Goal: Task Accomplishment & Management: Complete application form

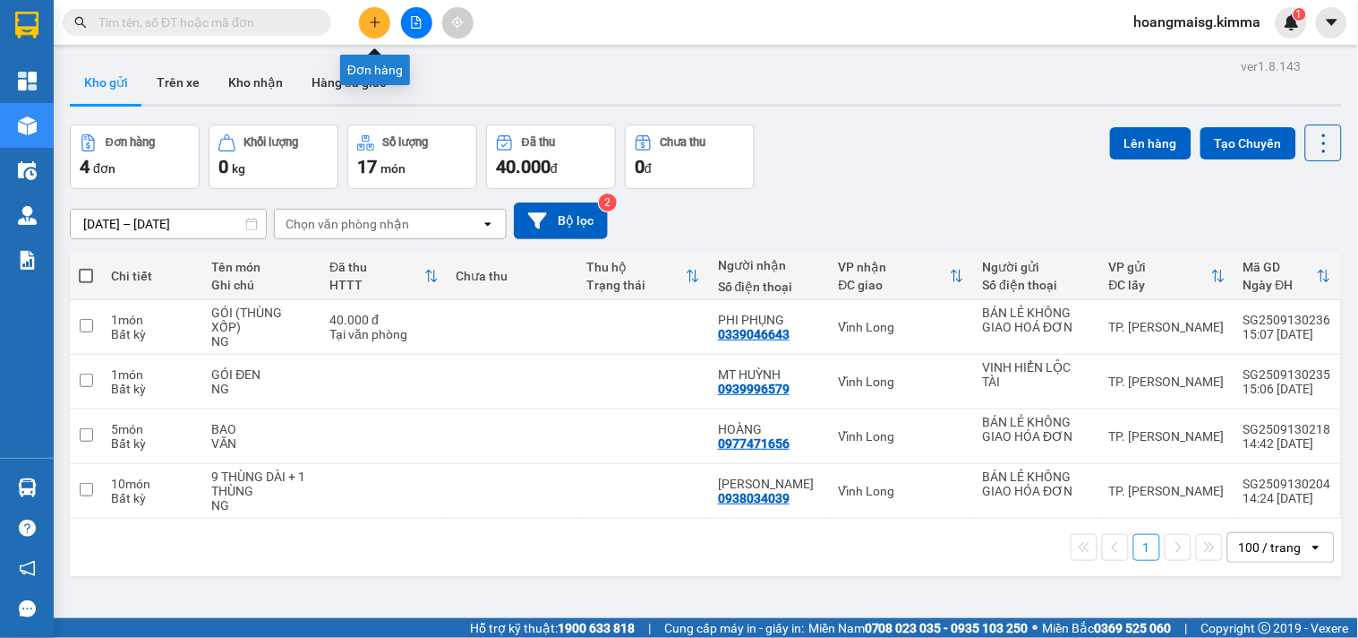
click at [370, 25] on icon "plus" at bounding box center [375, 22] width 13 height 13
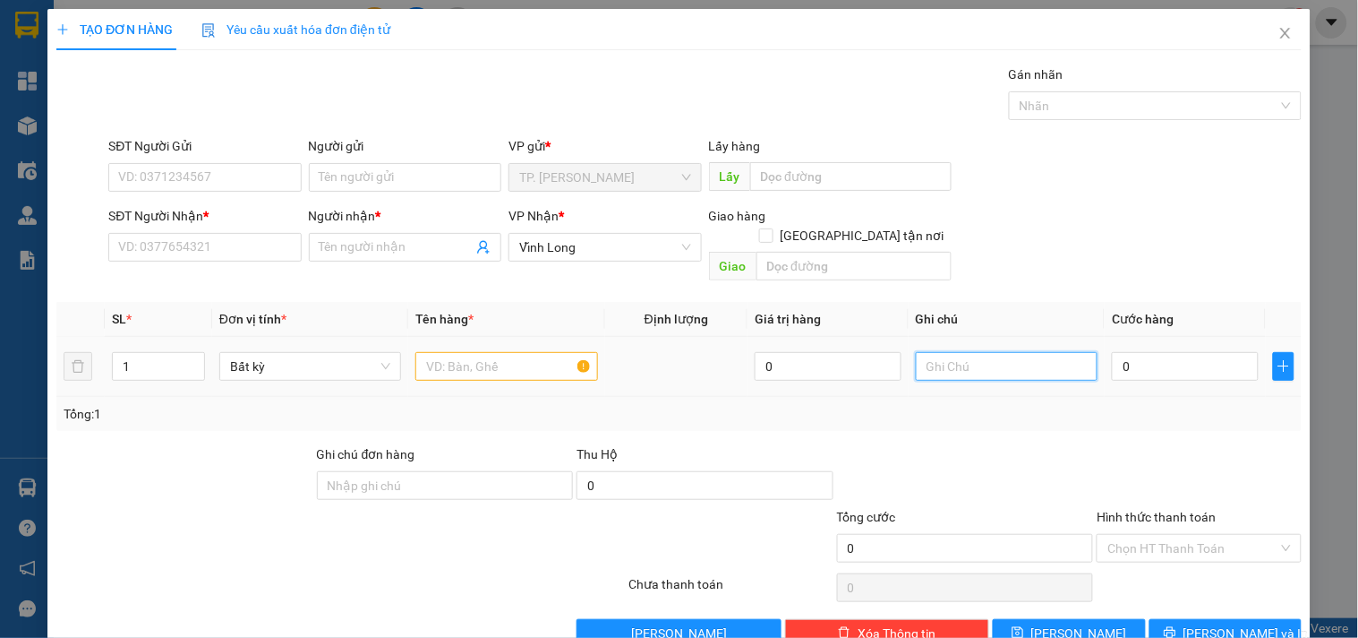
click at [945, 352] on input "text" at bounding box center [1007, 366] width 182 height 29
type input "VĂN"
click at [441, 352] on input "text" at bounding box center [506, 366] width 182 height 29
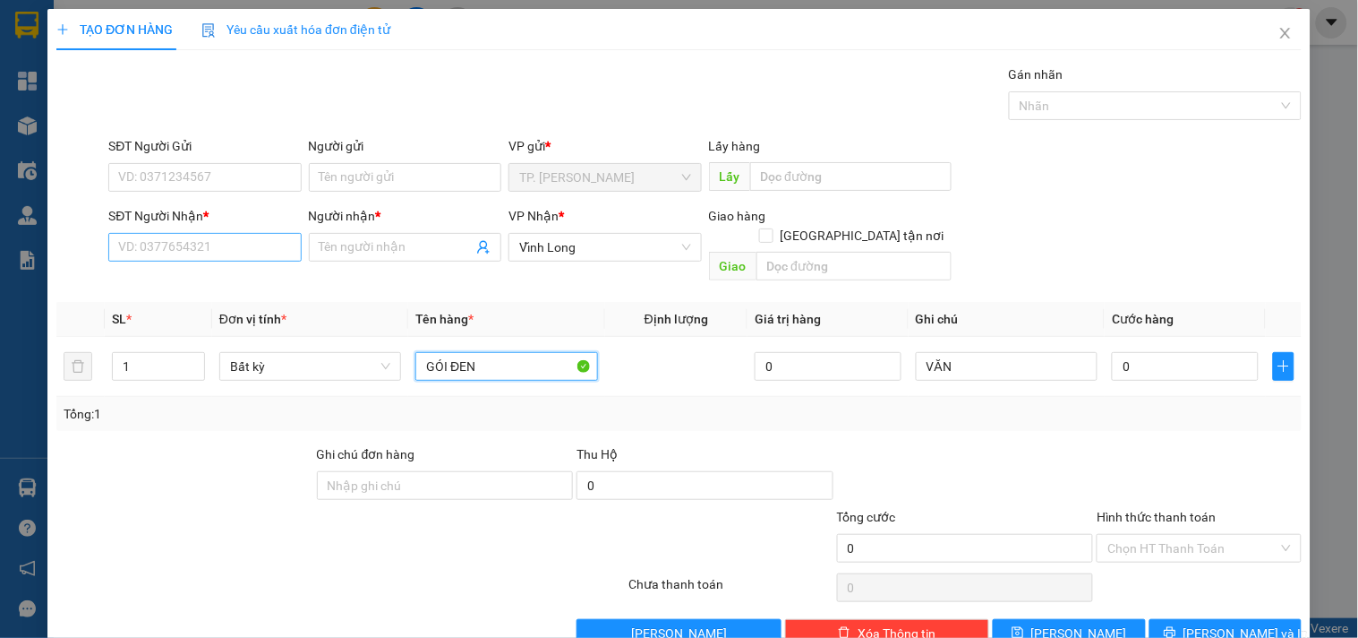
type input "GÓI ĐEN"
click at [234, 249] on input "SĐT Người Nhận *" at bounding box center [204, 247] width 193 height 29
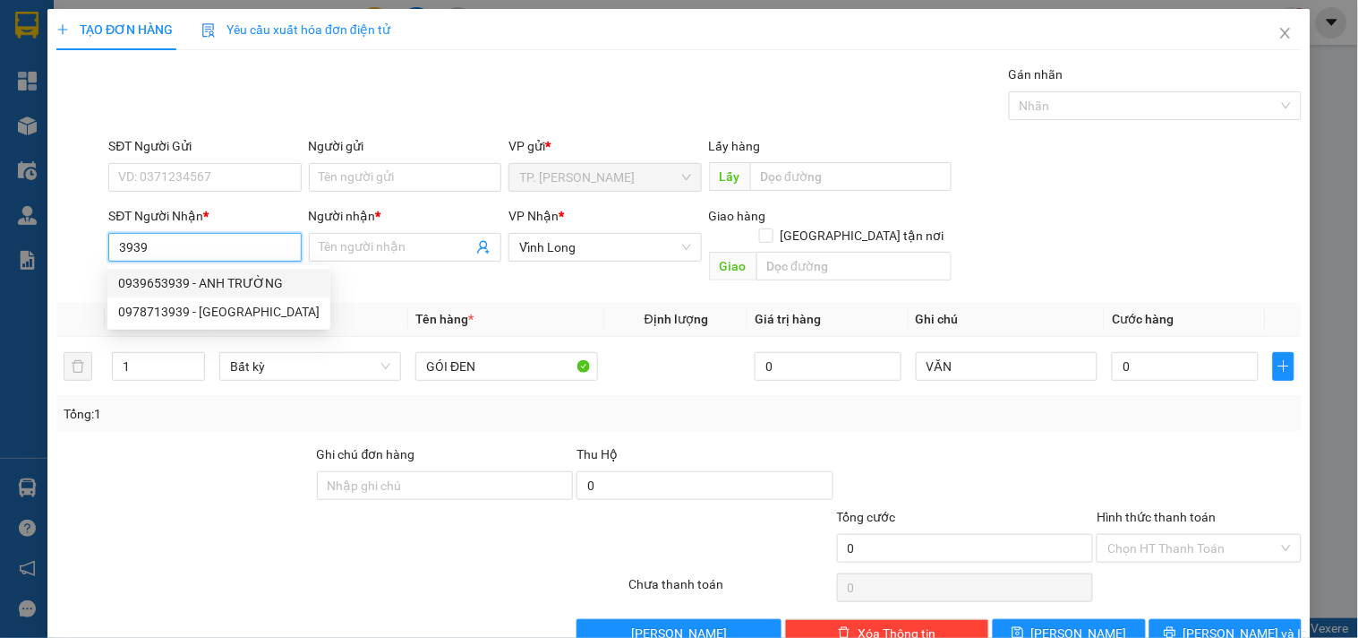
click at [246, 278] on div "0939653939 - ANH TRƯỜNG" at bounding box center [218, 283] width 201 height 20
type input "0939653939"
type input "ANH TRƯỜNG"
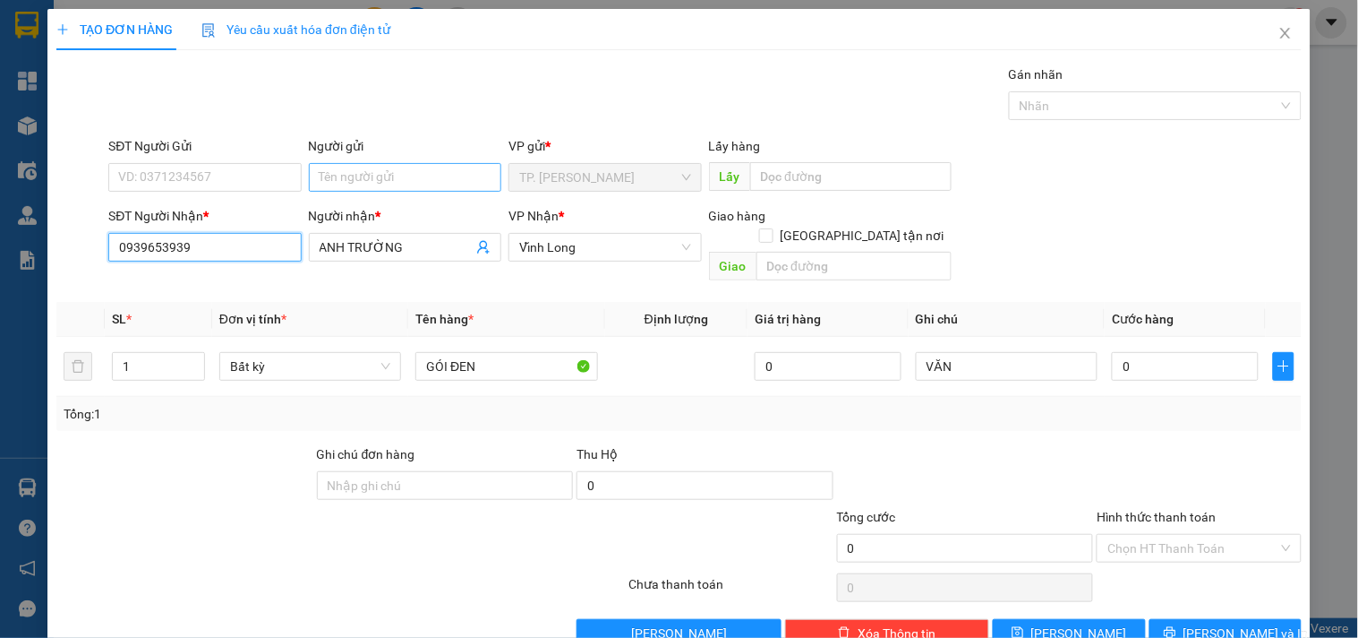
type input "0939653939"
click at [449, 175] on input "Người gửi" at bounding box center [405, 177] width 193 height 29
type input "BA"
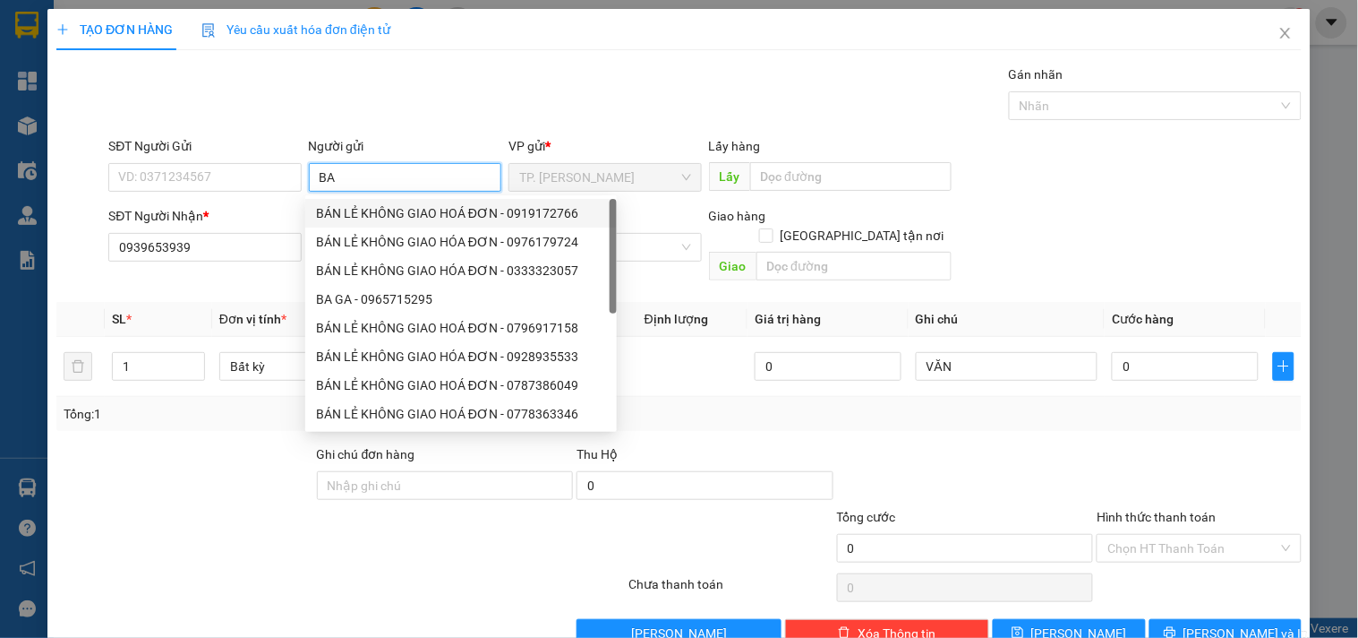
click at [377, 212] on div "BÁN LẺ KHÔNG GIAO HOÁ ĐƠN - 0919172766" at bounding box center [461, 213] width 290 height 20
type input "0919172766"
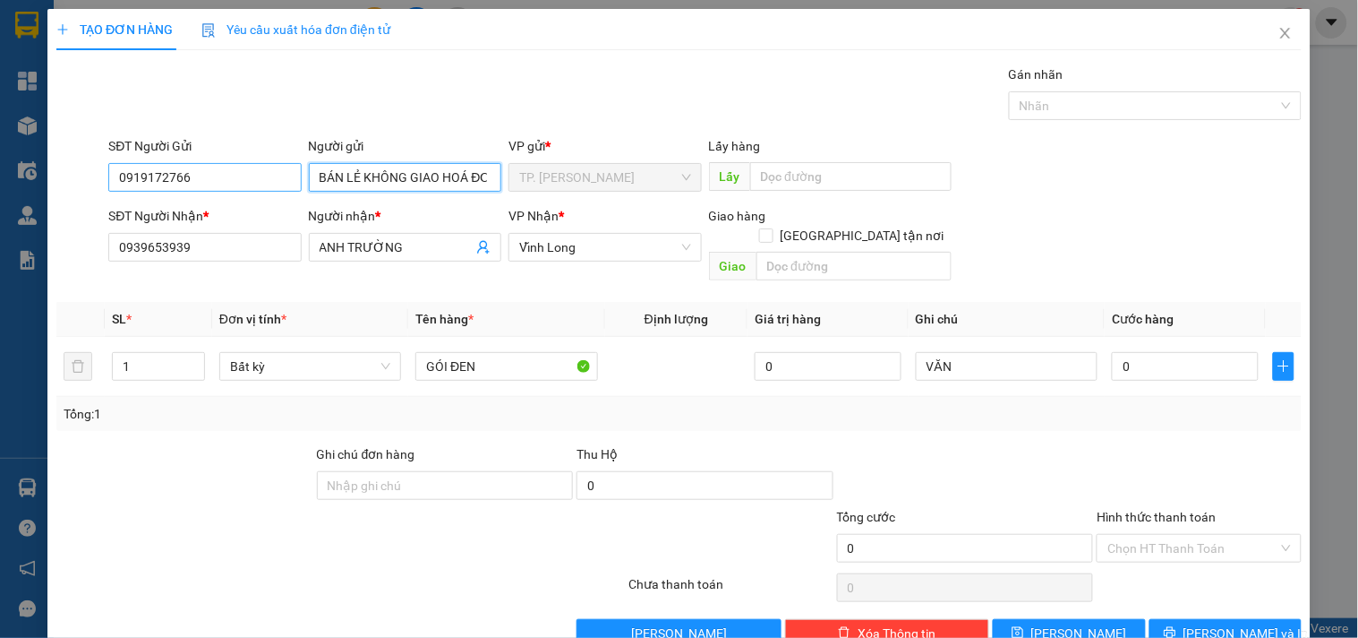
type input "BÁN LẺ KHÔNG GIAO HOÁ ĐƠN"
click at [236, 167] on input "0919172766" at bounding box center [204, 177] width 193 height 29
type input "0"
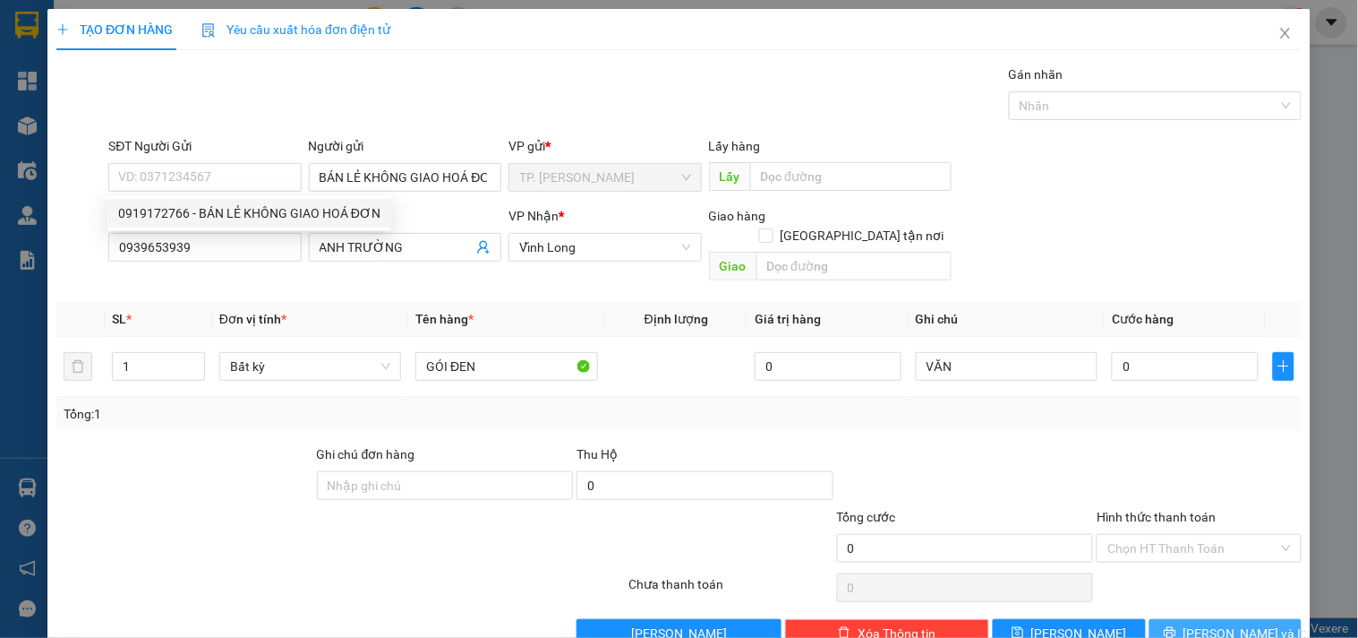
click at [1194, 619] on button "[PERSON_NAME] và In" at bounding box center [1226, 633] width 152 height 29
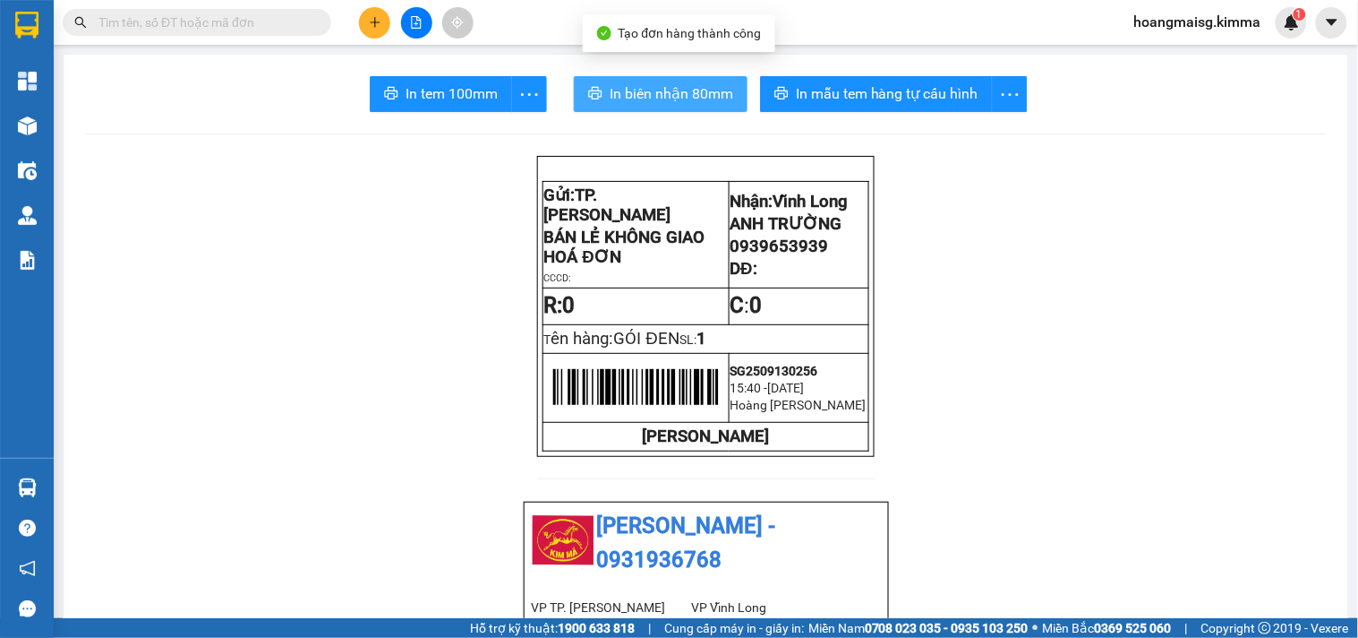
click at [652, 93] on span "In biên nhận 80mm" at bounding box center [672, 93] width 124 height 22
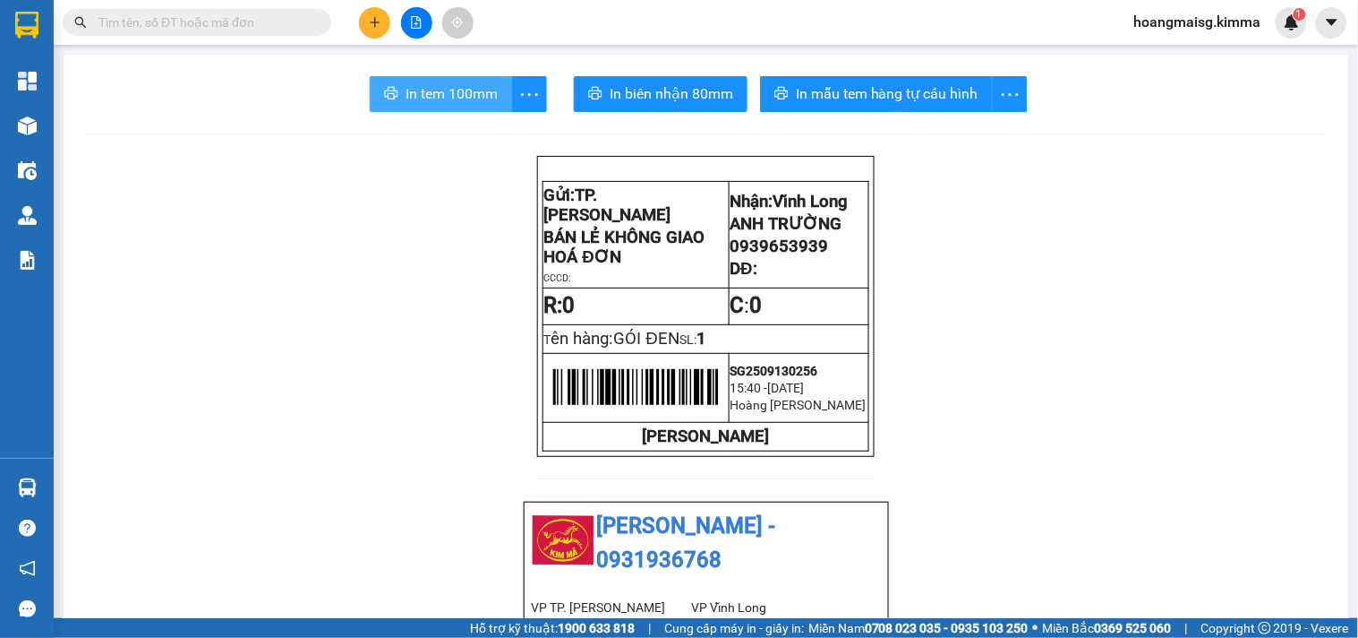
click at [443, 99] on span "In tem 100mm" at bounding box center [452, 93] width 92 height 22
click at [217, 21] on input "text" at bounding box center [203, 23] width 211 height 20
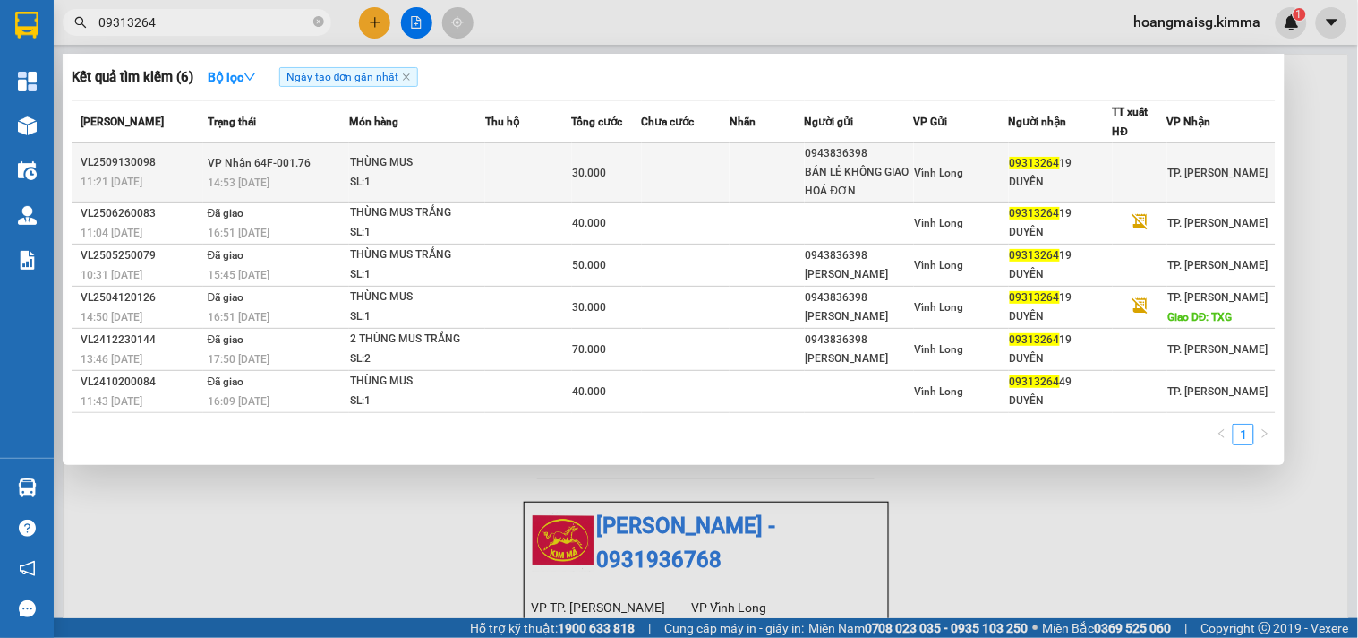
type input "09313264"
click at [414, 170] on div "THÙNG MUS" at bounding box center [417, 163] width 134 height 20
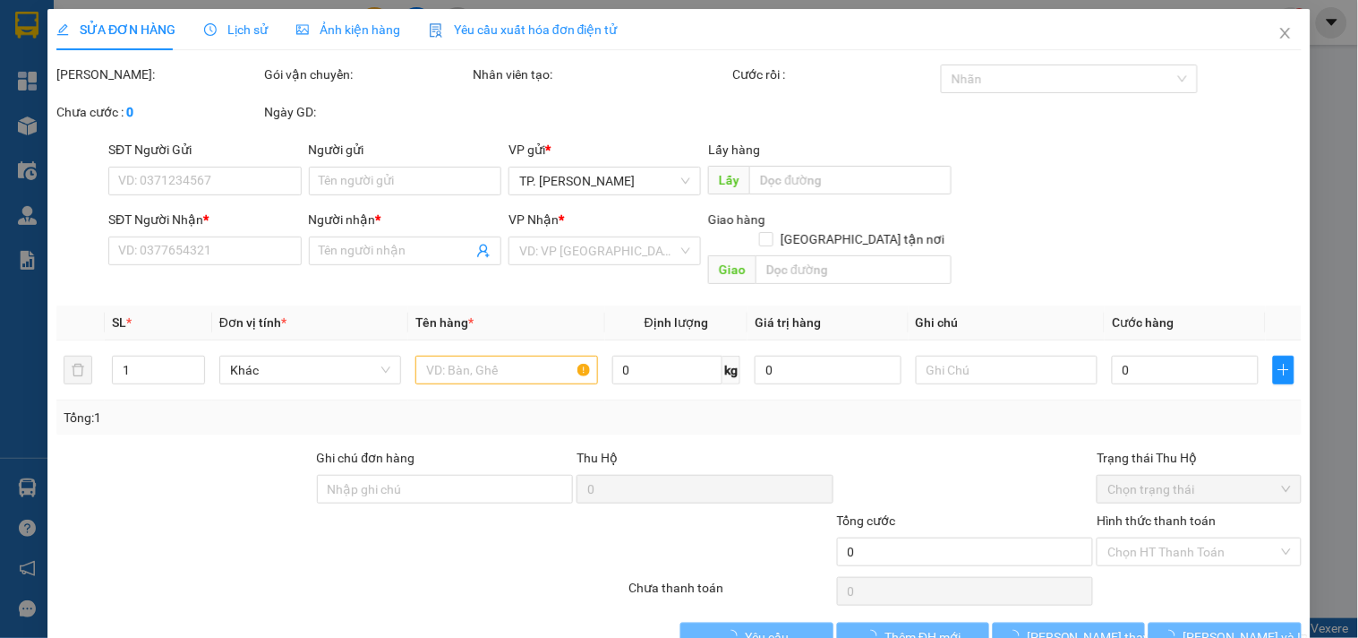
type input "0943836398"
type input "BÁN LẺ KHÔNG GIAO HOÁ ĐƠN"
type input "0931326419"
type input "DUYÊN"
type input "30.000"
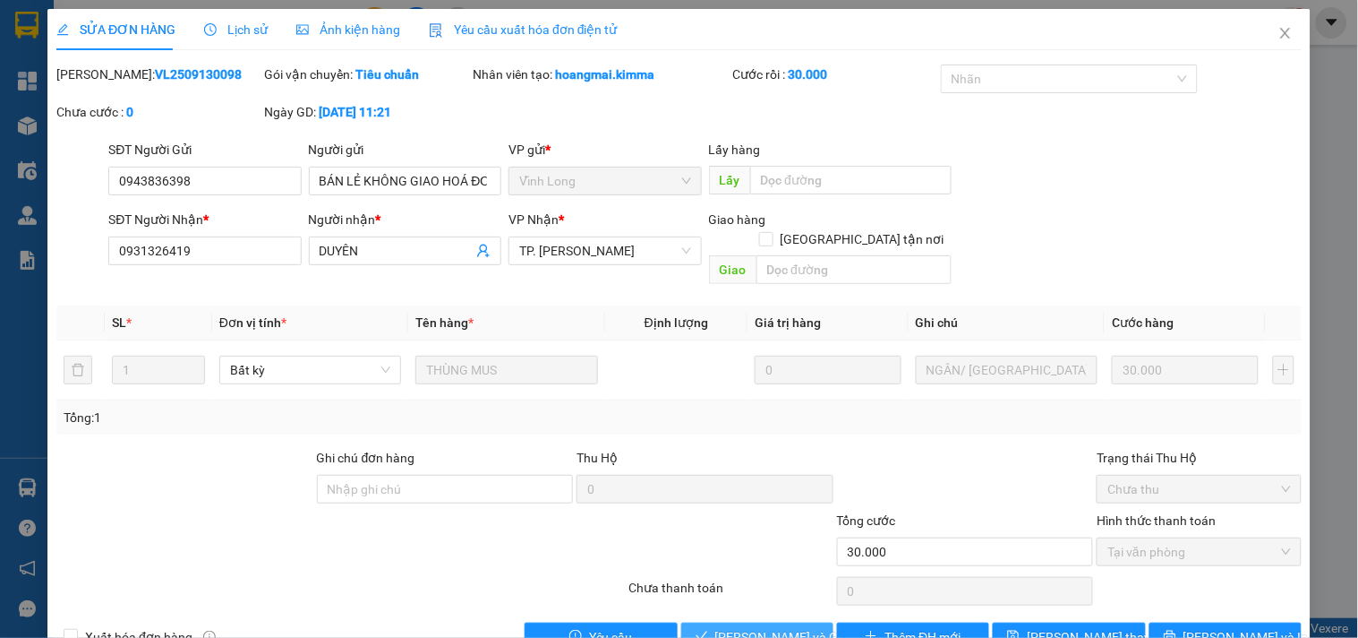
click at [756, 627] on span "[PERSON_NAME] và Giao hàng" at bounding box center [801, 637] width 172 height 20
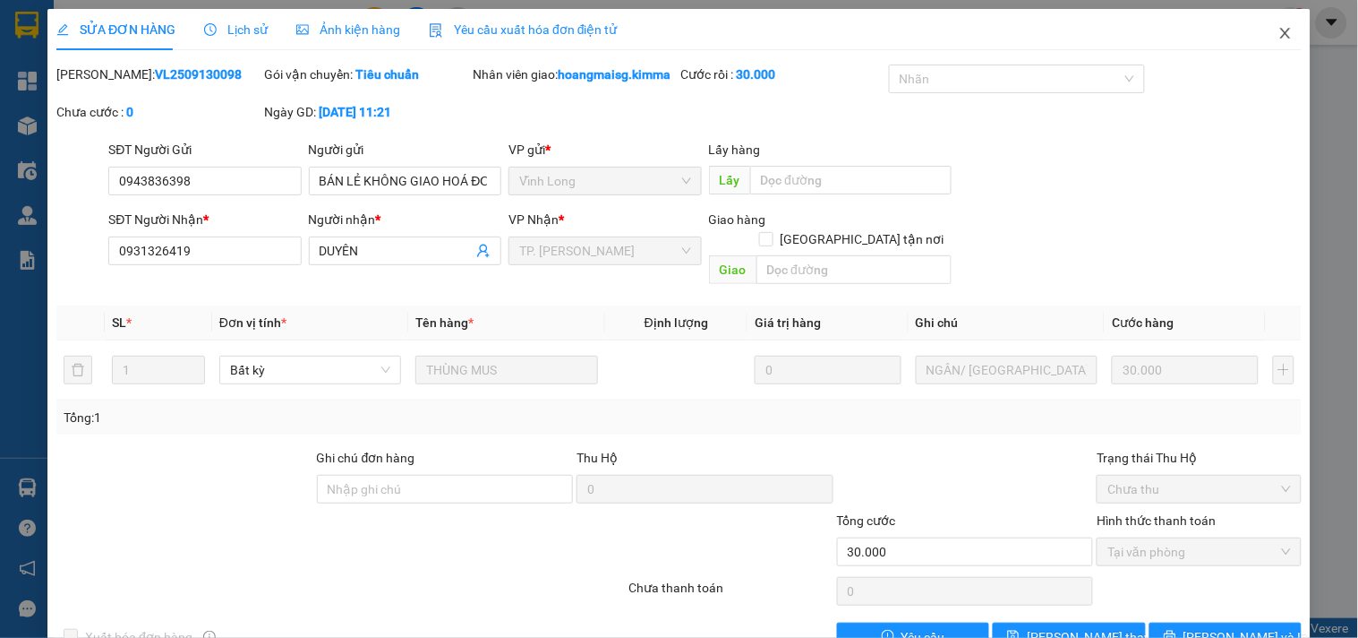
click at [1279, 30] on icon "close" at bounding box center [1286, 33] width 14 height 14
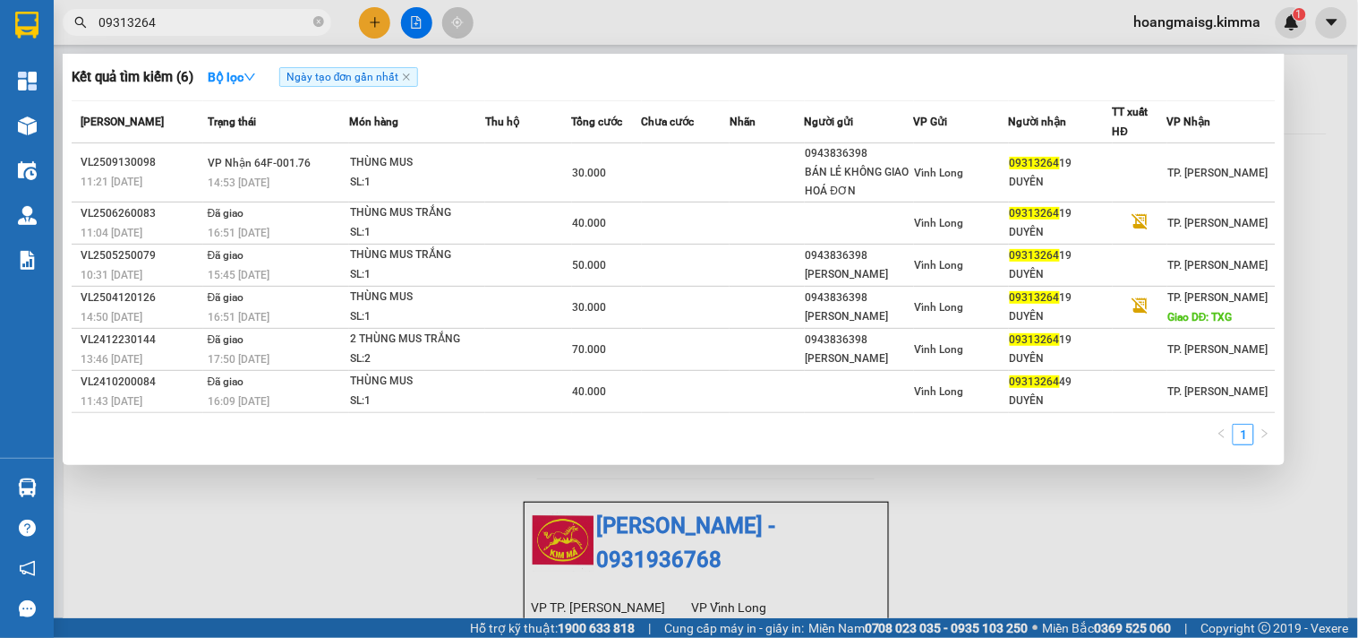
click at [312, 21] on span "09313264" at bounding box center [197, 22] width 269 height 27
click at [320, 21] on icon "close-circle" at bounding box center [318, 21] width 11 height 11
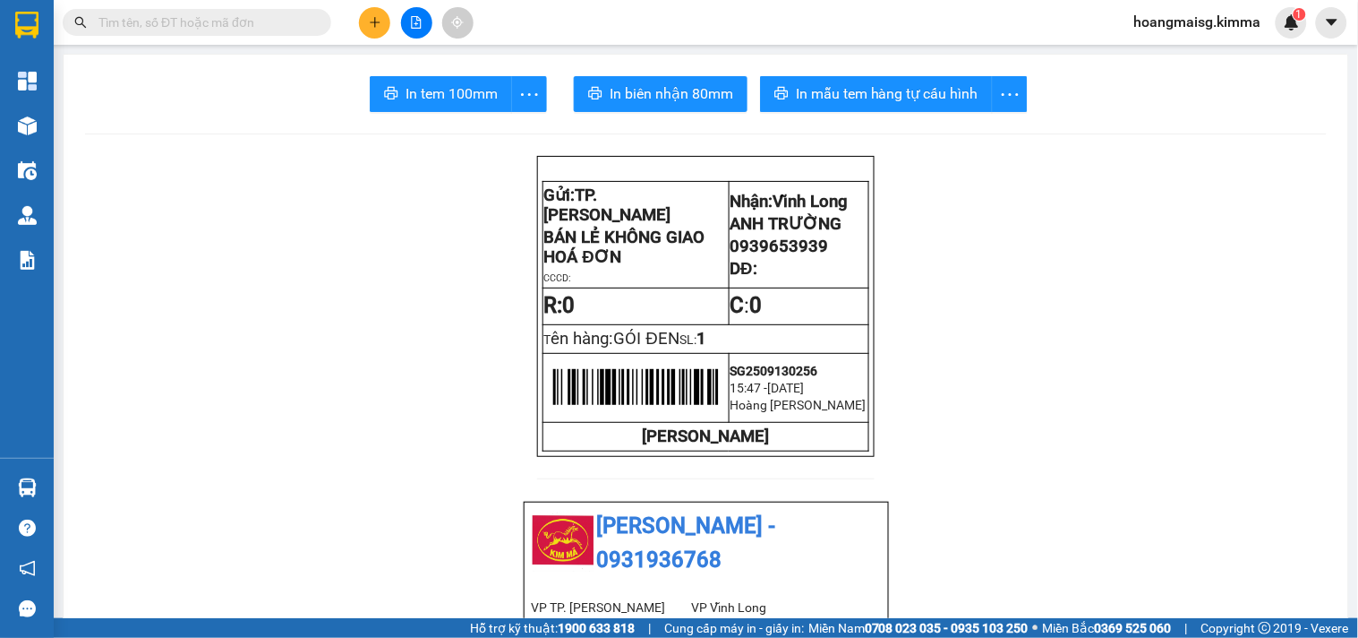
click at [221, 21] on input "text" at bounding box center [203, 23] width 211 height 20
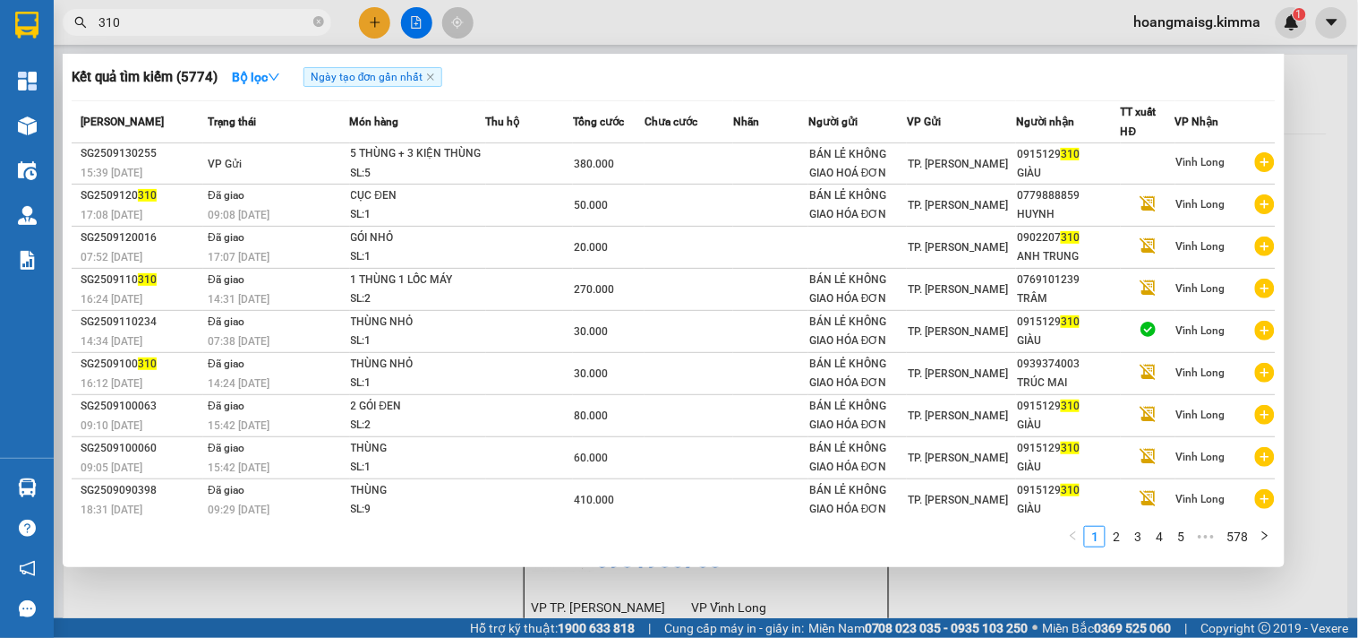
click at [94, 29] on span "310" at bounding box center [197, 22] width 269 height 27
click at [100, 24] on input "310" at bounding box center [203, 23] width 211 height 20
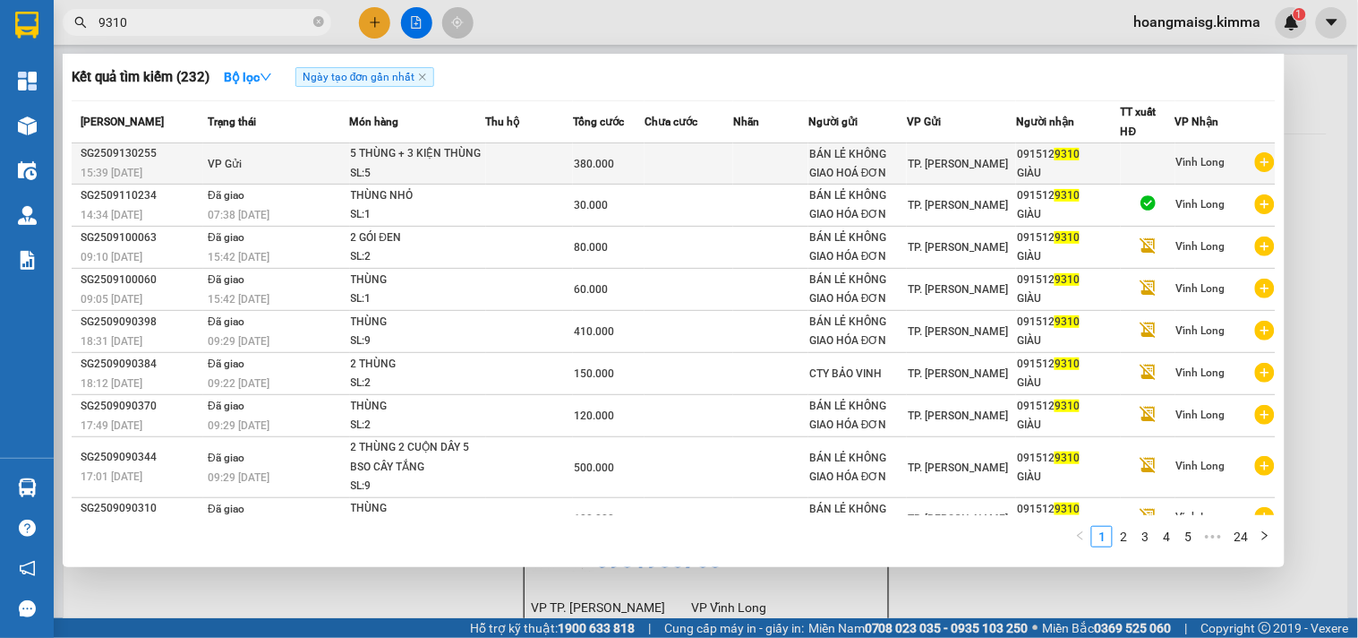
type input "9310"
click at [262, 162] on td "VP Gửi" at bounding box center [276, 163] width 146 height 41
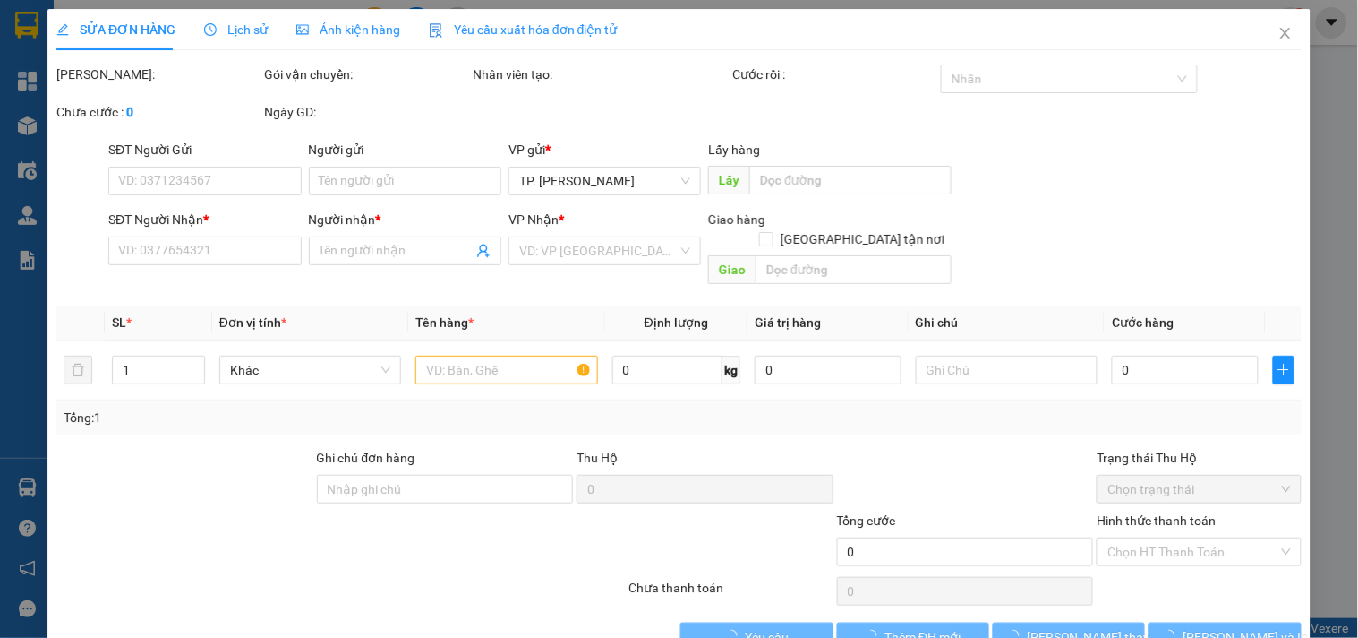
type input "BÁN LẺ KHÔNG GIAO HOÁ ĐƠN"
type input "0915129310"
type input "GIÀU"
type input "380.000"
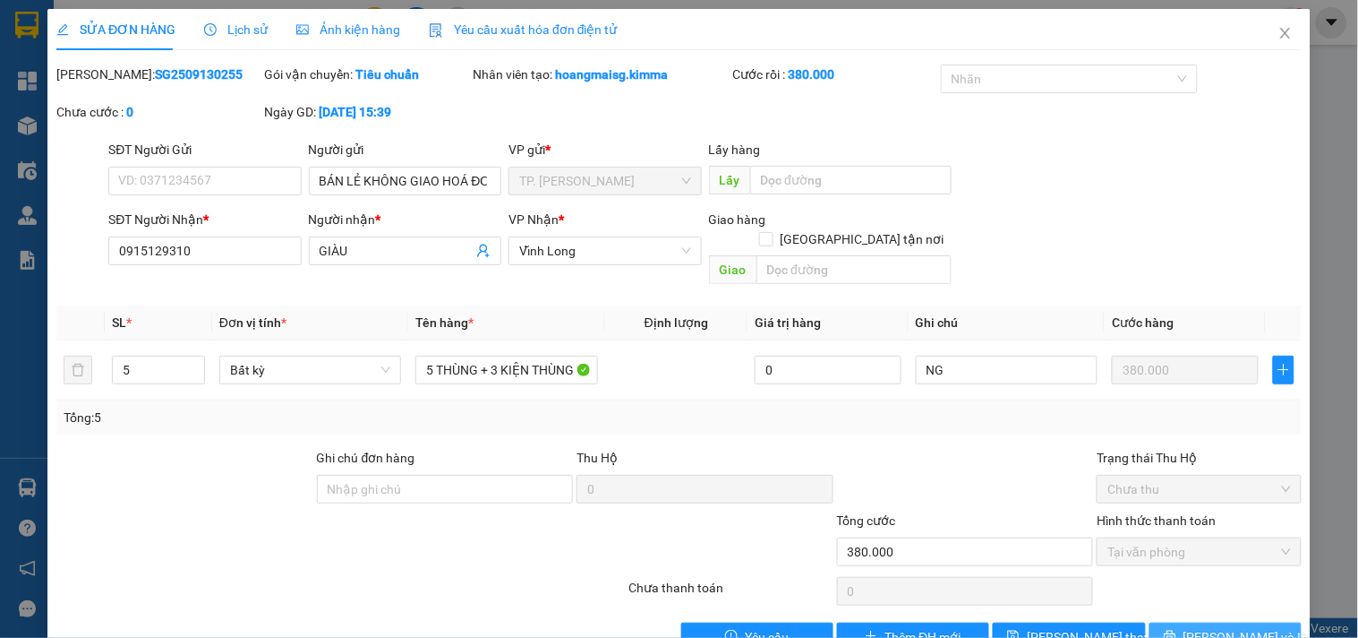
click at [1203, 627] on span "[PERSON_NAME] và In" at bounding box center [1246, 637] width 125 height 20
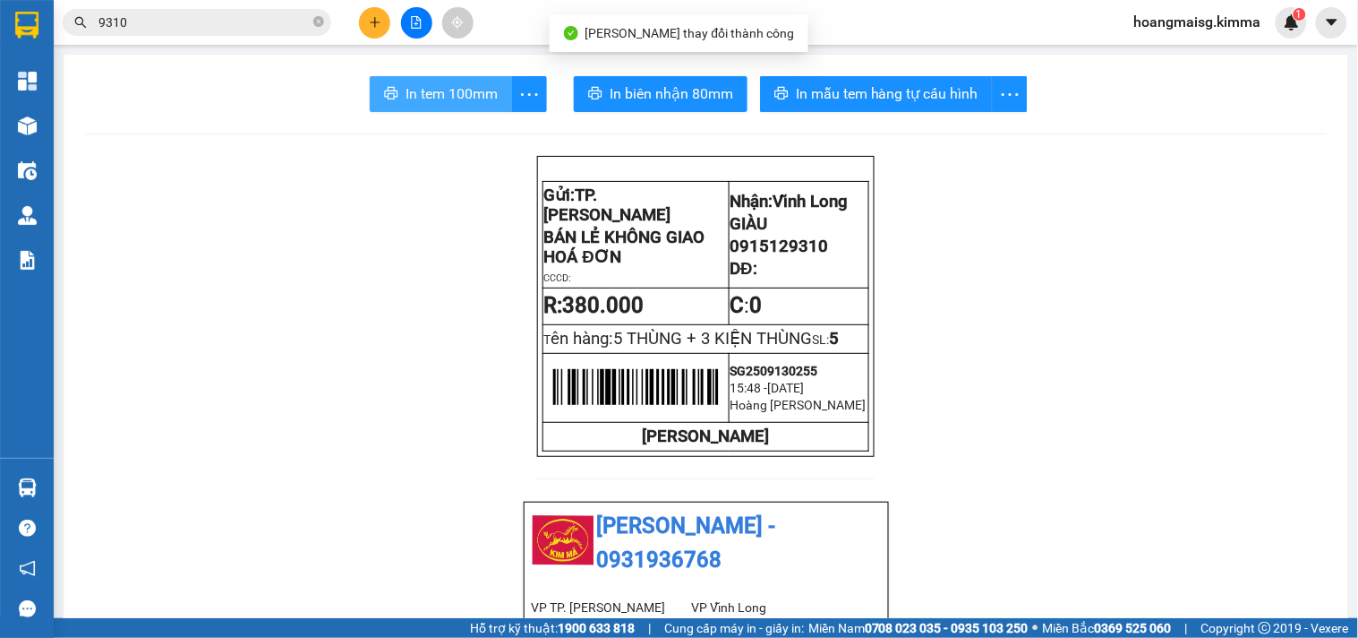
click at [462, 92] on span "In tem 100mm" at bounding box center [452, 93] width 92 height 22
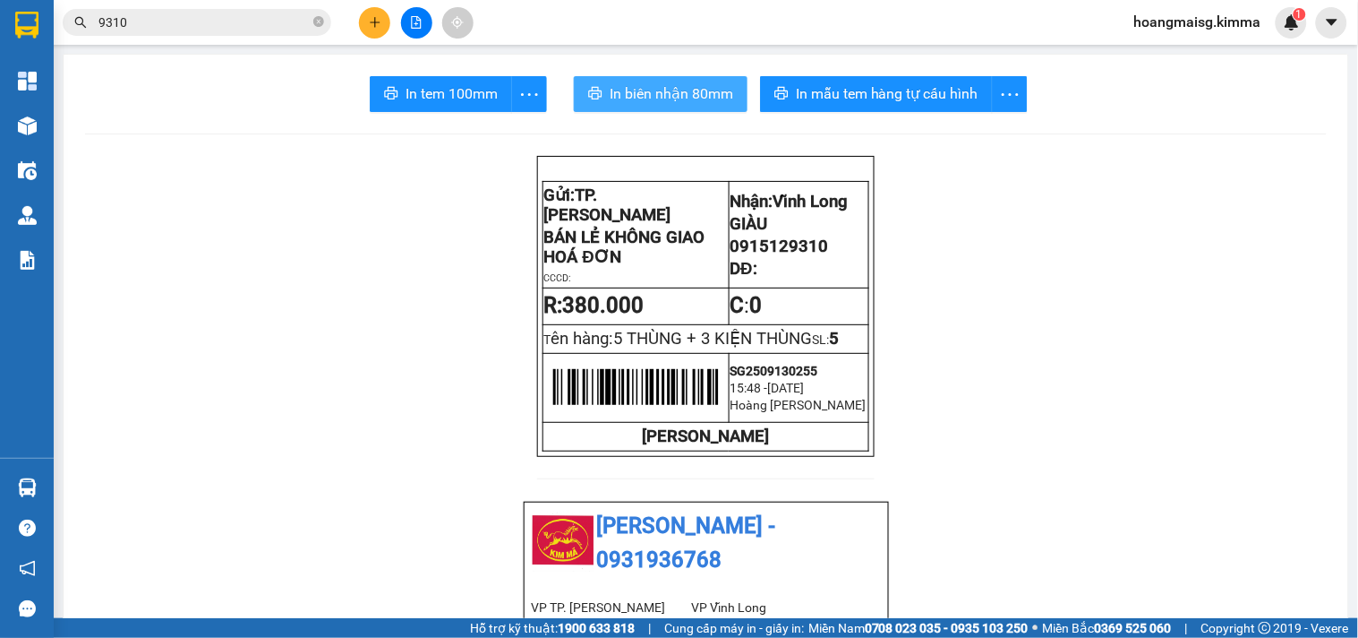
click at [588, 109] on button "In biên nhận 80mm" at bounding box center [661, 94] width 174 height 36
click at [219, 22] on input "9310" at bounding box center [203, 23] width 211 height 20
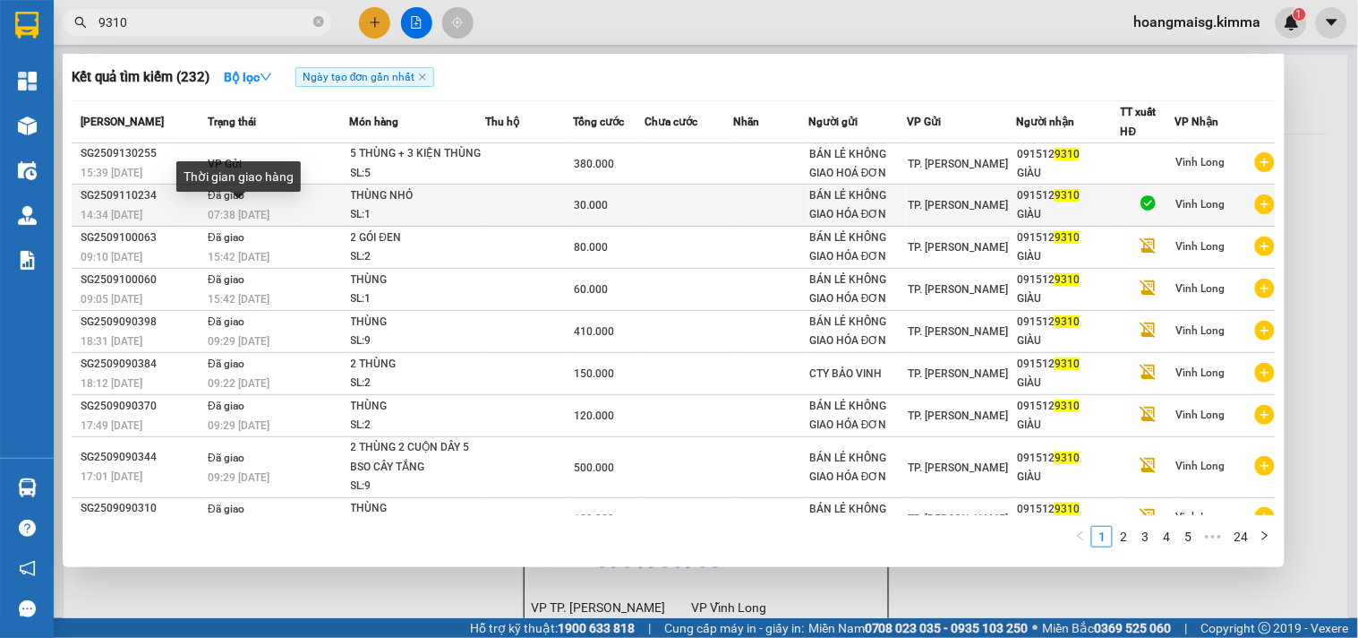
click at [237, 209] on span "07:38 [DATE]" at bounding box center [239, 215] width 62 height 13
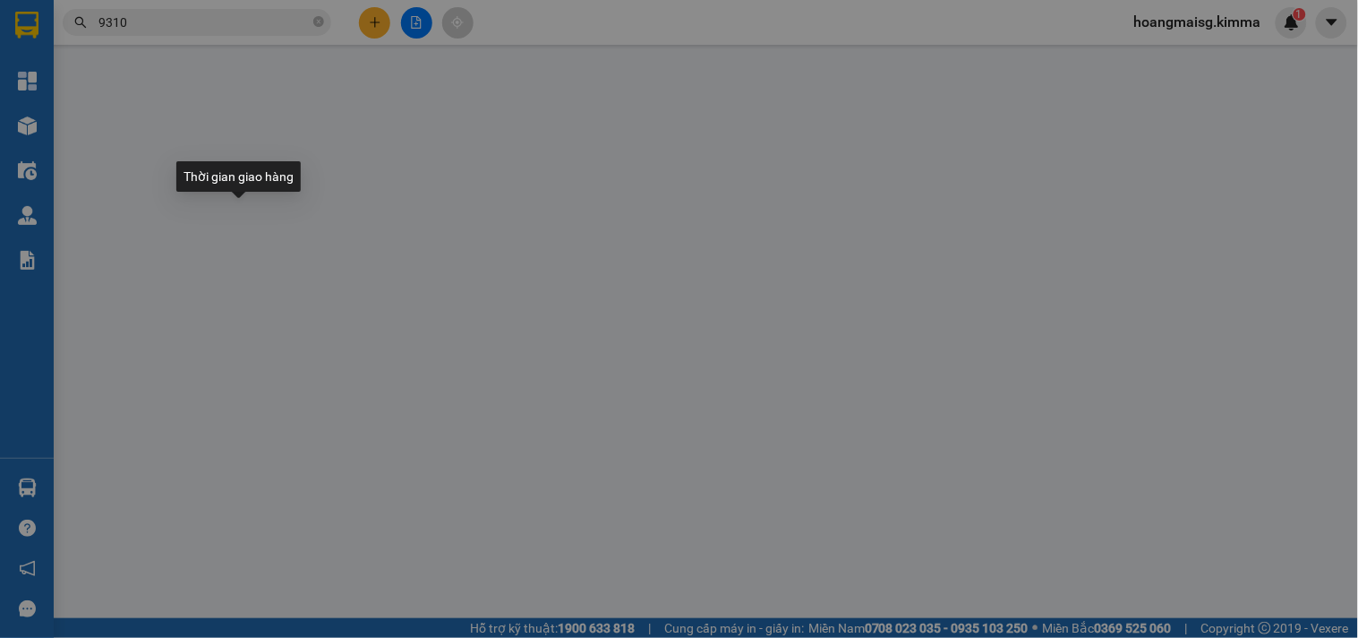
type input "BÁN LẺ KHÔNG GIAO HÓA ĐƠN"
type input "0915129310"
type input "GIÀU"
type input "30.000"
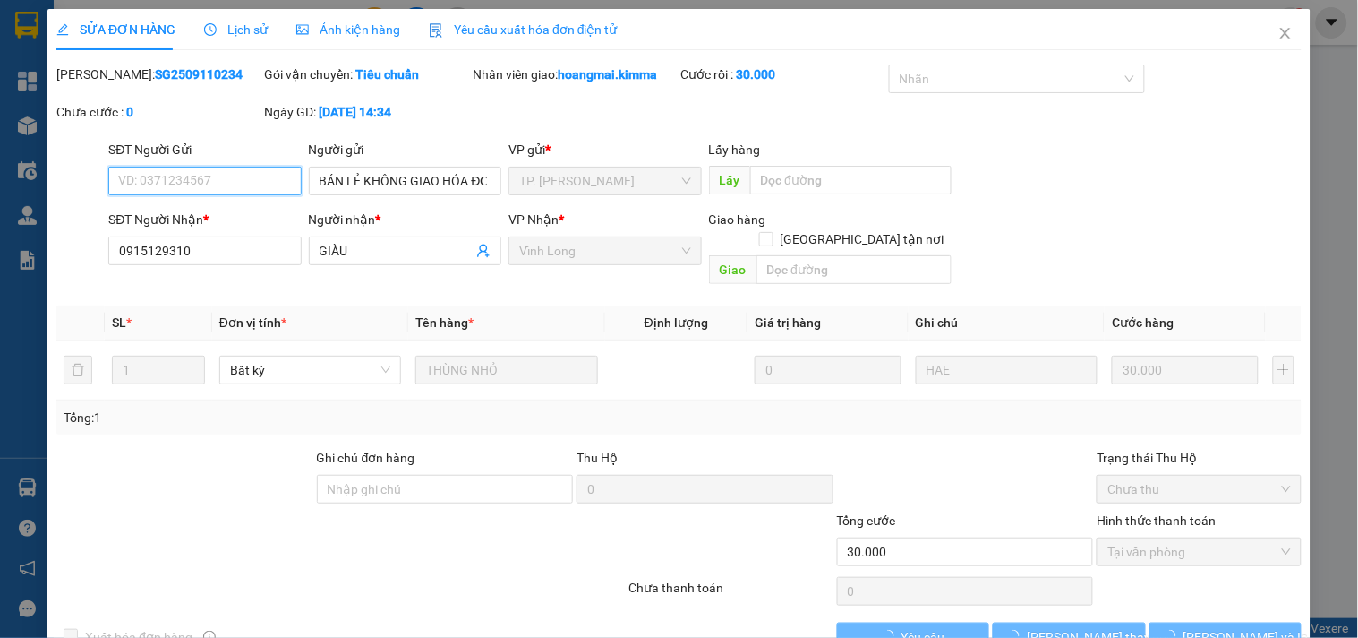
checkbox input "true"
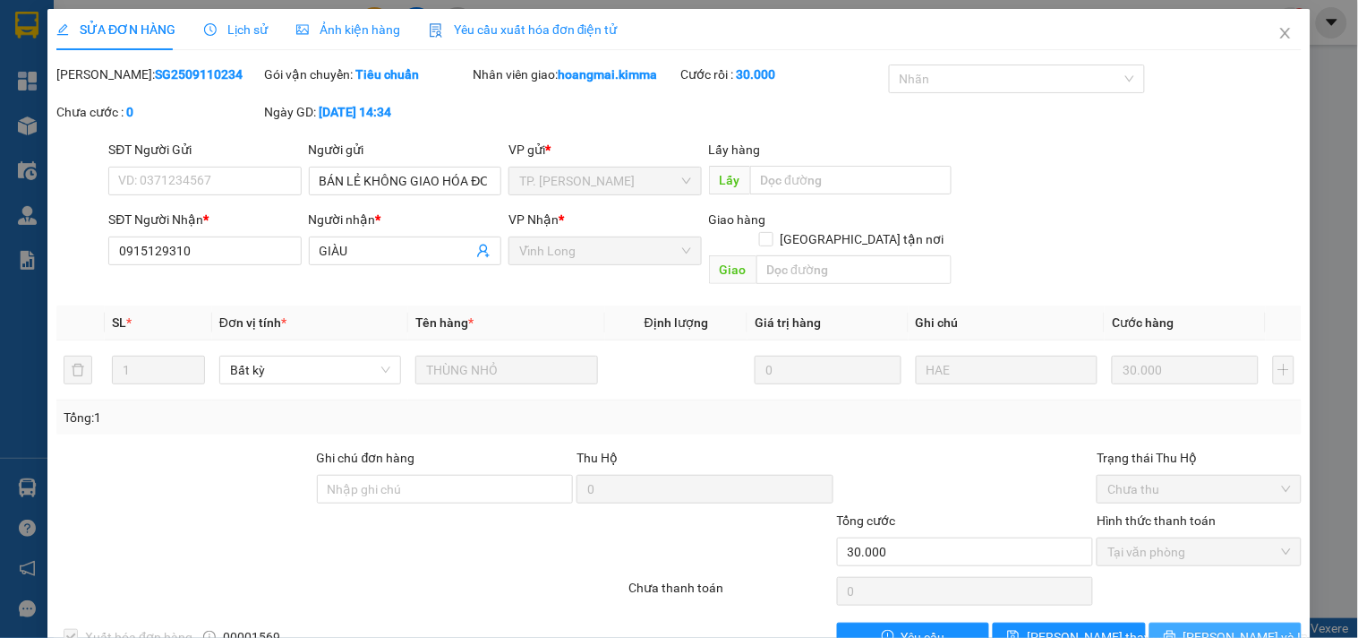
click at [1220, 622] on button "[PERSON_NAME] và In" at bounding box center [1226, 636] width 152 height 29
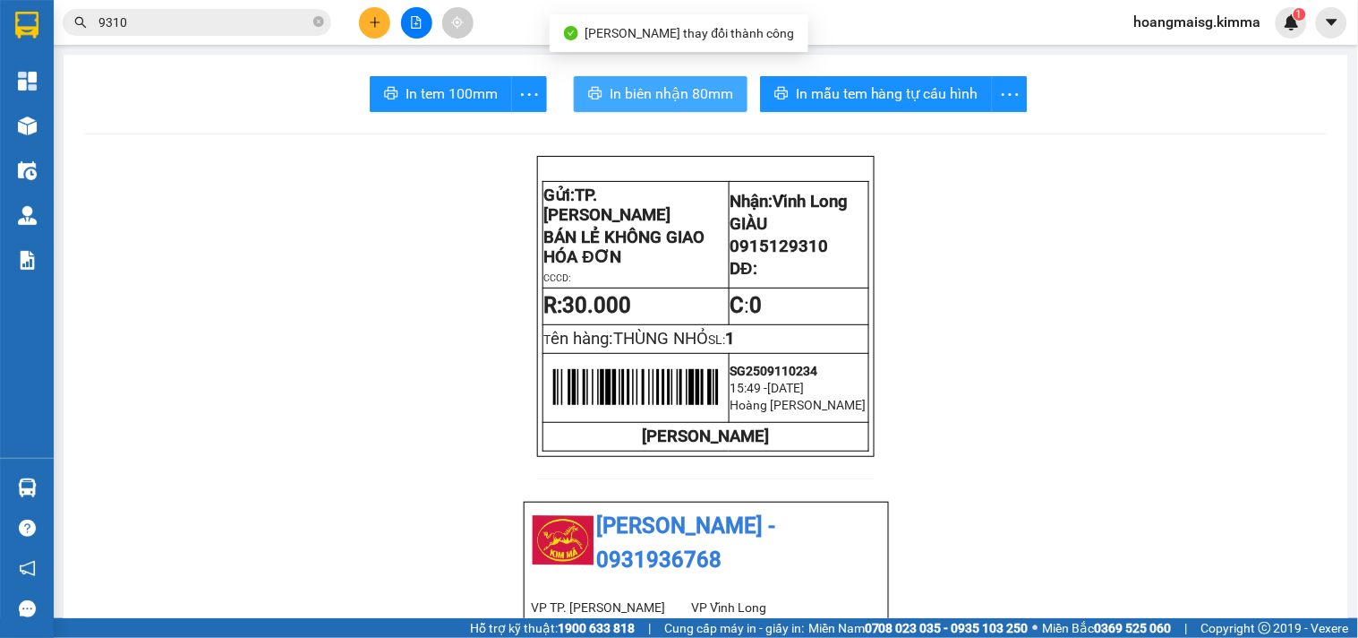
click at [624, 100] on span "In biên nhận 80mm" at bounding box center [672, 93] width 124 height 22
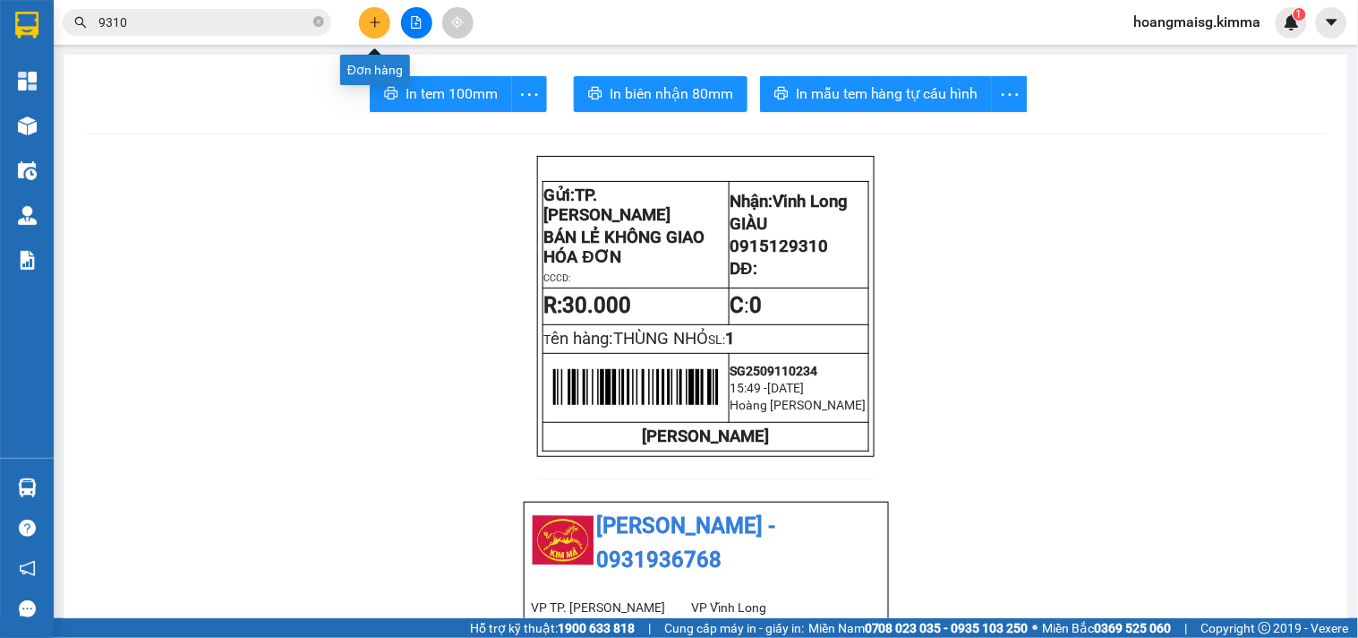
click at [373, 18] on icon "plus" at bounding box center [375, 22] width 13 height 13
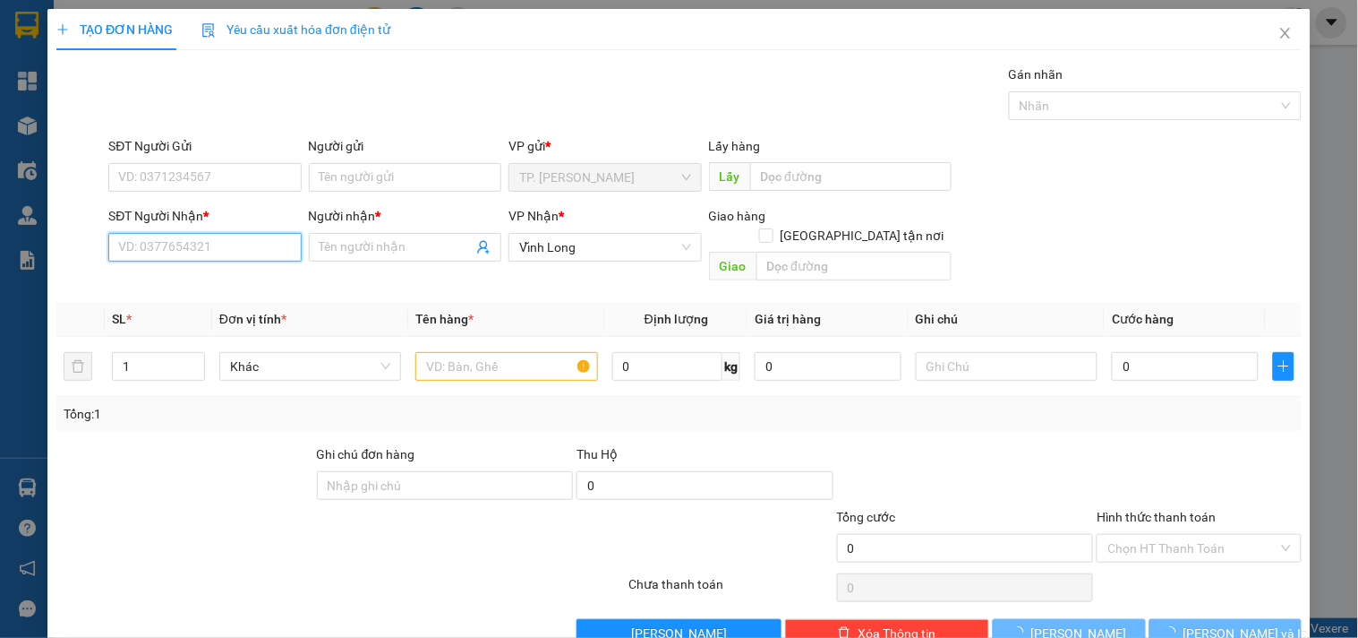
click at [272, 235] on input "SĐT Người Nhận *" at bounding box center [204, 247] width 193 height 29
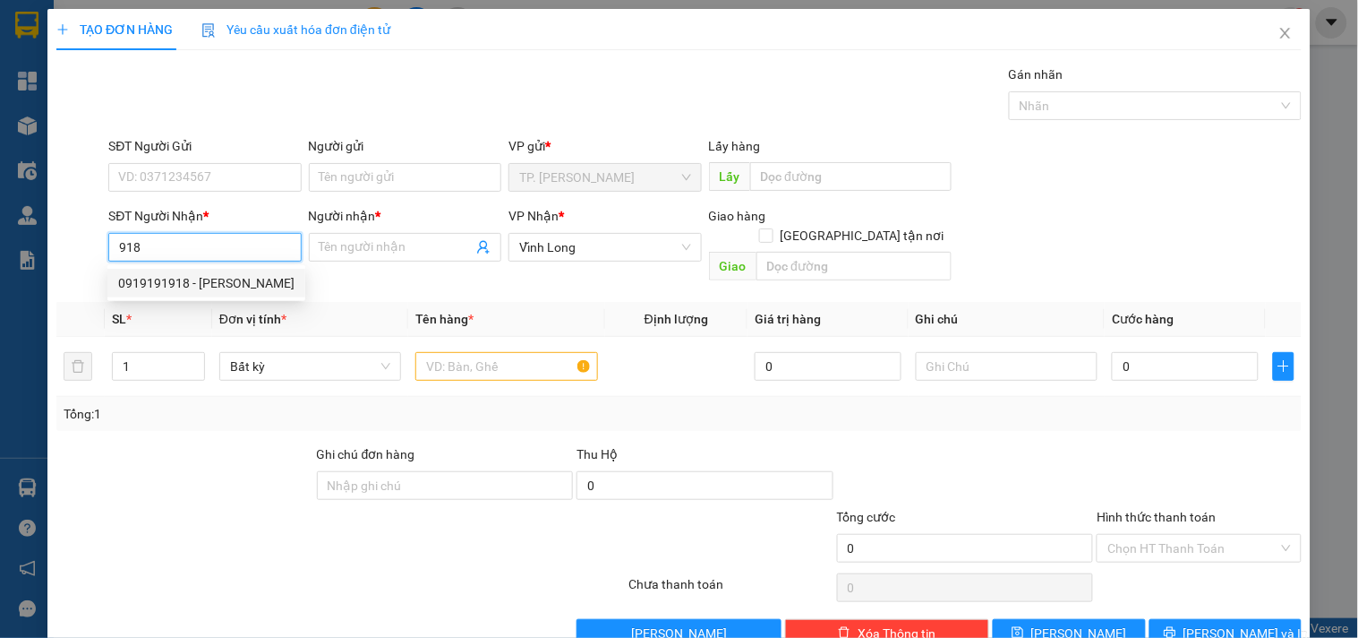
click at [145, 278] on div "0919191918 - [PERSON_NAME]" at bounding box center [206, 283] width 176 height 20
type input "0919191918"
type input "[PERSON_NAME]"
type input "0919191918"
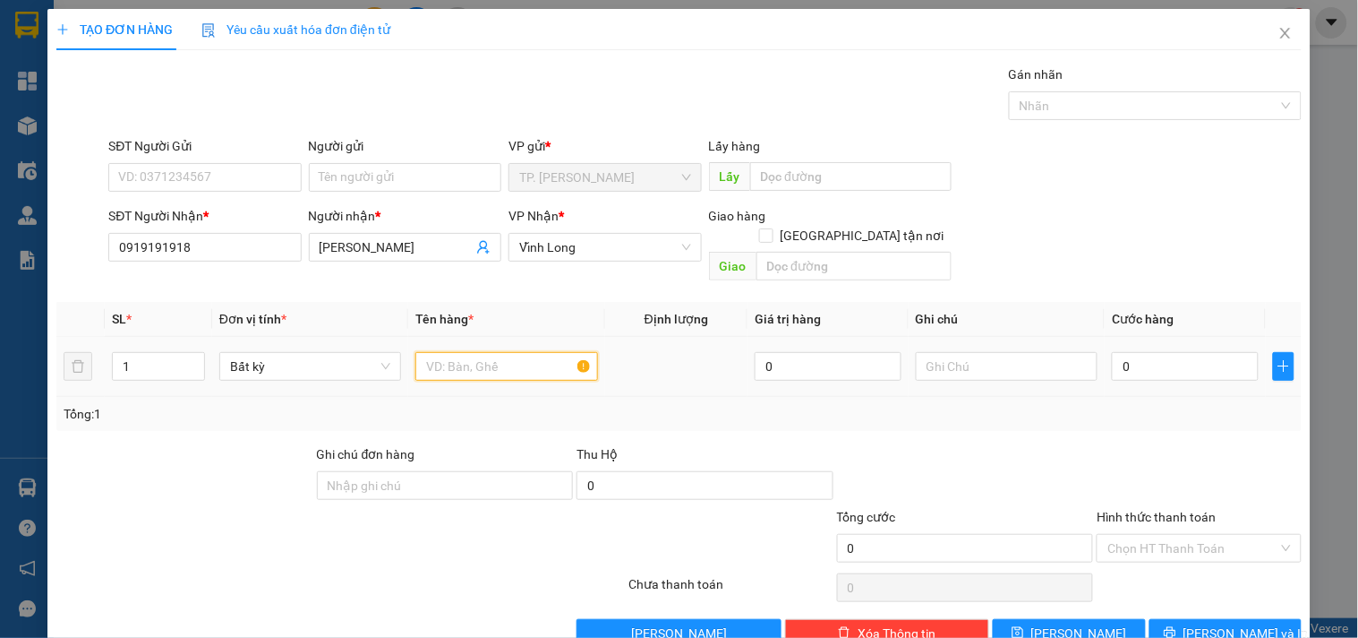
click at [464, 352] on input "text" at bounding box center [506, 366] width 182 height 29
type input "GÓI ĐEN"
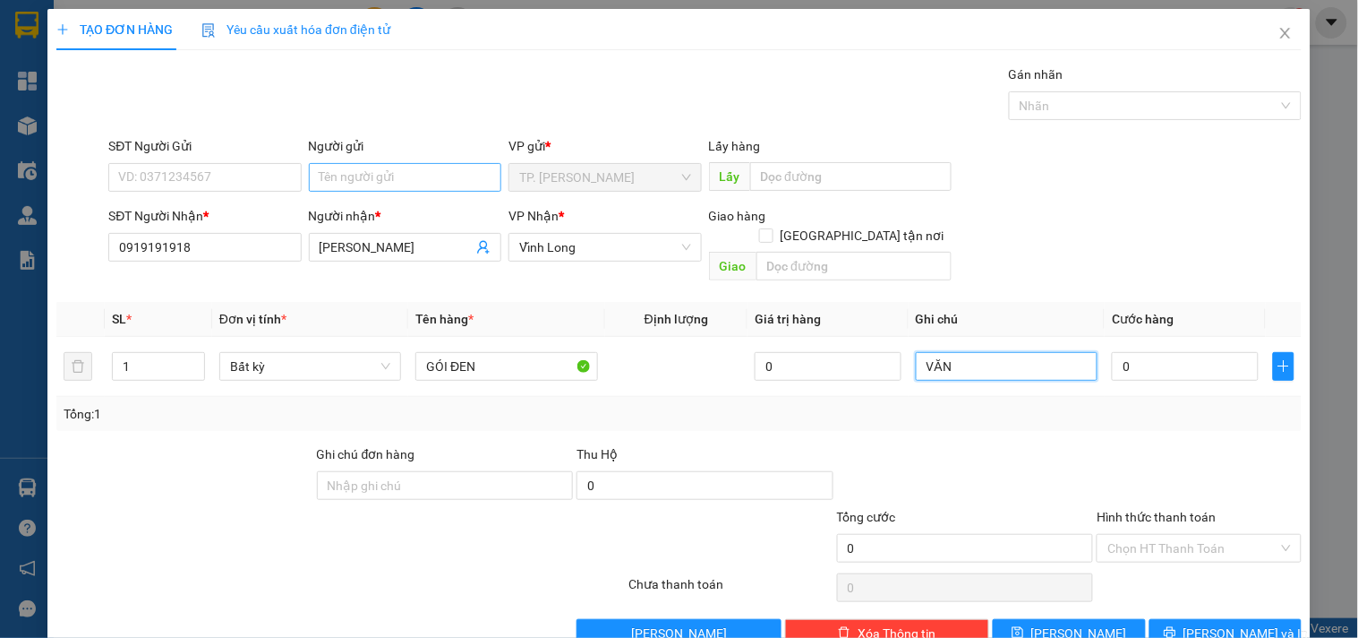
type input "VĂN"
type input "B"
click at [381, 164] on input "B" at bounding box center [405, 177] width 193 height 29
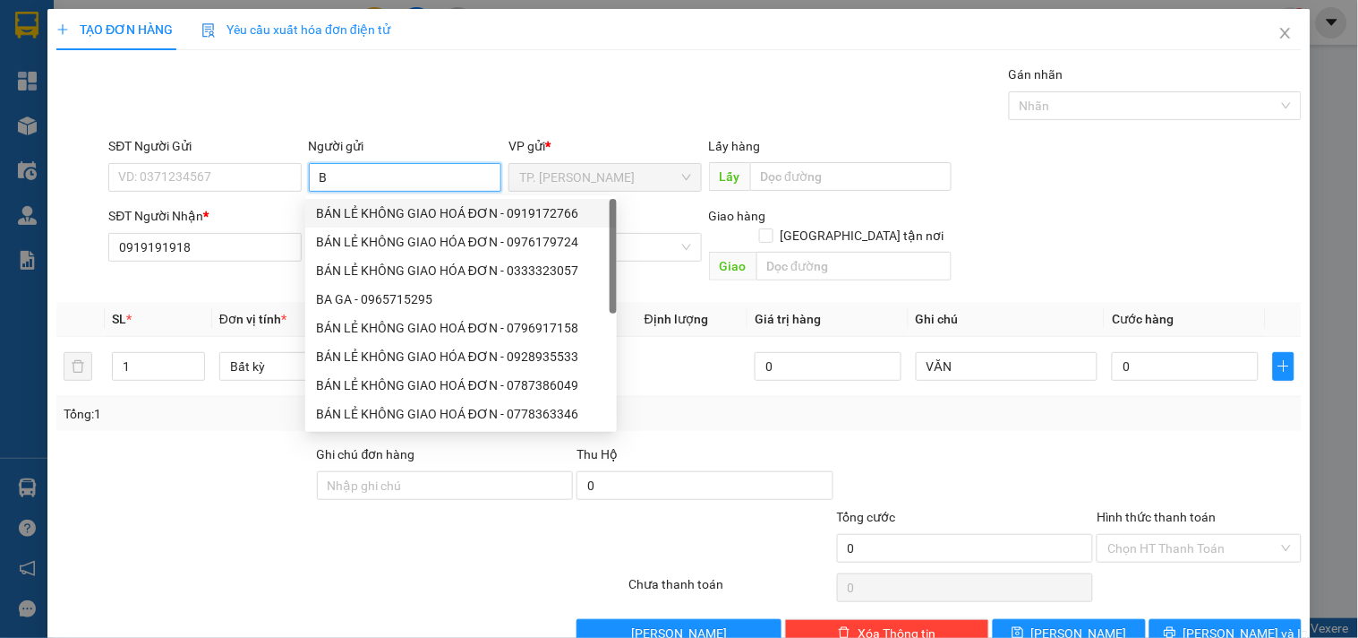
click at [380, 211] on div "BÁN LẺ KHÔNG GIAO HOÁ ĐƠN - 0919172766" at bounding box center [461, 213] width 290 height 20
type input "0919172766"
type input "BÁN LẺ KHÔNG GIAO HOÁ ĐƠN"
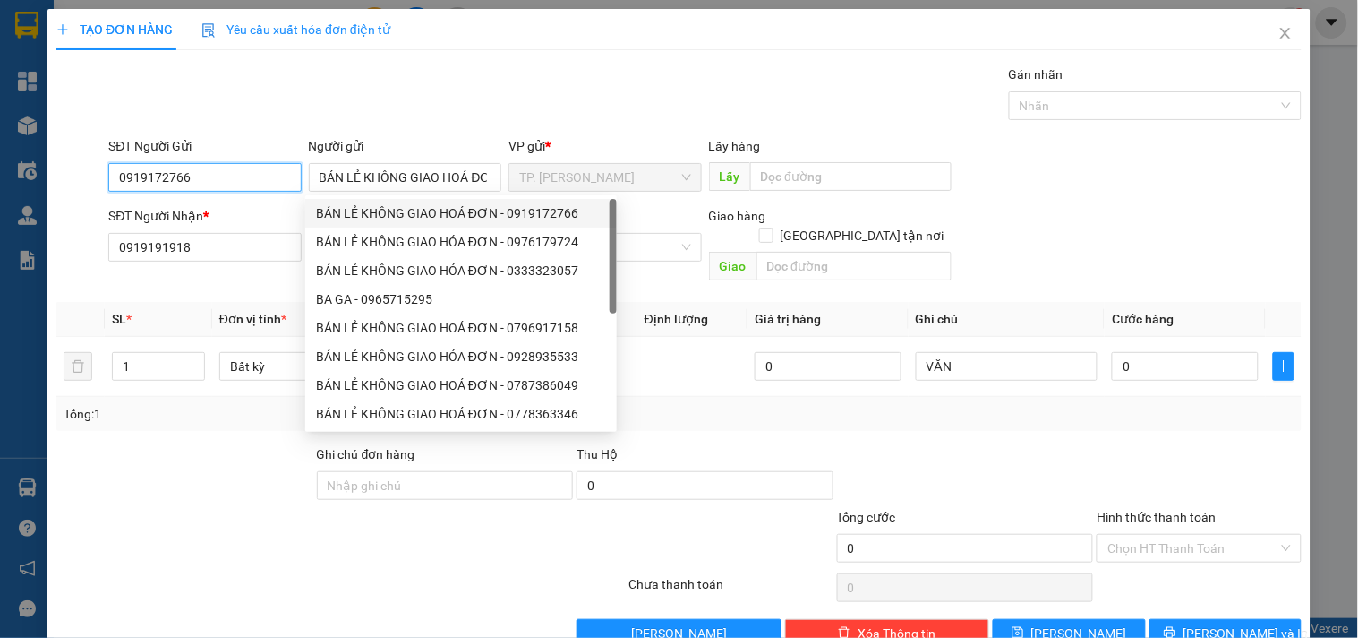
click at [260, 181] on input "0919172766" at bounding box center [204, 177] width 193 height 29
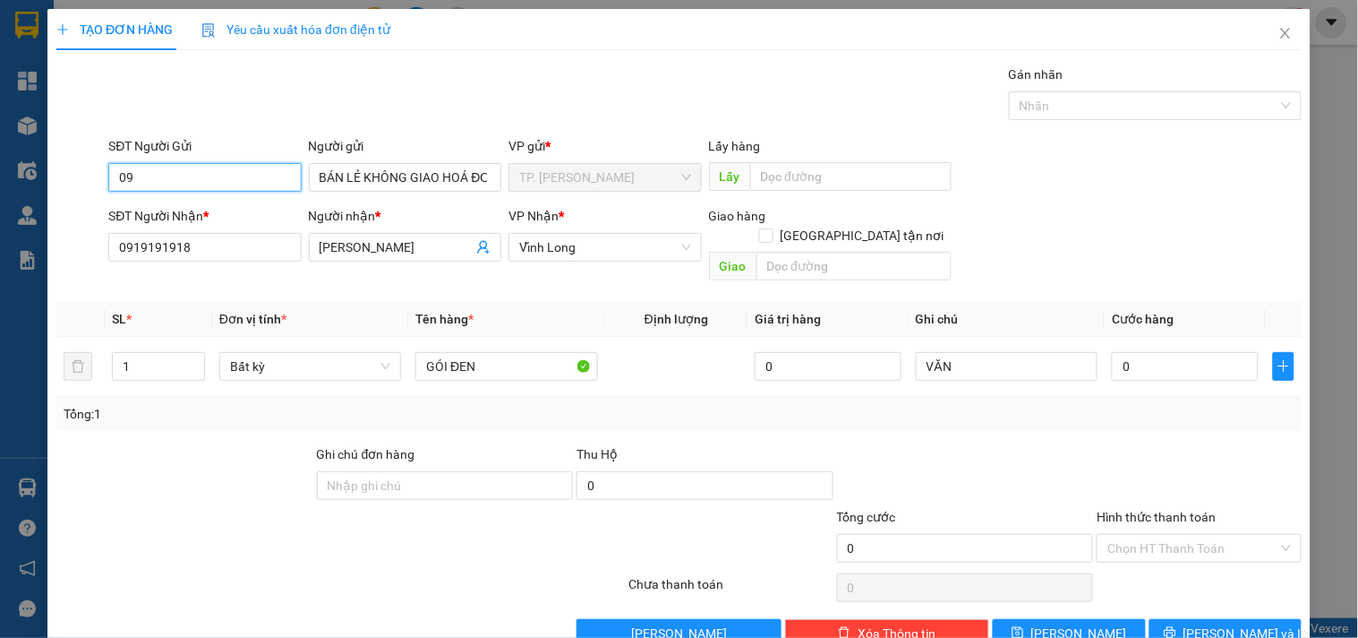
type input "0"
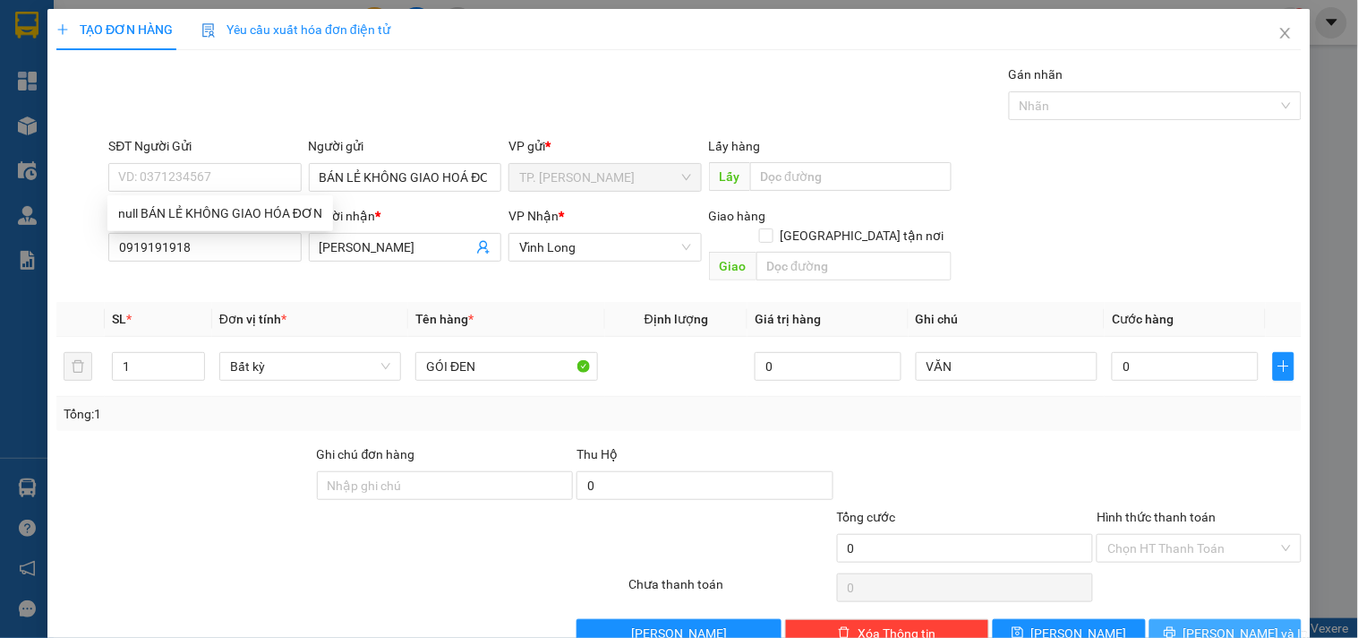
click at [1255, 619] on button "[PERSON_NAME] và In" at bounding box center [1226, 633] width 152 height 29
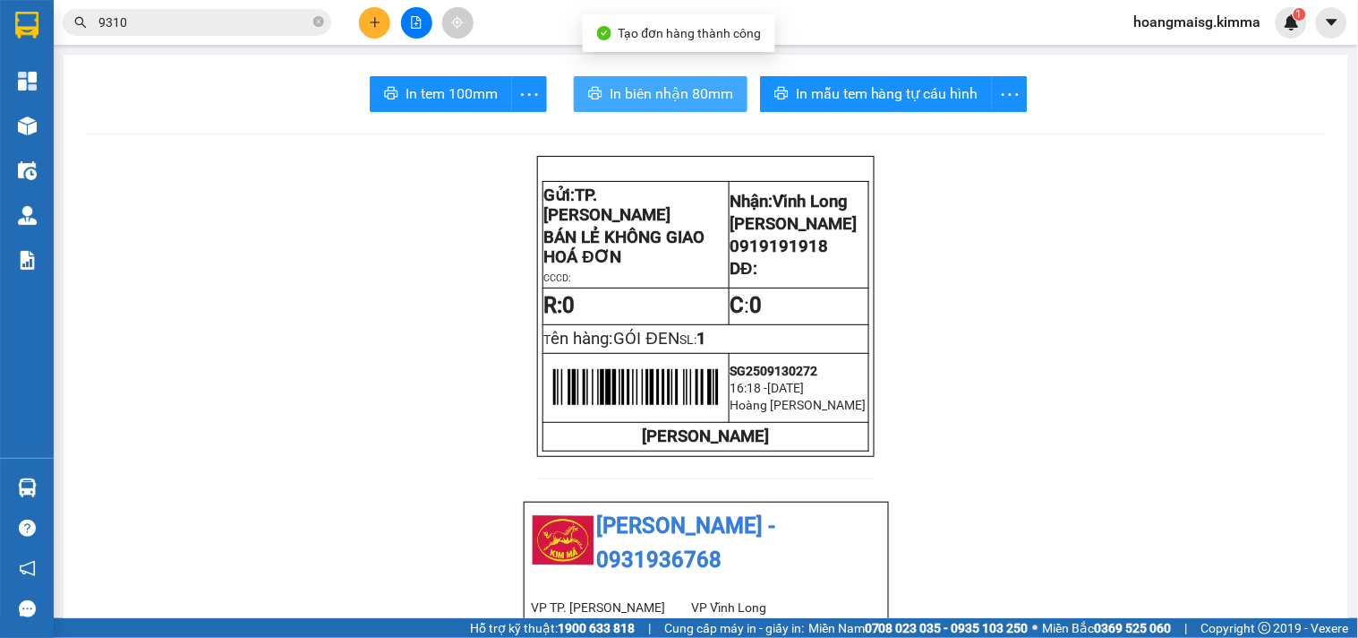
click at [669, 103] on button "In biên nhận 80mm" at bounding box center [661, 94] width 174 height 36
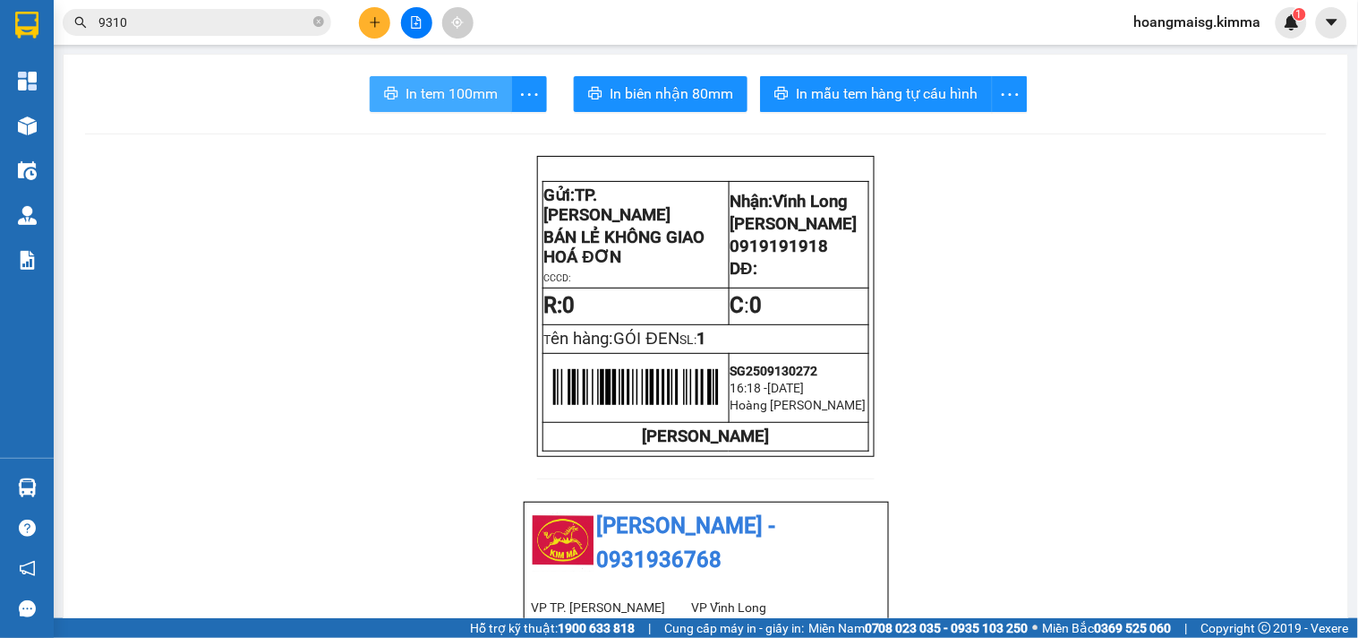
click at [455, 96] on span "In tem 100mm" at bounding box center [452, 93] width 92 height 22
click at [382, 19] on button at bounding box center [374, 22] width 31 height 31
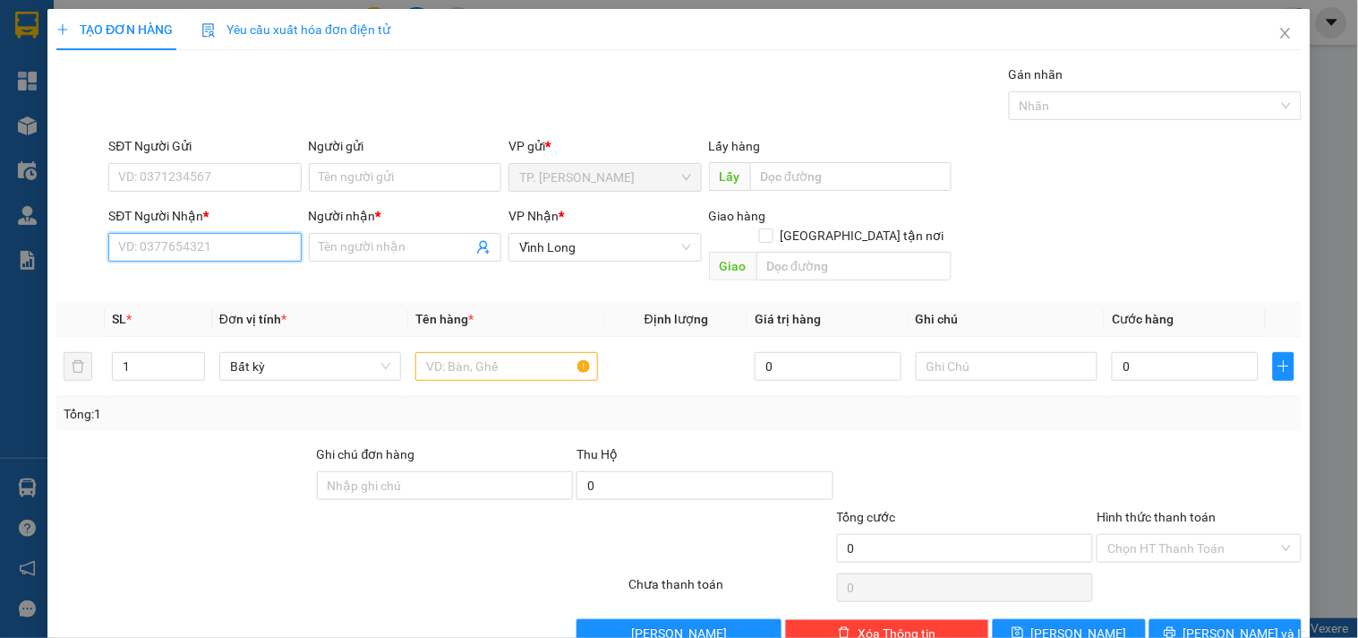
click at [182, 255] on input "SĐT Người Nhận *" at bounding box center [204, 247] width 193 height 29
click at [235, 273] on div "0939475881 - HỮU NGHĨA" at bounding box center [202, 283] width 169 height 20
type input "0939475881"
type input "HỮU NGHĨA"
type input "0939475881"
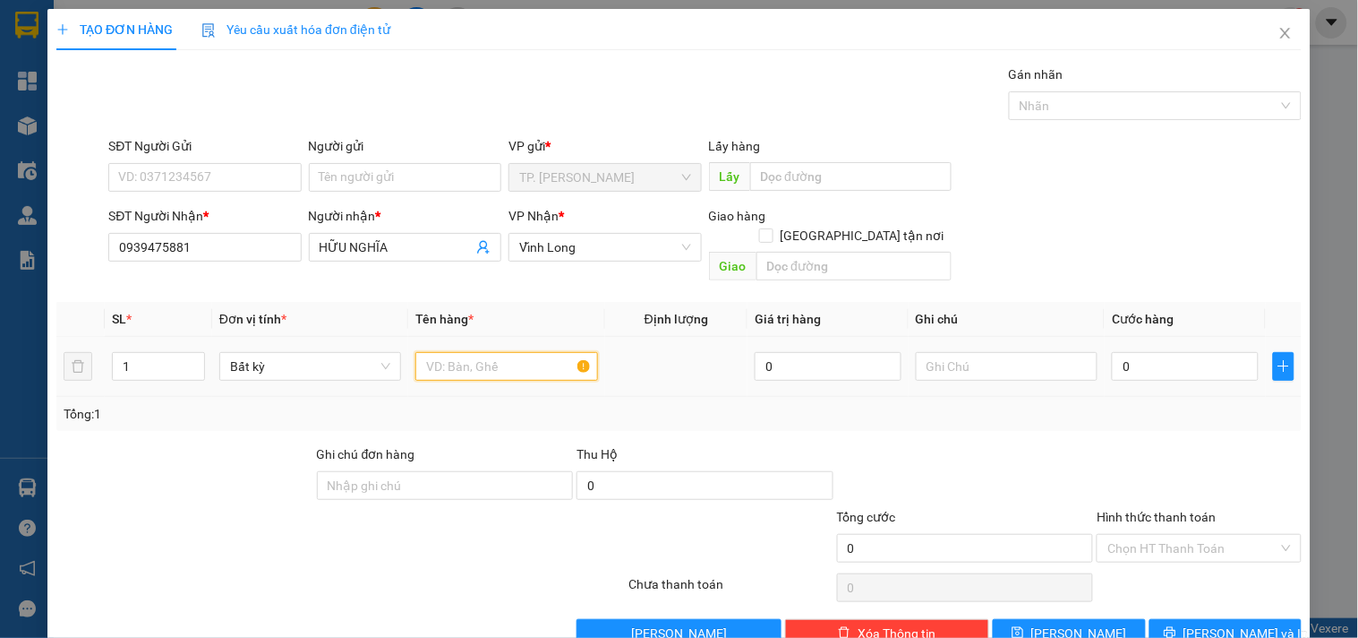
click at [458, 352] on input "text" at bounding box center [506, 366] width 182 height 29
type input "GÓI"
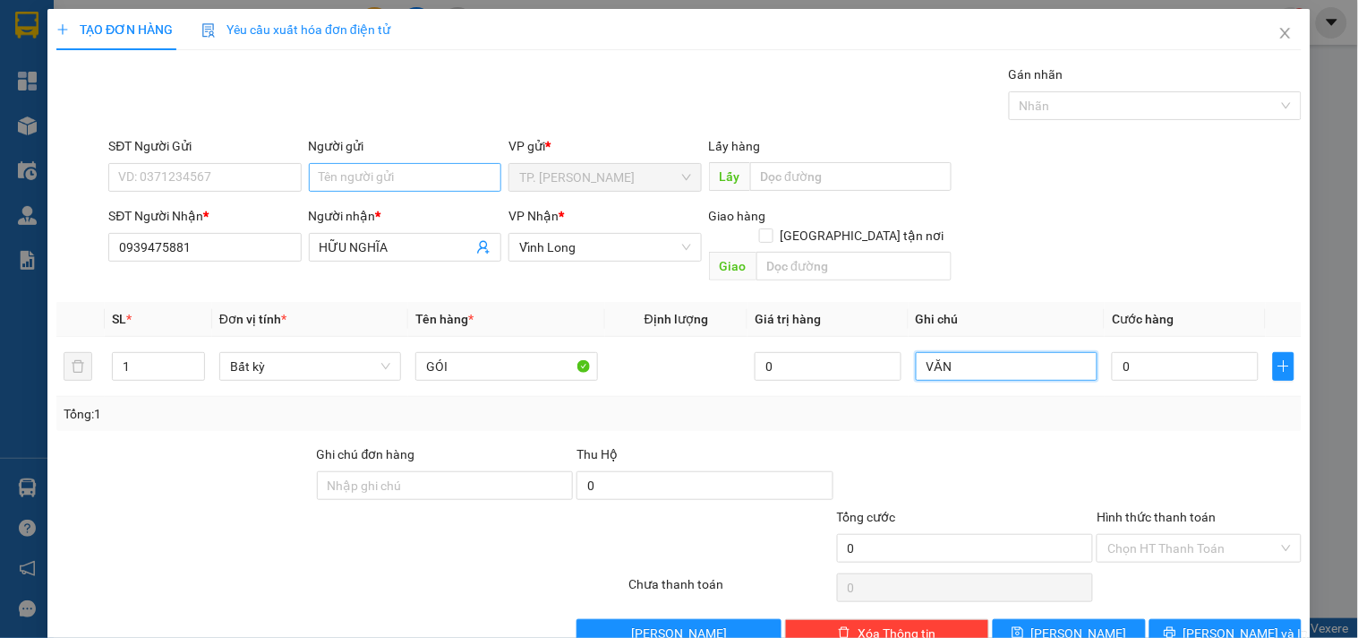
type input "VĂN"
drag, startPoint x: 336, startPoint y: 177, endPoint x: 342, endPoint y: 184, distance: 9.5
click at [337, 177] on input "Người gửi" at bounding box center [405, 177] width 193 height 29
type input "B"
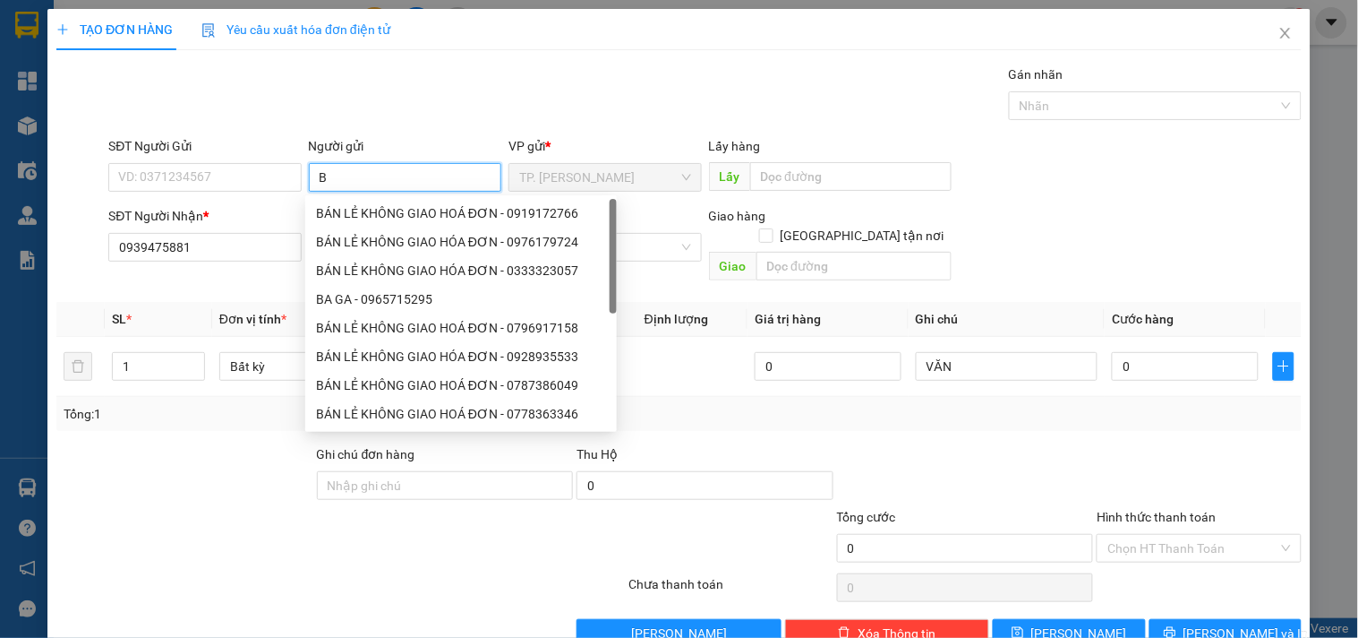
click at [373, 206] on div "BÁN LẺ KHÔNG GIAO HOÁ ĐƠN - 0919172766" at bounding box center [461, 213] width 290 height 20
type input "0919172766"
type input "BÁN LẺ KHÔNG GIAO HOÁ ĐƠN"
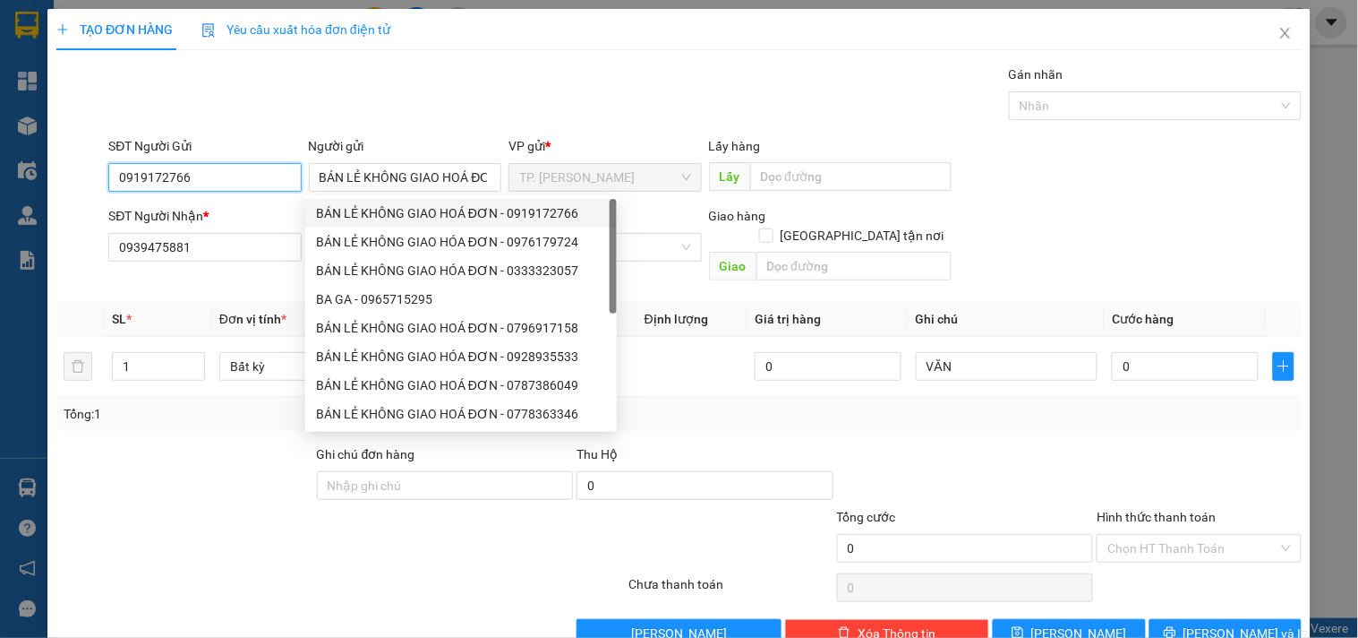
click at [283, 183] on input "0919172766" at bounding box center [204, 177] width 193 height 29
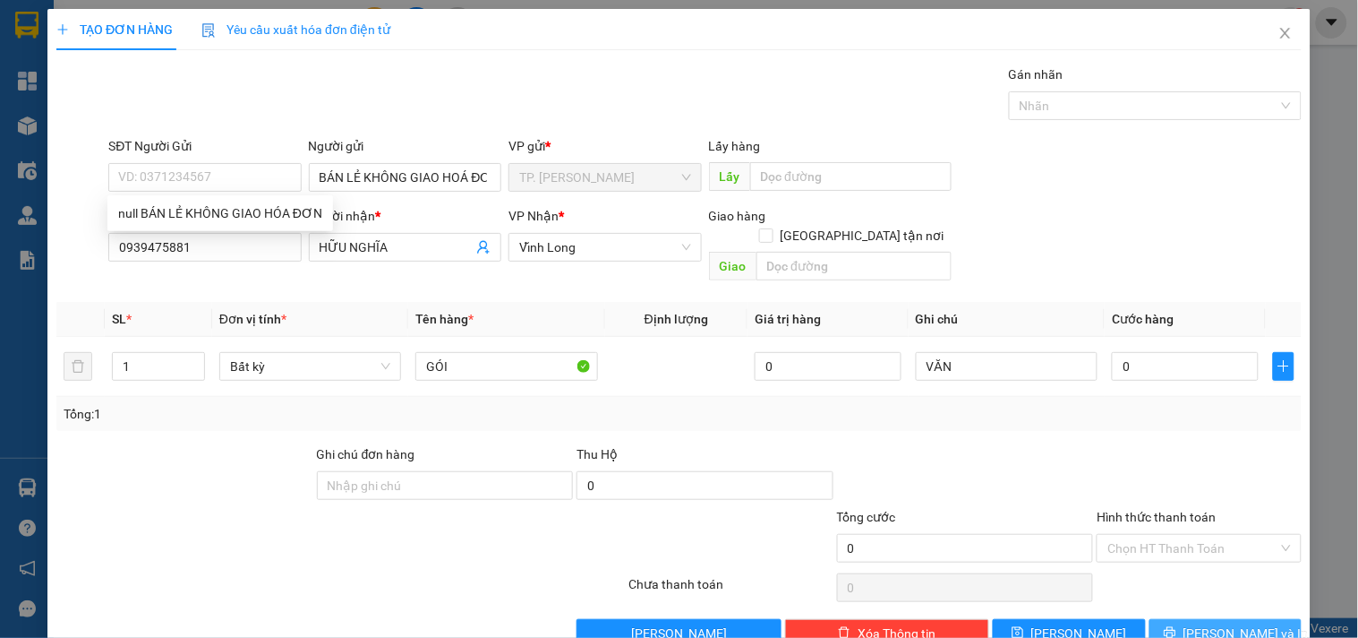
click at [1177, 626] on icon "printer" at bounding box center [1170, 632] width 13 height 13
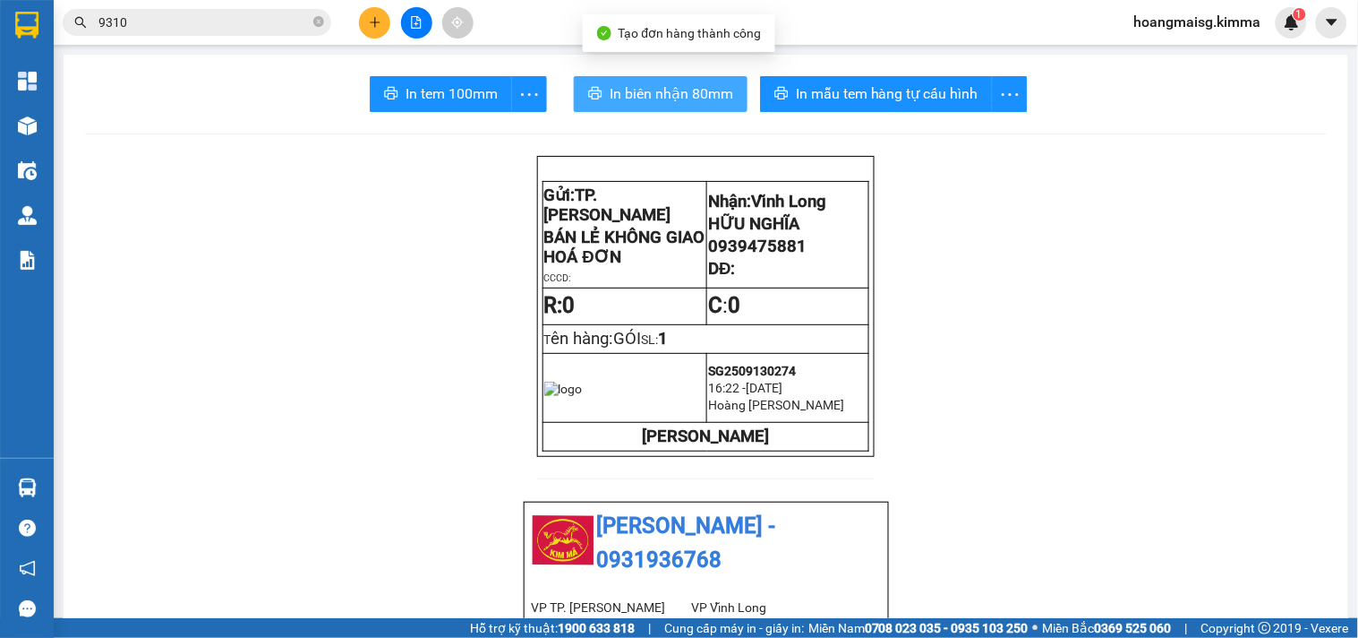
click at [691, 81] on button "In biên nhận 80mm" at bounding box center [661, 94] width 174 height 36
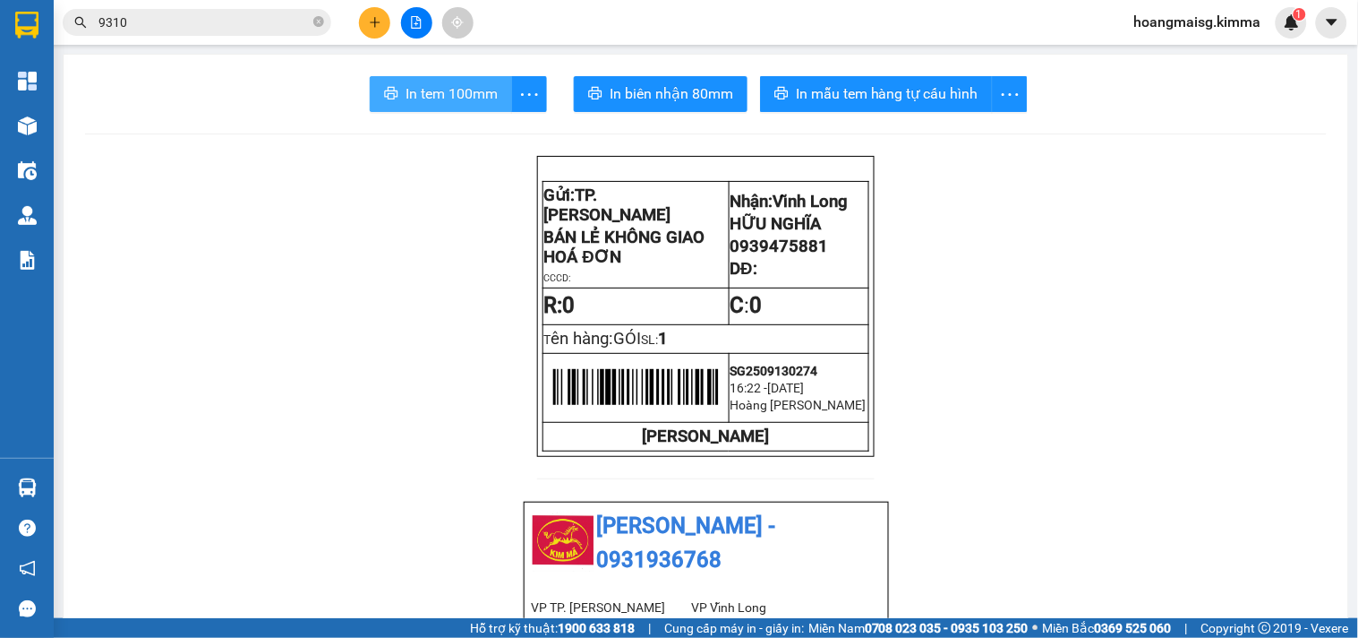
click at [422, 94] on span "In tem 100mm" at bounding box center [452, 93] width 92 height 22
click at [369, 19] on icon "plus" at bounding box center [375, 22] width 13 height 13
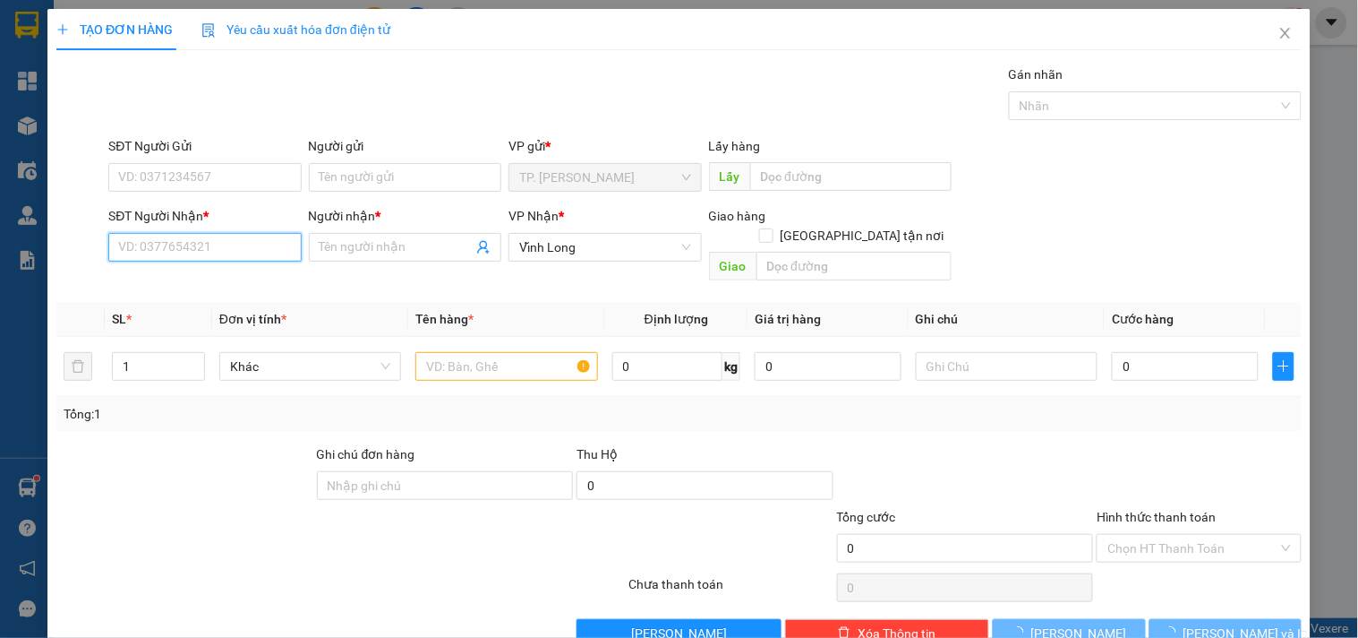
click at [210, 247] on input "SĐT Người Nhận *" at bounding box center [204, 247] width 193 height 29
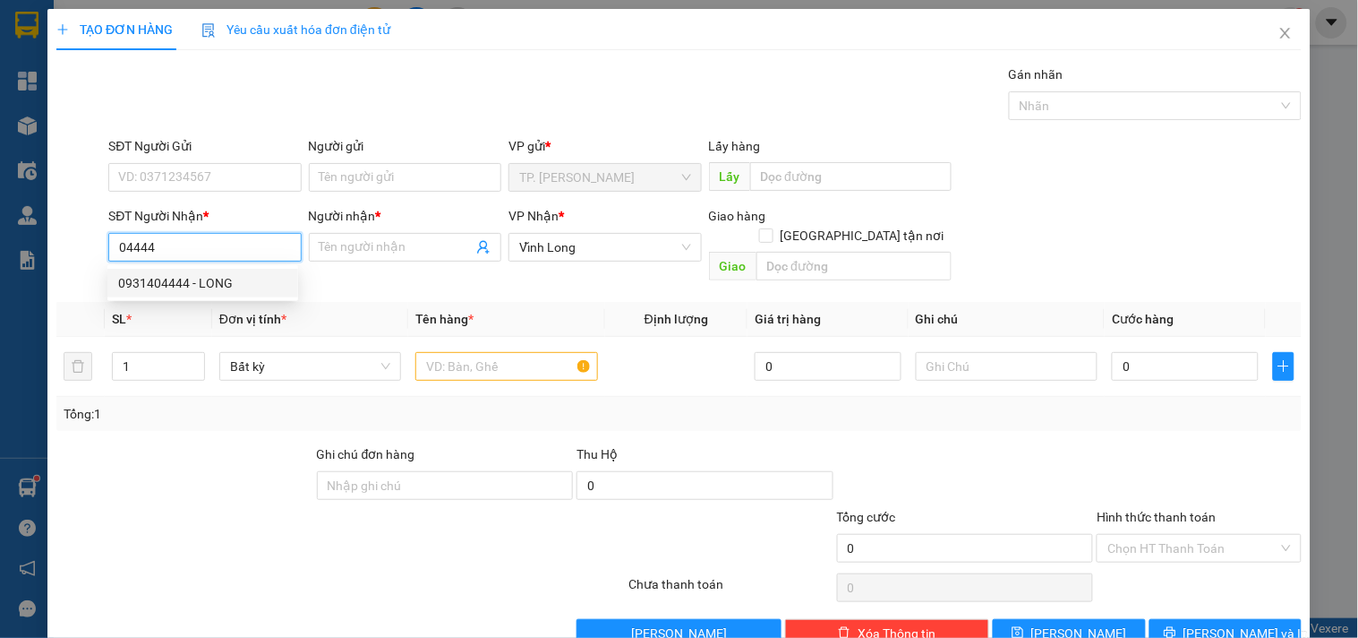
click at [218, 283] on div "0931404444 - LONG" at bounding box center [202, 283] width 169 height 20
type input "0931404444"
type input "LONG"
type input "0931404444"
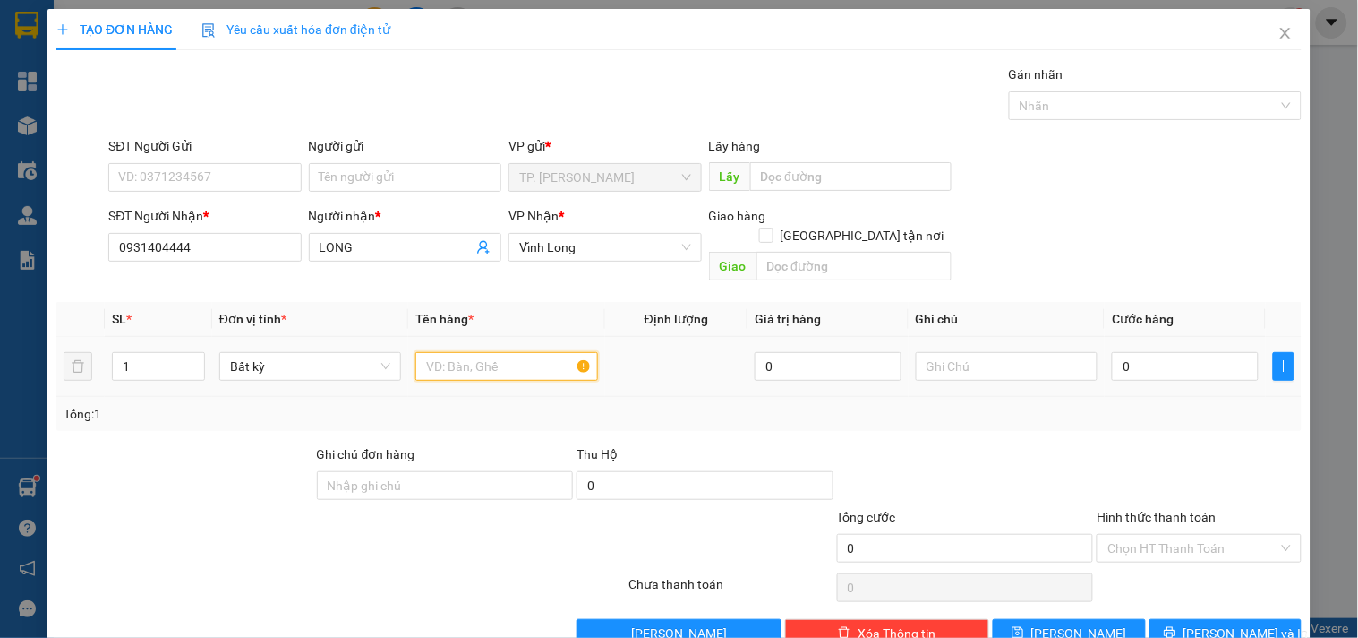
click at [487, 352] on input "text" at bounding box center [506, 366] width 182 height 29
type input "HỘP"
type input "0"
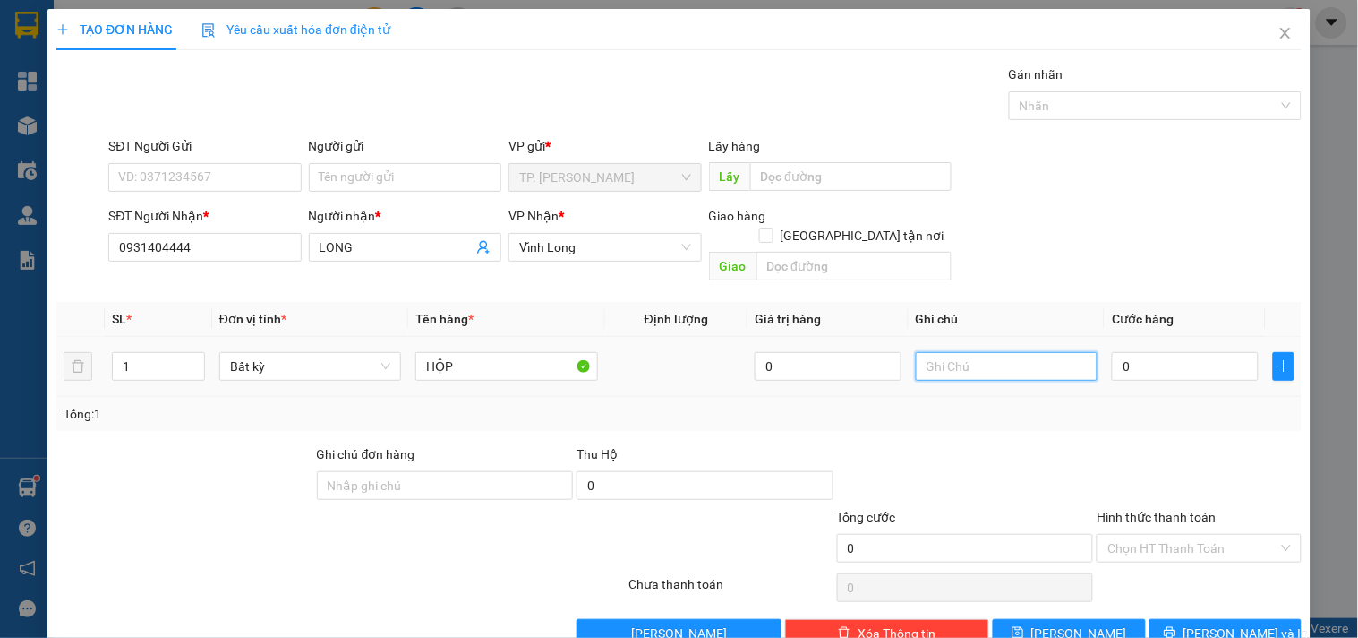
click at [935, 358] on input "text" at bounding box center [1007, 366] width 182 height 29
type input "VĂN"
click at [437, 176] on input "Người gửi" at bounding box center [405, 177] width 193 height 29
type input "B"
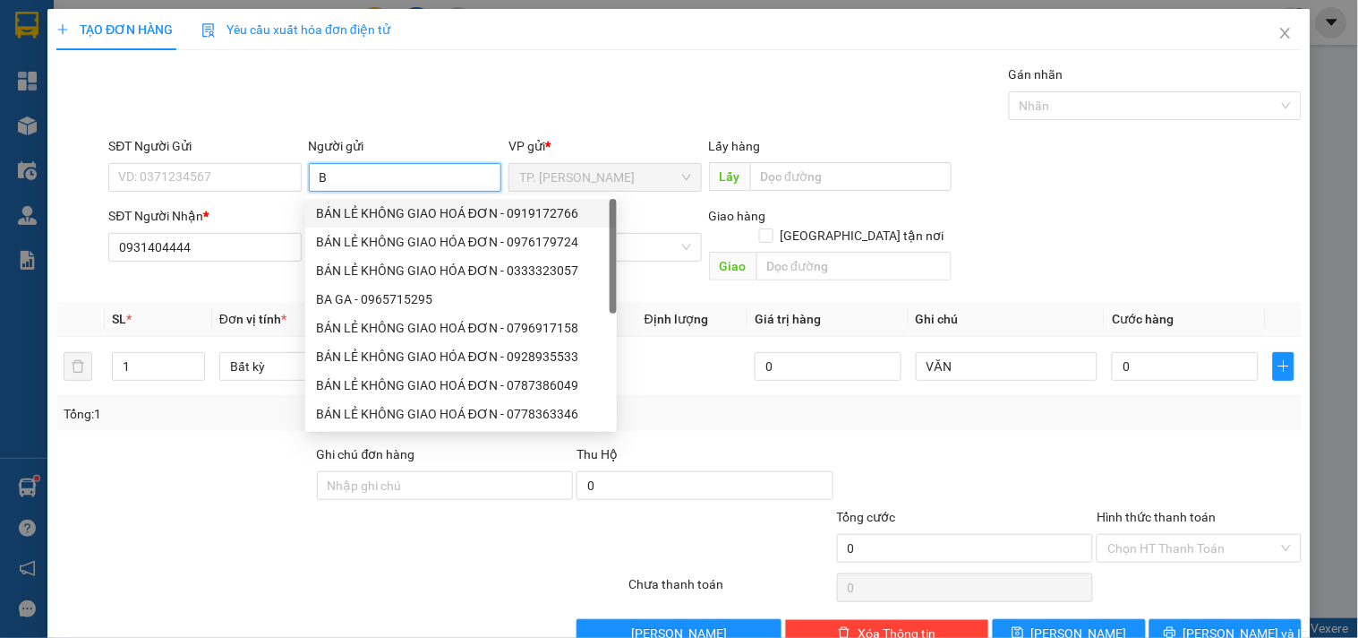
drag, startPoint x: 388, startPoint y: 204, endPoint x: 355, endPoint y: 206, distance: 32.3
click at [387, 206] on div "BÁN LẺ KHÔNG GIAO HOÁ ĐƠN - 0919172766" at bounding box center [461, 213] width 290 height 20
type input "0919172766"
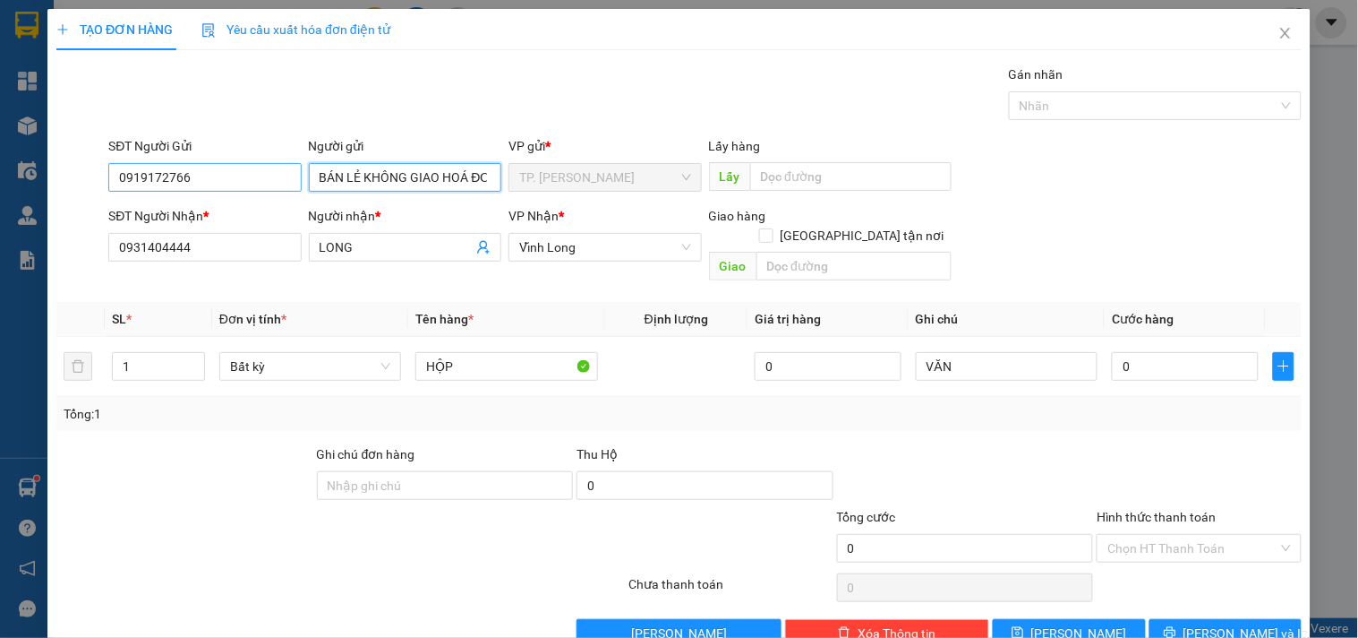
type input "BÁN LẺ KHÔNG GIAO HOÁ ĐƠN"
click at [230, 186] on input "0919172766" at bounding box center [204, 177] width 193 height 29
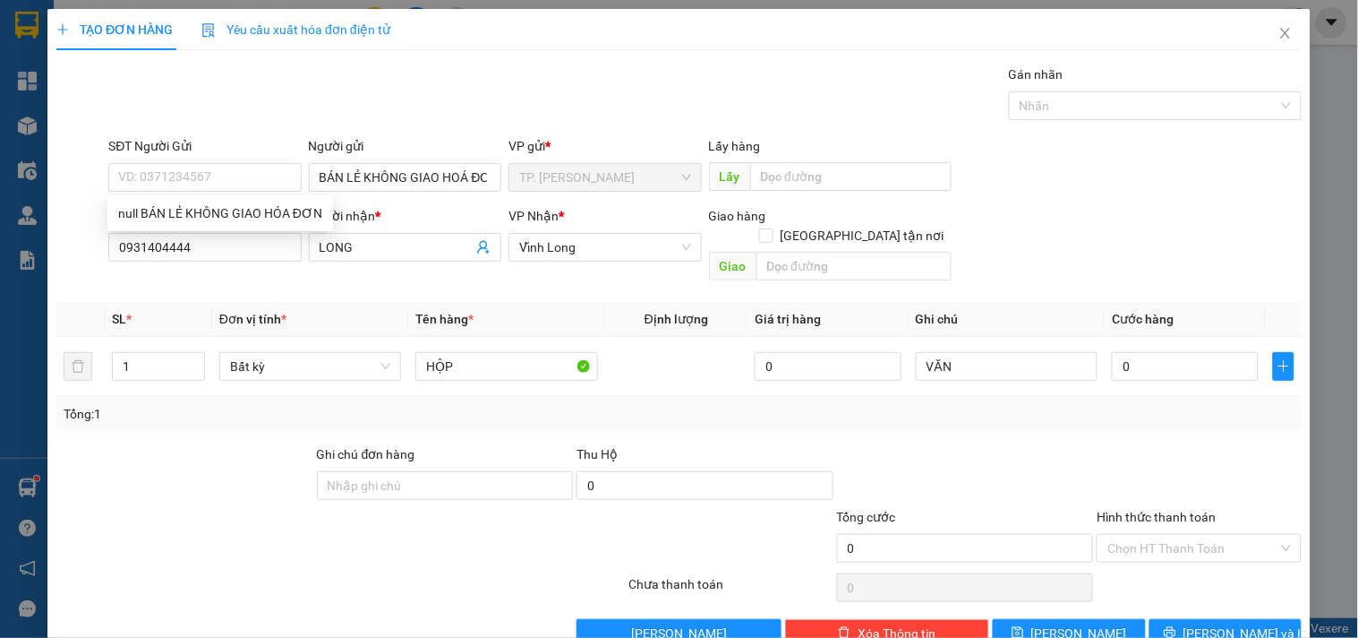
click at [1197, 596] on div "Transit Pickup Surcharge Ids Transit Deliver Surcharge Ids Transit Deliver Surc…" at bounding box center [679, 355] width 1246 height 583
click at [1200, 619] on button "[PERSON_NAME] và In" at bounding box center [1226, 633] width 152 height 29
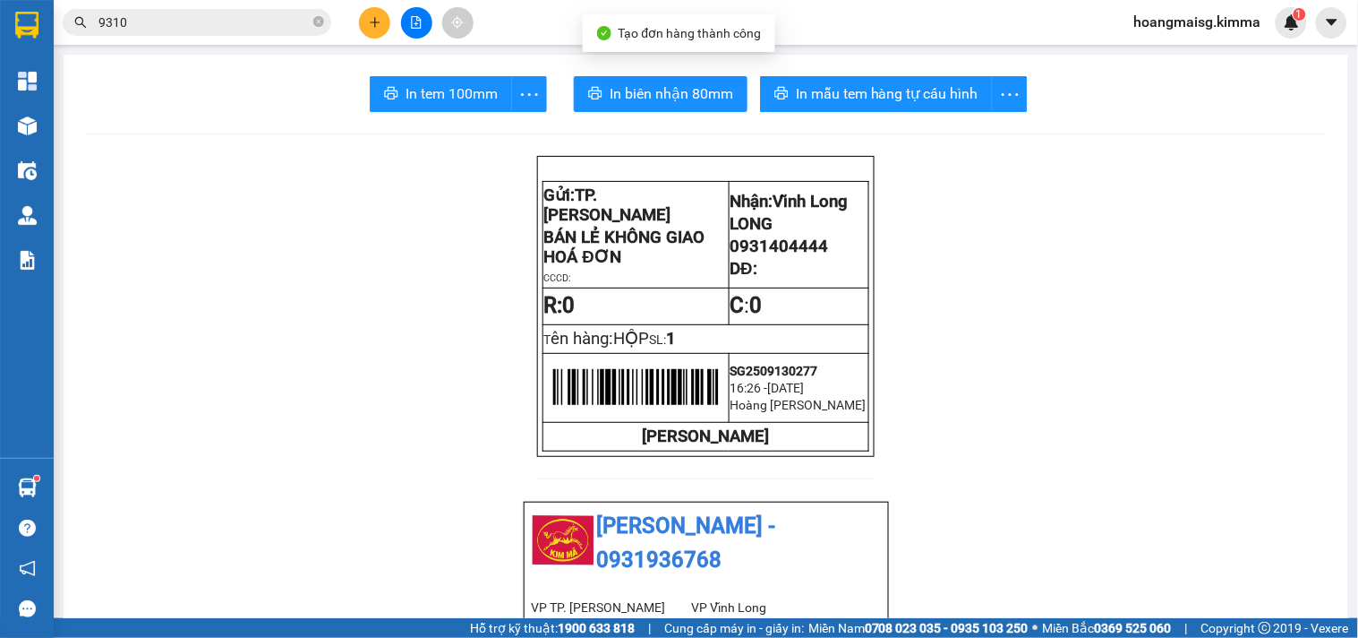
click at [675, 81] on button "In biên nhận 80mm" at bounding box center [661, 94] width 174 height 36
click at [430, 97] on span "In tem 100mm" at bounding box center [452, 93] width 92 height 22
click at [376, 13] on button at bounding box center [374, 22] width 31 height 31
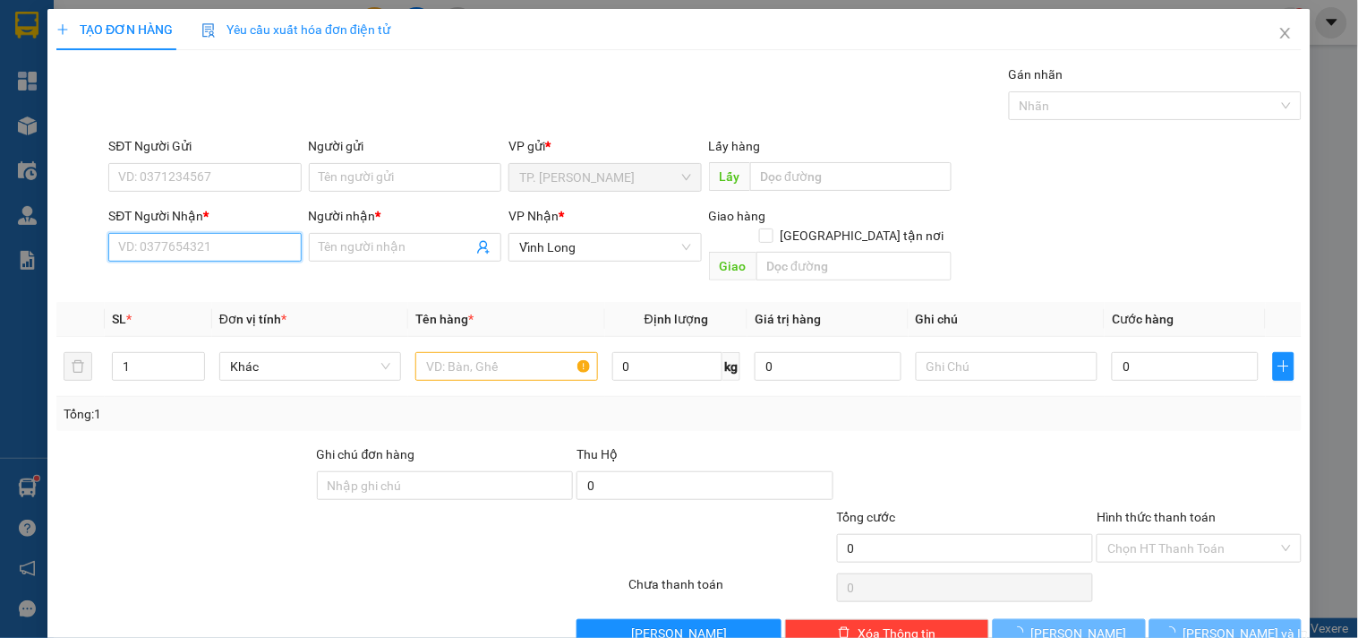
click at [225, 244] on input "SĐT Người Nhận *" at bounding box center [204, 247] width 193 height 29
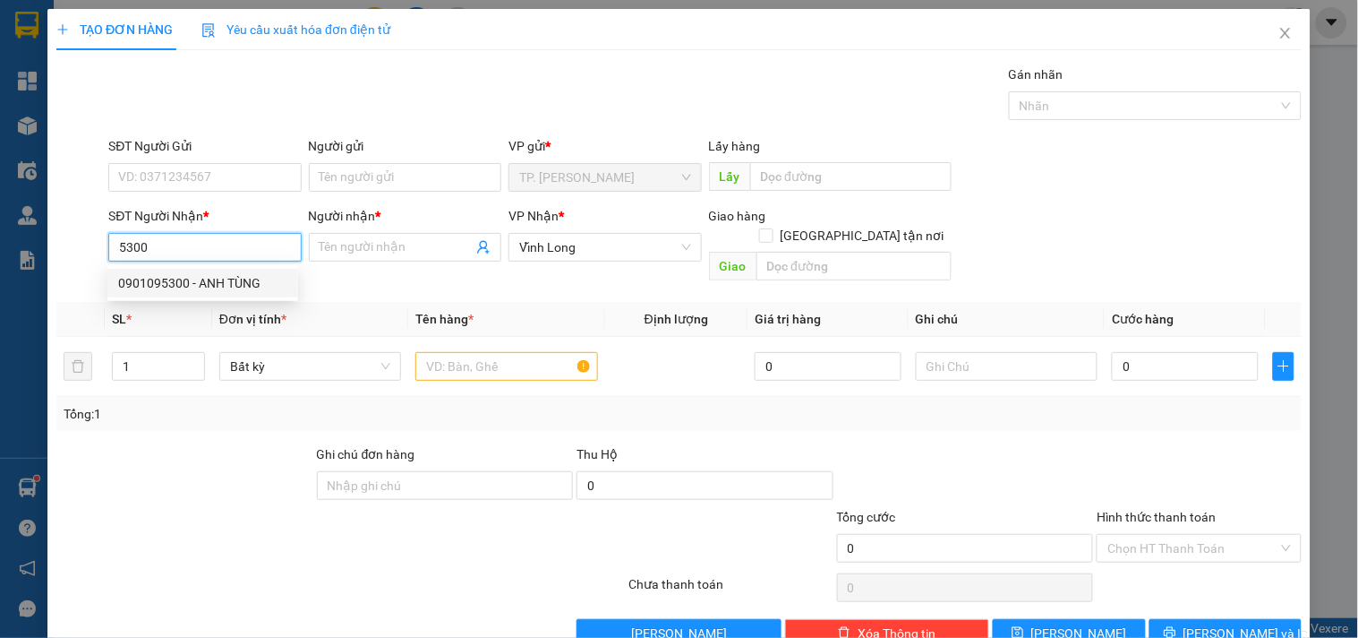
click at [193, 289] on div "0901095300 - ANH TÙNG" at bounding box center [202, 283] width 169 height 20
type input "0901095300"
type input "ANH TÙNG"
type input "0901095300"
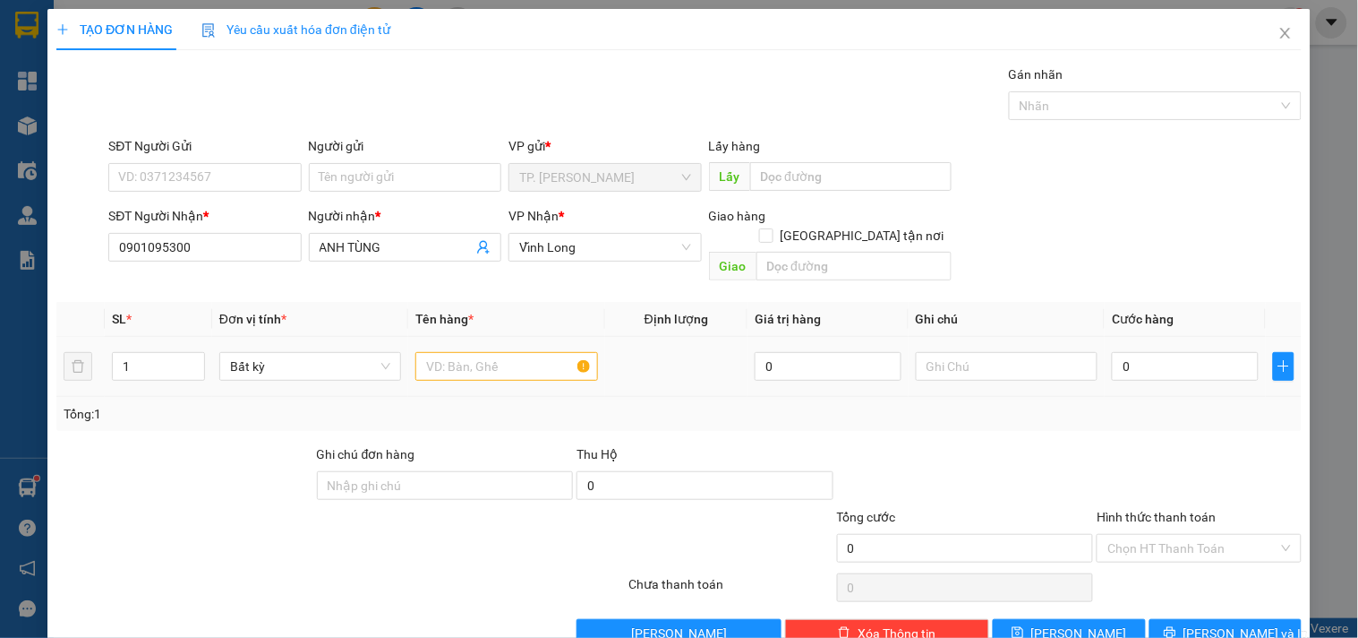
click at [461, 364] on td at bounding box center [506, 367] width 196 height 60
click at [475, 352] on input "text" at bounding box center [506, 366] width 182 height 29
type input "GÓI ĐEN"
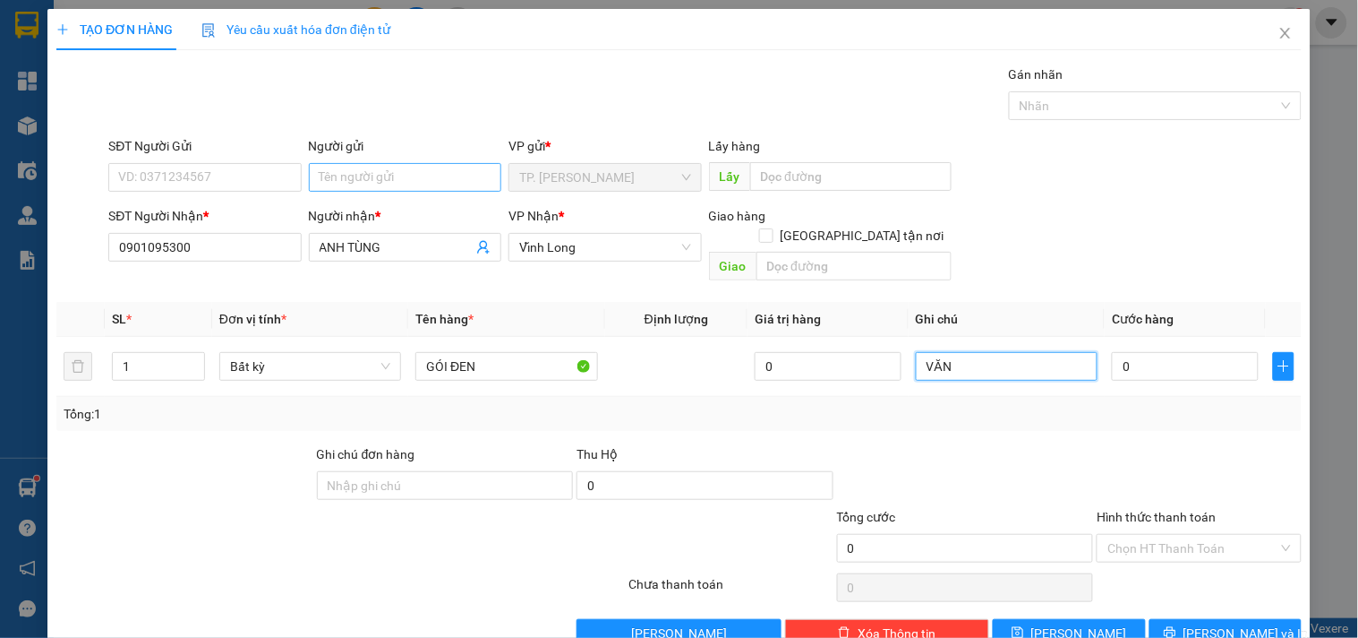
type input "VĂN"
click at [381, 175] on input "Người gửi" at bounding box center [405, 177] width 193 height 29
type input "B"
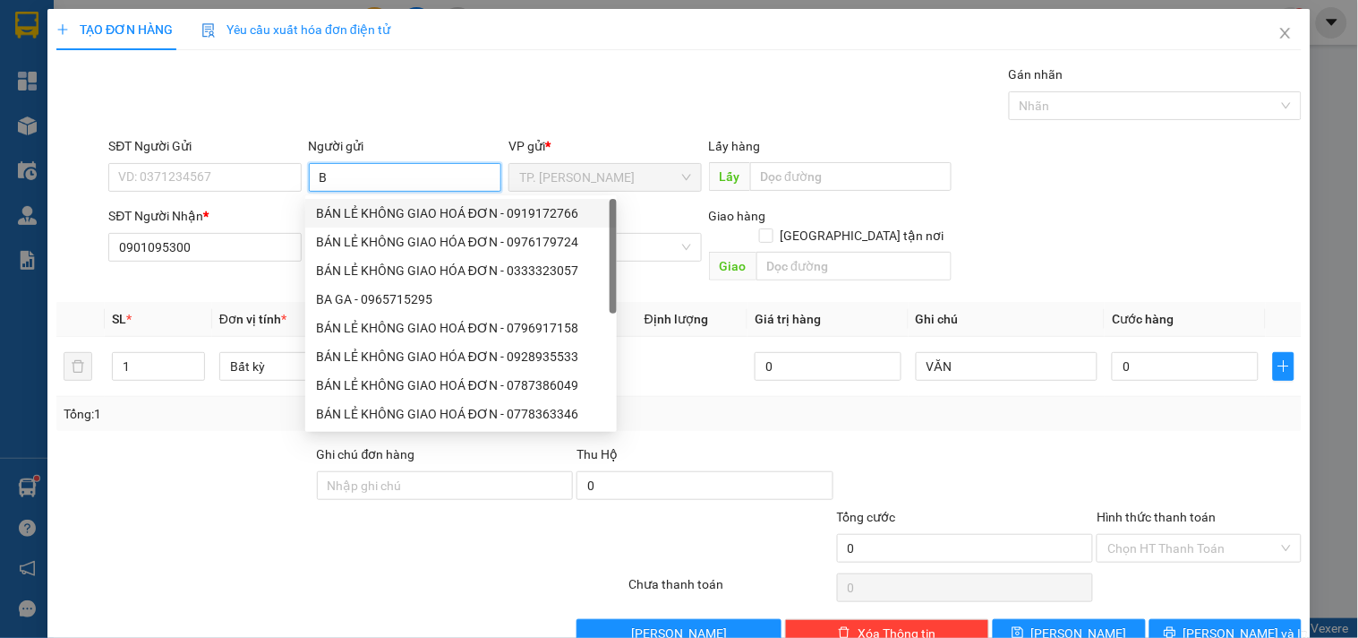
click at [373, 213] on div "BÁN LẺ KHÔNG GIAO HOÁ ĐƠN - 0919172766" at bounding box center [461, 213] width 290 height 20
type input "0919172766"
type input "BÁN LẺ KHÔNG GIAO HOÁ ĐƠN"
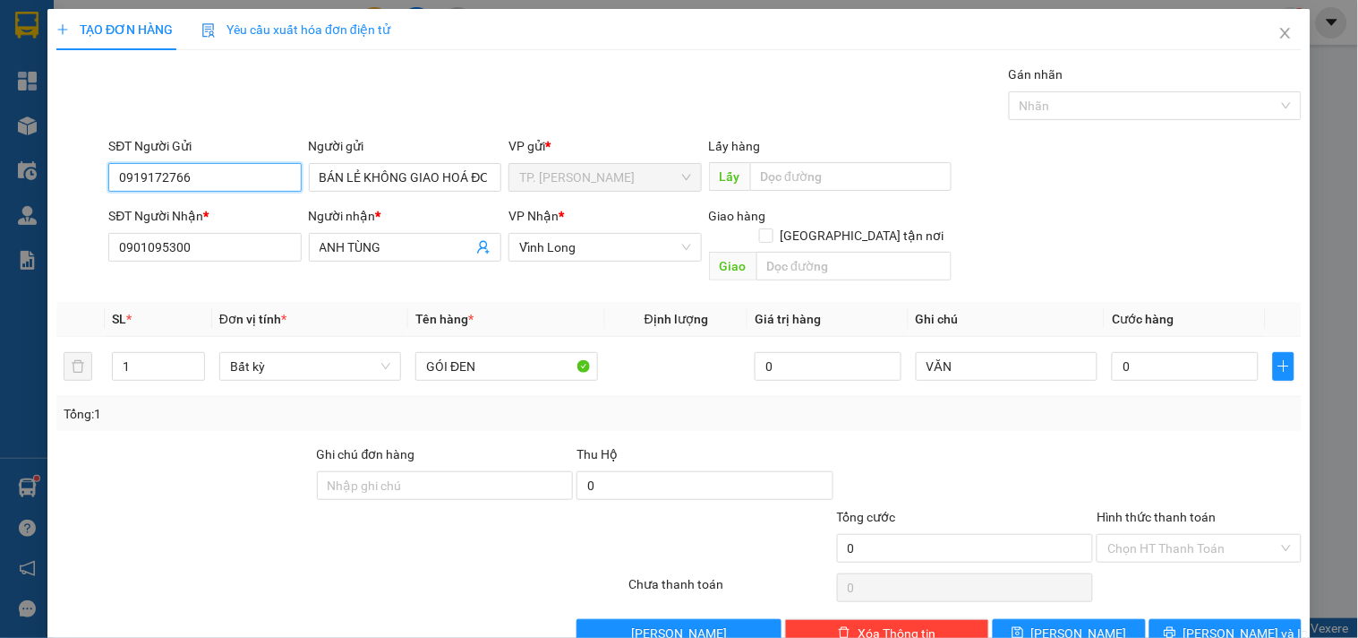
click at [252, 165] on input "0919172766" at bounding box center [204, 177] width 193 height 29
type input "0"
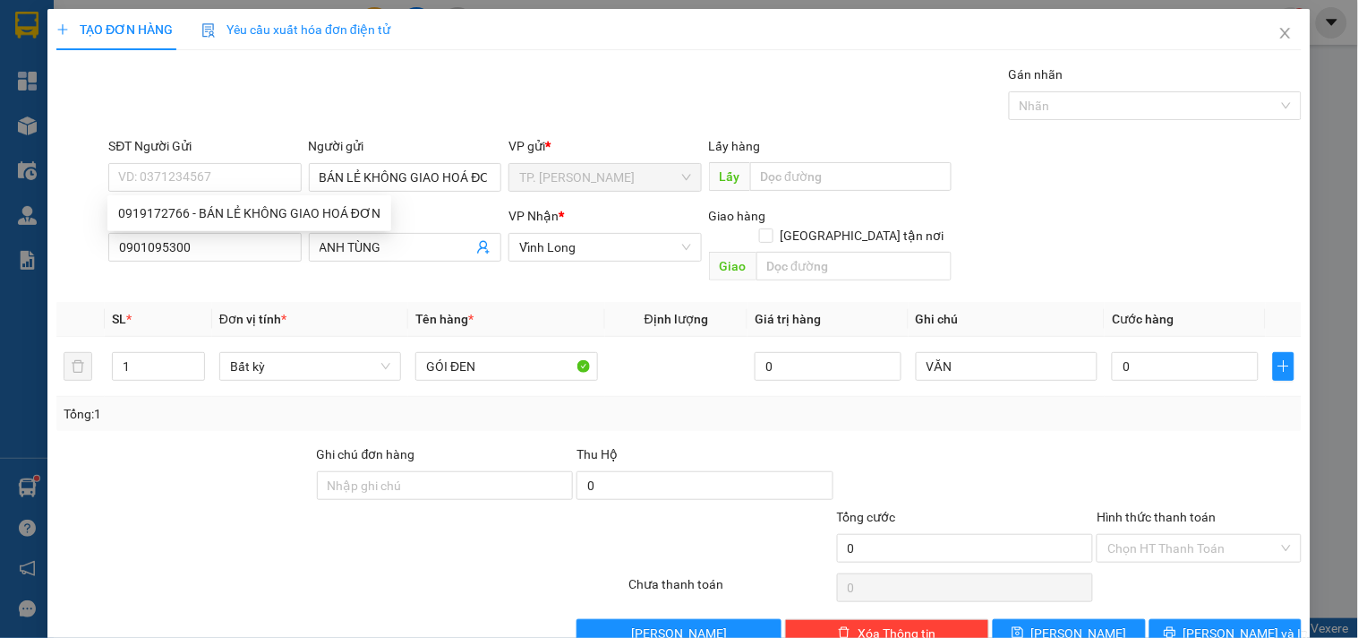
click at [1198, 597] on div "Transit Pickup Surcharge Ids Transit Deliver Surcharge Ids Transit Deliver Surc…" at bounding box center [679, 355] width 1246 height 583
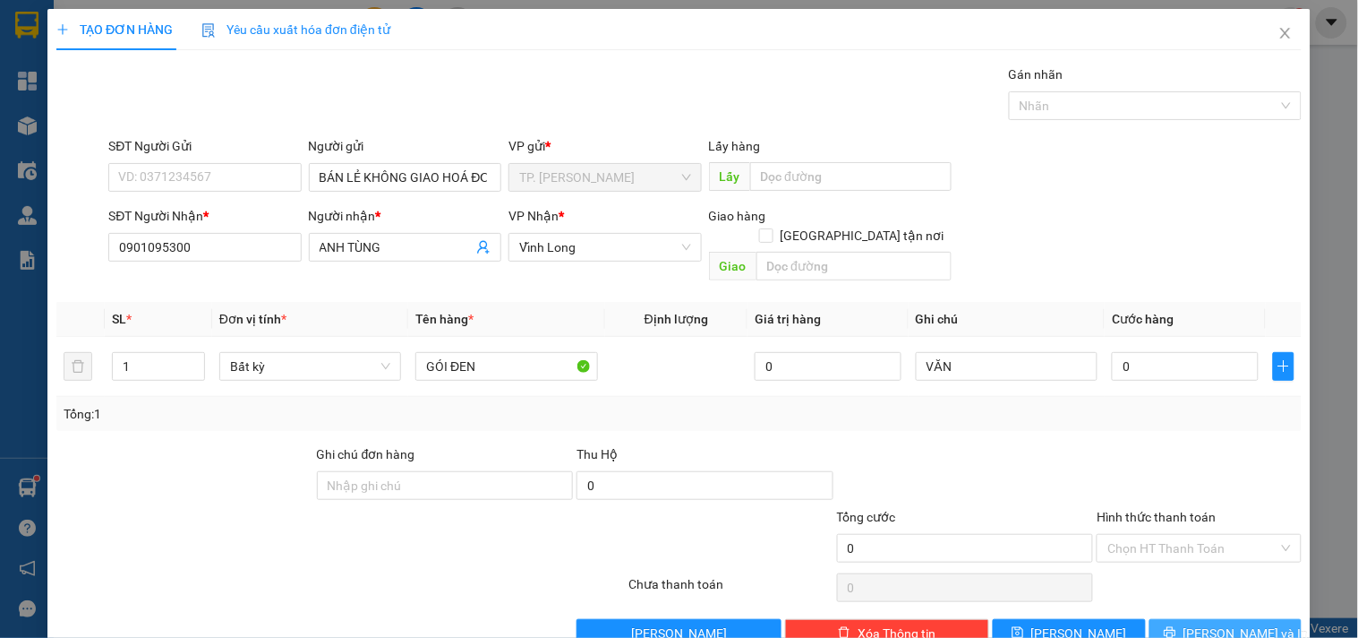
click at [1205, 623] on span "[PERSON_NAME] và In" at bounding box center [1246, 633] width 125 height 20
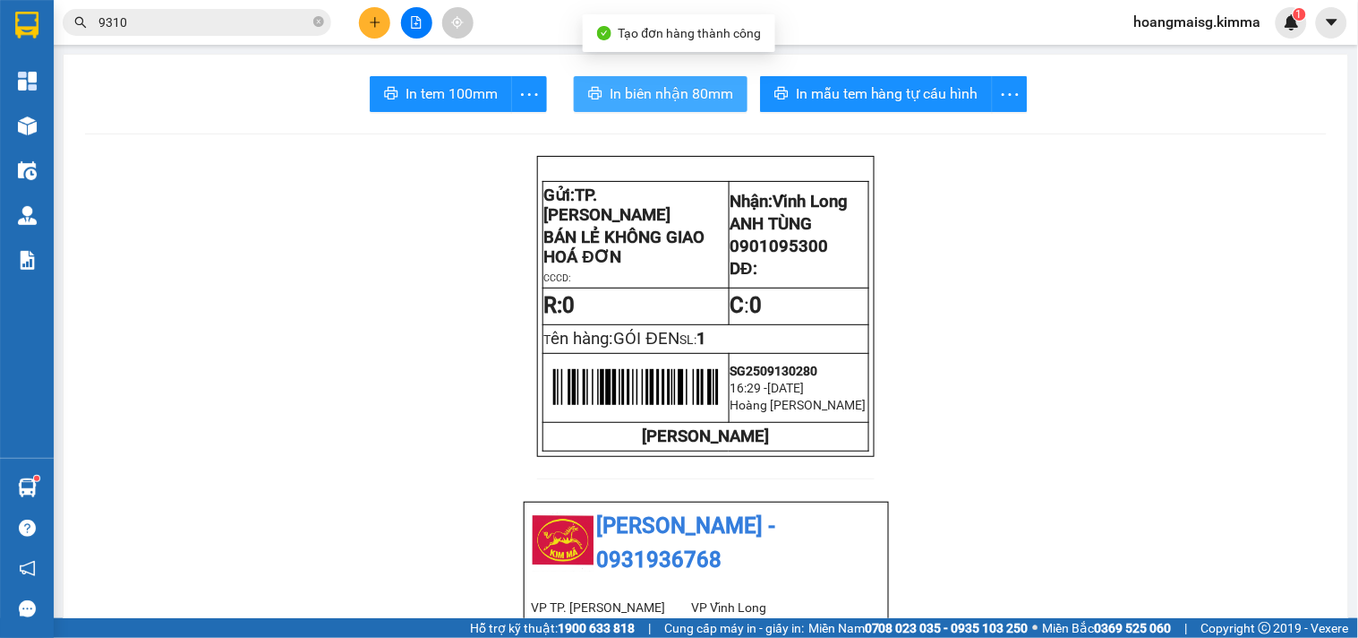
click at [677, 77] on button "In biên nhận 80mm" at bounding box center [661, 94] width 174 height 36
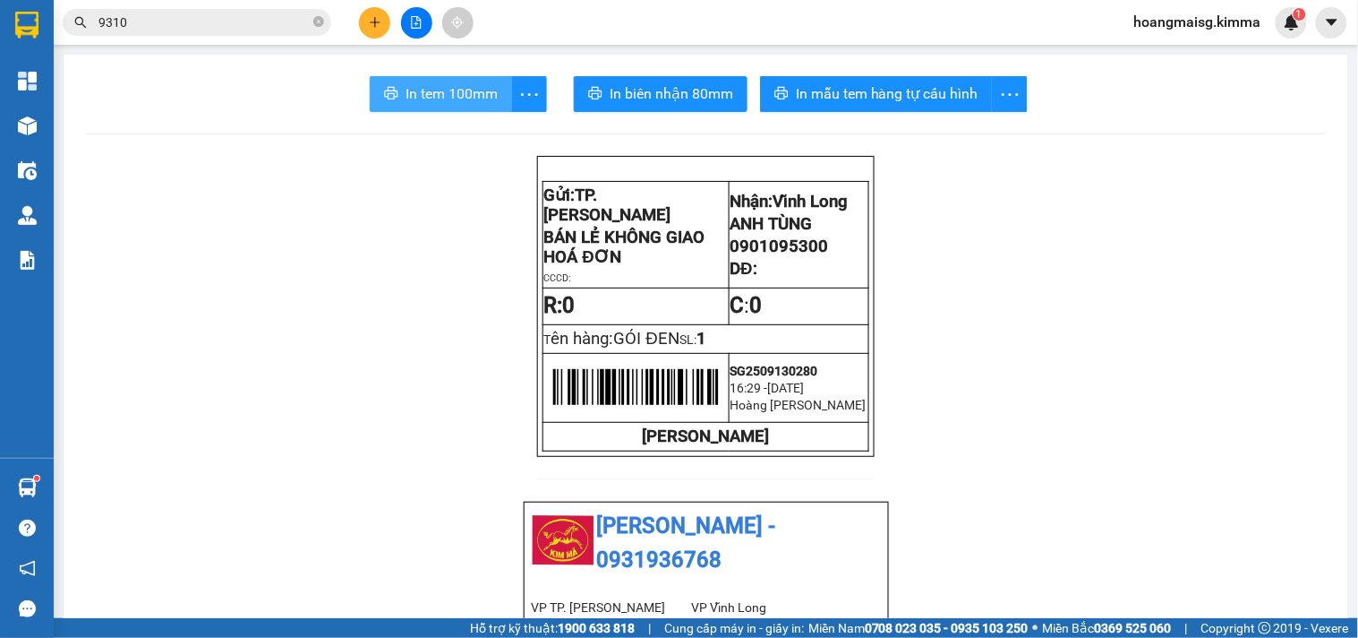
click at [444, 94] on span "In tem 100mm" at bounding box center [452, 93] width 92 height 22
click at [382, 19] on button at bounding box center [374, 22] width 31 height 31
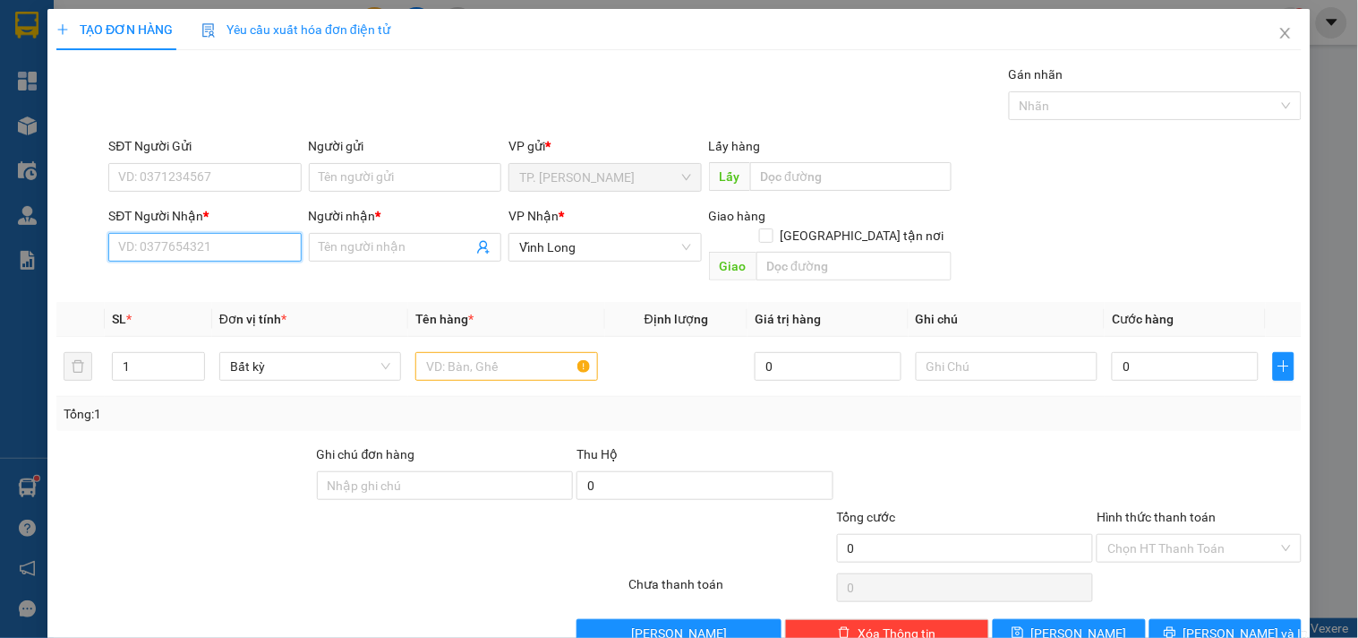
click at [224, 246] on input "SĐT Người Nhận *" at bounding box center [204, 247] width 193 height 29
click at [217, 287] on div "0979519111 - ANH TẠO" at bounding box center [202, 283] width 169 height 20
type input "0979519111"
type input "ANH TẠO"
type input "0979519111"
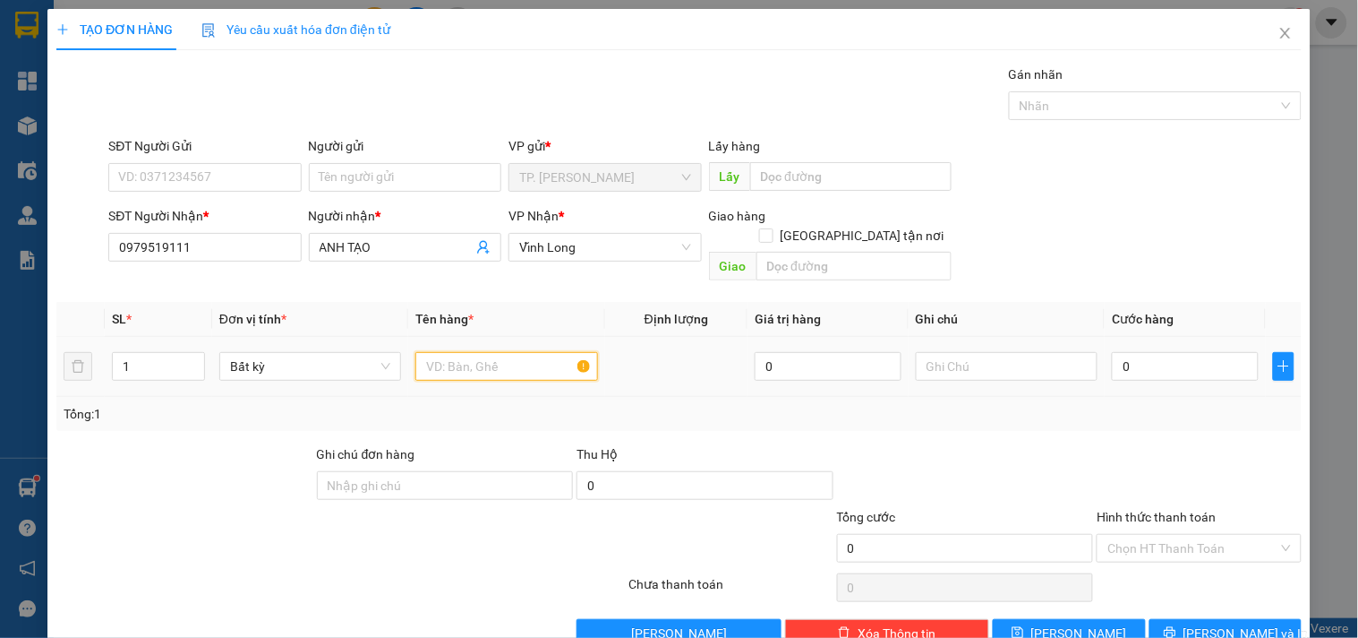
click at [486, 352] on input "text" at bounding box center [506, 366] width 182 height 29
type input "HỘP"
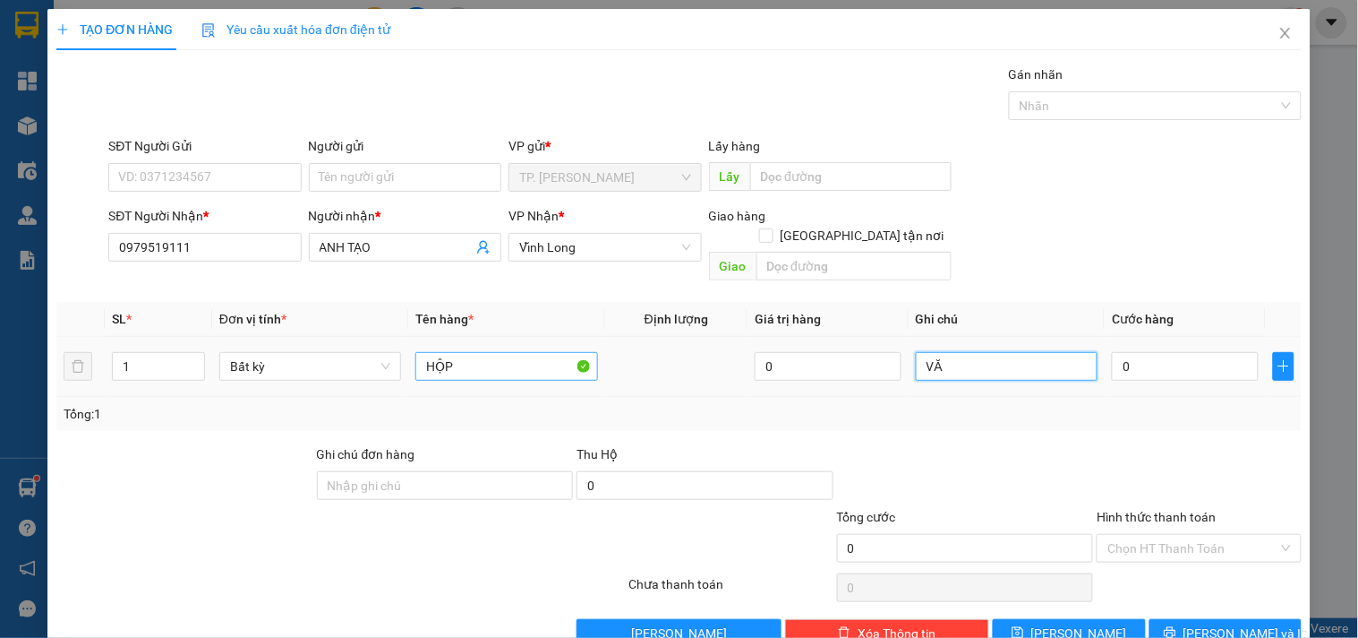
type input "V"
type input "VĂN"
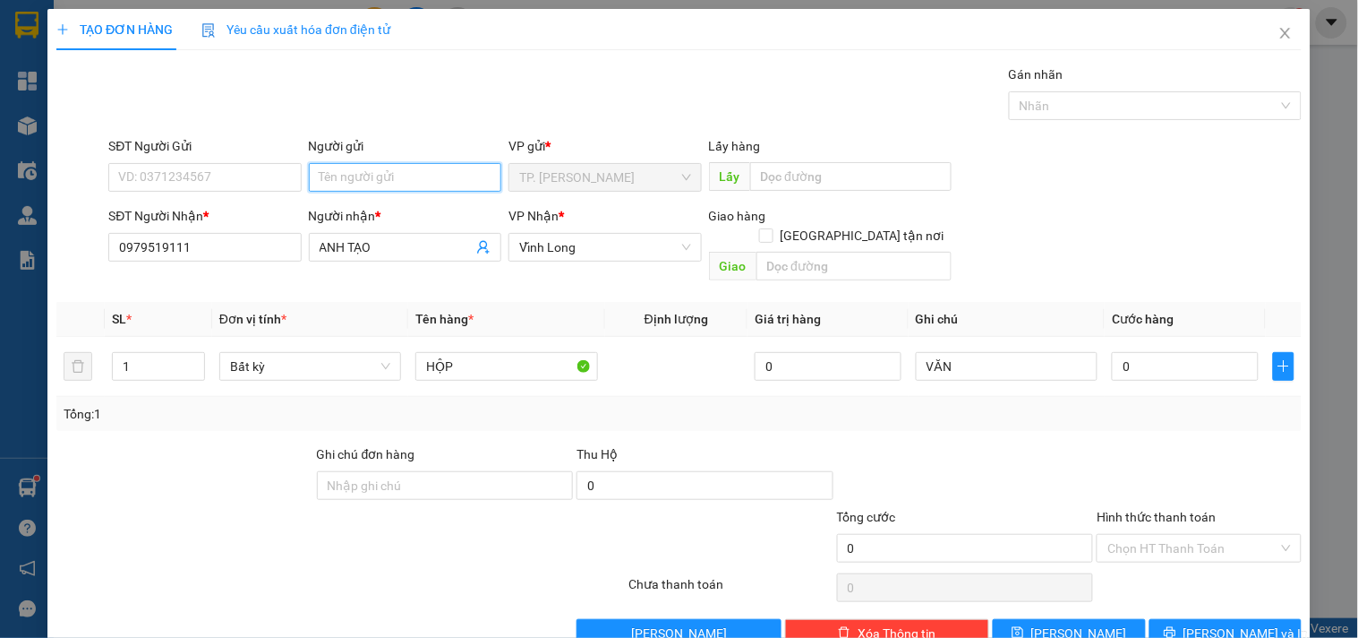
click at [403, 165] on input "Người gửi" at bounding box center [405, 177] width 193 height 29
type input "B"
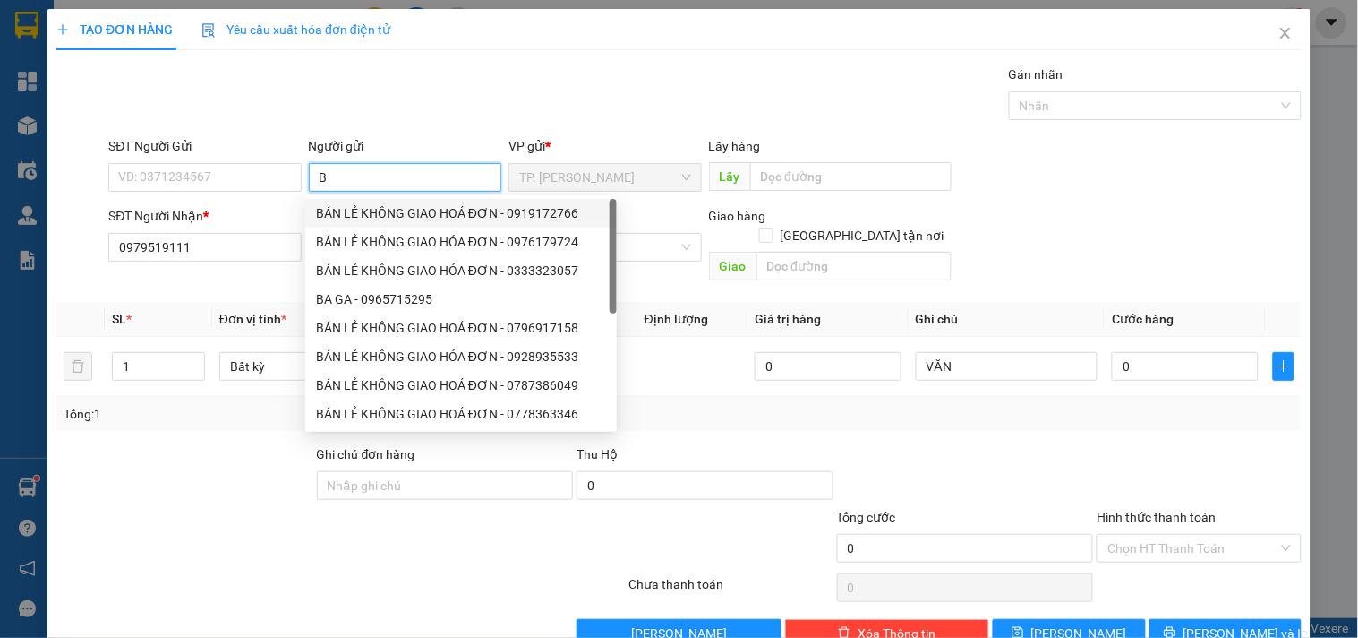
click at [381, 216] on div "BÁN LẺ KHÔNG GIAO HOÁ ĐƠN - 0919172766" at bounding box center [461, 213] width 290 height 20
type input "0919172766"
type input "BÁN LẺ KHÔNG GIAO HOÁ ĐƠN"
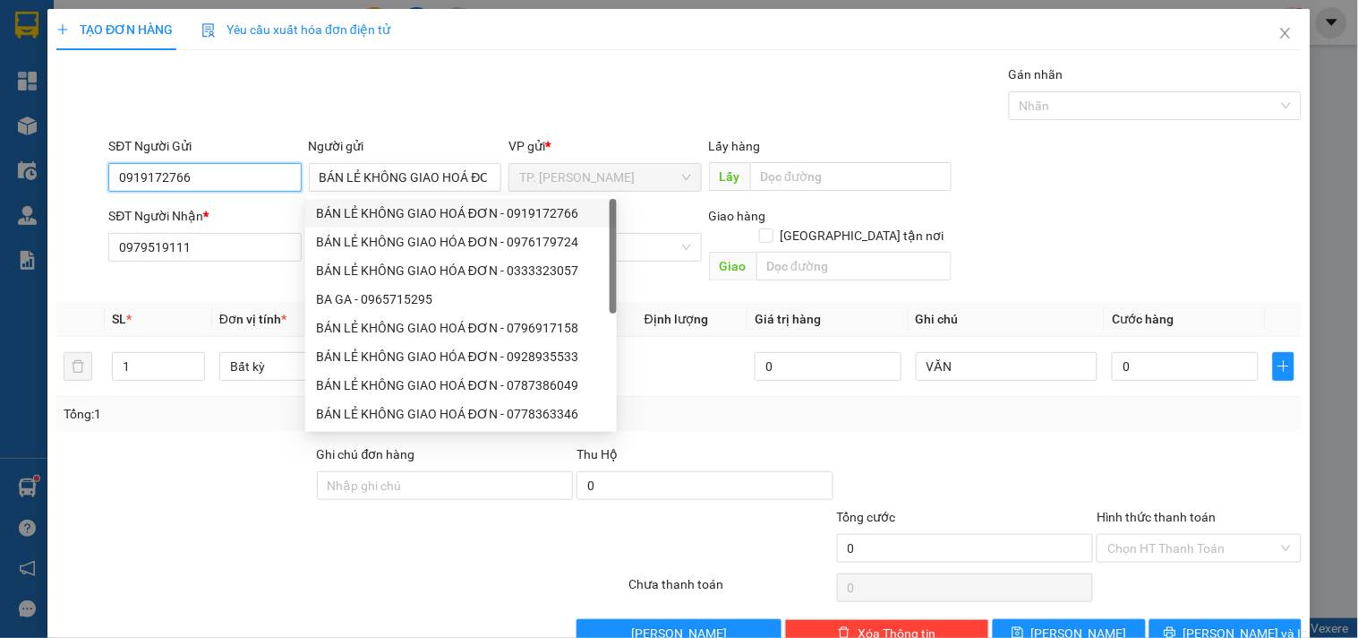
click at [242, 190] on input "0919172766" at bounding box center [204, 177] width 193 height 29
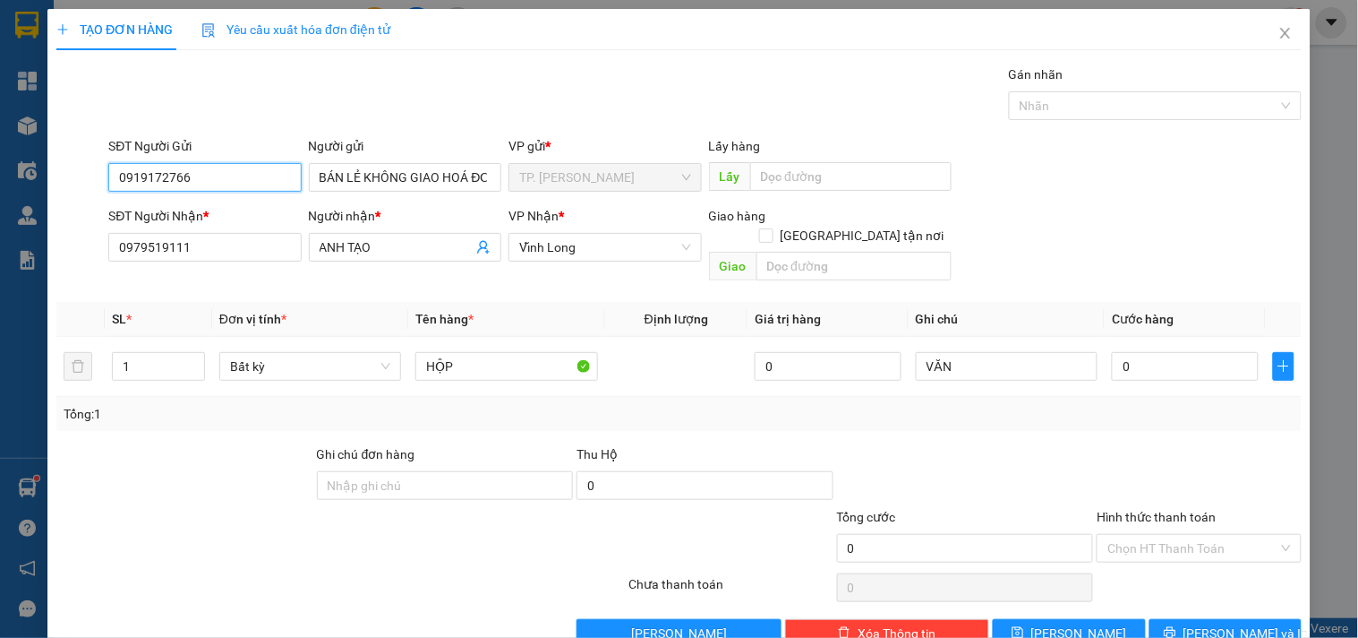
type input "091917276"
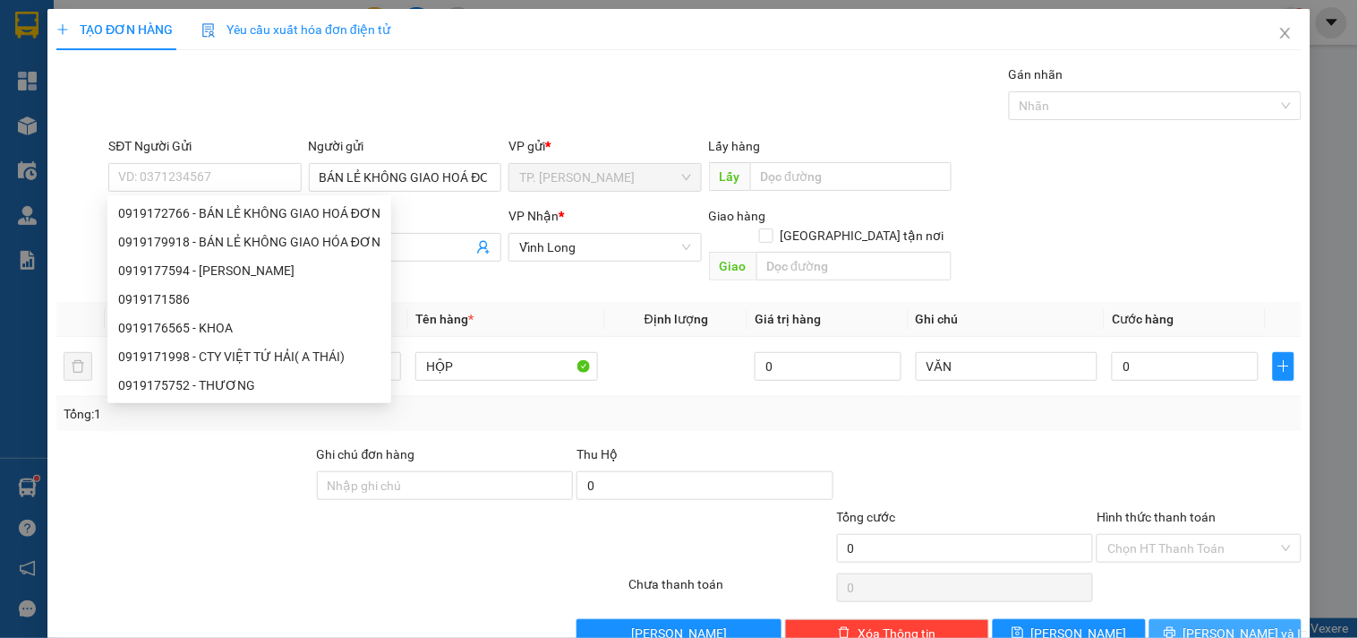
click at [1201, 623] on span "[PERSON_NAME] và In" at bounding box center [1246, 633] width 125 height 20
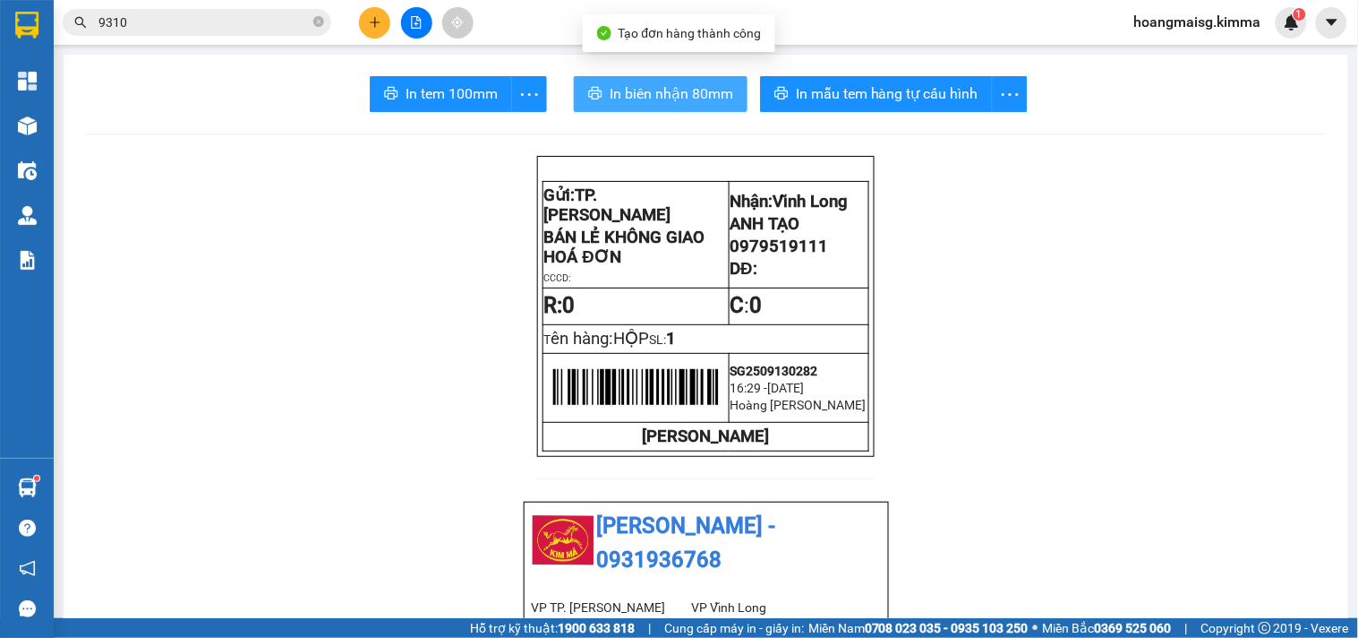
click at [643, 103] on span "In biên nhận 80mm" at bounding box center [672, 93] width 124 height 22
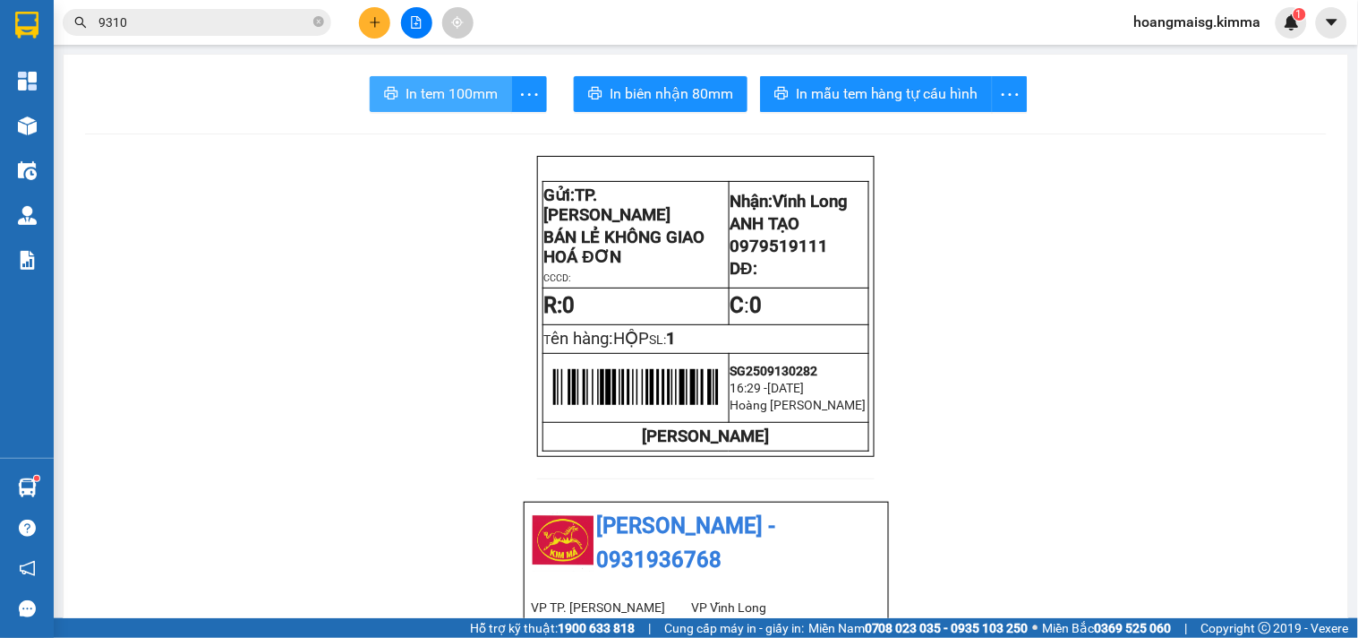
click at [463, 110] on button "In tem 100mm" at bounding box center [441, 94] width 142 height 36
click at [369, 23] on icon "plus" at bounding box center [375, 22] width 13 height 13
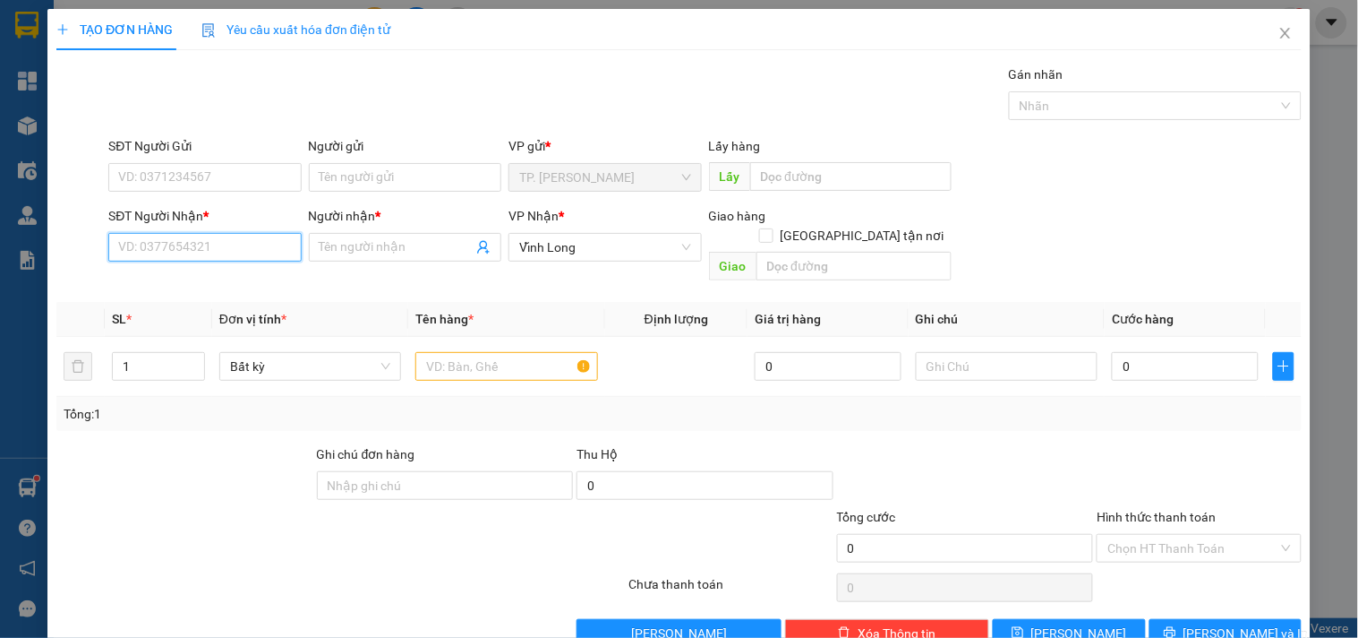
drag, startPoint x: 230, startPoint y: 245, endPoint x: 238, endPoint y: 229, distance: 18.0
click at [230, 238] on input "SĐT Người Nhận *" at bounding box center [204, 247] width 193 height 29
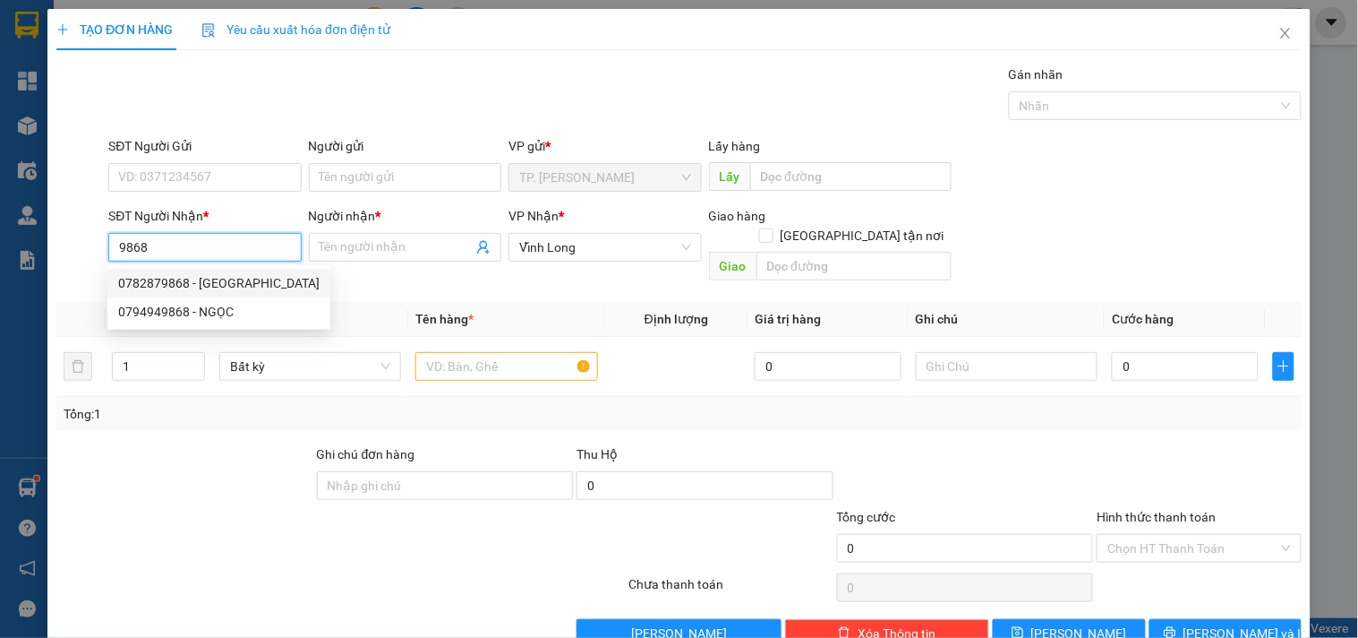
click at [237, 273] on div "0782879868 - [GEOGRAPHIC_DATA]" at bounding box center [218, 283] width 201 height 20
type input "0782879868"
type input "[PERSON_NAME]"
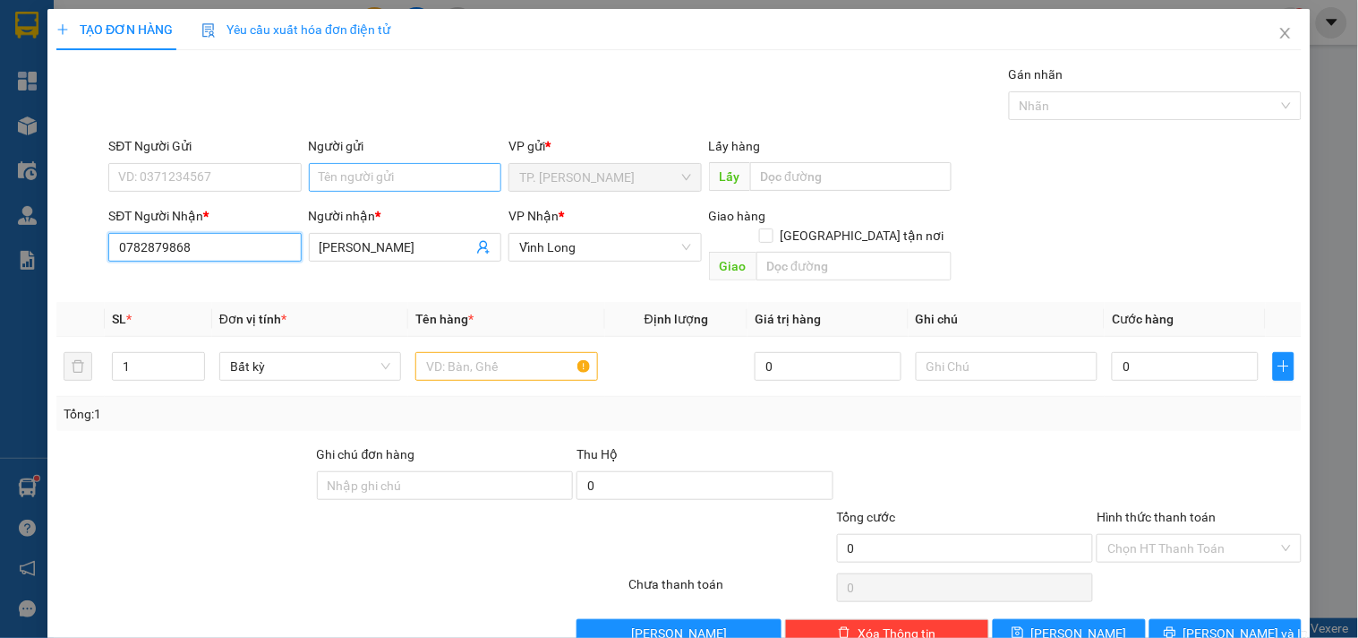
type input "0782879868"
click at [382, 184] on input "Người gửi" at bounding box center [405, 177] width 193 height 29
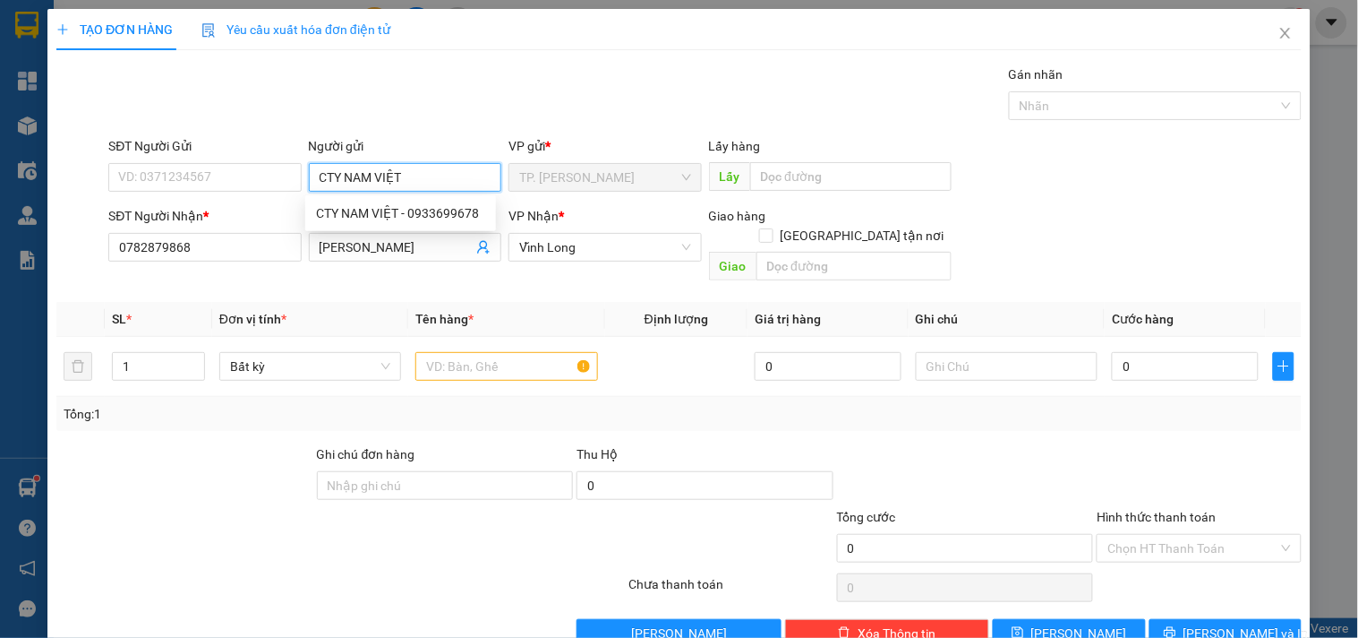
type input "CTY NAM VIỆT"
click at [222, 161] on div "SĐT Người Gửi" at bounding box center [204, 149] width 193 height 27
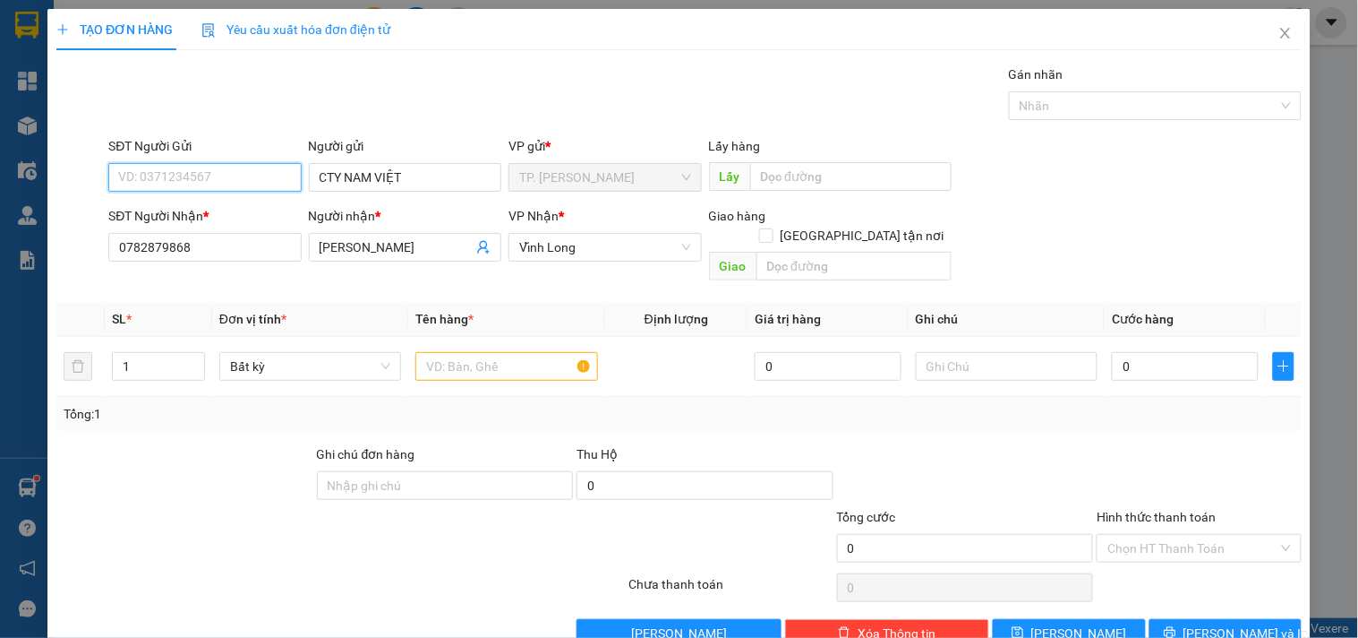
click at [236, 167] on input "SĐT Người Gửi" at bounding box center [204, 177] width 193 height 29
type input "0933699678"
click at [208, 215] on div "0933699678 - CTY NAM VIỆT" at bounding box center [202, 213] width 169 height 20
type input "CTY NAM VIỆT"
type input "0933699678"
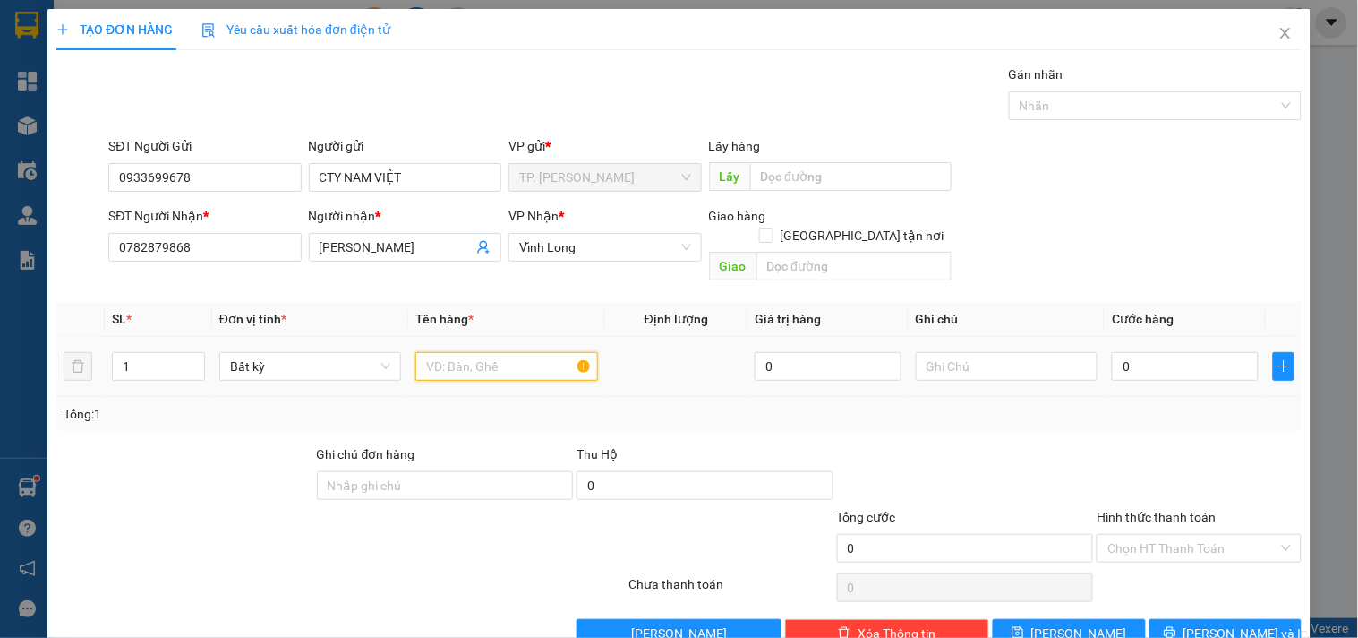
click at [463, 352] on input "text" at bounding box center [506, 366] width 182 height 29
type input "GÓI ĐEN"
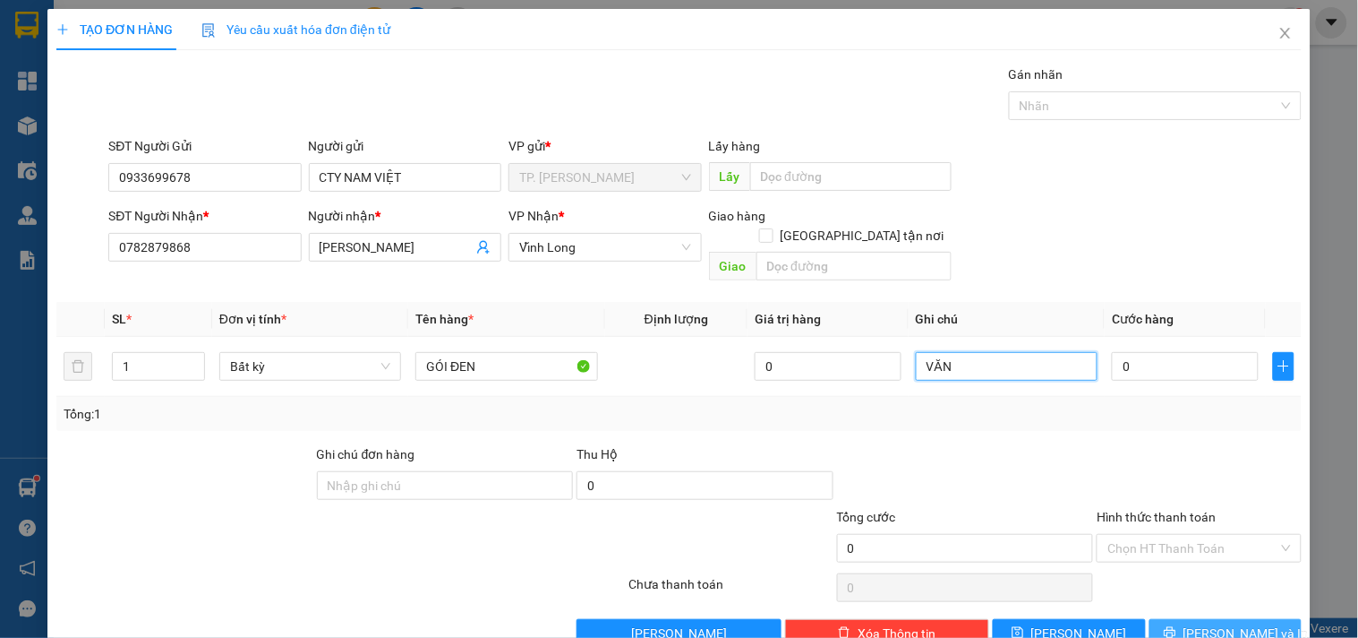
type input "VĂN"
click at [1213, 624] on button "[PERSON_NAME] và In" at bounding box center [1226, 633] width 152 height 29
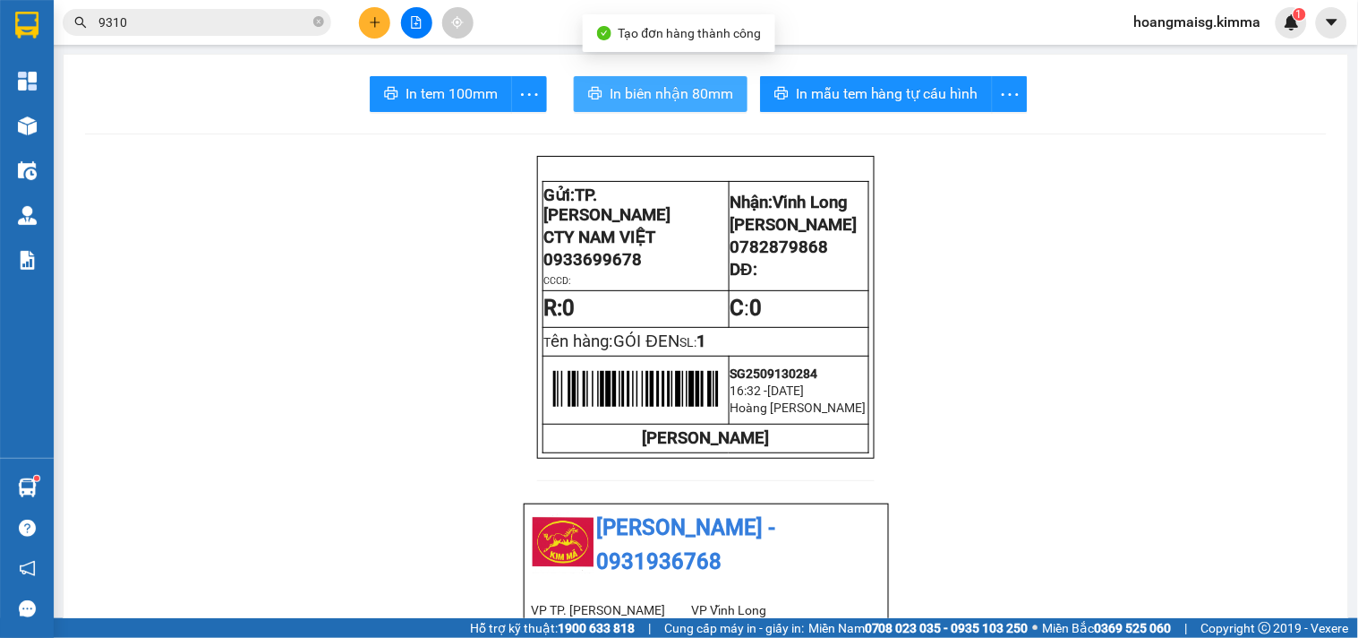
click at [627, 103] on span "In biên nhận 80mm" at bounding box center [672, 93] width 124 height 22
click at [676, 98] on span "In biên nhận 80mm" at bounding box center [672, 93] width 124 height 22
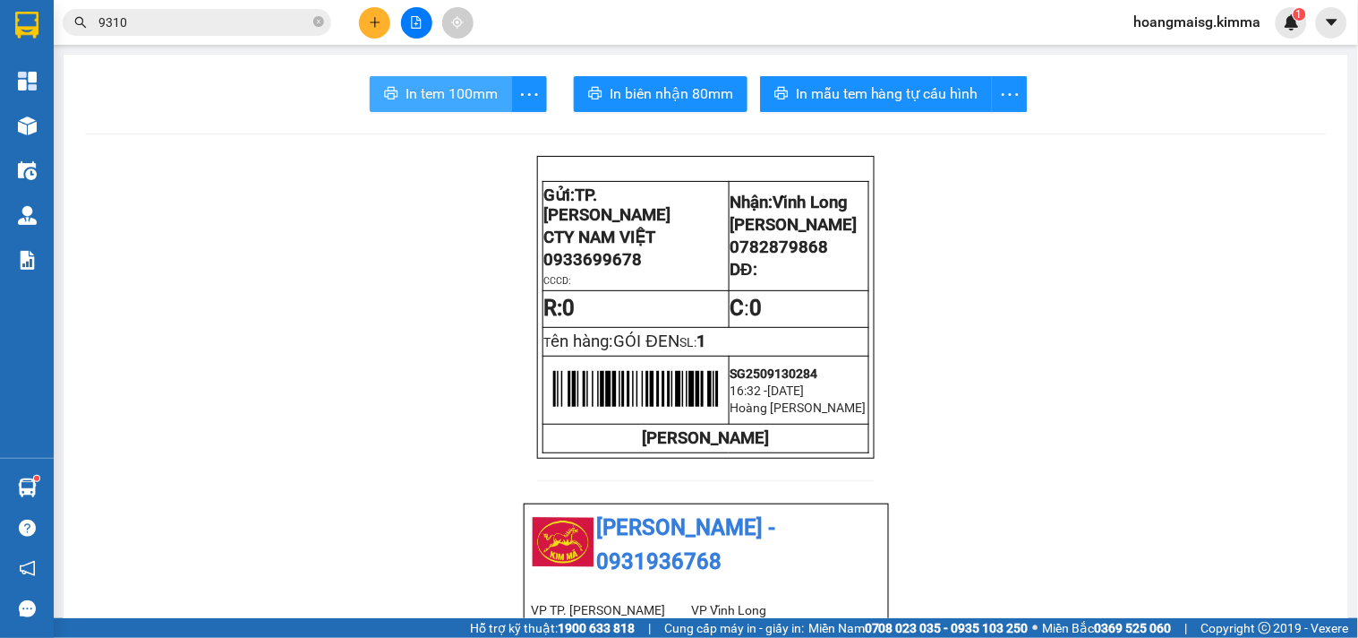
click at [476, 95] on span "In tem 100mm" at bounding box center [452, 93] width 92 height 22
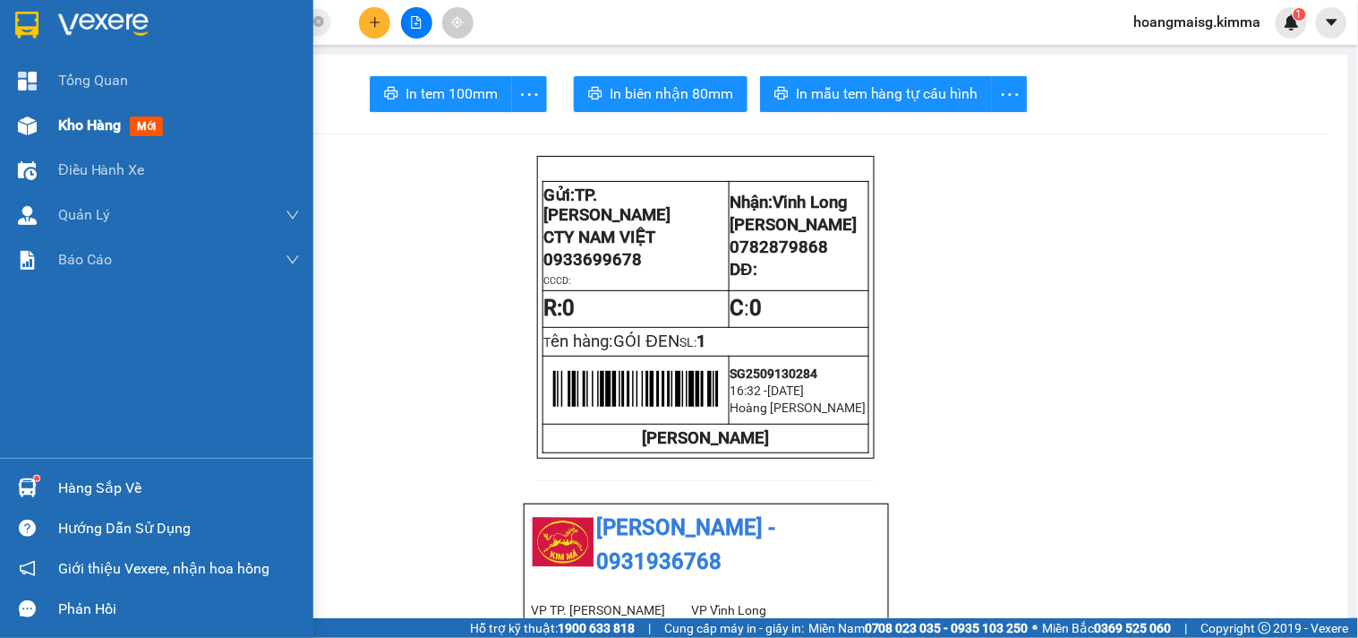
click at [21, 121] on img at bounding box center [27, 125] width 19 height 19
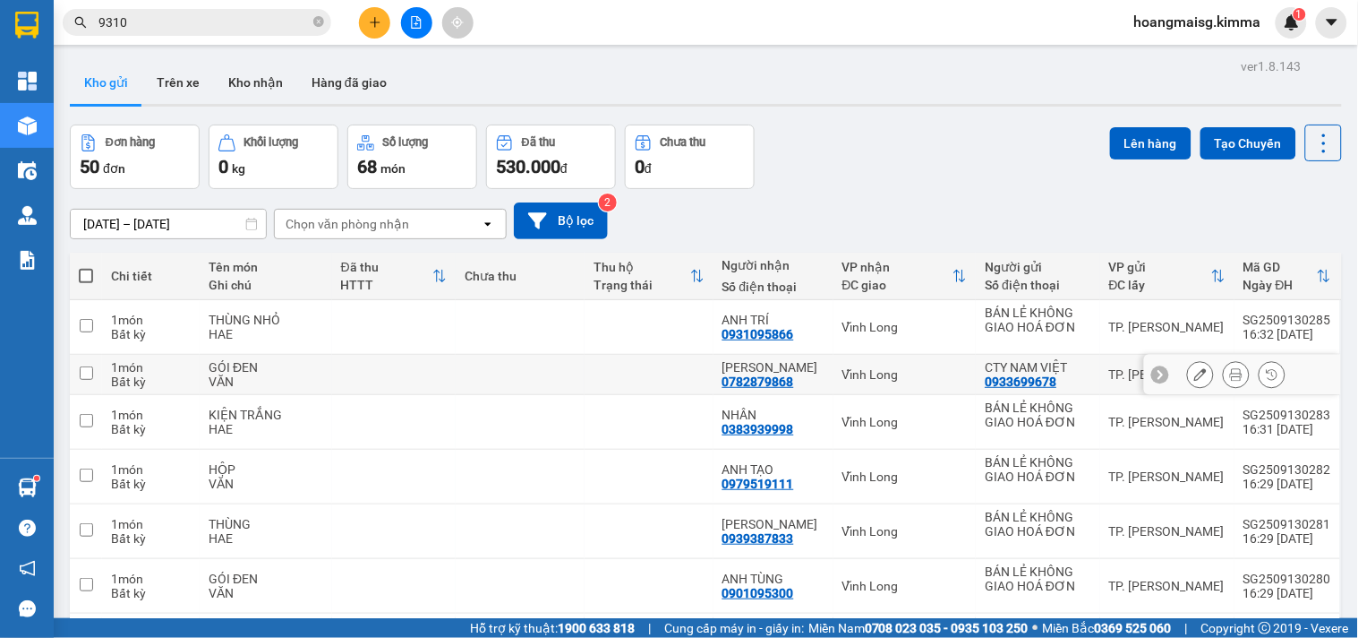
click at [1188, 377] on button at bounding box center [1200, 374] width 25 height 31
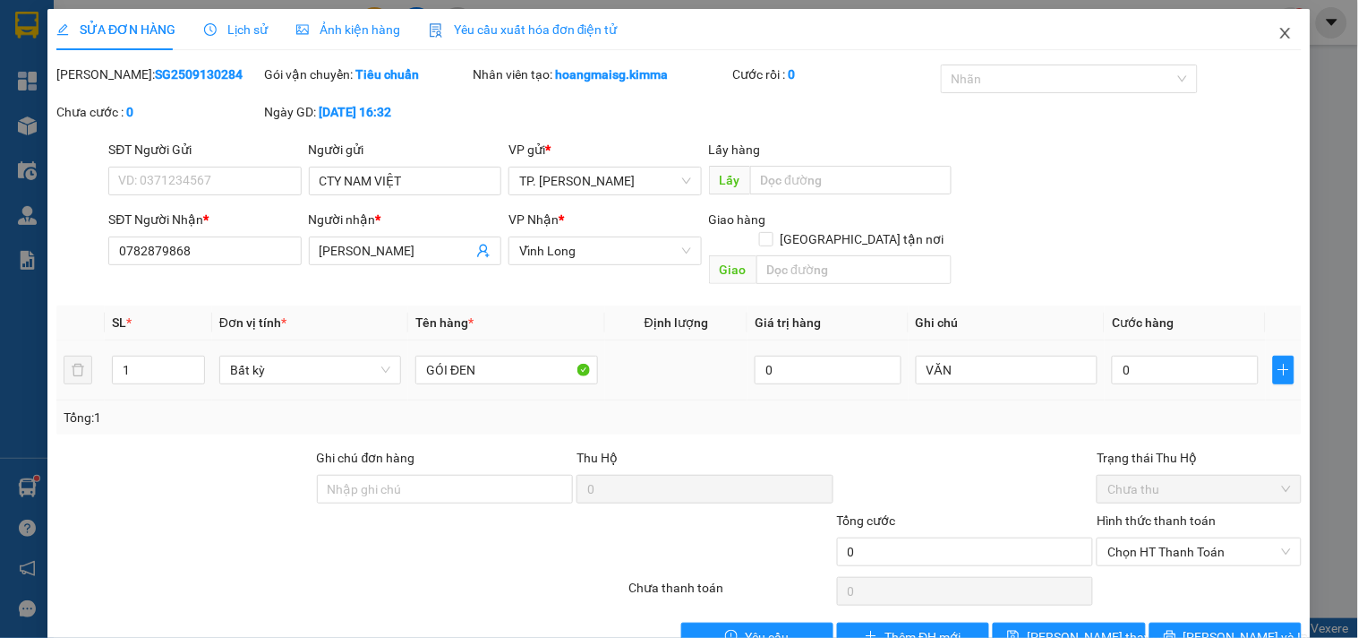
click at [1279, 32] on icon "close" at bounding box center [1286, 33] width 14 height 14
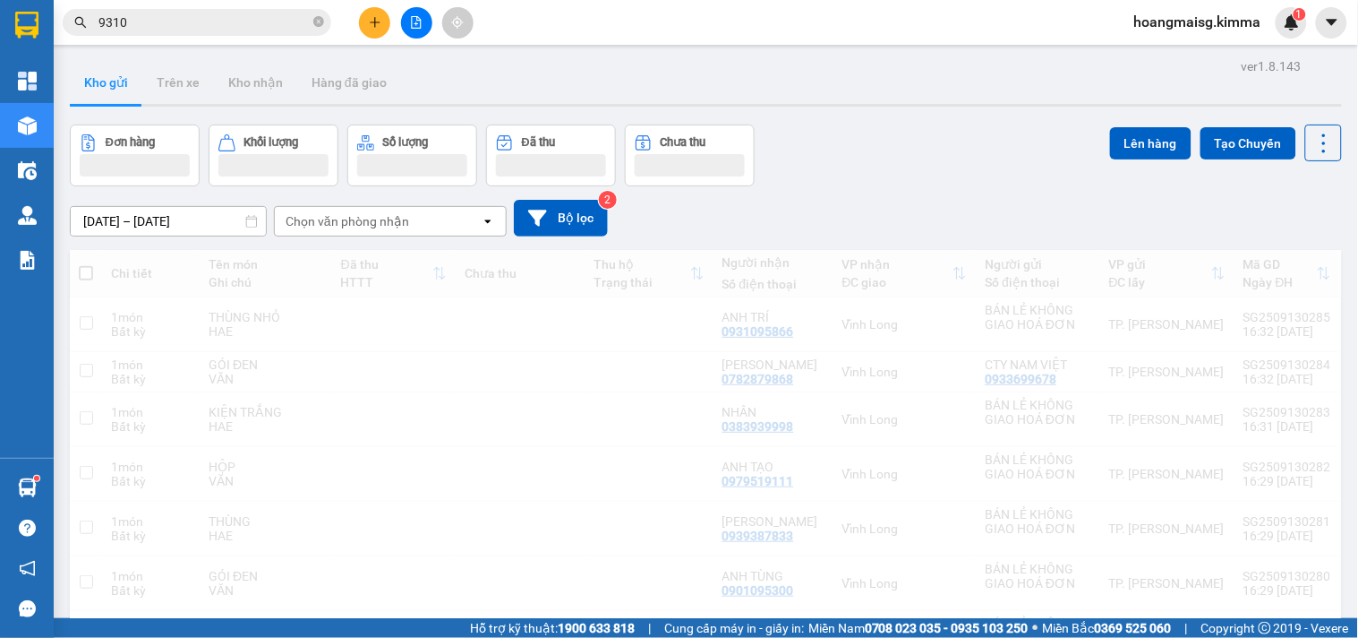
click at [1271, 30] on span "hoangmaisg.kimma" at bounding box center [1198, 22] width 156 height 22
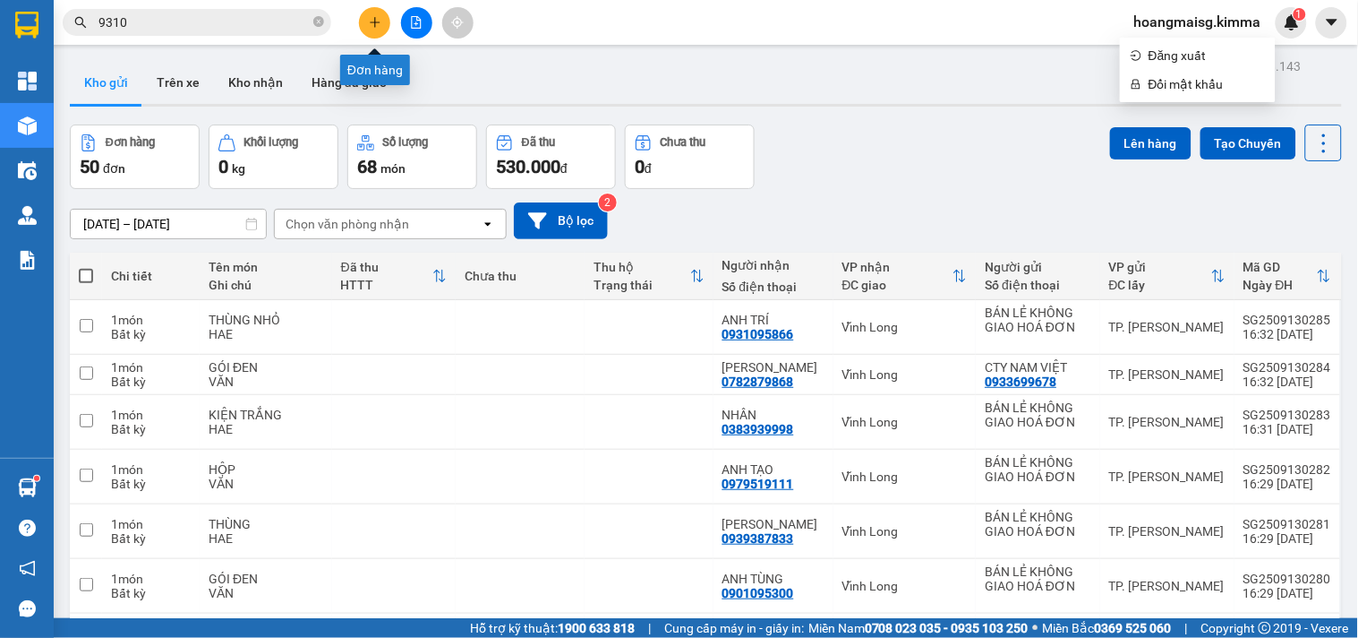
click at [390, 21] on div at bounding box center [416, 22] width 134 height 31
click at [379, 19] on icon "plus" at bounding box center [375, 22] width 13 height 13
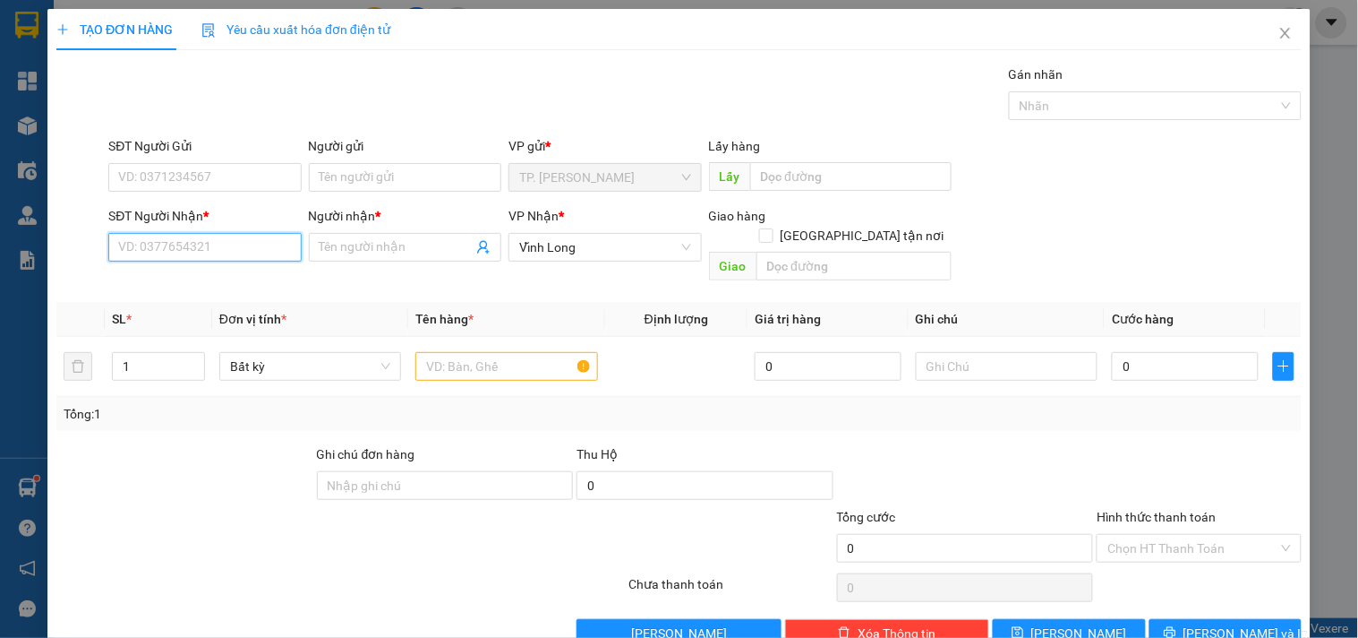
click at [258, 246] on input "SĐT Người Nhận *" at bounding box center [204, 247] width 193 height 29
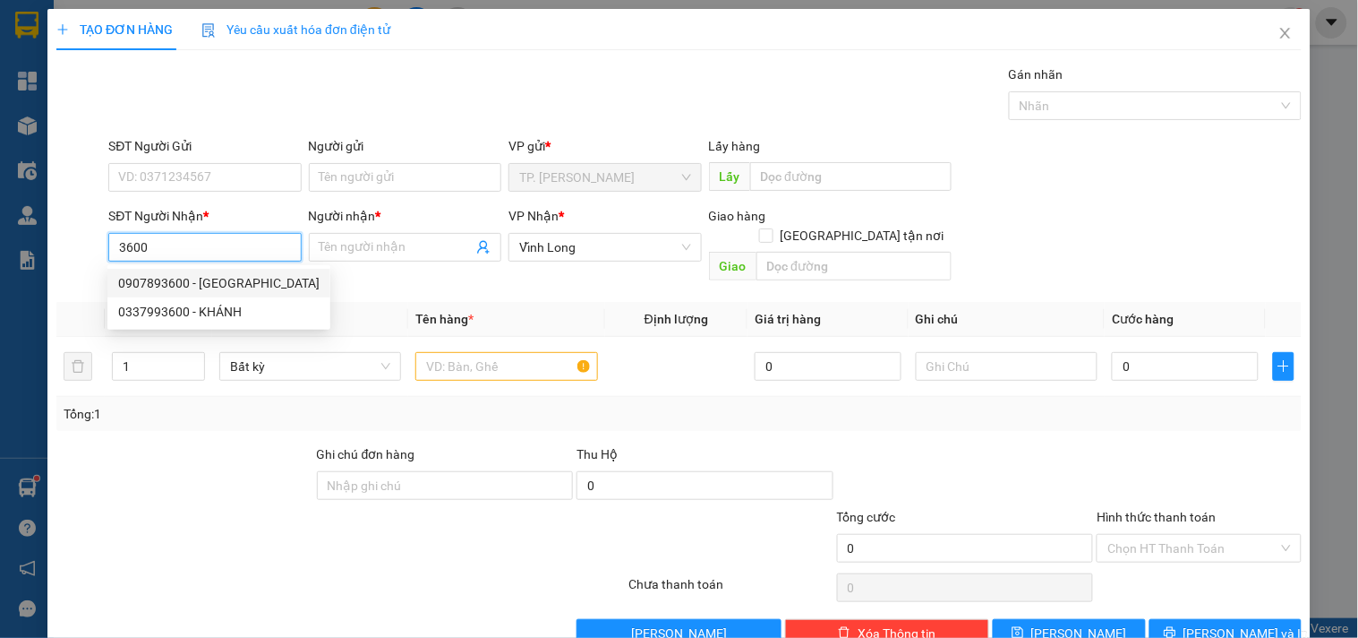
click at [229, 279] on div "0907893600 - [GEOGRAPHIC_DATA]" at bounding box center [218, 283] width 201 height 20
type input "0907893600"
type input "ANH QUỐC"
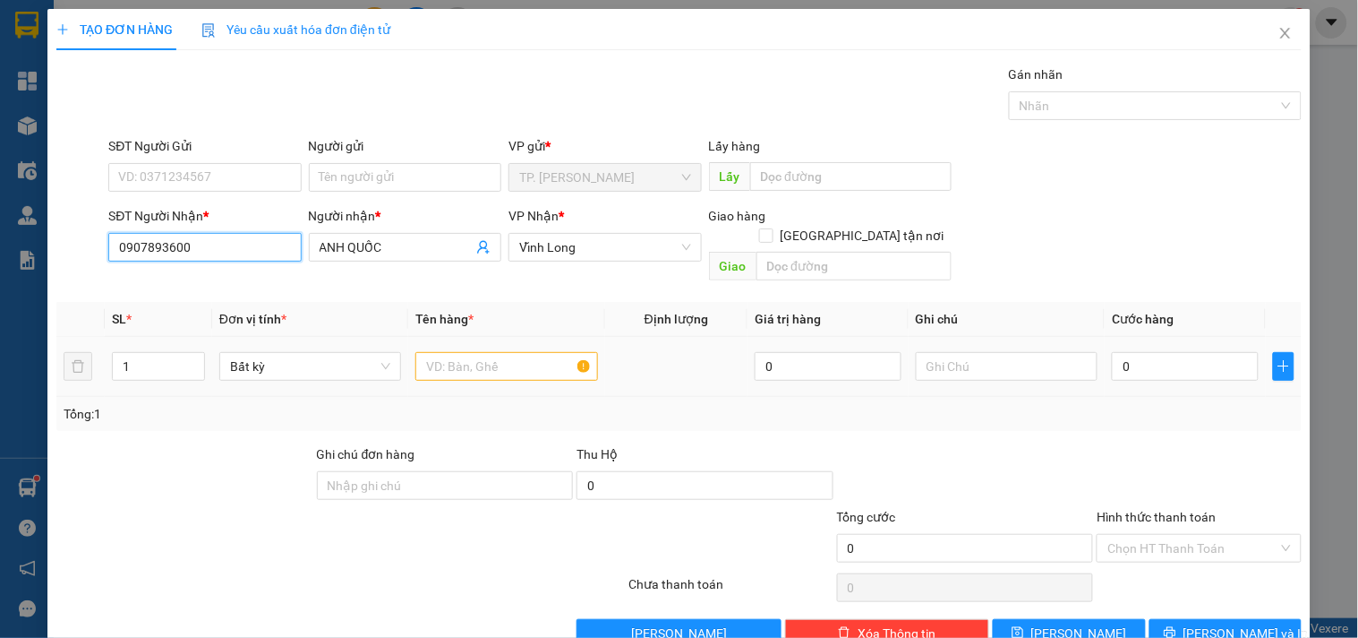
type input "0907893600"
click at [482, 352] on input "text" at bounding box center [506, 366] width 182 height 29
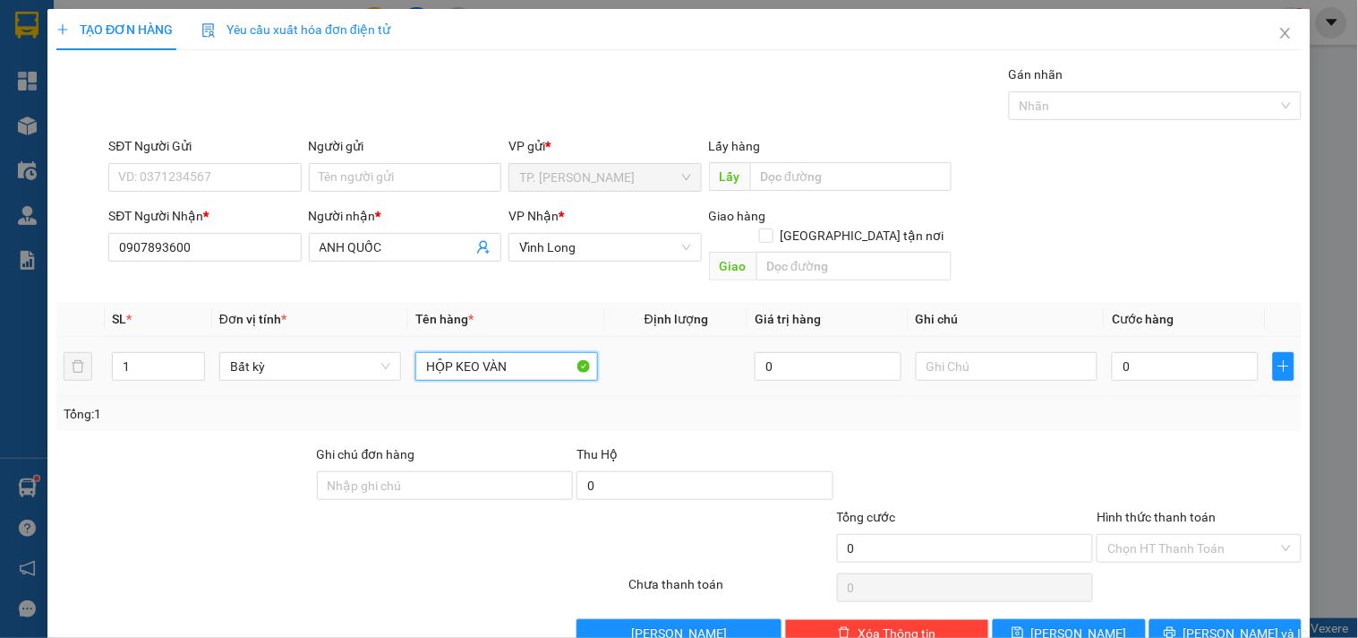
type input "HỘP KEO VÀN"
type input "0"
click at [970, 352] on input "text" at bounding box center [1007, 366] width 182 height 29
type input "VĂN"
click at [526, 352] on input "HỘP KEO VÀN" at bounding box center [506, 366] width 182 height 29
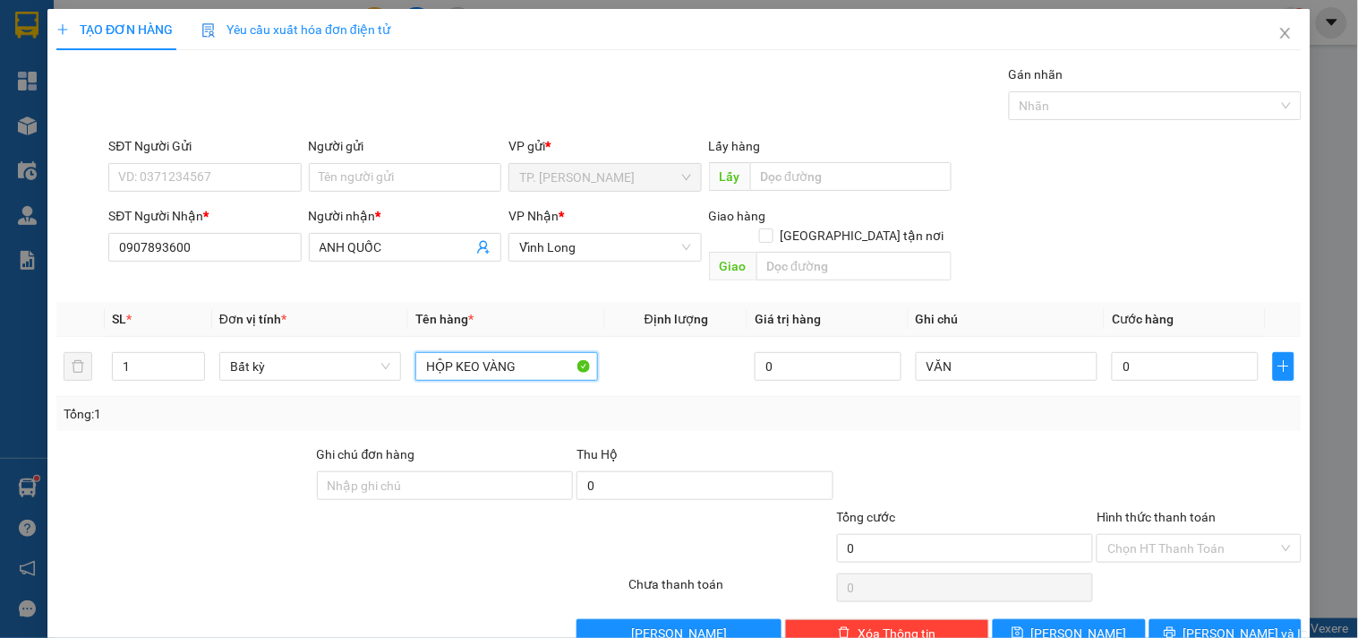
type input "HỘP KEO VÀNG"
click at [364, 161] on div "Người gửi" at bounding box center [405, 149] width 193 height 27
click at [383, 184] on input "Người gửi" at bounding box center [405, 177] width 193 height 29
type input "BA"
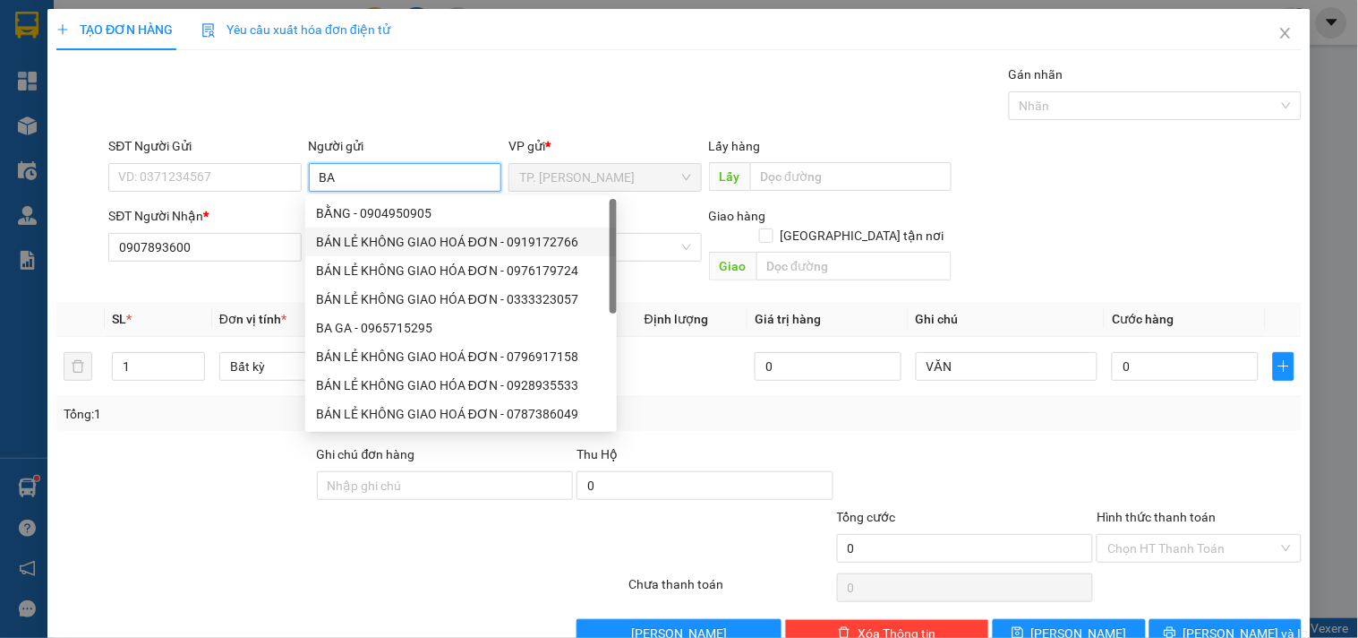
click at [361, 238] on div "BÁN LẺ KHÔNG GIAO HOÁ ĐƠN - 0919172766" at bounding box center [461, 242] width 290 height 20
type input "0919172766"
type input "BÁN LẺ KHÔNG GIAO HOÁ ĐƠN"
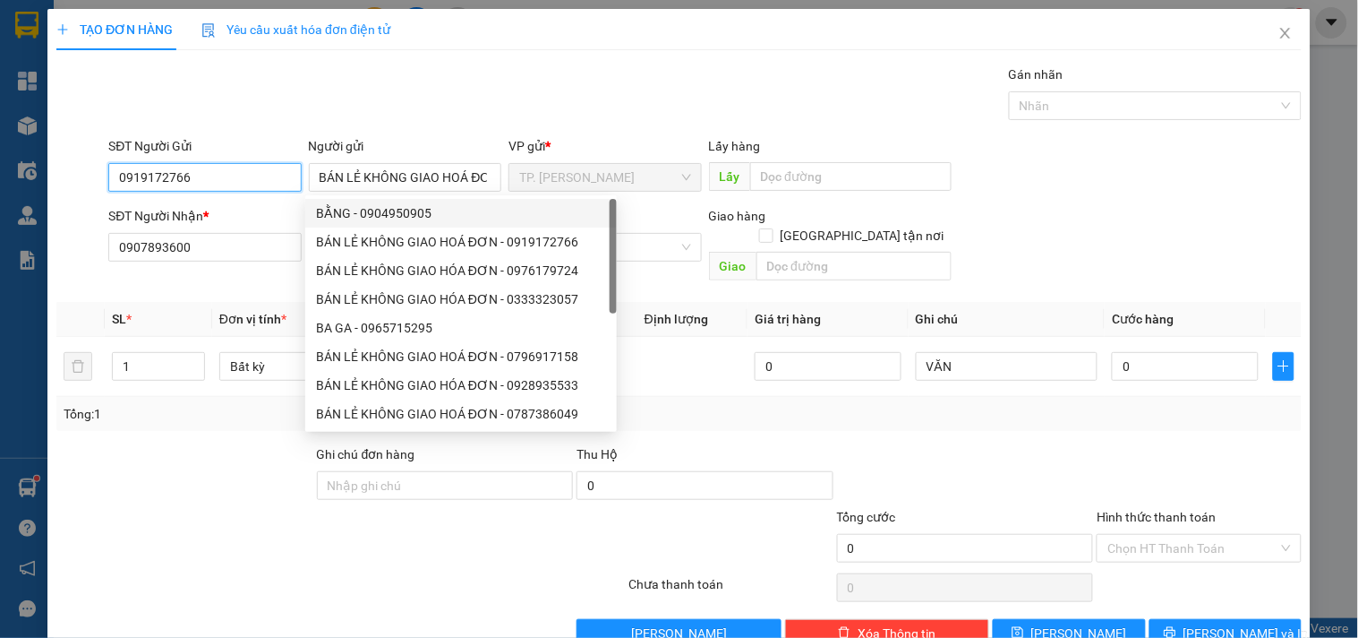
click at [244, 180] on input "0919172766" at bounding box center [204, 177] width 193 height 29
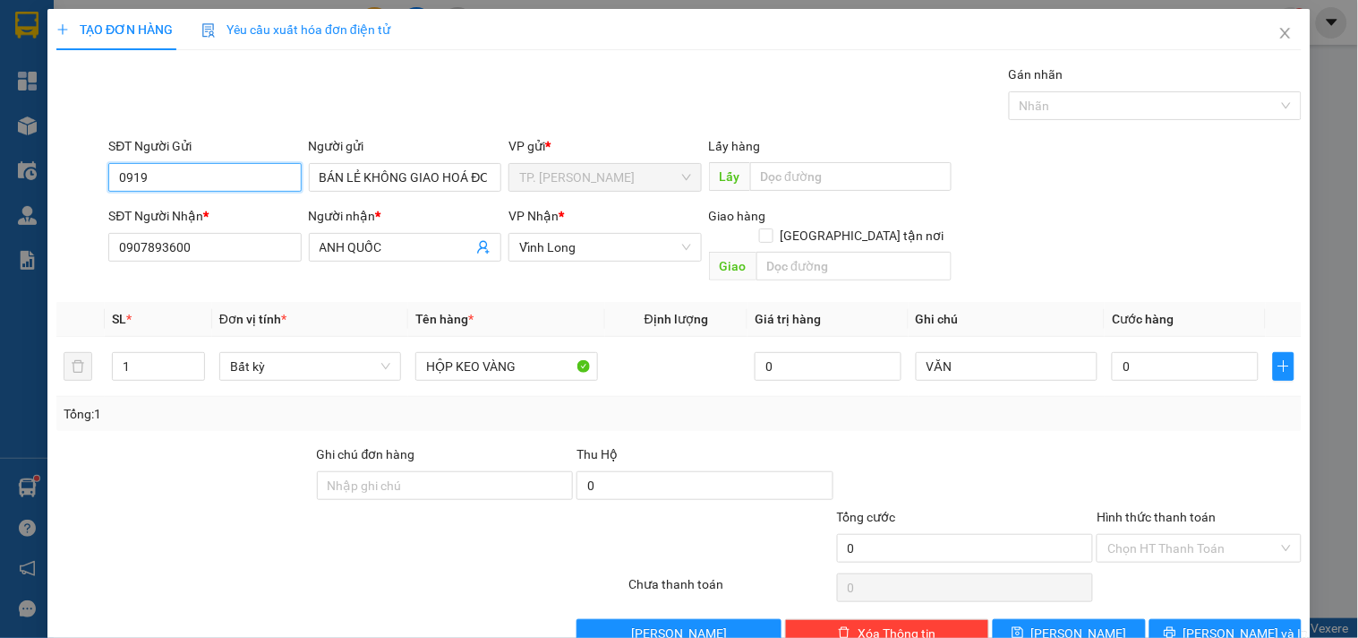
type input "091"
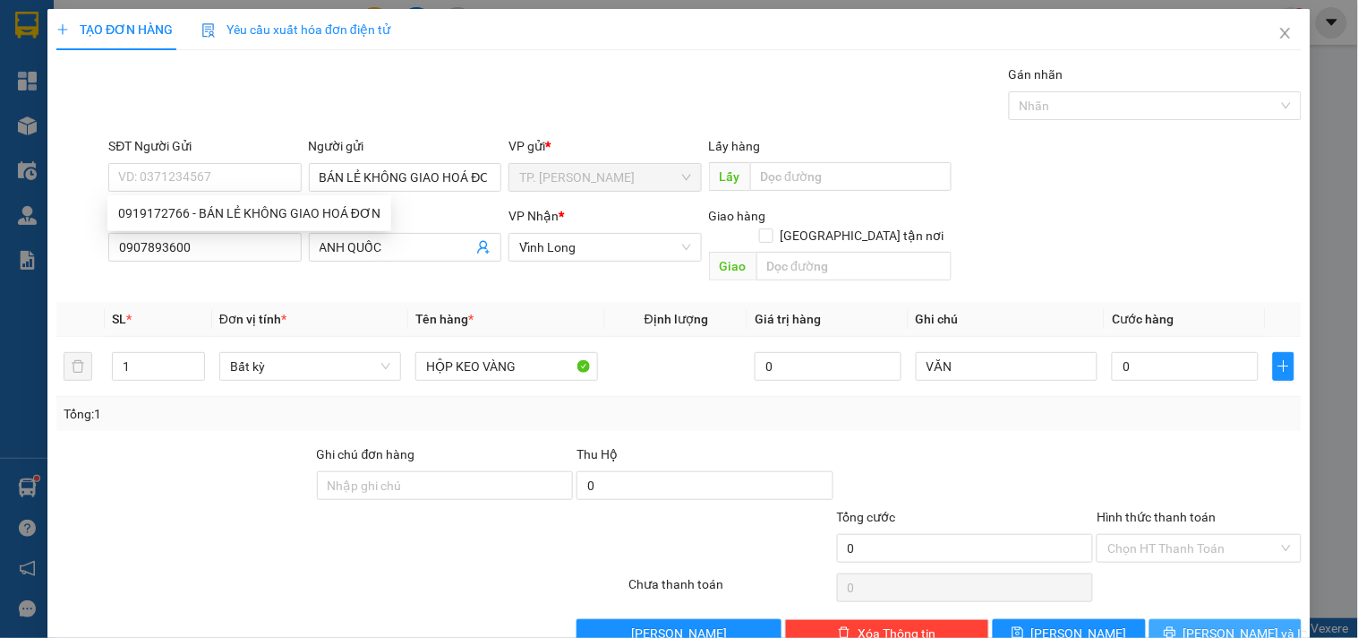
click at [1192, 619] on button "[PERSON_NAME] và In" at bounding box center [1226, 633] width 152 height 29
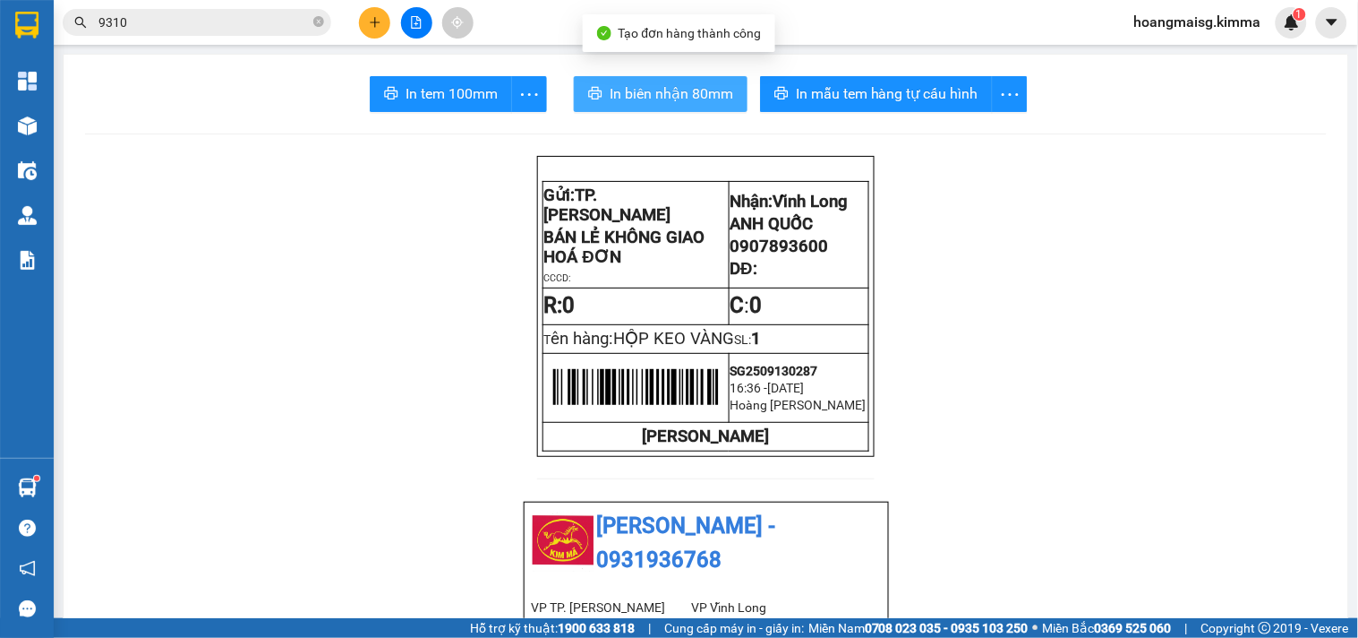
click at [610, 85] on span "In biên nhận 80mm" at bounding box center [672, 93] width 124 height 22
click at [612, 95] on span "In biên nhận 80mm" at bounding box center [672, 93] width 124 height 22
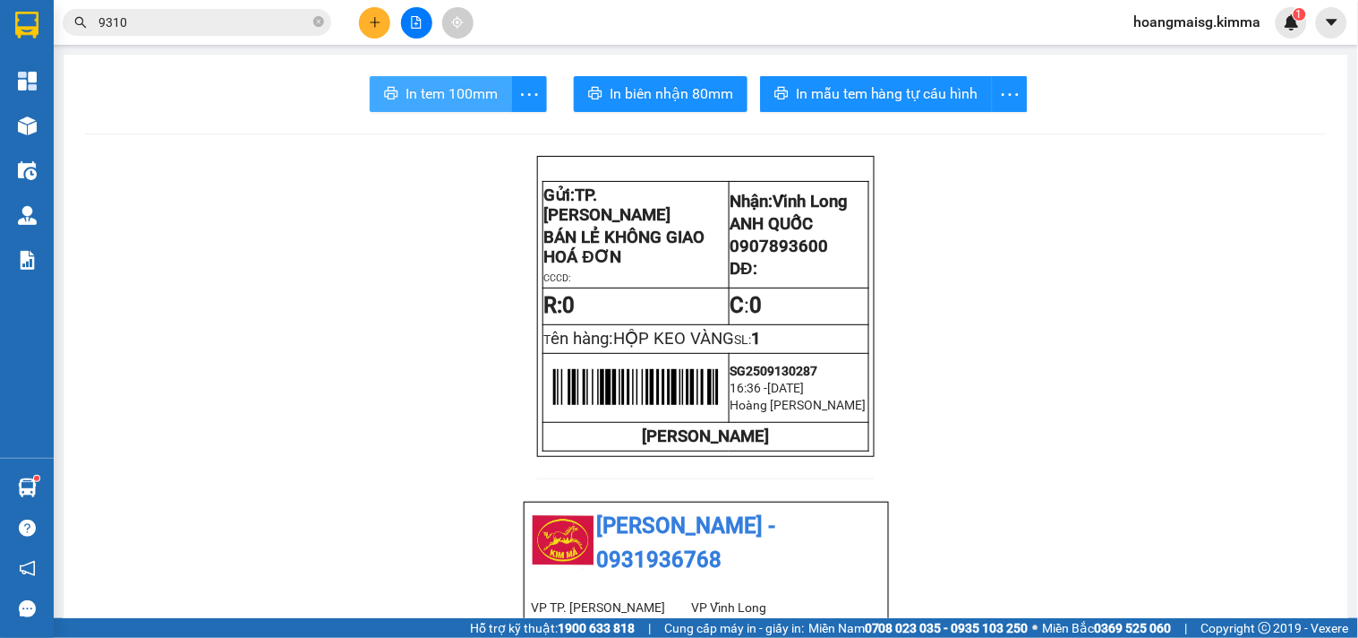
click at [477, 94] on span "In tem 100mm" at bounding box center [452, 93] width 92 height 22
click at [371, 23] on icon "plus" at bounding box center [375, 22] width 13 height 13
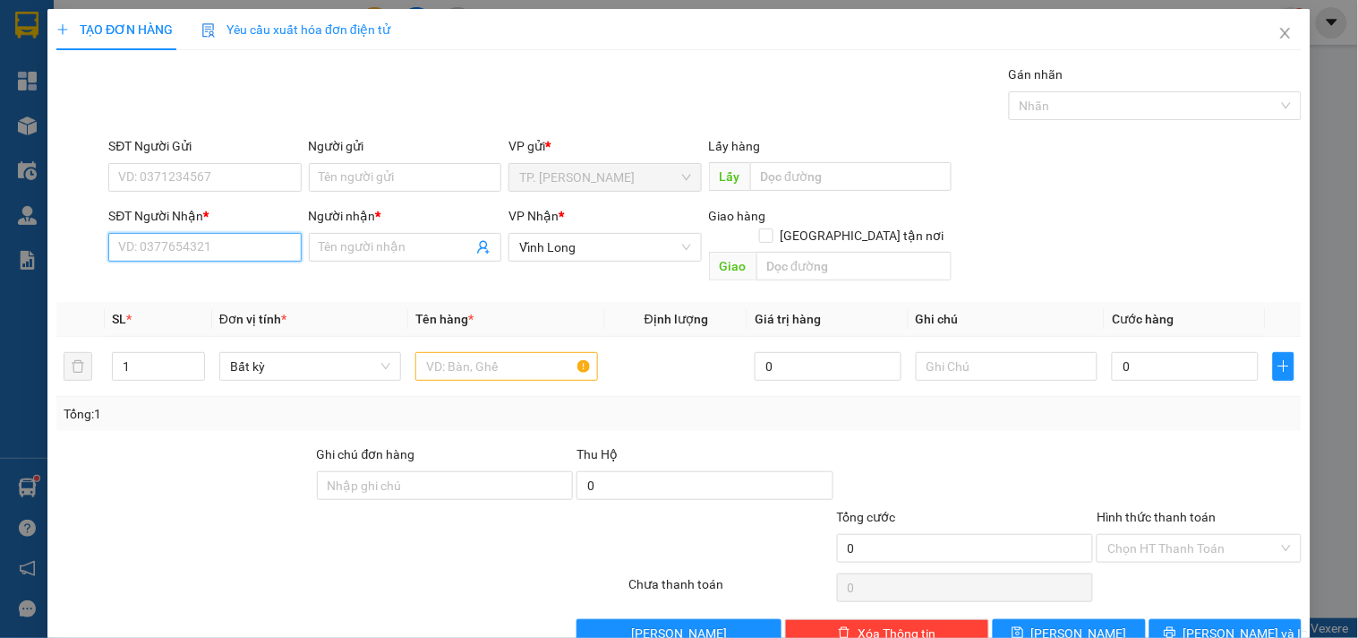
drag, startPoint x: 188, startPoint y: 253, endPoint x: 201, endPoint y: 247, distance: 14.8
click at [190, 253] on input "SĐT Người Nhận *" at bounding box center [204, 247] width 193 height 29
type input "0"
type input "0902910522"
click at [212, 282] on div "0902910522 - [PERSON_NAME]" at bounding box center [206, 283] width 176 height 20
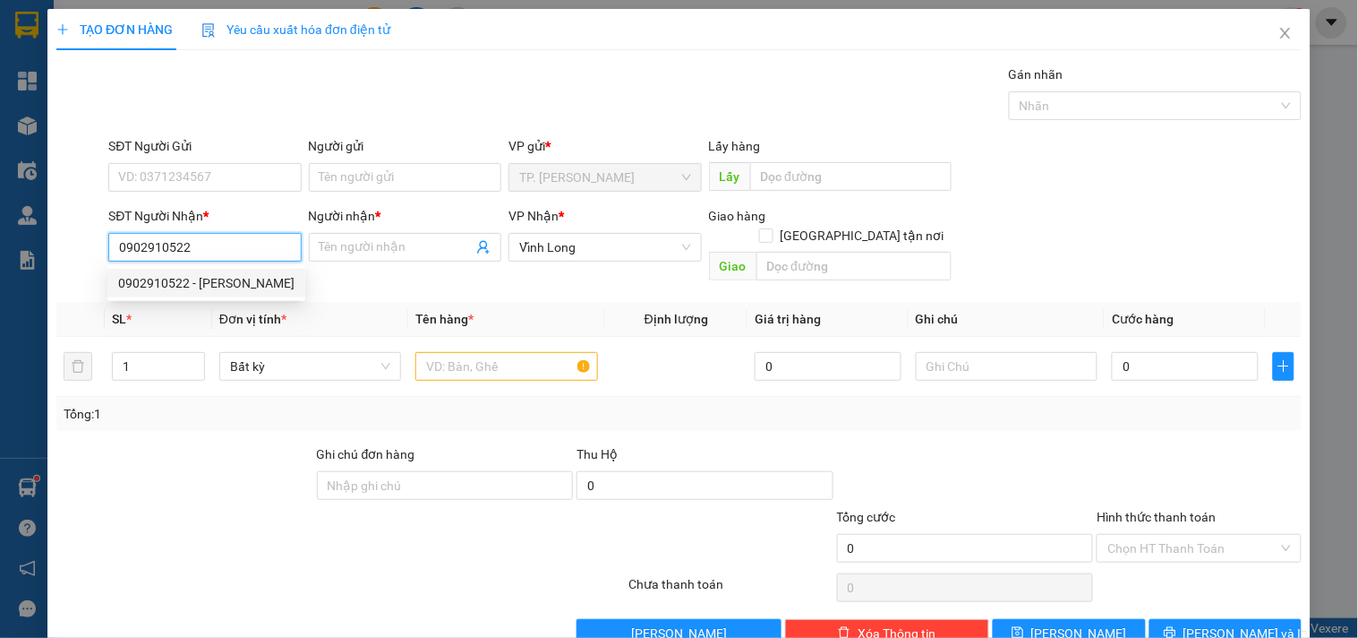
type input "THANH"
type input "0902910522"
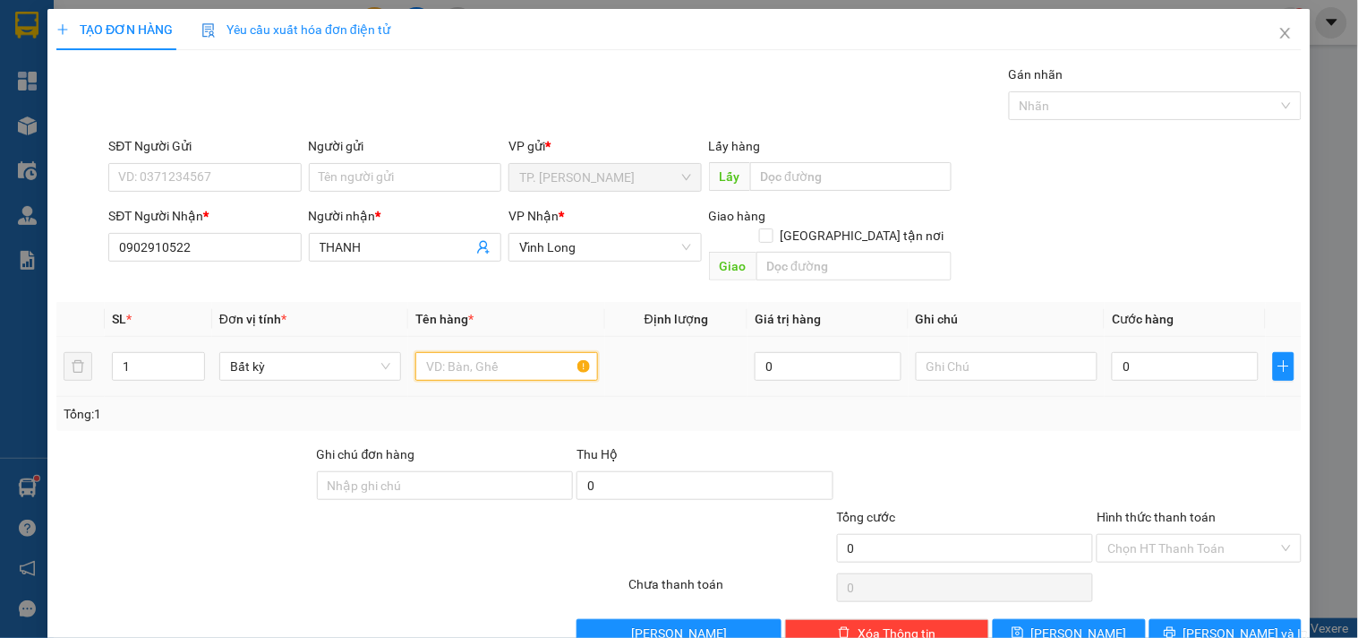
click at [489, 361] on input "text" at bounding box center [506, 366] width 182 height 29
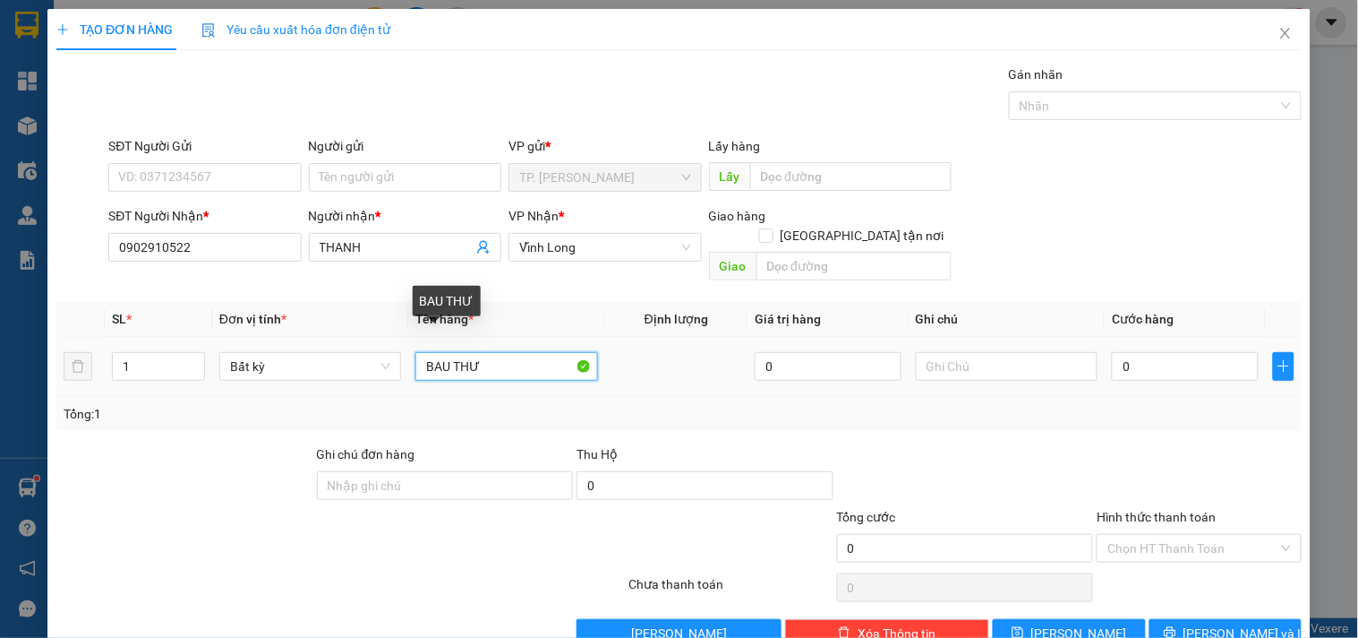
click at [445, 352] on input "BAU THƯ" at bounding box center [506, 366] width 182 height 29
type input "[DEMOGRAPHIC_DATA] THƯ"
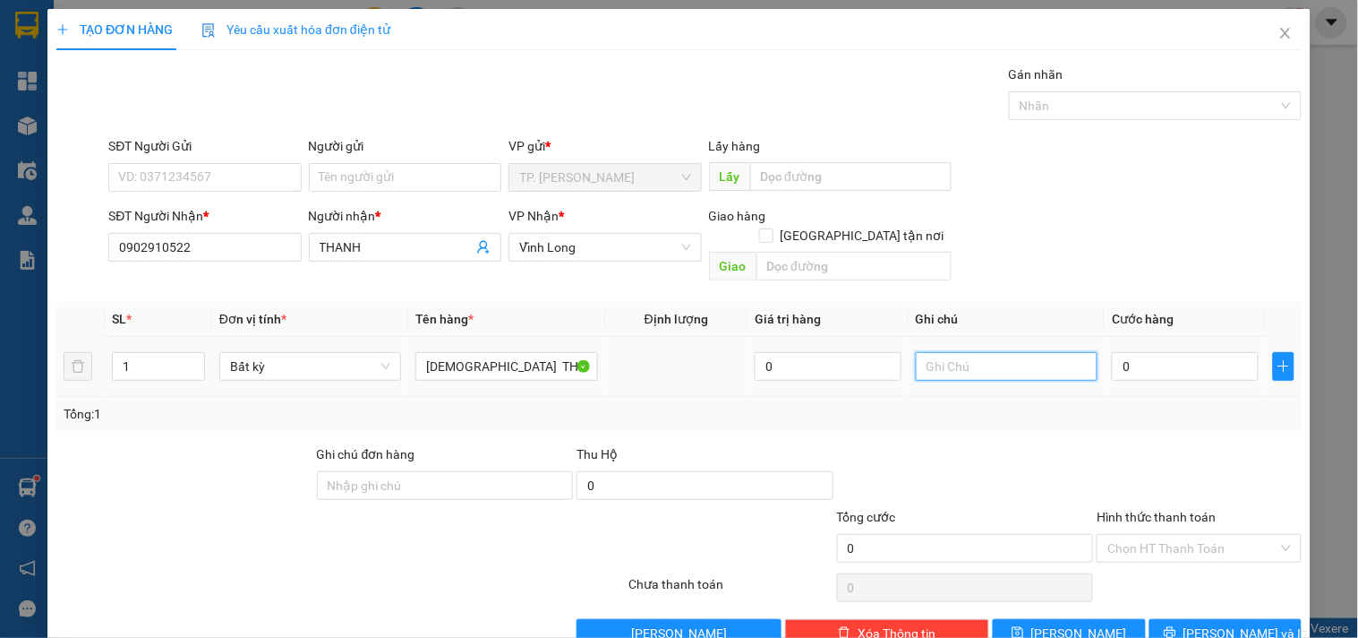
click at [992, 355] on input "text" at bounding box center [1007, 366] width 182 height 29
type input "VĂ"
click at [425, 180] on input "Người gửi" at bounding box center [405, 177] width 193 height 29
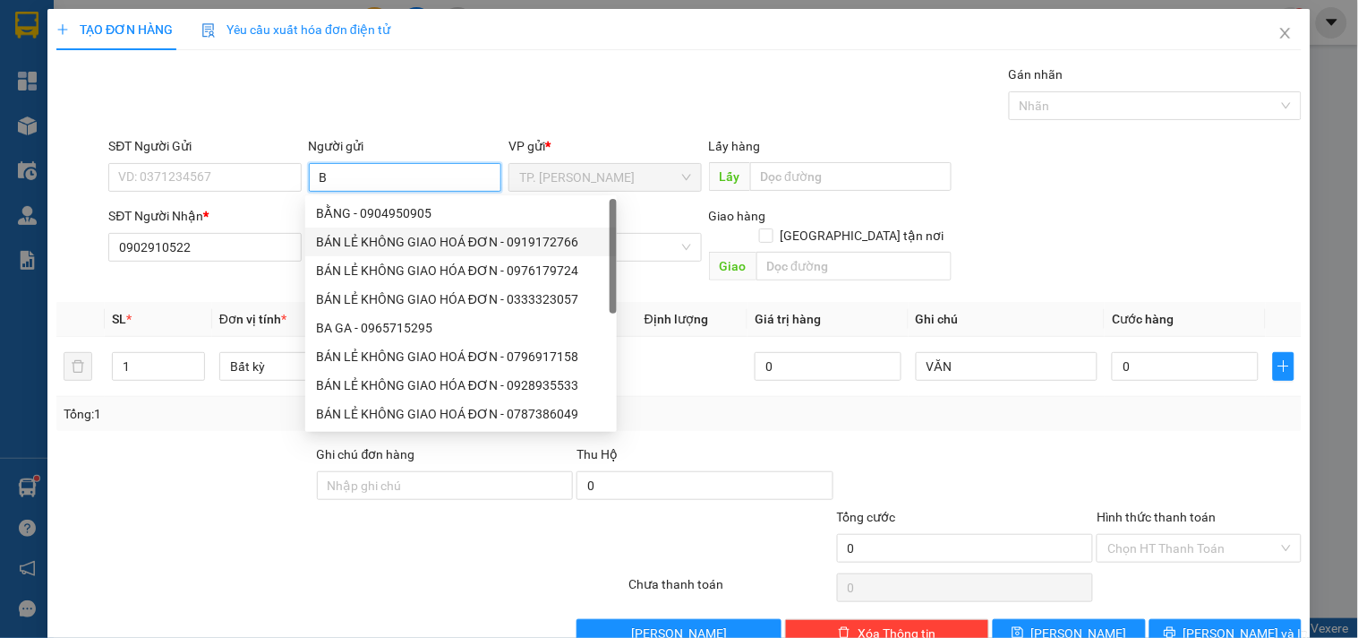
click at [415, 233] on div "BÁN LẺ KHÔNG GIAO HOÁ ĐƠN - 0919172766" at bounding box center [461, 242] width 290 height 20
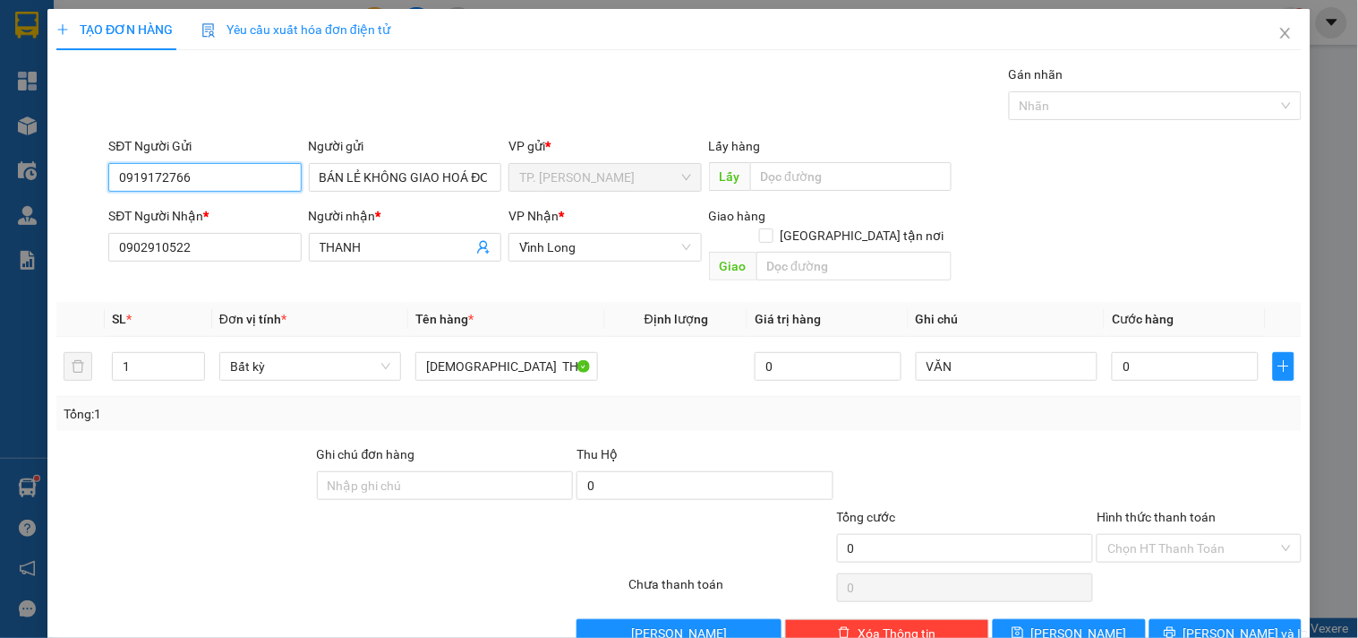
click at [261, 171] on input "0919172766" at bounding box center [204, 177] width 193 height 29
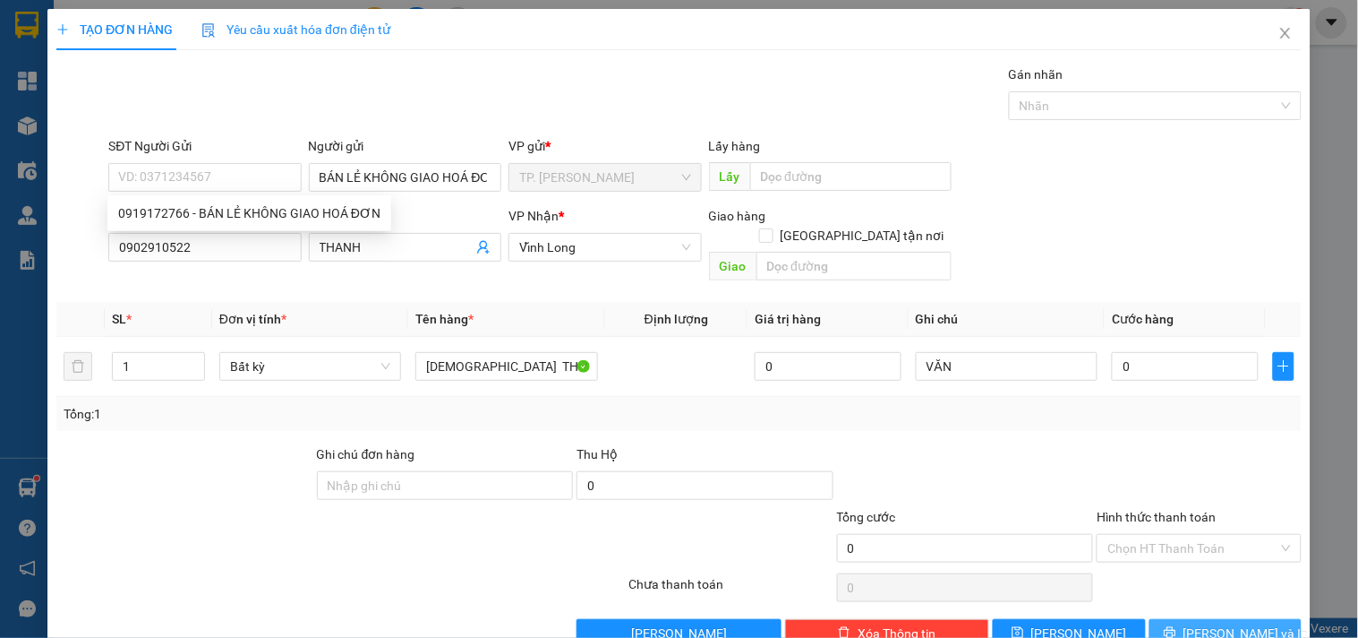
click at [1204, 623] on span "[PERSON_NAME] và In" at bounding box center [1246, 633] width 125 height 20
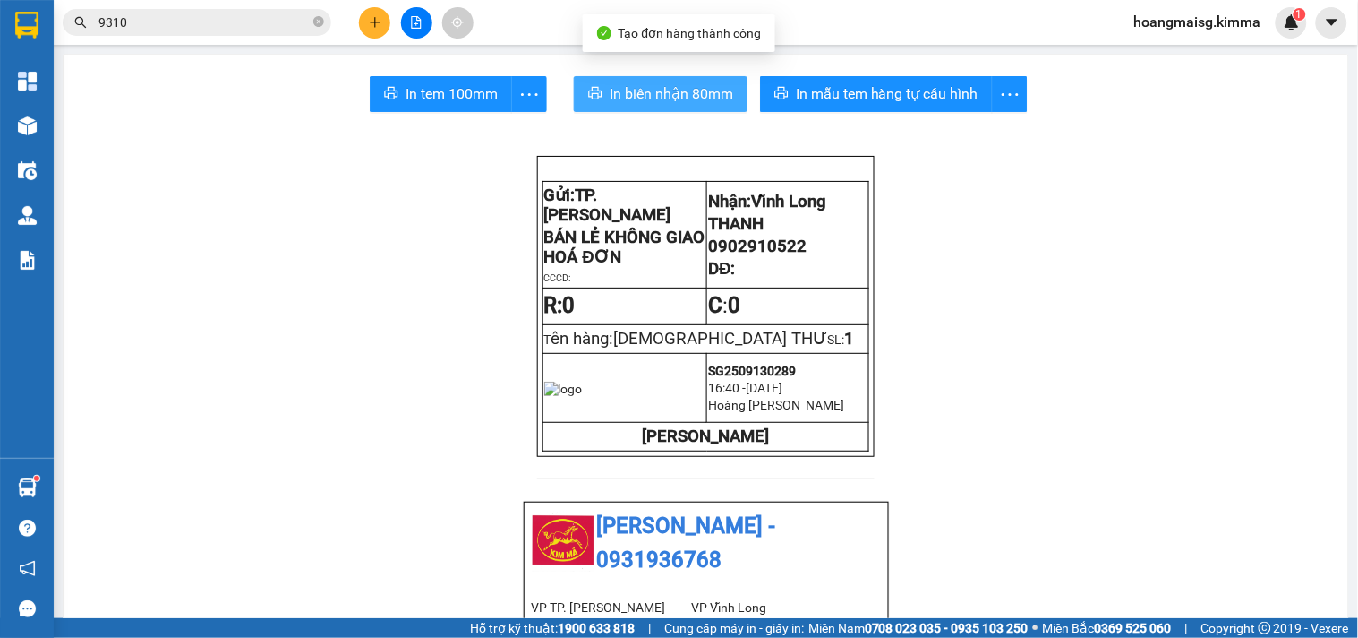
click at [636, 97] on span "In biên nhận 80mm" at bounding box center [672, 93] width 124 height 22
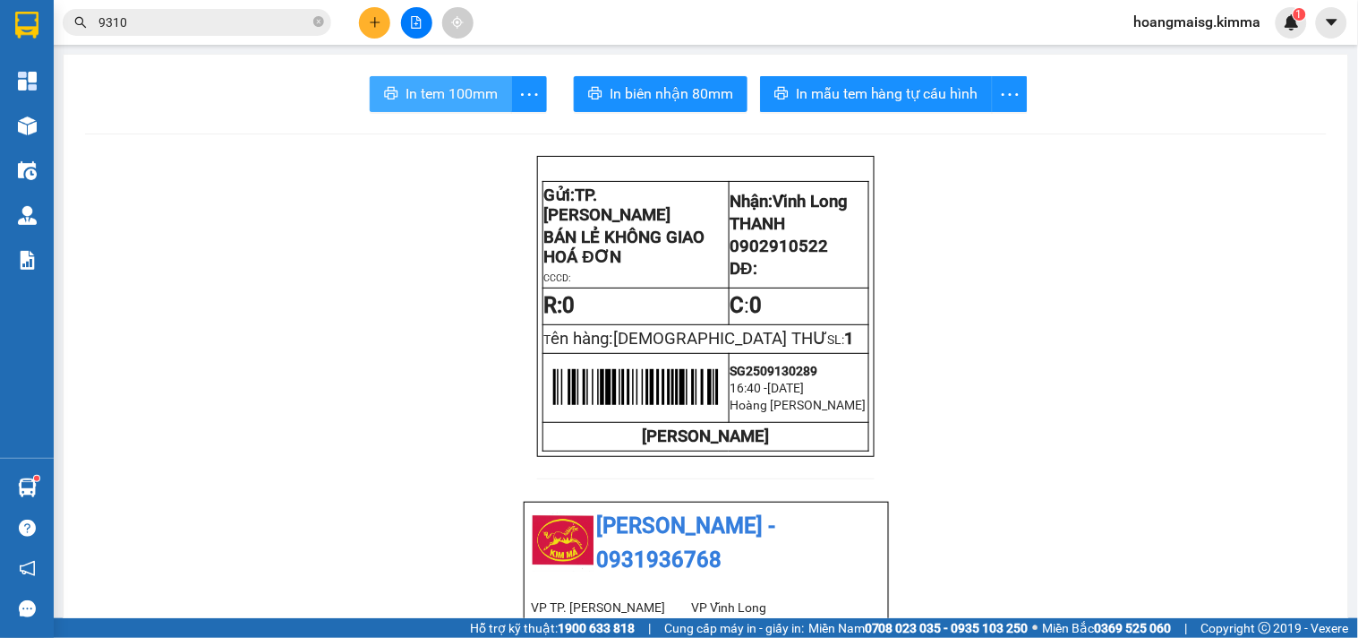
click at [460, 83] on span "In tem 100mm" at bounding box center [452, 93] width 92 height 22
click at [370, 21] on icon "plus" at bounding box center [375, 22] width 13 height 13
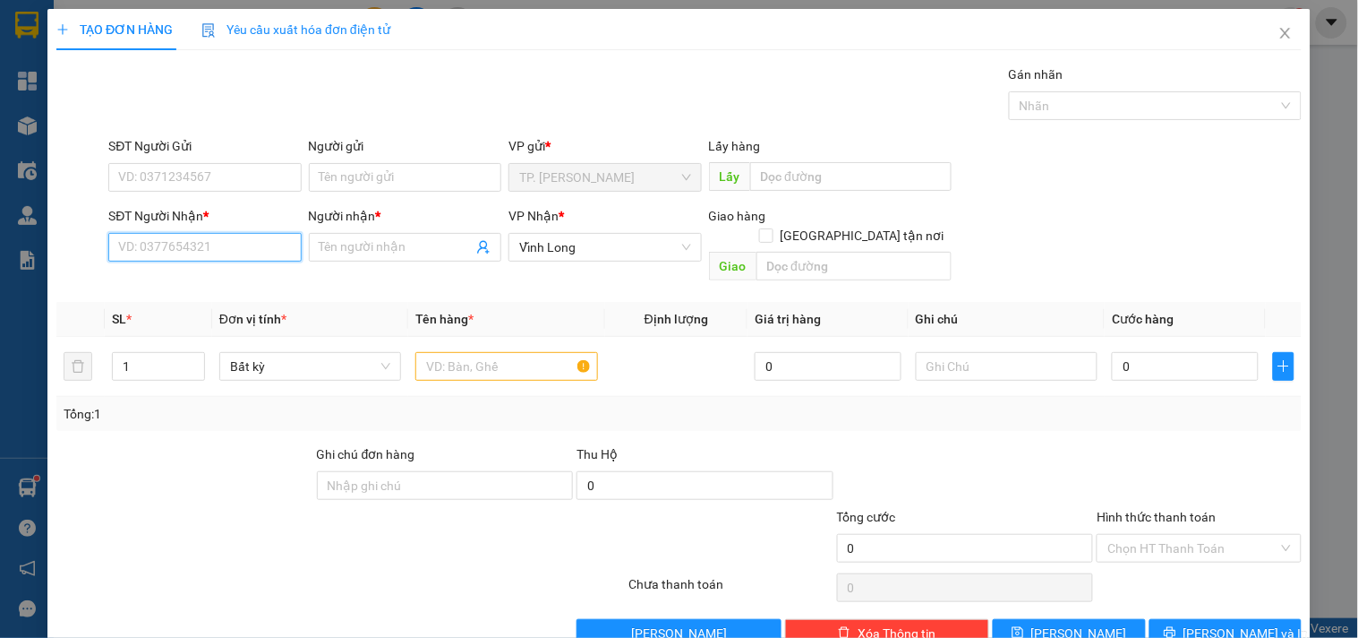
click at [149, 238] on input "SĐT Người Nhận *" at bounding box center [204, 247] width 193 height 29
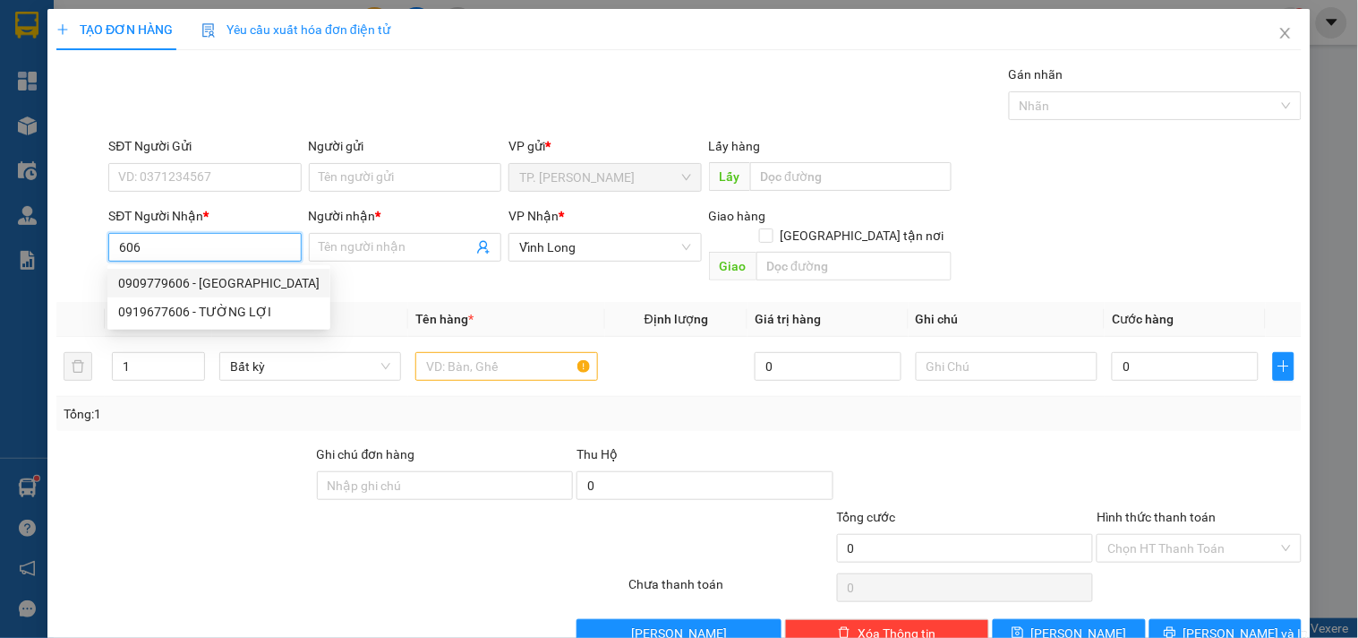
click at [185, 278] on div "0909779606 - [GEOGRAPHIC_DATA]" at bounding box center [218, 283] width 201 height 20
type input "0909779606"
type input "TRÍ TRƯỜNG SƠN"
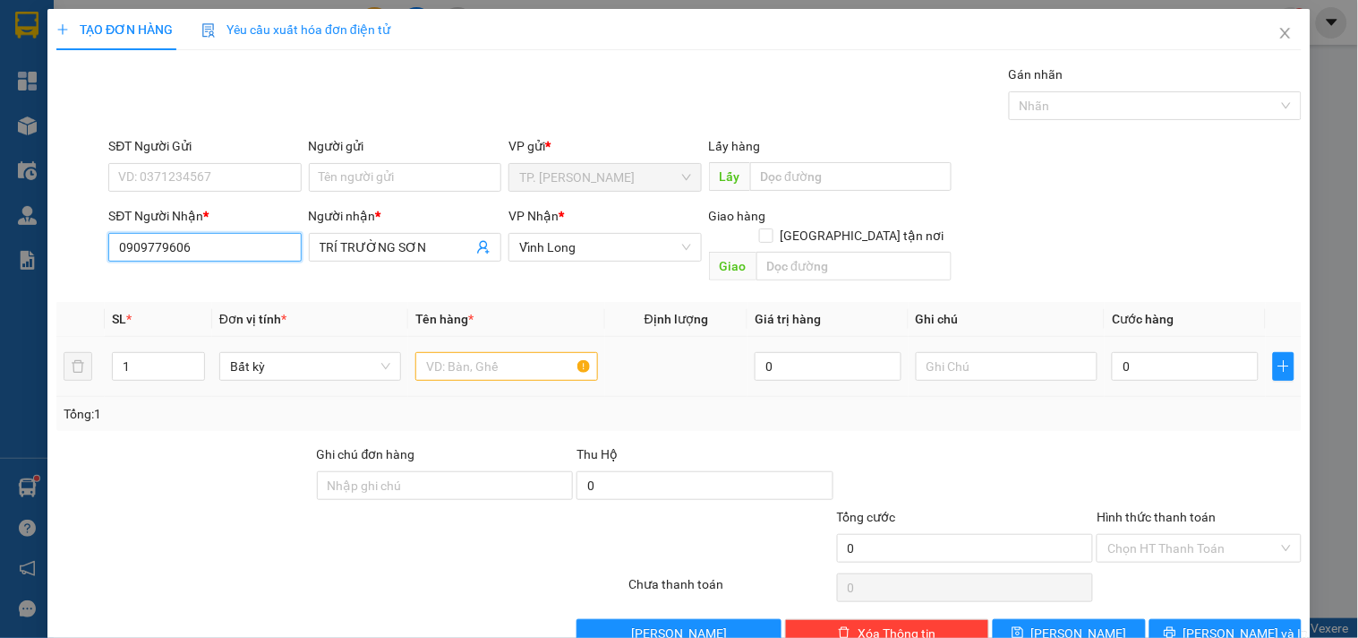
type input "0909779606"
drag, startPoint x: 501, startPoint y: 362, endPoint x: 501, endPoint y: 347, distance: 14.3
click at [501, 359] on div at bounding box center [506, 366] width 182 height 36
click at [501, 352] on input "text" at bounding box center [506, 366] width 182 height 29
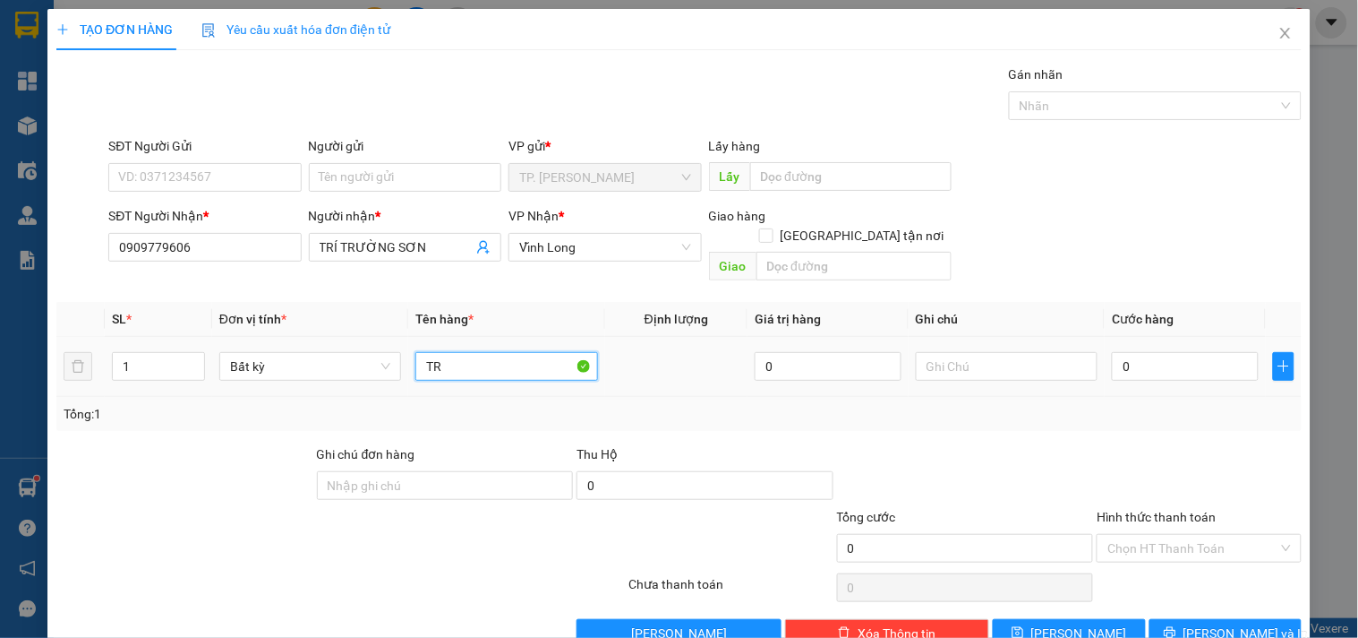
type input "T"
type input "THÙNG"
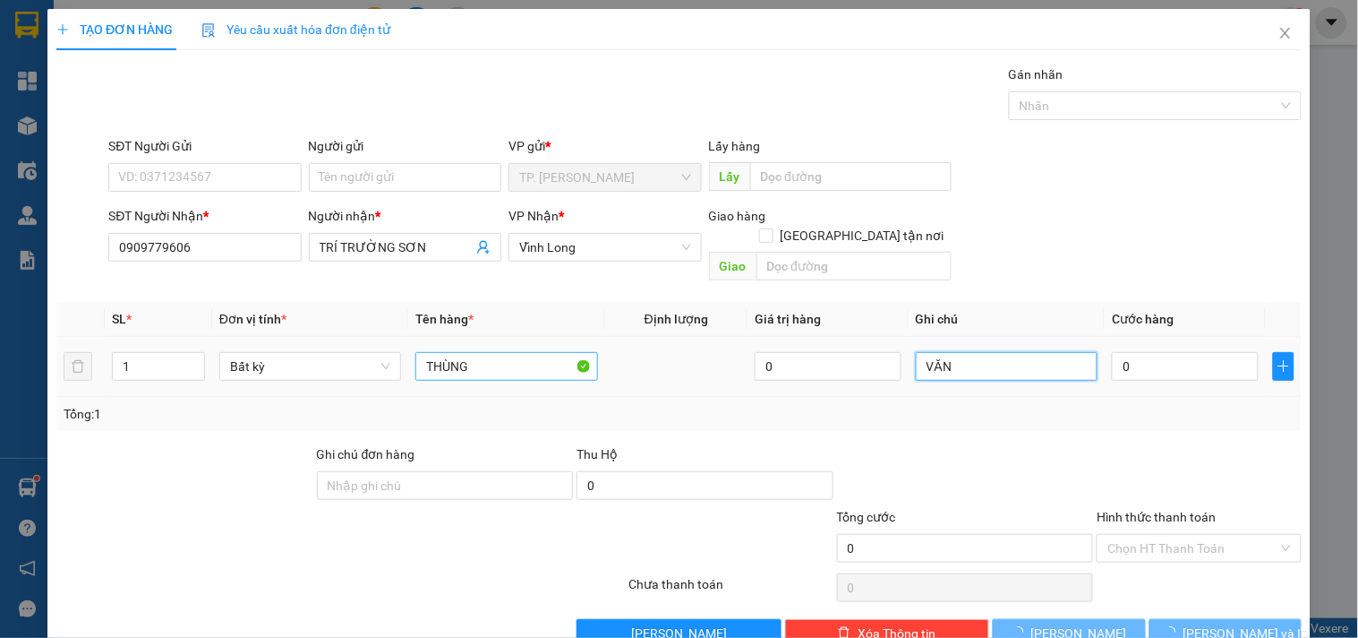
type input "VĂN"
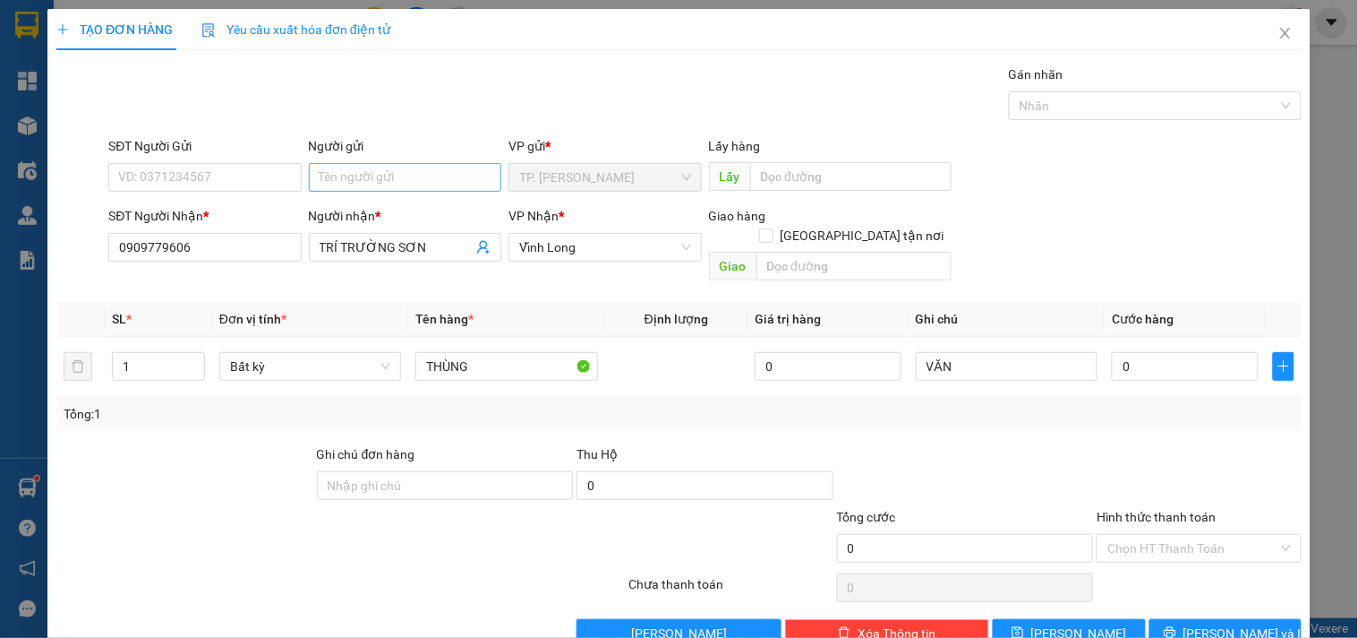
click at [407, 184] on div "Người gửi Tên người gửi" at bounding box center [405, 167] width 193 height 63
click at [407, 181] on input "Người gửi" at bounding box center [405, 177] width 193 height 29
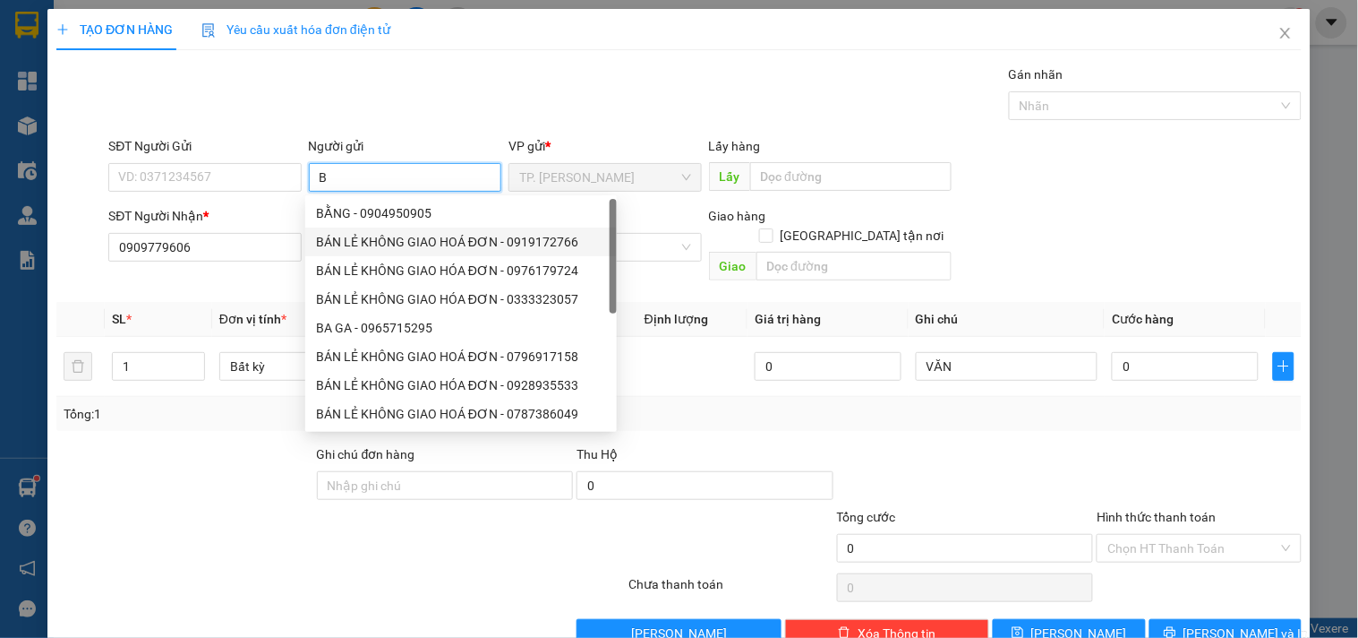
click at [363, 238] on div "BÁN LẺ KHÔNG GIAO HOÁ ĐƠN - 0919172766" at bounding box center [461, 242] width 290 height 20
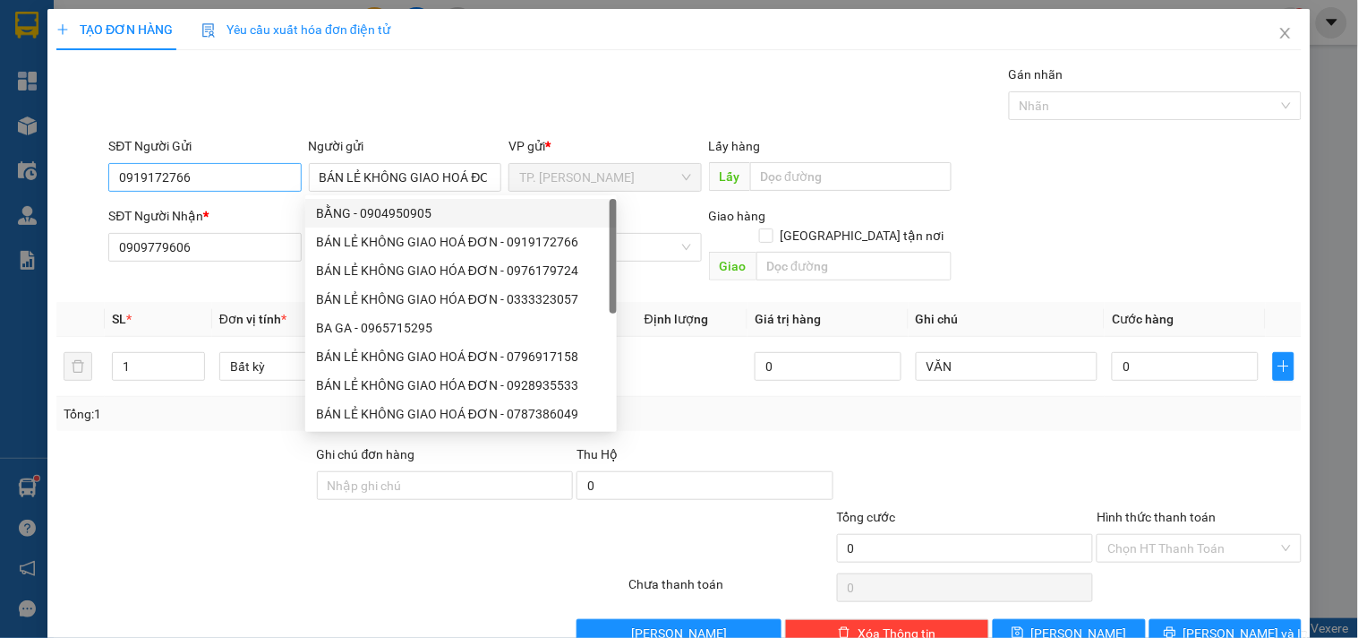
drag, startPoint x: 235, startPoint y: 193, endPoint x: 231, endPoint y: 173, distance: 21.1
click at [235, 186] on div "SĐT Người Gửi 0919172766" at bounding box center [204, 167] width 193 height 63
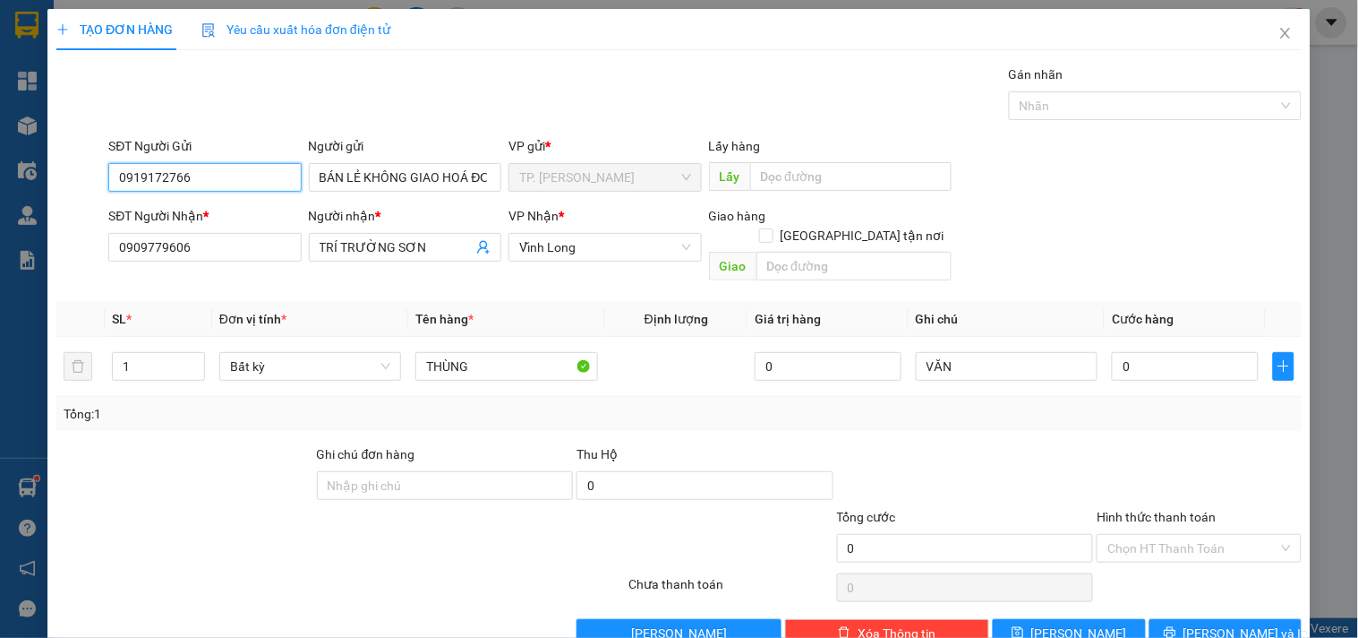
click at [231, 172] on input "0919172766" at bounding box center [204, 177] width 193 height 29
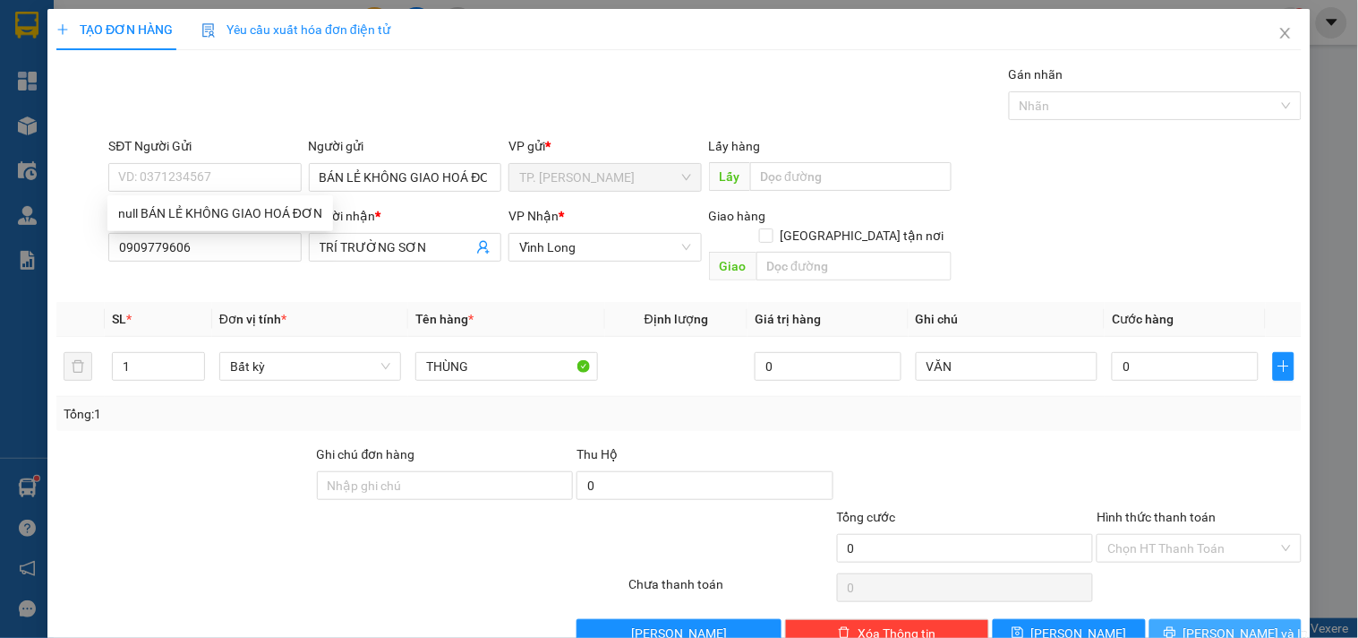
click at [1261, 619] on button "[PERSON_NAME] và In" at bounding box center [1226, 633] width 152 height 29
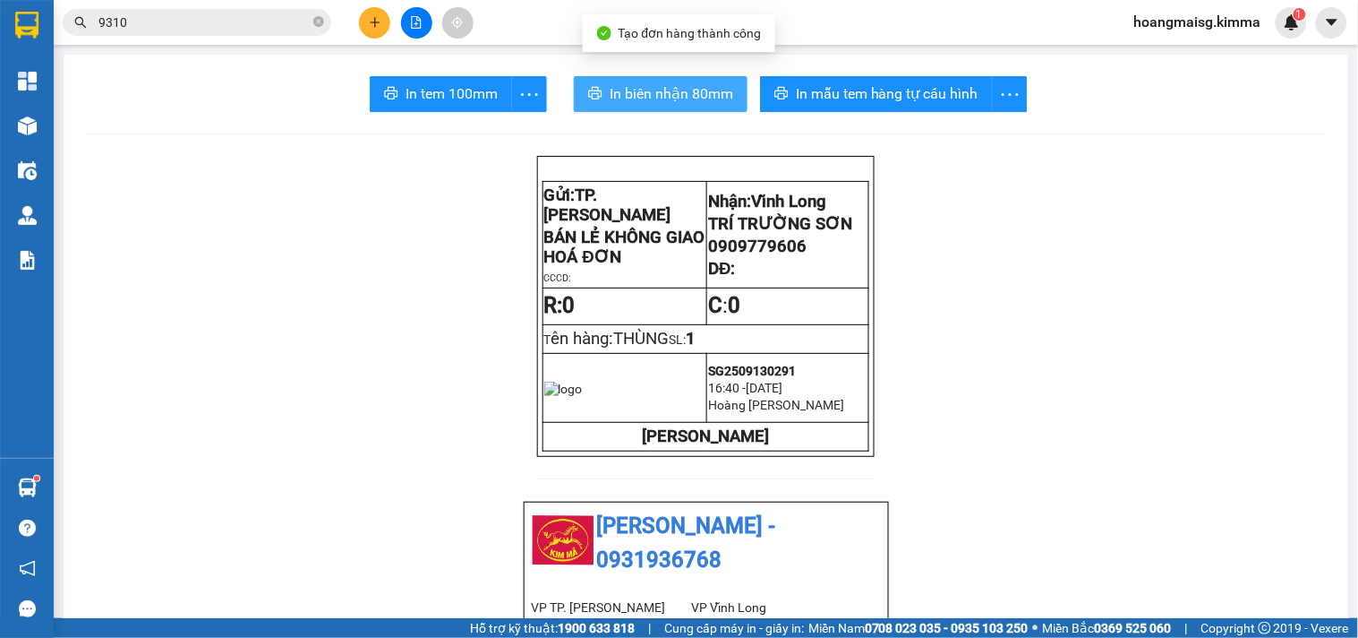
click at [633, 90] on span "In biên nhận 80mm" at bounding box center [672, 93] width 124 height 22
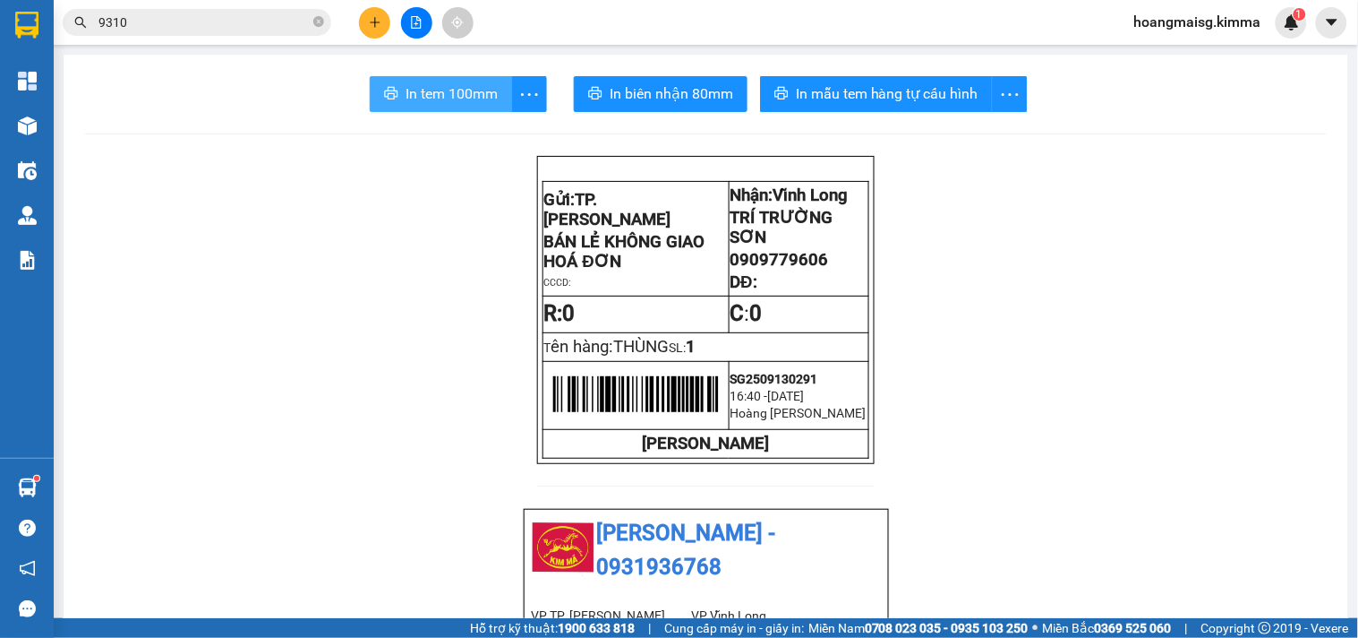
click at [409, 90] on span "In tem 100mm" at bounding box center [452, 93] width 92 height 22
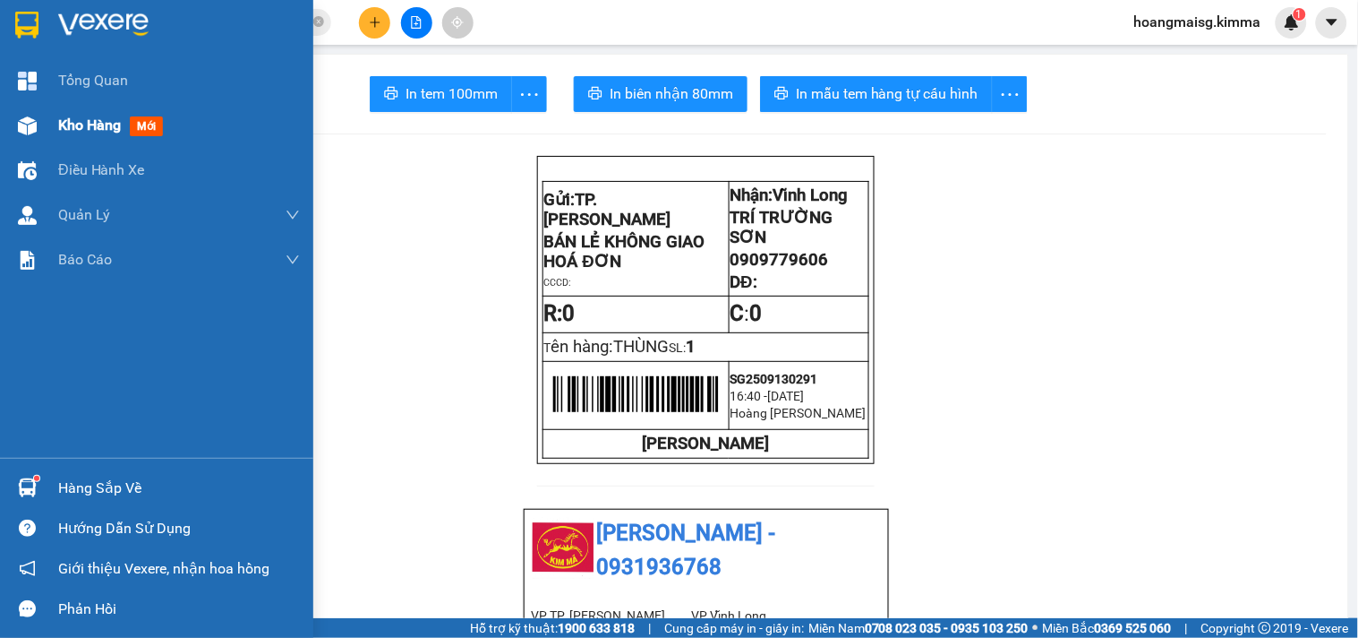
click at [37, 129] on div at bounding box center [27, 125] width 31 height 31
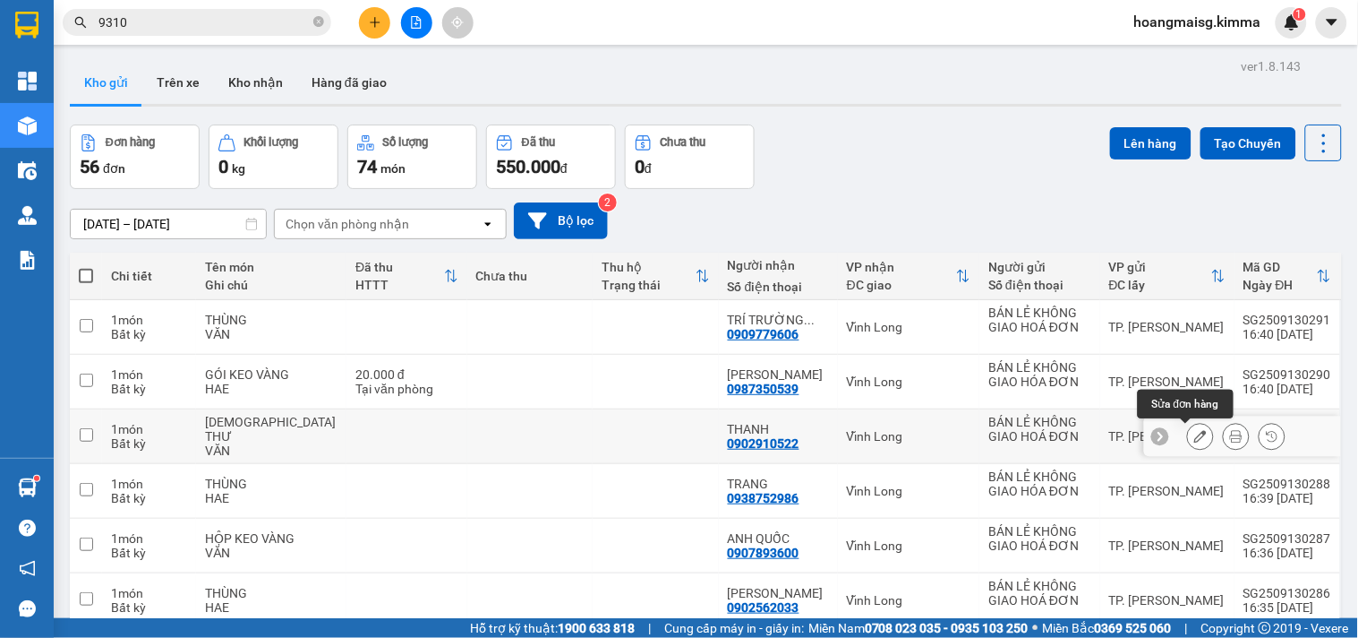
click at [1194, 436] on icon at bounding box center [1200, 436] width 13 height 13
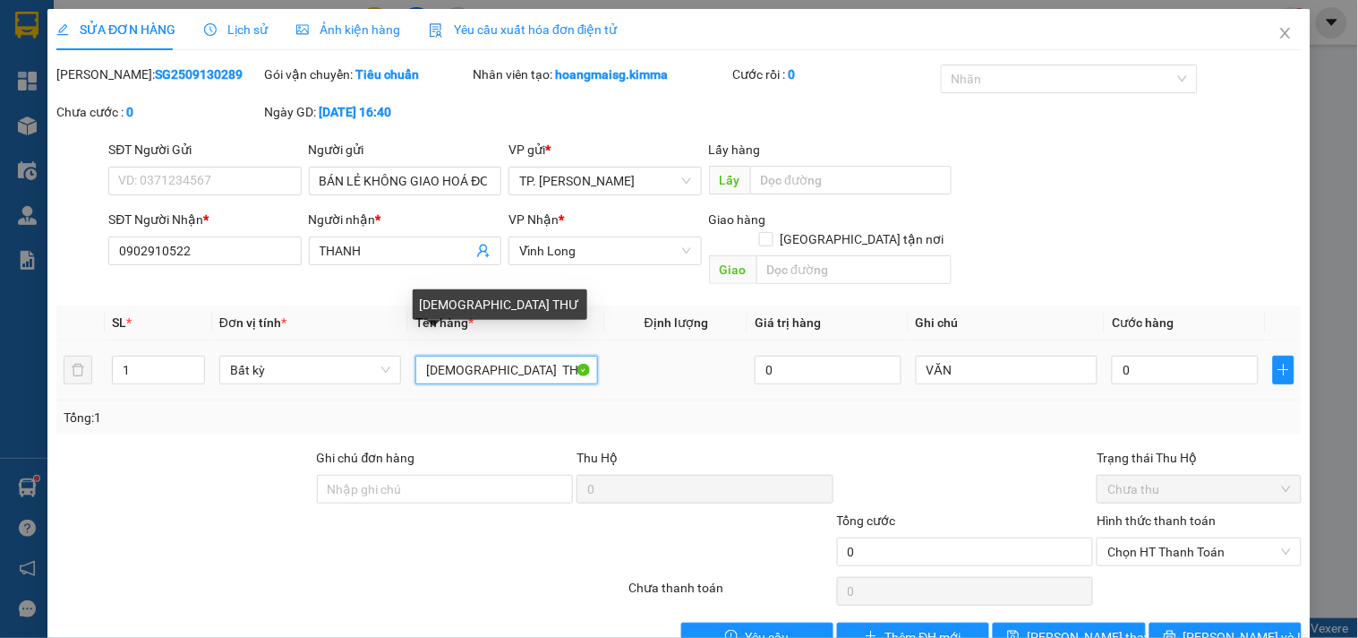
click at [455, 355] on input "[DEMOGRAPHIC_DATA] THƯ" at bounding box center [506, 369] width 182 height 29
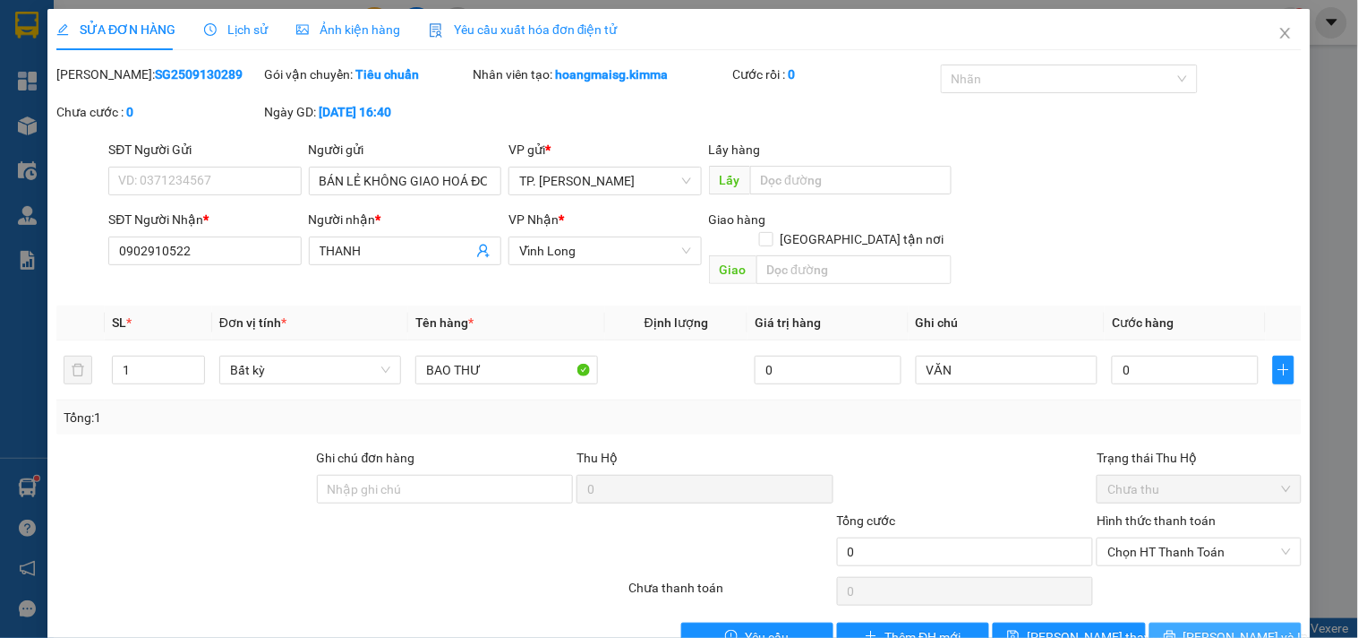
click at [1176, 630] on icon "printer" at bounding box center [1170, 636] width 12 height 12
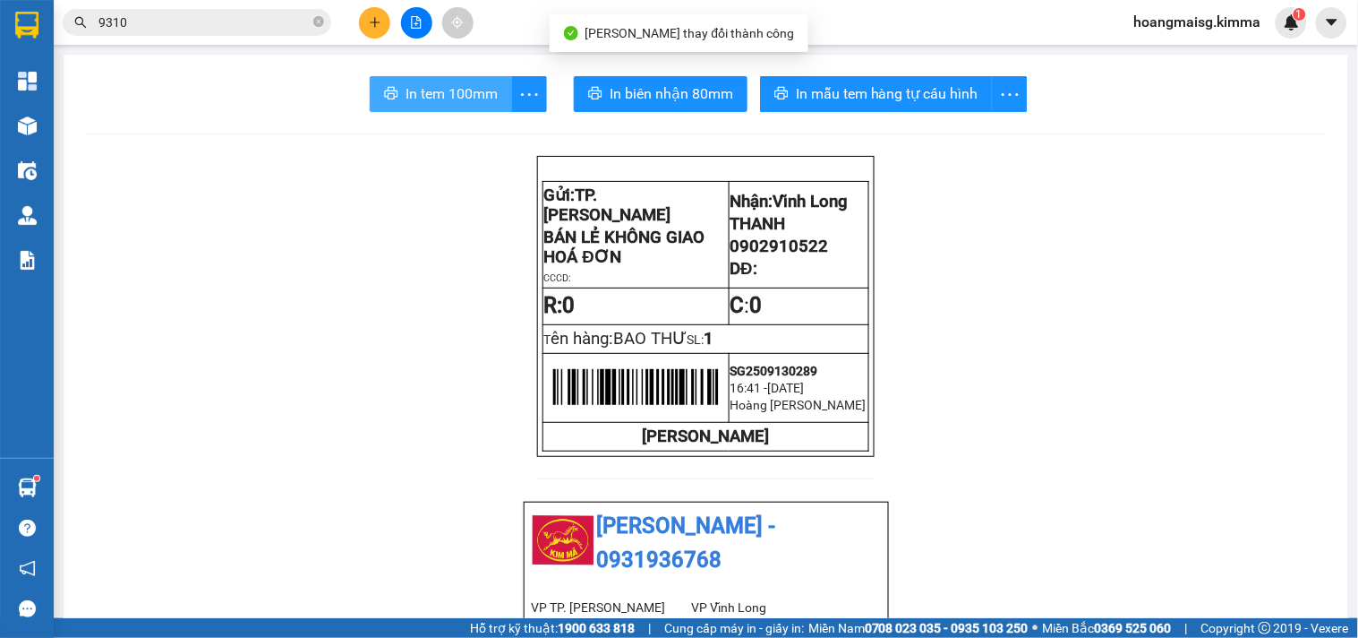
click at [424, 79] on button "In tem 100mm" at bounding box center [441, 94] width 142 height 36
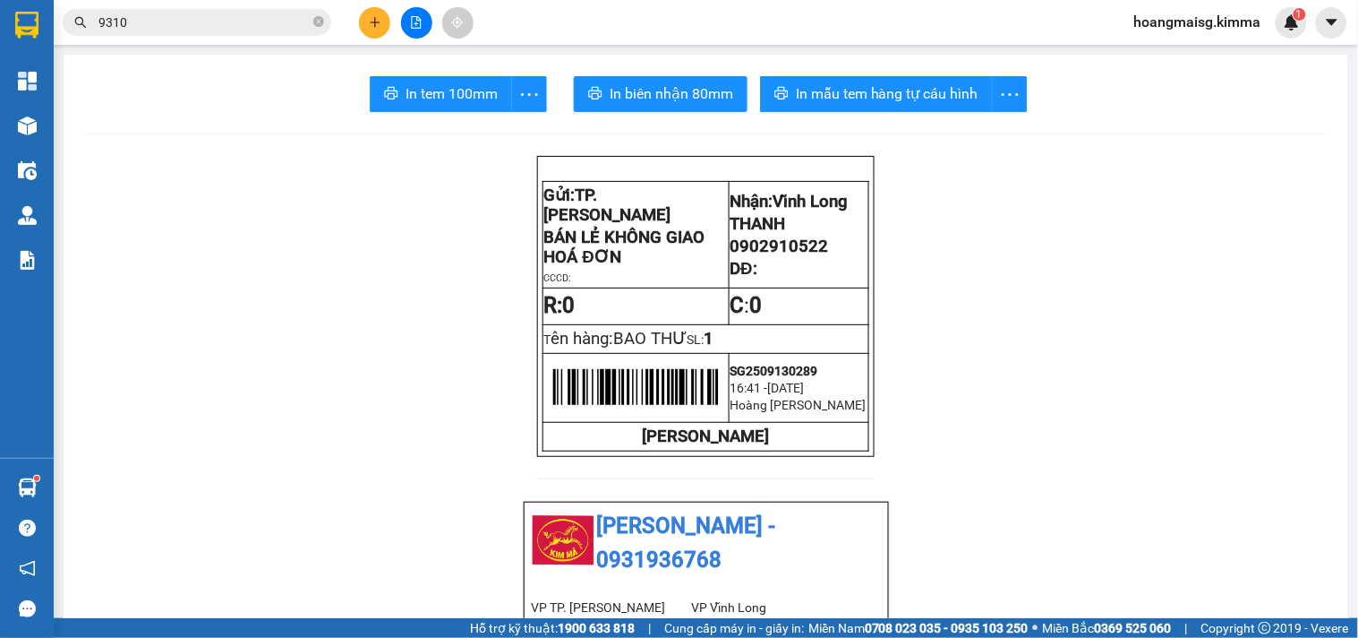
click at [361, 12] on div at bounding box center [416, 22] width 134 height 31
click at [372, 21] on icon "plus" at bounding box center [375, 21] width 10 height 1
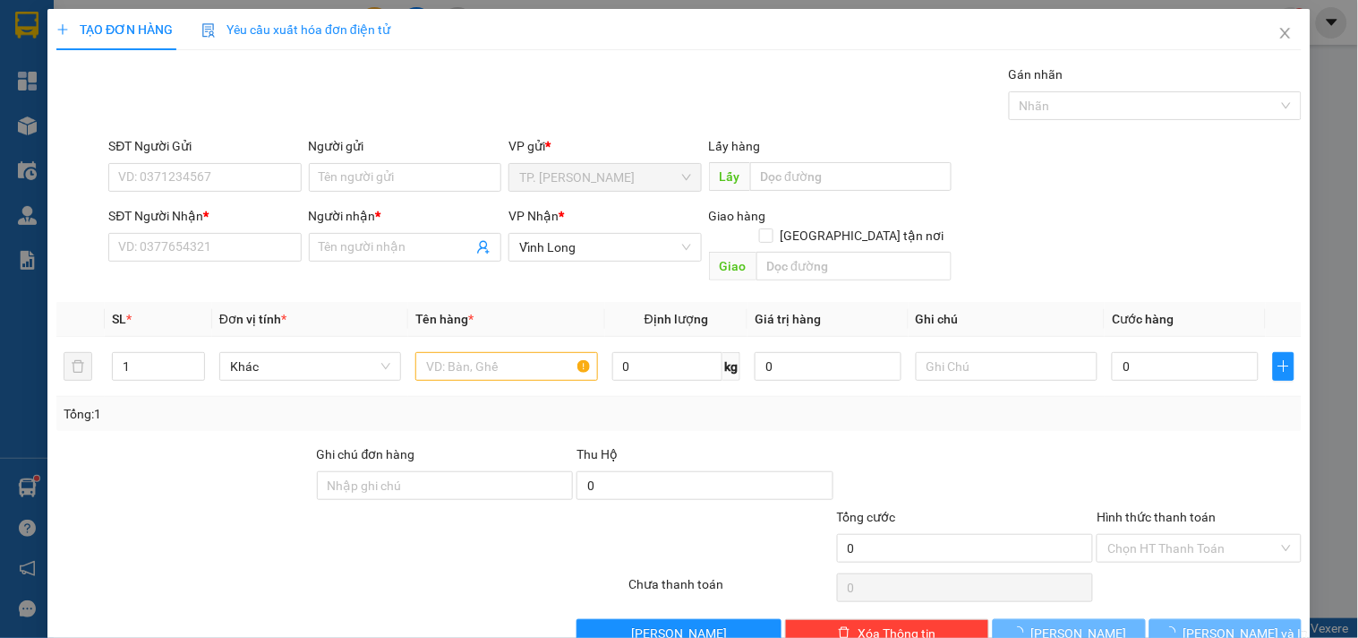
click at [221, 229] on div "SĐT Người Nhận *" at bounding box center [204, 219] width 193 height 27
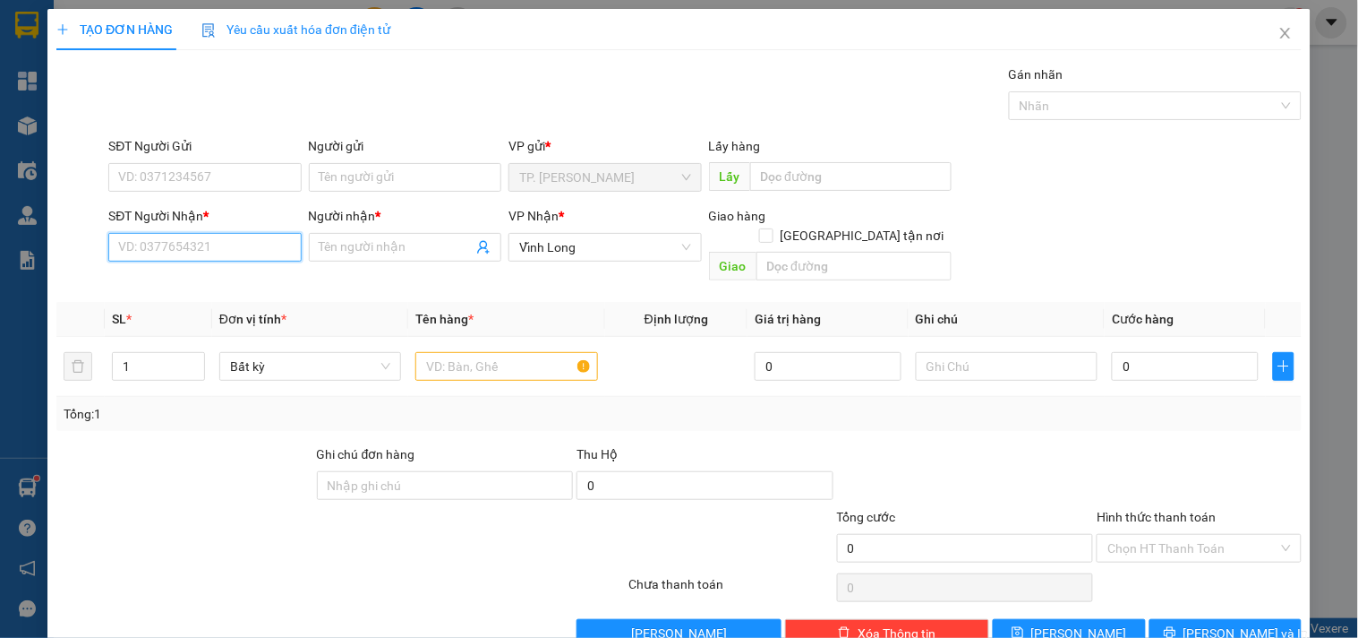
click at [220, 239] on input "SĐT Người Nhận *" at bounding box center [204, 247] width 193 height 29
click at [201, 275] on div "0946464349 - SGQT 1" at bounding box center [202, 283] width 169 height 20
type input "0946464349"
type input "SGQT 1"
type input "0946464349"
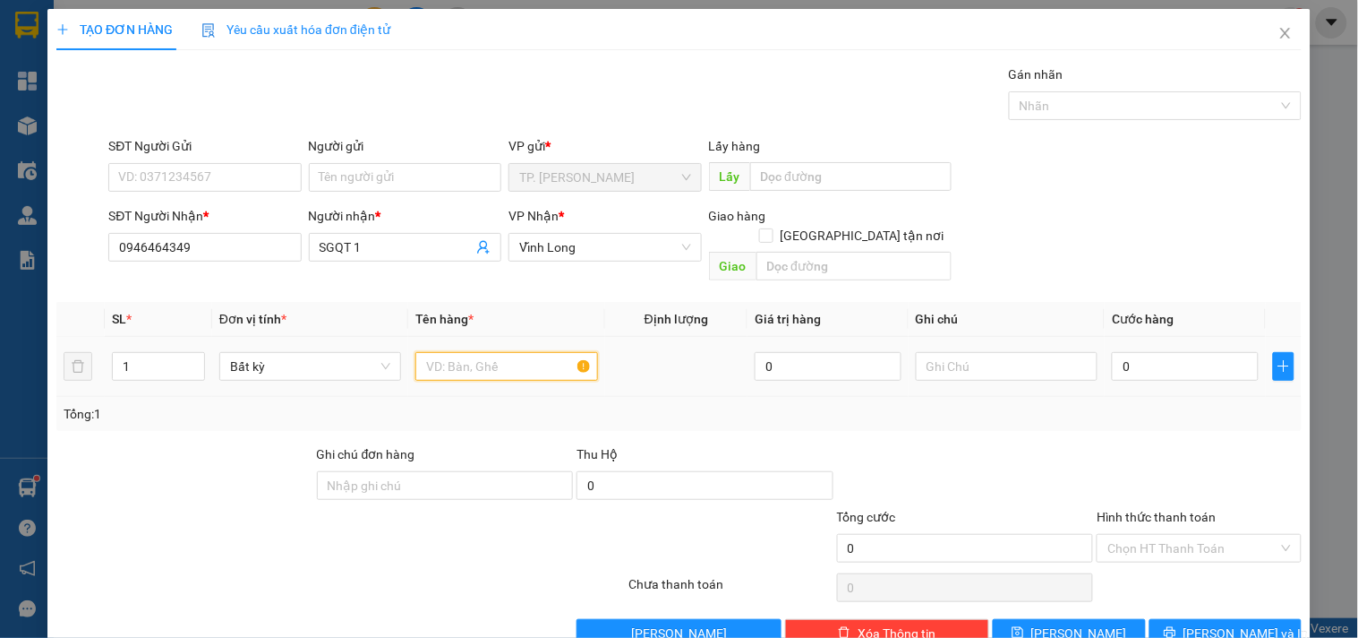
click at [488, 352] on input "text" at bounding box center [506, 366] width 182 height 29
type input "HỘP"
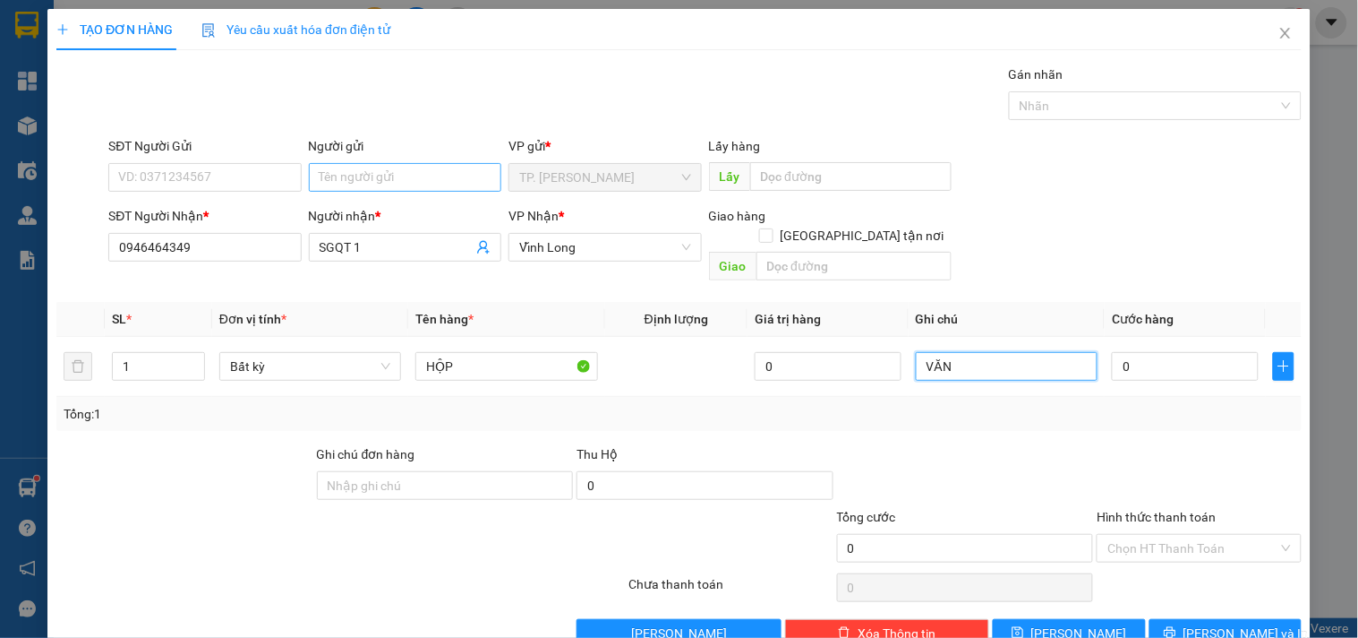
type input "VĂN"
click at [454, 171] on input "Người gửi" at bounding box center [405, 177] width 193 height 29
type input "B"
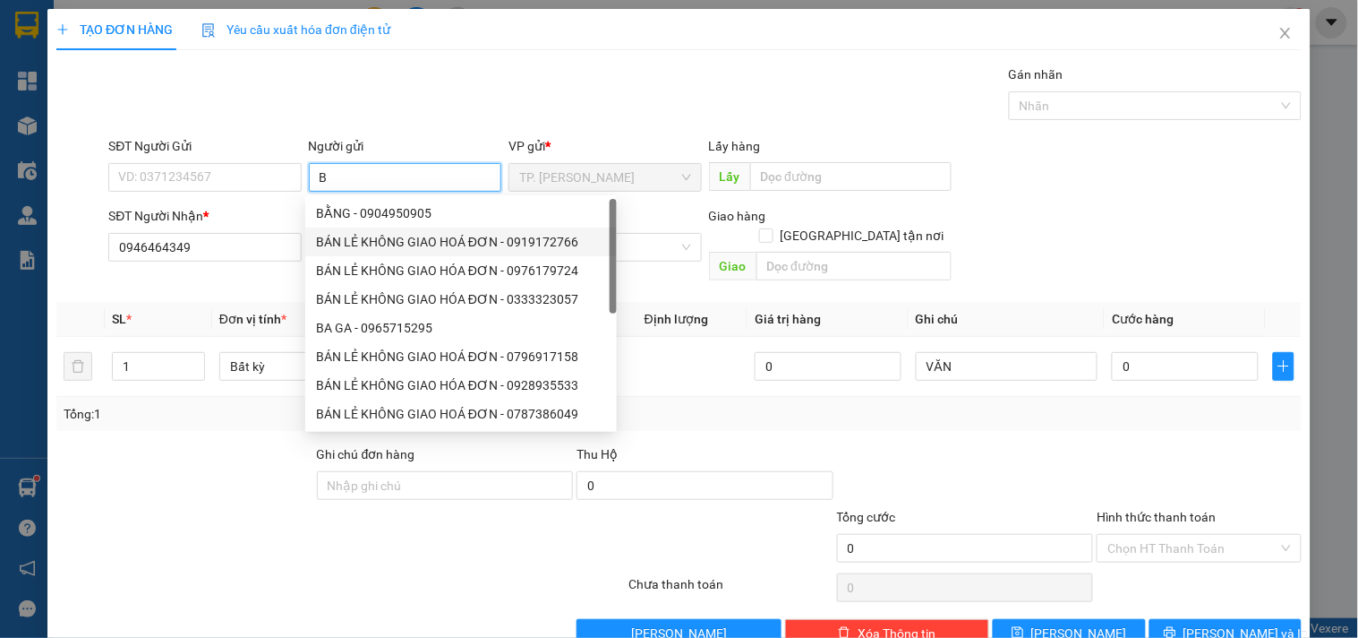
click at [426, 233] on div "BÁN LẺ KHÔNG GIAO HOÁ ĐƠN - 0919172766" at bounding box center [461, 242] width 290 height 20
type input "0919172766"
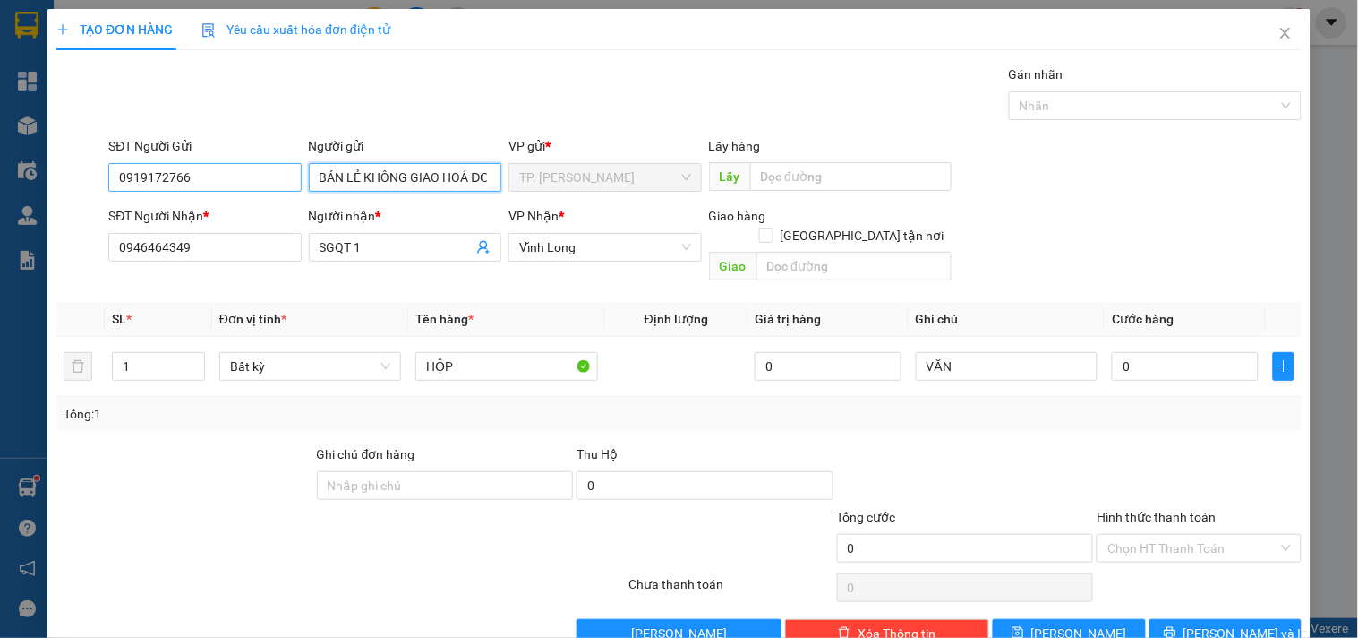
type input "BÁN LẺ KHÔNG GIAO HOÁ ĐƠN"
click at [227, 174] on input "0919172766" at bounding box center [204, 177] width 193 height 29
type input "091917276"
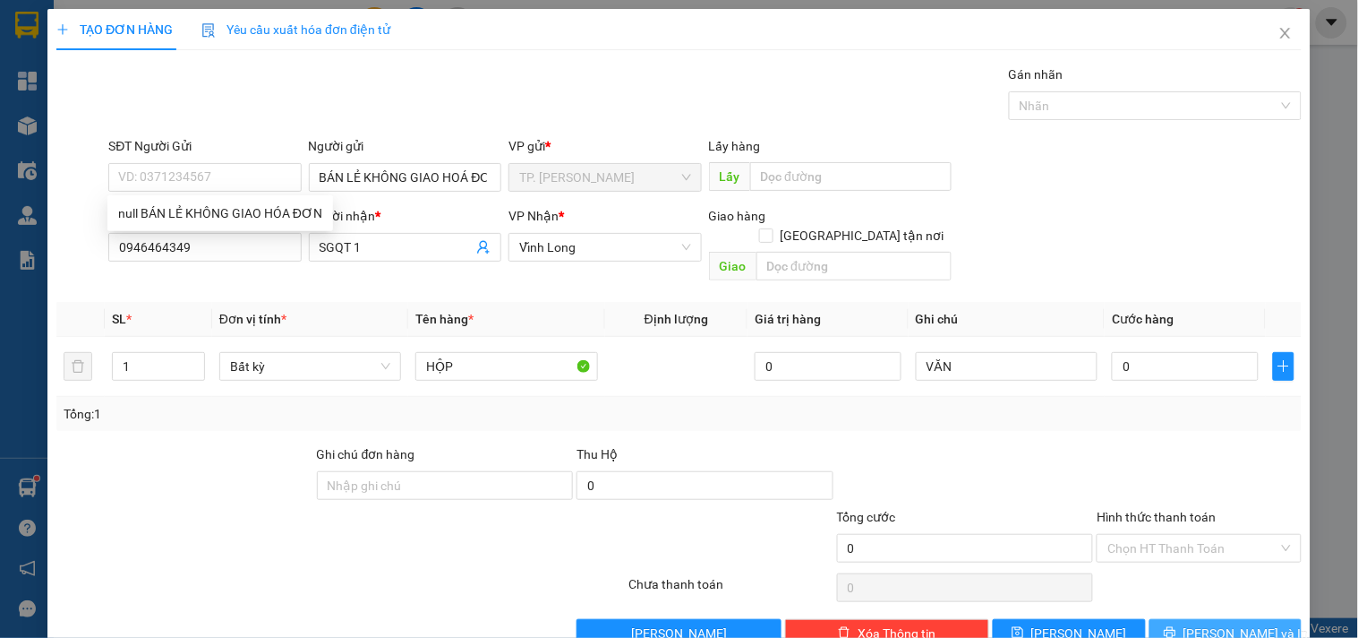
click at [1215, 623] on span "[PERSON_NAME] và In" at bounding box center [1246, 633] width 125 height 20
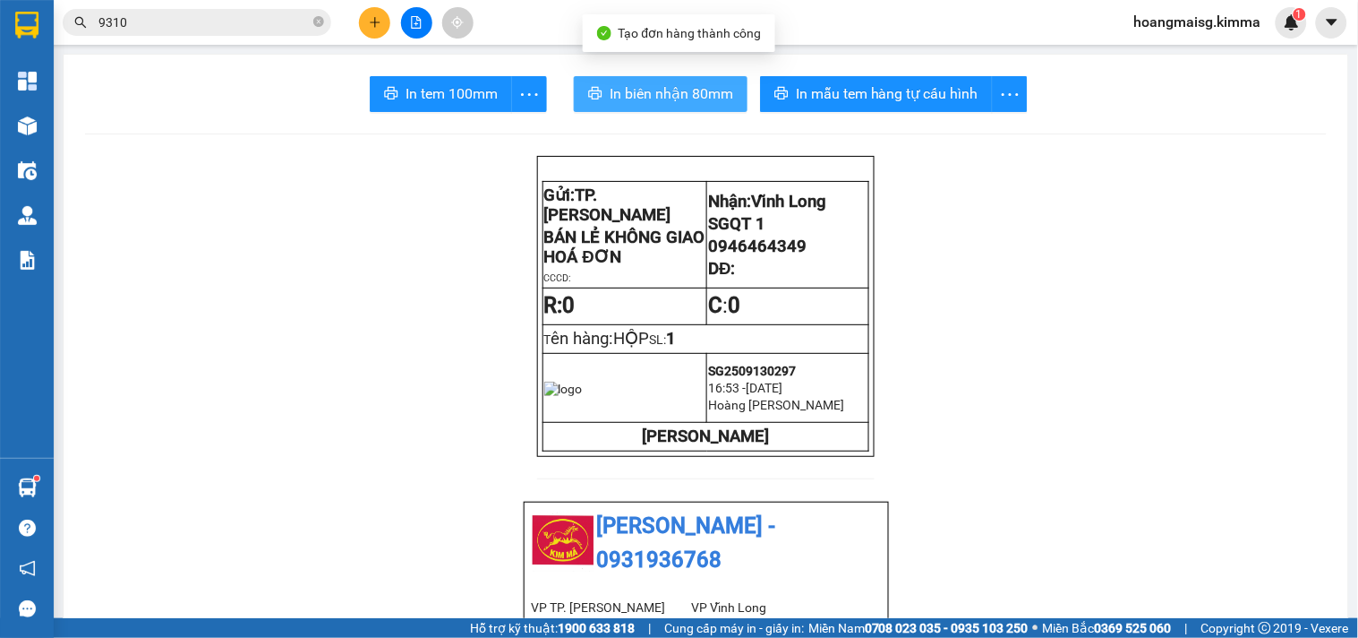
click at [661, 109] on button "In biên nhận 80mm" at bounding box center [661, 94] width 174 height 36
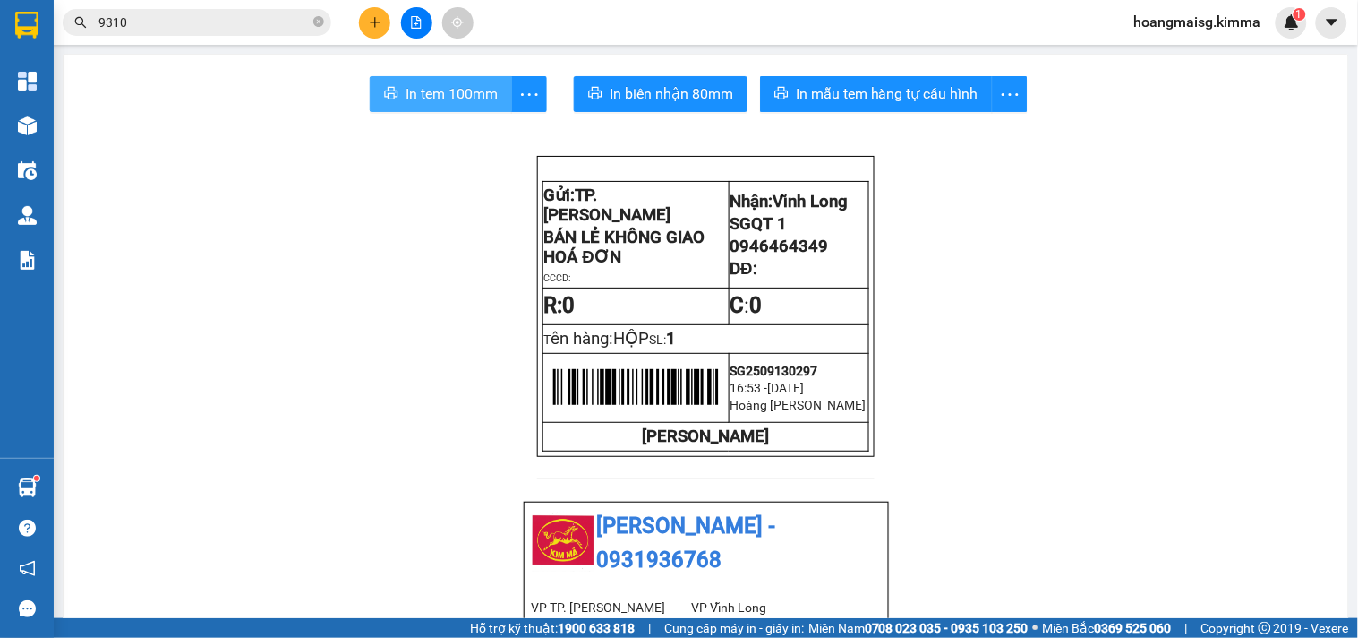
click at [419, 90] on span "In tem 100mm" at bounding box center [452, 93] width 92 height 22
click at [363, 21] on button at bounding box center [374, 22] width 31 height 31
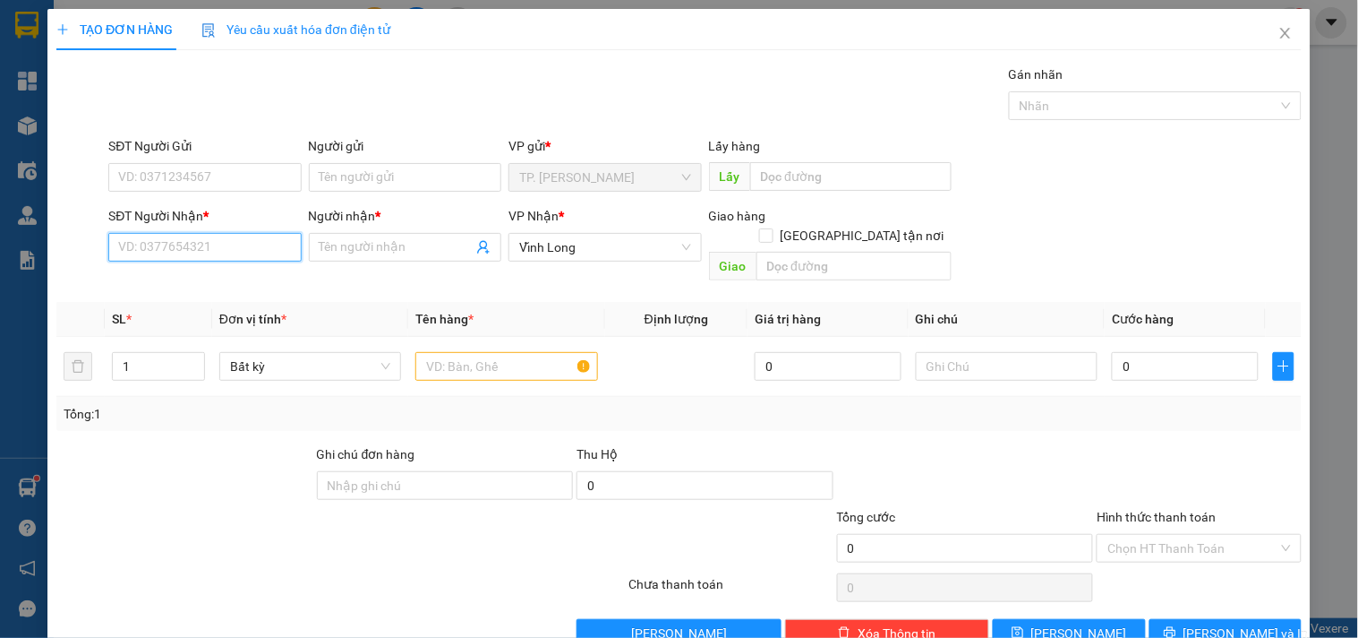
click at [217, 243] on input "SĐT Người Nhận *" at bounding box center [204, 247] width 193 height 29
click at [212, 278] on div "0977794535 - [GEOGRAPHIC_DATA]" at bounding box center [218, 283] width 201 height 20
type input "0977794535"
type input "[PERSON_NAME]"
type input "0977794535"
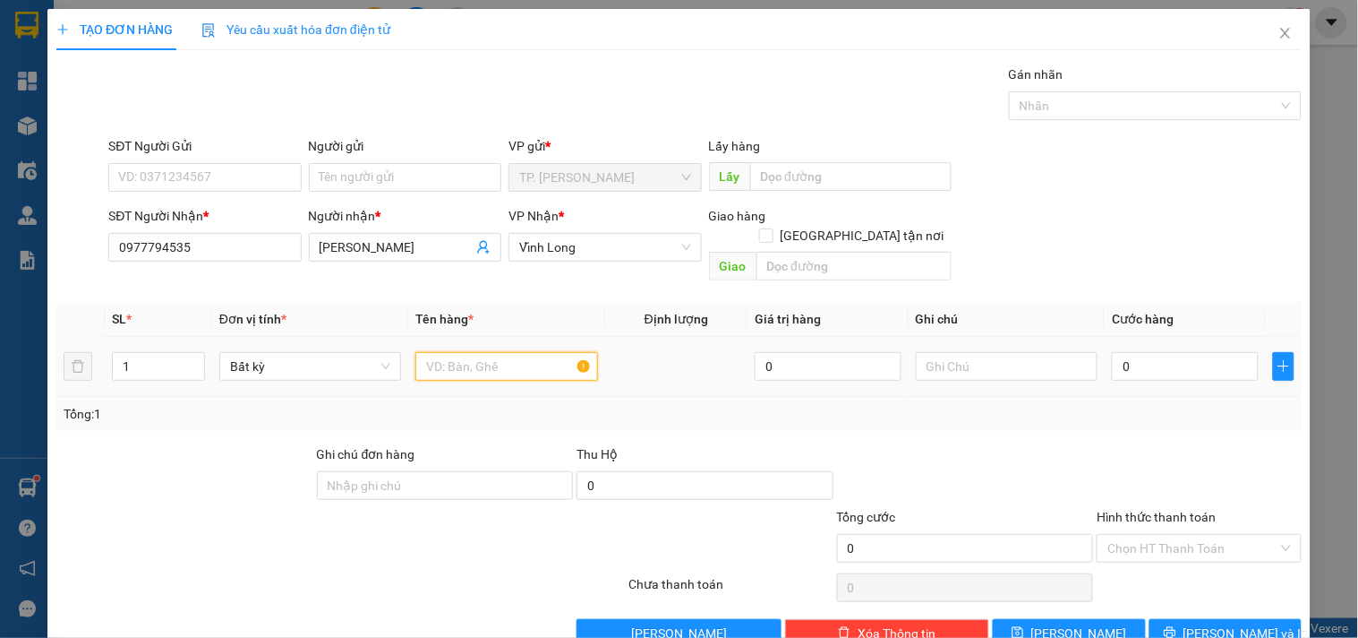
click at [454, 352] on input "text" at bounding box center [506, 366] width 182 height 29
type input "THÙNG"
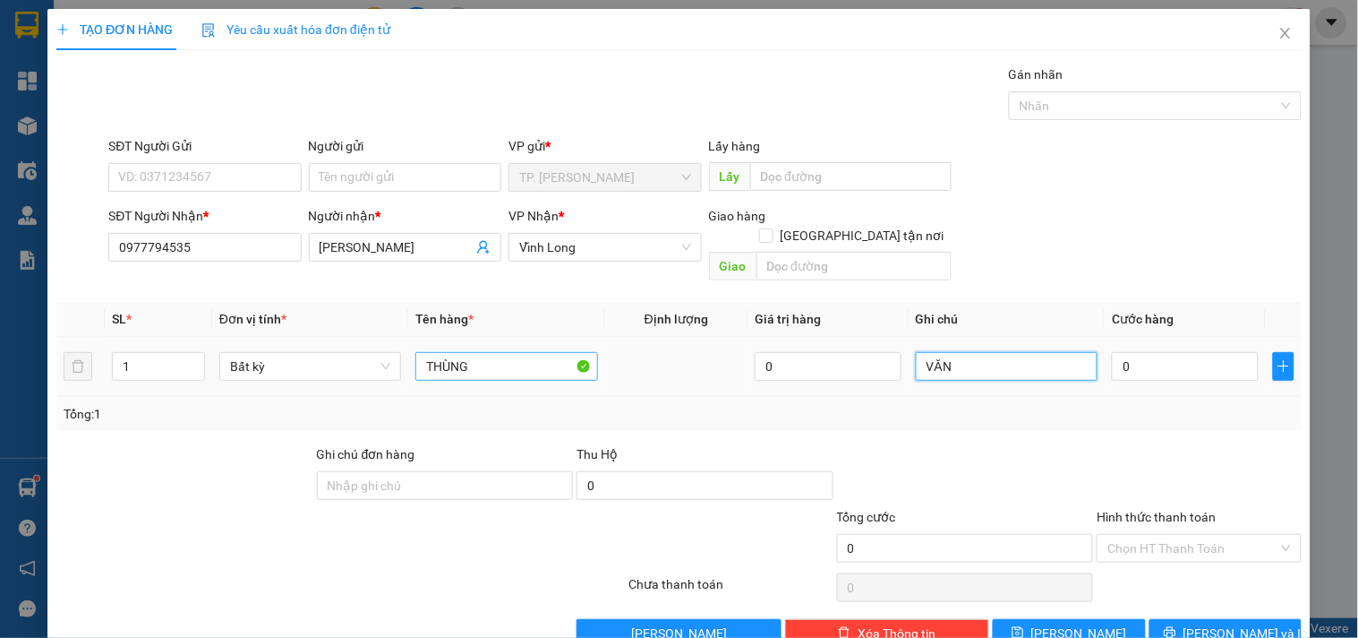
type input "VĂN"
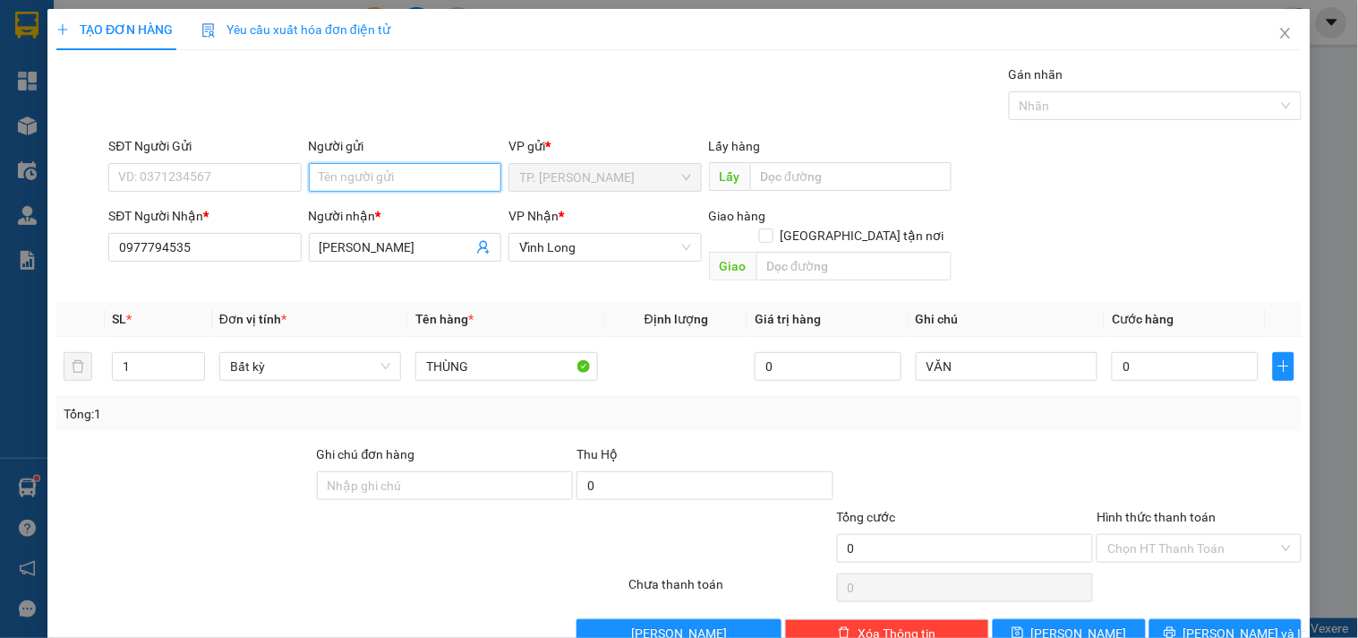
click at [334, 165] on input "Người gửi" at bounding box center [405, 177] width 193 height 29
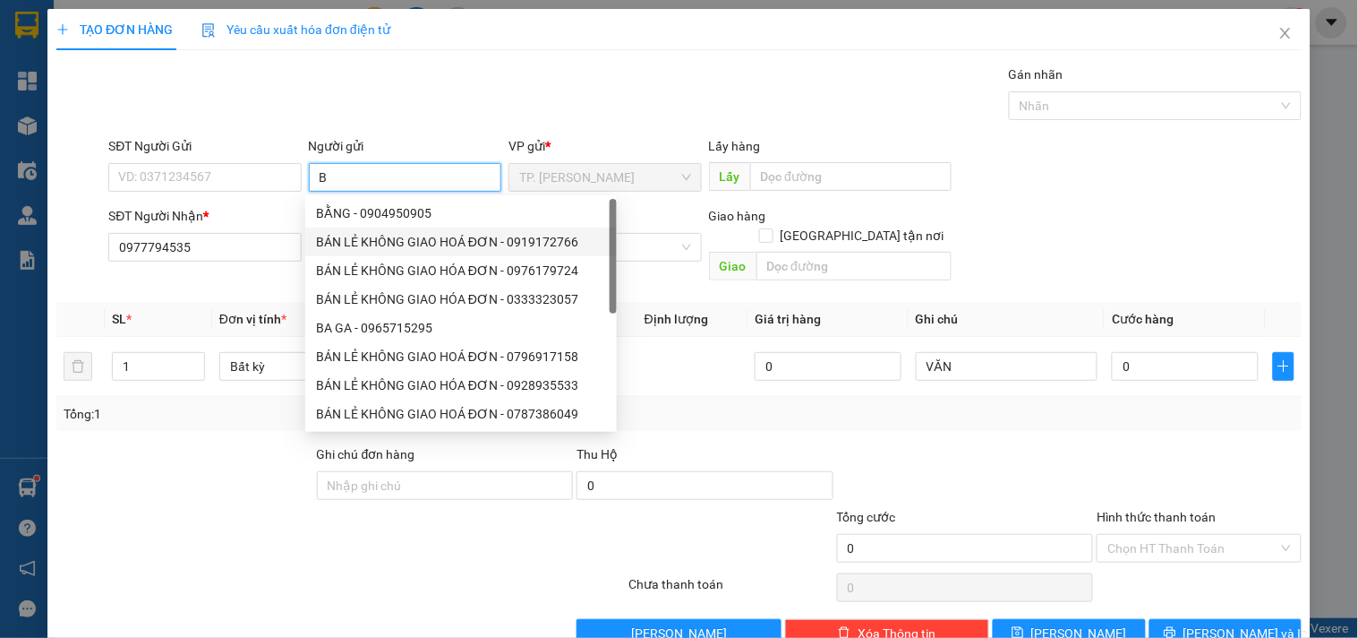
click at [378, 235] on div "BÁN LẺ KHÔNG GIAO HOÁ ĐƠN - 0919172766" at bounding box center [461, 242] width 290 height 20
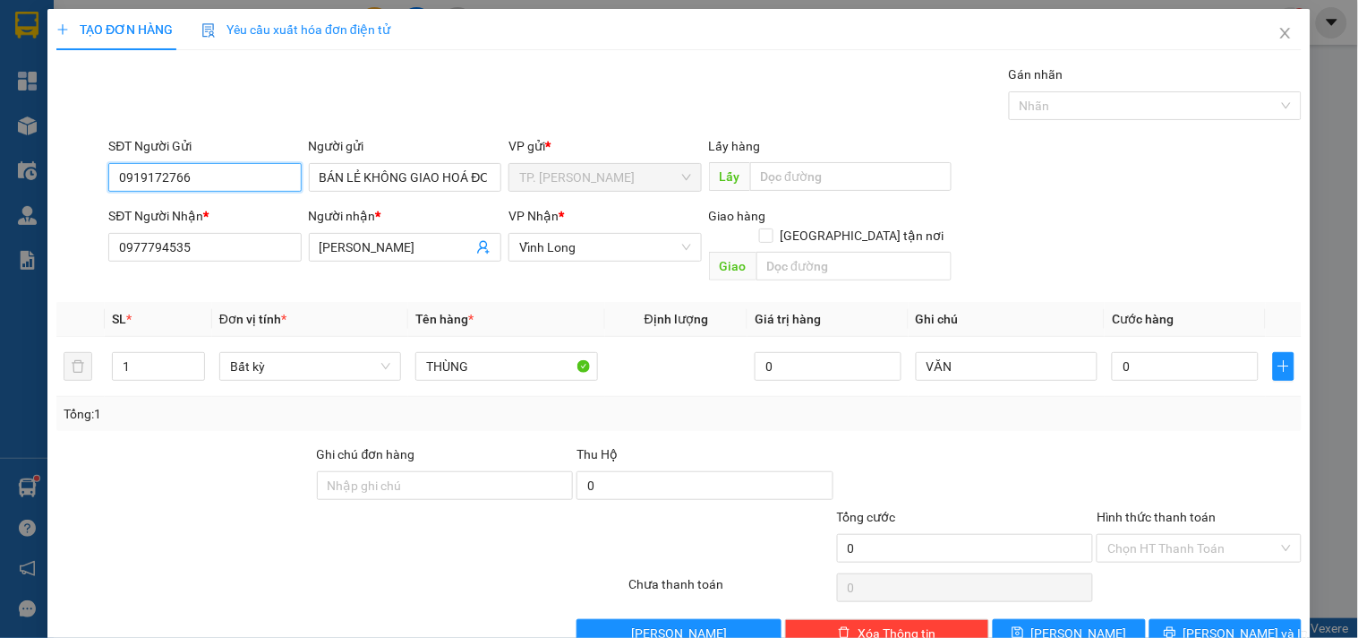
click at [248, 188] on input "0919172766" at bounding box center [204, 177] width 193 height 29
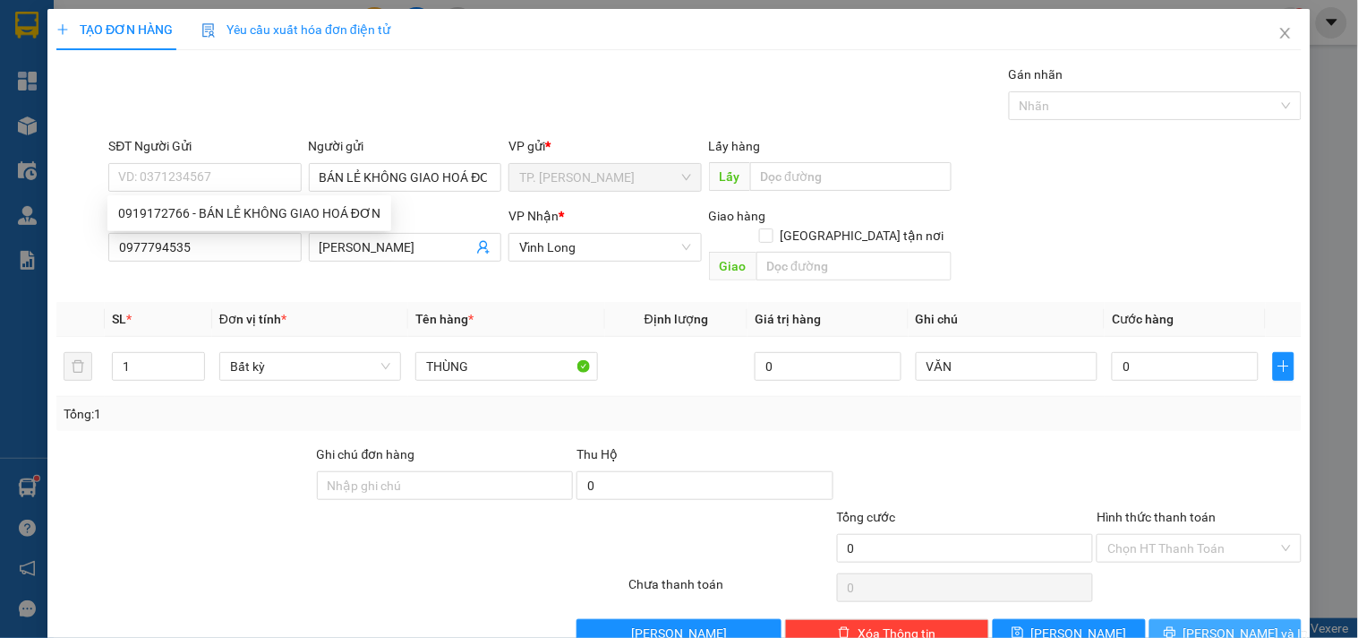
click at [1195, 619] on button "[PERSON_NAME] và In" at bounding box center [1226, 633] width 152 height 29
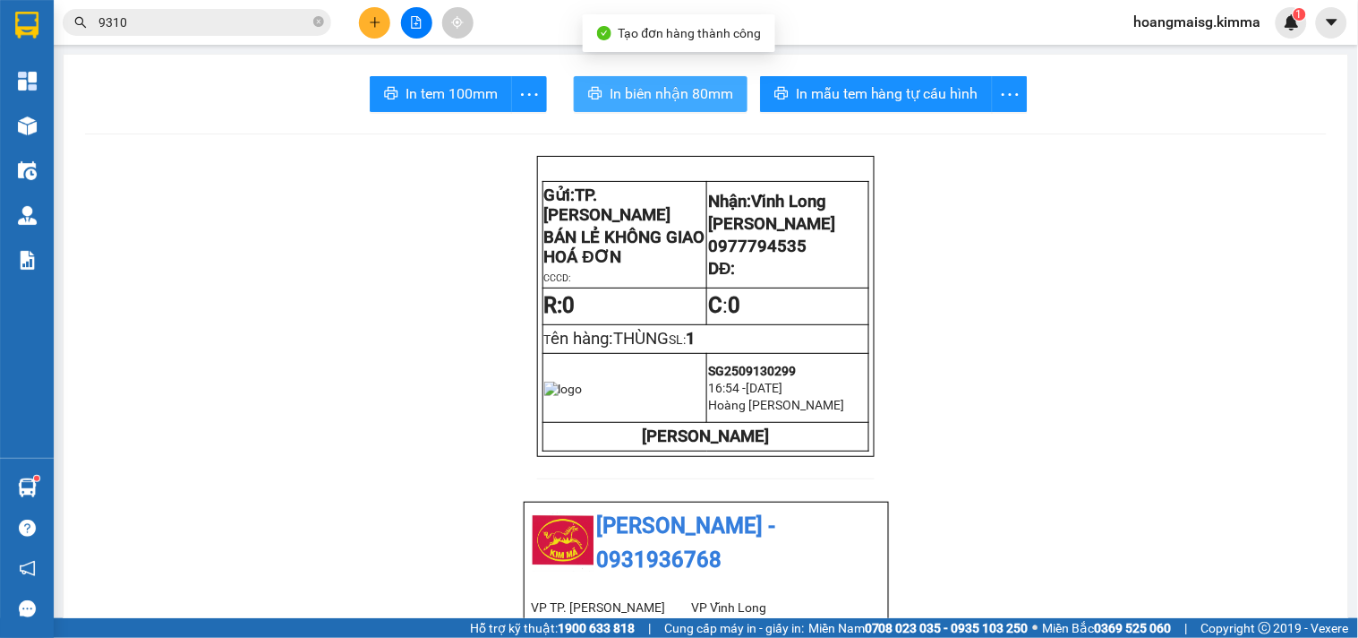
click at [672, 92] on span "In biên nhận 80mm" at bounding box center [672, 93] width 124 height 22
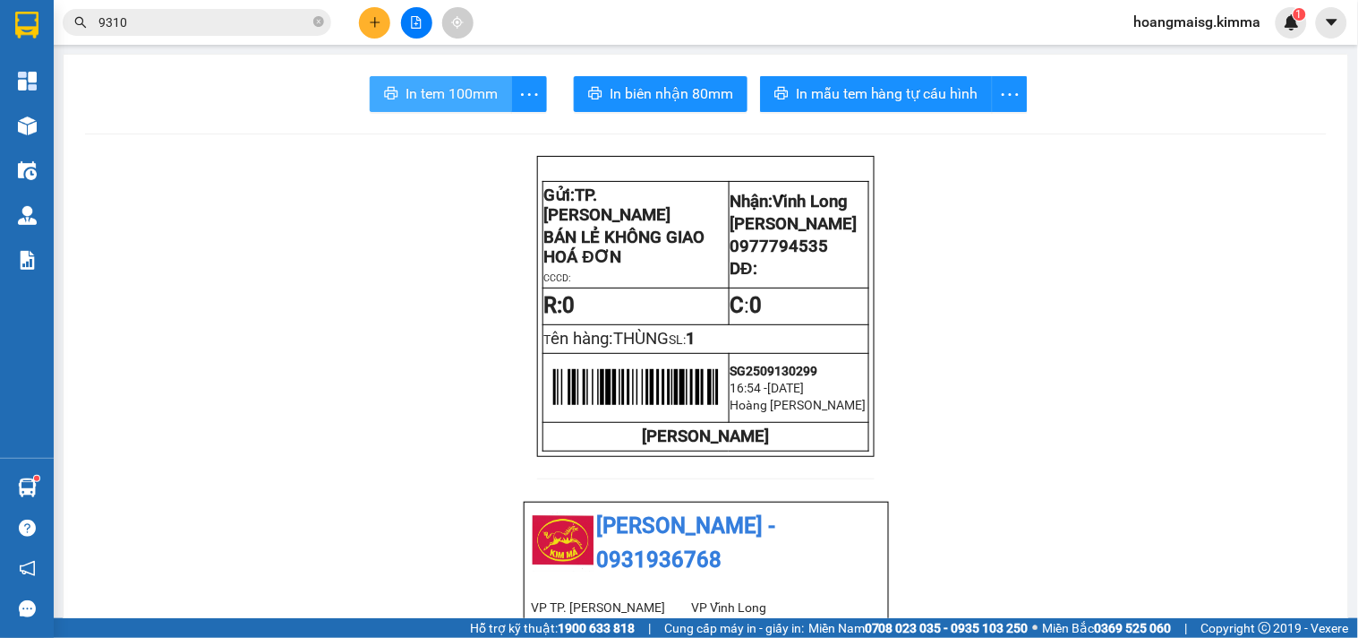
click at [464, 94] on span "In tem 100mm" at bounding box center [452, 93] width 92 height 22
click at [319, 23] on icon "close-circle" at bounding box center [318, 21] width 11 height 11
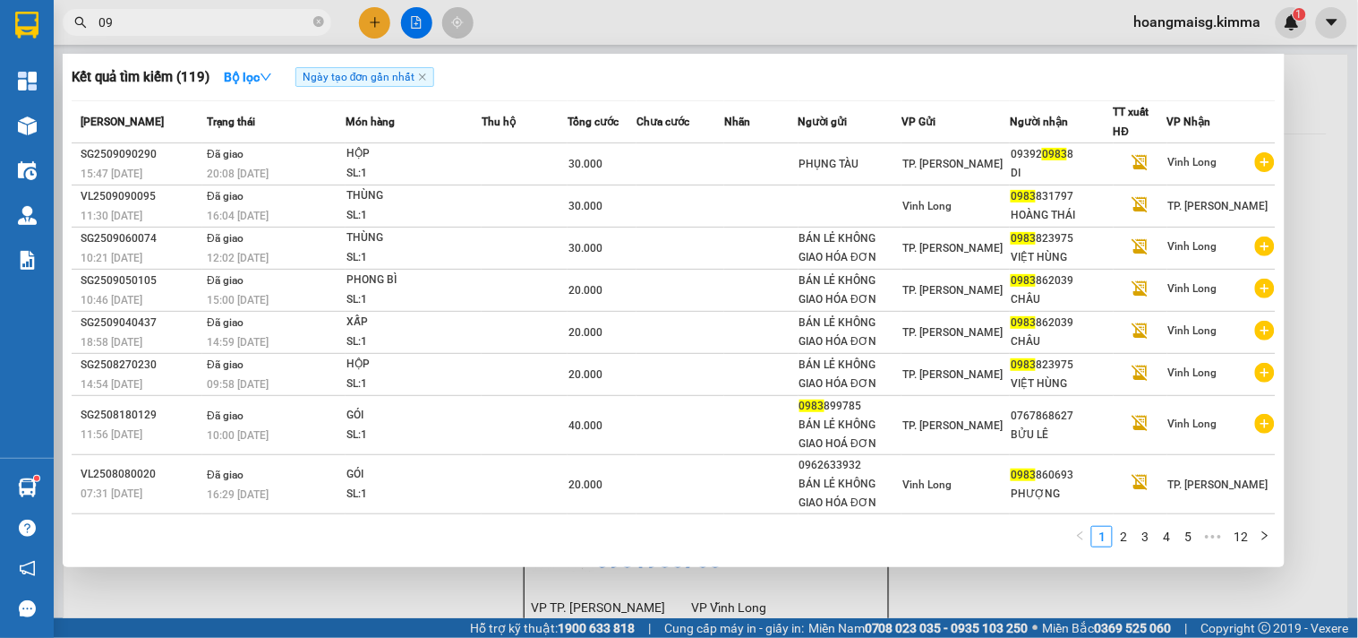
type input "0"
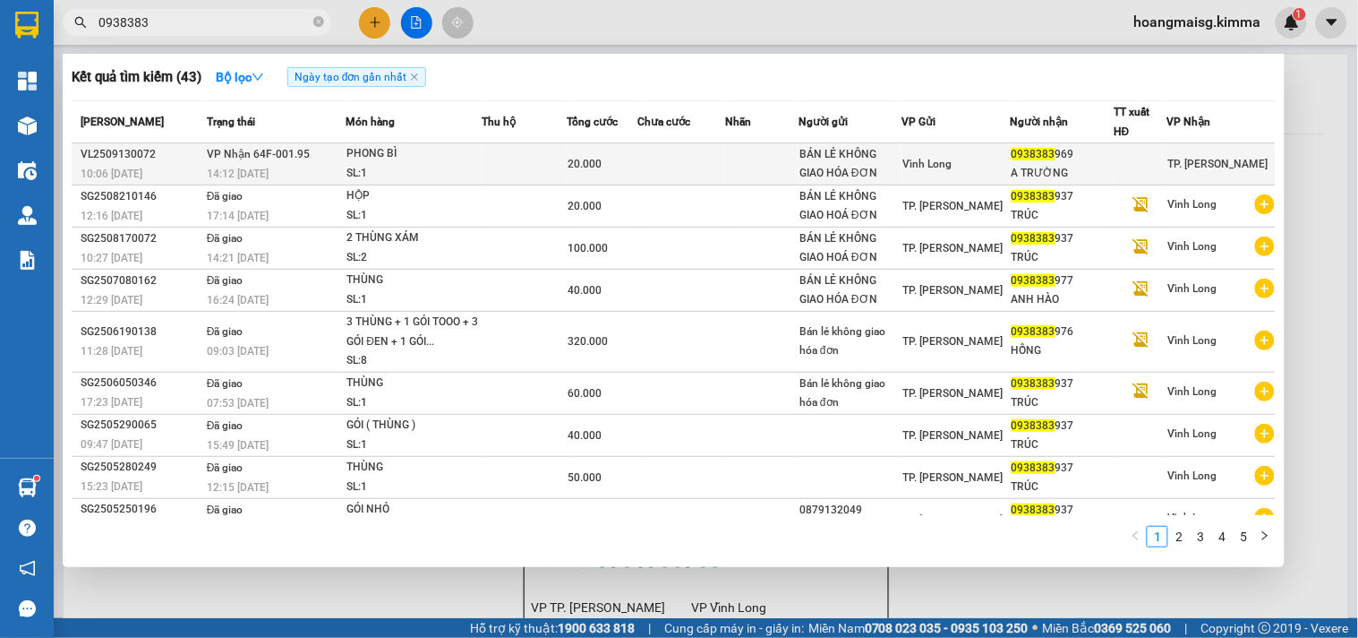
type input "0938383"
click at [539, 153] on td at bounding box center [524, 164] width 85 height 42
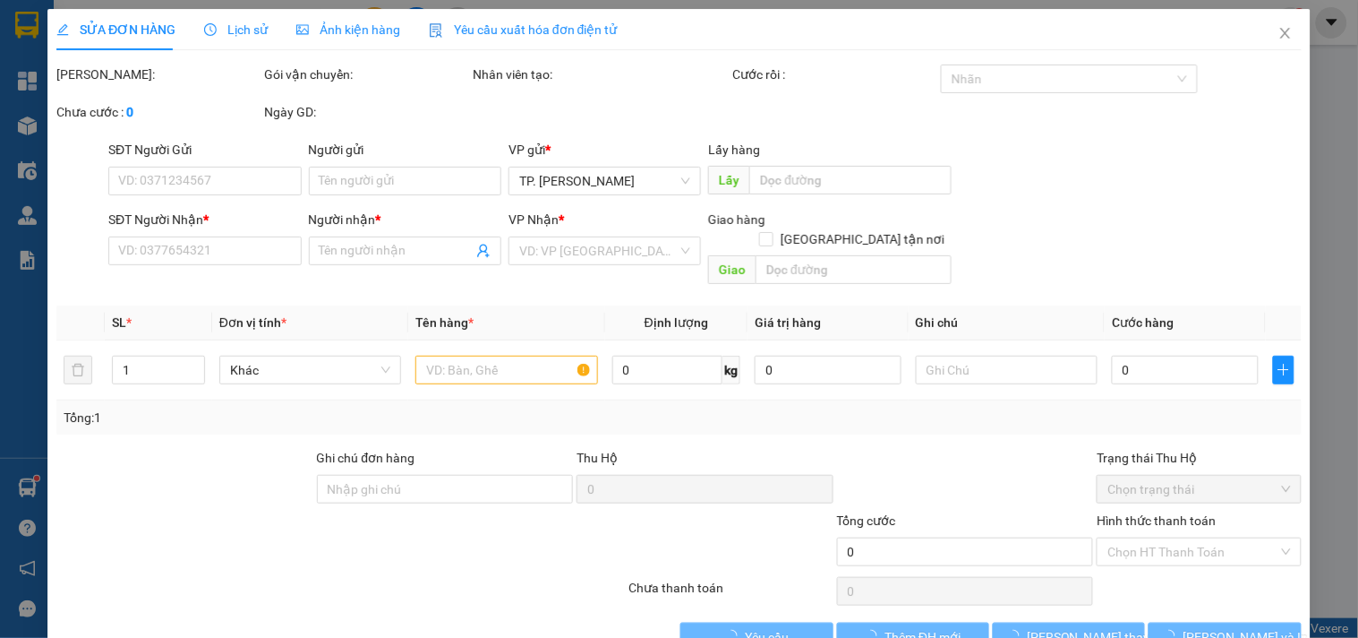
type input "BÁN LẺ KHÔNG GIAO HÓA ĐƠN"
type input "0938383969"
type input "A TRƯỜNG"
type input "20.000"
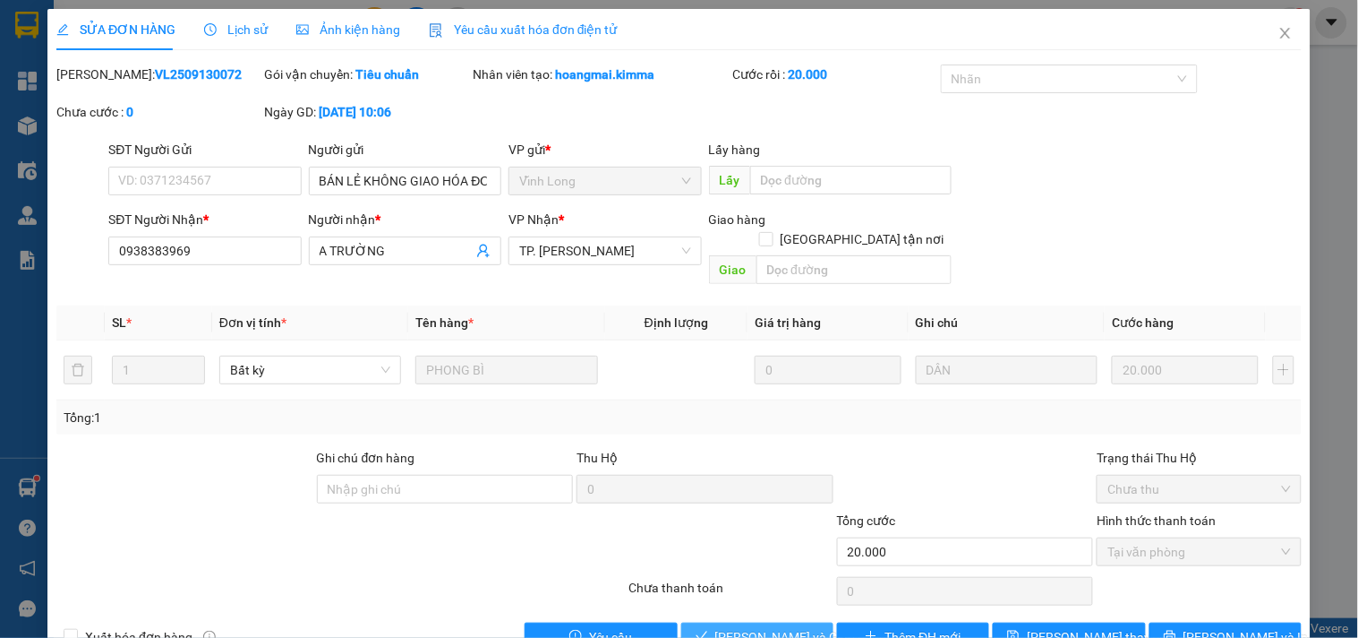
click at [732, 627] on span "[PERSON_NAME] và Giao hàng" at bounding box center [801, 637] width 172 height 20
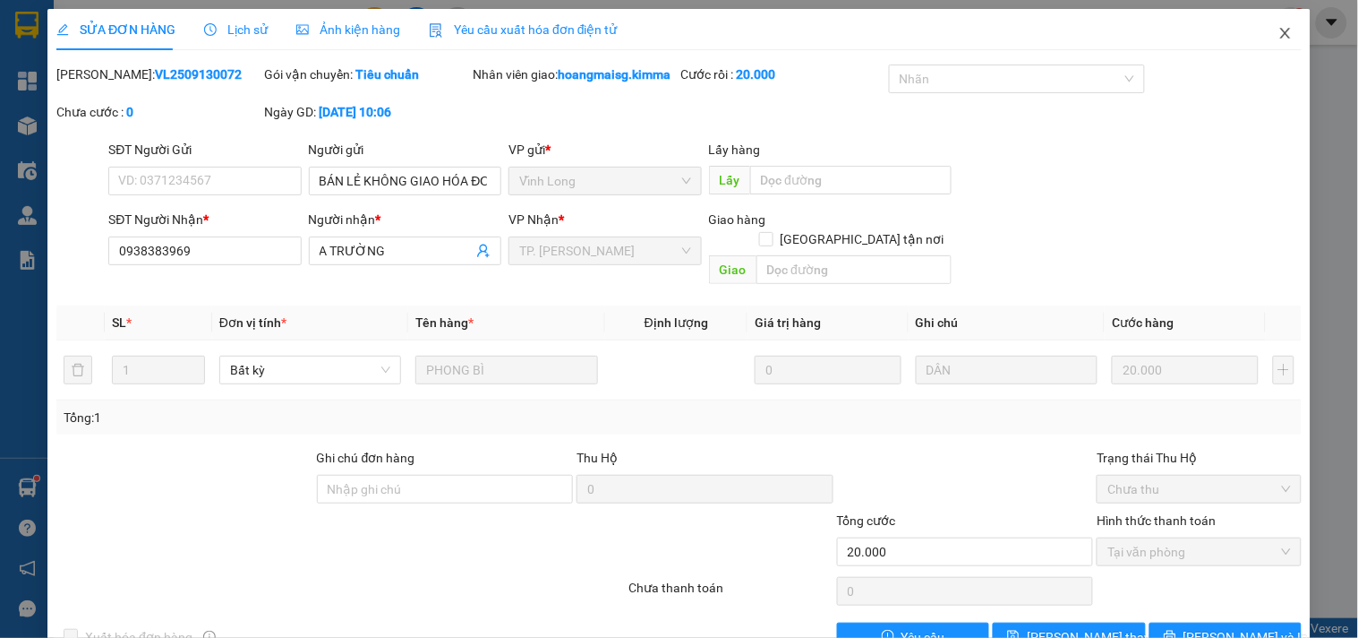
click at [1279, 32] on icon "close" at bounding box center [1286, 33] width 14 height 14
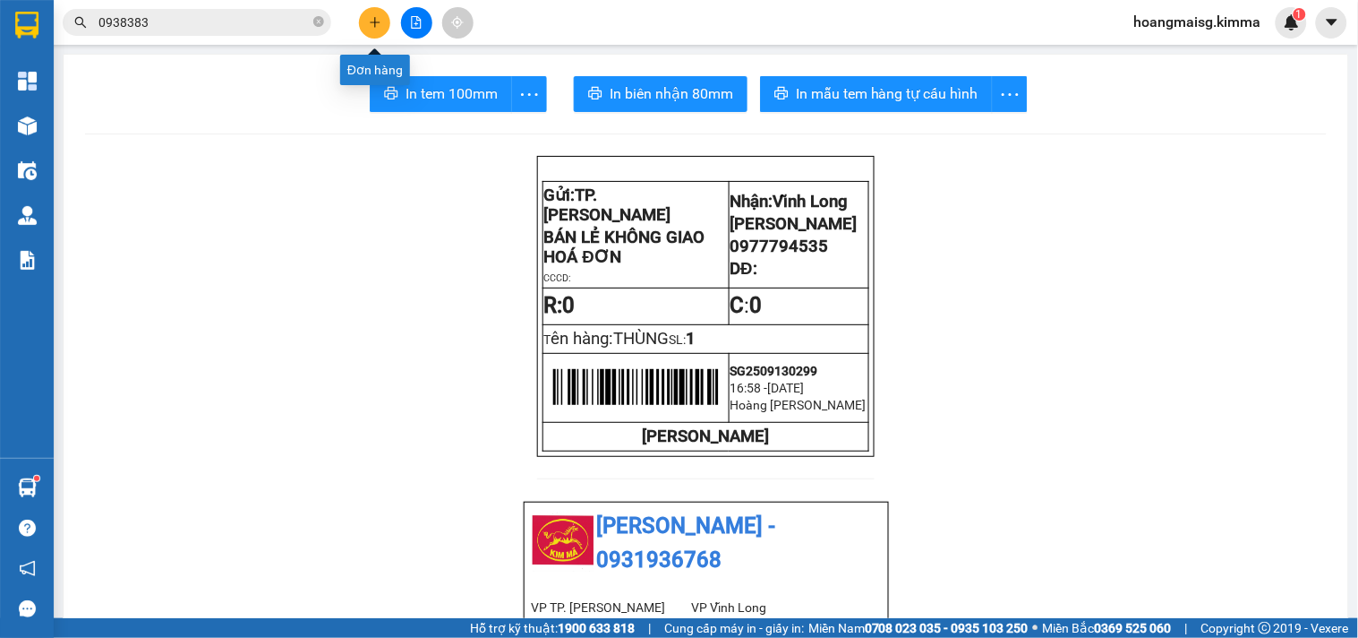
click at [372, 21] on icon "plus" at bounding box center [375, 21] width 10 height 1
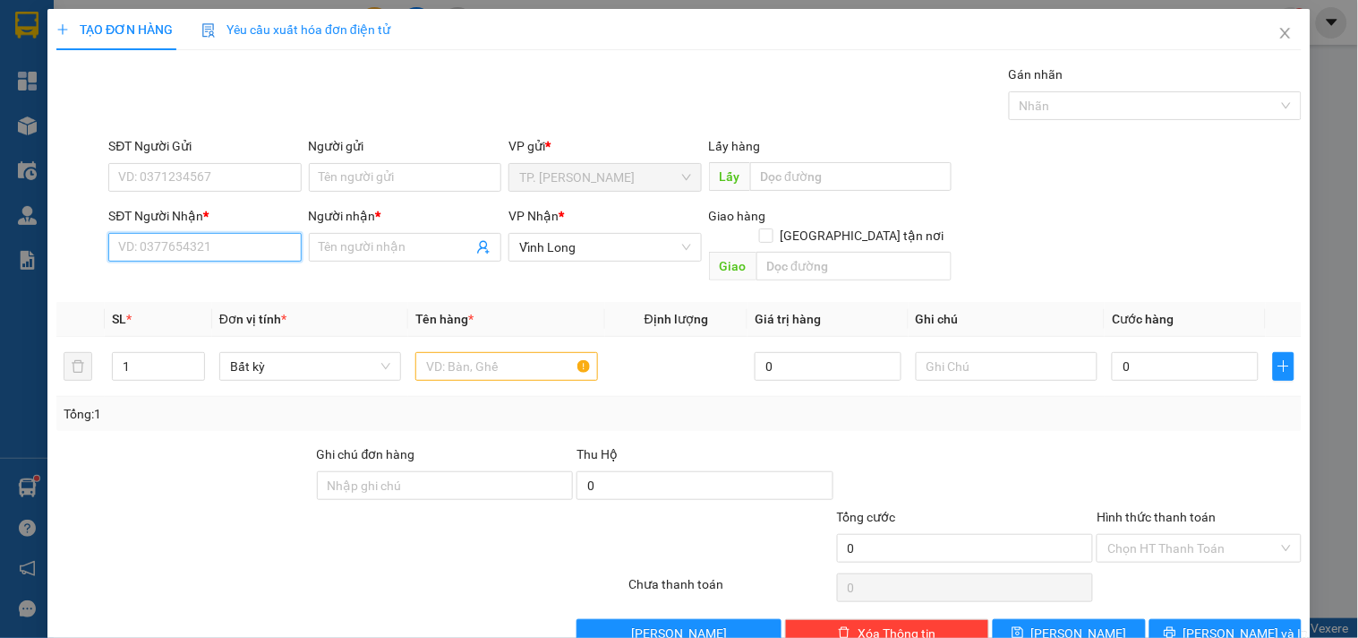
click at [200, 249] on input "SĐT Người Nhận *" at bounding box center [204, 247] width 193 height 29
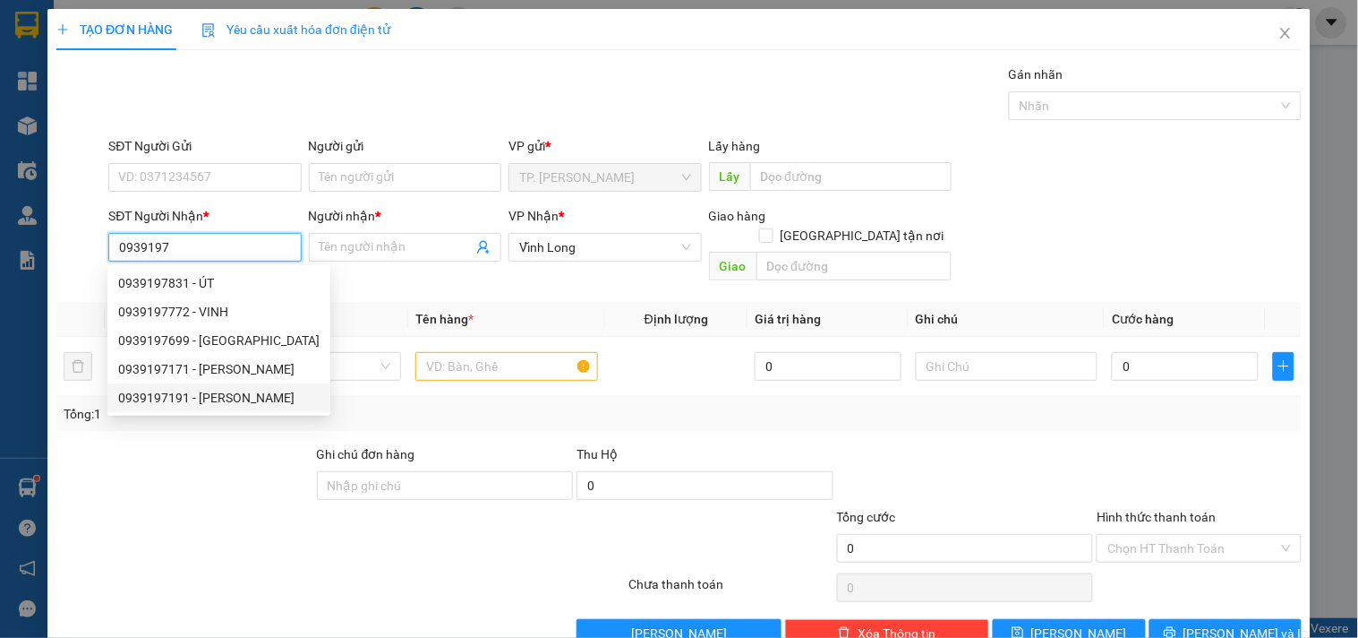
click at [216, 399] on div "0939197191 - [PERSON_NAME]" at bounding box center [218, 398] width 201 height 20
type input "0939197191"
type input "ANH THẮNG"
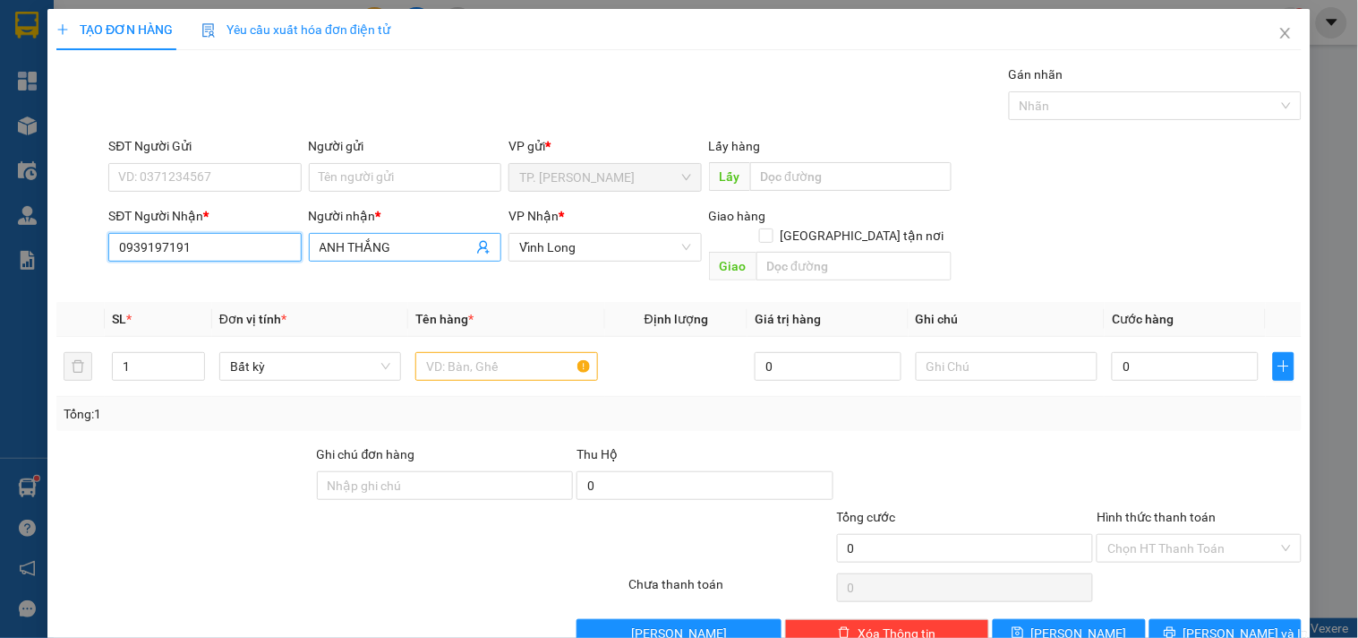
type input "0939197191"
click at [412, 245] on input "ANH THẮNG" at bounding box center [396, 247] width 153 height 20
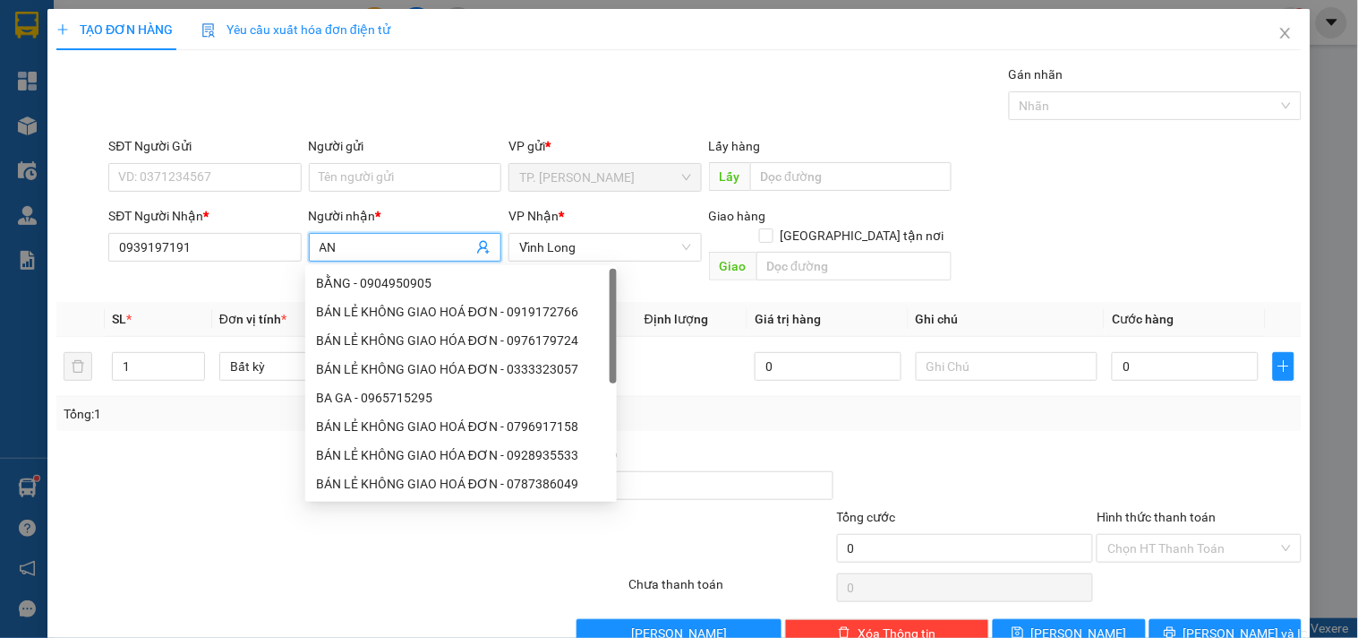
type input "A"
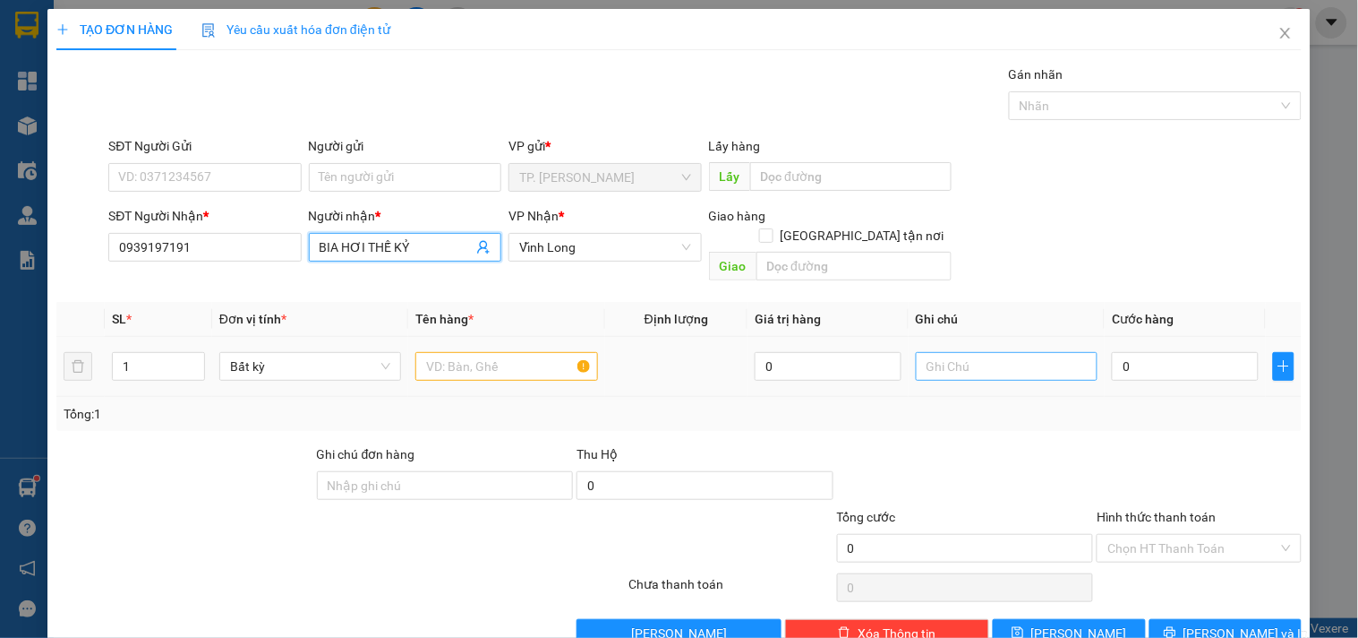
type input "BIA HƠI THẾ KỶ"
click at [928, 352] on input "text" at bounding box center [1007, 366] width 182 height 29
type input "VĂN"
click at [495, 352] on input "text" at bounding box center [506, 366] width 182 height 29
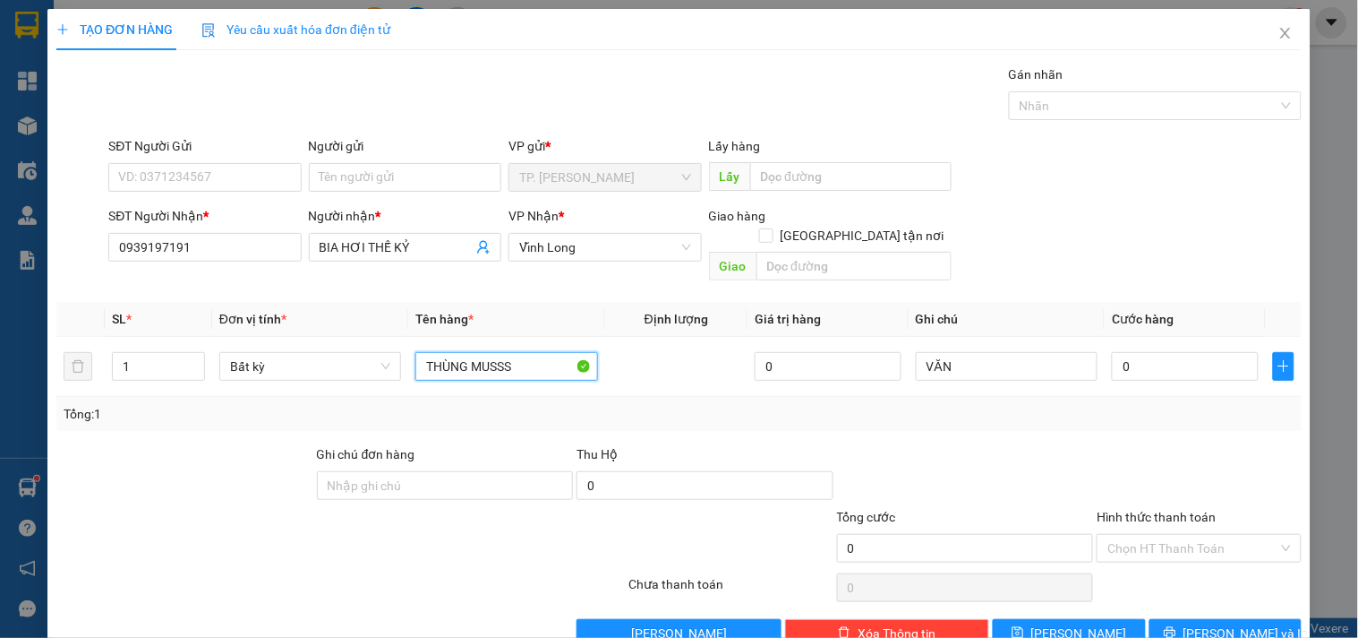
type input "THÙNG MUSSS"
click at [413, 192] on div "Người gửi Tên người gửi" at bounding box center [405, 167] width 193 height 63
click at [405, 163] on input "Người gửi" at bounding box center [405, 177] width 193 height 29
type input "B"
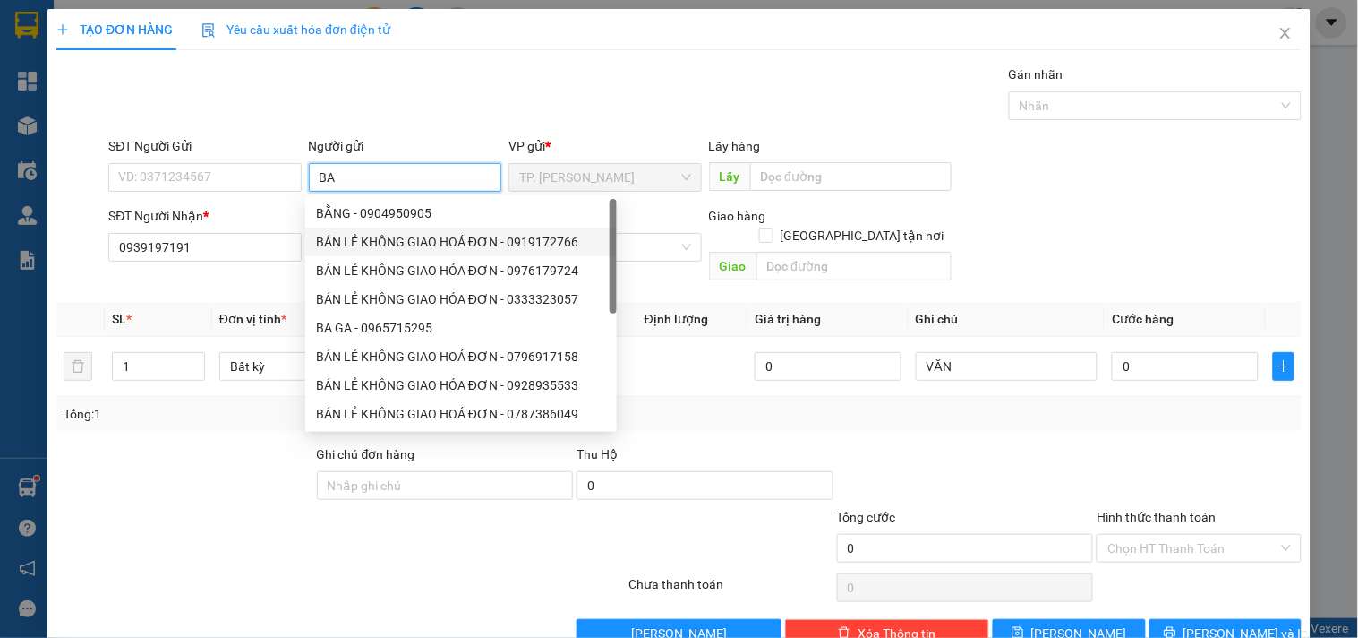
click at [388, 239] on div "BÁN LẺ KHÔNG GIAO HOÁ ĐƠN - 0919172766" at bounding box center [461, 242] width 290 height 20
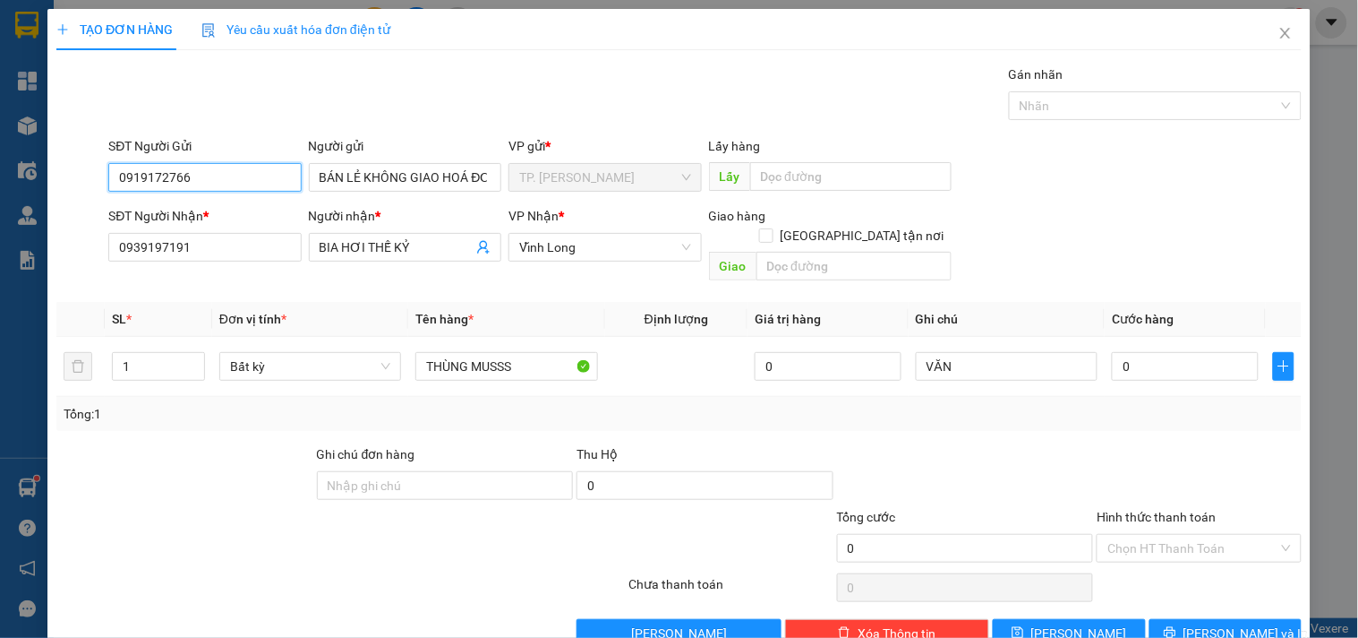
click at [219, 182] on input "0919172766" at bounding box center [204, 177] width 193 height 29
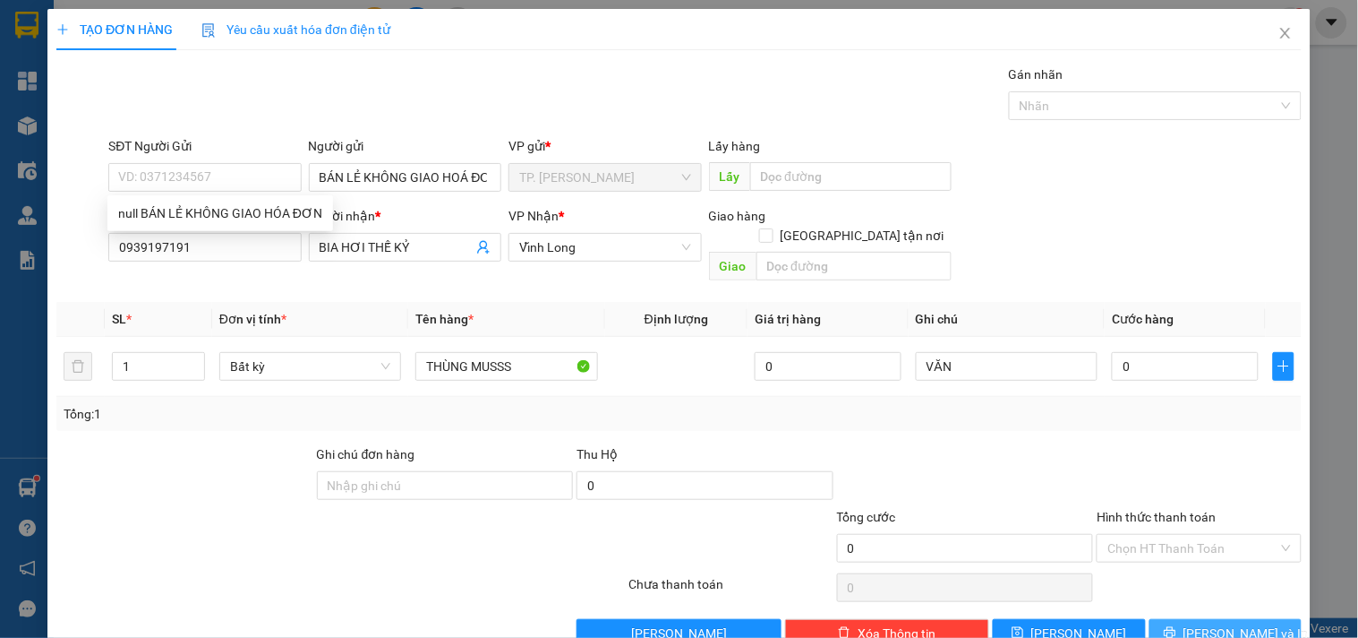
click at [1204, 623] on span "[PERSON_NAME] và In" at bounding box center [1246, 633] width 125 height 20
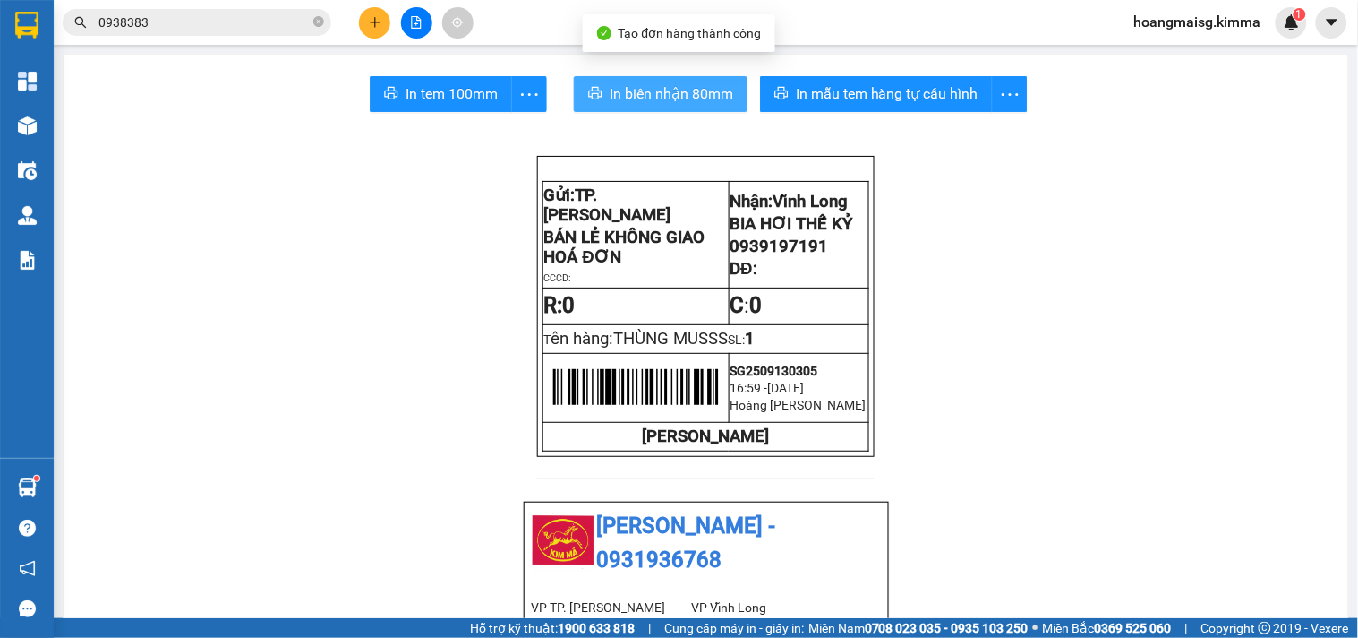
click at [655, 93] on span "In biên nhận 80mm" at bounding box center [672, 93] width 124 height 22
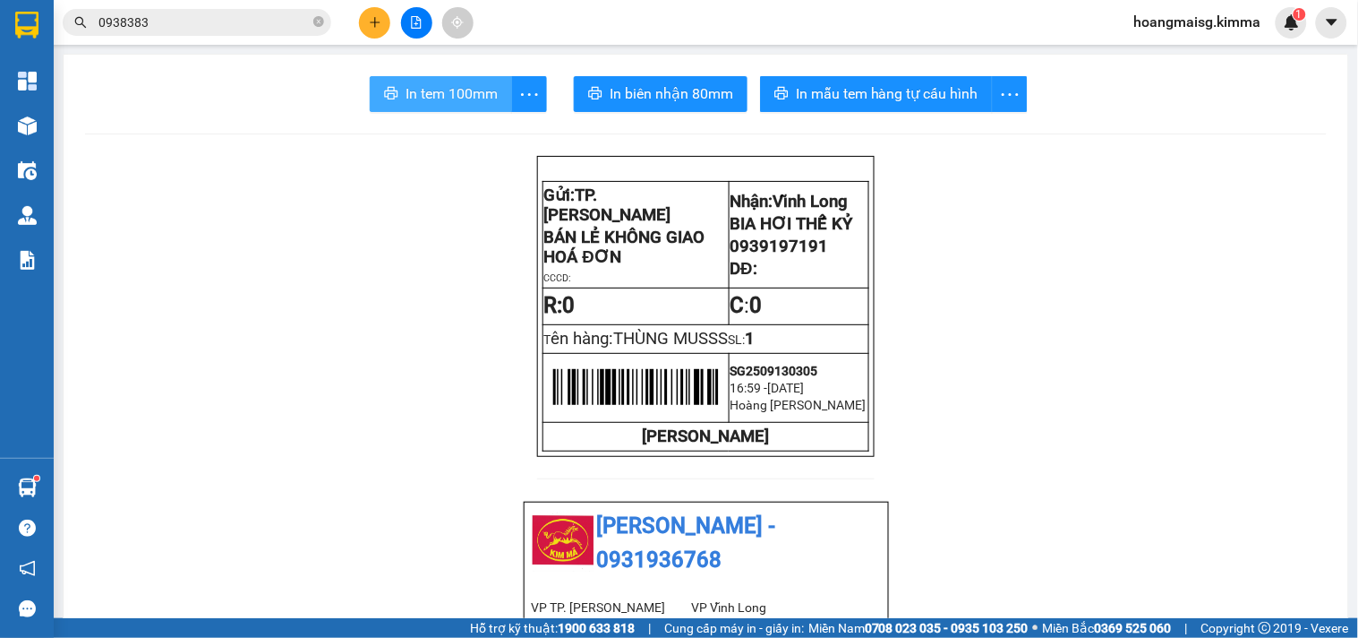
click at [480, 102] on span "In tem 100mm" at bounding box center [452, 93] width 92 height 22
click at [376, 19] on icon "plus" at bounding box center [375, 22] width 13 height 13
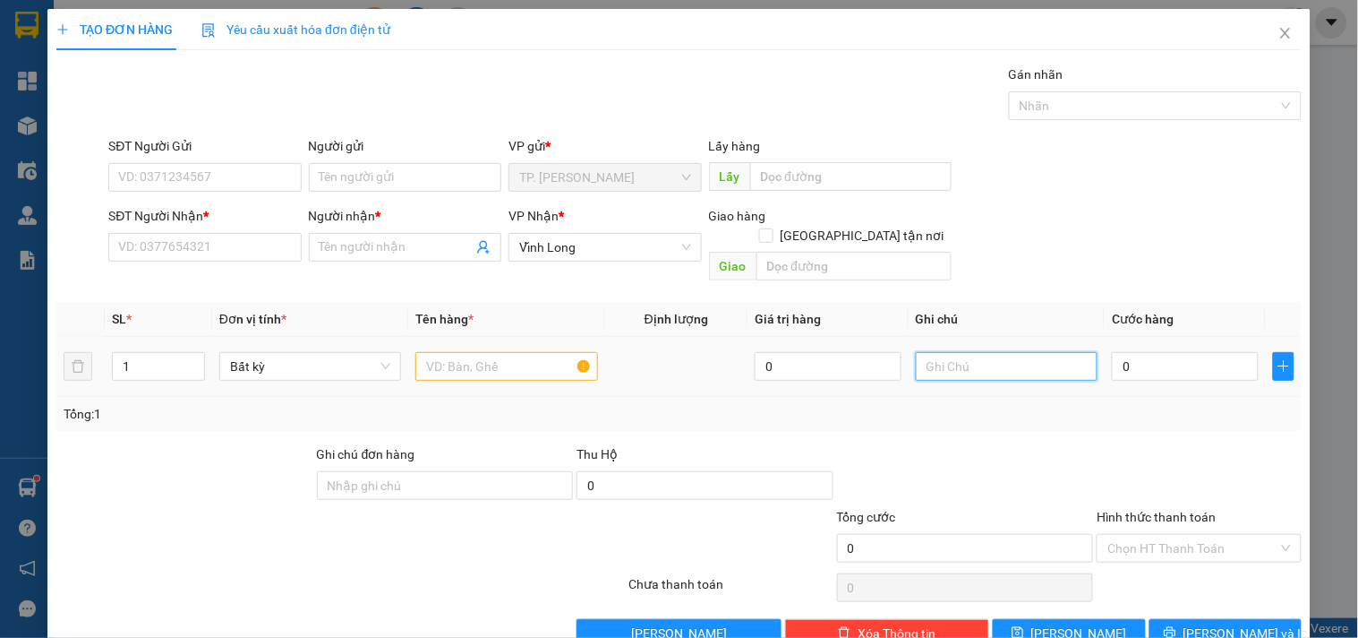
click at [1022, 352] on input "text" at bounding box center [1007, 366] width 182 height 29
type input "VĂN"
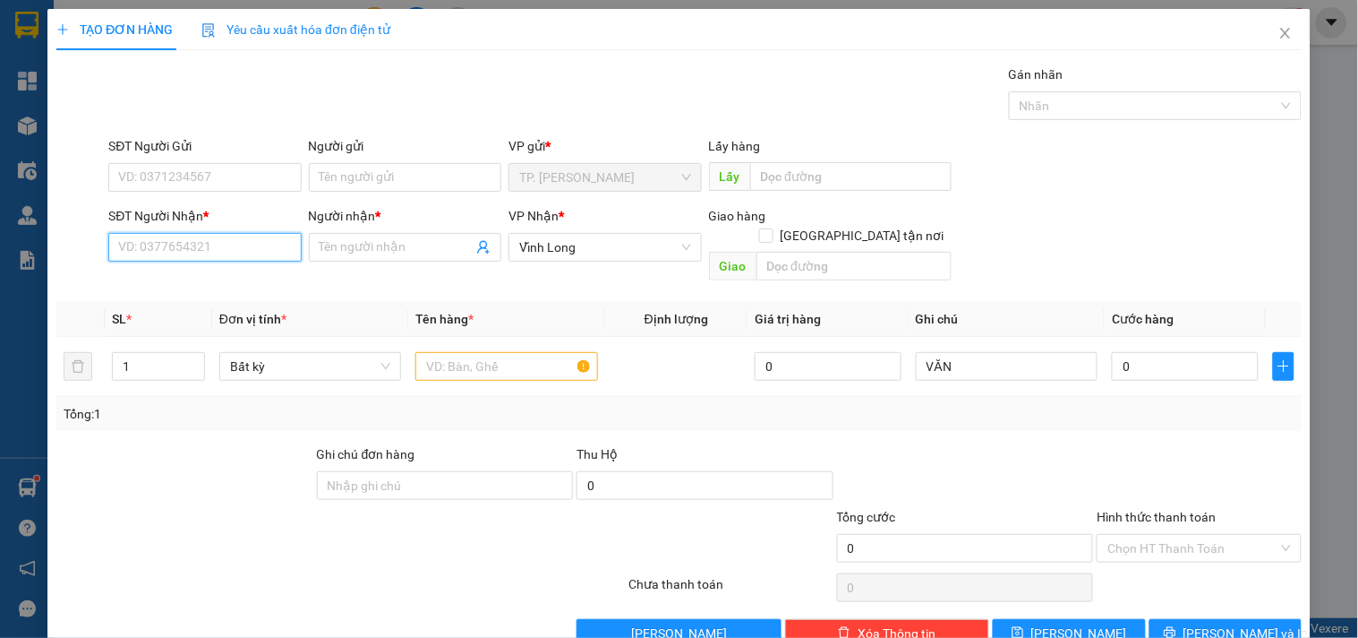
drag, startPoint x: 201, startPoint y: 249, endPoint x: 193, endPoint y: 247, distance: 9.1
click at [194, 249] on input "SĐT Người Nhận *" at bounding box center [204, 247] width 193 height 29
type input "0347008272"
type input "DIỆP"
type input "0347008272"
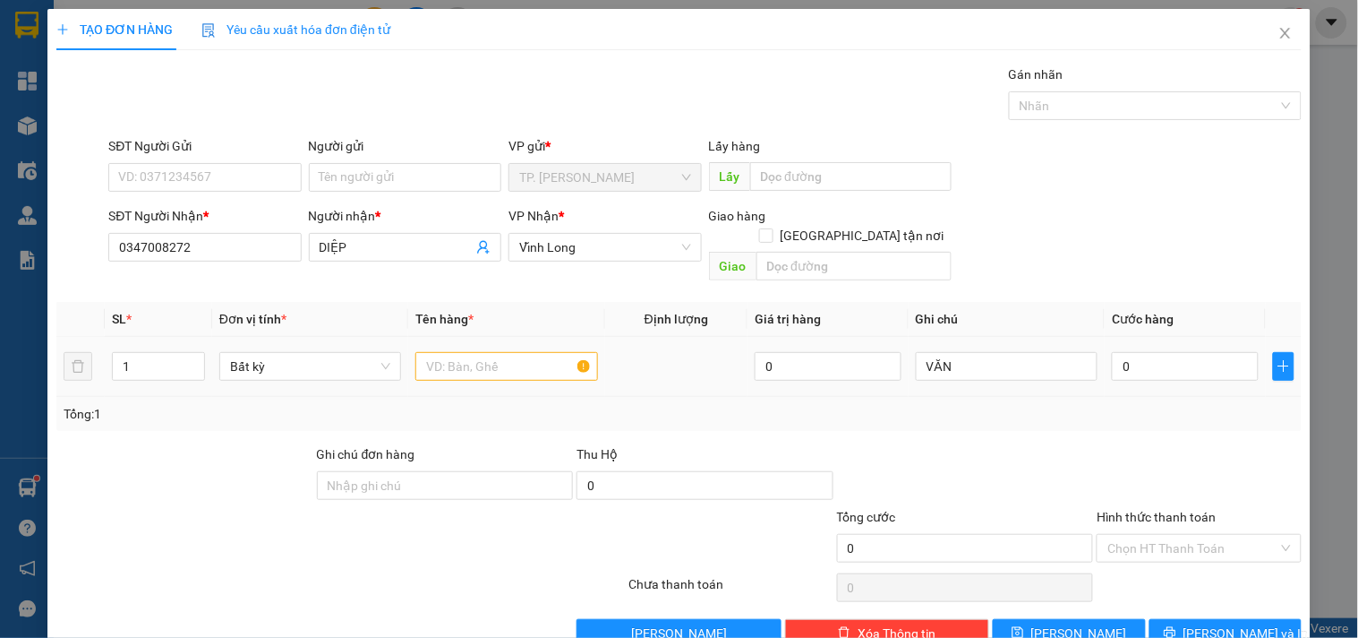
click at [167, 337] on td "1" at bounding box center [158, 367] width 107 height 60
click at [164, 353] on input "1" at bounding box center [158, 366] width 91 height 27
type input "2"
click at [519, 352] on input "text" at bounding box center [506, 366] width 182 height 29
type input "K"
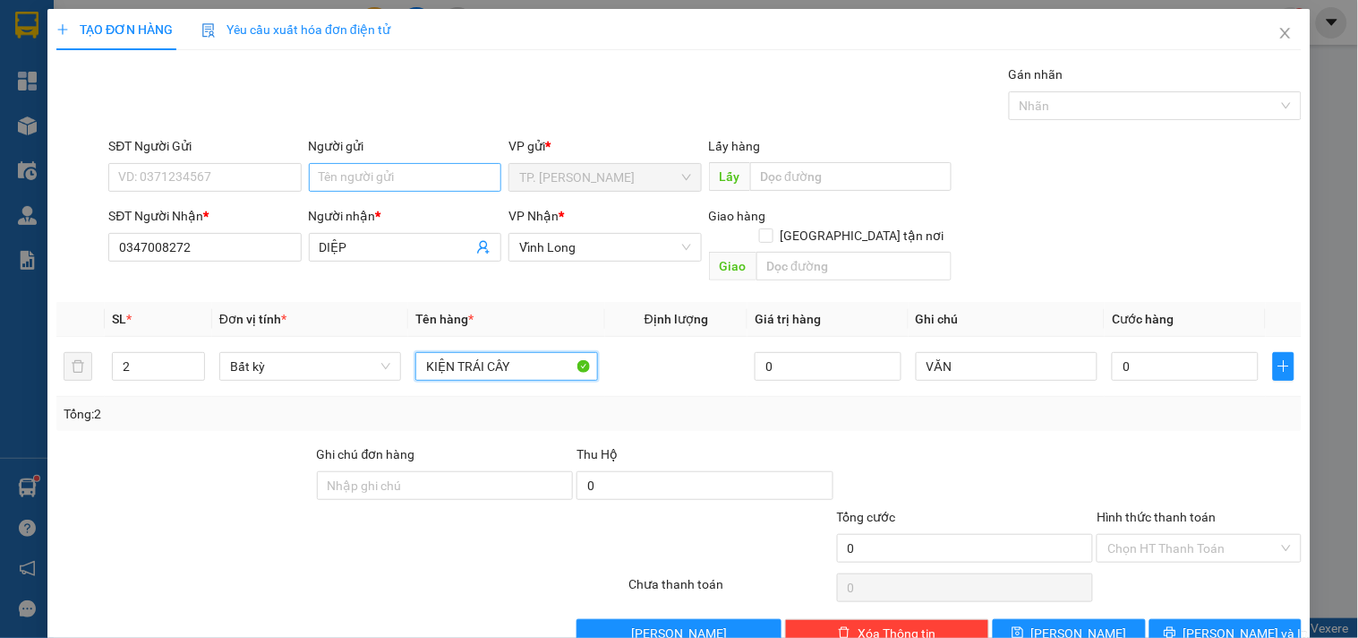
type input "KIỆN TRÁI CÂY"
type input "B"
click at [374, 171] on input "B" at bounding box center [405, 177] width 193 height 29
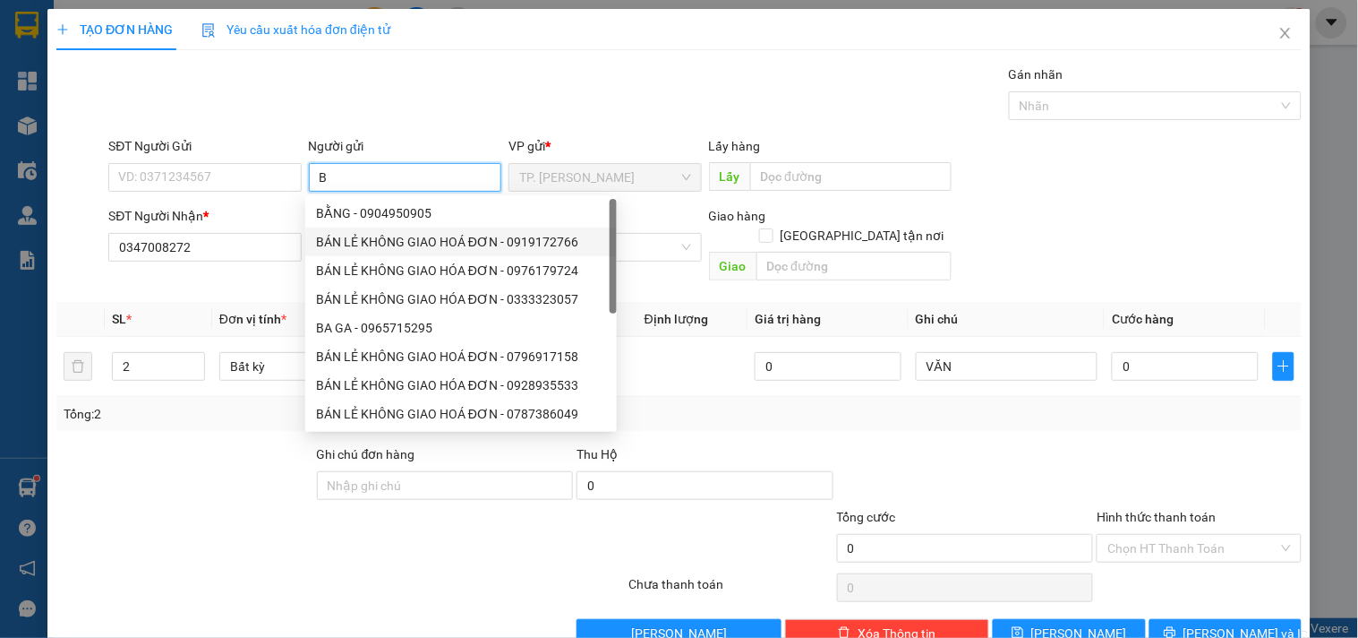
drag, startPoint x: 401, startPoint y: 230, endPoint x: 389, endPoint y: 231, distance: 11.7
click at [401, 231] on div "BÁN LẺ KHÔNG GIAO HOÁ ĐƠN - 0919172766" at bounding box center [461, 241] width 312 height 29
type input "0919172766"
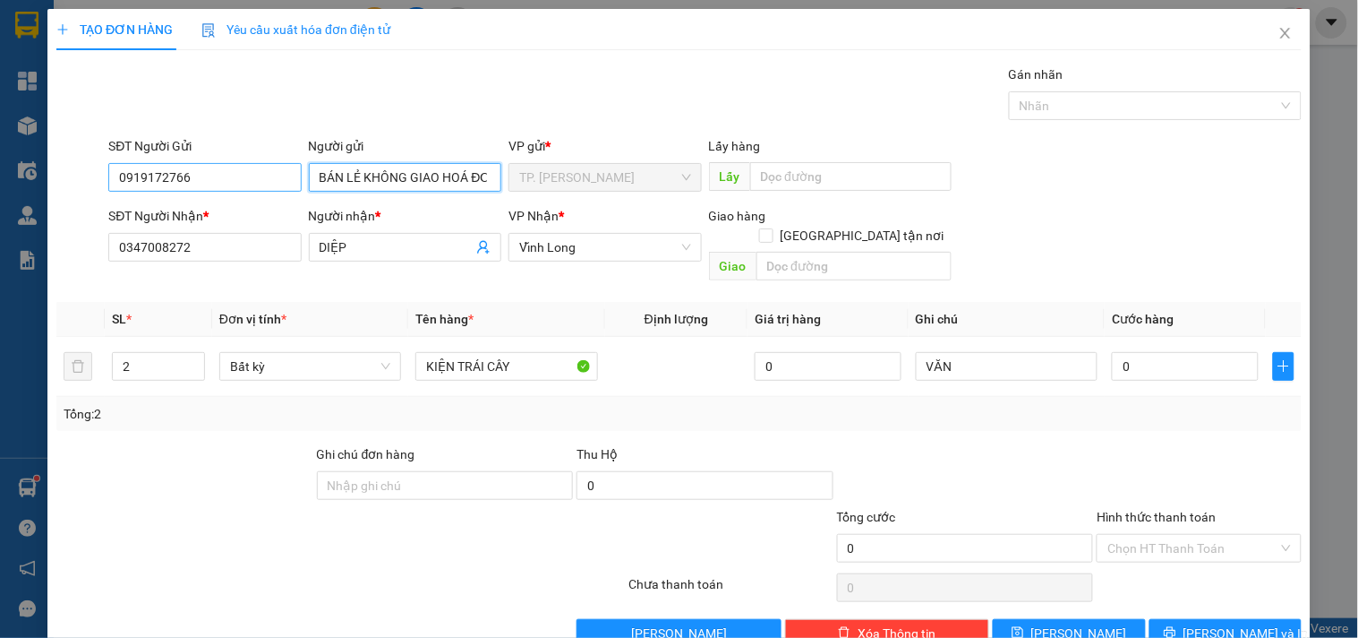
type input "BÁN LẺ KHÔNG GIAO HOÁ ĐƠN"
drag, startPoint x: 273, startPoint y: 171, endPoint x: 256, endPoint y: 171, distance: 17.0
click at [267, 171] on input "0919172766" at bounding box center [204, 177] width 193 height 29
type input "0"
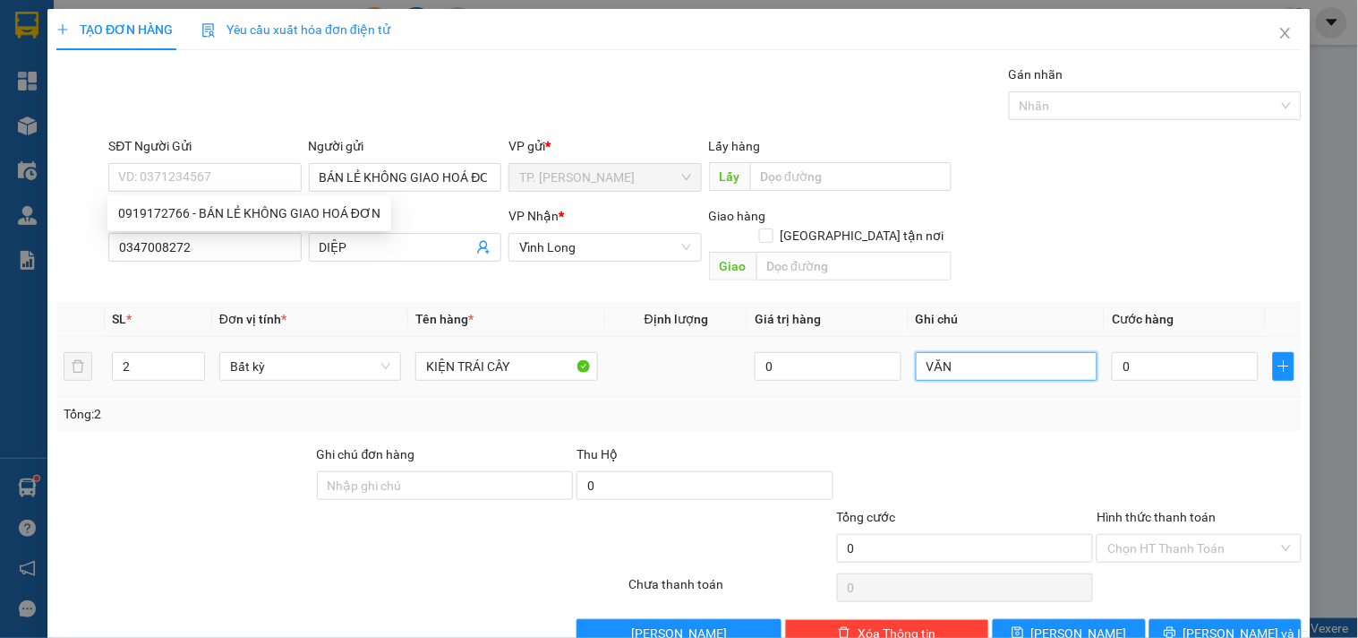
click at [988, 352] on input "VĂN" at bounding box center [1007, 366] width 182 height 29
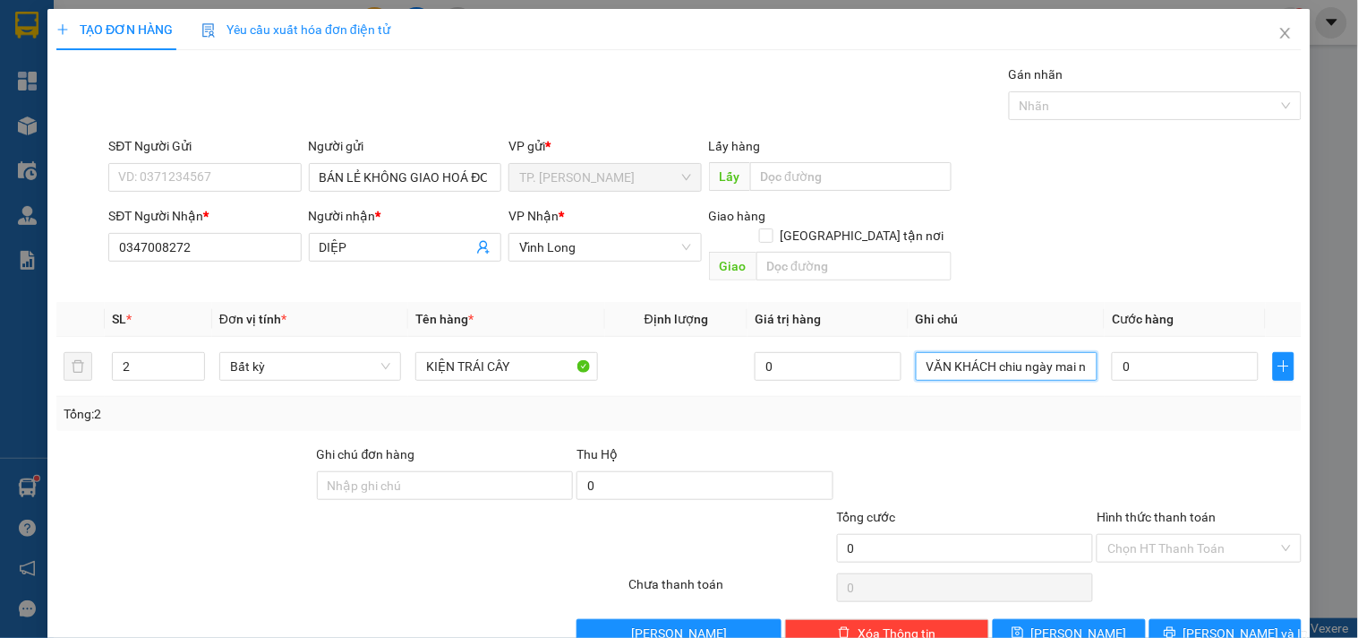
type input "VĂN KHÁCH chiu ngày mai nhận hư không đền"
click at [1193, 619] on button "[PERSON_NAME] và In" at bounding box center [1226, 633] width 152 height 29
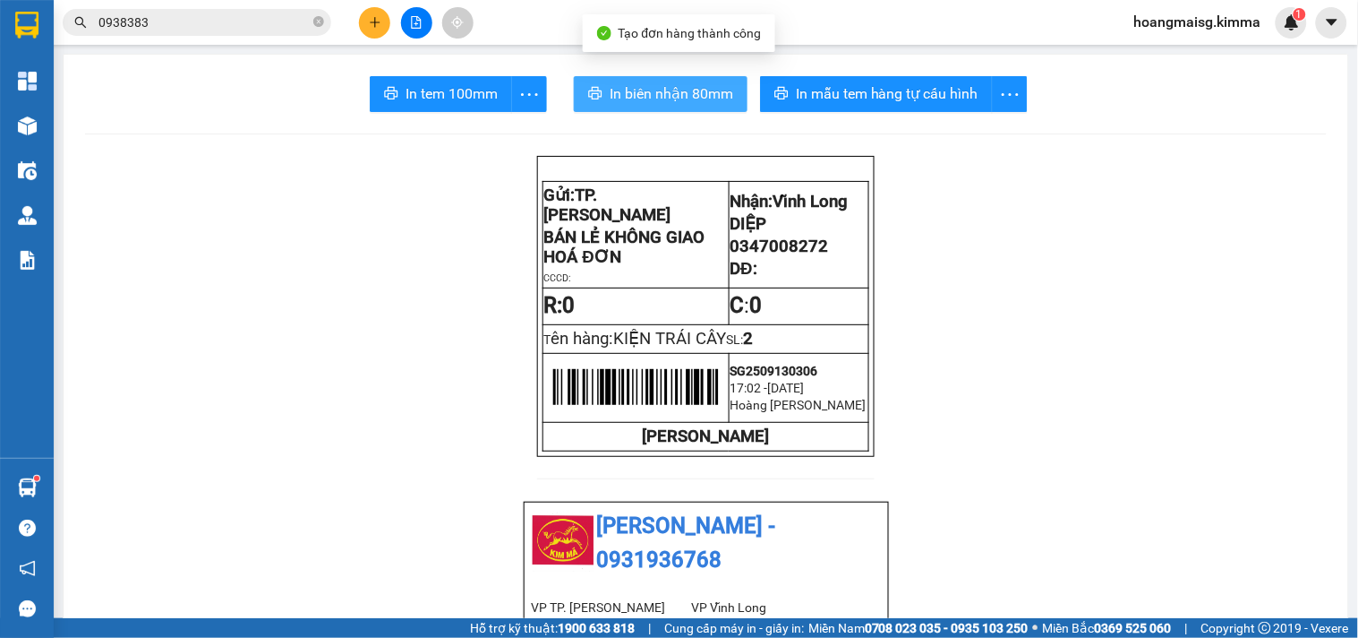
click at [704, 82] on span "In biên nhận 80mm" at bounding box center [672, 93] width 124 height 22
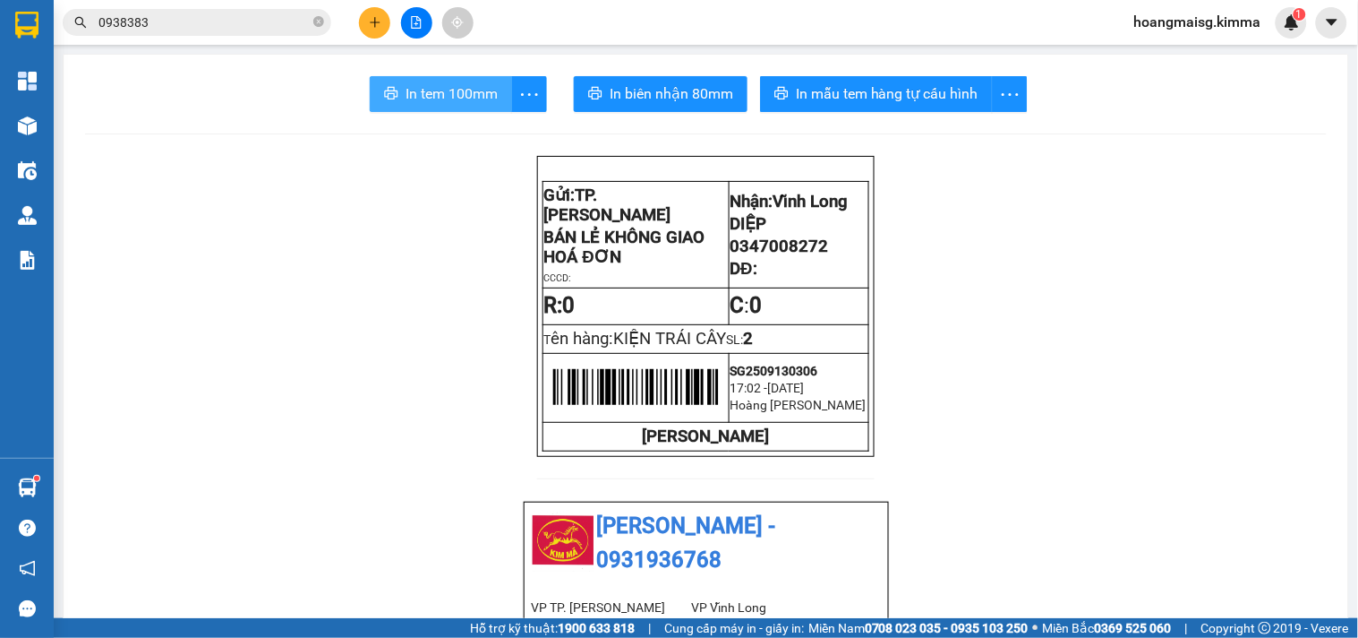
click at [413, 97] on span "In tem 100mm" at bounding box center [452, 93] width 92 height 22
click at [370, 19] on icon "plus" at bounding box center [375, 22] width 13 height 13
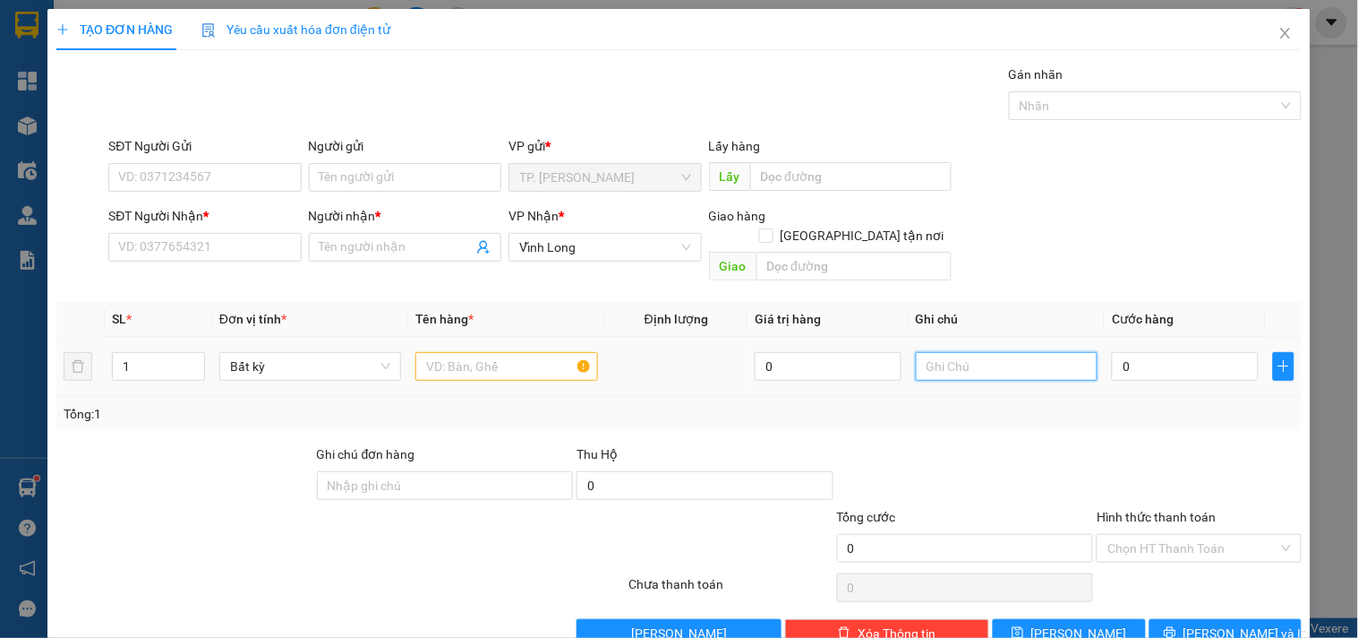
click at [982, 352] on input "text" at bounding box center [1007, 366] width 182 height 29
type input "văn"
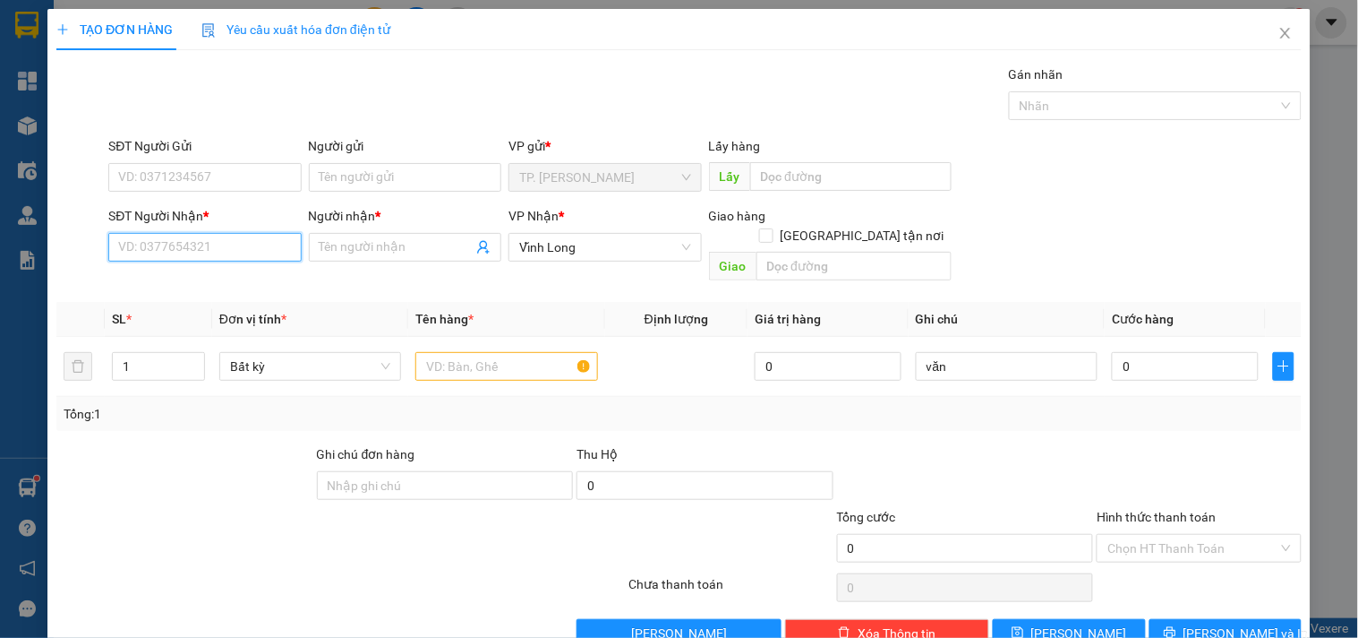
click at [153, 251] on input "SĐT Người Nhận *" at bounding box center [204, 247] width 193 height 29
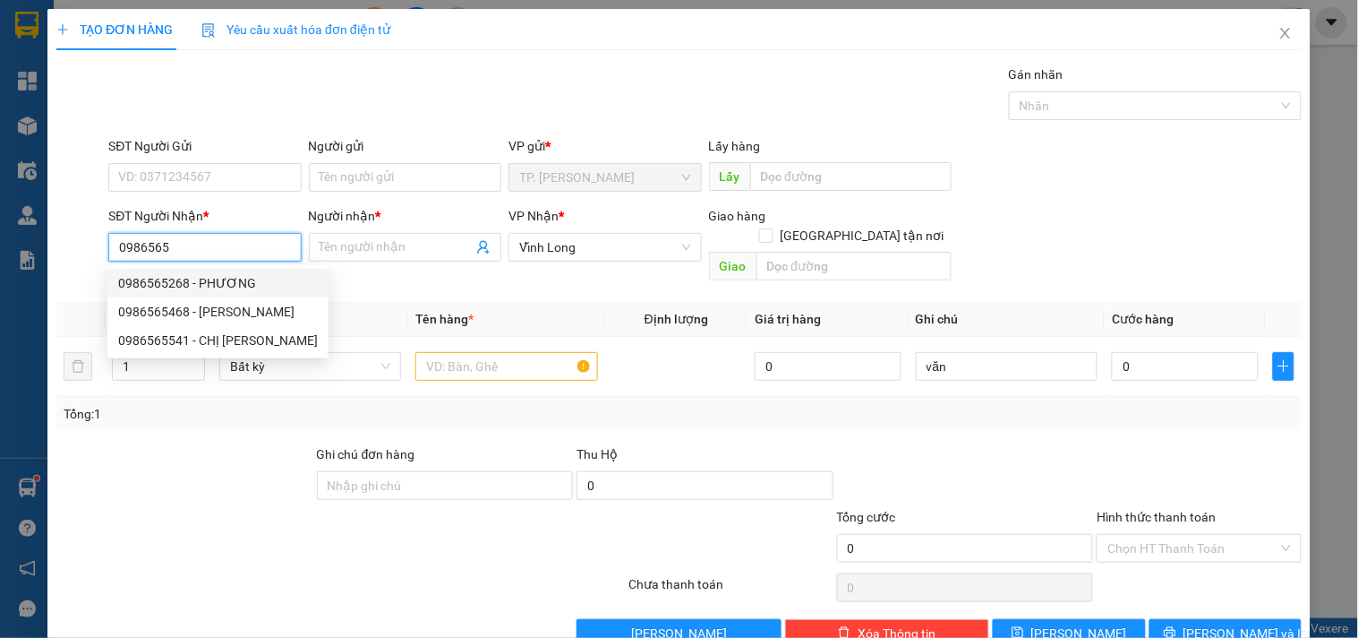
click at [210, 281] on div "0986565268 - PHƯƠNG" at bounding box center [218, 283] width 200 height 20
type input "0986565268"
type input "PHƯƠNG"
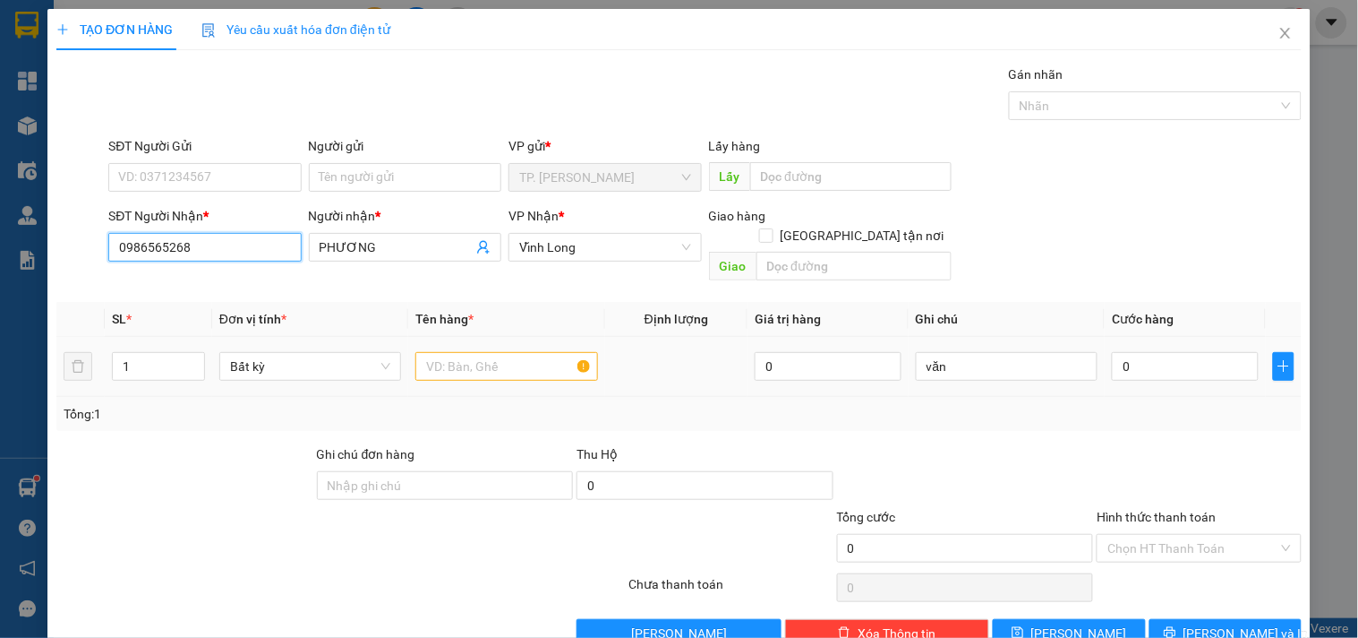
type input "0986565268"
click at [484, 353] on input "text" at bounding box center [506, 366] width 182 height 29
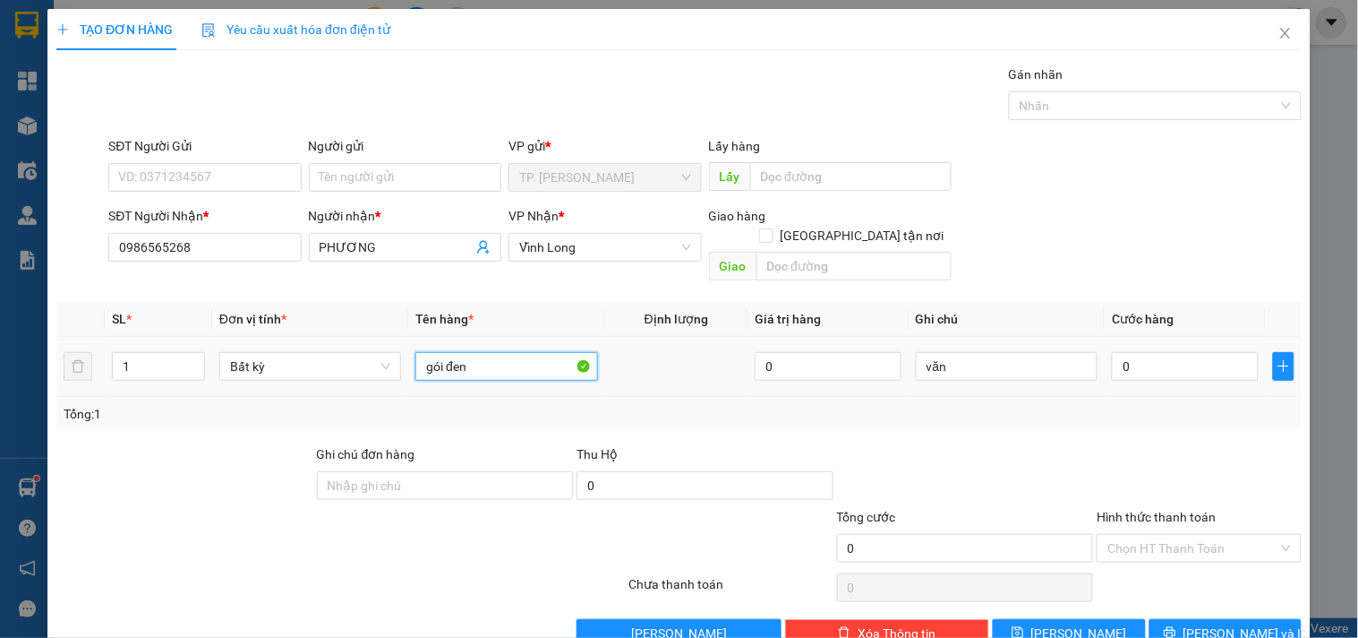
type input "gói đen"
type input "v"
type input "văn"
click at [377, 180] on input "Người gửi" at bounding box center [405, 177] width 193 height 29
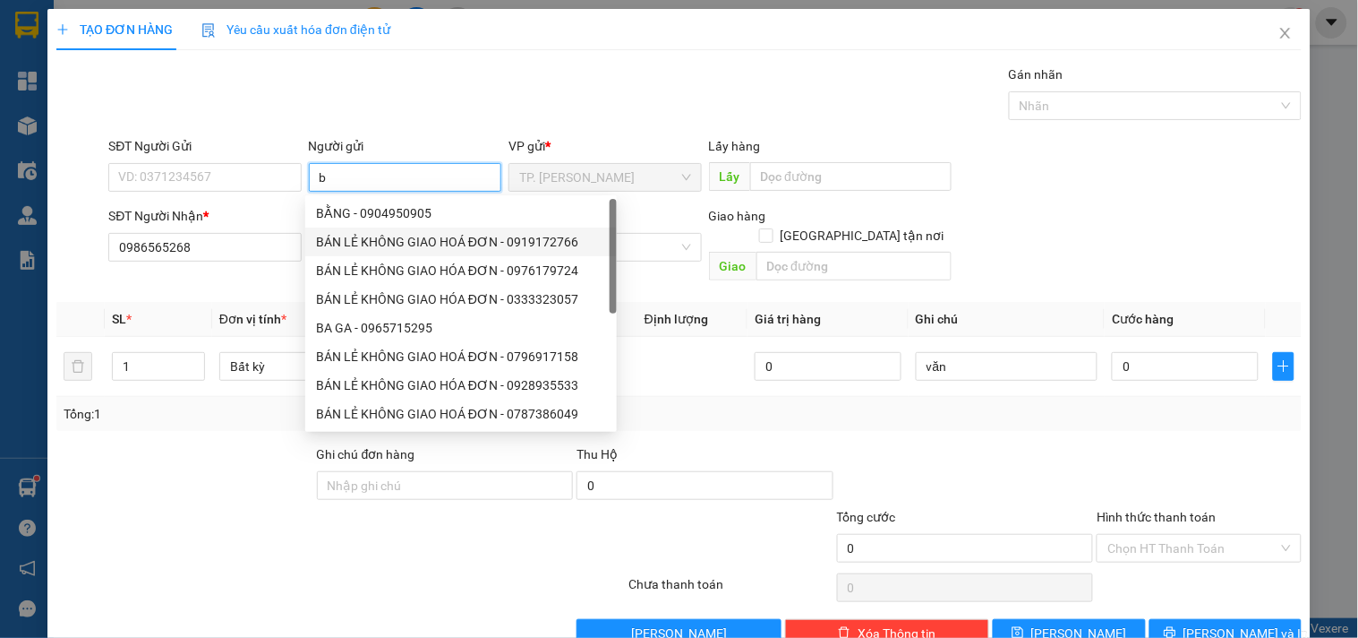
click at [395, 242] on div "BÁN LẺ KHÔNG GIAO HOÁ ĐƠN - 0919172766" at bounding box center [461, 242] width 290 height 20
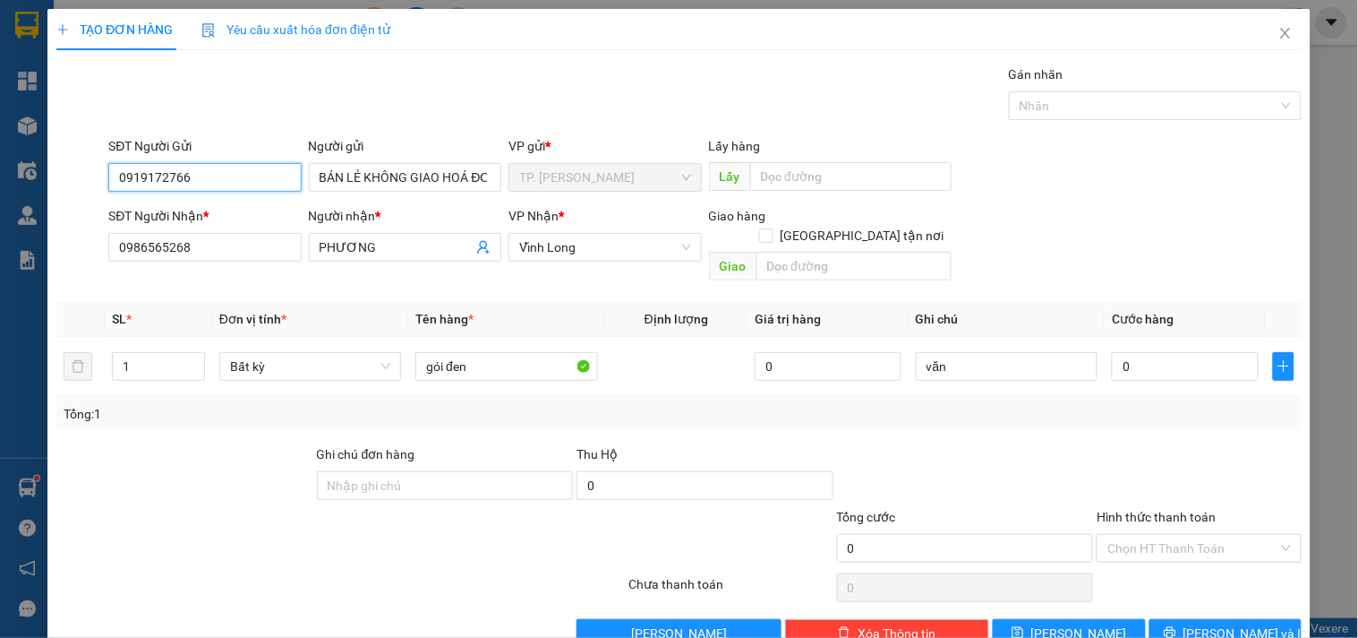
click at [211, 184] on input "0919172766" at bounding box center [204, 177] width 193 height 29
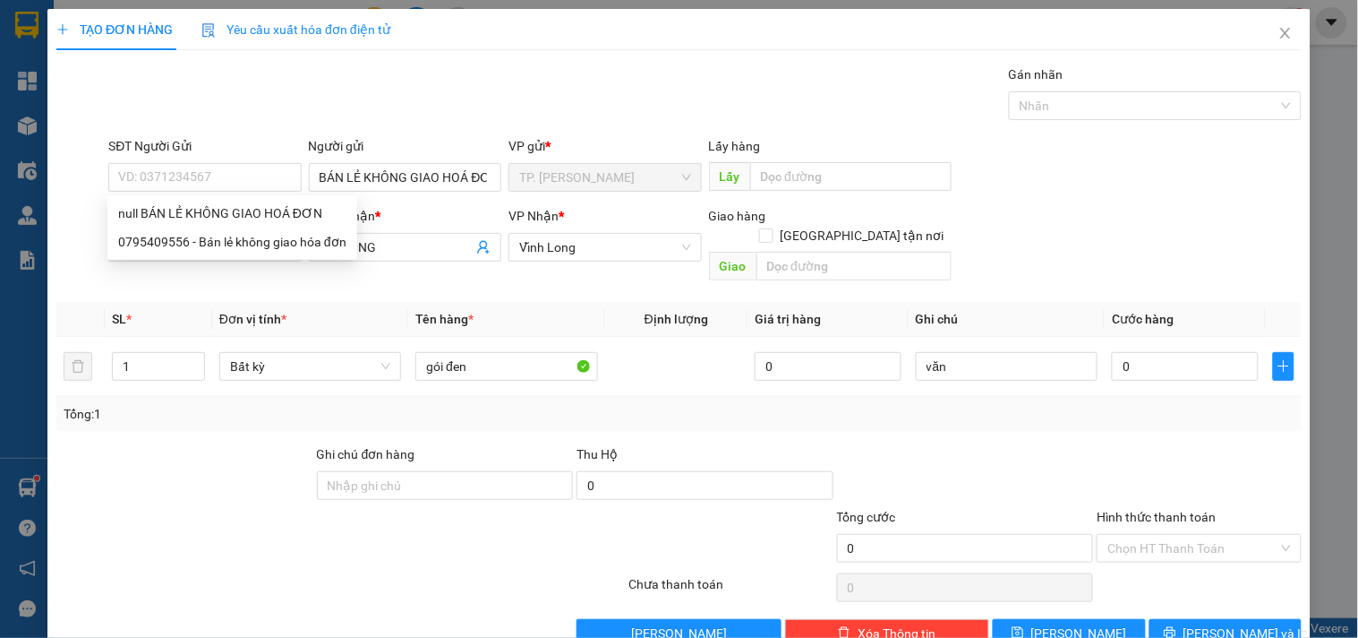
drag, startPoint x: 1252, startPoint y: 592, endPoint x: 1249, endPoint y: 610, distance: 18.1
click at [1251, 593] on div "Transit Pickup Surcharge Ids Transit Deliver Surcharge Ids Transit Deliver Surc…" at bounding box center [679, 355] width 1246 height 583
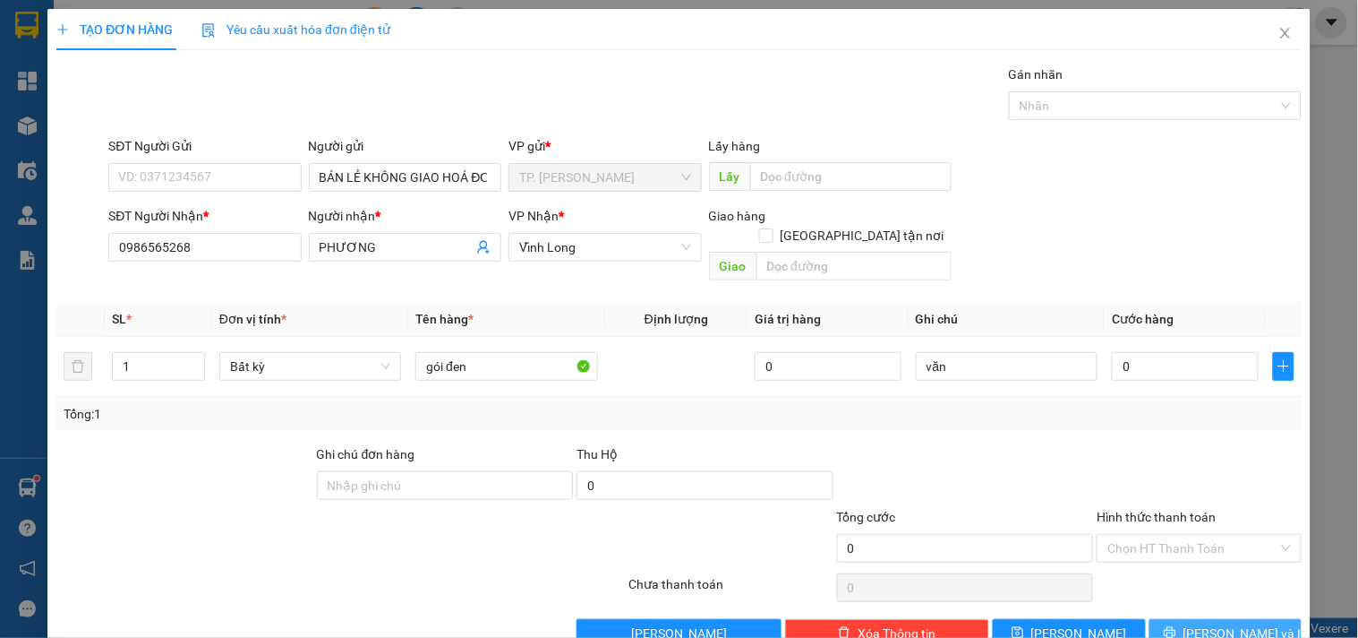
click at [1249, 619] on button "[PERSON_NAME] và In" at bounding box center [1226, 633] width 152 height 29
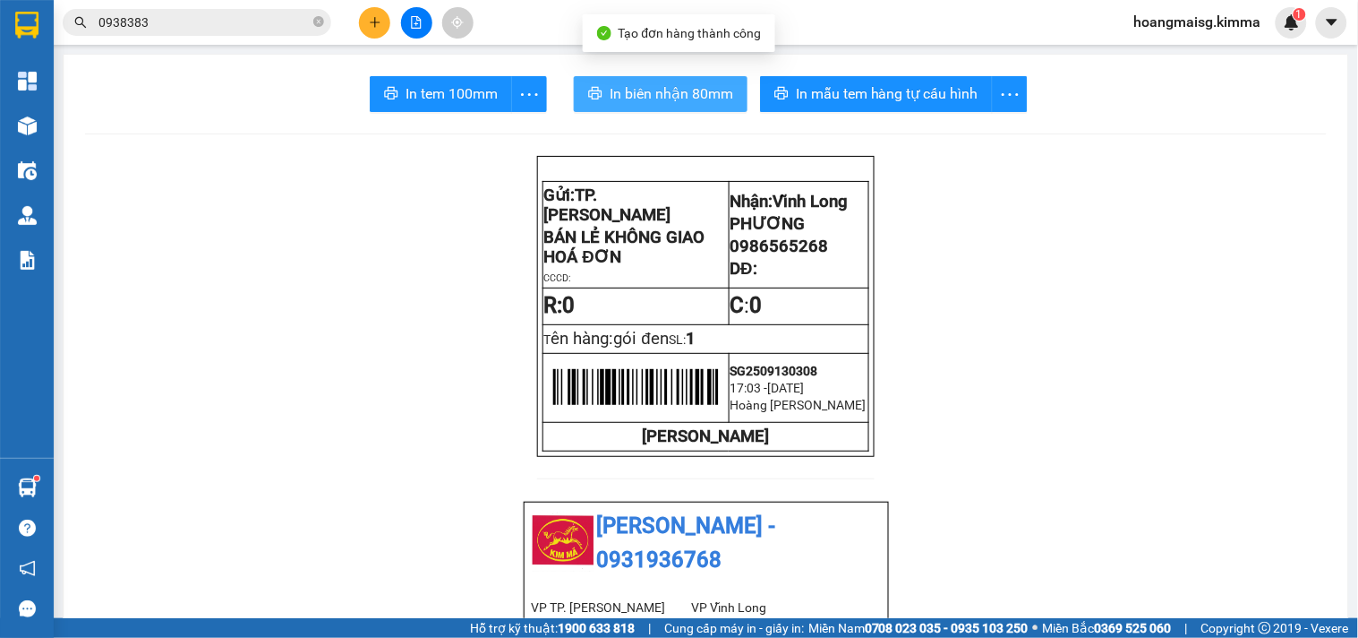
click at [646, 100] on span "In biên nhận 80mm" at bounding box center [672, 93] width 124 height 22
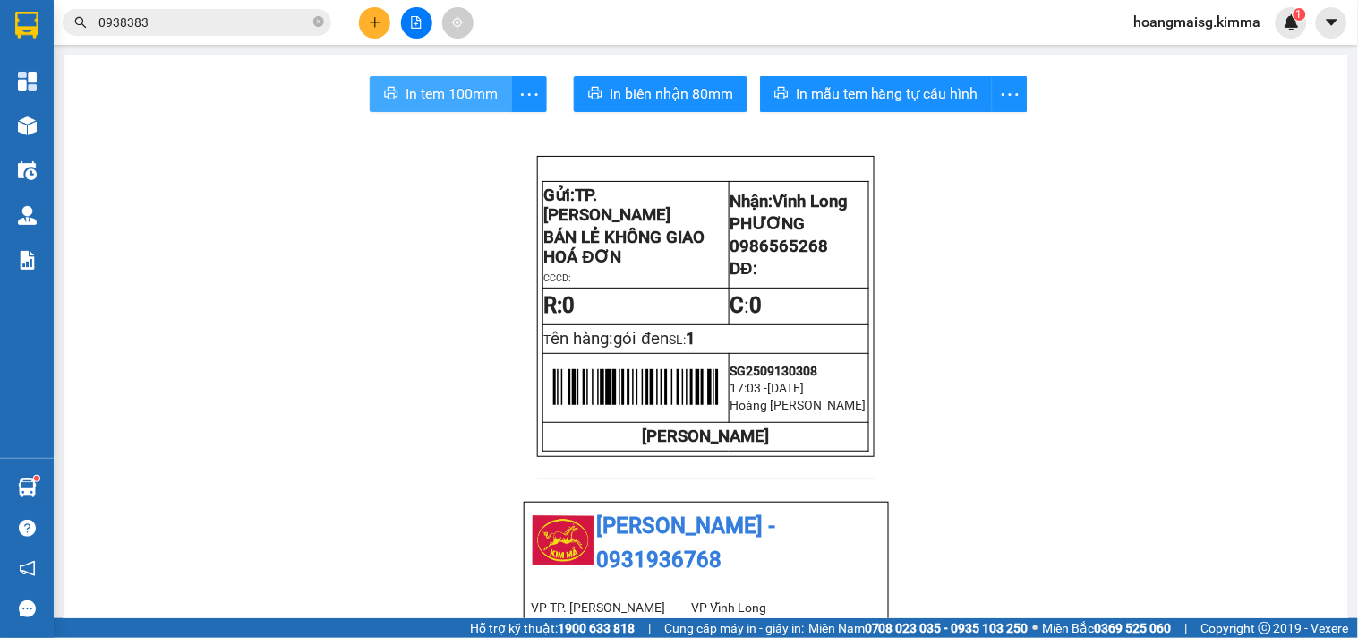
click at [423, 101] on span "In tem 100mm" at bounding box center [452, 93] width 92 height 22
click at [364, 15] on button at bounding box center [374, 22] width 31 height 31
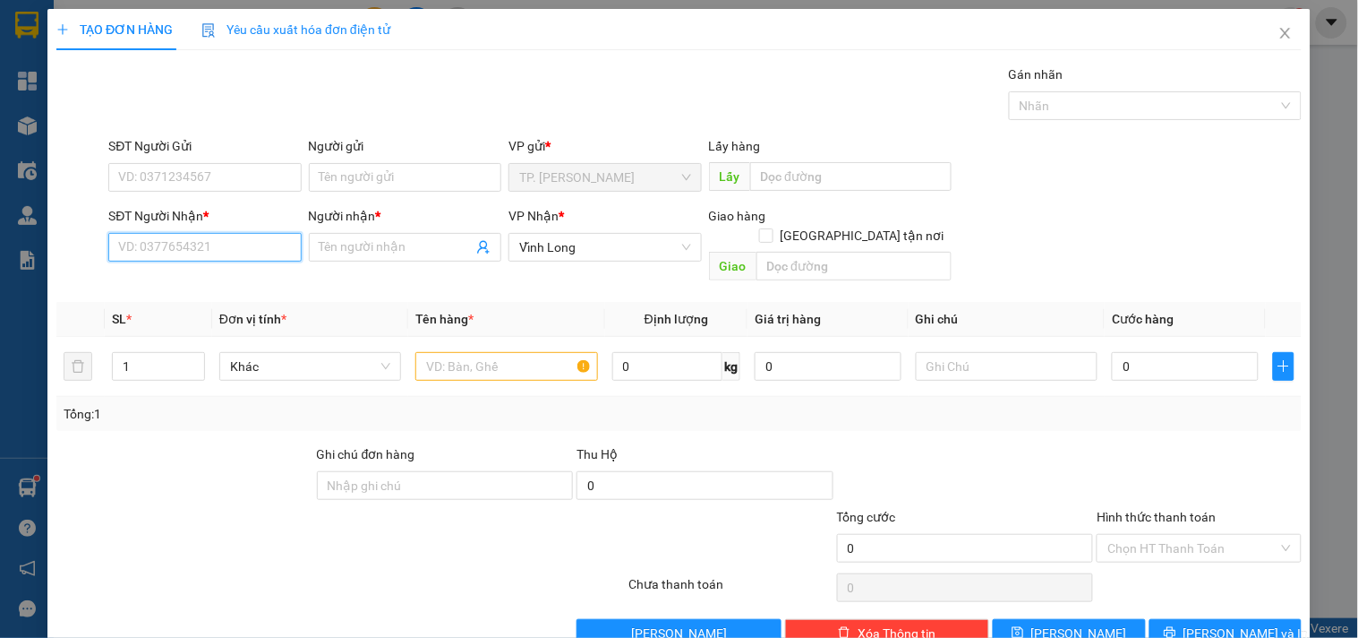
click at [186, 248] on input "SĐT Người Nhận *" at bounding box center [204, 247] width 193 height 29
click at [188, 280] on div "0907404209 - TUYẾT DIỆU" at bounding box center [202, 283] width 169 height 20
type input "0907404209"
type input "TUYẾT DIỆU"
type input "0907404209"
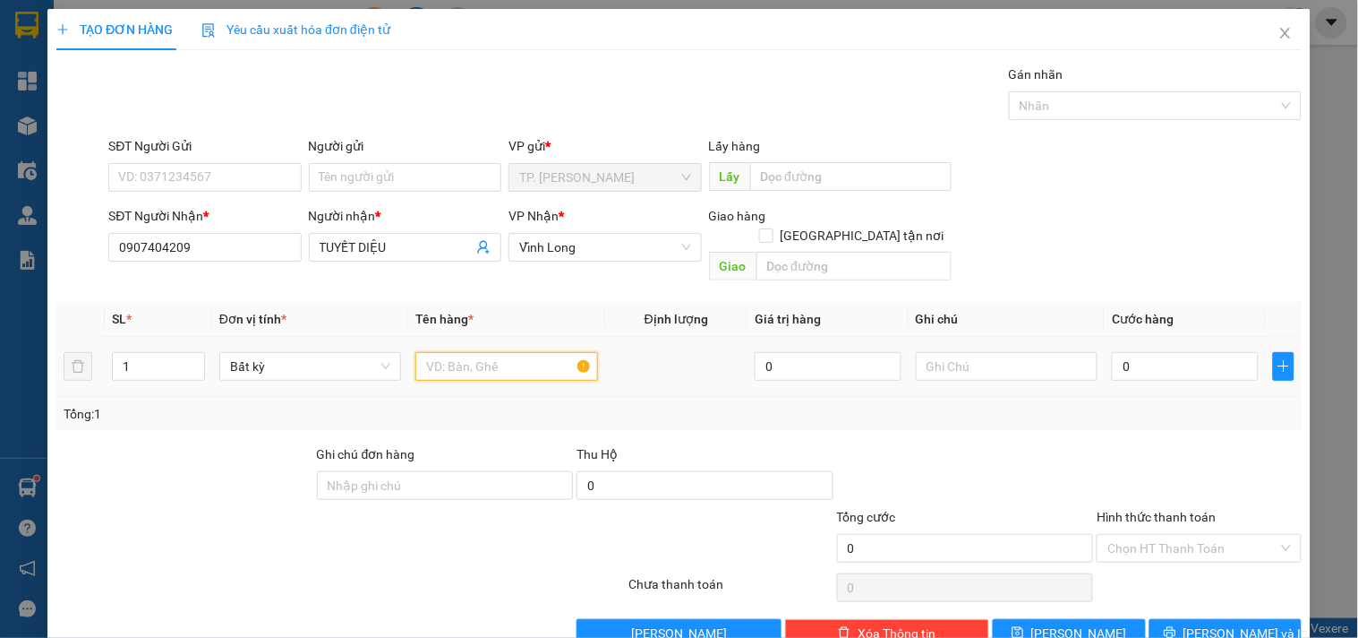
click at [458, 352] on input "text" at bounding box center [506, 366] width 182 height 29
type input "gói đen"
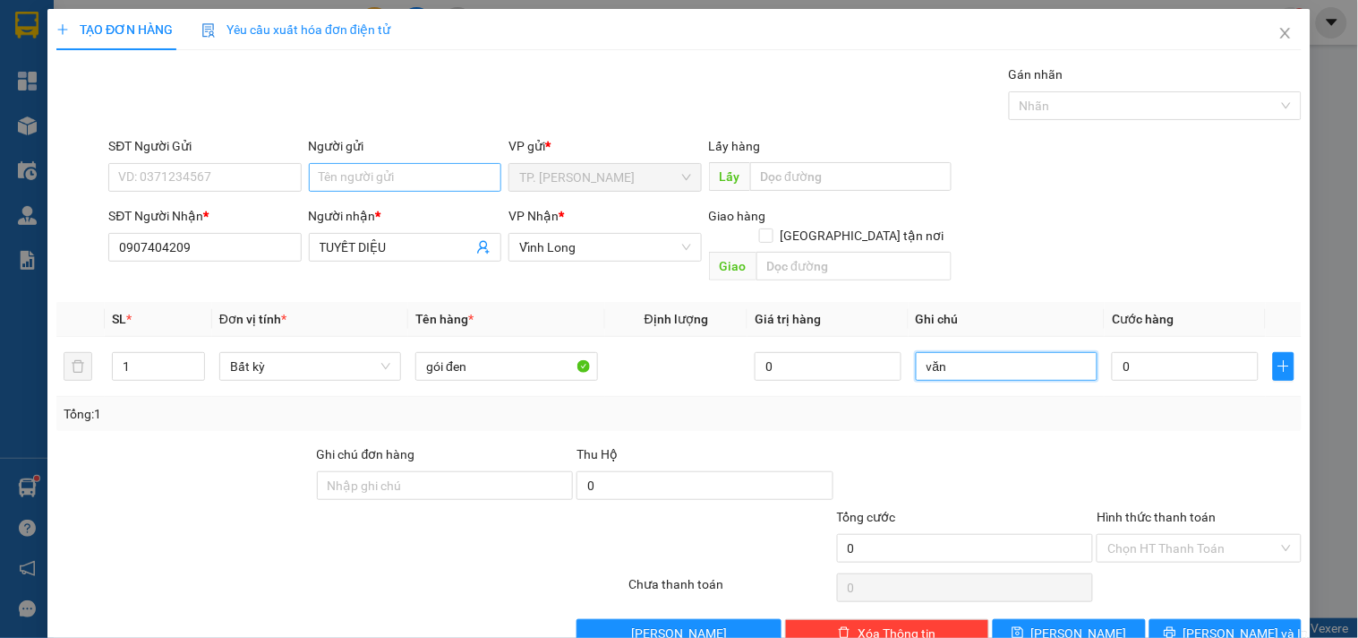
type input "văn"
click at [363, 163] on input "Người gửi" at bounding box center [405, 177] width 193 height 29
type input "b"
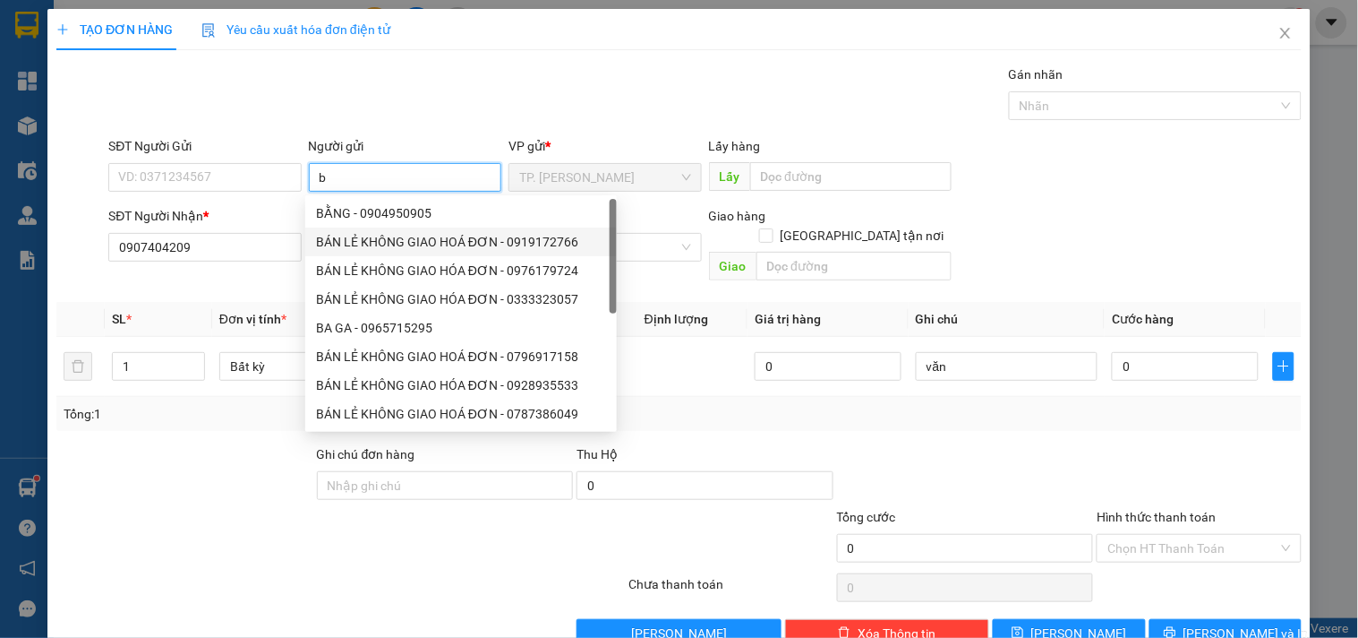
click at [464, 237] on div "BÁN LẺ KHÔNG GIAO HOÁ ĐƠN - 0919172766" at bounding box center [461, 242] width 290 height 20
type input "0919172766"
type input "BÁN LẺ KHÔNG GIAO HOÁ ĐƠN"
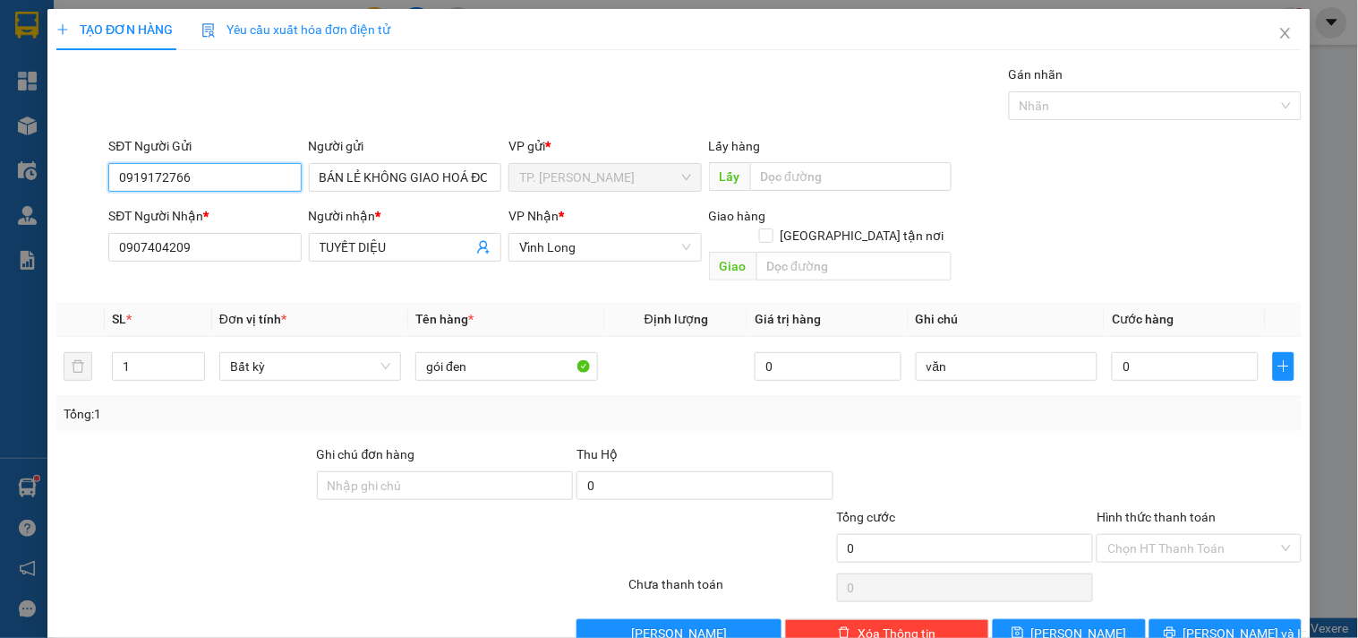
drag, startPoint x: 246, startPoint y: 183, endPoint x: 230, endPoint y: 175, distance: 17.6
click at [244, 181] on input "0919172766" at bounding box center [204, 177] width 193 height 29
type input "091917276"
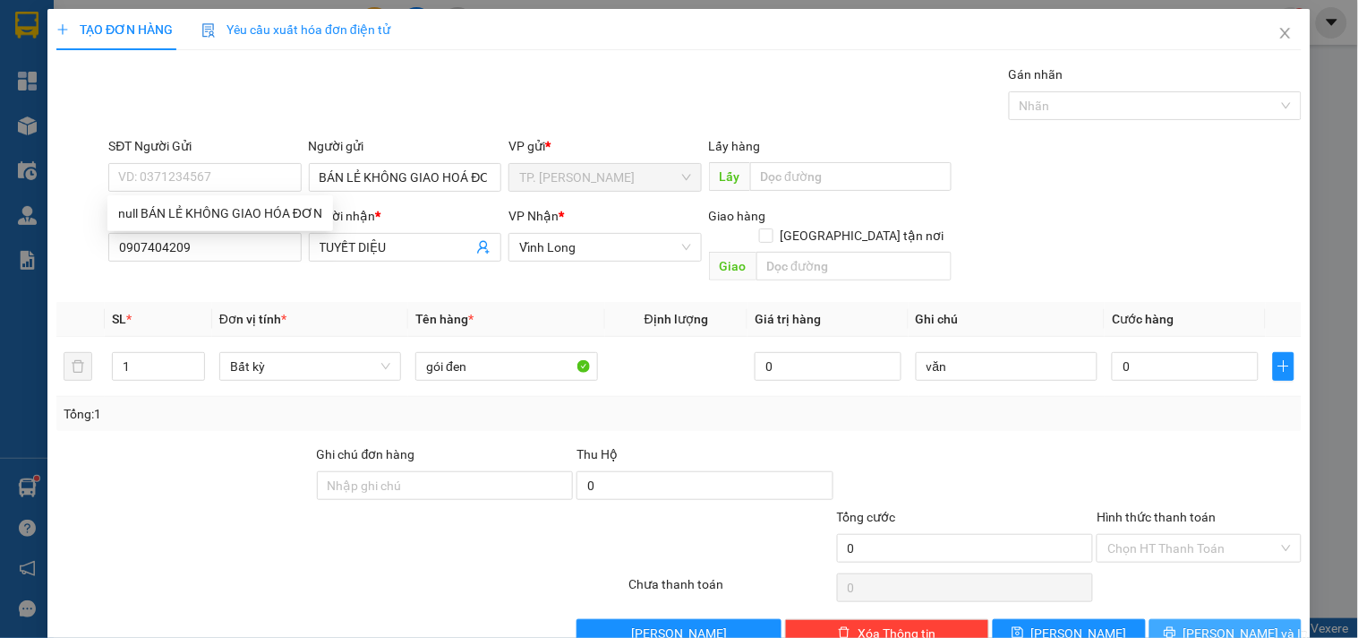
click at [1236, 623] on span "[PERSON_NAME] và In" at bounding box center [1246, 633] width 125 height 20
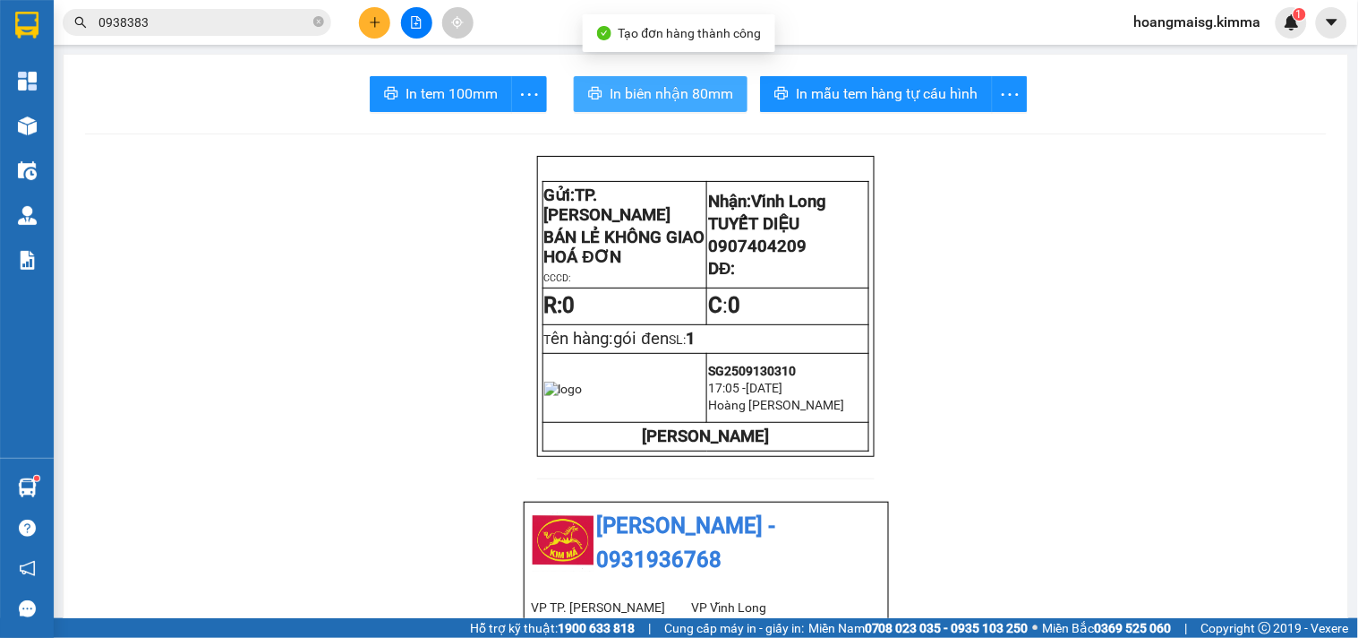
drag, startPoint x: 681, startPoint y: 78, endPoint x: 672, endPoint y: 76, distance: 9.1
click at [675, 78] on button "In biên nhận 80mm" at bounding box center [661, 94] width 174 height 36
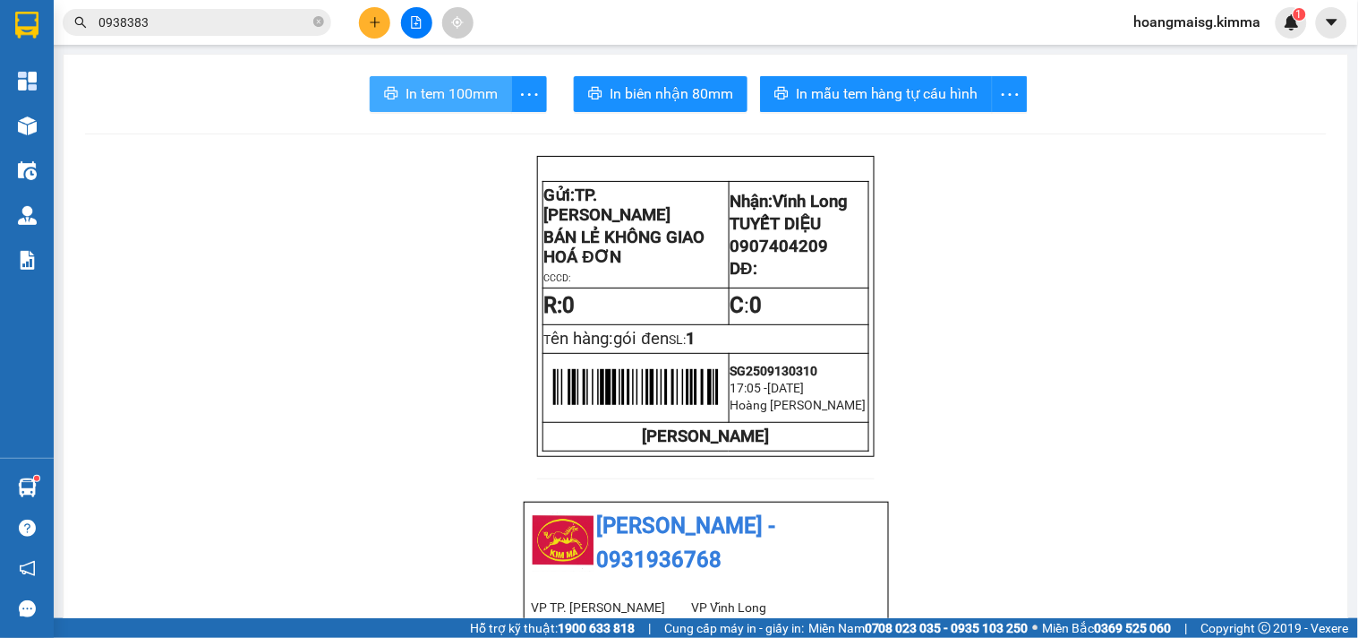
click at [446, 96] on span "In tem 100mm" at bounding box center [452, 93] width 92 height 22
click at [378, 18] on icon "plus" at bounding box center [375, 22] width 13 height 13
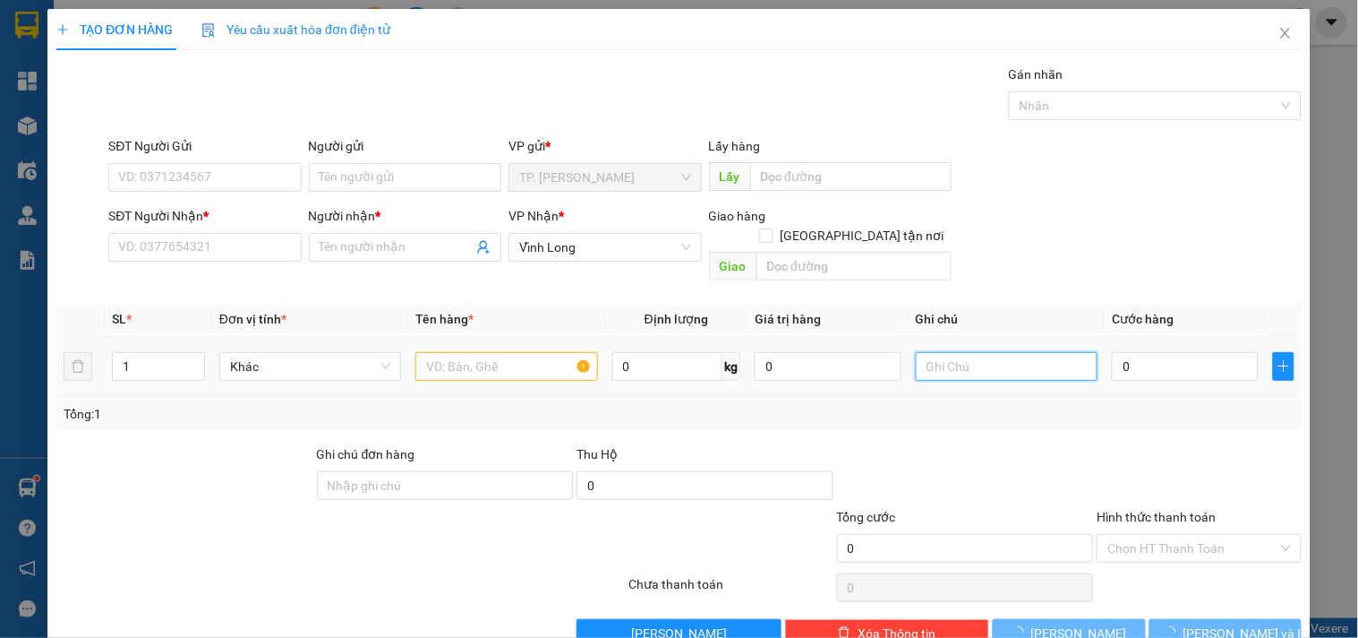
click at [1064, 352] on input "text" at bounding box center [1007, 366] width 182 height 29
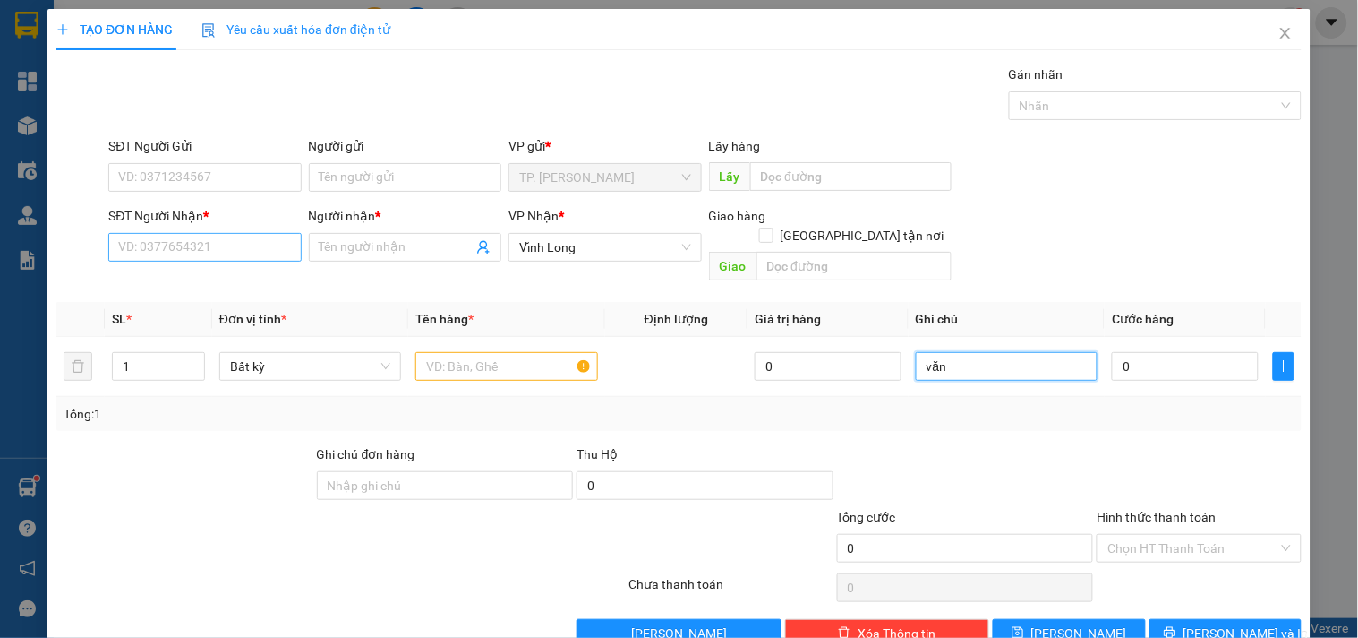
type input "văn"
click at [188, 254] on input "SĐT Người Nhận *" at bounding box center [204, 247] width 193 height 29
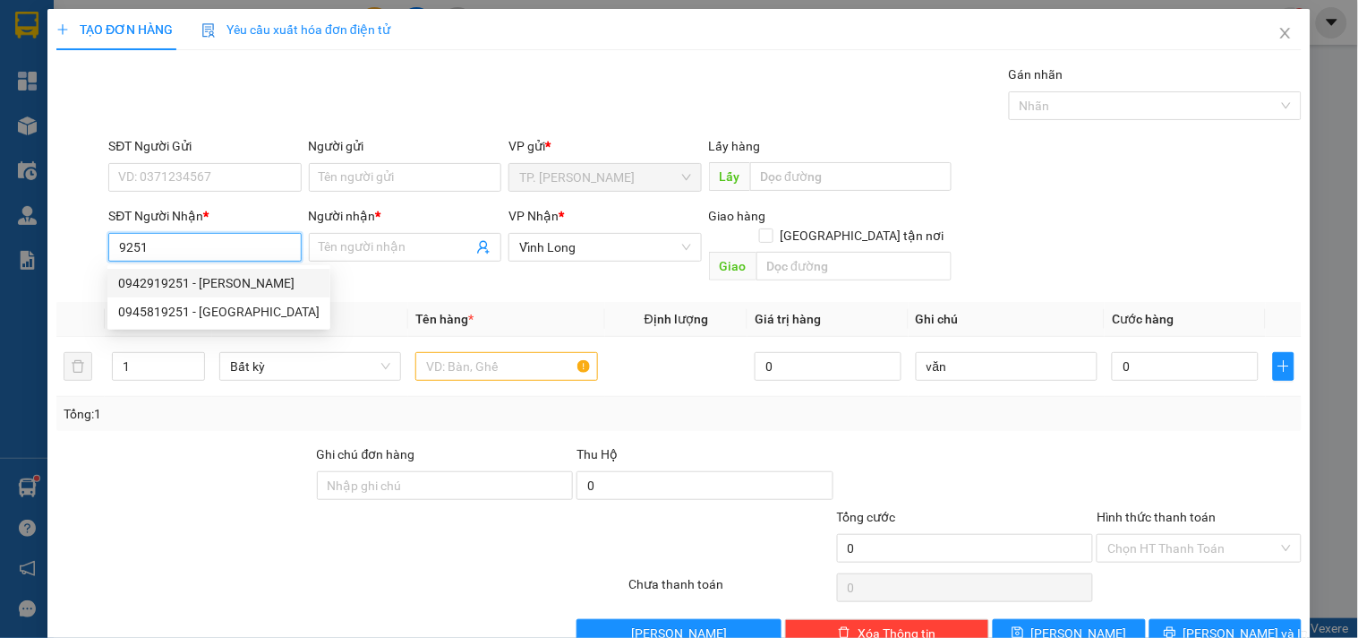
click at [180, 279] on div "0942919251 - [PERSON_NAME]" at bounding box center [218, 283] width 201 height 20
type input "0942919251"
type input "[PERSON_NAME]"
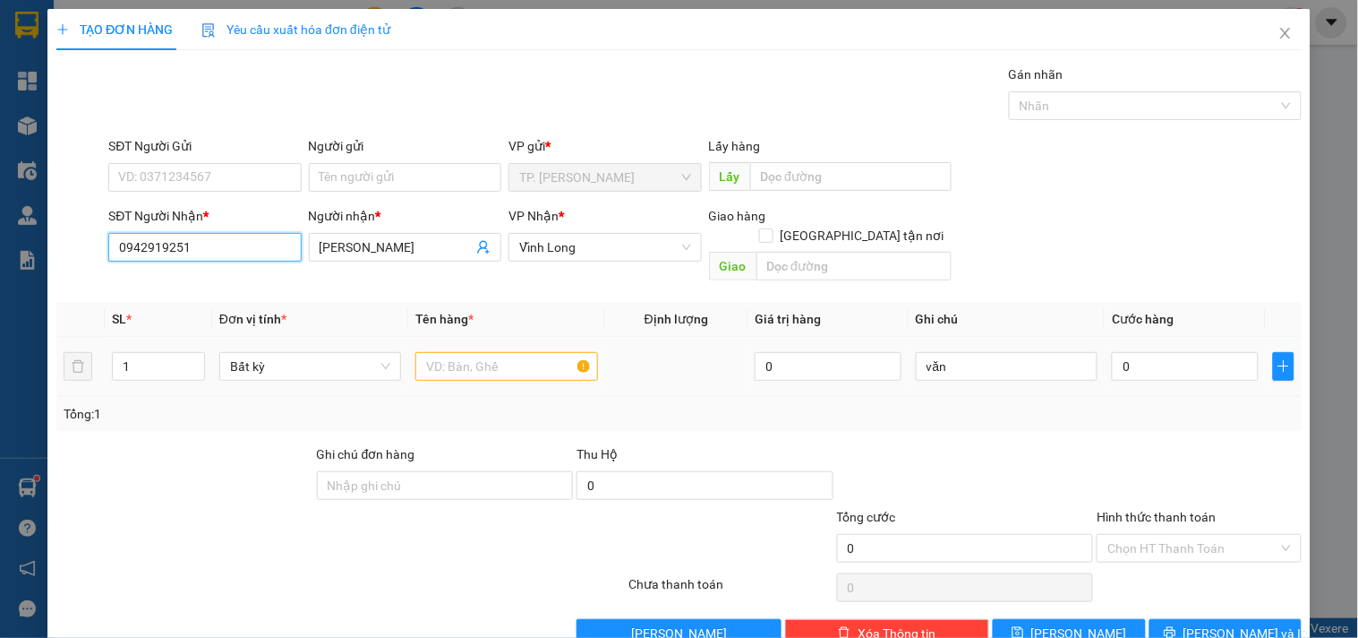
type input "0942919251"
click at [504, 352] on input "text" at bounding box center [506, 366] width 182 height 29
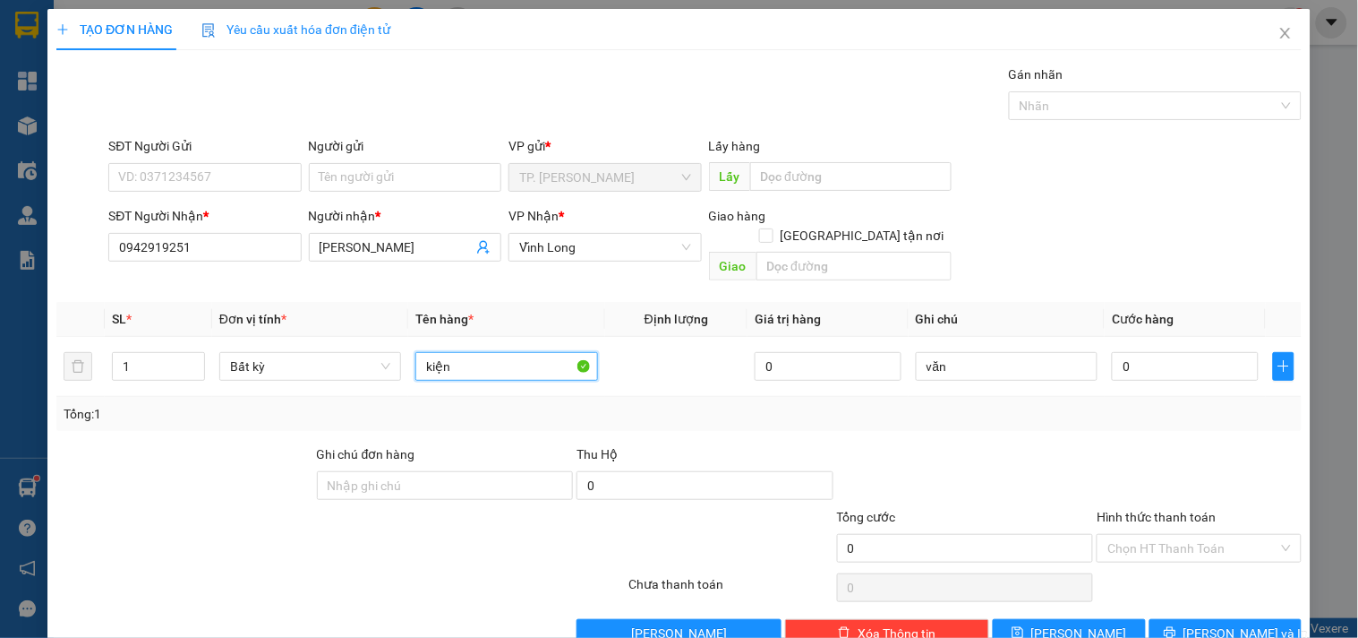
type input "kiện"
click at [392, 158] on div "Người gửi" at bounding box center [405, 149] width 193 height 27
click at [398, 168] on input "Người gửi" at bounding box center [405, 177] width 193 height 29
type input "b"
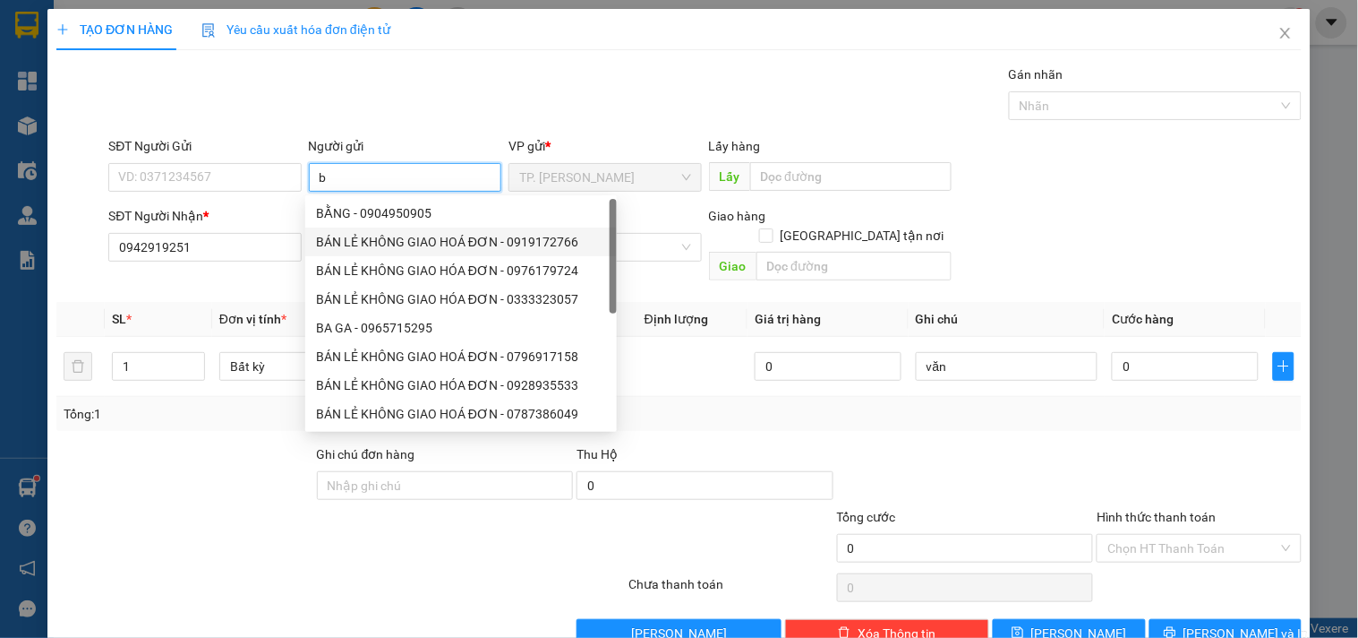
click at [386, 235] on div "BÁN LẺ KHÔNG GIAO HOÁ ĐƠN - 0919172766" at bounding box center [461, 242] width 290 height 20
type input "0919172766"
type input "BÁN LẺ KHÔNG GIAO HOÁ ĐƠN"
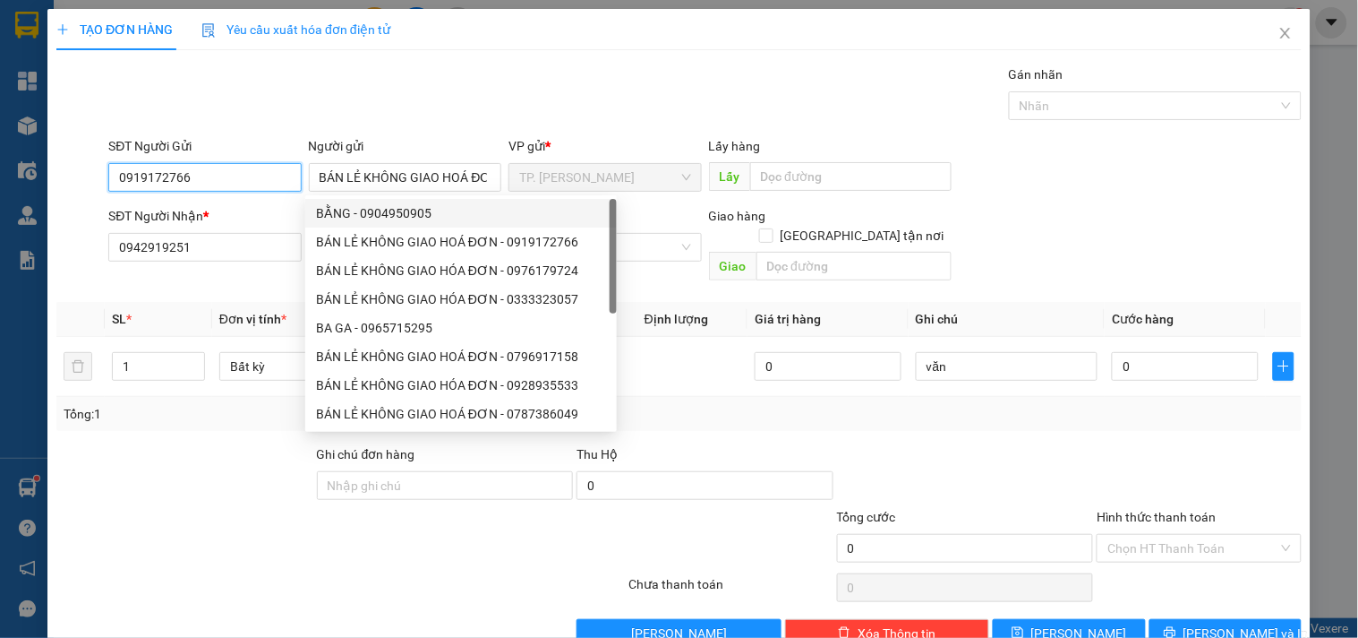
click at [238, 163] on input "0919172766" at bounding box center [204, 177] width 193 height 29
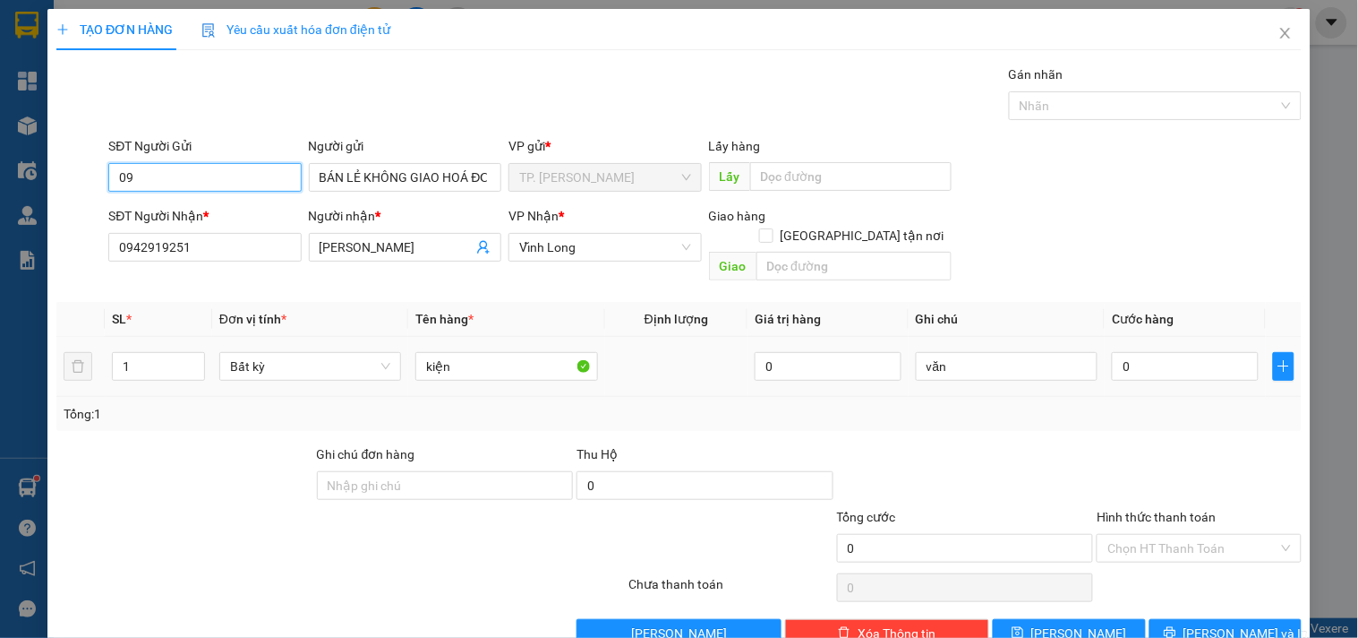
type input "0"
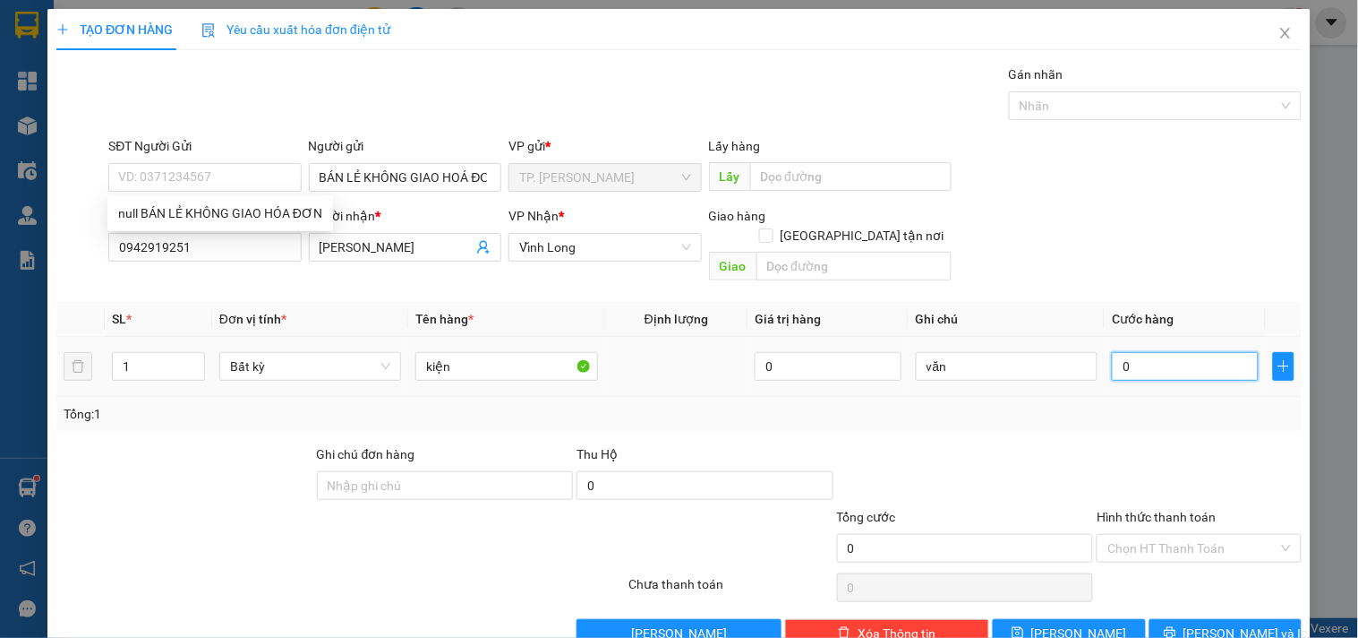
click at [1165, 356] on input "0" at bounding box center [1185, 366] width 147 height 29
type input "4"
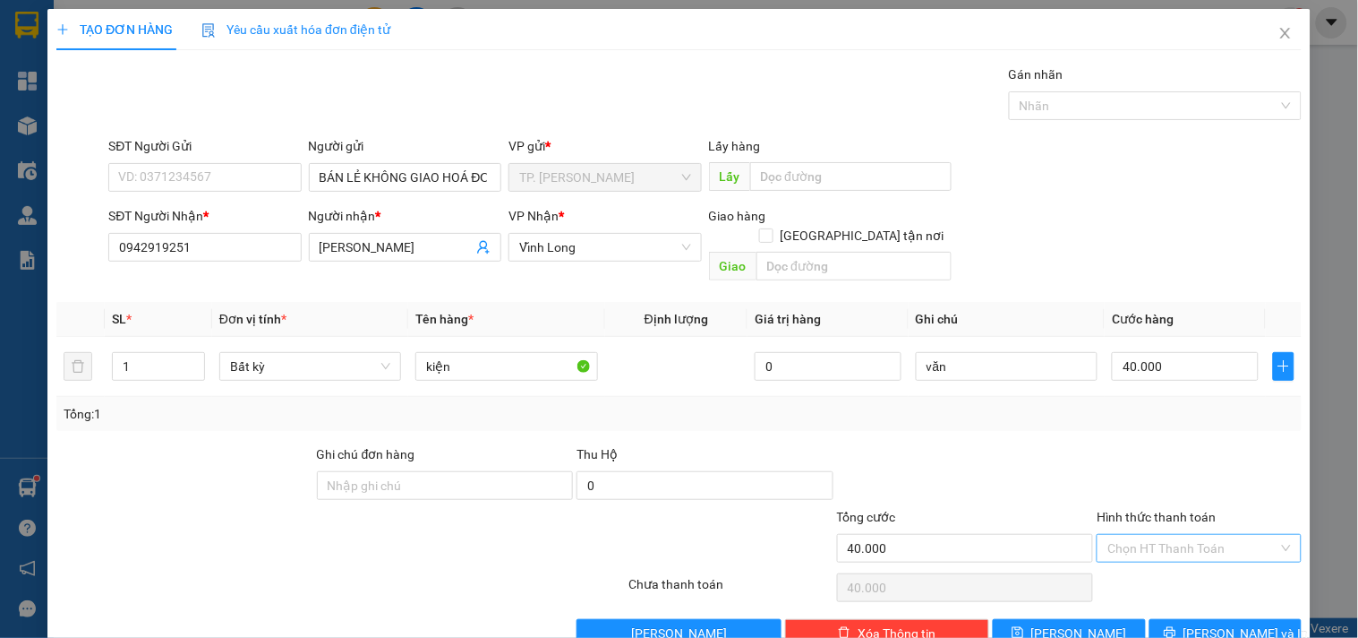
click at [1167, 535] on input "Hình thức thanh toán" at bounding box center [1193, 548] width 170 height 27
click at [1156, 573] on div "Tại văn phòng" at bounding box center [1188, 564] width 181 height 20
click at [1194, 619] on button "[PERSON_NAME] và In" at bounding box center [1226, 633] width 152 height 29
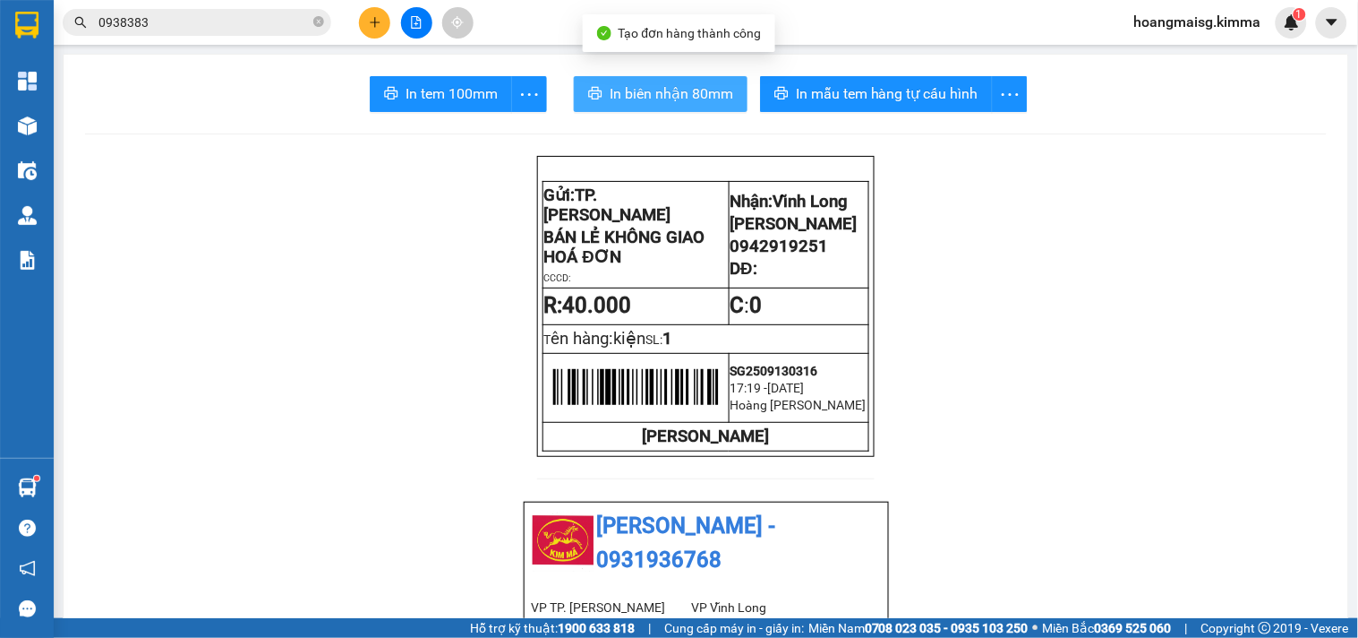
click at [589, 98] on icon "printer" at bounding box center [595, 93] width 14 height 14
click at [441, 99] on span "In tem 100mm" at bounding box center [452, 93] width 92 height 22
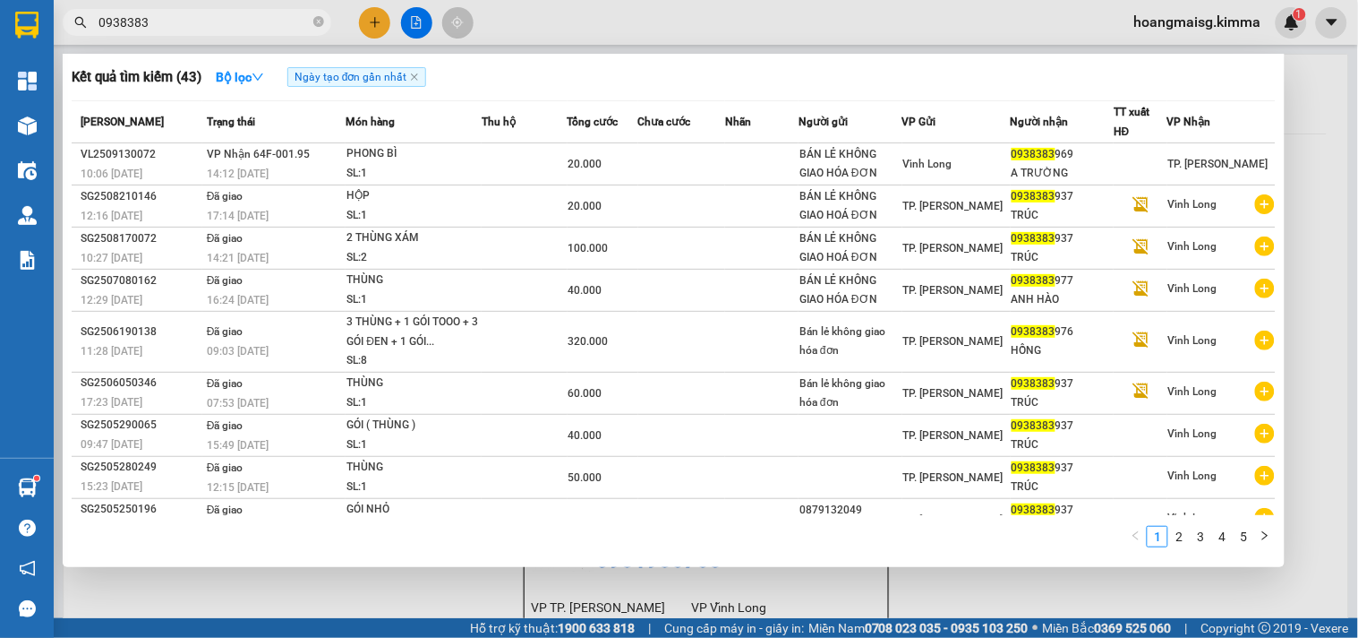
click at [317, 19] on icon "close-circle" at bounding box center [318, 21] width 11 height 11
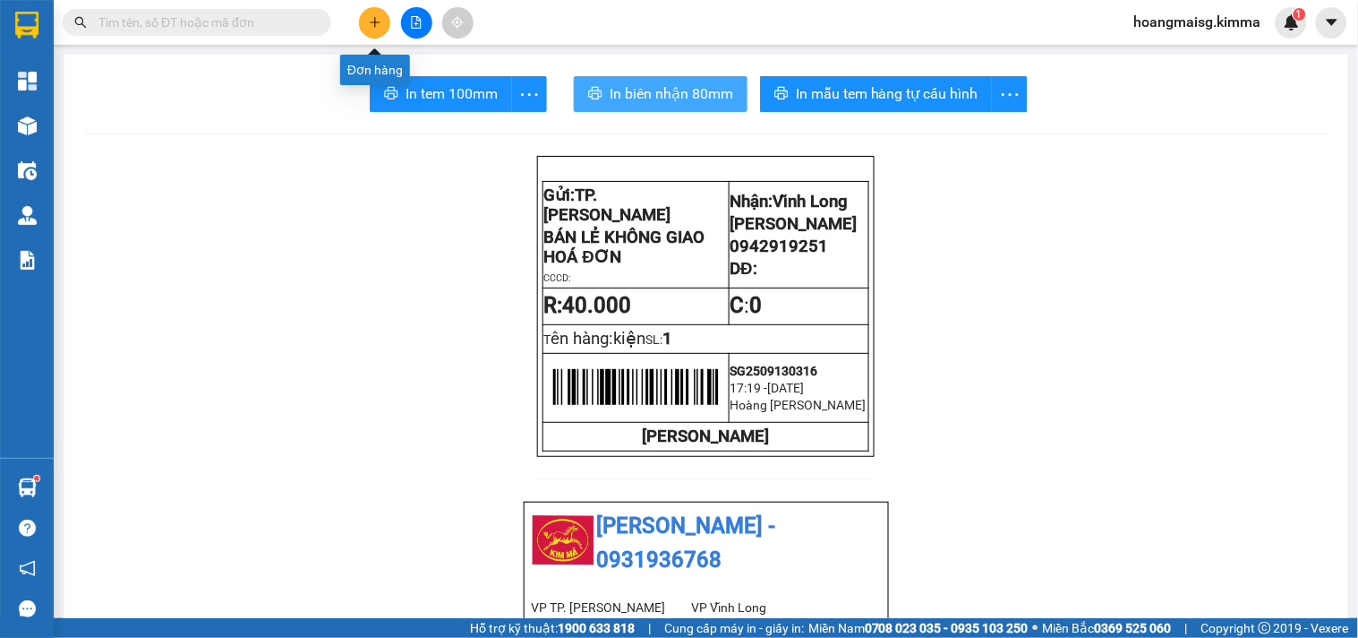
click at [373, 22] on icon "plus" at bounding box center [375, 22] width 13 height 13
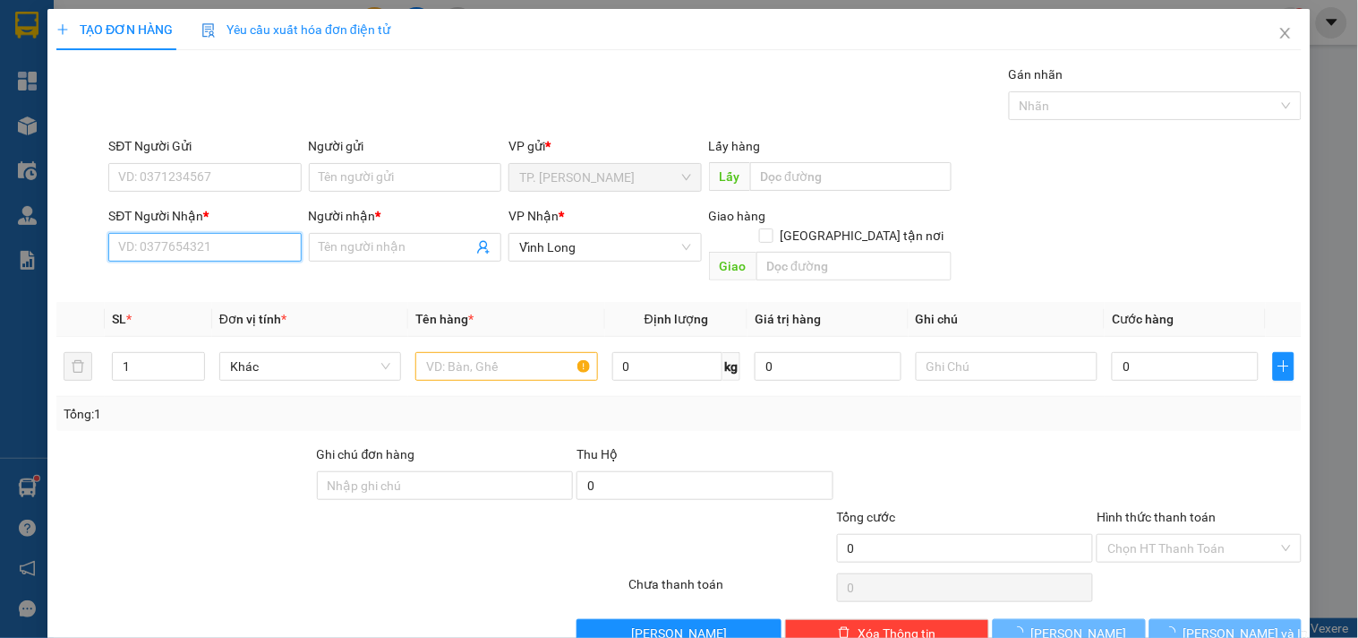
click at [182, 257] on input "SĐT Người Nhận *" at bounding box center [204, 247] width 193 height 29
type input "2461"
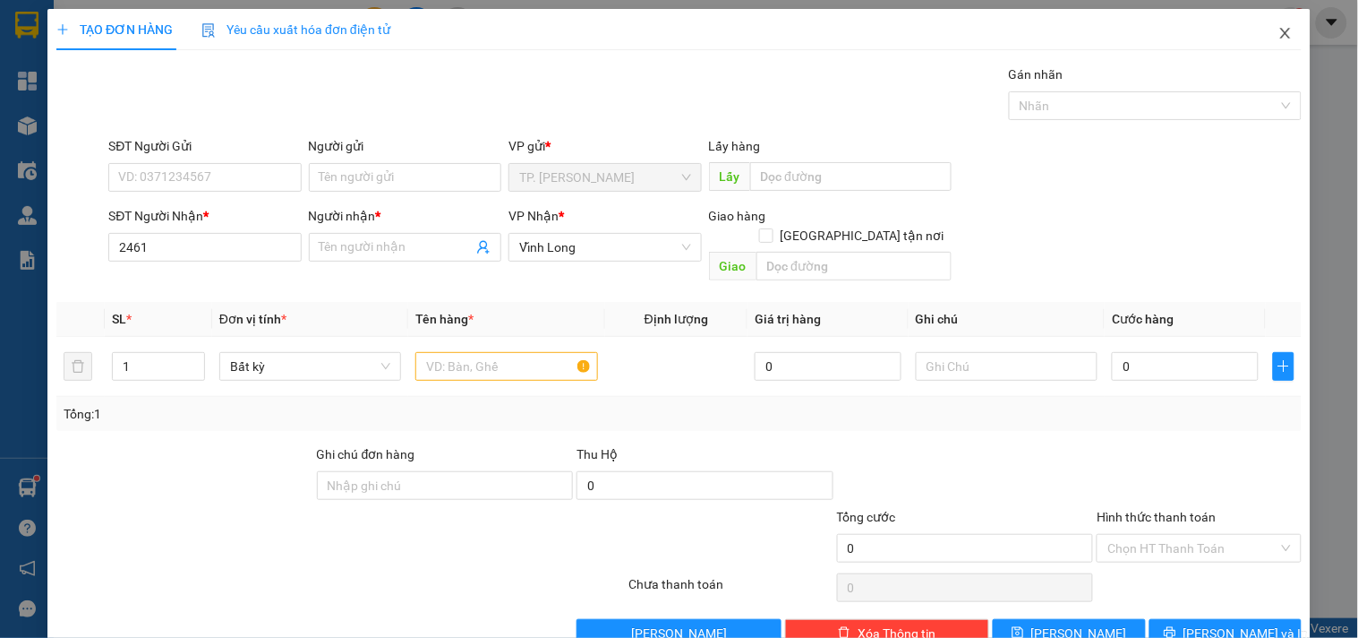
click at [1281, 38] on span "Close" at bounding box center [1286, 34] width 50 height 50
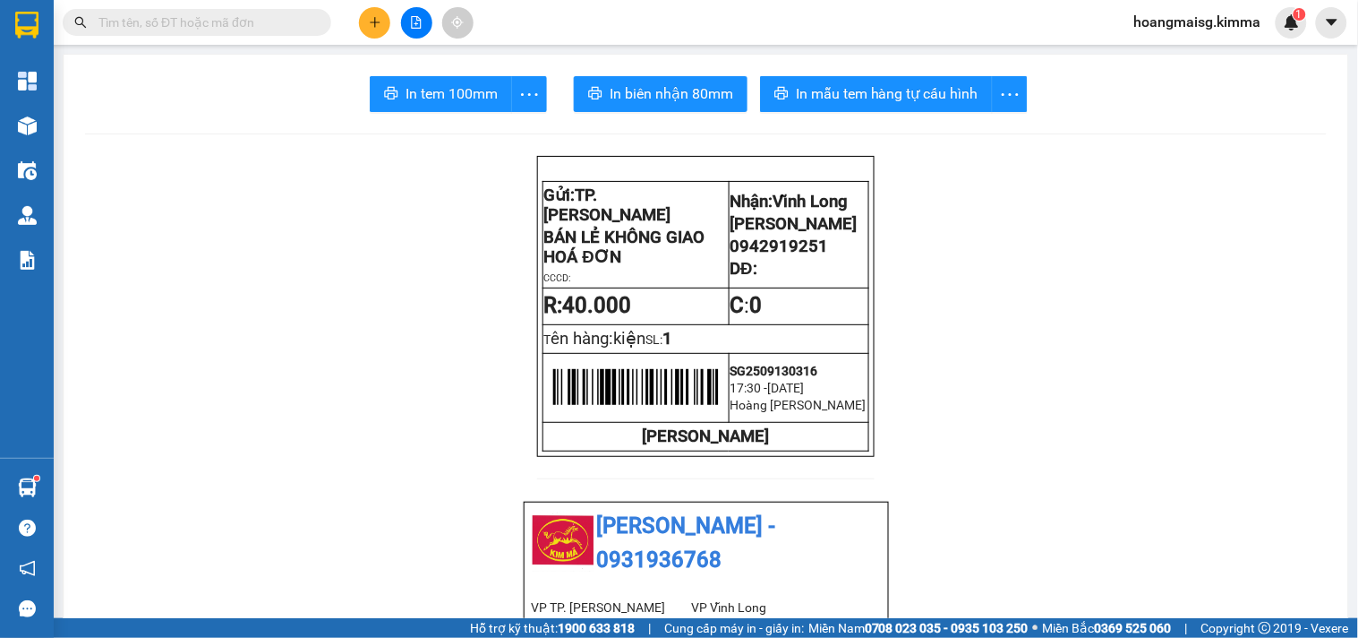
click at [265, 19] on input "text" at bounding box center [203, 23] width 211 height 20
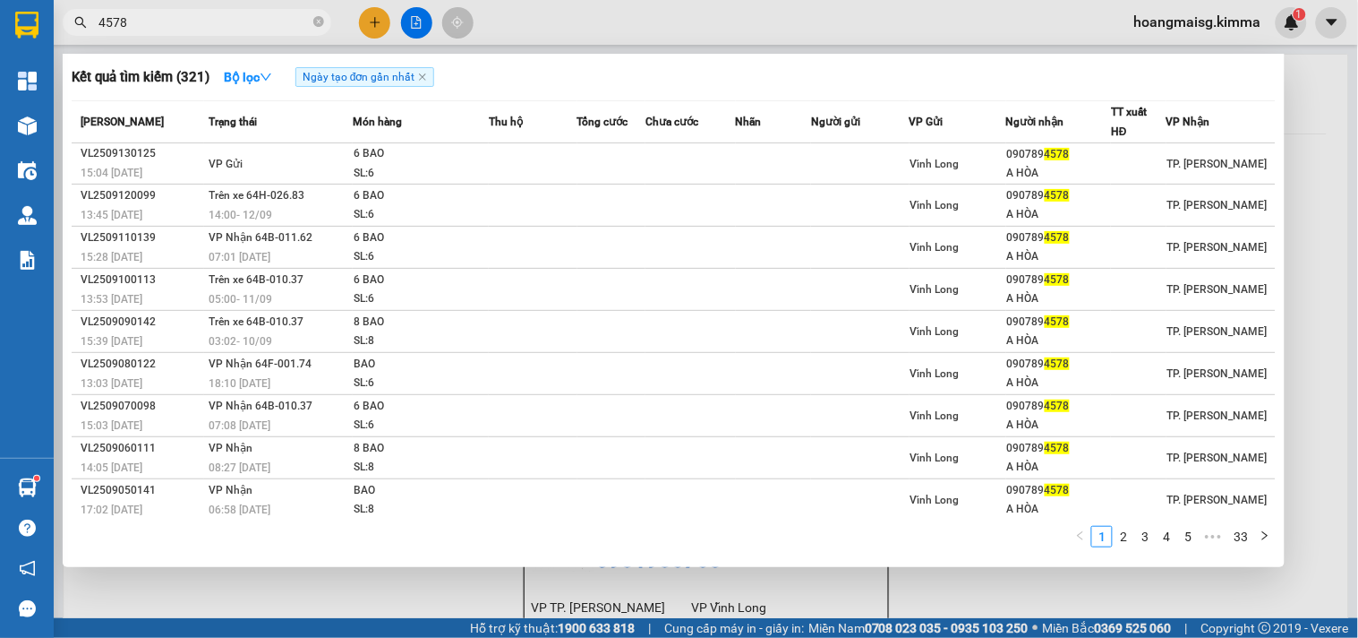
type input "4578"
click at [372, 16] on div at bounding box center [679, 319] width 1358 height 638
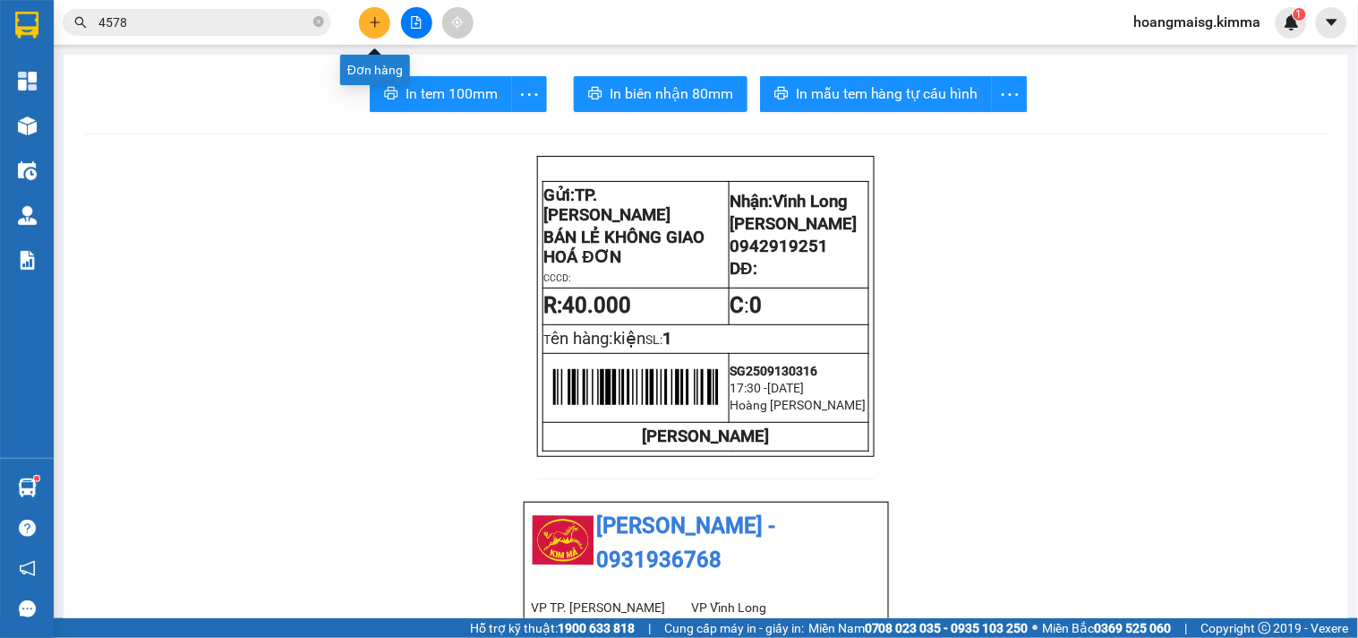
click at [372, 16] on icon "plus" at bounding box center [375, 22] width 13 height 13
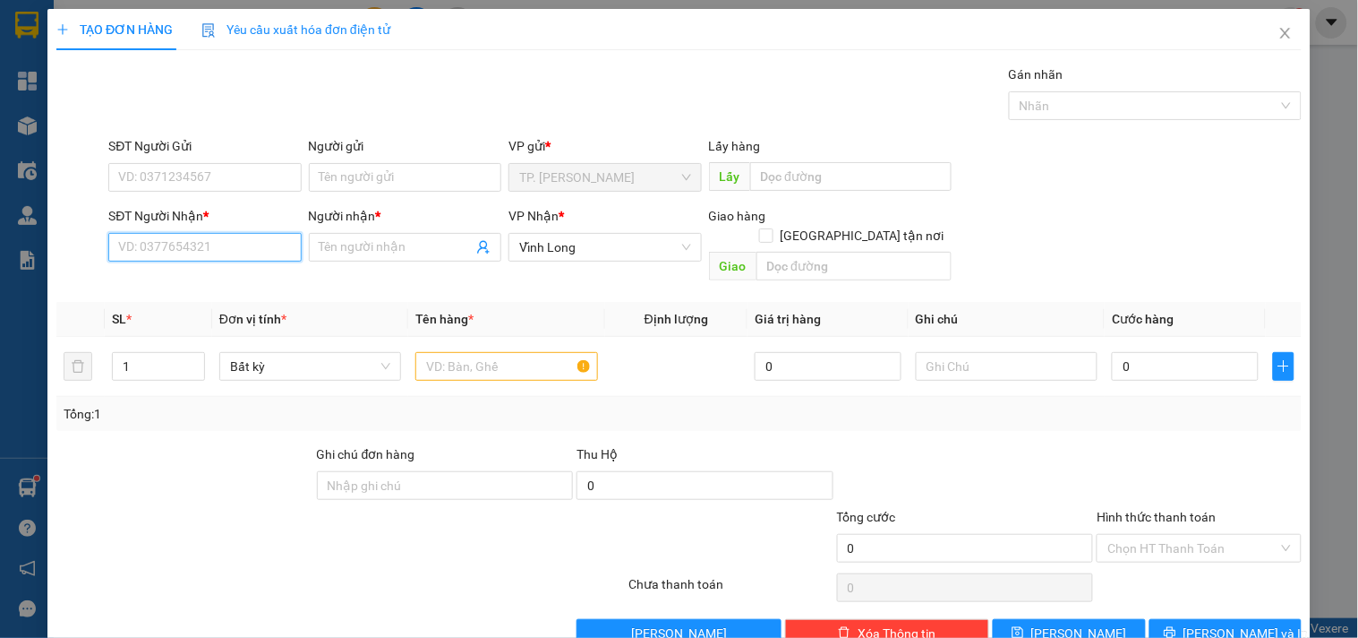
click at [237, 257] on input "SĐT Người Nhận *" at bounding box center [204, 247] width 193 height 29
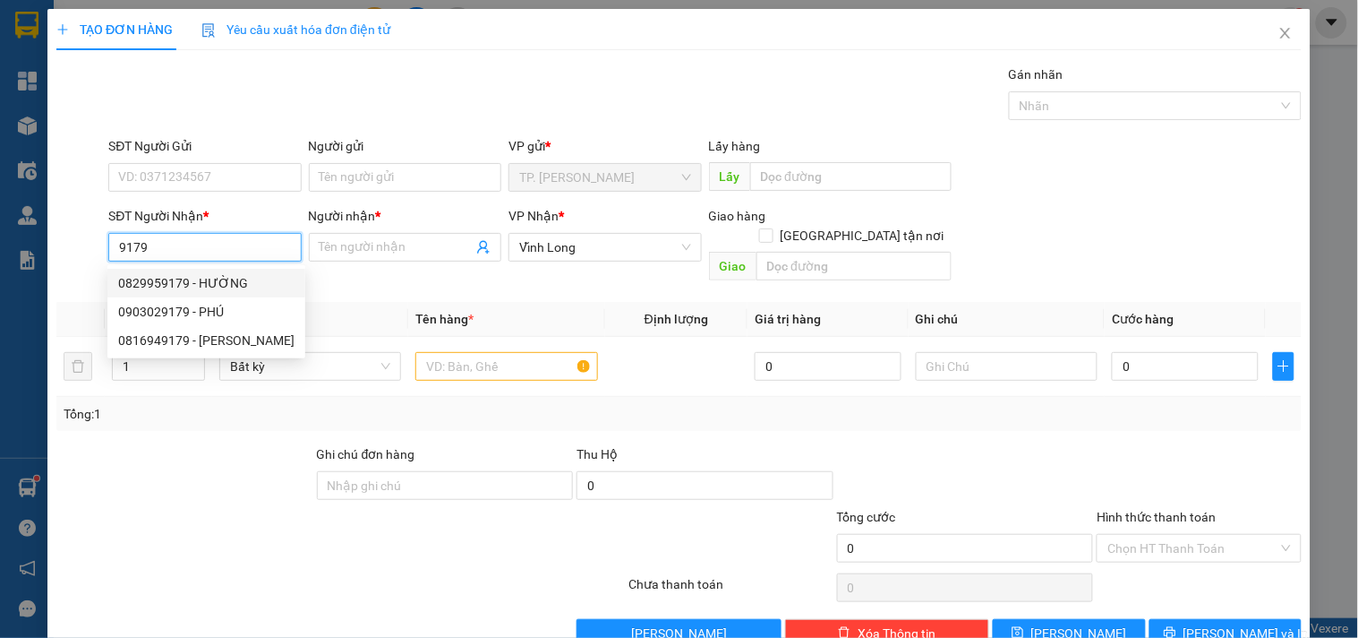
click at [217, 287] on div "0829959179 - HƯỜNG" at bounding box center [206, 283] width 176 height 20
type input "0829959179"
type input "HƯỜNG"
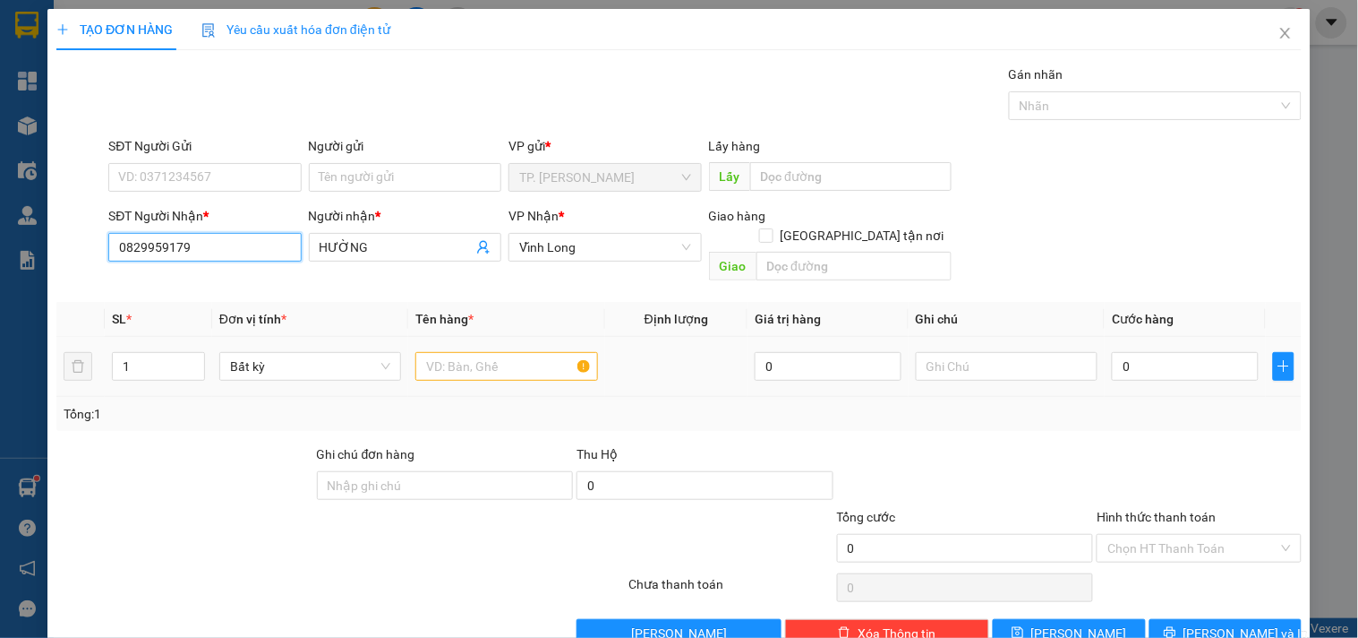
type input "0829959179"
click at [496, 352] on input "text" at bounding box center [506, 366] width 182 height 29
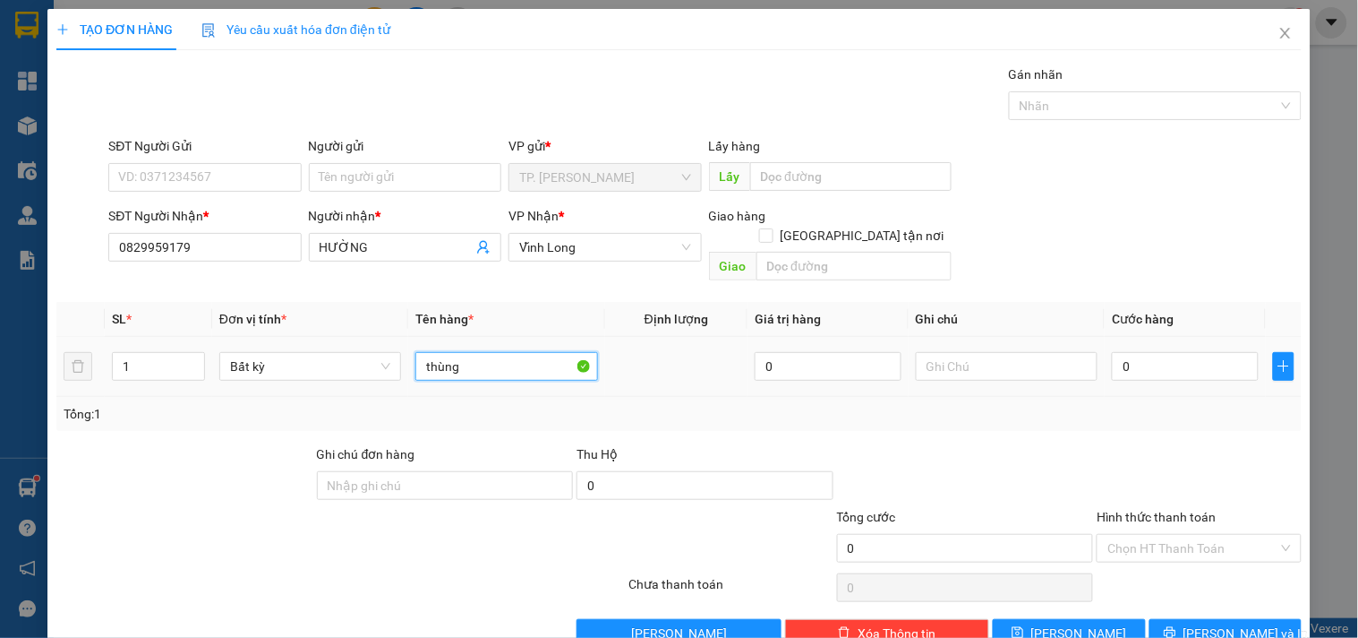
type input "thùng"
type input "văn"
click at [360, 167] on input "Người gửi" at bounding box center [405, 177] width 193 height 29
type input "b"
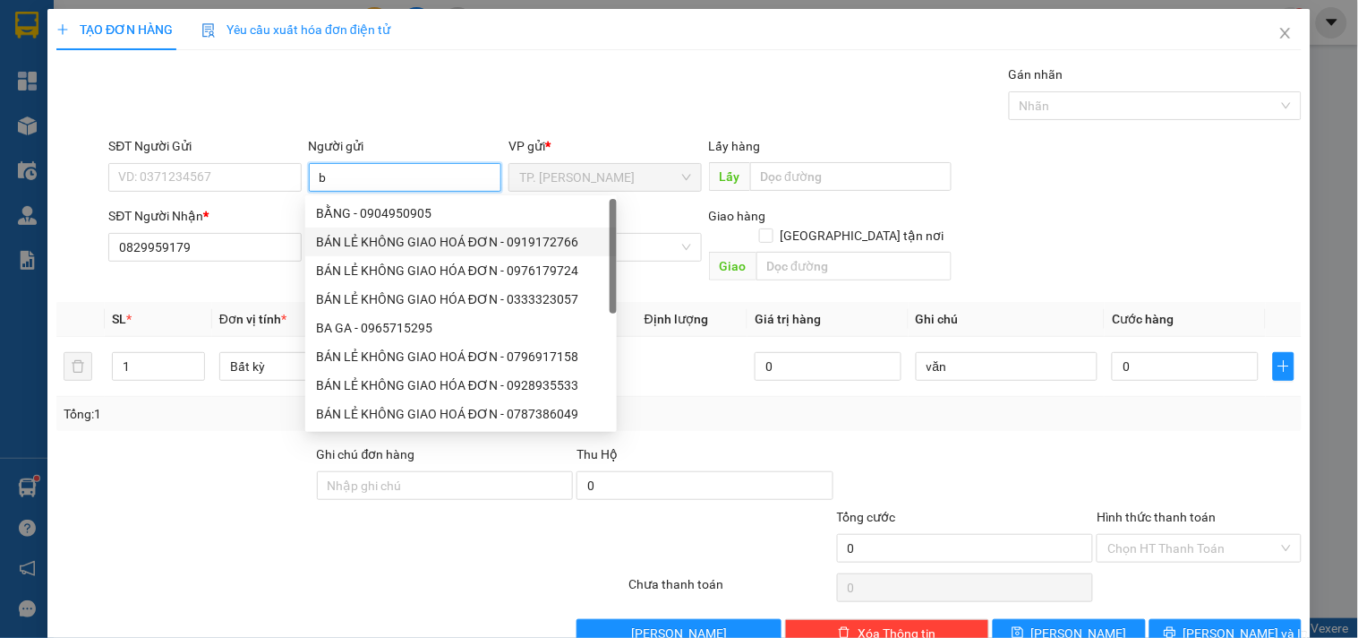
drag, startPoint x: 379, startPoint y: 235, endPoint x: 368, endPoint y: 220, distance: 18.6
click at [379, 233] on div "BÁN LẺ KHÔNG GIAO HOÁ ĐƠN - 0919172766" at bounding box center [461, 242] width 290 height 20
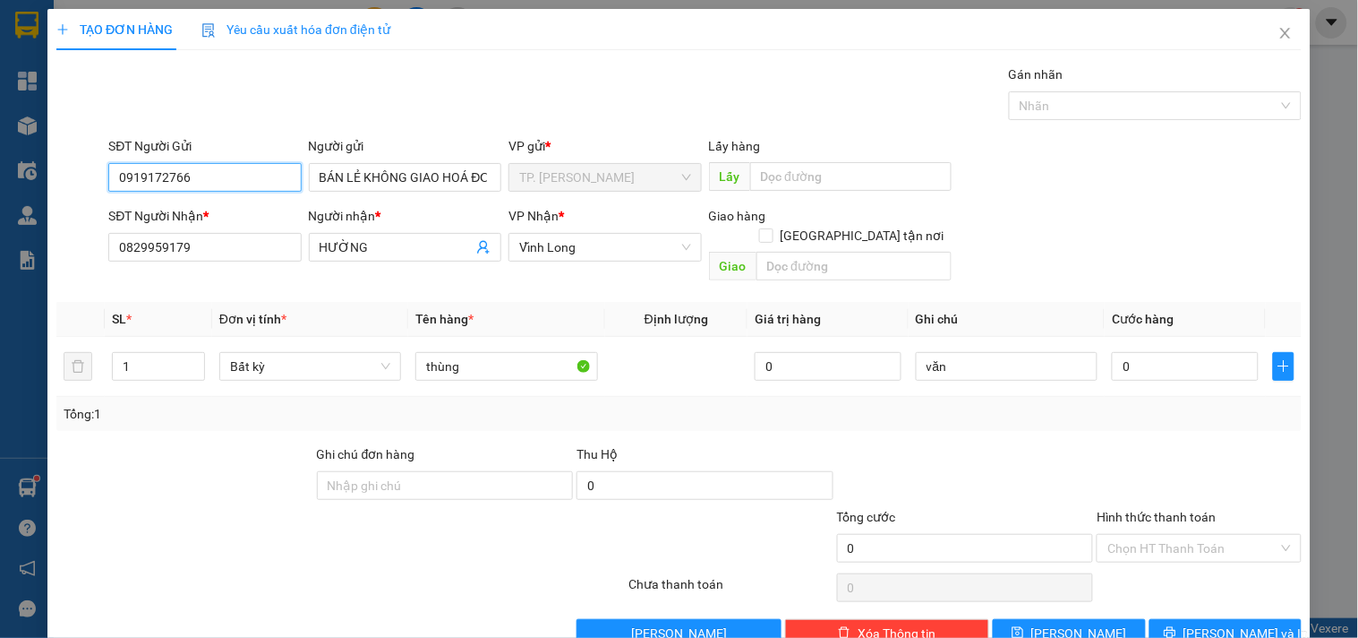
click at [271, 186] on input "0919172766" at bounding box center [204, 177] width 193 height 29
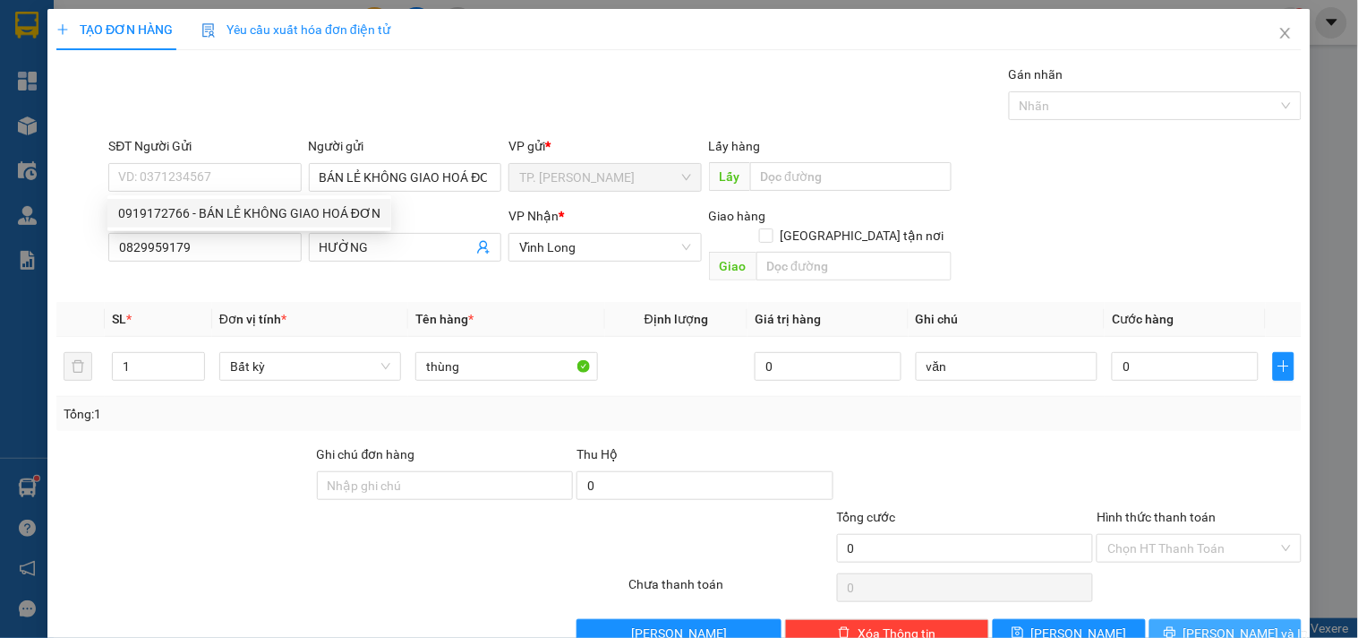
click at [1204, 623] on span "[PERSON_NAME] và In" at bounding box center [1246, 633] width 125 height 20
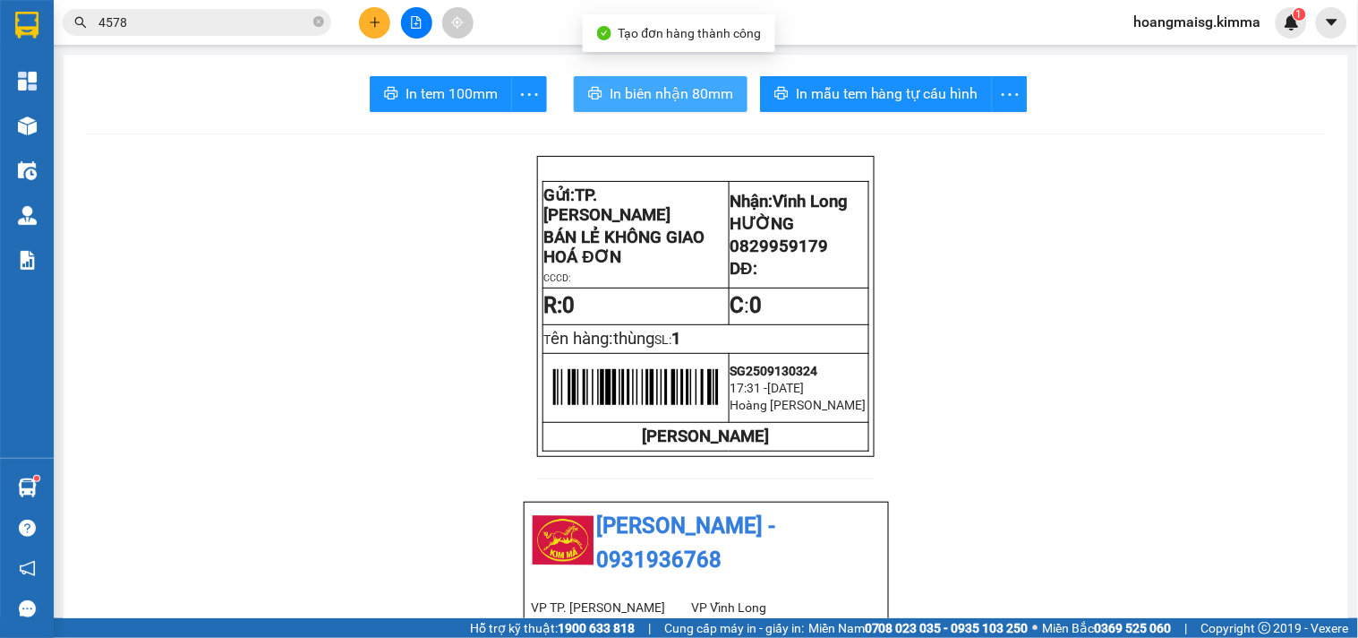
click at [624, 85] on span "In biên nhận 80mm" at bounding box center [672, 93] width 124 height 22
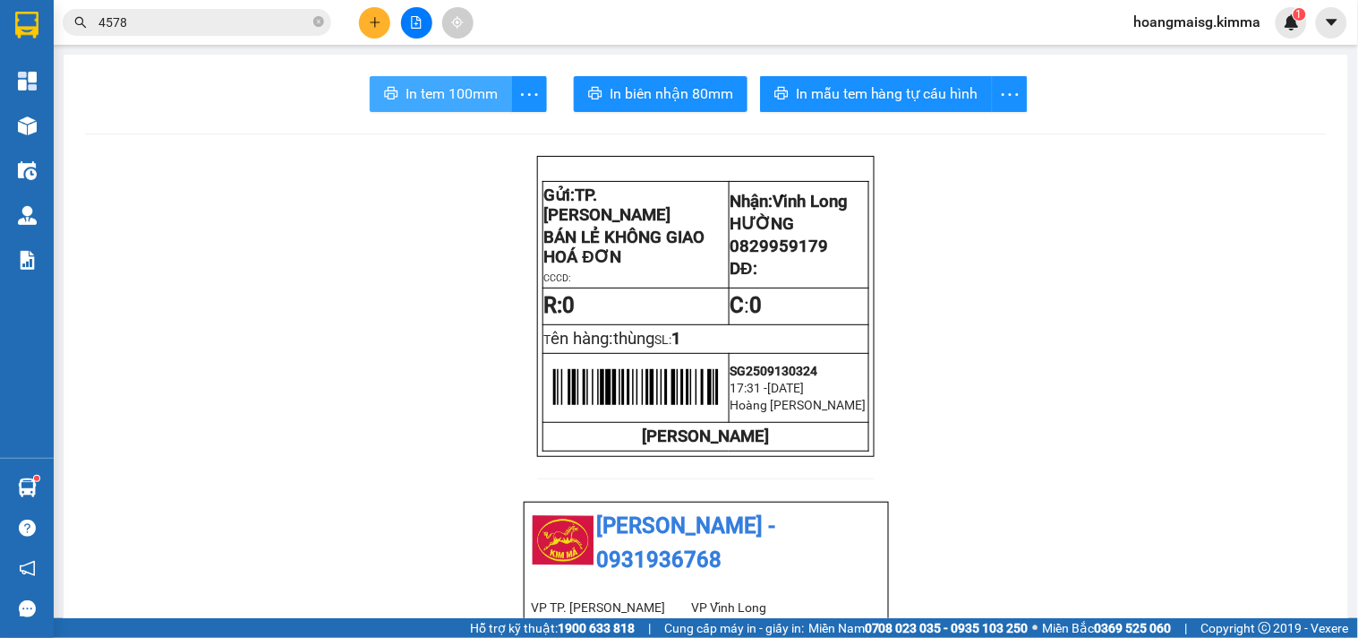
click at [418, 108] on button "In tem 100mm" at bounding box center [441, 94] width 142 height 36
click at [238, 24] on input "4578" at bounding box center [203, 23] width 211 height 20
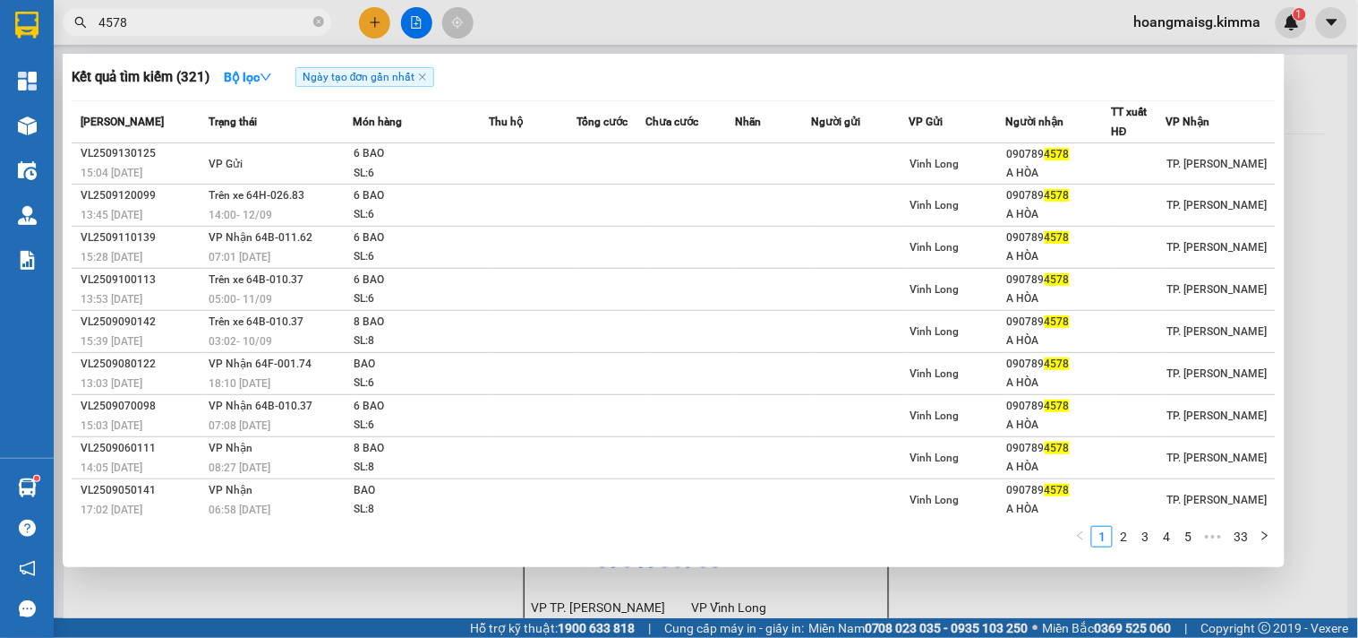
click at [381, 13] on div at bounding box center [679, 319] width 1358 height 638
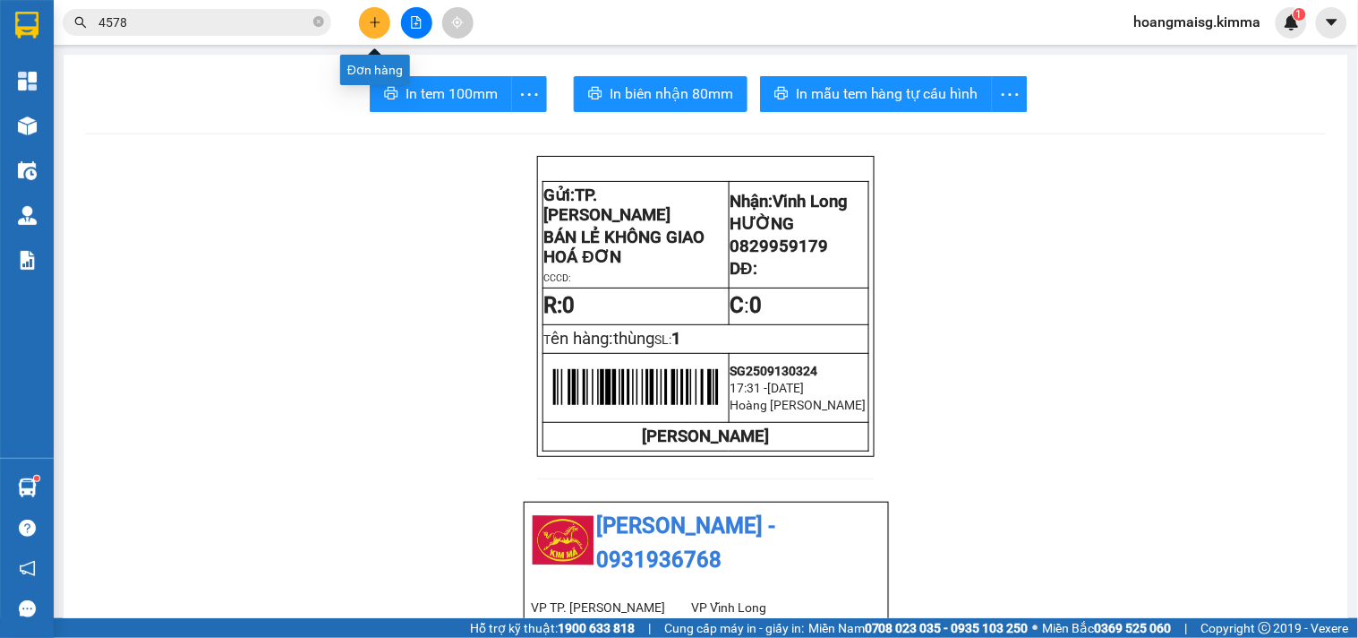
click at [381, 13] on button at bounding box center [374, 22] width 31 height 31
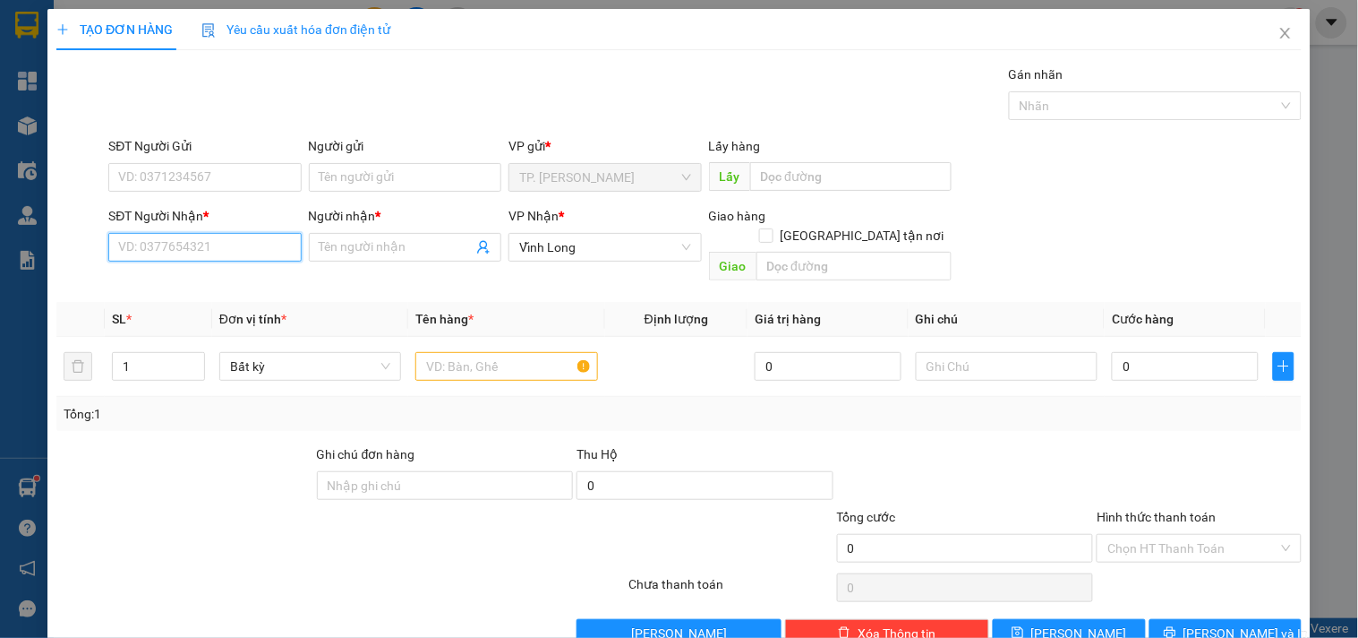
click at [248, 240] on input "SĐT Người Nhận *" at bounding box center [204, 247] width 193 height 29
click at [188, 279] on div "0903614202 - [GEOGRAPHIC_DATA]" at bounding box center [218, 283] width 201 height 20
type input "0903614202"
type input "[PERSON_NAME]"
type input "0903614202"
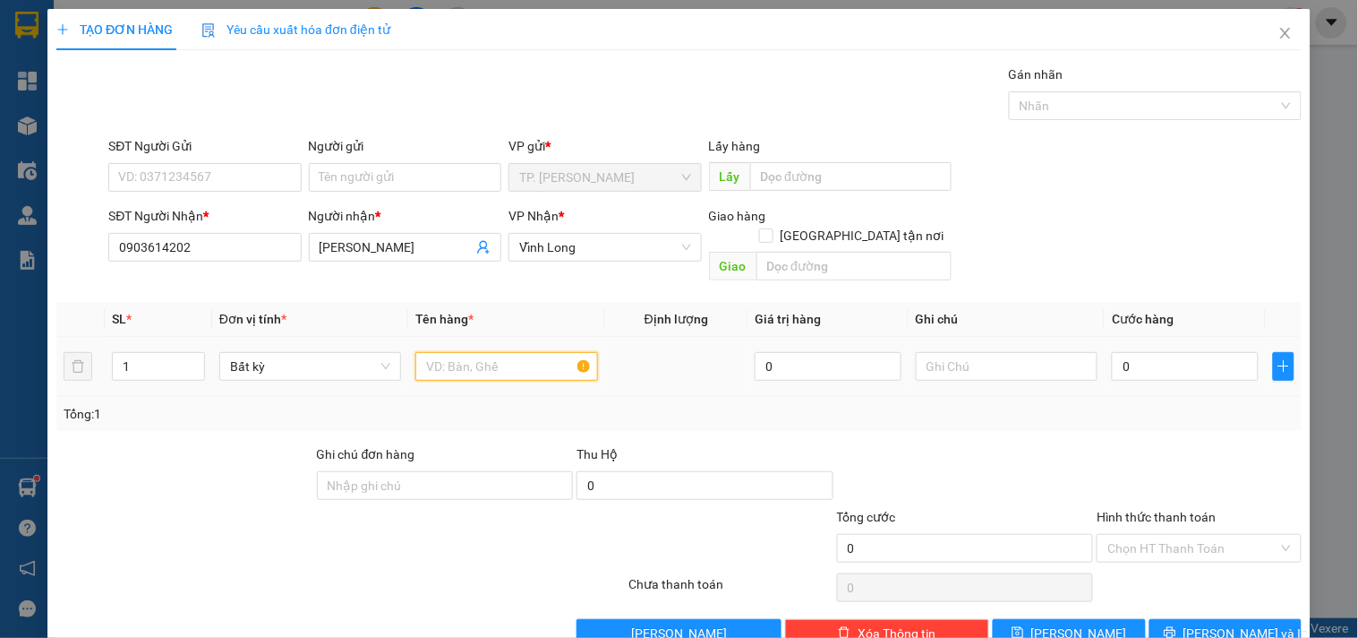
click at [475, 352] on input "text" at bounding box center [506, 366] width 182 height 29
type input "k"
type input "KIỆN"
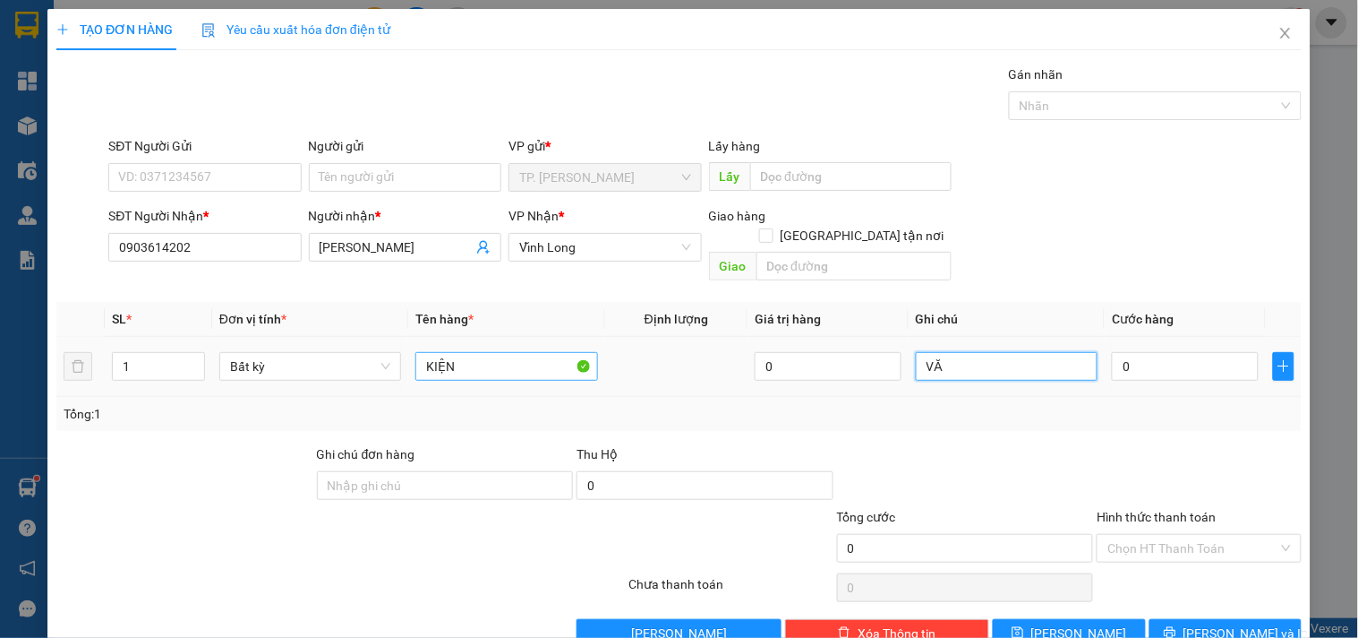
type input "V"
type input "VĂN"
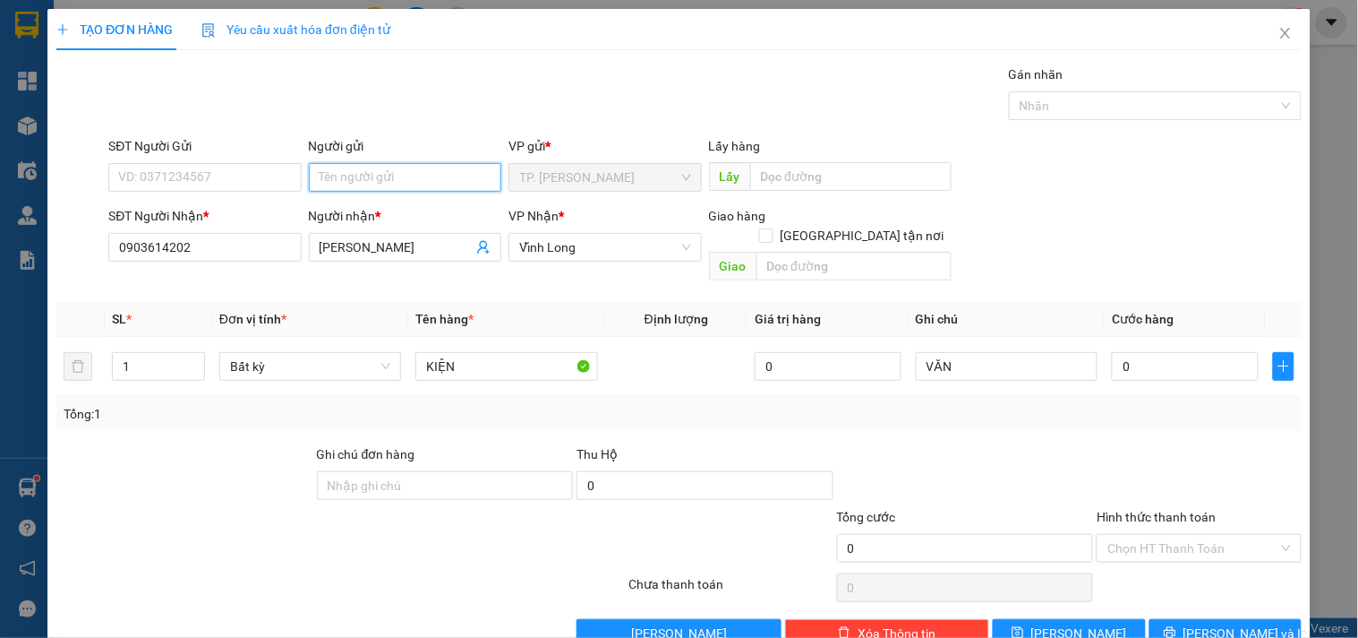
click at [356, 168] on input "Người gửi" at bounding box center [405, 177] width 193 height 29
type input "B"
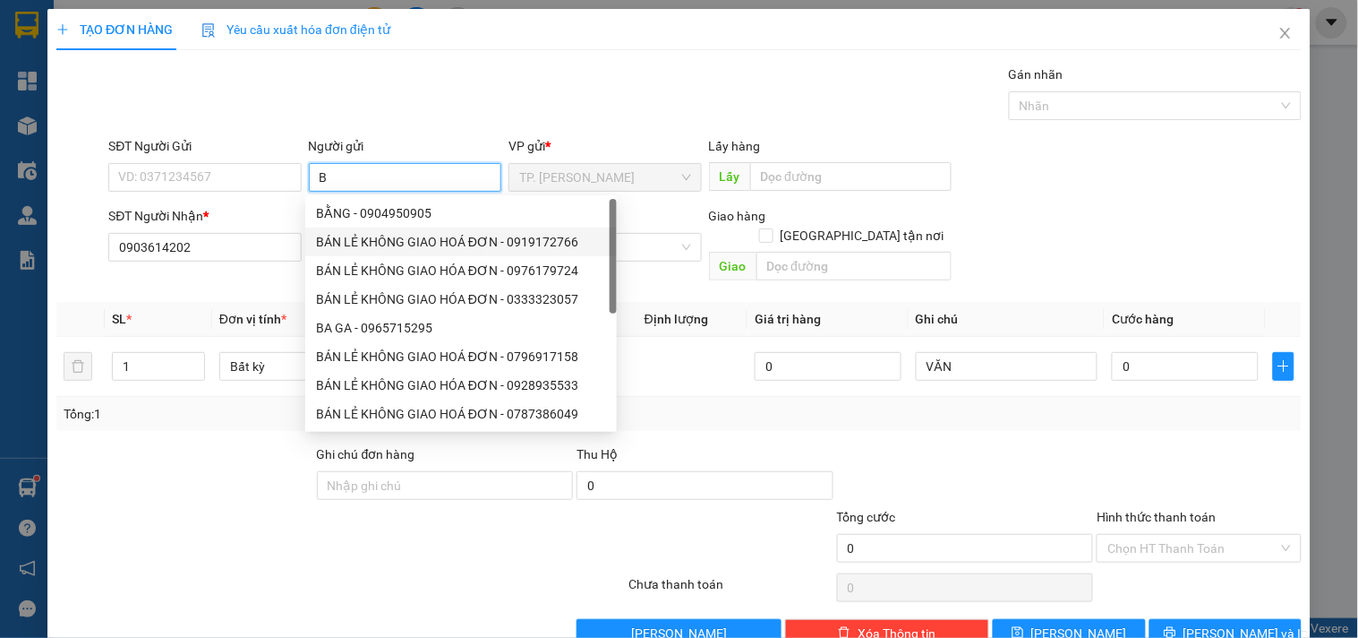
click at [374, 239] on div "BÁN LẺ KHÔNG GIAO HOÁ ĐƠN - 0919172766" at bounding box center [461, 242] width 290 height 20
type input "0919172766"
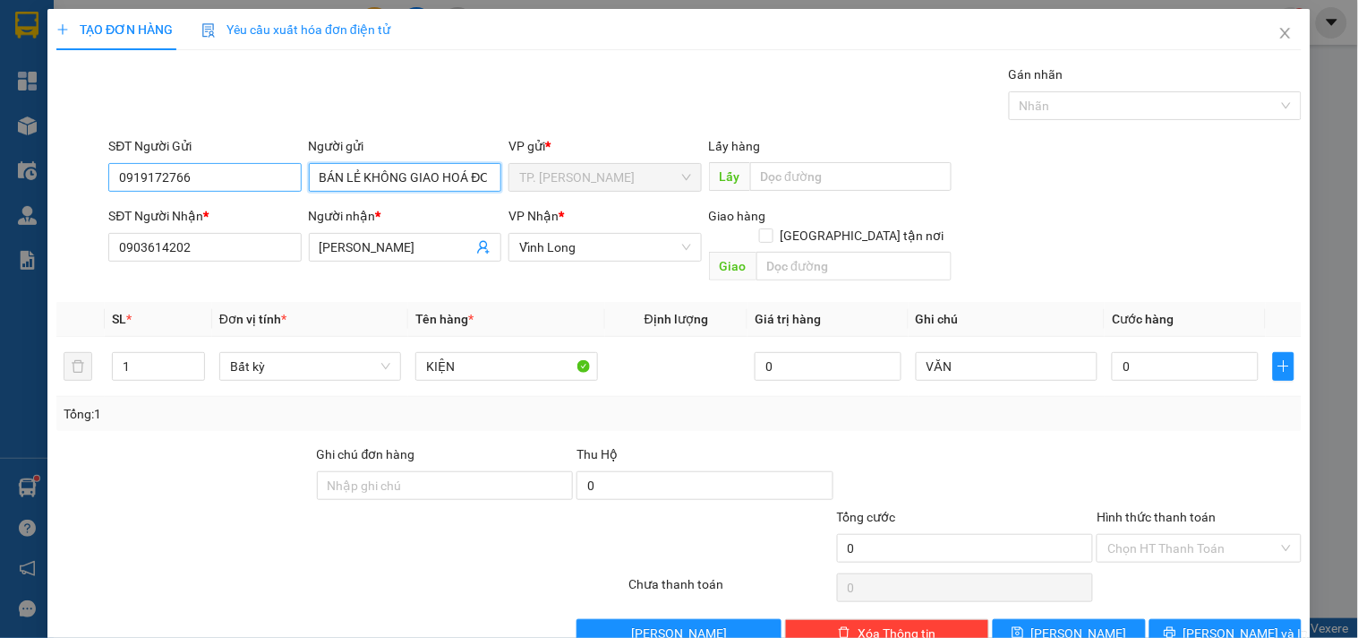
type input "BÁN LẺ KHÔNG GIAO HOÁ ĐƠN"
click at [243, 166] on input "0919172766" at bounding box center [204, 177] width 193 height 29
type input "0"
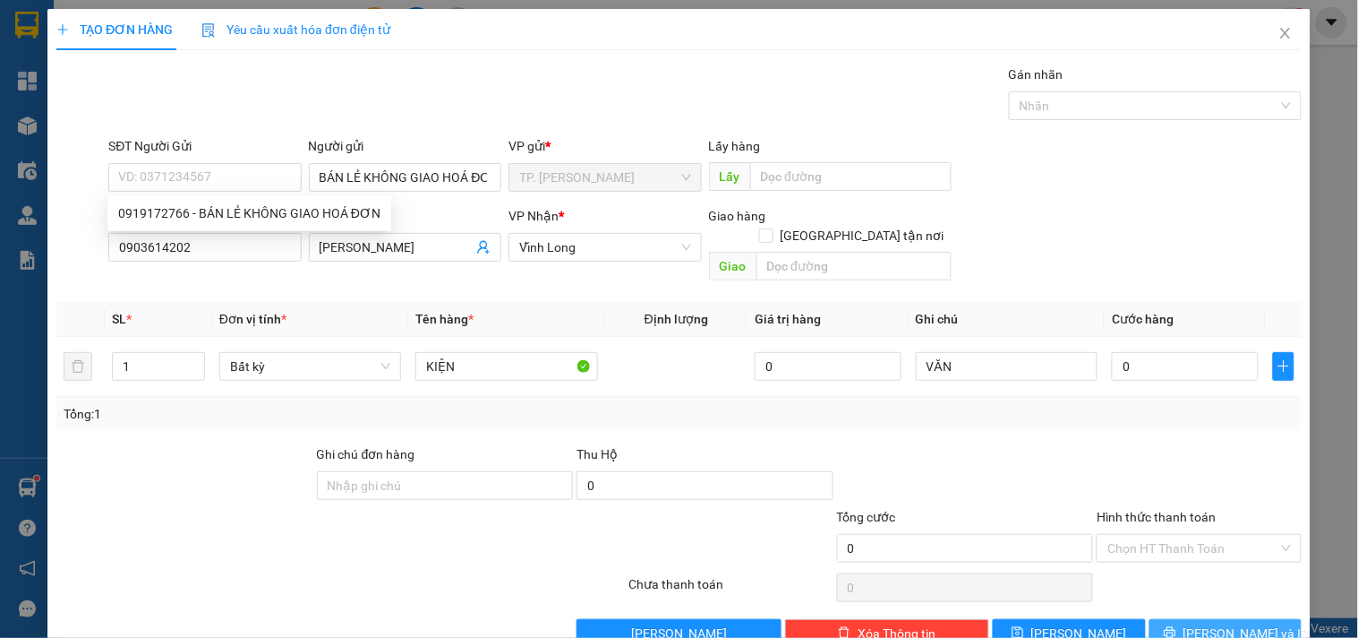
click at [1202, 623] on span "[PERSON_NAME] và In" at bounding box center [1246, 633] width 125 height 20
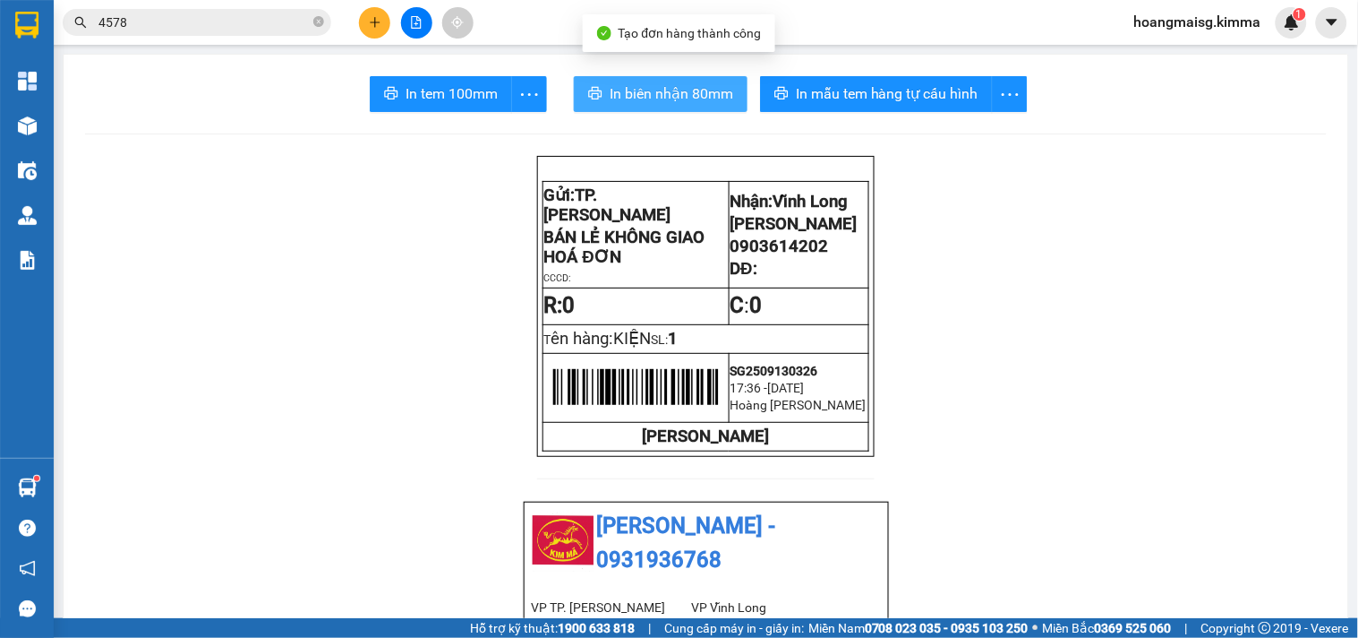
click at [720, 82] on span "In biên nhận 80mm" at bounding box center [672, 93] width 124 height 22
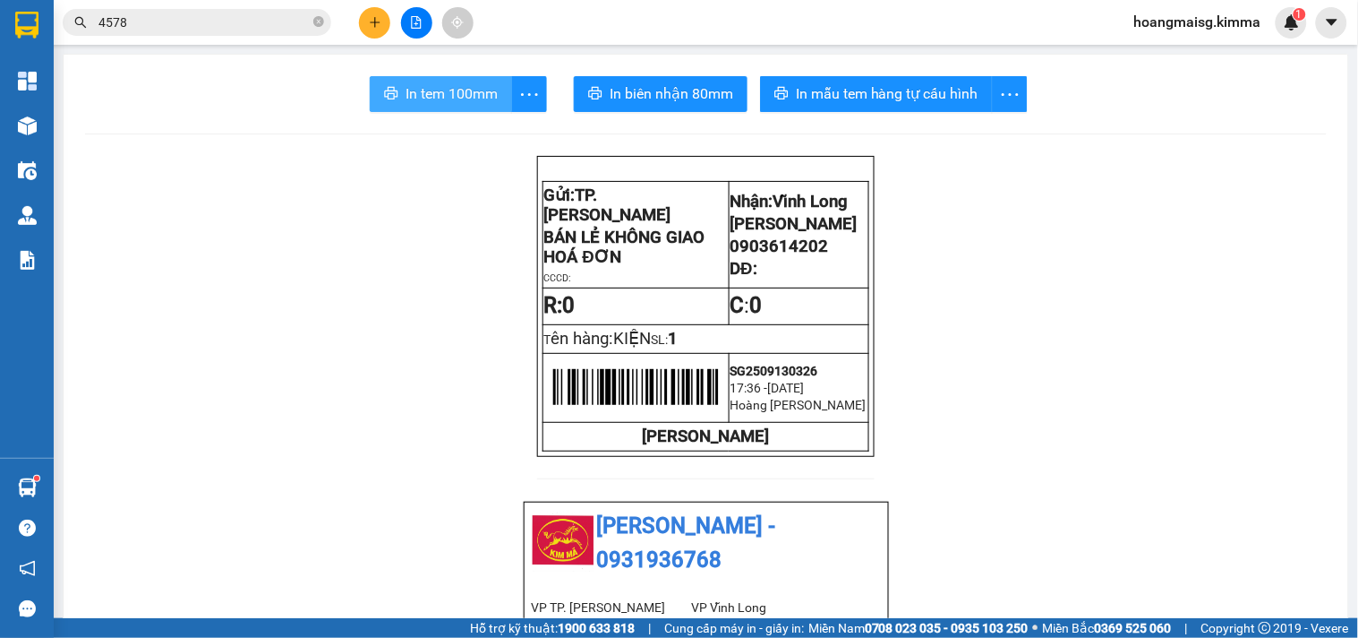
click at [448, 93] on span "In tem 100mm" at bounding box center [452, 93] width 92 height 22
click at [373, 21] on icon "plus" at bounding box center [375, 22] width 13 height 13
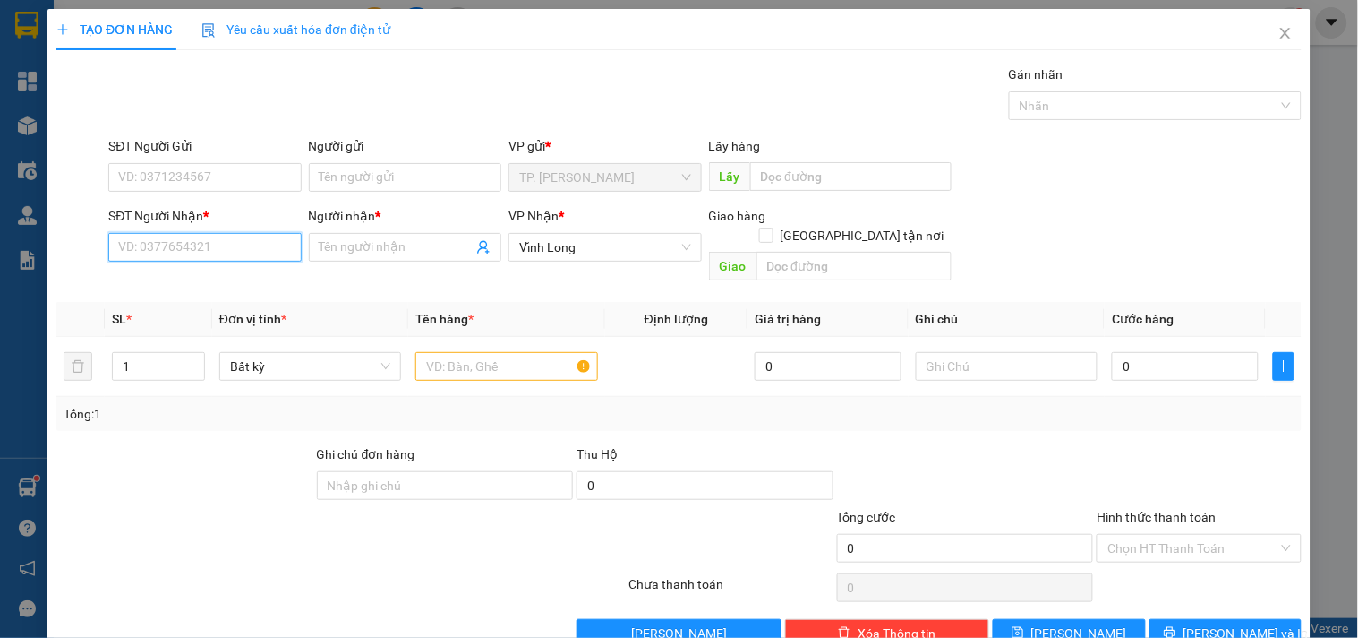
click at [245, 245] on input "SĐT Người Nhận *" at bounding box center [204, 247] width 193 height 29
click at [189, 280] on div "0913852505 - [PERSON_NAME]" at bounding box center [206, 283] width 176 height 20
click at [535, 352] on input "text" at bounding box center [506, 366] width 182 height 29
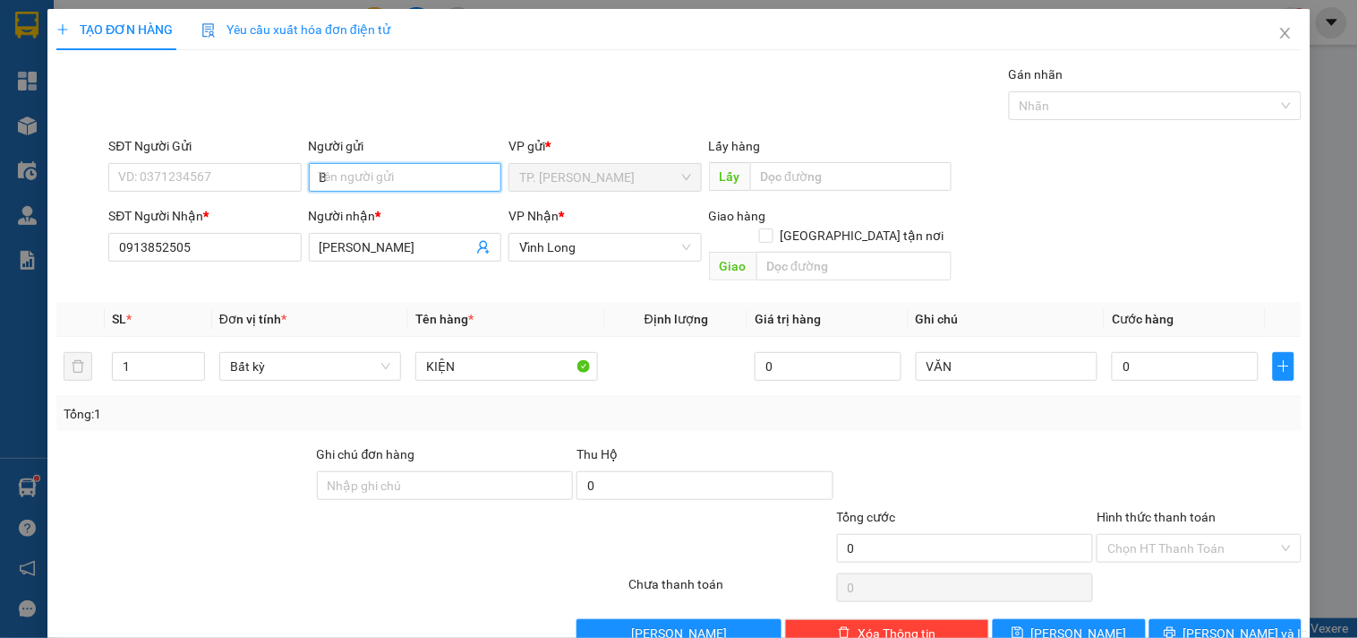
drag, startPoint x: 396, startPoint y: 179, endPoint x: 383, endPoint y: 197, distance: 21.9
click at [395, 177] on input "B" at bounding box center [405, 177] width 193 height 29
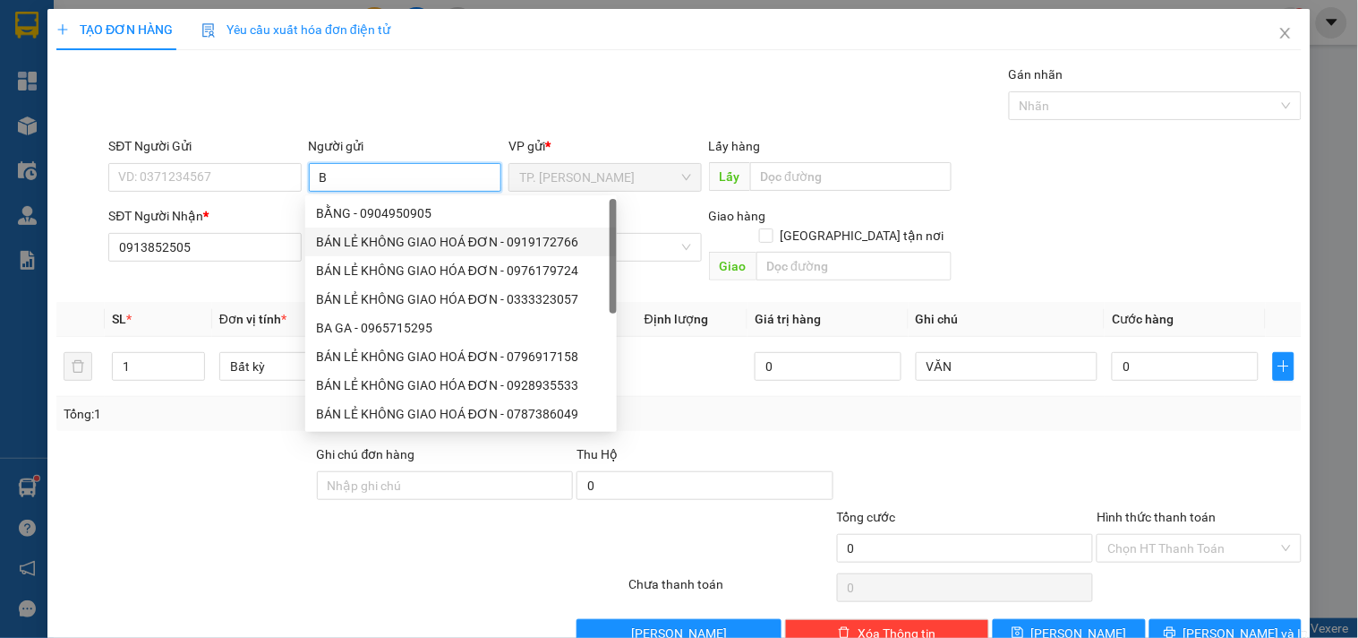
drag, startPoint x: 400, startPoint y: 237, endPoint x: 266, endPoint y: 194, distance: 141.0
click at [398, 235] on div "BÁN LẺ KHÔNG GIAO HOÁ ĐƠN - 0919172766" at bounding box center [461, 242] width 290 height 20
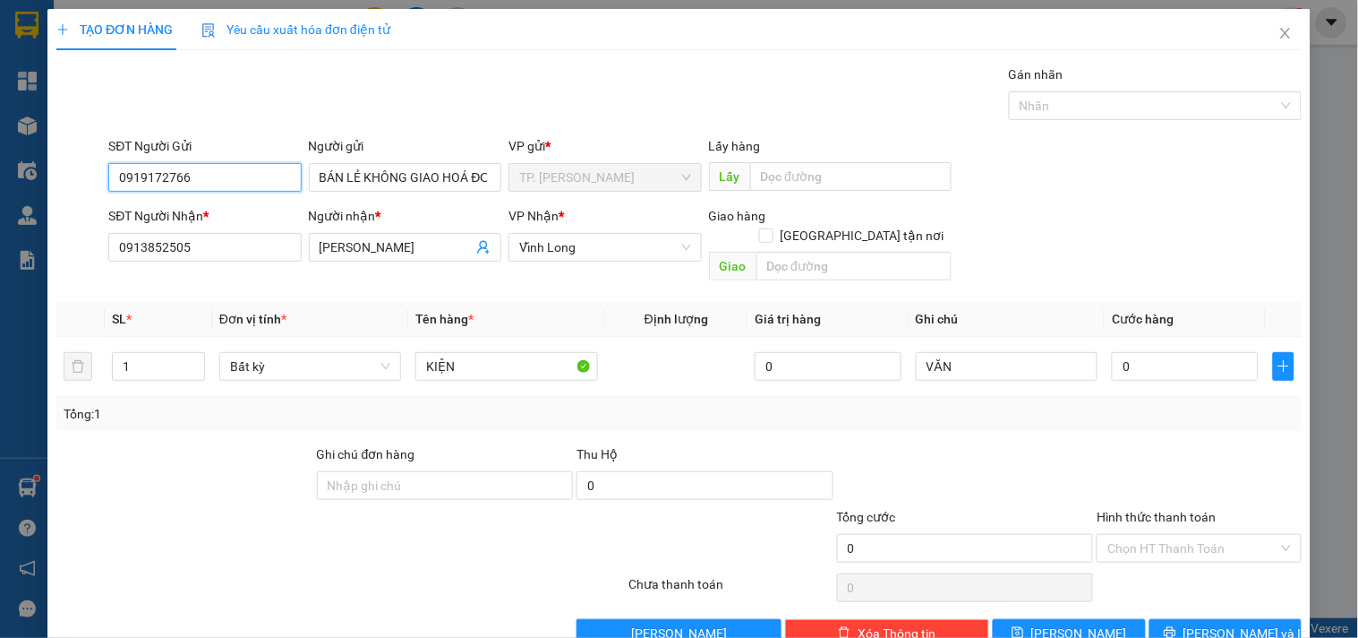
click at [240, 176] on input "0919172766" at bounding box center [204, 177] width 193 height 29
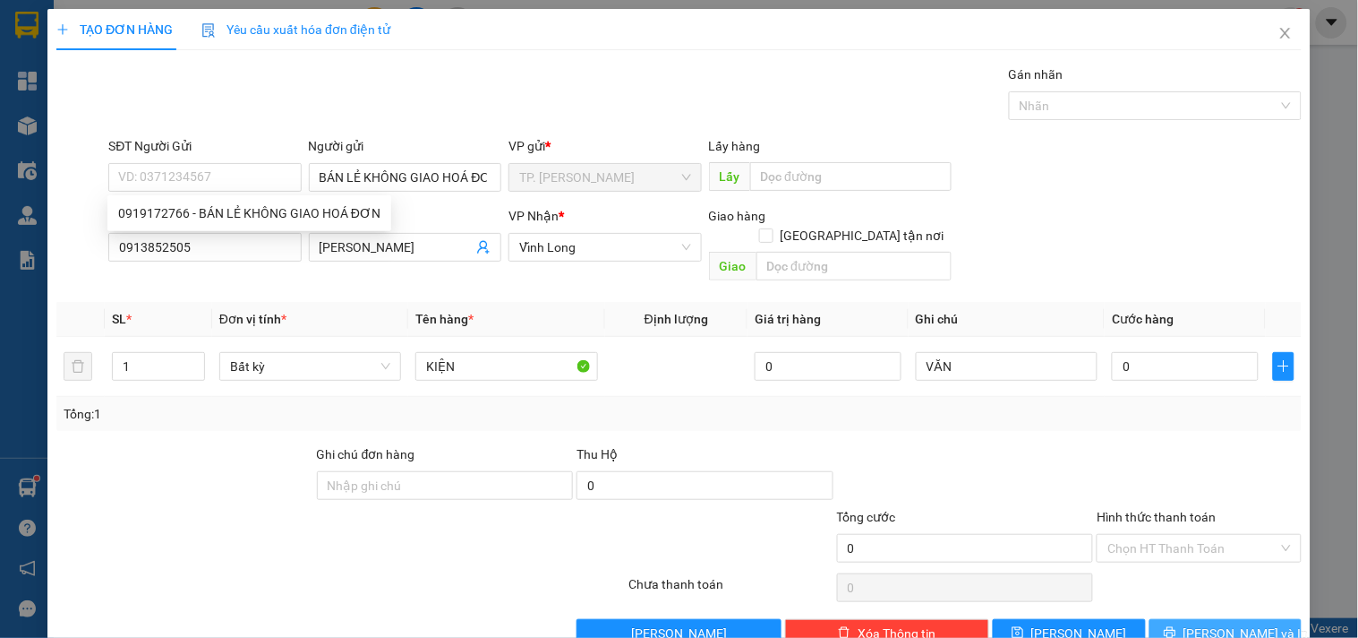
click at [1203, 623] on span "[PERSON_NAME] và In" at bounding box center [1246, 633] width 125 height 20
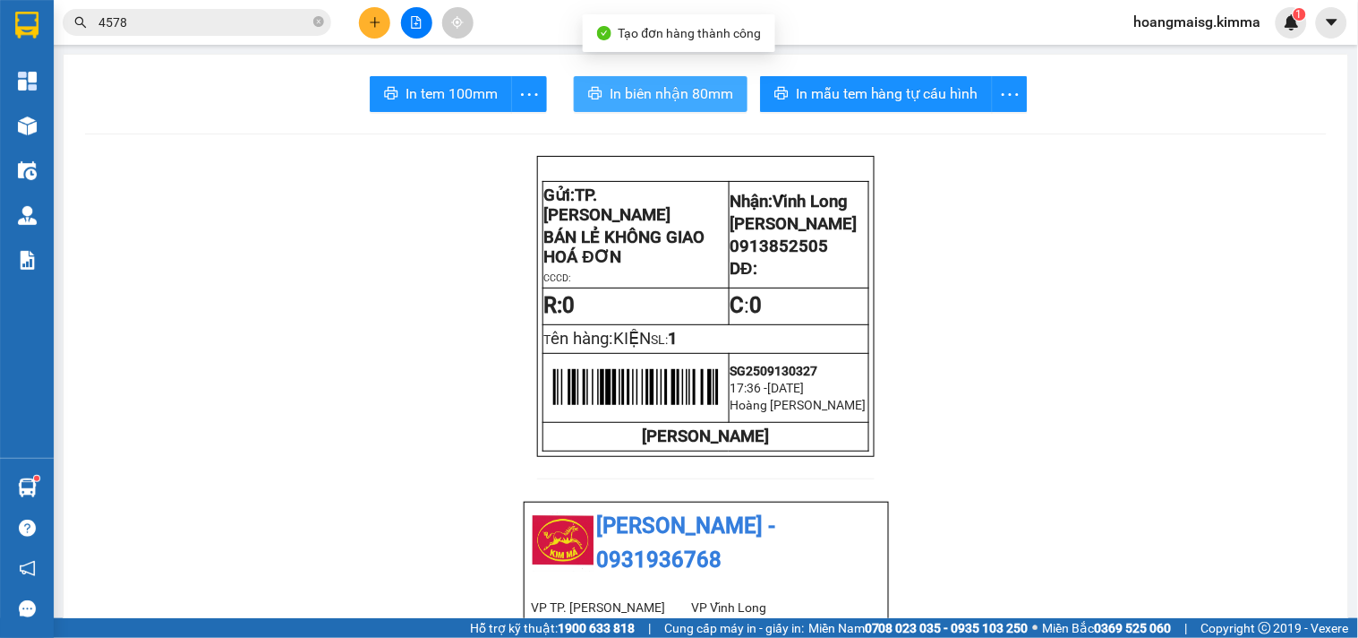
click at [646, 91] on span "In biên nhận 80mm" at bounding box center [672, 93] width 124 height 22
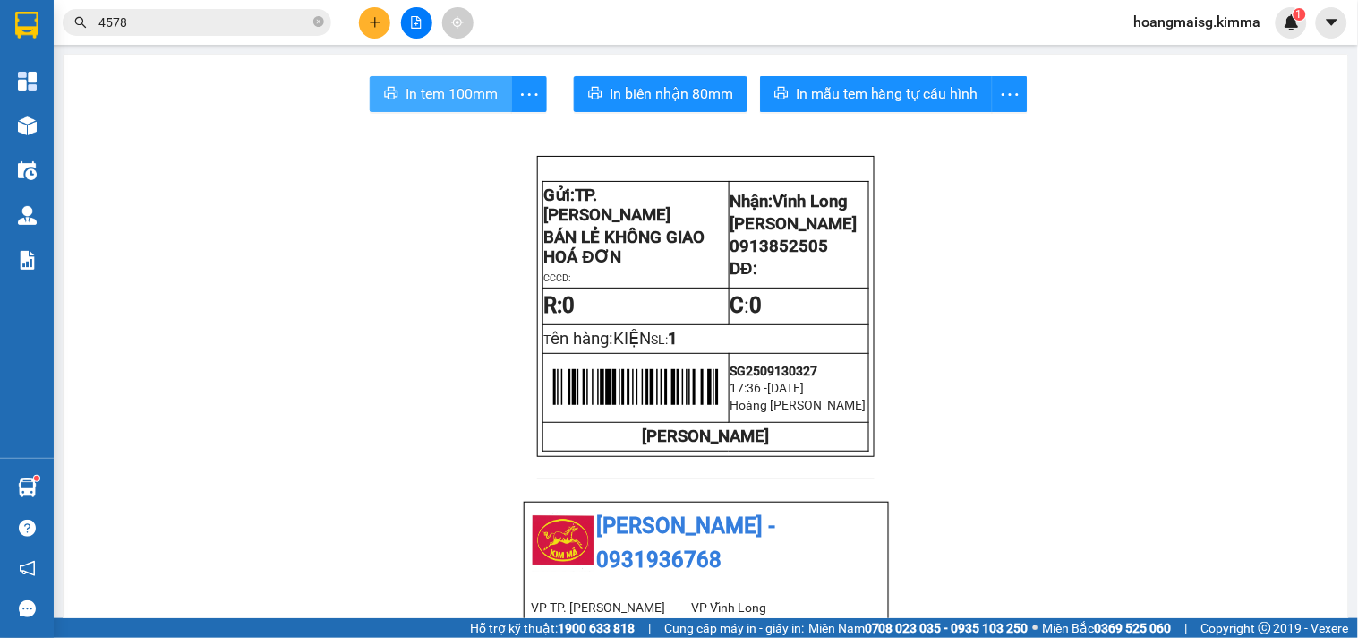
click at [434, 90] on span "In tem 100mm" at bounding box center [452, 93] width 92 height 22
click at [377, 7] on div at bounding box center [416, 22] width 134 height 31
click at [377, 12] on button at bounding box center [374, 22] width 31 height 31
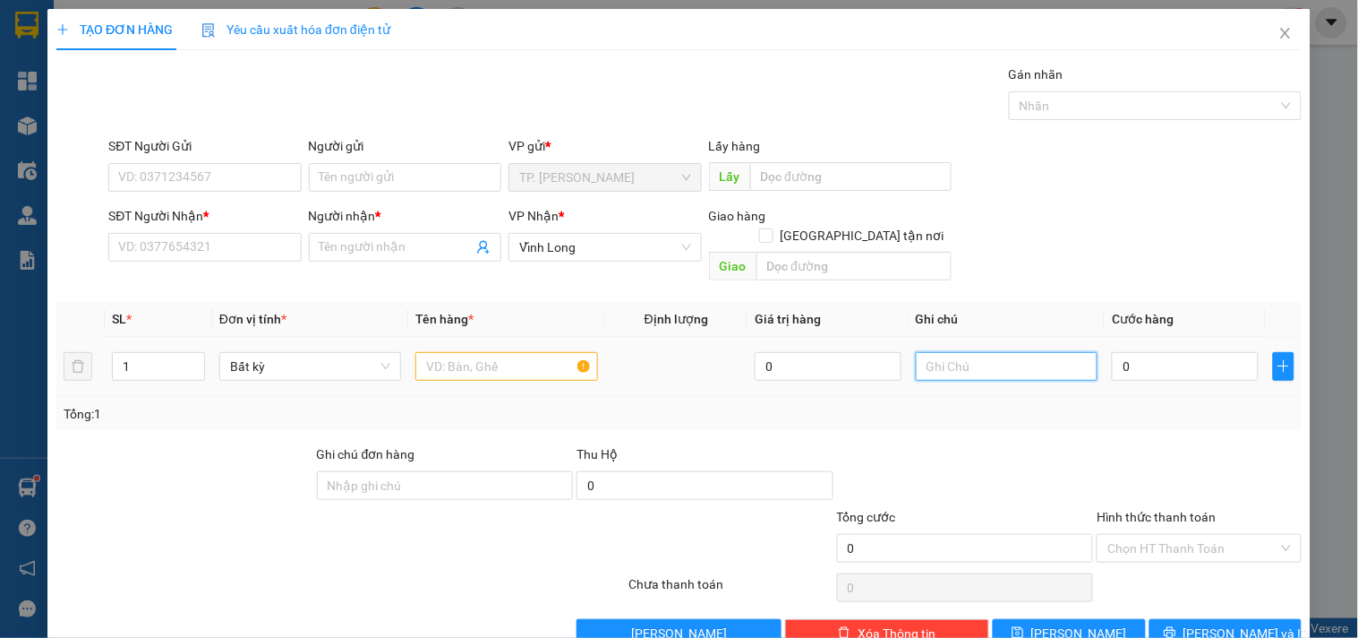
click at [937, 352] on input "text" at bounding box center [1007, 366] width 182 height 29
click at [1160, 352] on input "0" at bounding box center [1185, 366] width 147 height 29
click at [1132, 535] on input "Hình thức thanh toán" at bounding box center [1193, 548] width 170 height 27
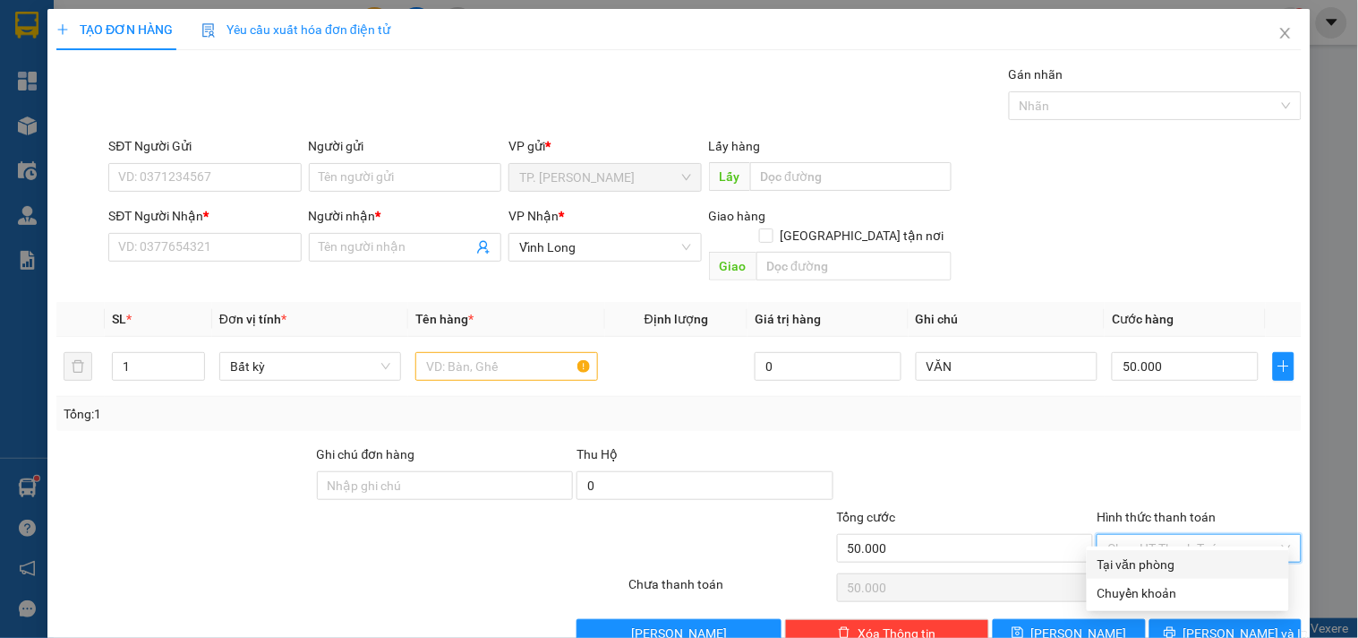
click at [1133, 567] on div "Tại văn phòng" at bounding box center [1188, 564] width 181 height 20
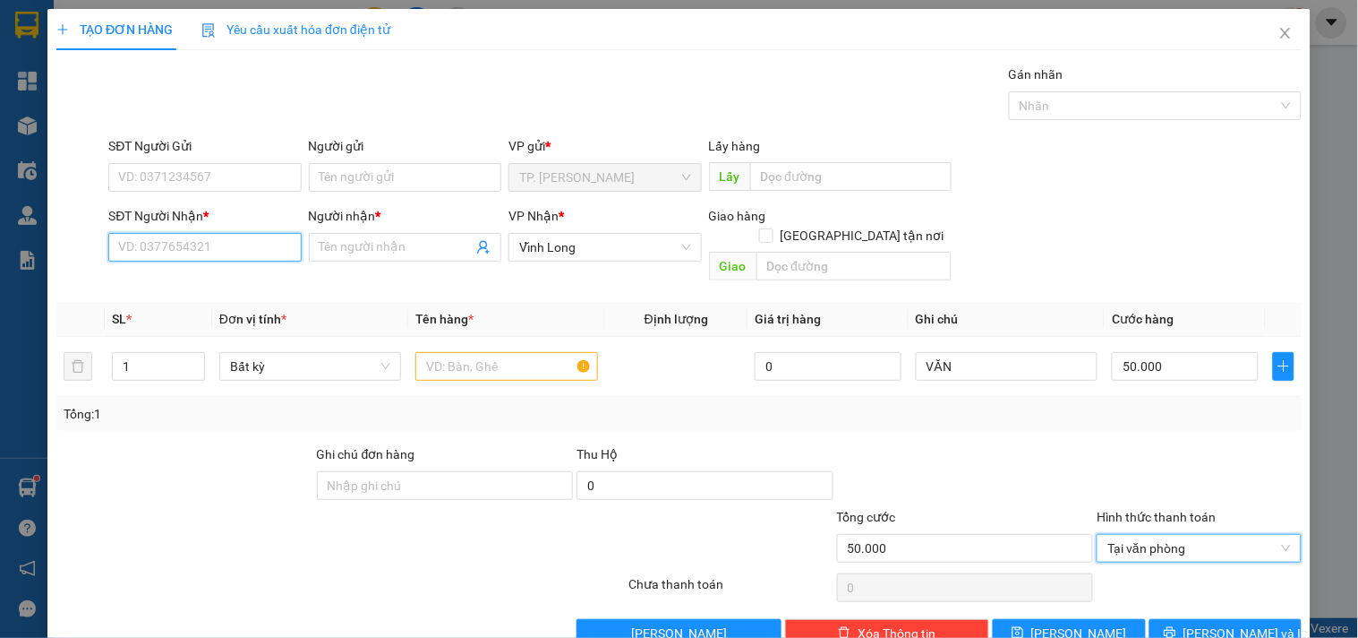
click at [150, 233] on input "SĐT Người Nhận *" at bounding box center [204, 247] width 193 height 29
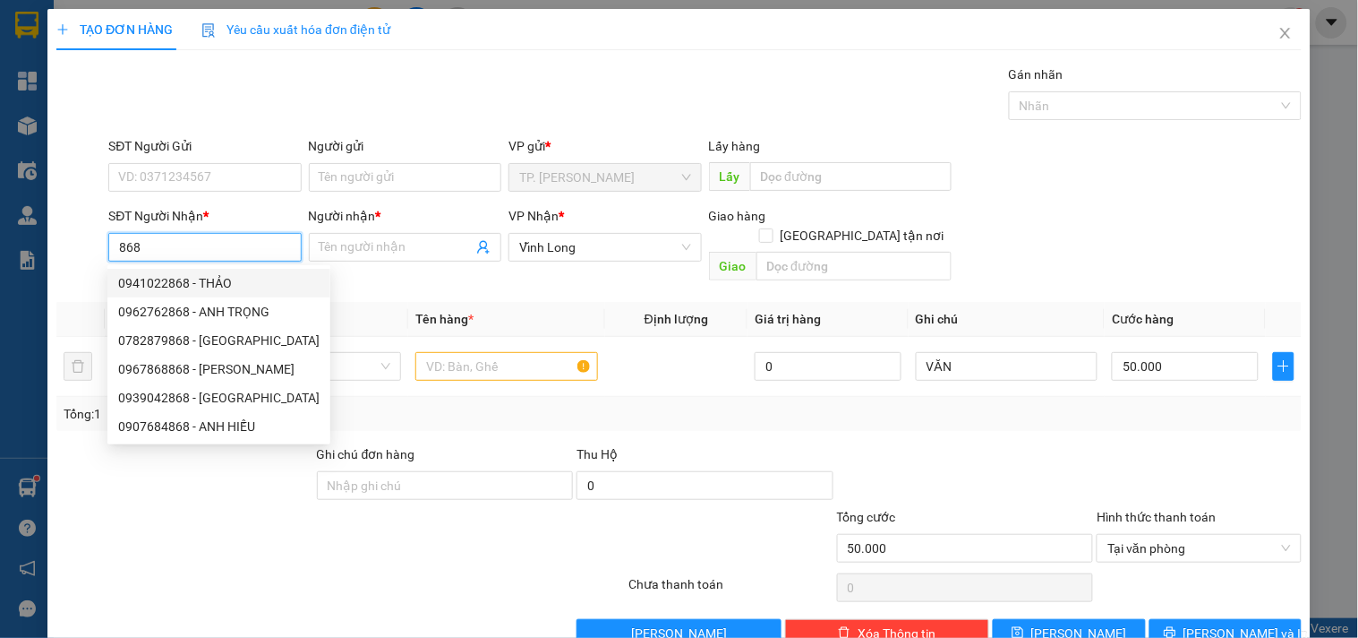
click at [211, 276] on div "0941022868 - THẢO" at bounding box center [218, 283] width 201 height 20
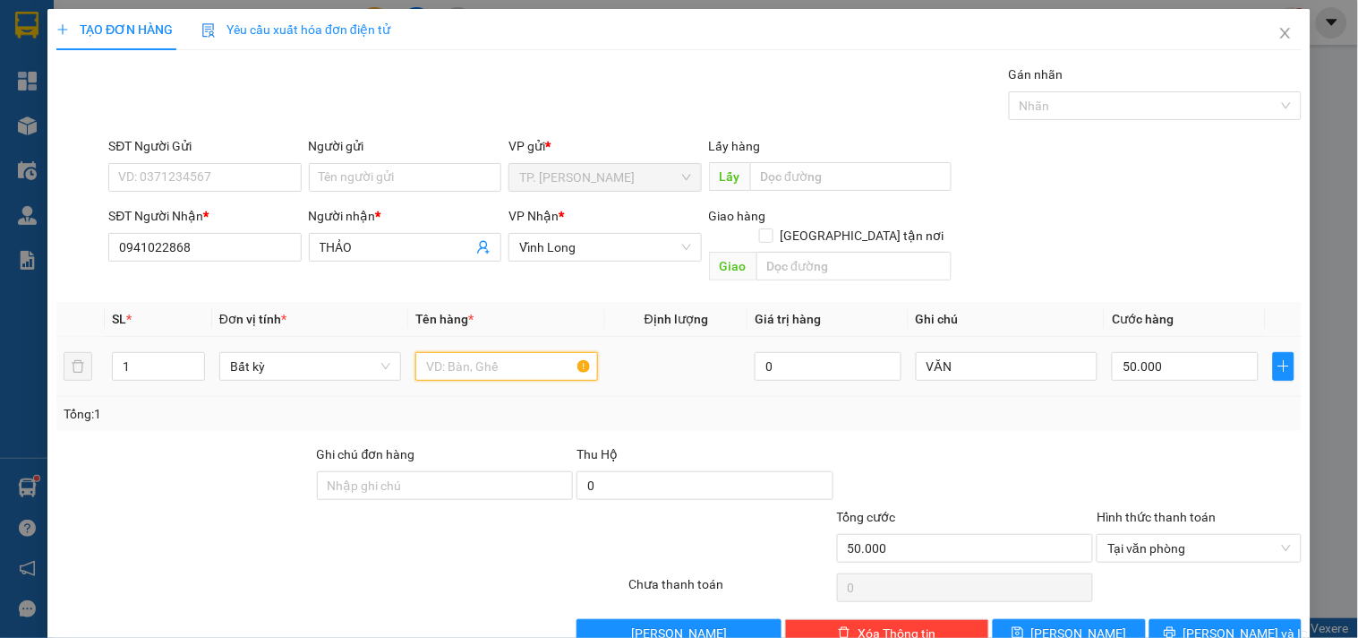
click at [478, 352] on input "text" at bounding box center [506, 366] width 182 height 29
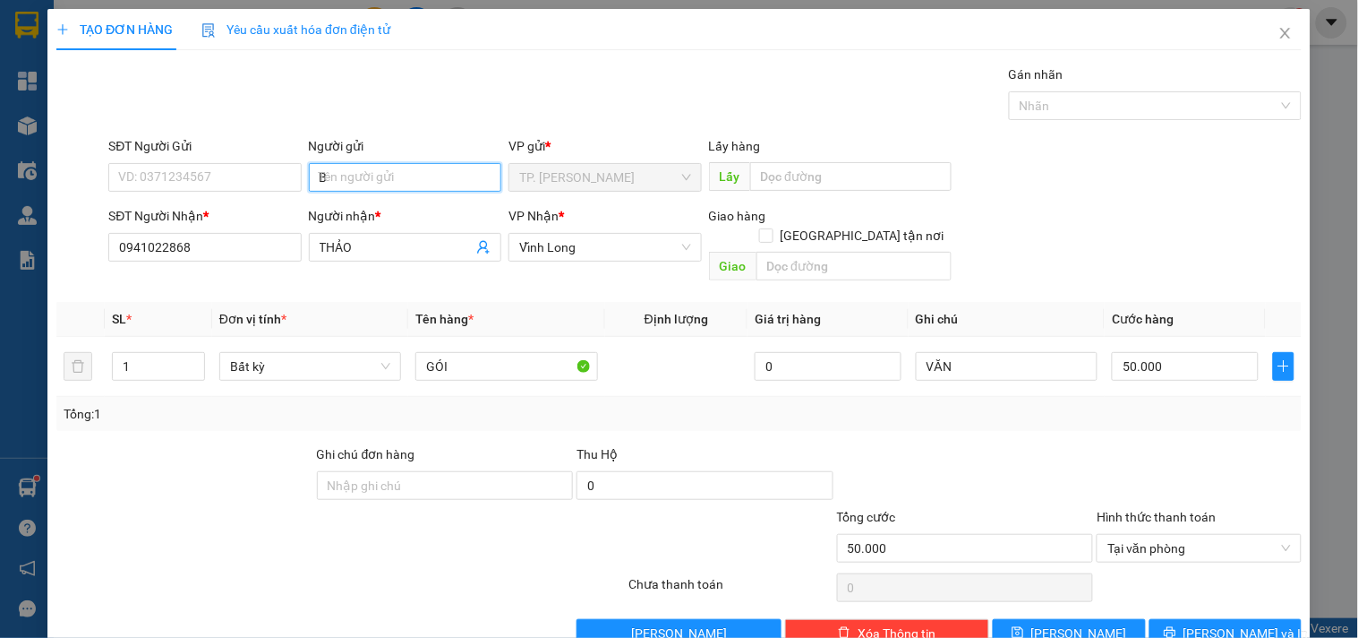
click at [415, 176] on input "B" at bounding box center [405, 177] width 193 height 29
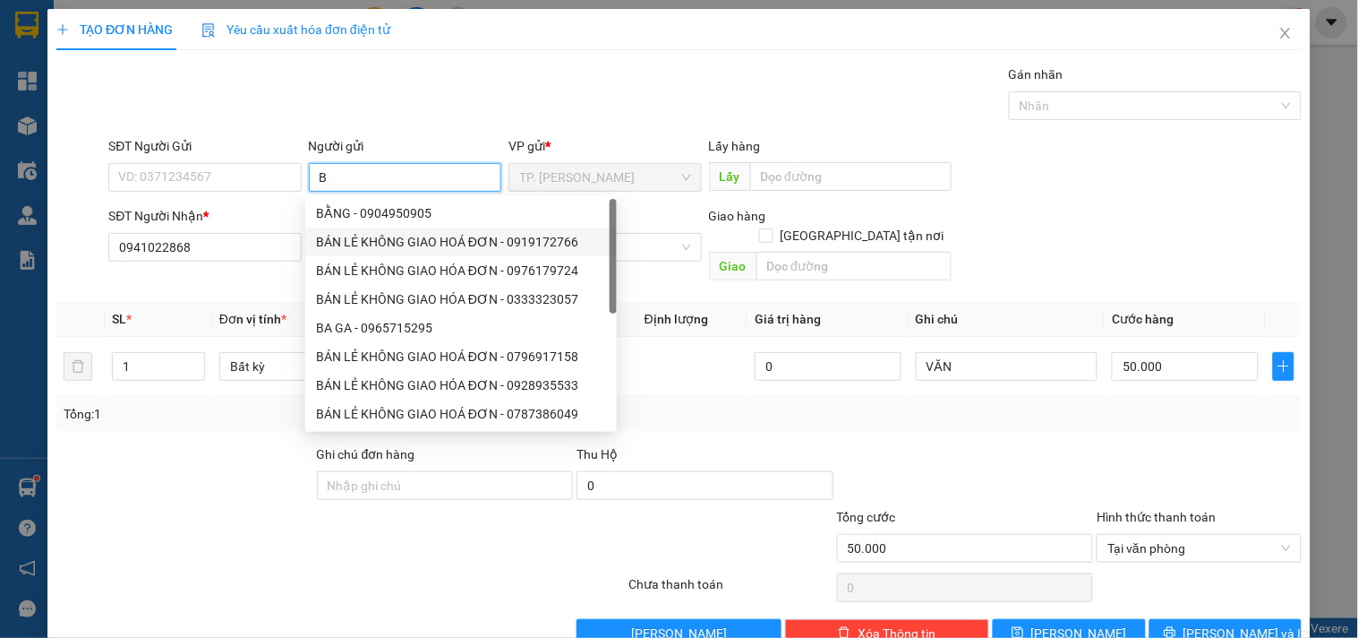
click at [417, 227] on div "BẰNG - 0904950905 BÁN LẺ KHÔNG GIAO HOÁ ĐƠN - 0919172766 BÁN LẺ KHÔNG GIAO HÓA …" at bounding box center [461, 342] width 312 height 287
click at [363, 237] on div "BÁN LẺ KHÔNG GIAO HOÁ ĐƠN - 0919172766" at bounding box center [461, 242] width 290 height 20
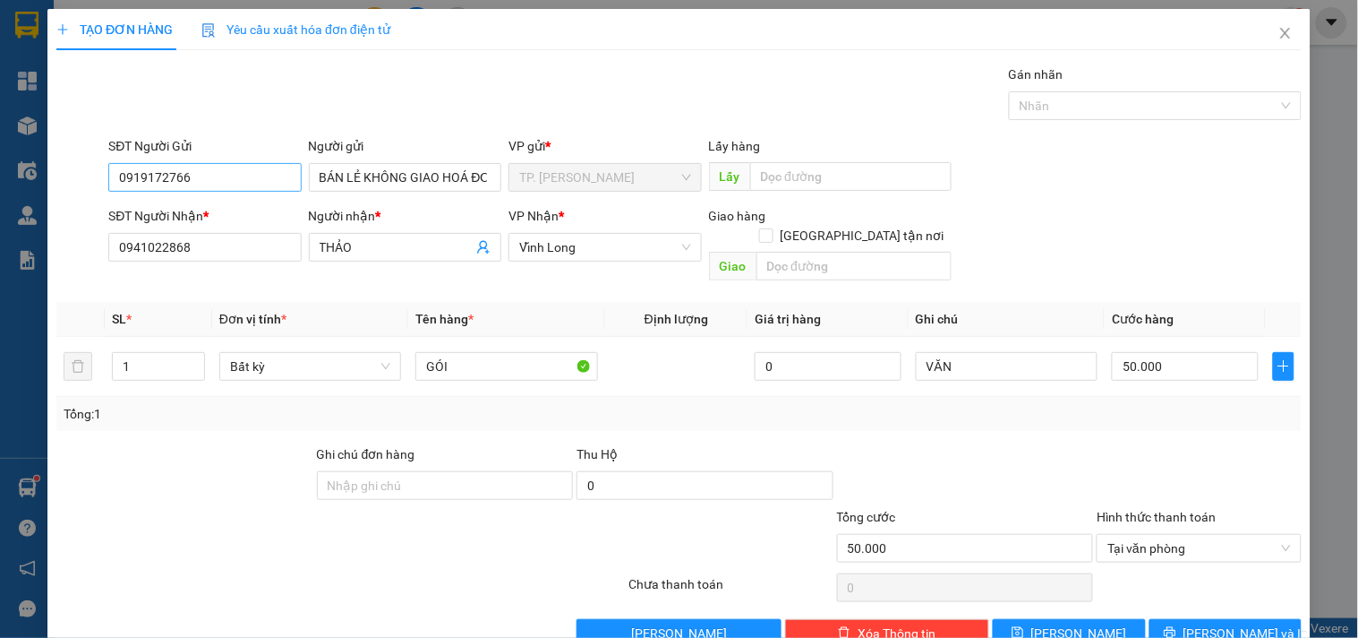
drag, startPoint x: 230, startPoint y: 158, endPoint x: 237, endPoint y: 177, distance: 21.0
click at [230, 161] on div "SĐT Người Gửi" at bounding box center [204, 149] width 193 height 27
click at [239, 179] on input "0919172766" at bounding box center [204, 177] width 193 height 29
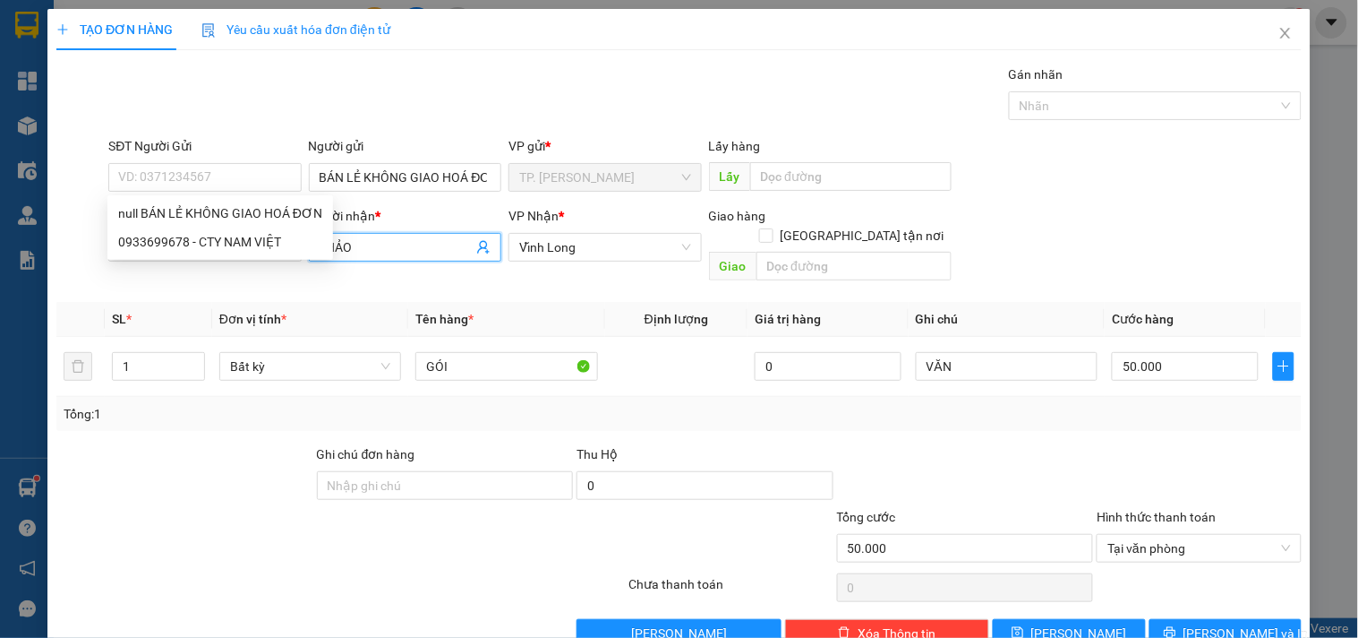
click at [425, 251] on input "THẢO" at bounding box center [396, 247] width 153 height 20
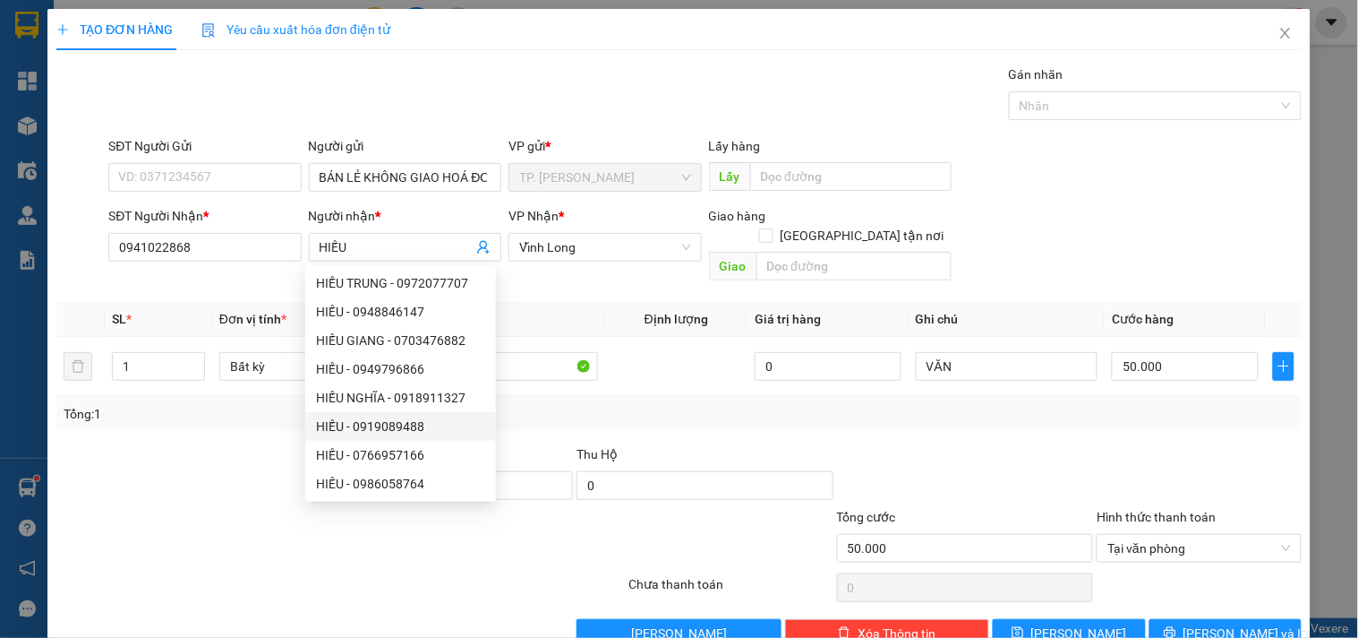
click at [748, 535] on div at bounding box center [731, 538] width 208 height 63
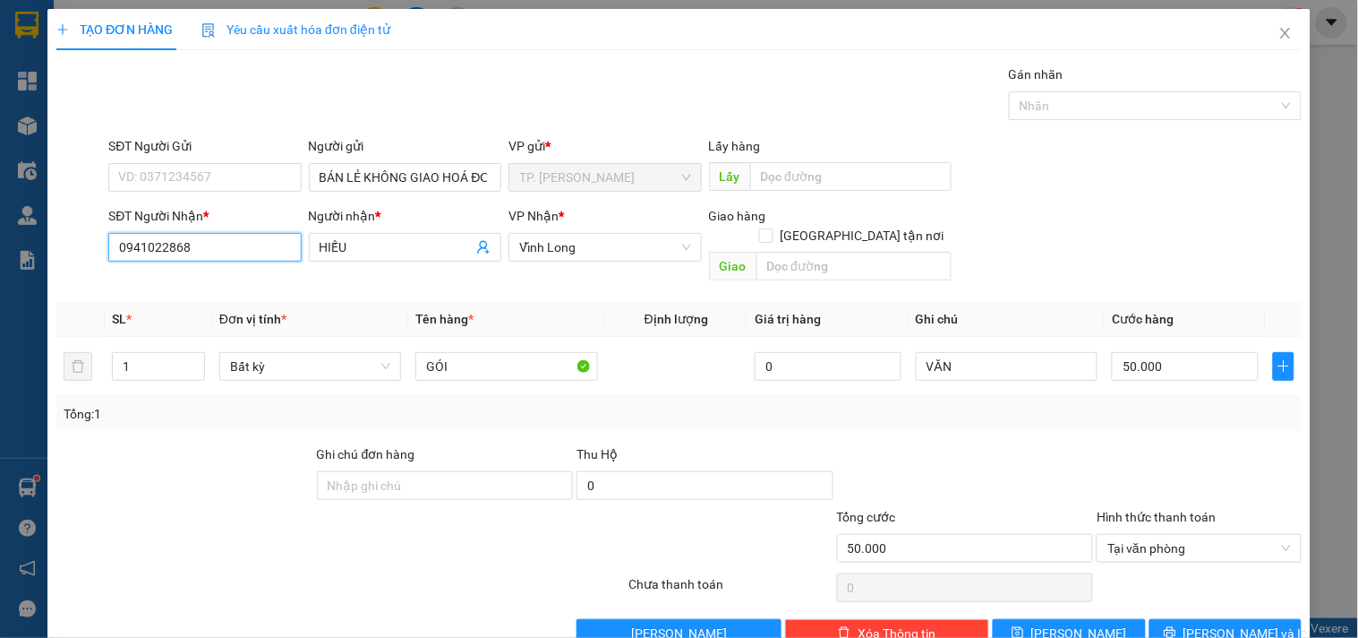
click at [246, 245] on input "0941022868" at bounding box center [204, 247] width 193 height 29
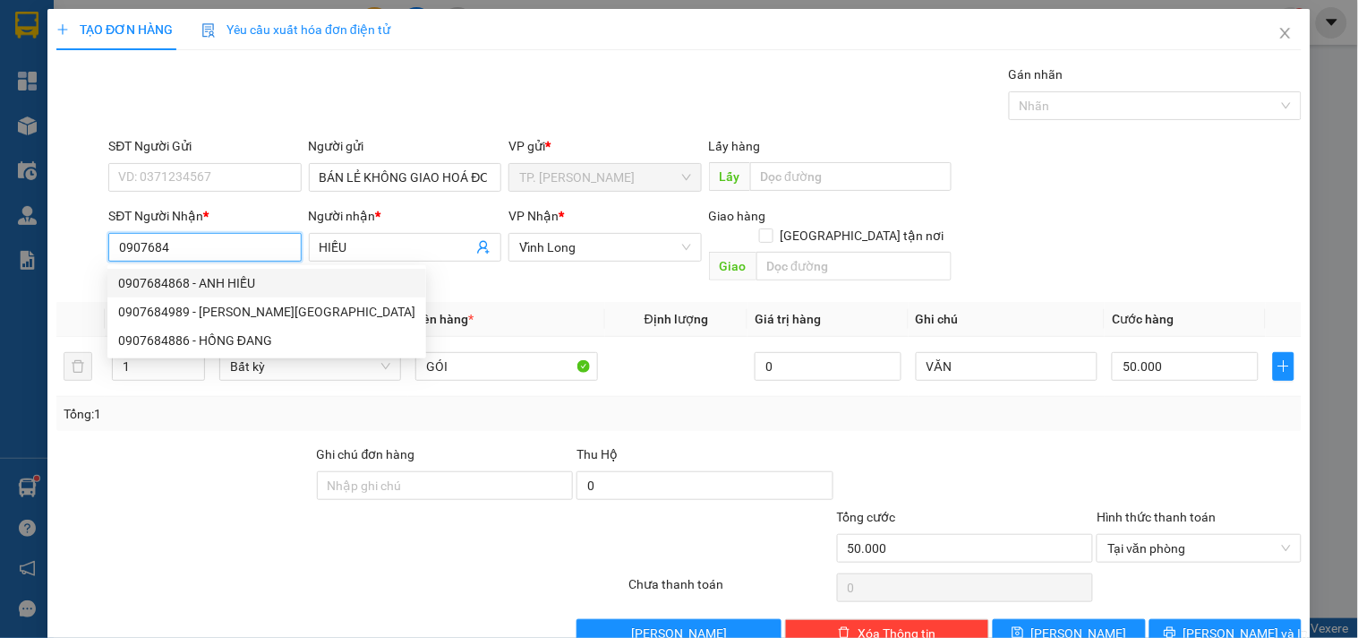
drag, startPoint x: 234, startPoint y: 285, endPoint x: 228, endPoint y: 276, distance: 10.4
click at [231, 285] on div "0907684868 - ANH HIẾU" at bounding box center [266, 283] width 297 height 20
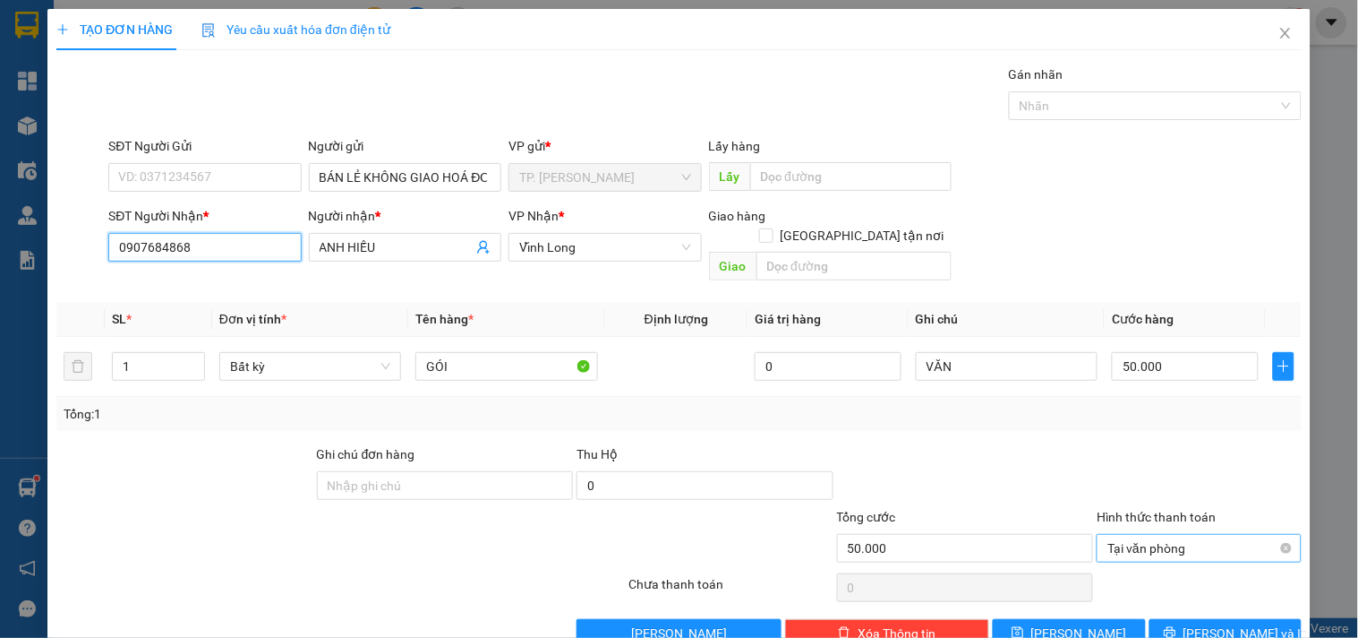
click at [1159, 535] on span "Tại văn phòng" at bounding box center [1199, 548] width 183 height 27
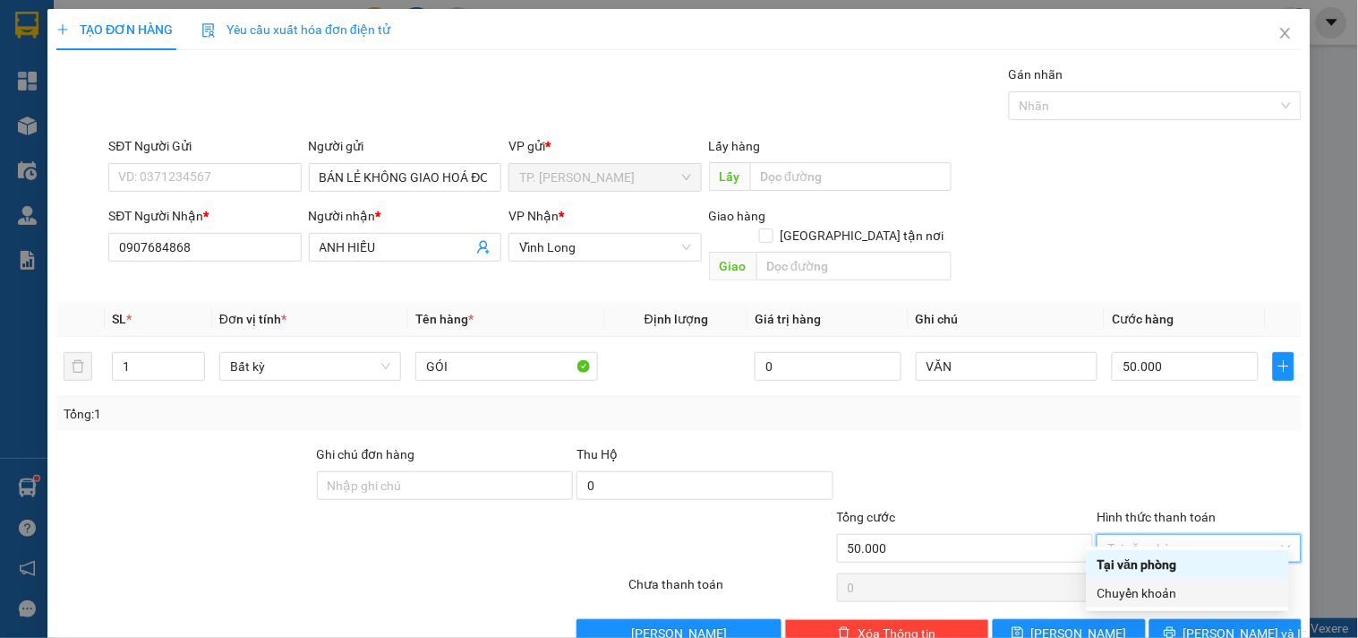
click at [1168, 592] on div "Chuyển khoản" at bounding box center [1188, 593] width 181 height 20
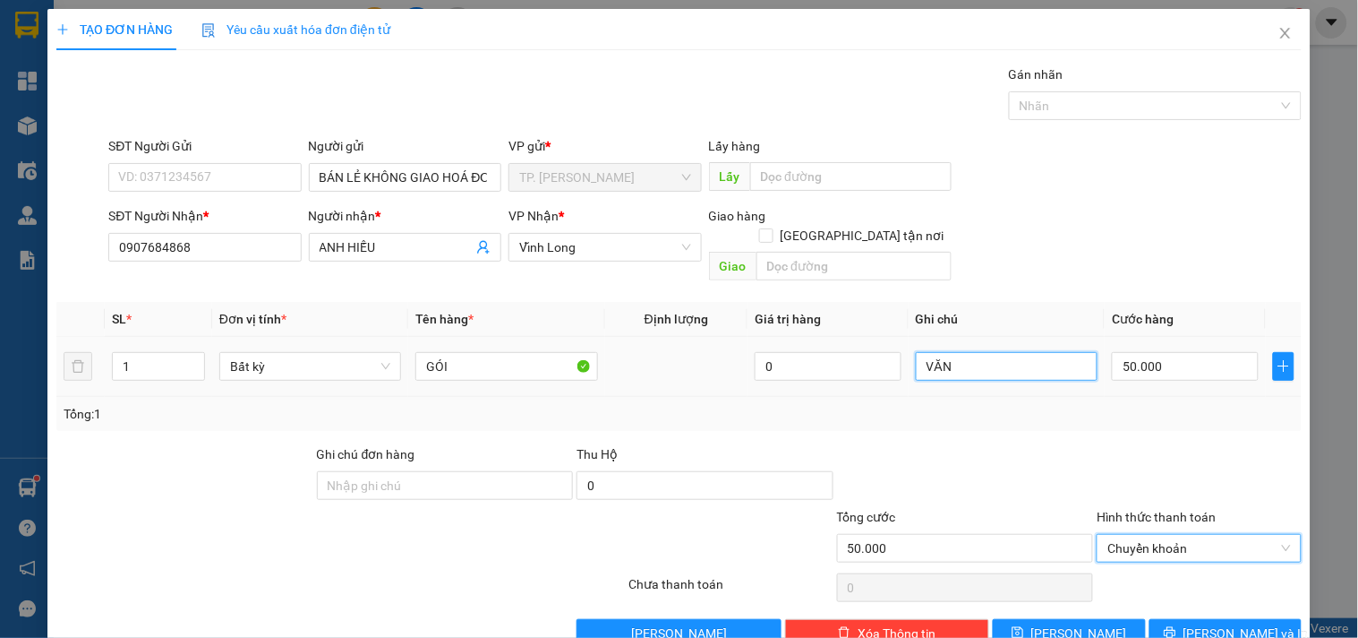
click at [1024, 352] on input "VĂN" at bounding box center [1007, 366] width 182 height 29
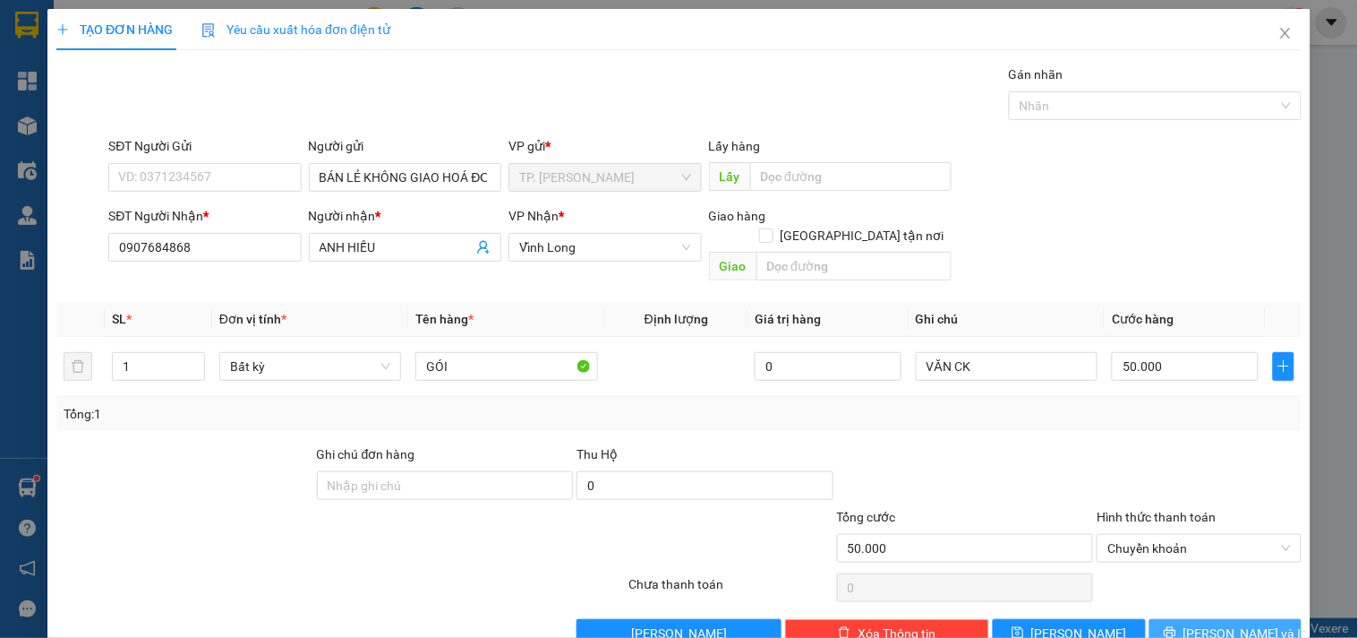
click at [1232, 623] on span "[PERSON_NAME] và In" at bounding box center [1246, 633] width 125 height 20
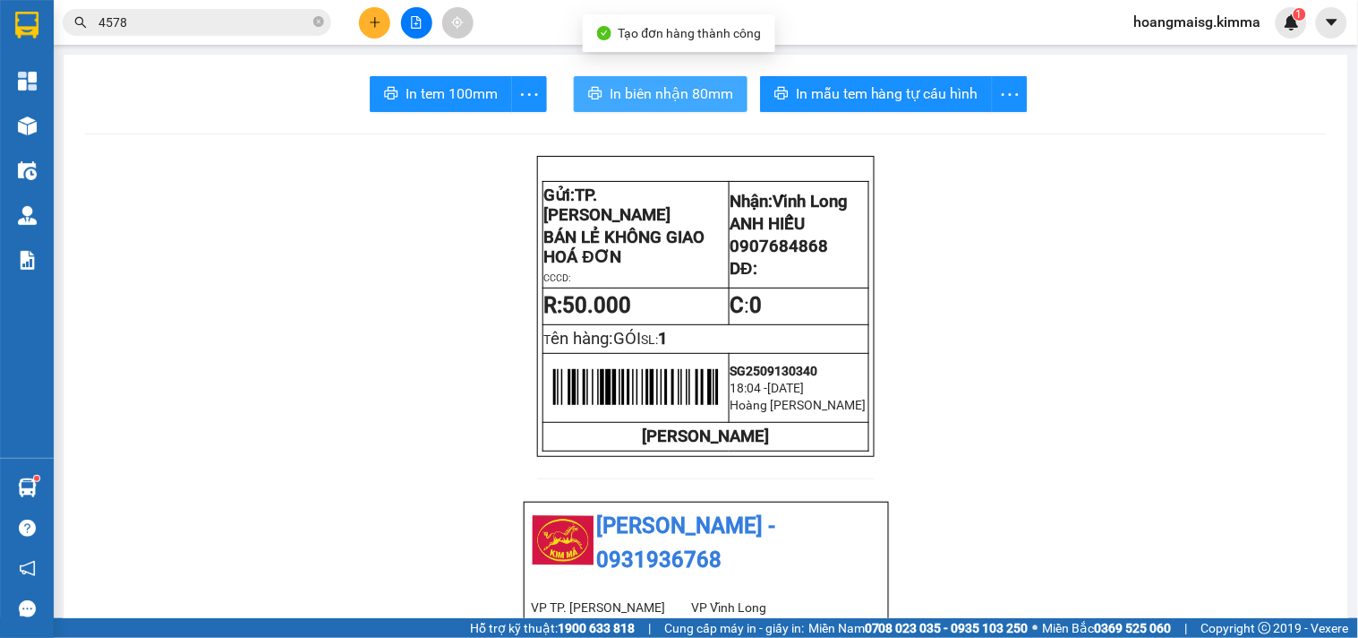
click at [693, 88] on span "In biên nhận 80mm" at bounding box center [672, 93] width 124 height 22
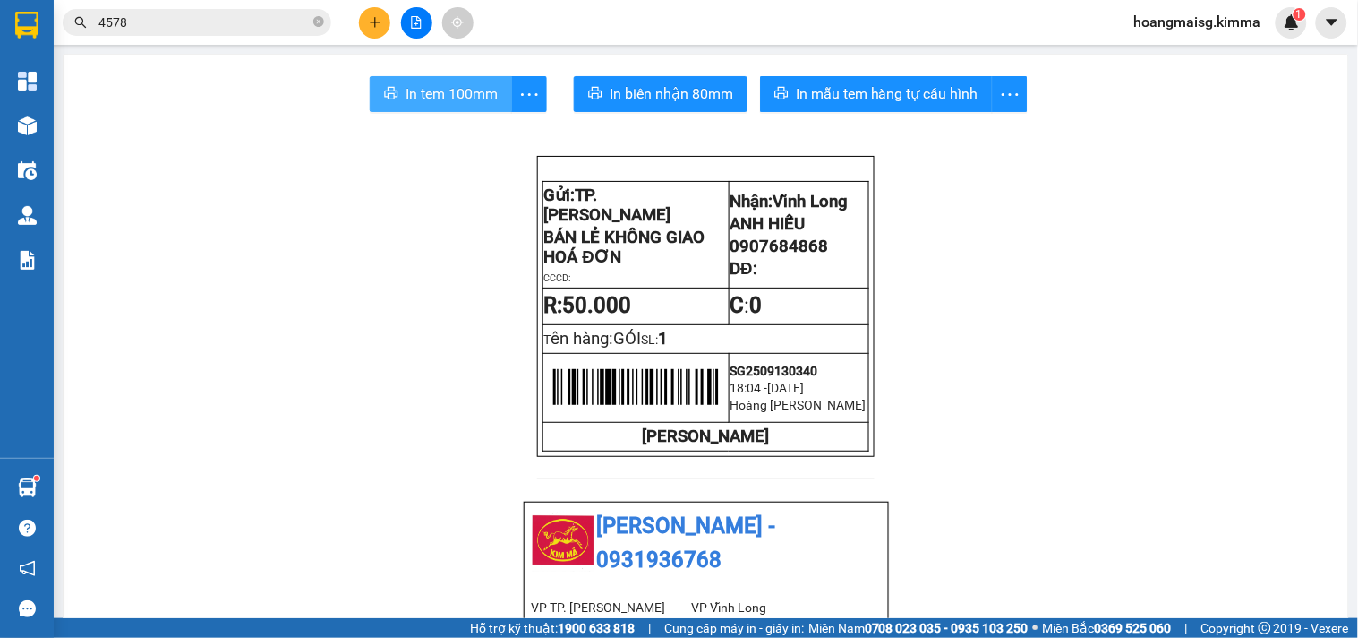
click at [463, 101] on span "In tem 100mm" at bounding box center [452, 93] width 92 height 22
click at [377, 22] on icon "plus" at bounding box center [375, 21] width 10 height 1
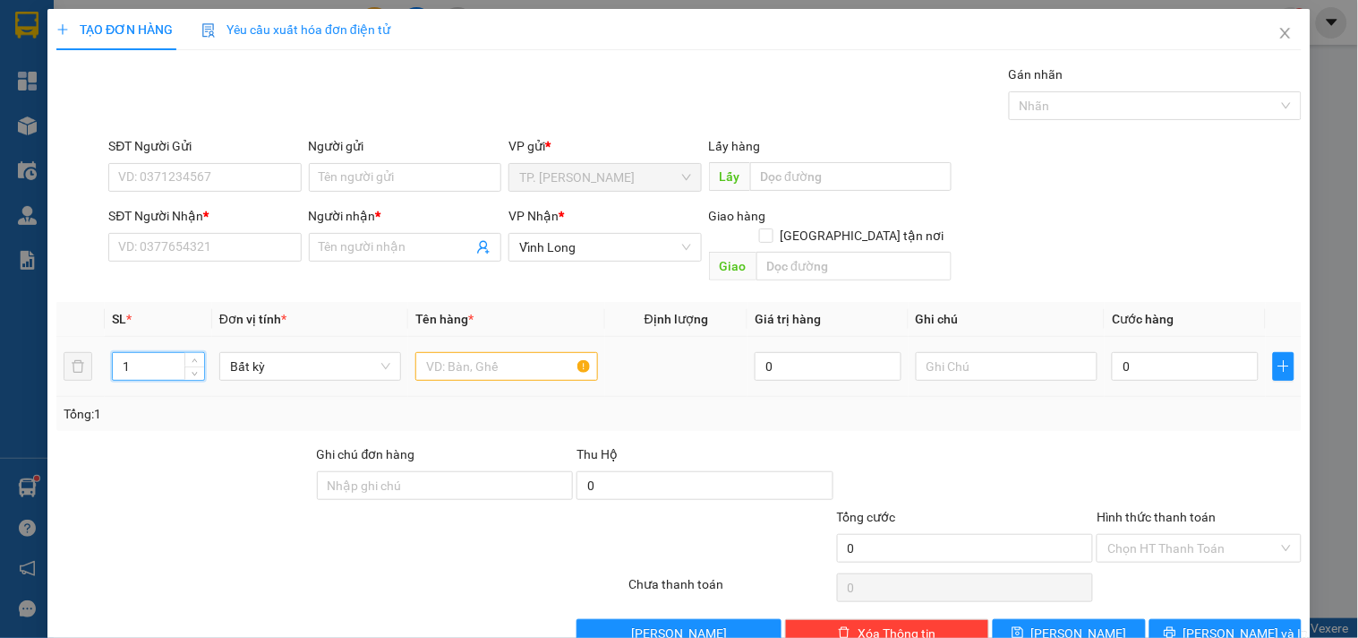
click at [175, 355] on input "1" at bounding box center [158, 366] width 91 height 27
click at [467, 352] on input "text" at bounding box center [506, 366] width 182 height 29
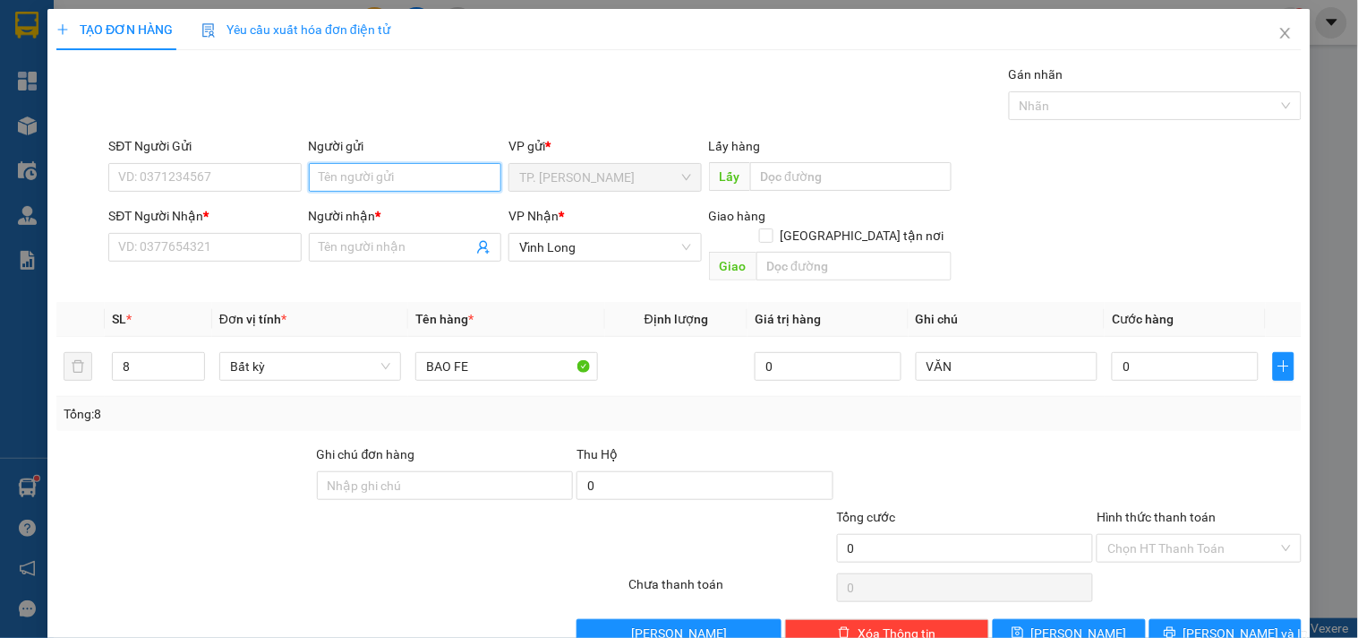
click at [349, 174] on input "Người gửi" at bounding box center [405, 177] width 193 height 29
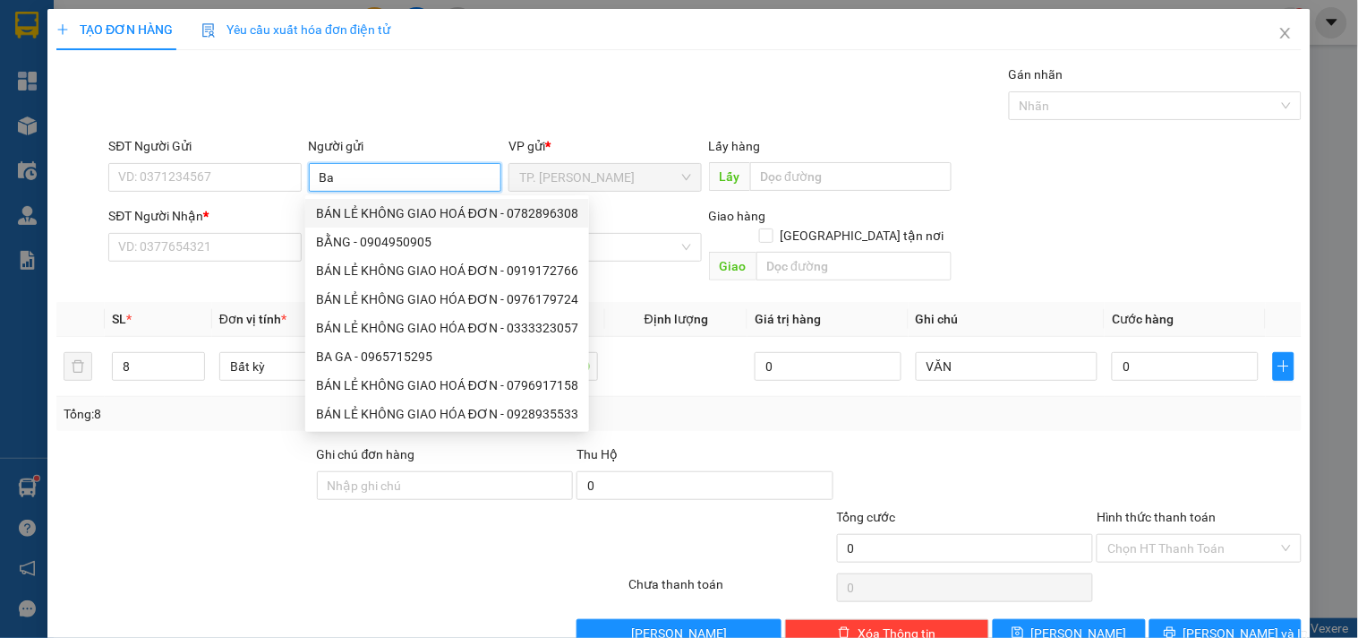
click at [392, 206] on div "BÁN LẺ KHÔNG GIAO HOÁ ĐƠN - 0782896308" at bounding box center [447, 213] width 262 height 20
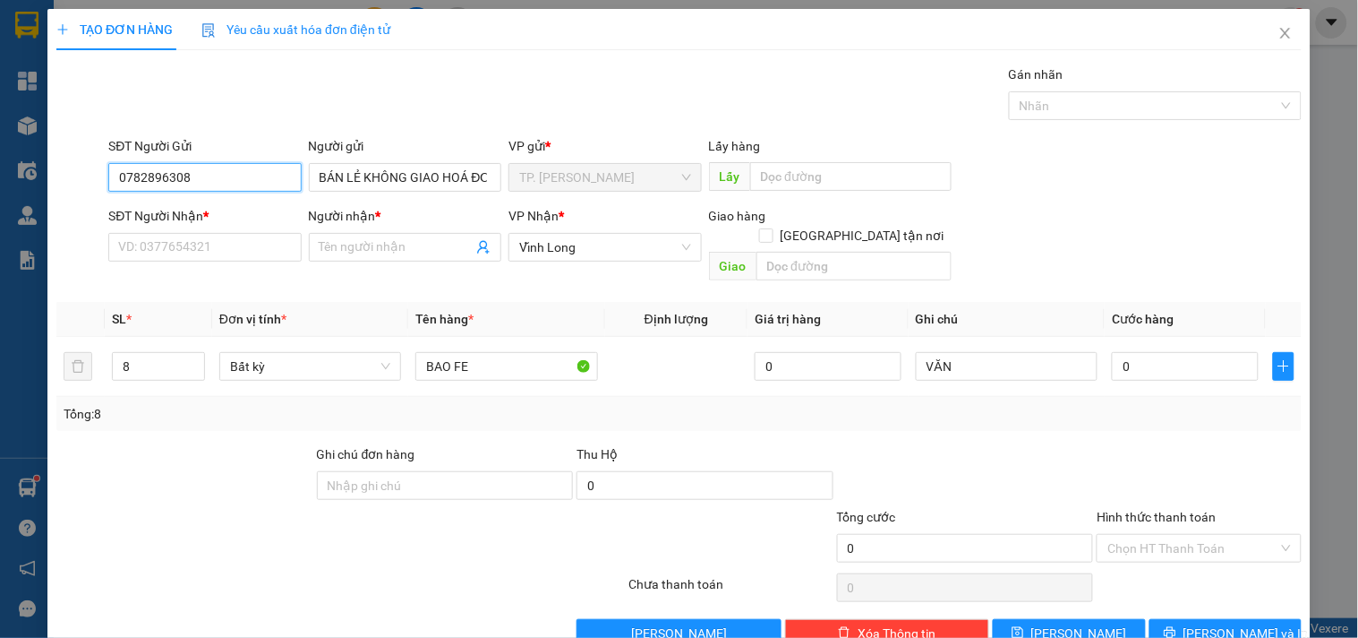
drag, startPoint x: 261, startPoint y: 172, endPoint x: 265, endPoint y: 164, distance: 9.2
click at [260, 171] on input "0782896308" at bounding box center [204, 177] width 193 height 29
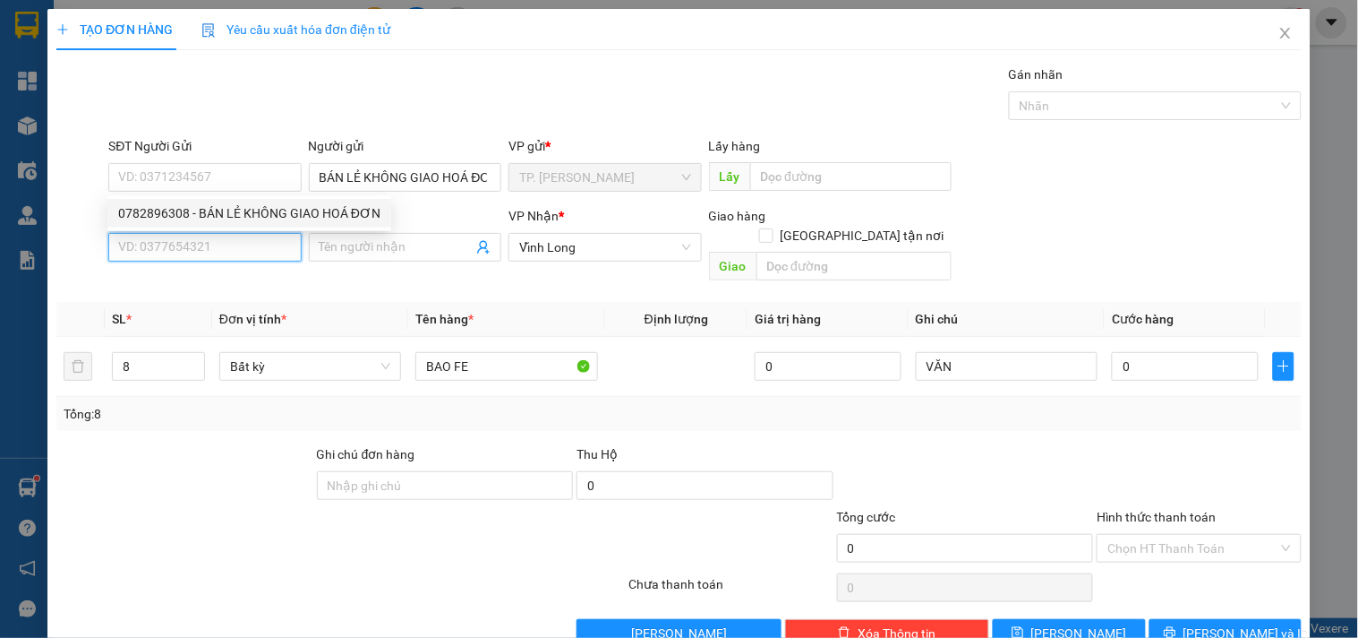
click at [270, 243] on input "SĐT Người Nhận *" at bounding box center [204, 247] width 193 height 29
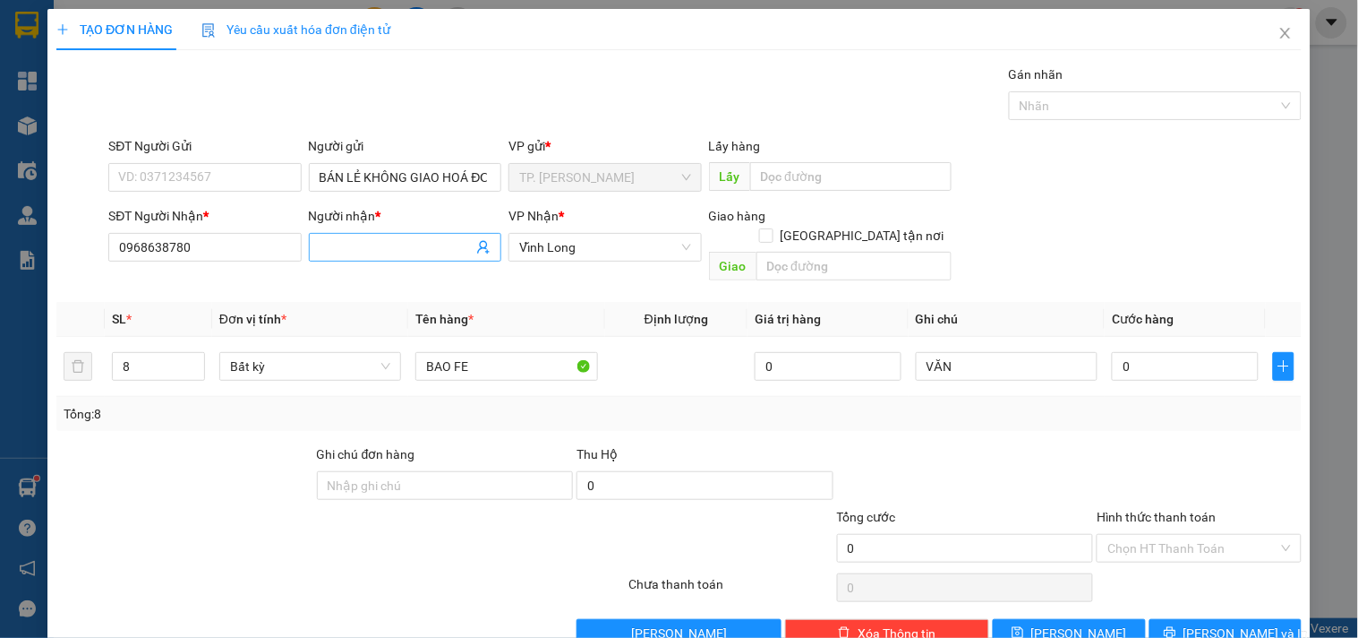
click at [362, 254] on input "Người nhận *" at bounding box center [396, 247] width 153 height 20
click at [180, 353] on input "8" at bounding box center [158, 366] width 91 height 27
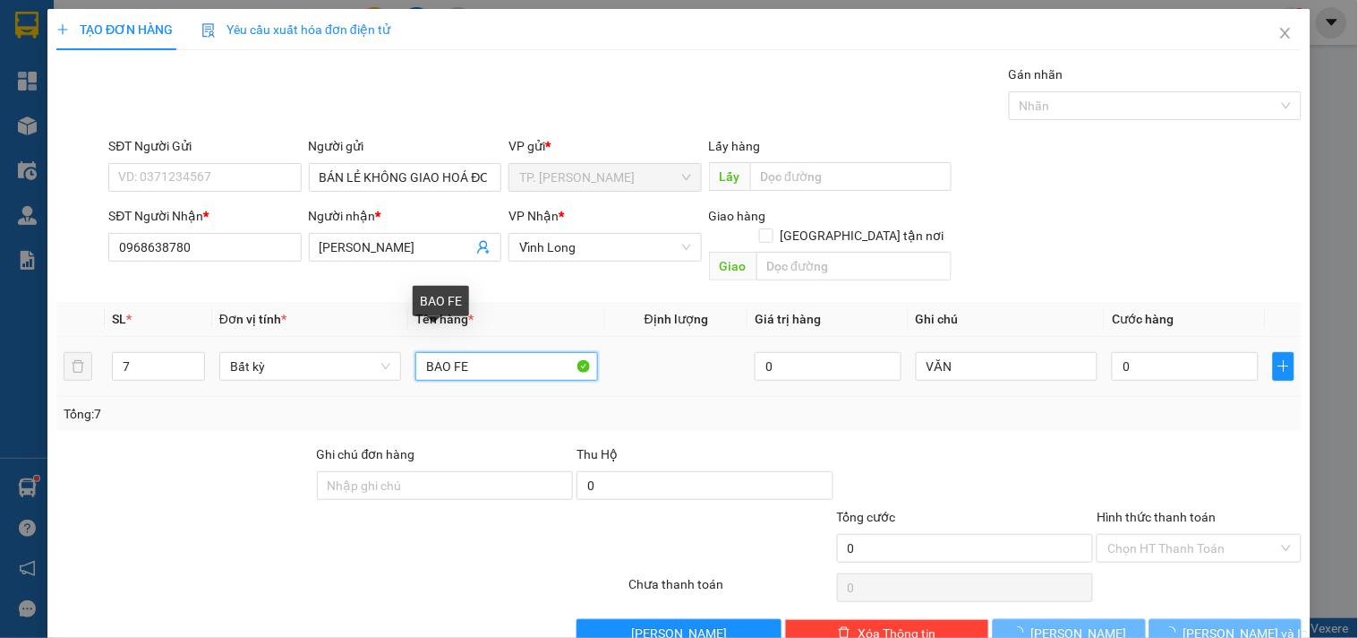
click at [499, 352] on input "BAO FE" at bounding box center [506, 366] width 182 height 29
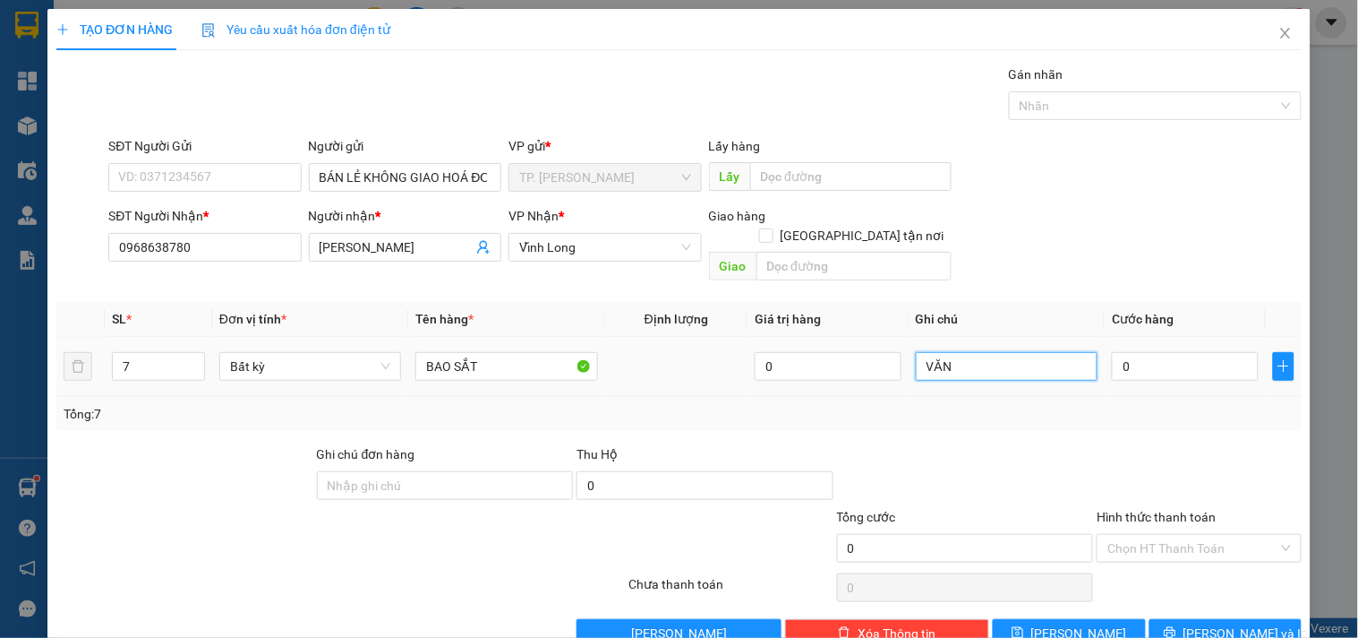
click at [1015, 352] on input "VĂN" at bounding box center [1007, 366] width 182 height 29
click at [1263, 619] on button "[PERSON_NAME] và In" at bounding box center [1226, 633] width 152 height 29
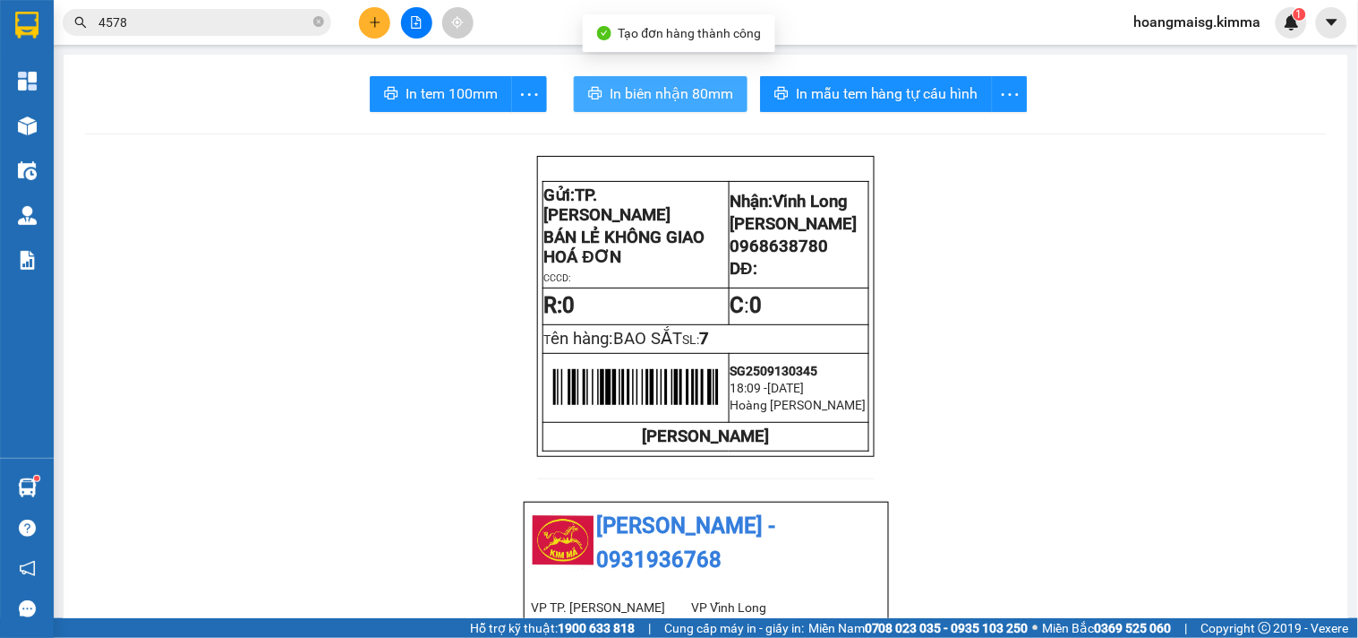
click at [721, 86] on span "In biên nhận 80mm" at bounding box center [672, 93] width 124 height 22
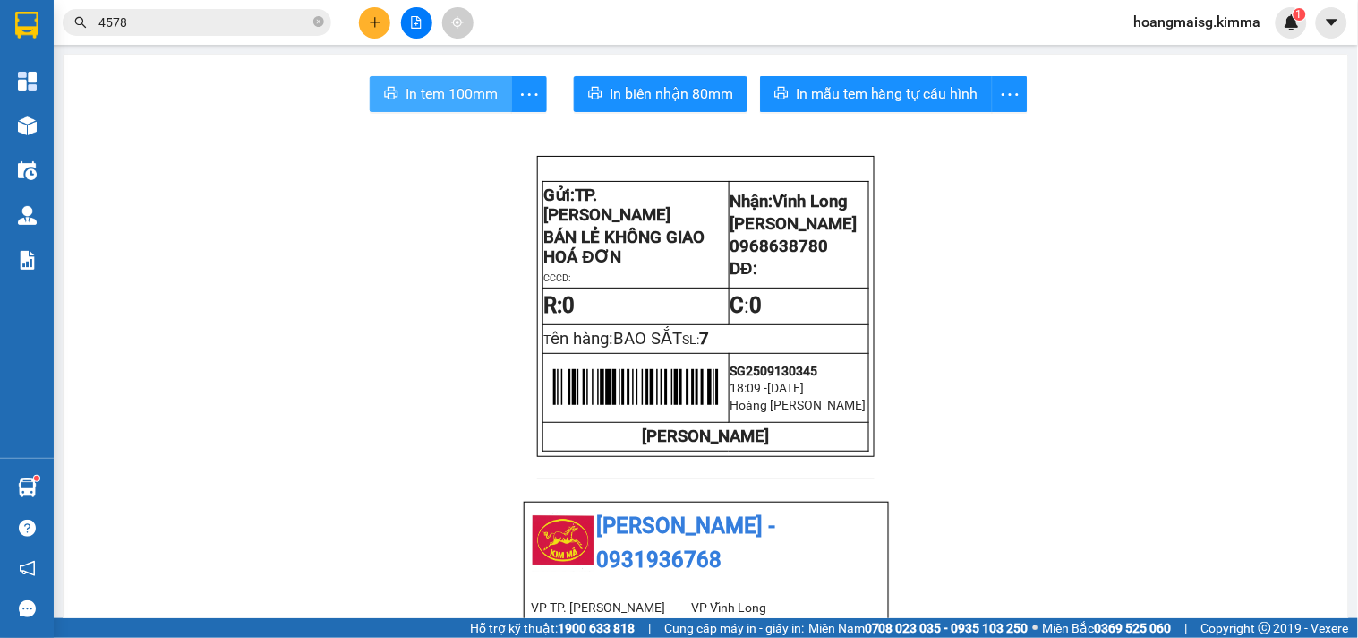
click at [451, 100] on span "In tem 100mm" at bounding box center [452, 93] width 92 height 22
click at [363, 19] on button at bounding box center [374, 22] width 31 height 31
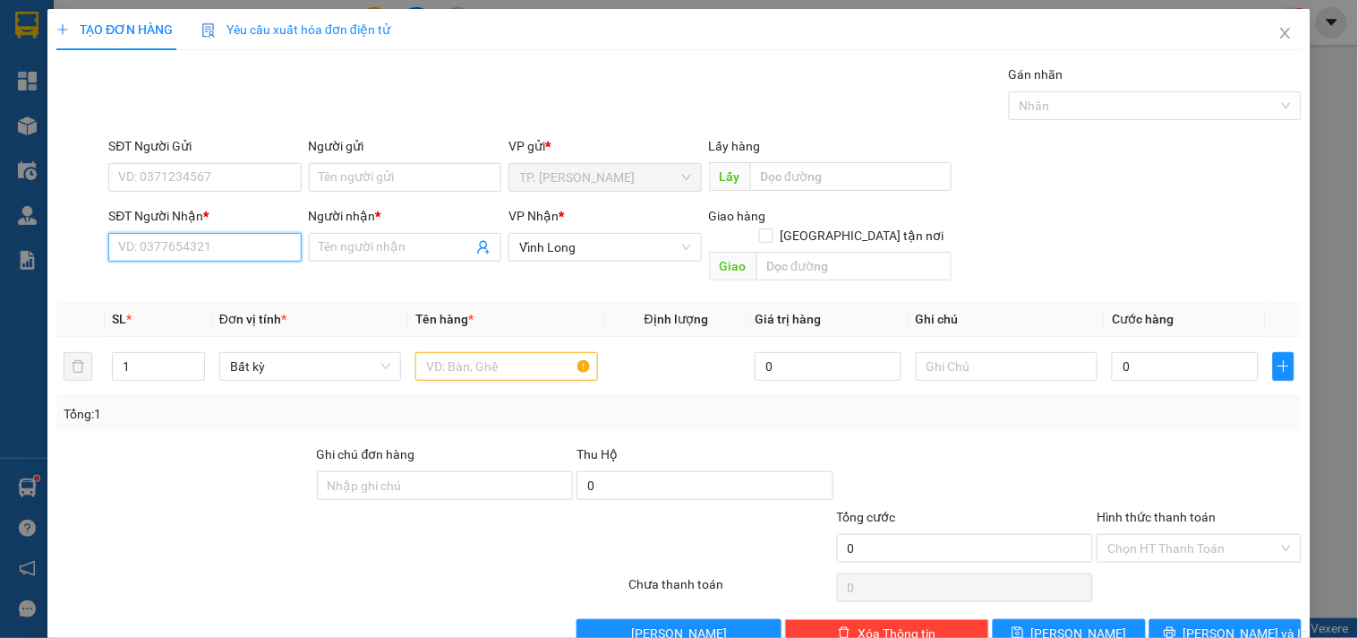
click at [221, 260] on input "SĐT Người Nhận *" at bounding box center [204, 247] width 193 height 29
click at [235, 276] on div "0901095300 - ANH TÙNG" at bounding box center [202, 283] width 169 height 20
click at [475, 359] on input "text" at bounding box center [506, 366] width 182 height 29
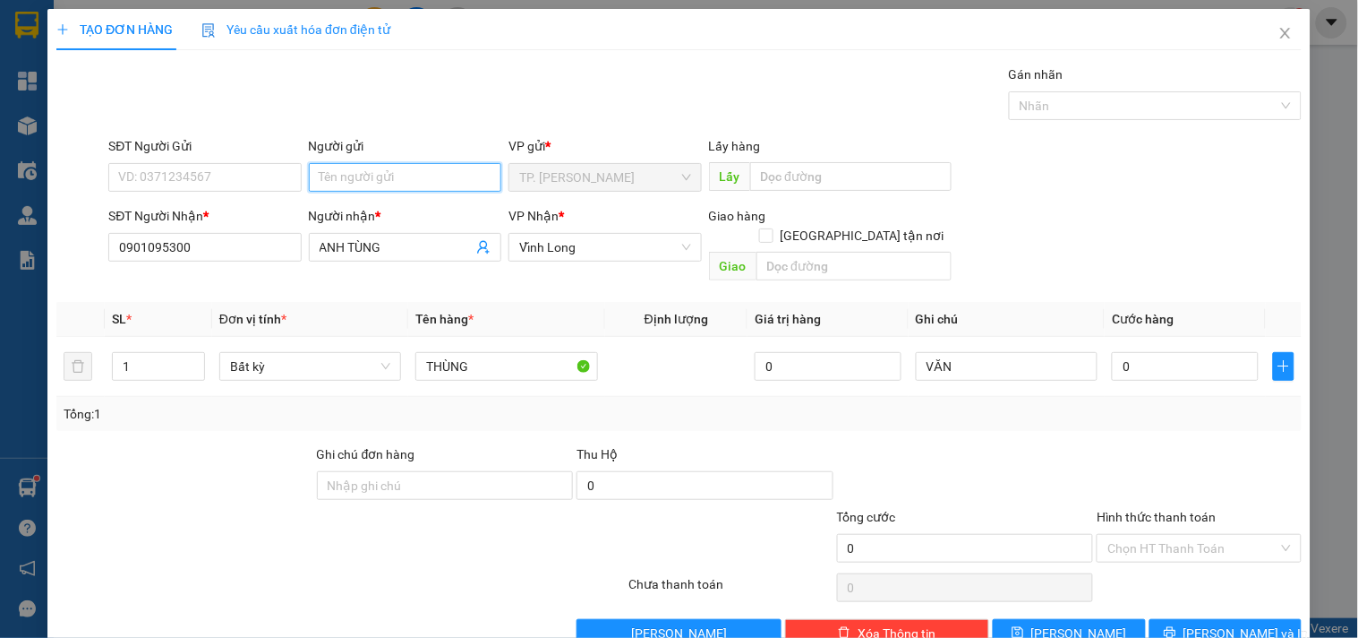
click at [394, 185] on input "Người gửi" at bounding box center [405, 177] width 193 height 29
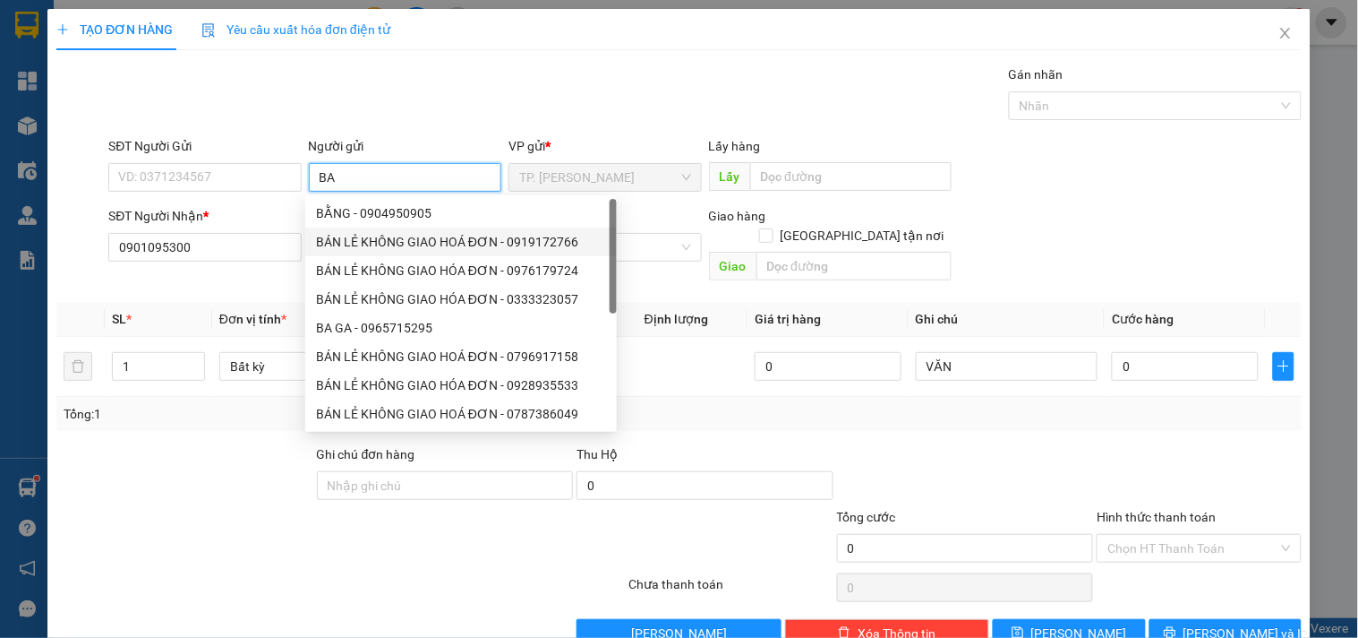
click at [351, 232] on div "BÁN LẺ KHÔNG GIAO HOÁ ĐƠN - 0919172766" at bounding box center [461, 242] width 290 height 20
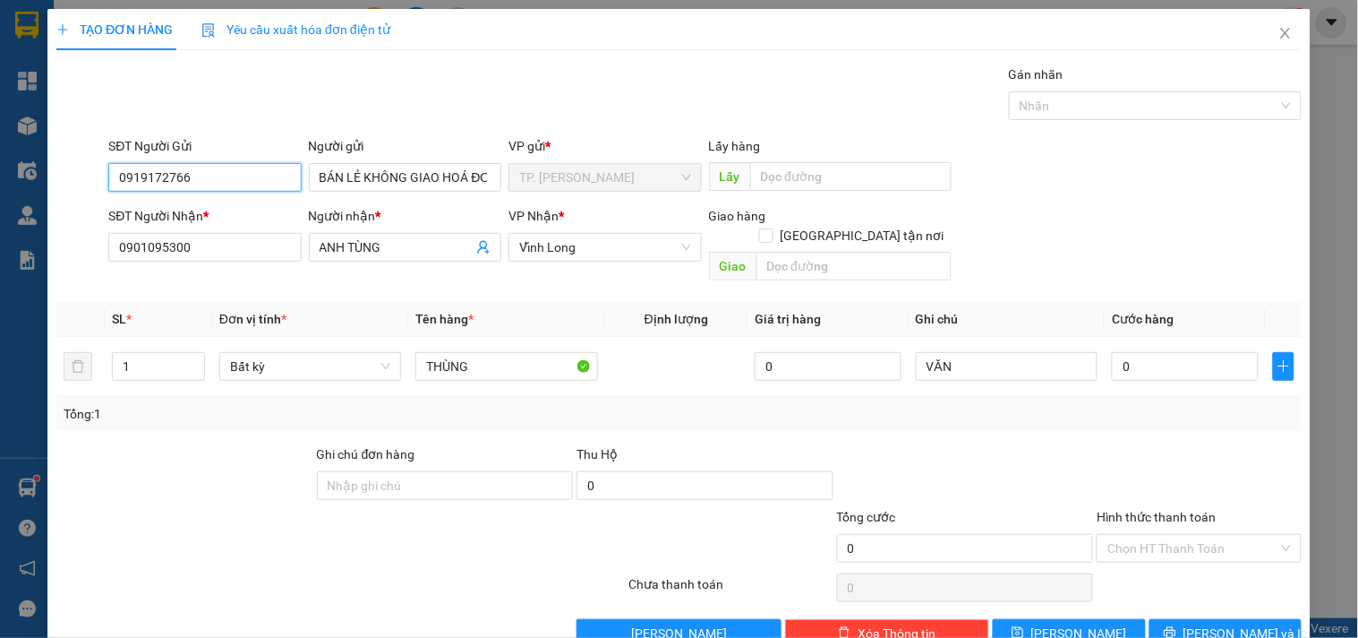
click at [237, 171] on input "0919172766" at bounding box center [204, 177] width 193 height 29
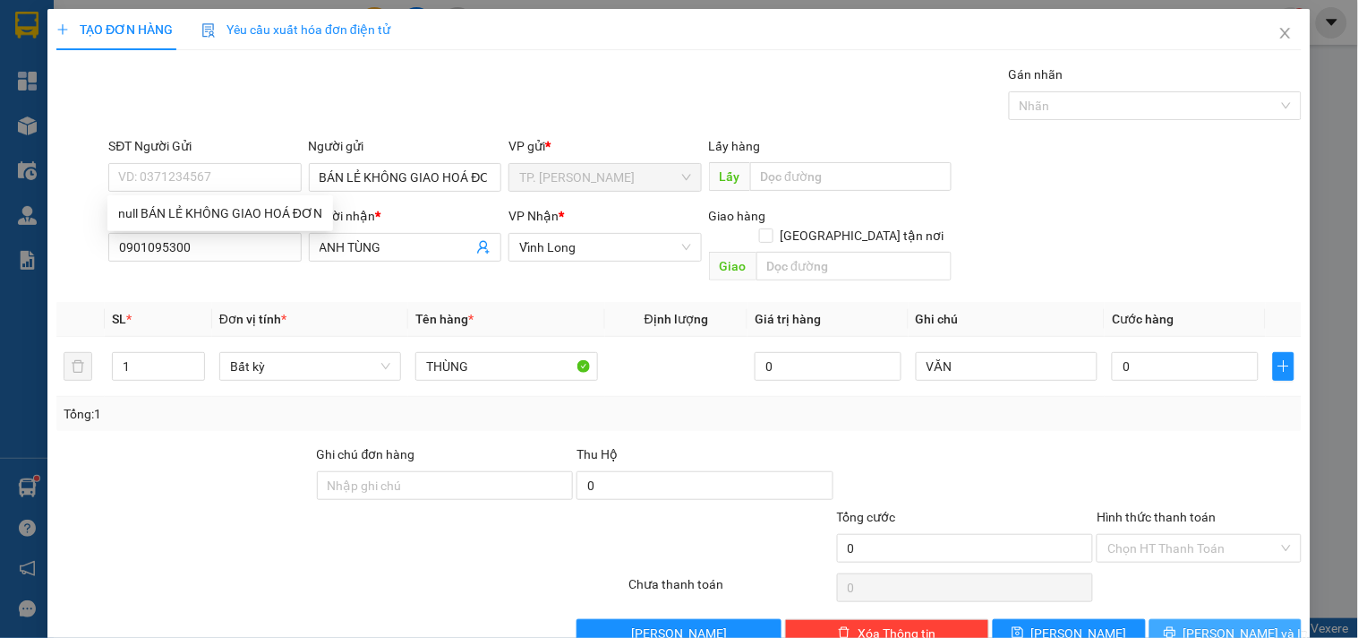
click at [1191, 619] on button "[PERSON_NAME] và In" at bounding box center [1226, 633] width 152 height 29
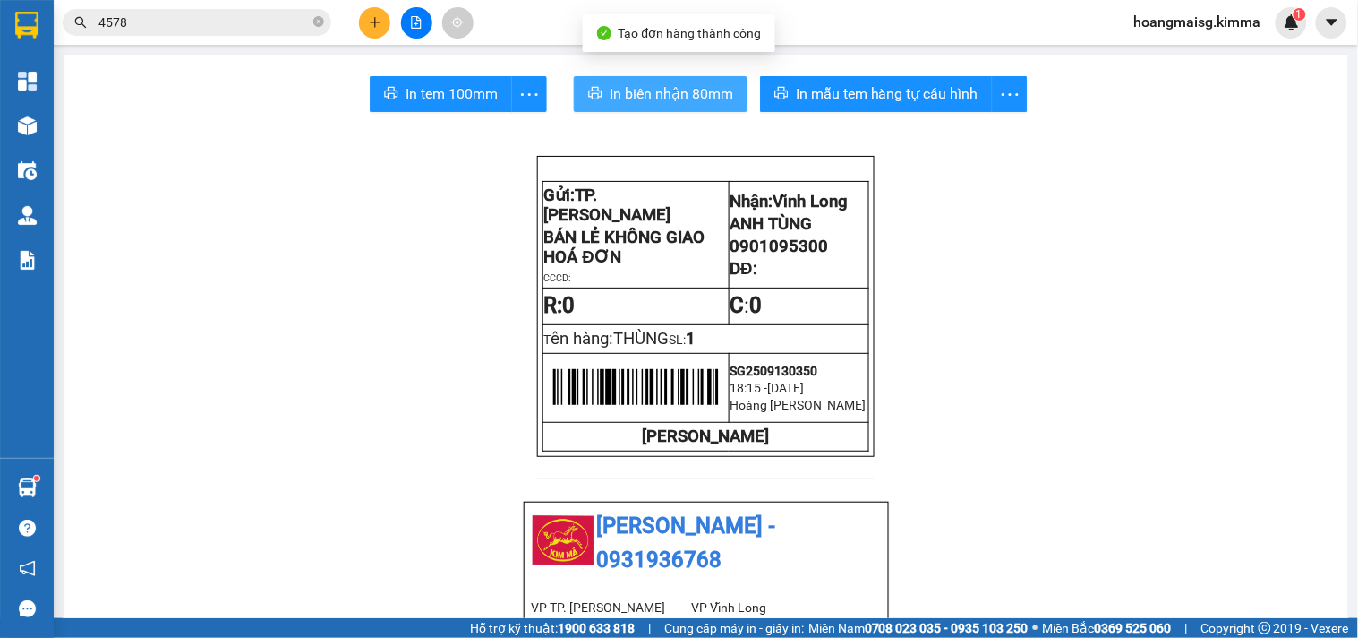
click at [675, 88] on span "In biên nhận 80mm" at bounding box center [672, 93] width 124 height 22
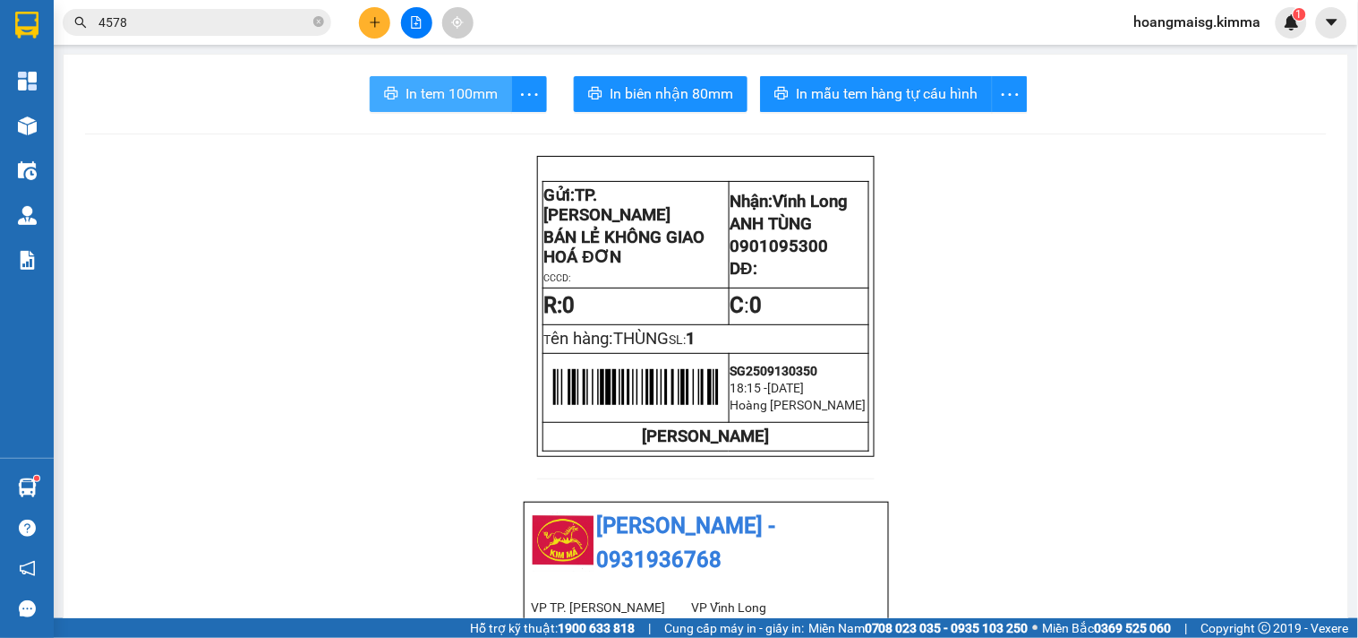
click at [426, 99] on span "In tem 100mm" at bounding box center [452, 93] width 92 height 22
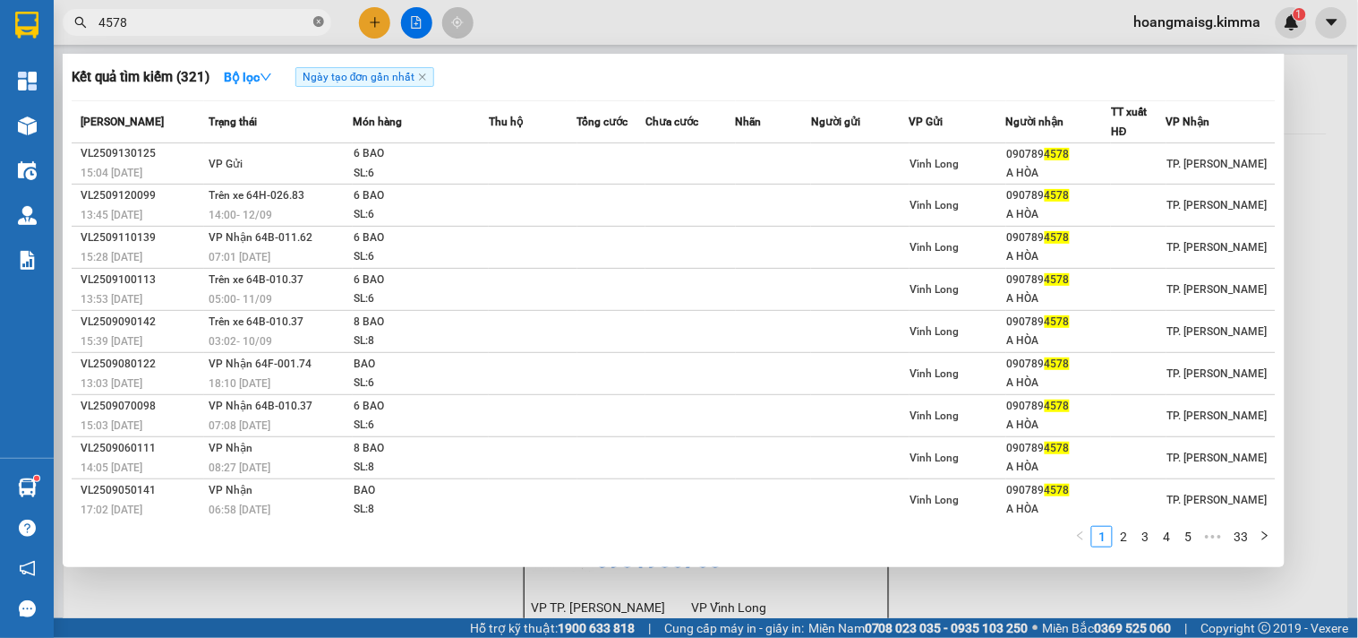
click at [316, 14] on span at bounding box center [318, 22] width 11 height 17
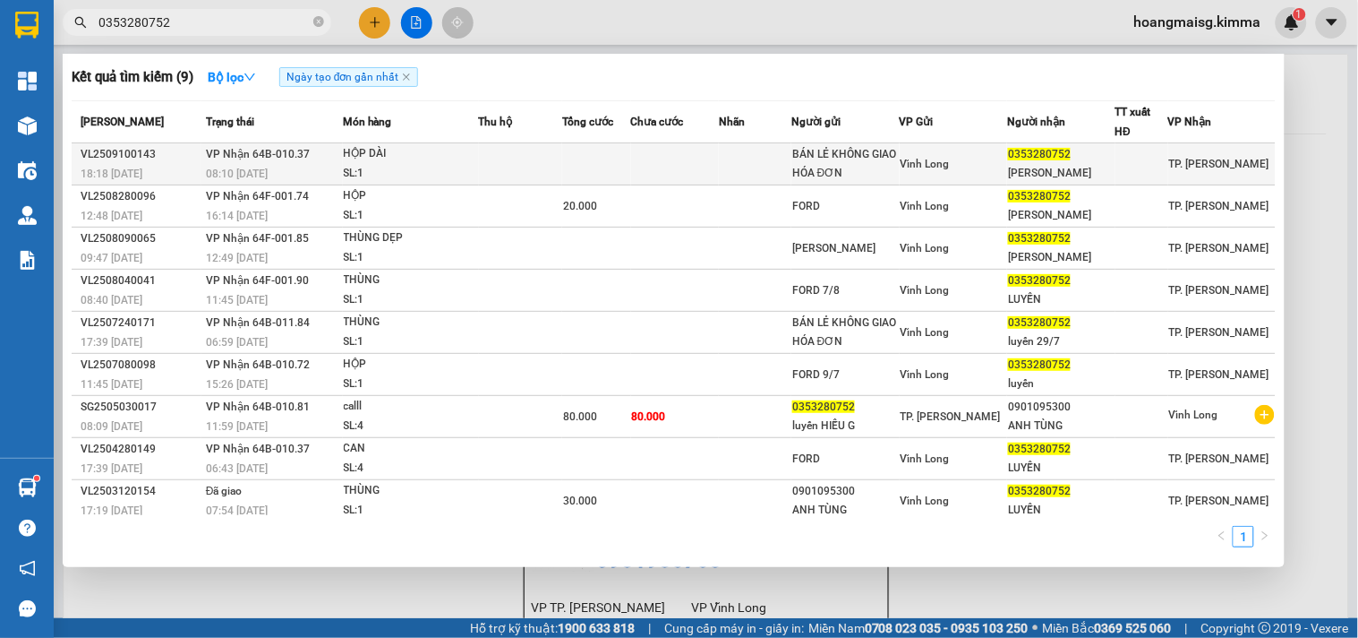
click at [514, 158] on td at bounding box center [521, 164] width 84 height 42
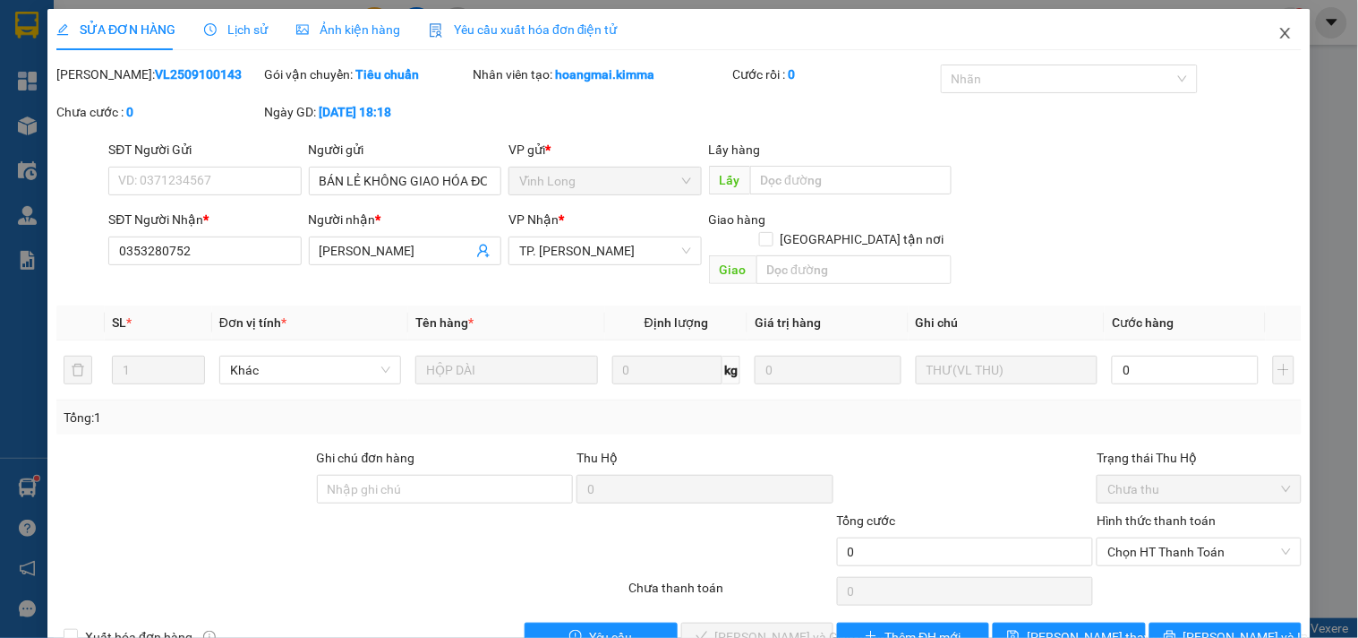
drag, startPoint x: 1264, startPoint y: 31, endPoint x: 1238, endPoint y: 21, distance: 28.1
click at [1279, 30] on icon "close" at bounding box center [1286, 33] width 14 height 14
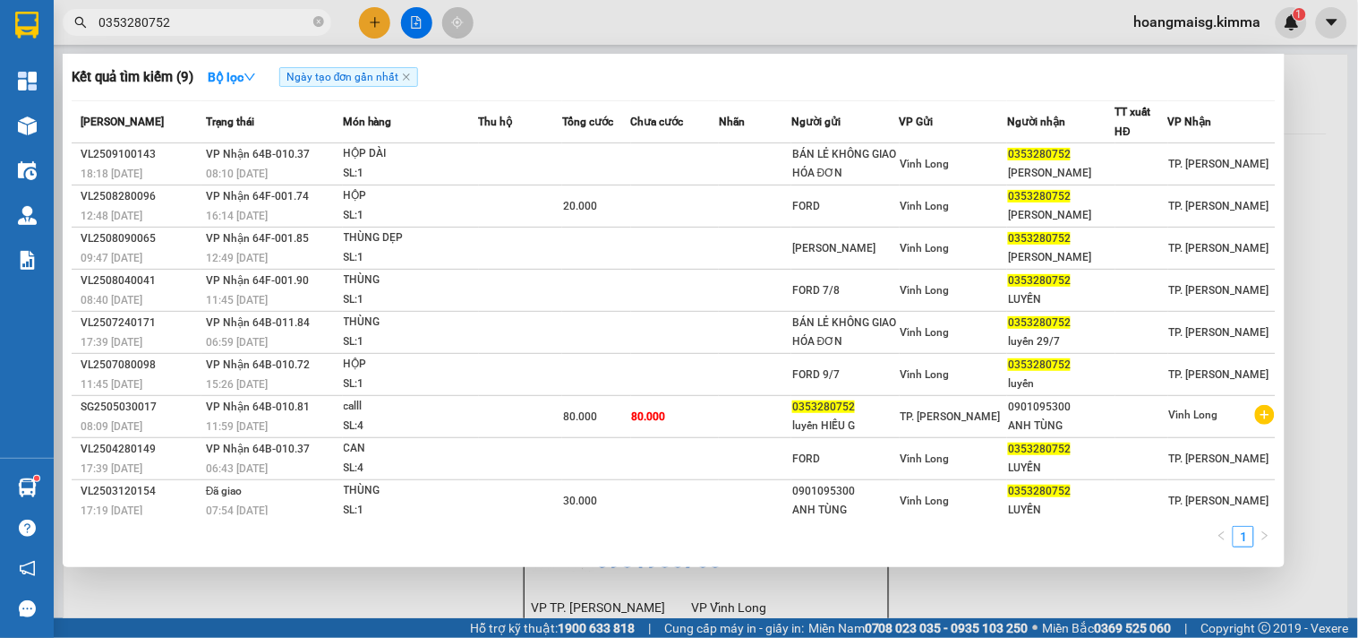
click at [201, 21] on input "0353280752" at bounding box center [203, 23] width 211 height 20
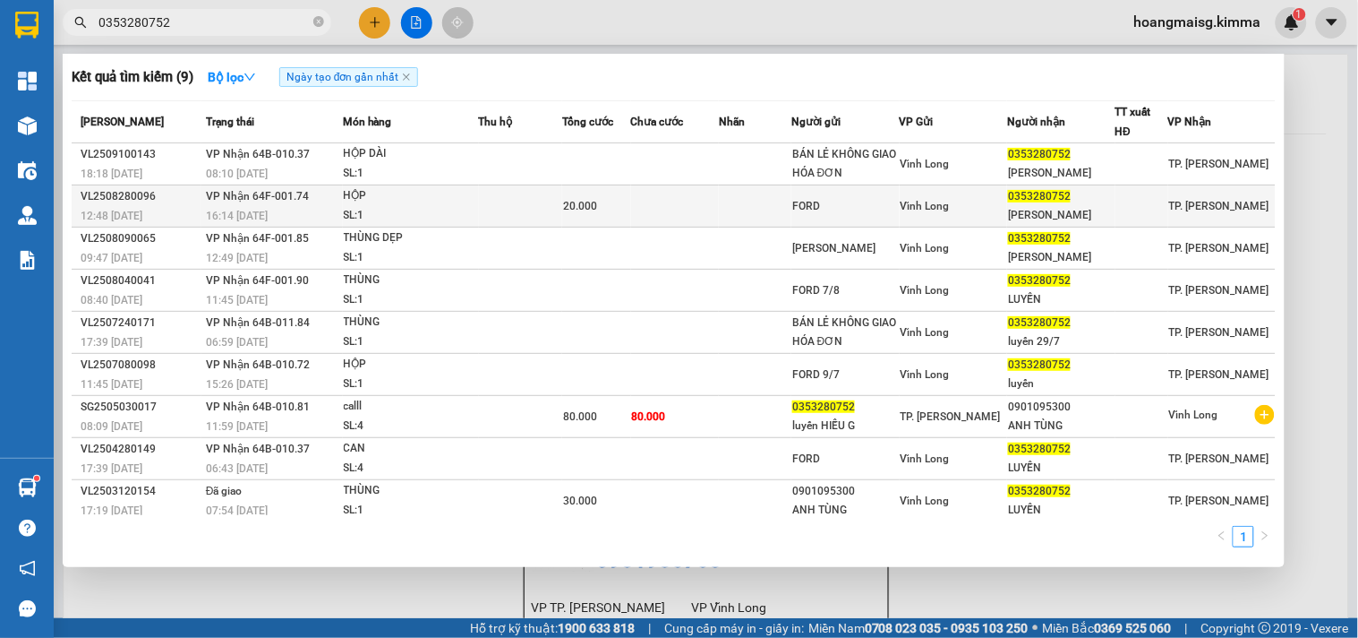
click at [431, 204] on div "HỘP" at bounding box center [411, 196] width 134 height 20
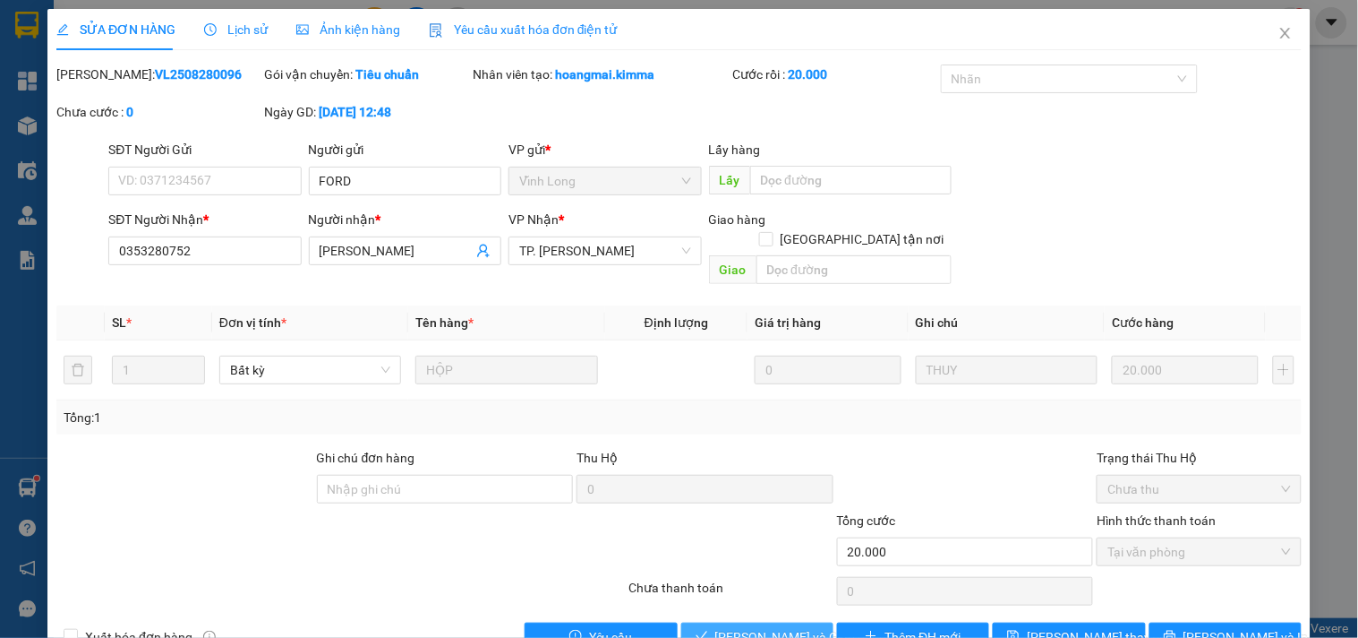
drag, startPoint x: 746, startPoint y: 621, endPoint x: 732, endPoint y: 624, distance: 14.6
click at [732, 627] on span "[PERSON_NAME] và Giao hàng" at bounding box center [801, 637] width 172 height 20
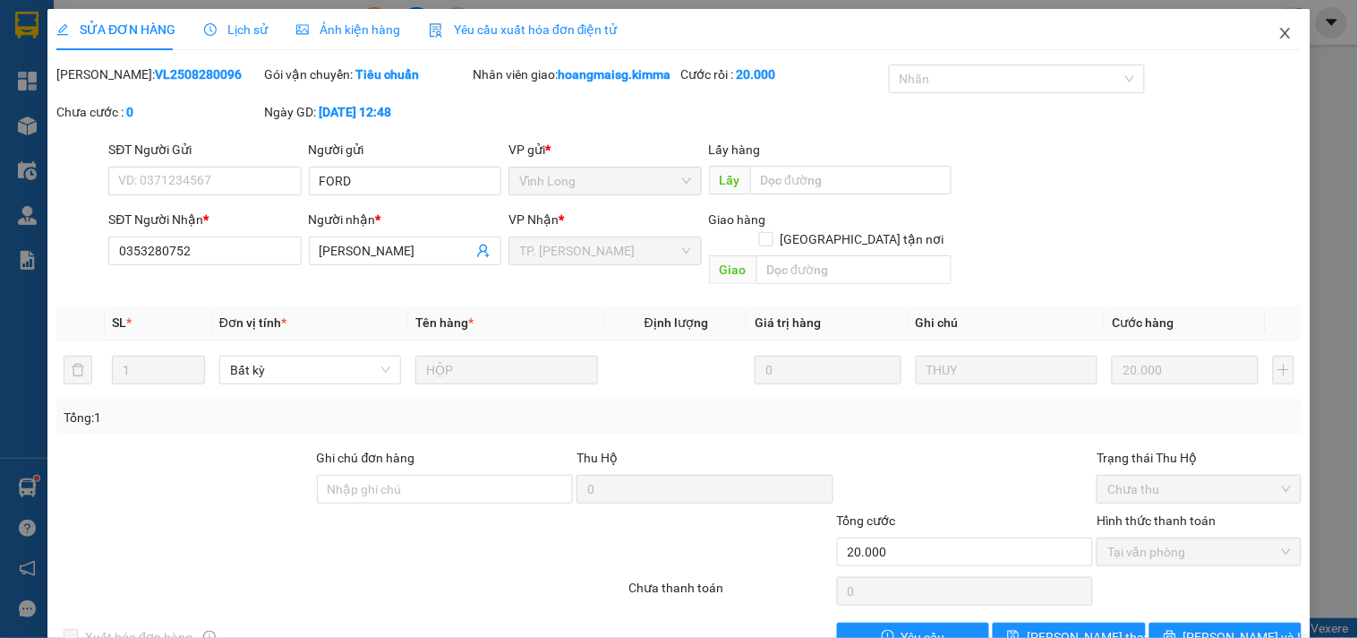
drag, startPoint x: 1279, startPoint y: 37, endPoint x: 1025, endPoint y: 0, distance: 256.0
click at [1278, 37] on span "Close" at bounding box center [1286, 34] width 50 height 50
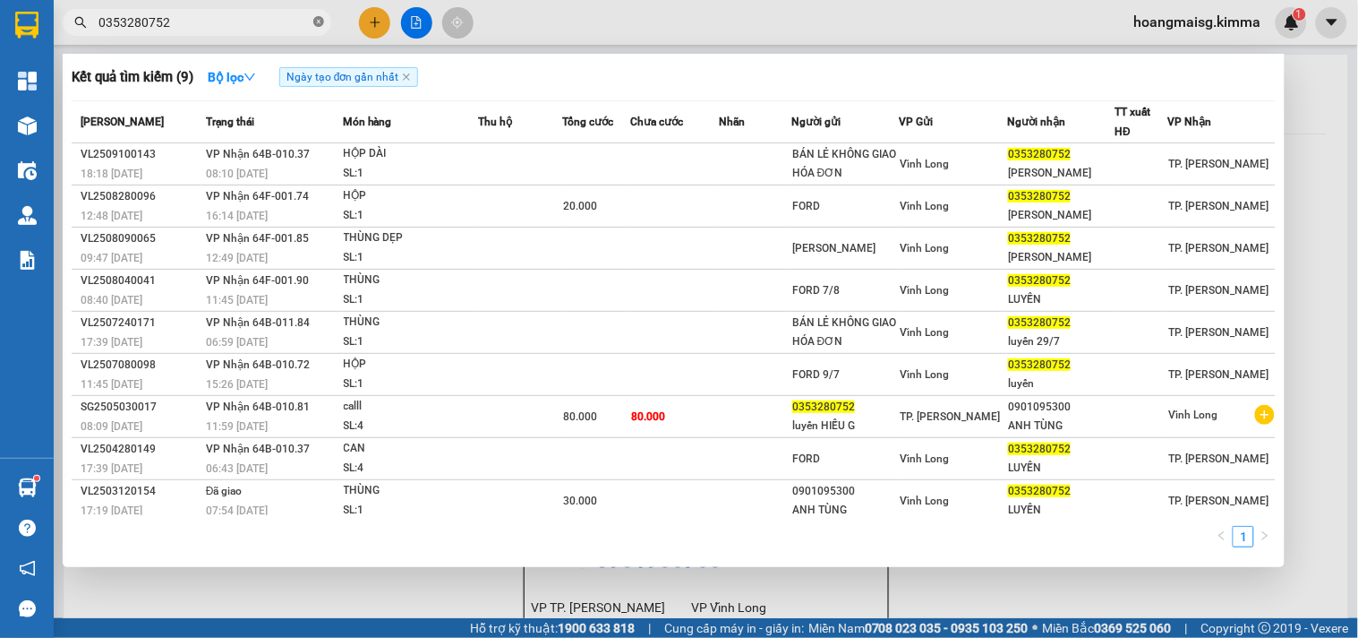
click at [314, 23] on icon "close-circle" at bounding box center [318, 21] width 11 height 11
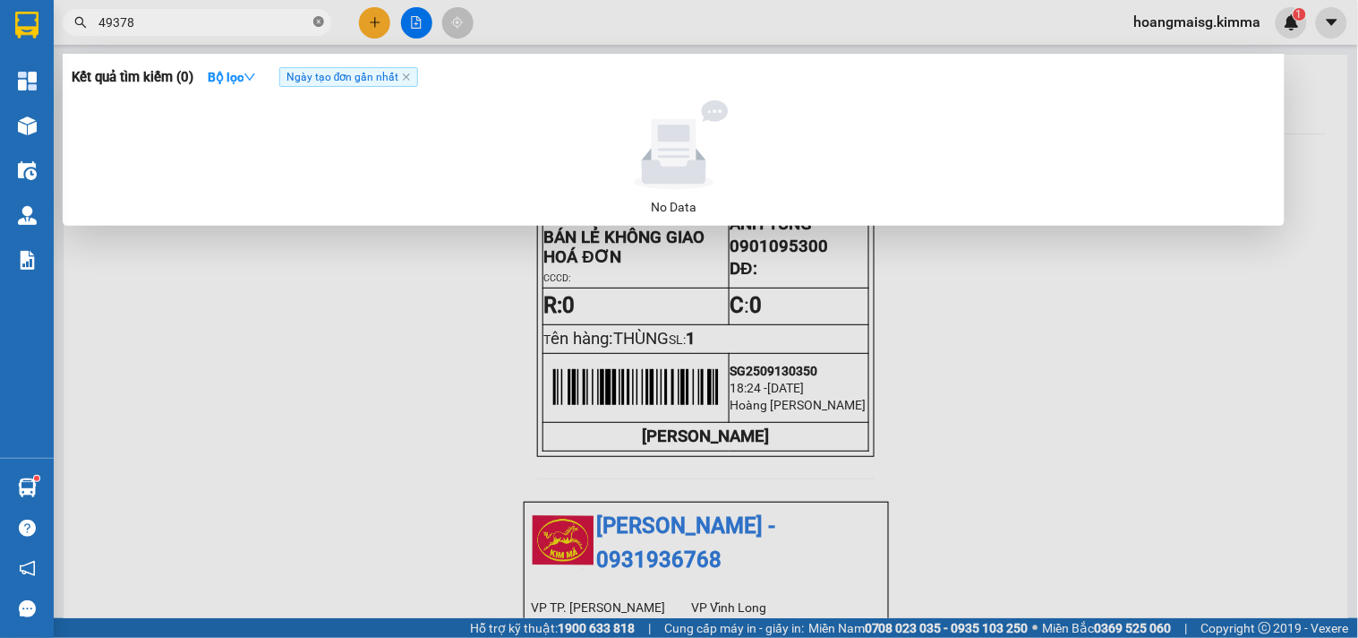
click at [319, 21] on icon "close-circle" at bounding box center [318, 21] width 11 height 11
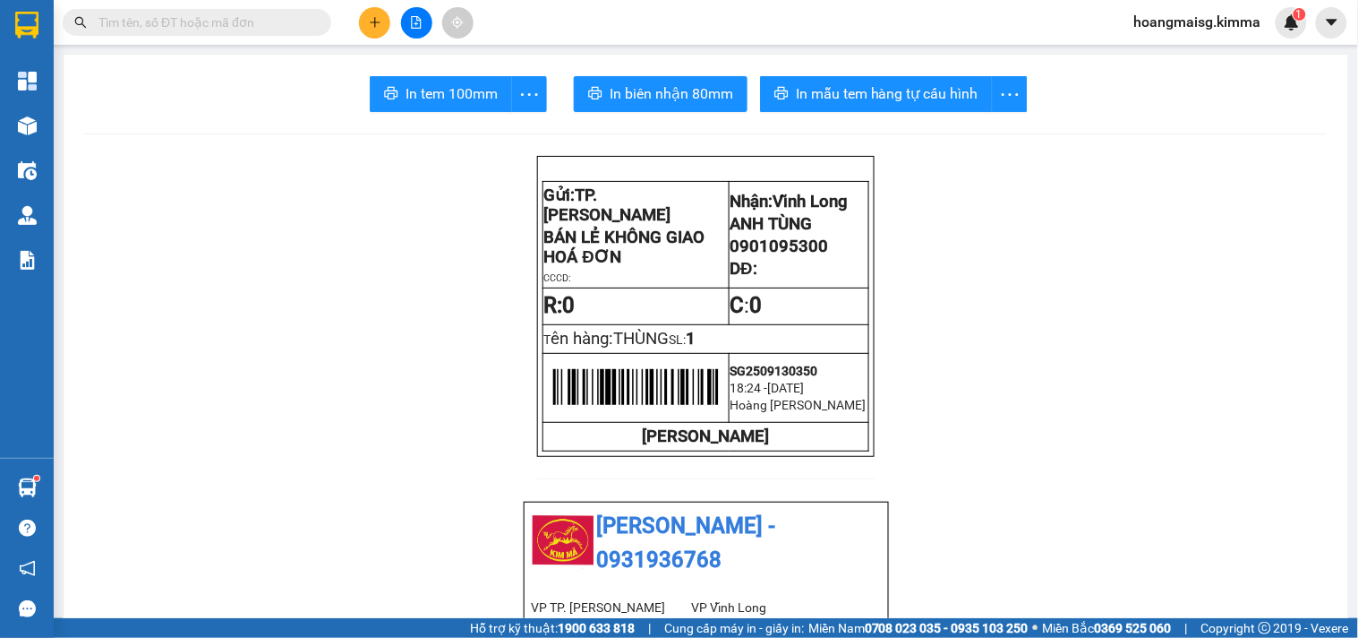
click at [192, 14] on input "text" at bounding box center [203, 23] width 211 height 20
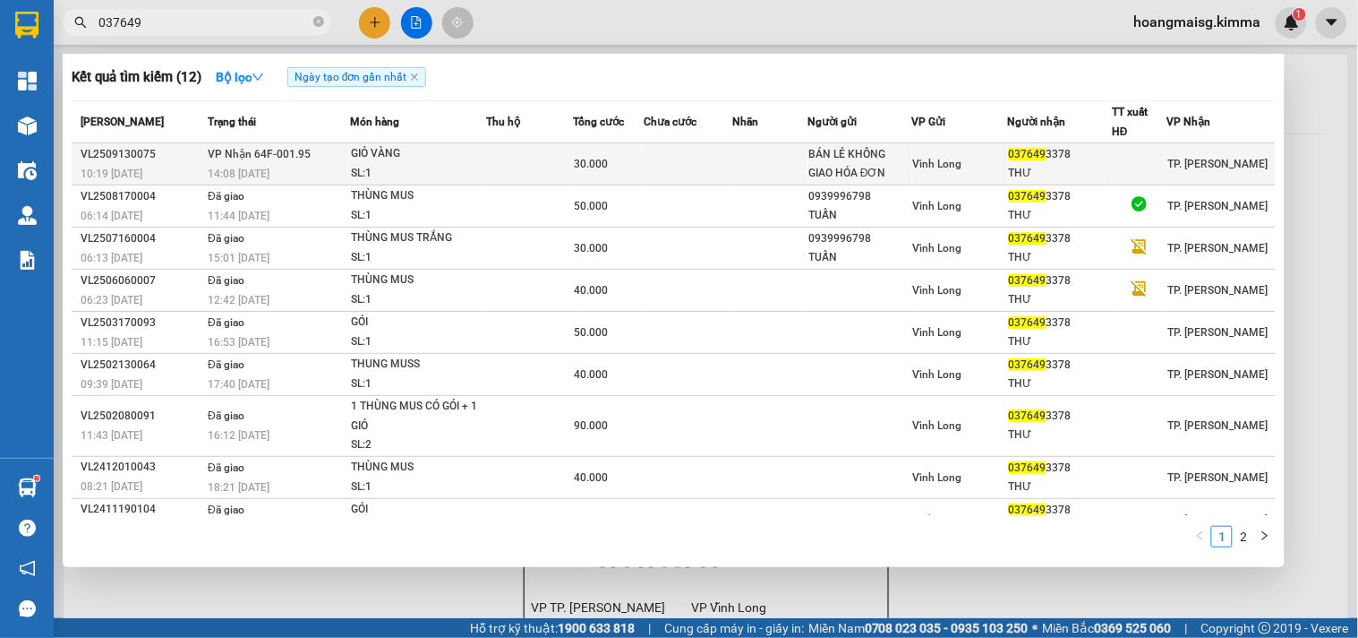
click at [407, 167] on div "SL: 1" at bounding box center [418, 174] width 134 height 20
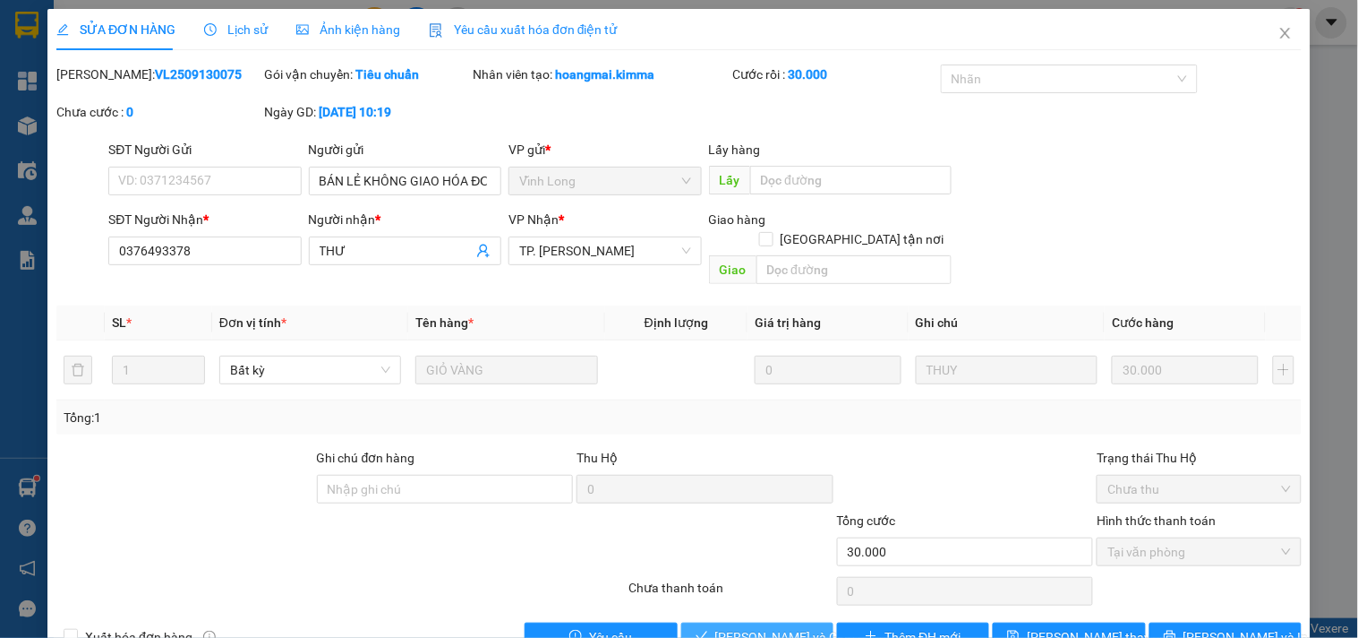
click at [722, 627] on span "[PERSON_NAME] và Giao hàng" at bounding box center [801, 637] width 172 height 20
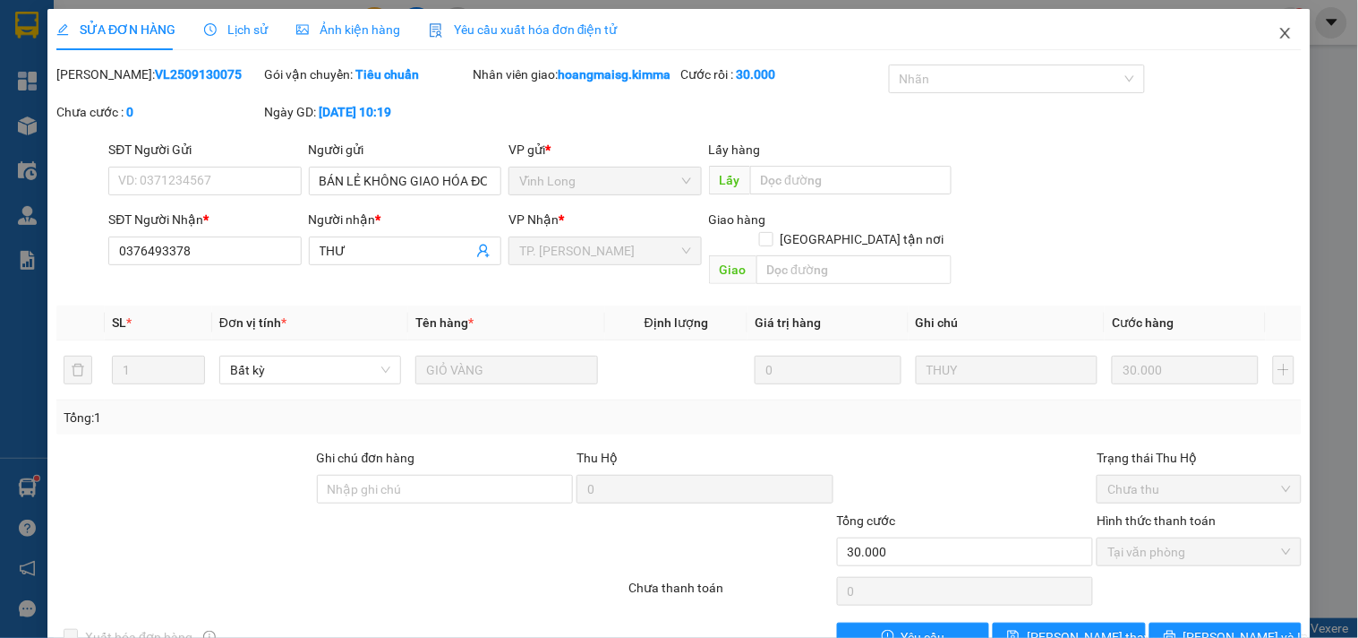
drag, startPoint x: 1281, startPoint y: 32, endPoint x: 1210, endPoint y: 32, distance: 71.6
click at [1279, 32] on span "Close" at bounding box center [1286, 34] width 50 height 50
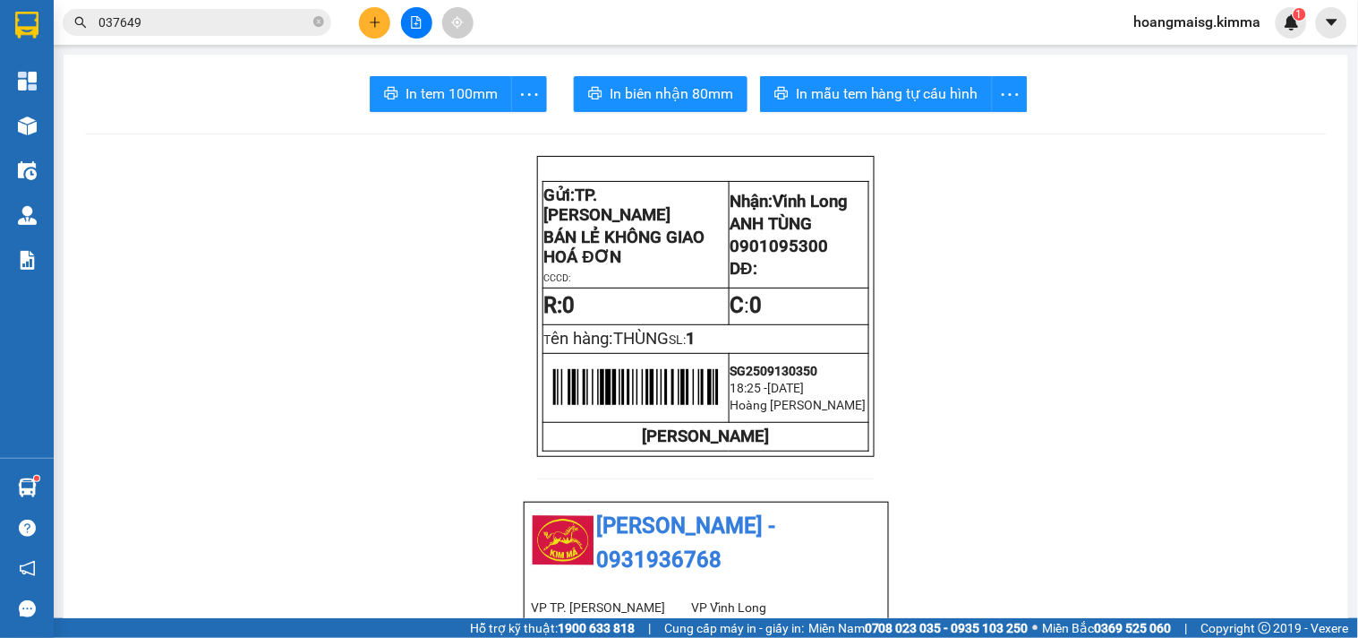
click at [373, 18] on icon "plus" at bounding box center [375, 22] width 13 height 13
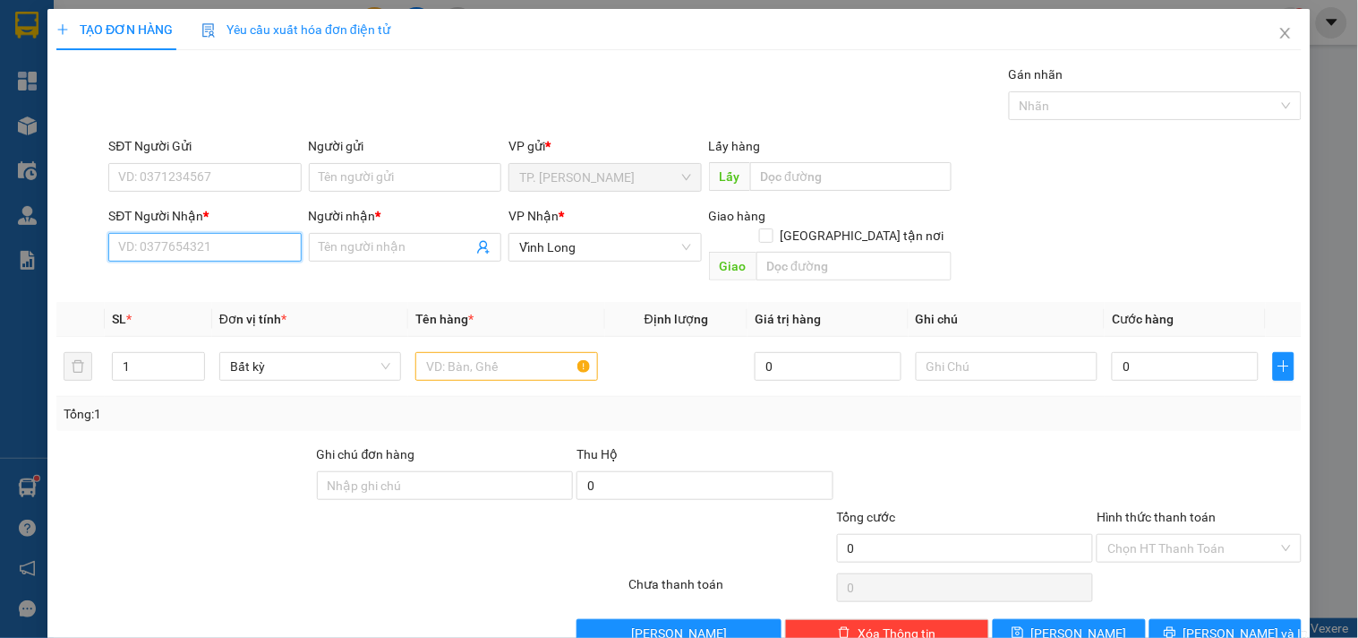
click at [158, 238] on input "SĐT Người Nhận *" at bounding box center [204, 247] width 193 height 29
click at [167, 283] on div "0931092035 - [GEOGRAPHIC_DATA]" at bounding box center [218, 283] width 201 height 20
click at [526, 352] on input "text" at bounding box center [506, 366] width 182 height 29
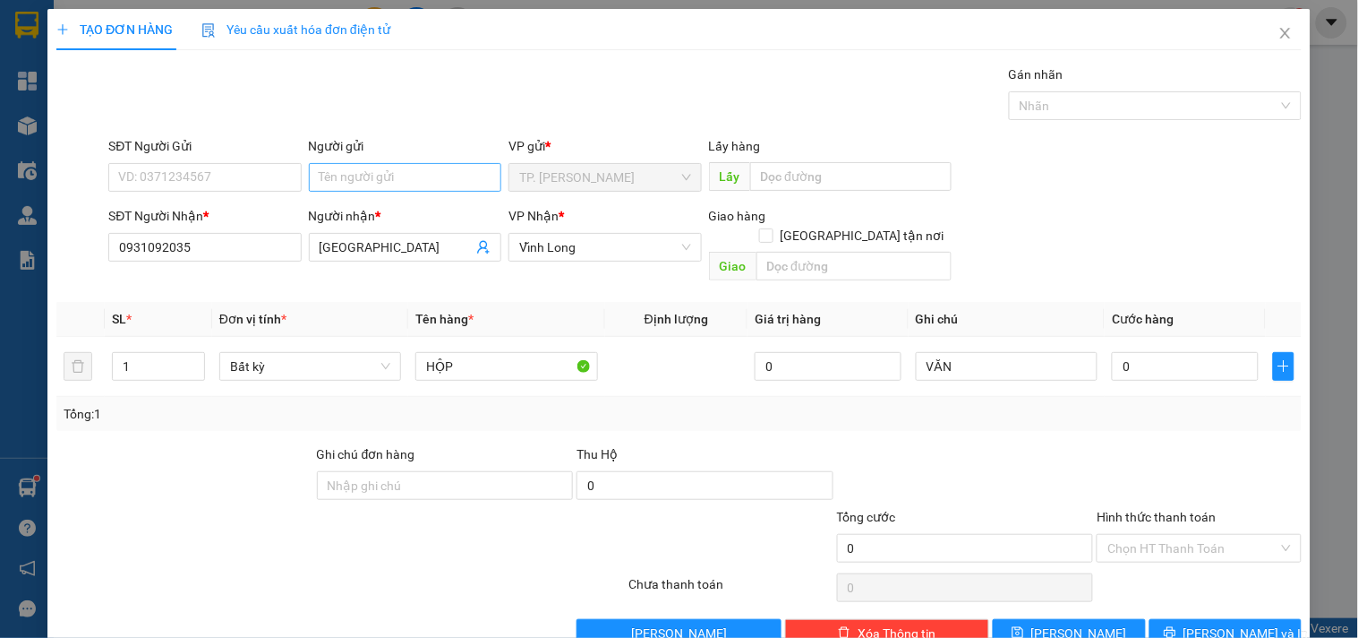
click at [368, 193] on div "Người gửi Tên người gửi" at bounding box center [405, 167] width 193 height 63
click at [368, 180] on input "Người gửi" at bounding box center [405, 177] width 193 height 29
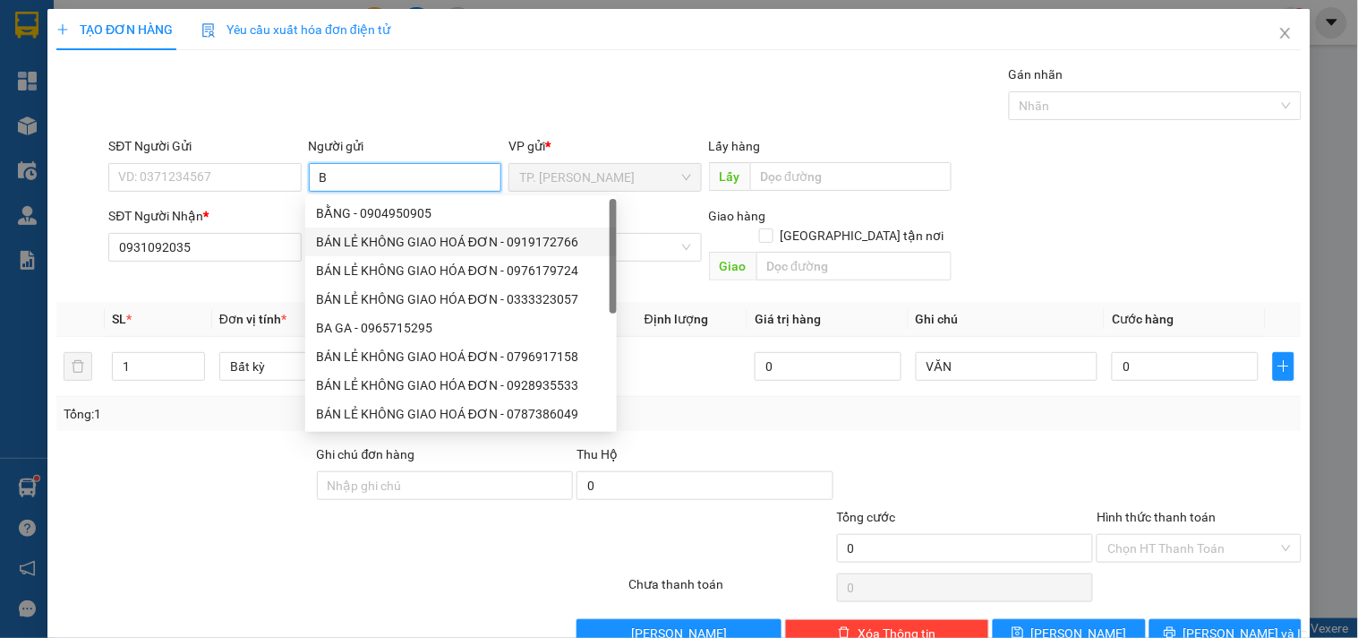
click at [364, 248] on div "BÁN LẺ KHÔNG GIAO HOÁ ĐƠN - 0919172766" at bounding box center [461, 242] width 290 height 20
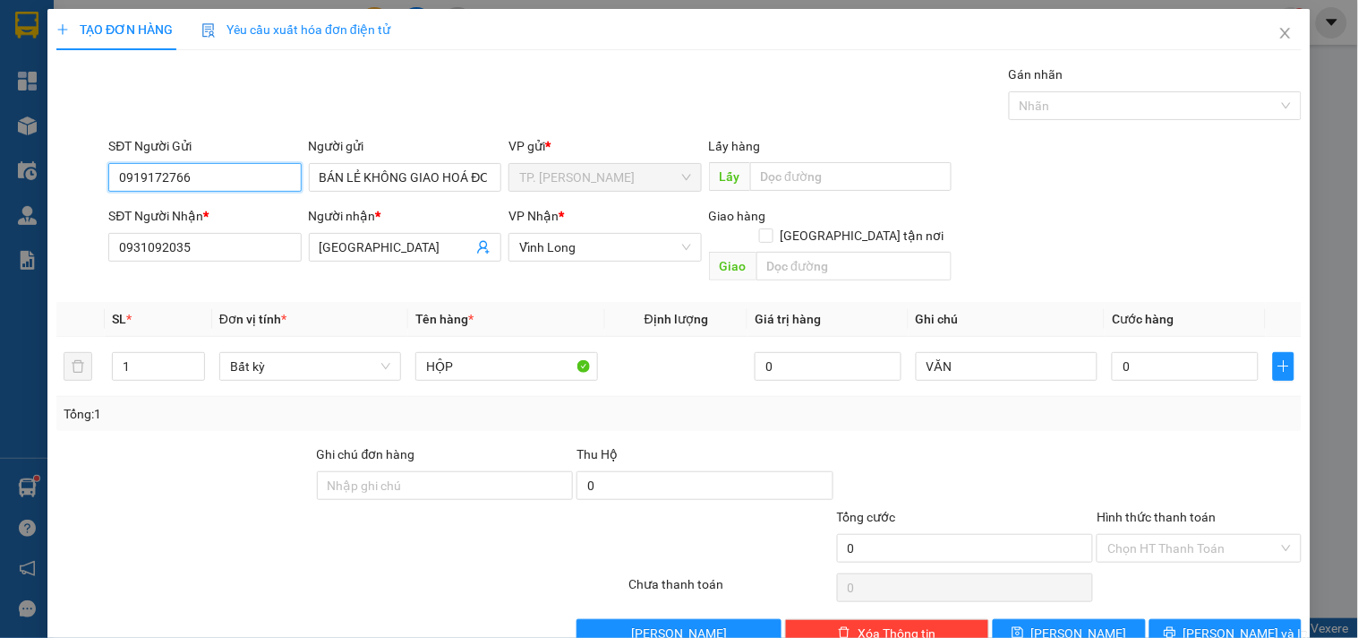
click at [221, 165] on input "0919172766" at bounding box center [204, 177] width 193 height 29
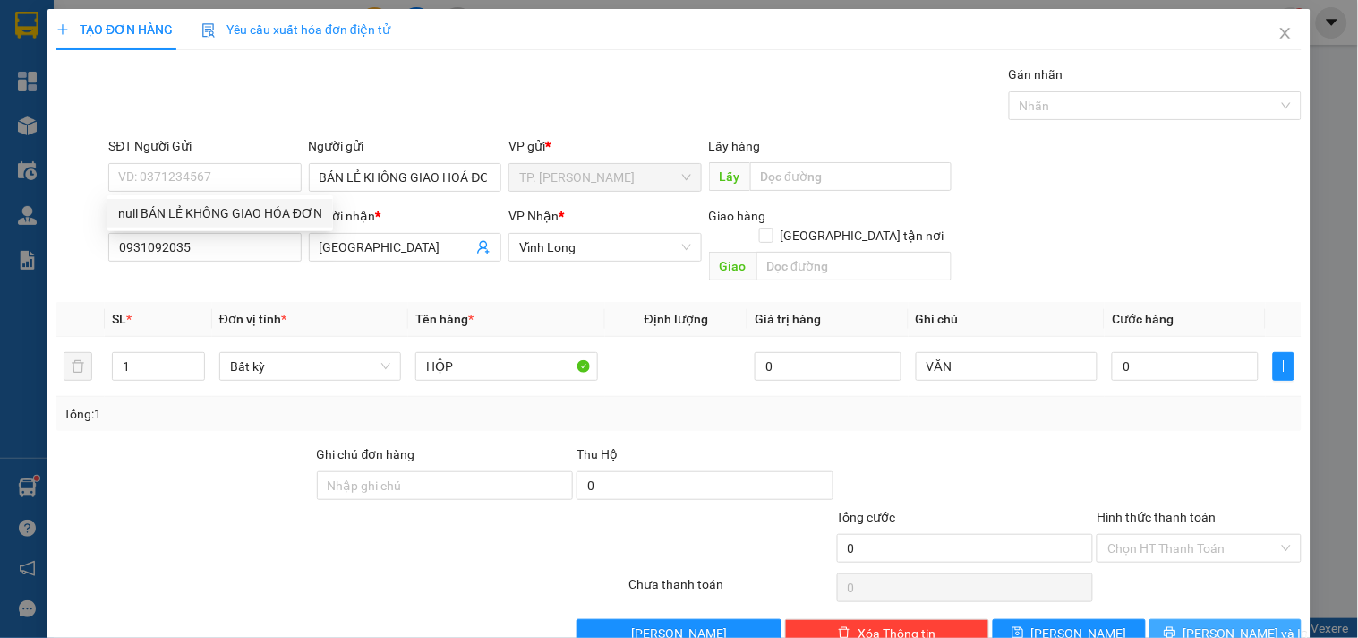
click at [1203, 623] on span "[PERSON_NAME] và In" at bounding box center [1246, 633] width 125 height 20
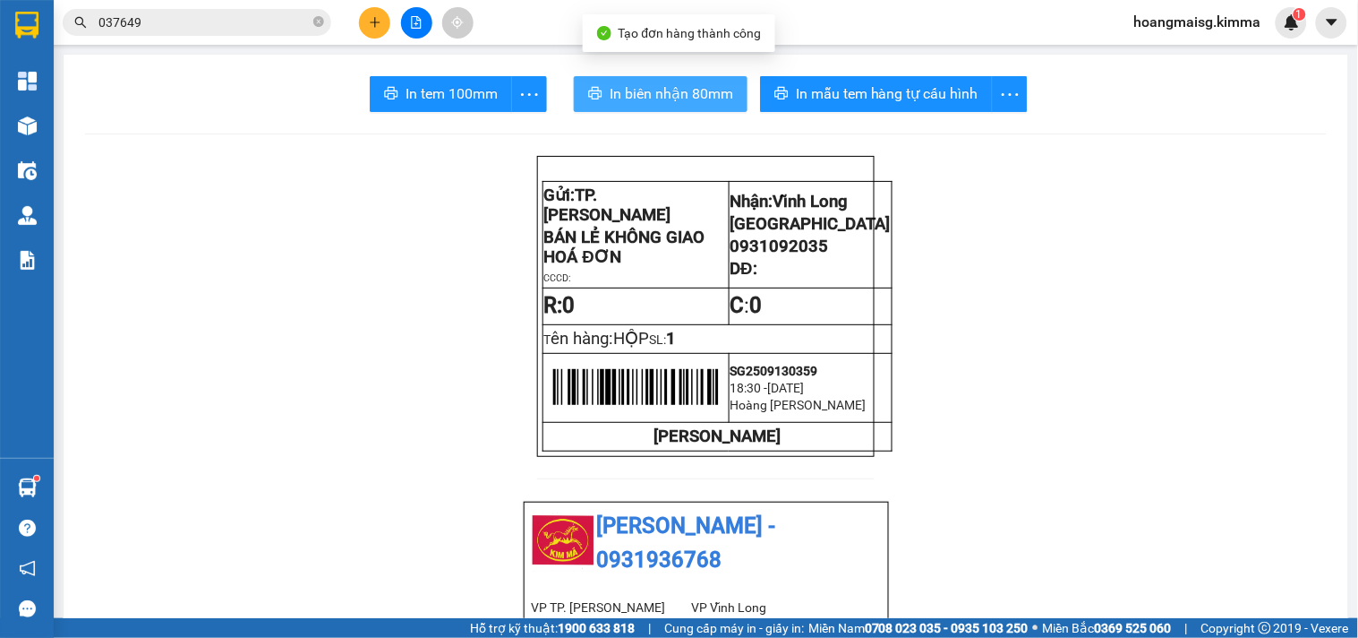
click at [640, 81] on button "In biên nhận 80mm" at bounding box center [661, 94] width 174 height 36
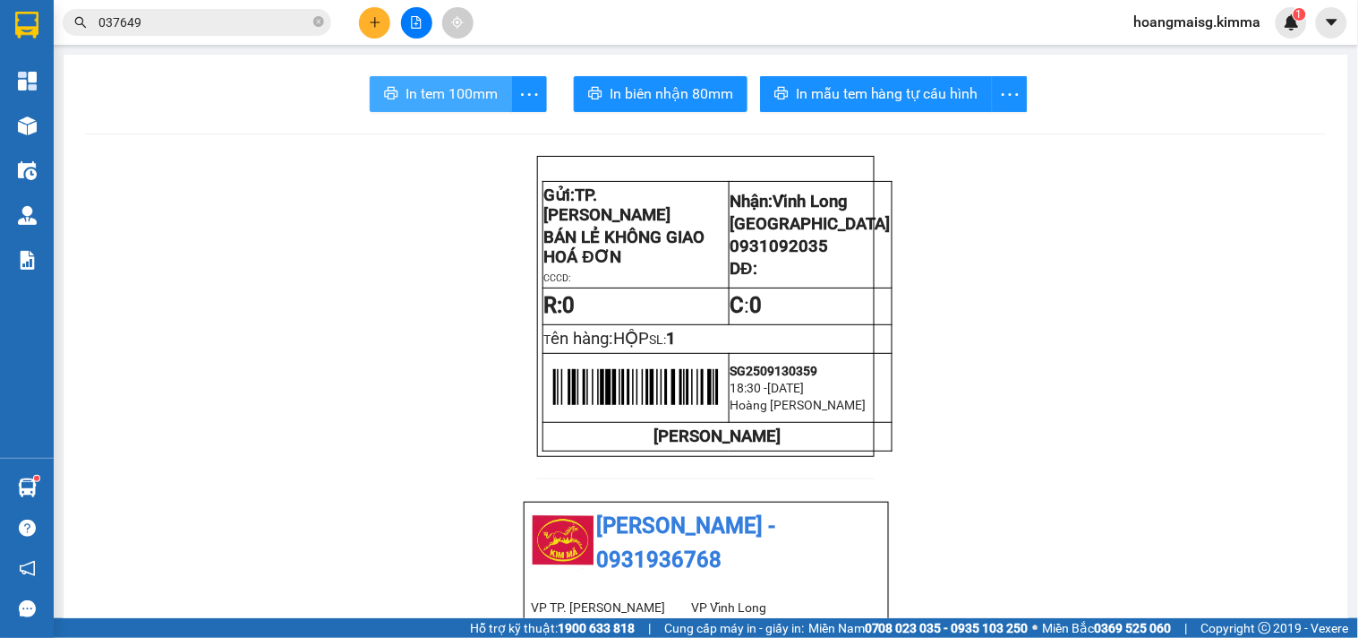
click at [387, 76] on button "In tem 100mm" at bounding box center [441, 94] width 142 height 36
click at [406, 91] on span "In tem 100mm" at bounding box center [452, 93] width 92 height 22
click at [363, 27] on button at bounding box center [374, 22] width 31 height 31
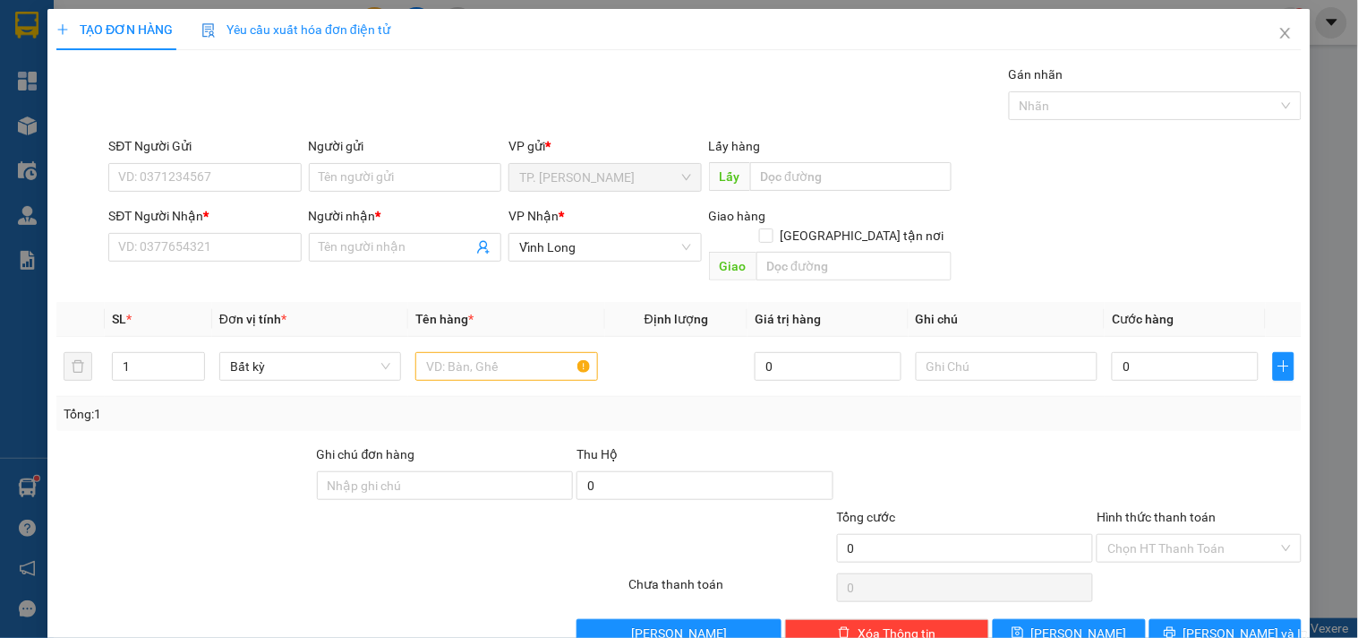
click at [235, 225] on div "SĐT Người Nhận *" at bounding box center [204, 216] width 193 height 20
click at [235, 233] on input "SĐT Người Nhận *" at bounding box center [204, 247] width 193 height 29
click at [235, 234] on input "SĐT Người Nhận *" at bounding box center [204, 247] width 193 height 29
click at [469, 348] on div at bounding box center [506, 366] width 182 height 36
click at [475, 348] on div at bounding box center [506, 366] width 182 height 36
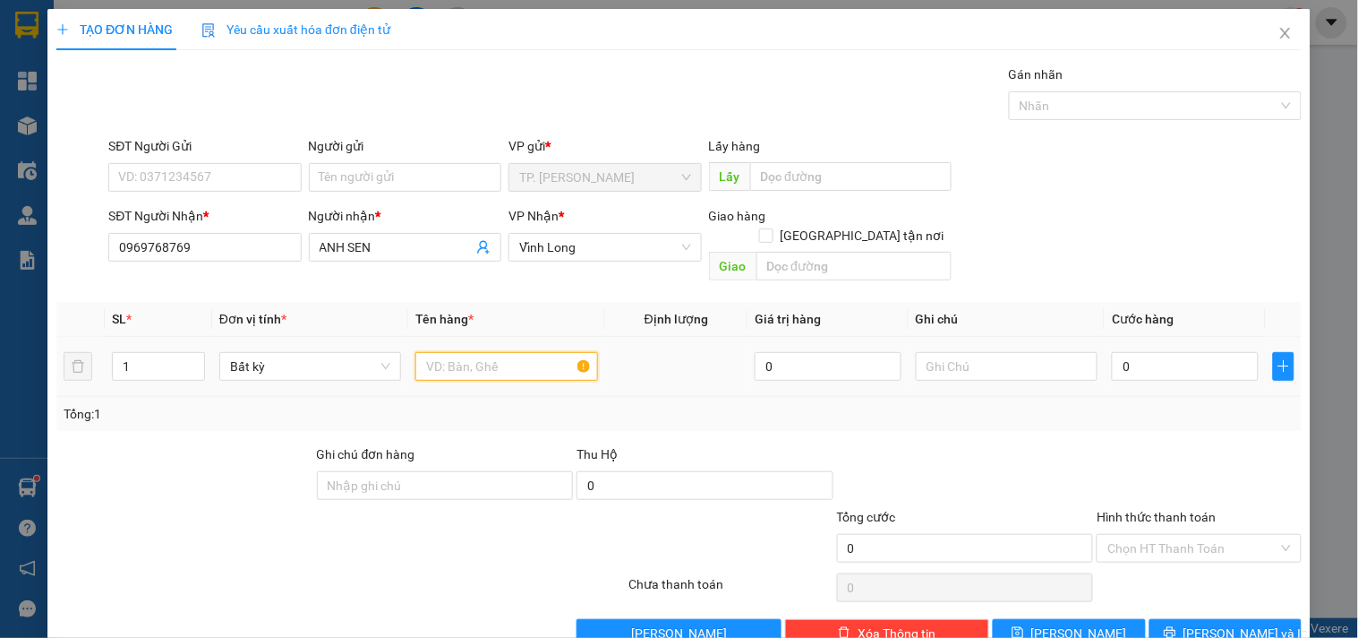
drag, startPoint x: 482, startPoint y: 336, endPoint x: 493, endPoint y: 353, distance: 20.6
click at [493, 352] on input "text" at bounding box center [506, 366] width 182 height 29
click at [494, 353] on input "text" at bounding box center [506, 366] width 182 height 29
drag, startPoint x: 413, startPoint y: 157, endPoint x: 404, endPoint y: 168, distance: 14.7
click at [409, 158] on div "Người gửi" at bounding box center [405, 149] width 193 height 27
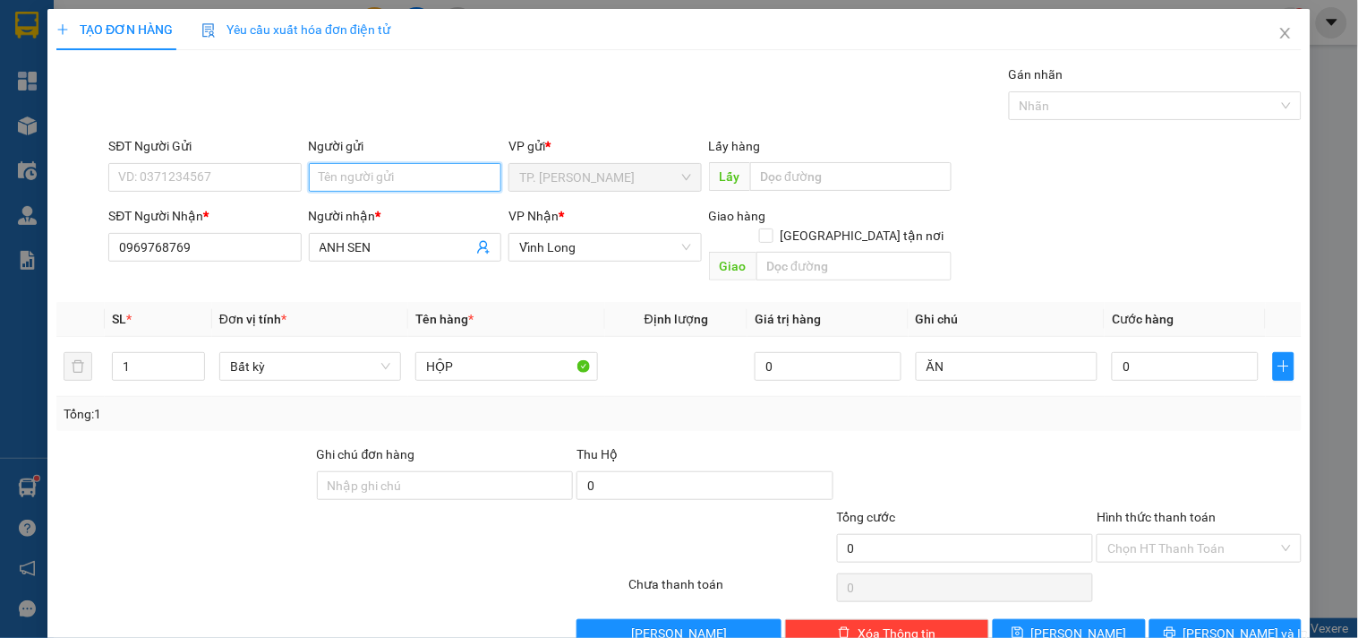
click at [404, 175] on input "Người gửi" at bounding box center [405, 177] width 193 height 29
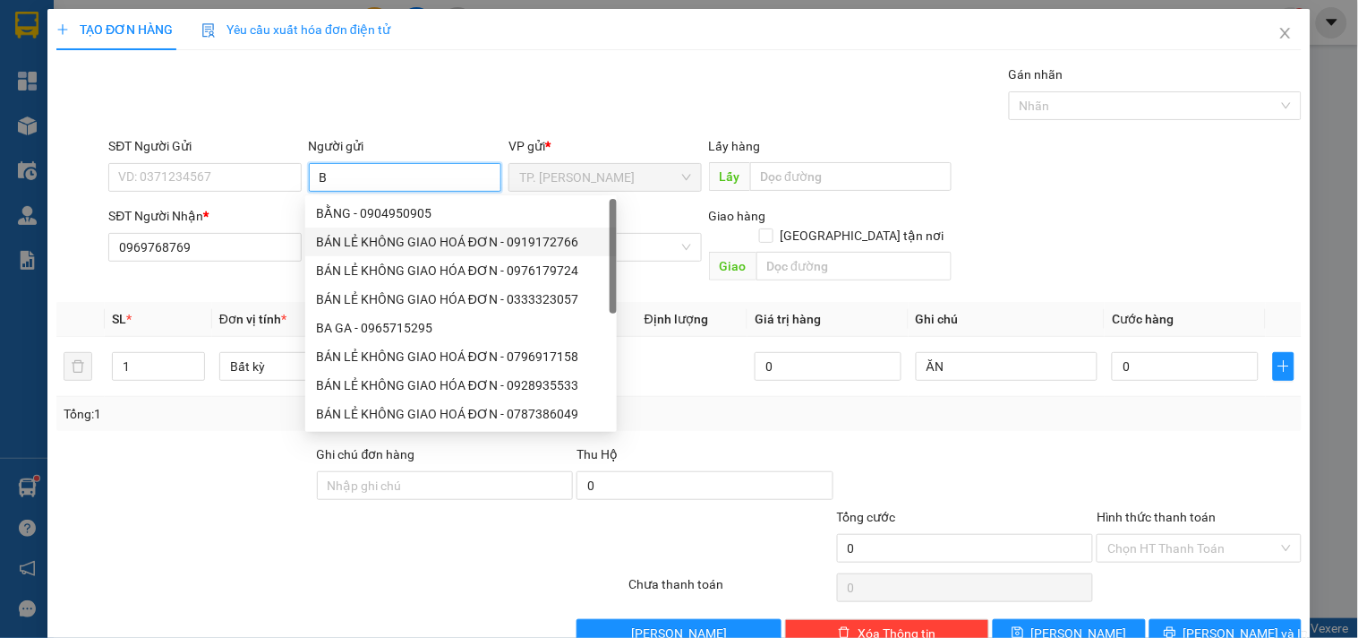
click at [405, 239] on div "BÁN LẺ KHÔNG GIAO HOÁ ĐƠN - 0919172766" at bounding box center [461, 242] width 290 height 20
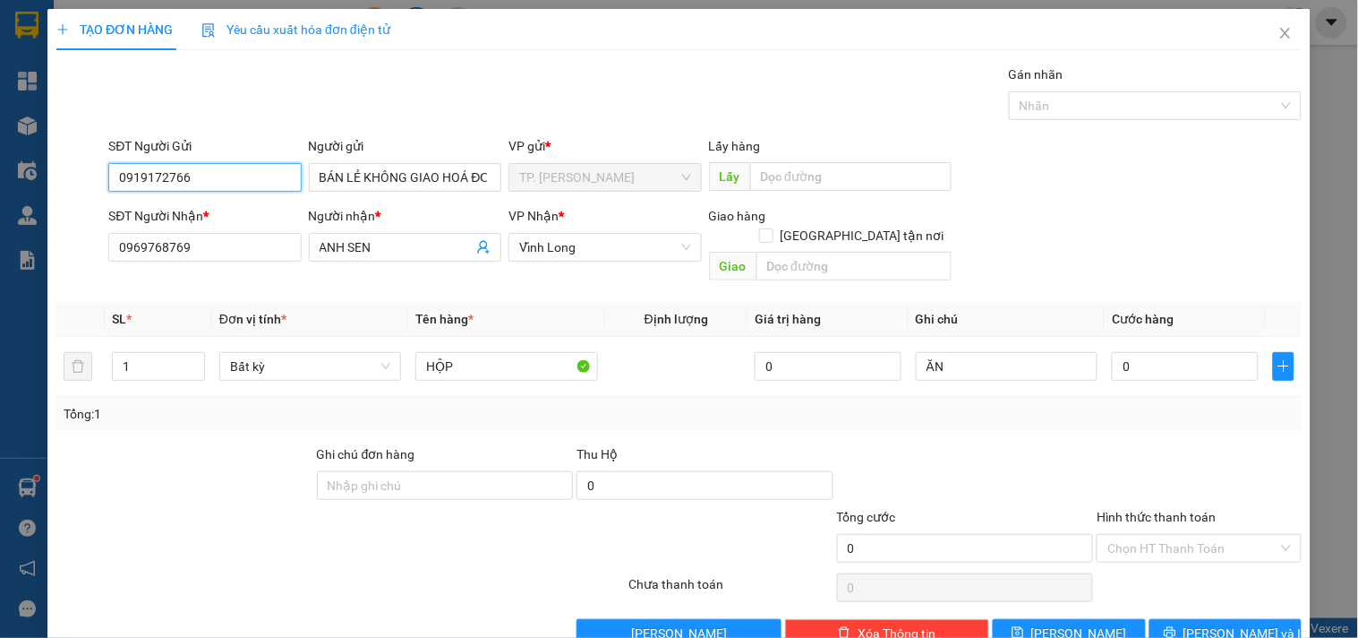
click at [266, 190] on input "0919172766" at bounding box center [204, 177] width 193 height 29
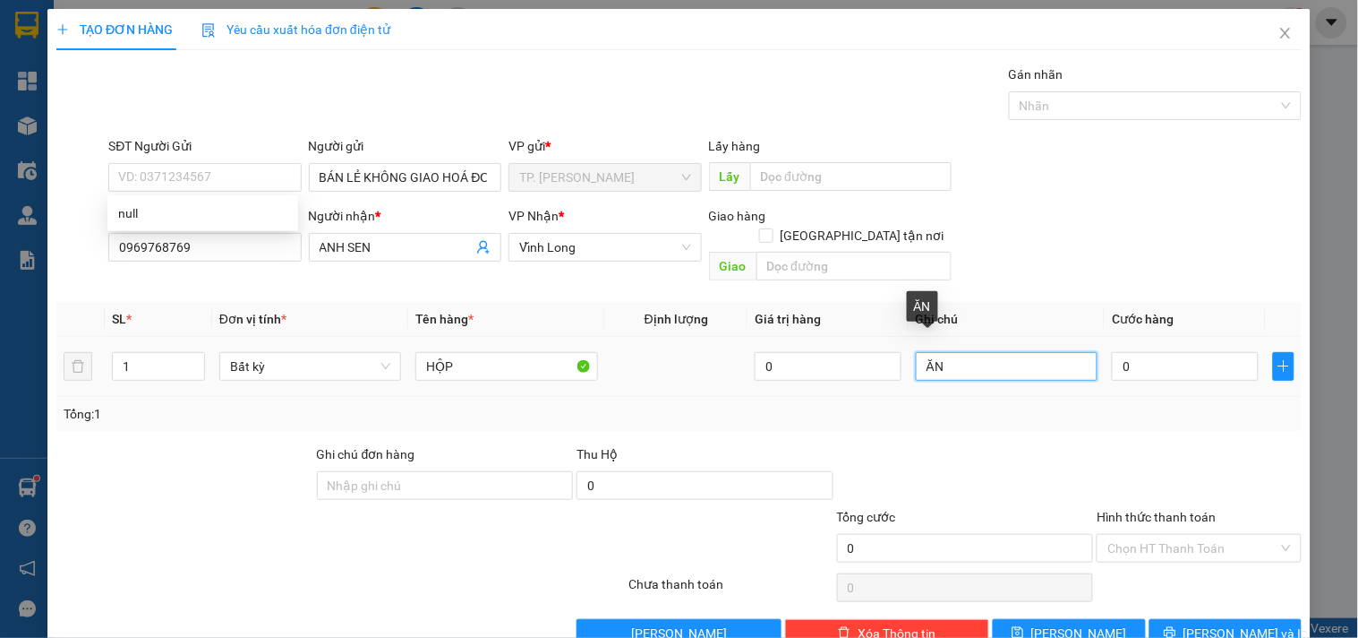
click at [985, 358] on input "ĂN" at bounding box center [1007, 366] width 182 height 29
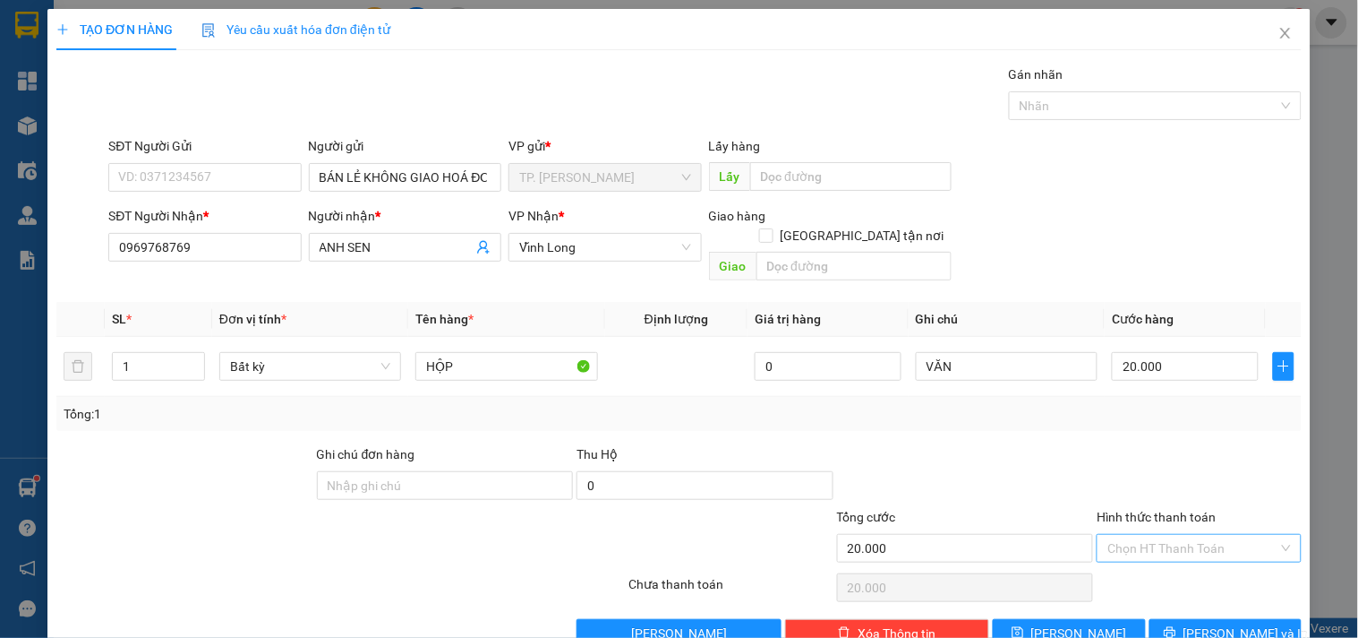
click at [1180, 535] on input "Hình thức thanh toán" at bounding box center [1193, 548] width 170 height 27
click at [1169, 568] on div "Tại văn phòng" at bounding box center [1188, 564] width 181 height 20
click at [1165, 619] on button "[PERSON_NAME] và In" at bounding box center [1226, 633] width 152 height 29
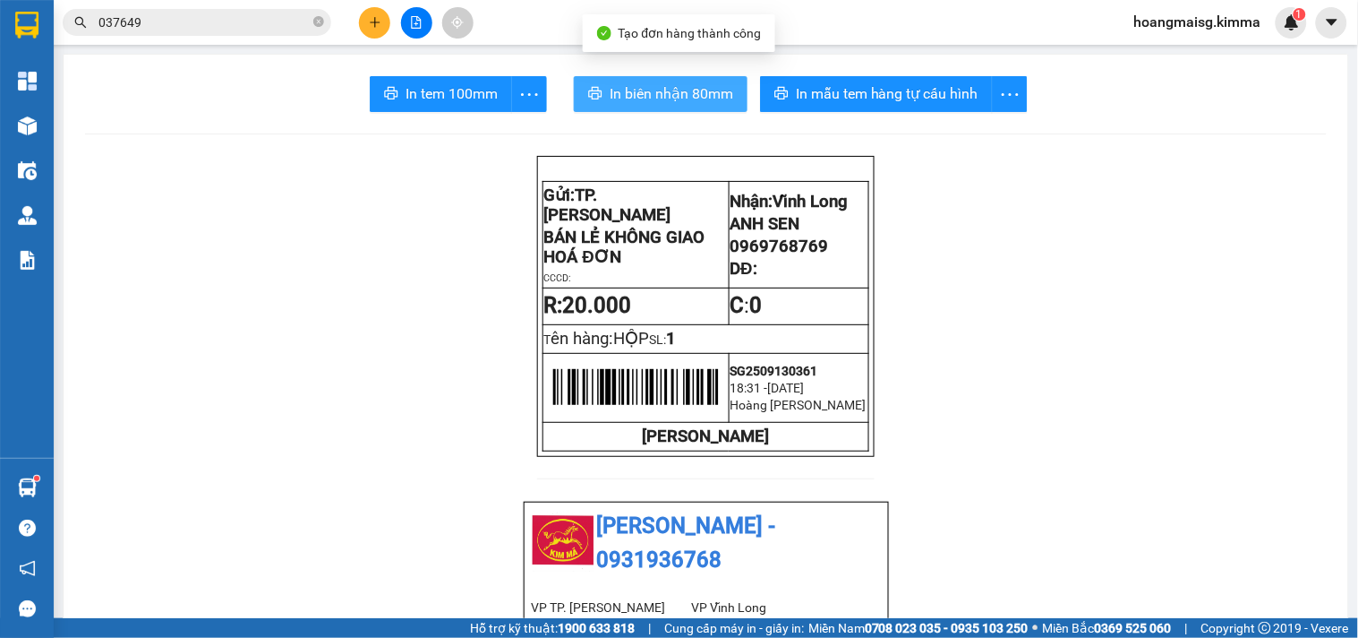
click at [691, 81] on button "In biên nhận 80mm" at bounding box center [661, 94] width 174 height 36
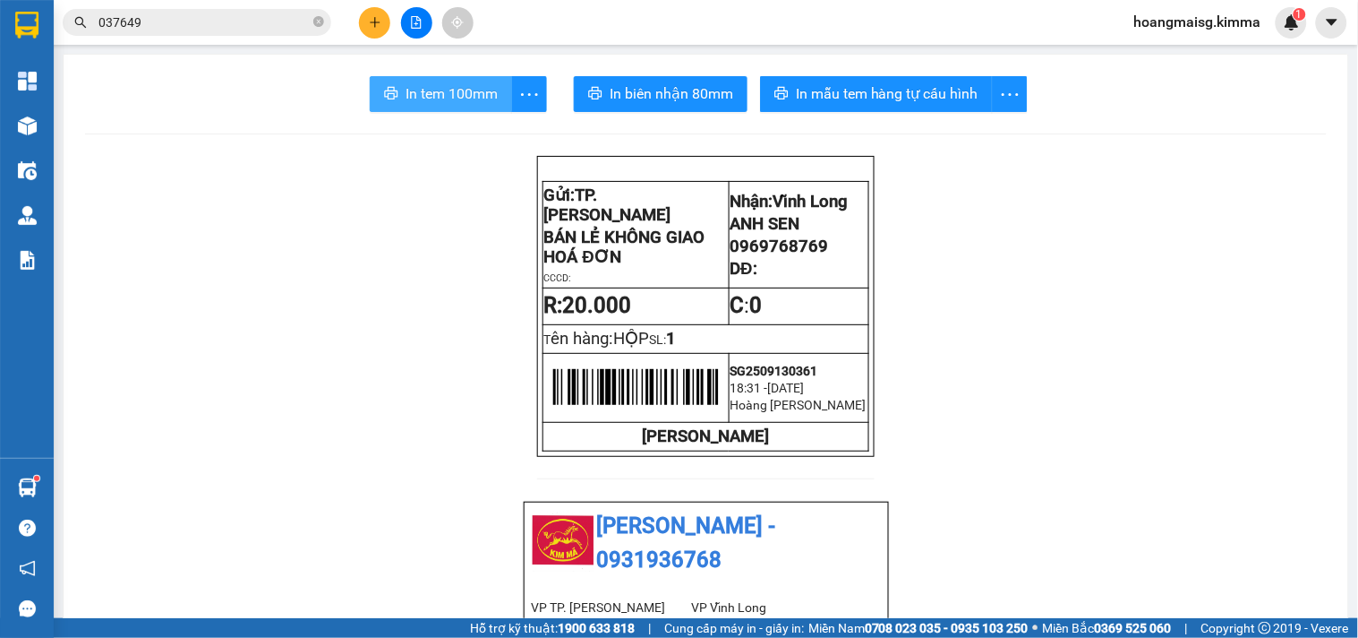
click at [427, 77] on button "In tem 100mm" at bounding box center [441, 94] width 142 height 36
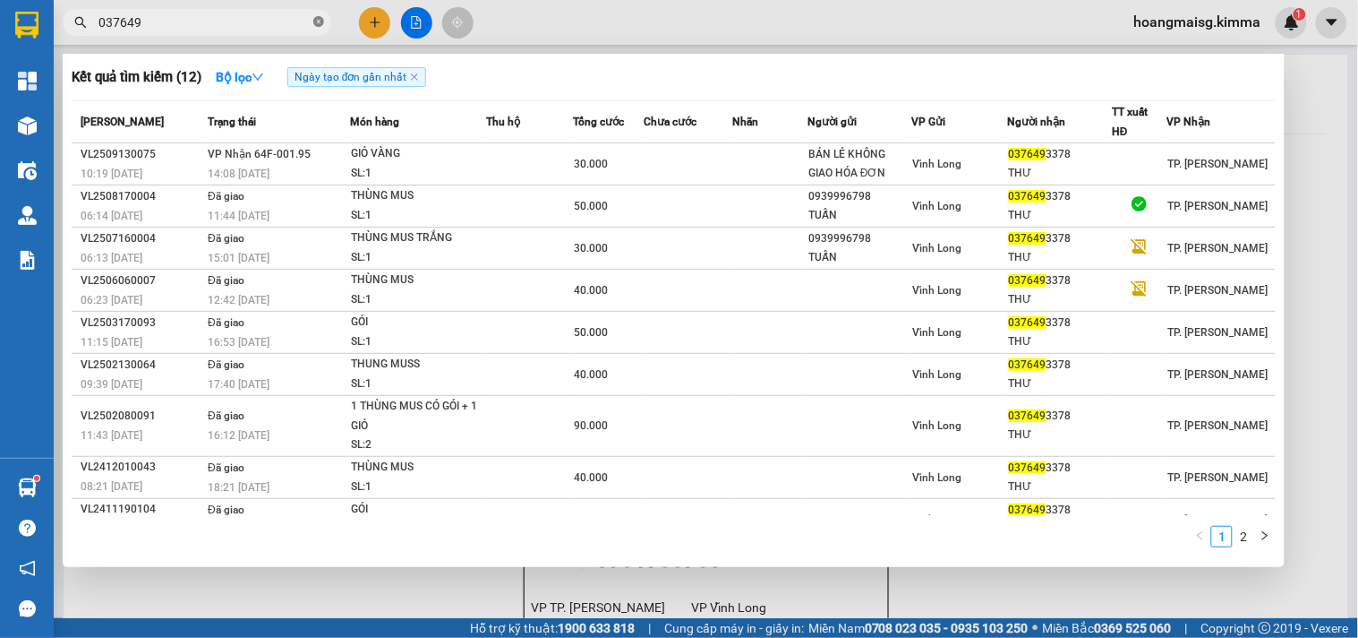
click at [317, 20] on icon "close-circle" at bounding box center [318, 21] width 11 height 11
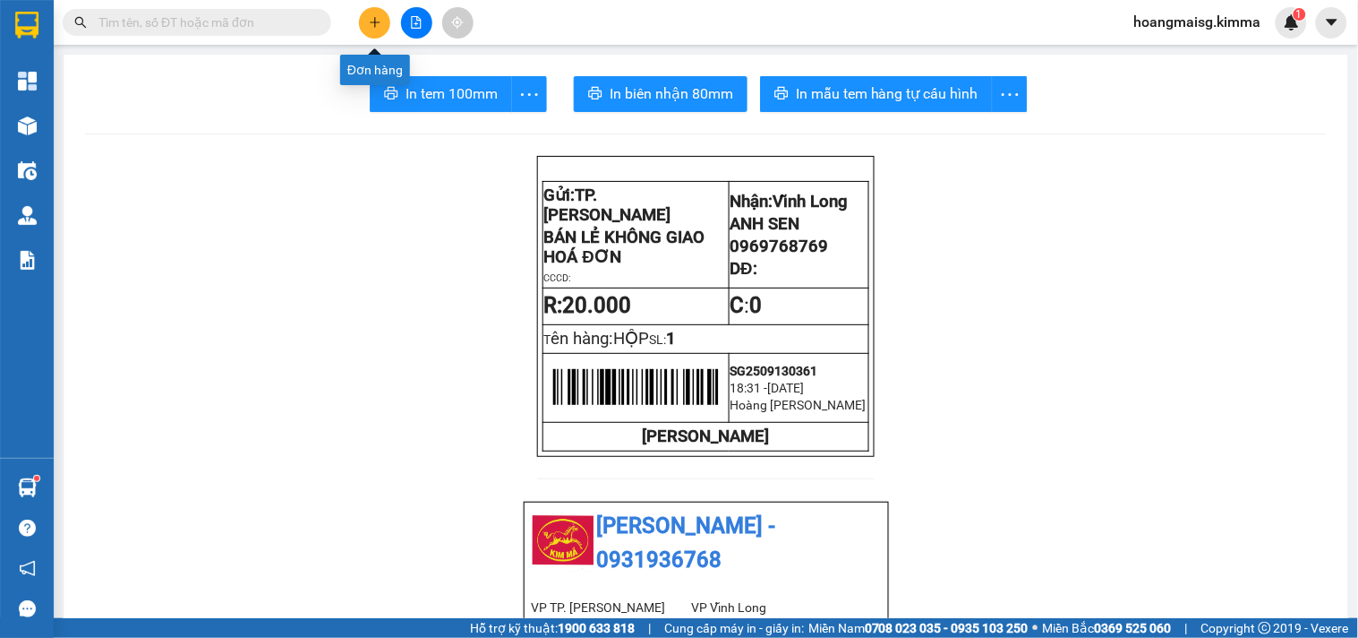
click at [365, 20] on button at bounding box center [374, 22] width 31 height 31
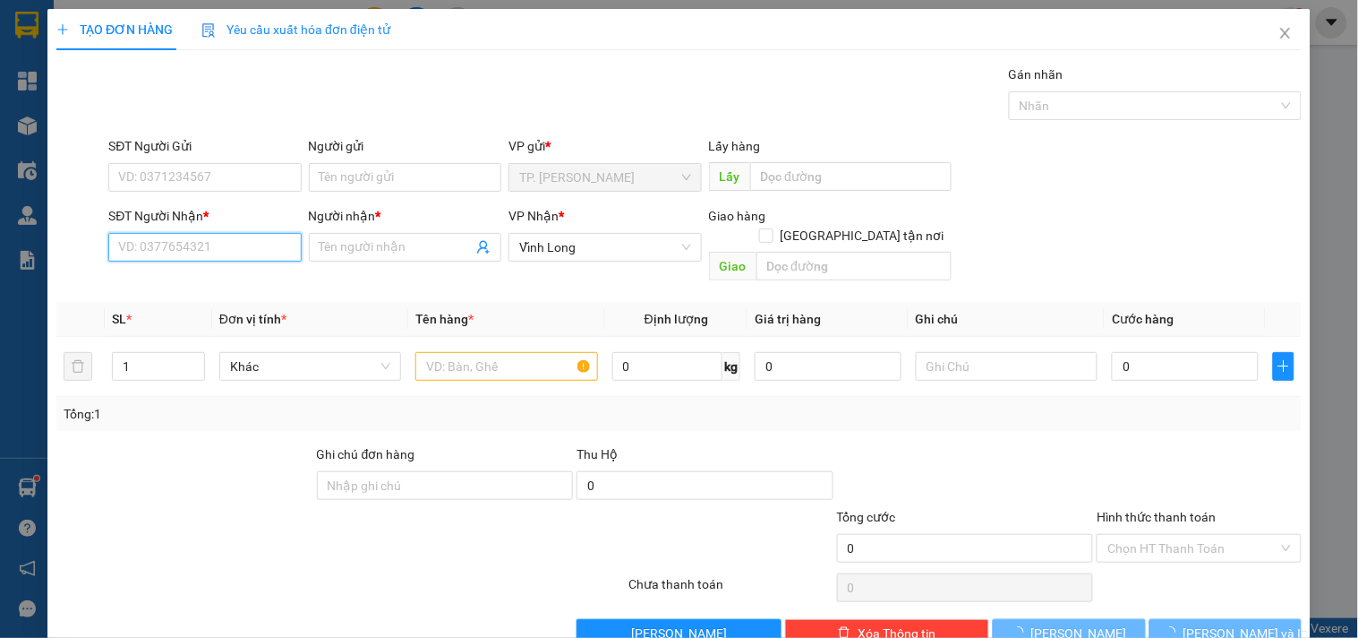
click at [146, 244] on input "SĐT Người Nhận *" at bounding box center [204, 247] width 193 height 29
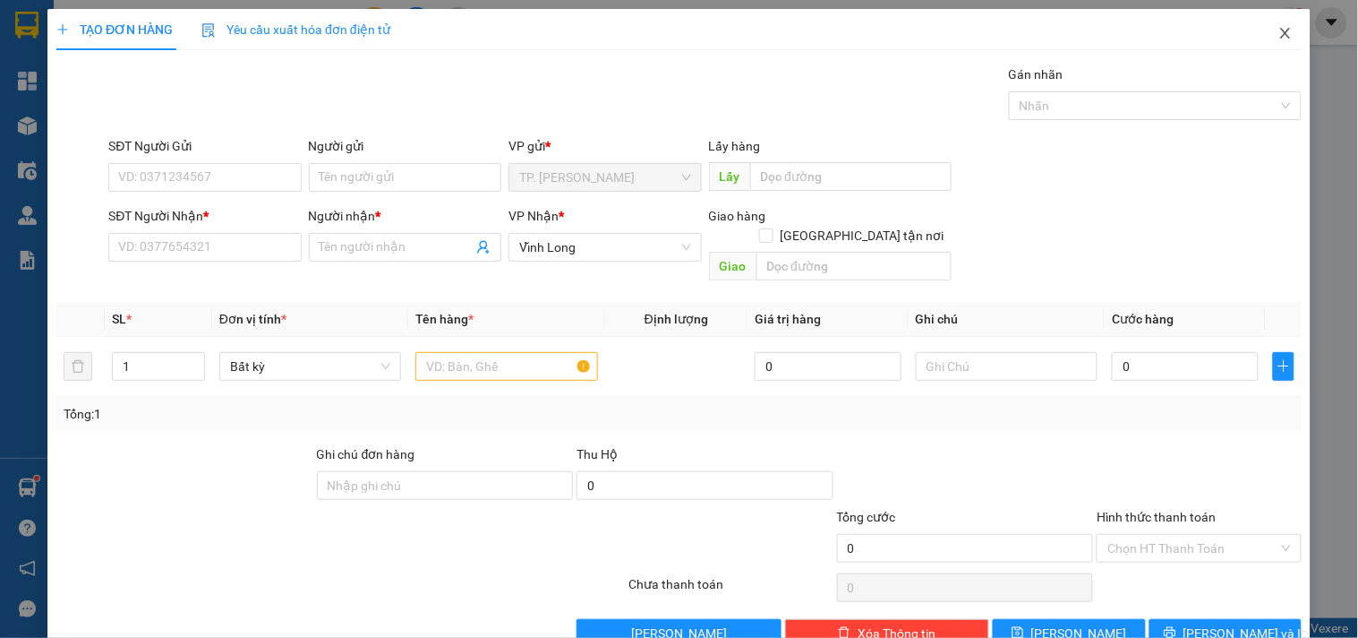
click at [1280, 37] on icon "close" at bounding box center [1285, 33] width 10 height 11
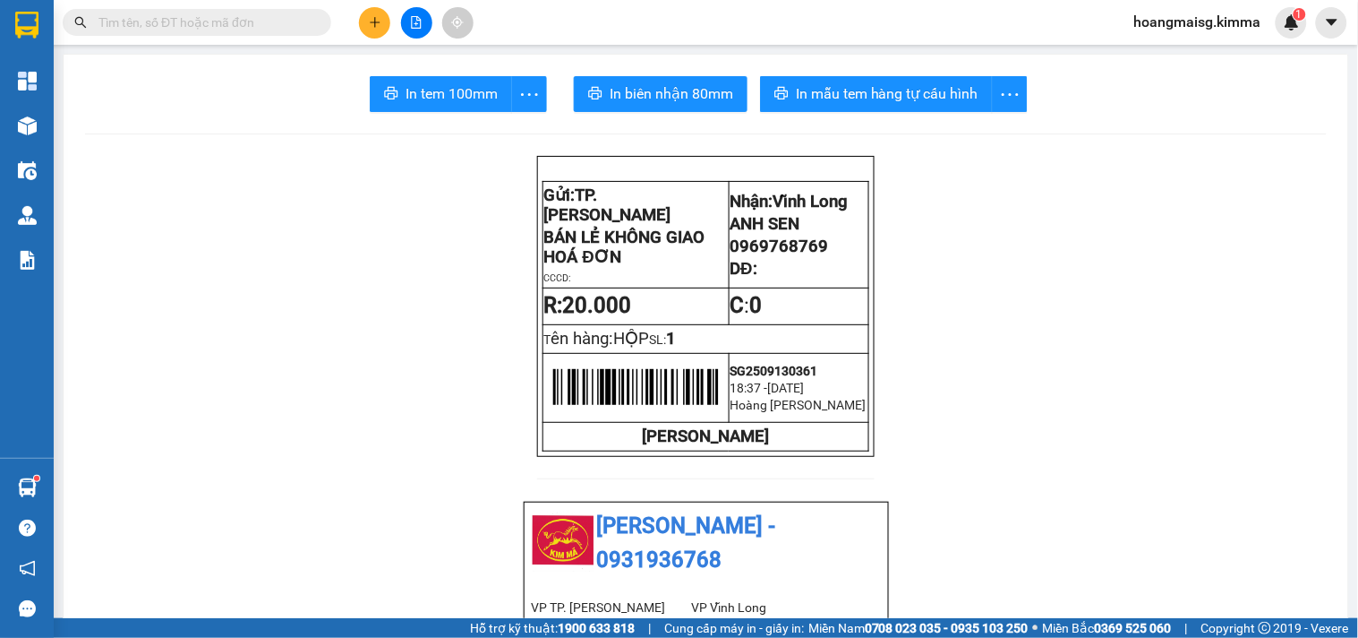
click at [267, 30] on input "text" at bounding box center [203, 23] width 211 height 20
click at [386, 19] on button at bounding box center [374, 22] width 31 height 31
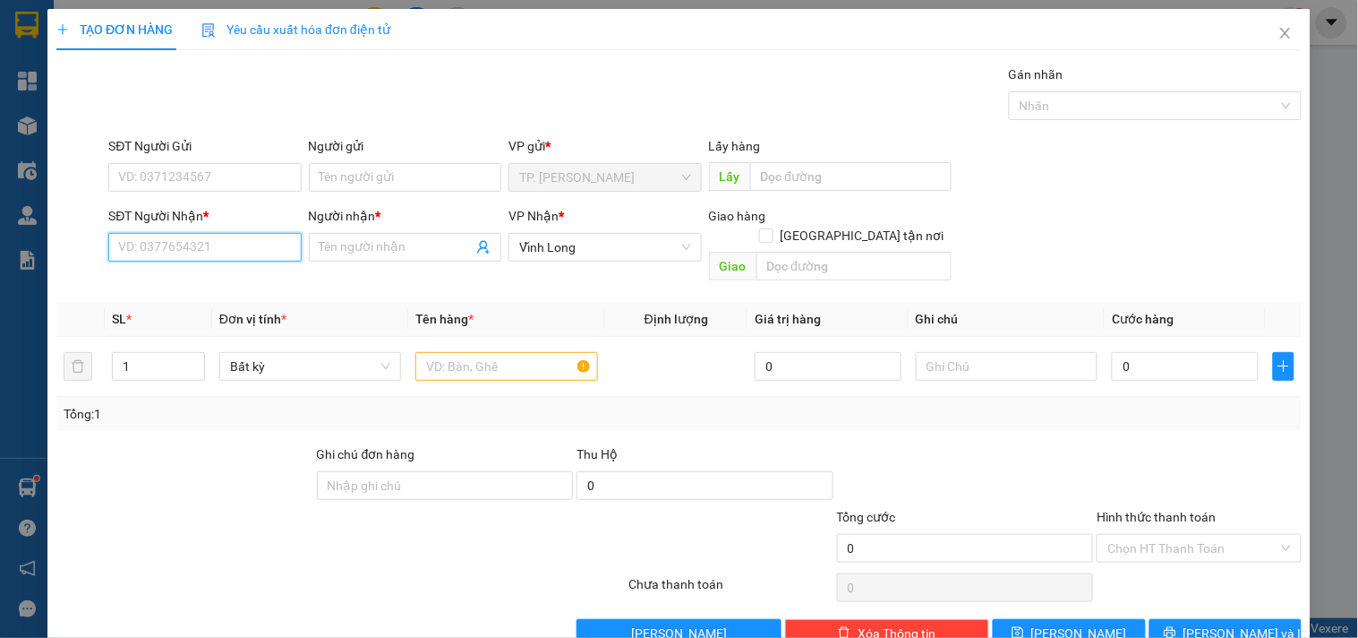
click at [185, 239] on input "SĐT Người Nhận *" at bounding box center [204, 247] width 193 height 29
click at [171, 275] on div "0385072020 - ANH LONG" at bounding box center [202, 283] width 169 height 20
click at [162, 353] on input "1" at bounding box center [158, 366] width 91 height 27
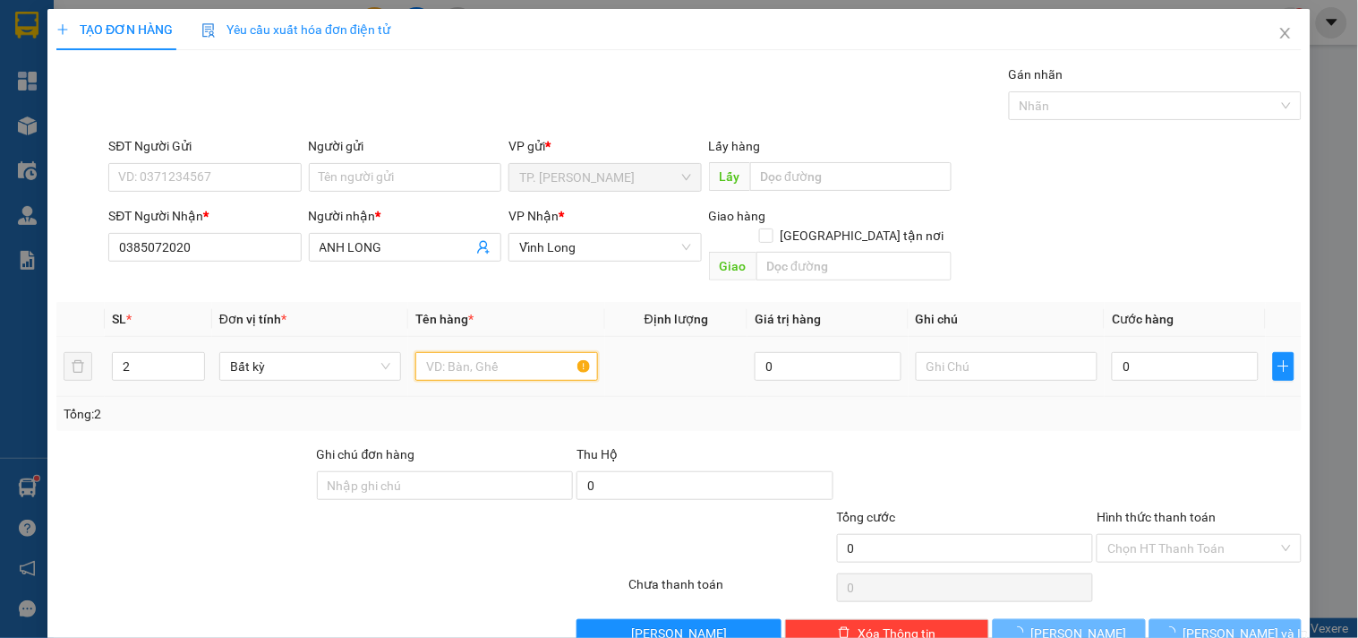
click at [436, 352] on input "text" at bounding box center [506, 366] width 182 height 29
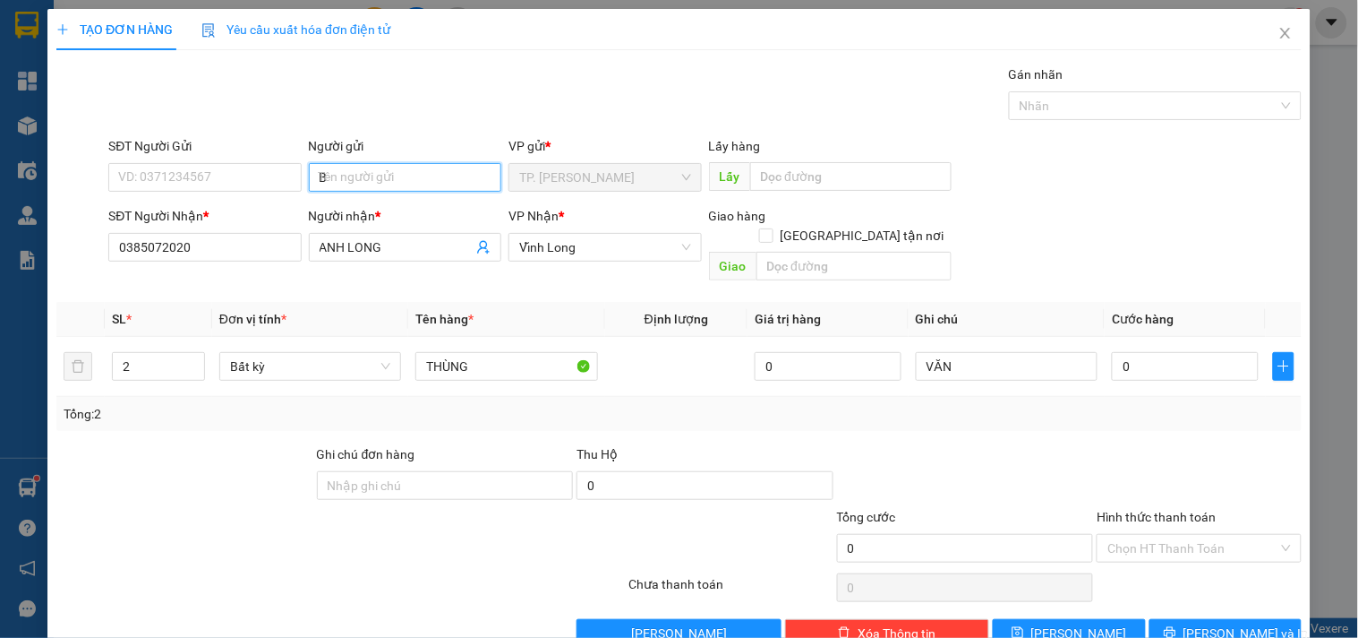
click at [398, 180] on input "B" at bounding box center [405, 177] width 193 height 29
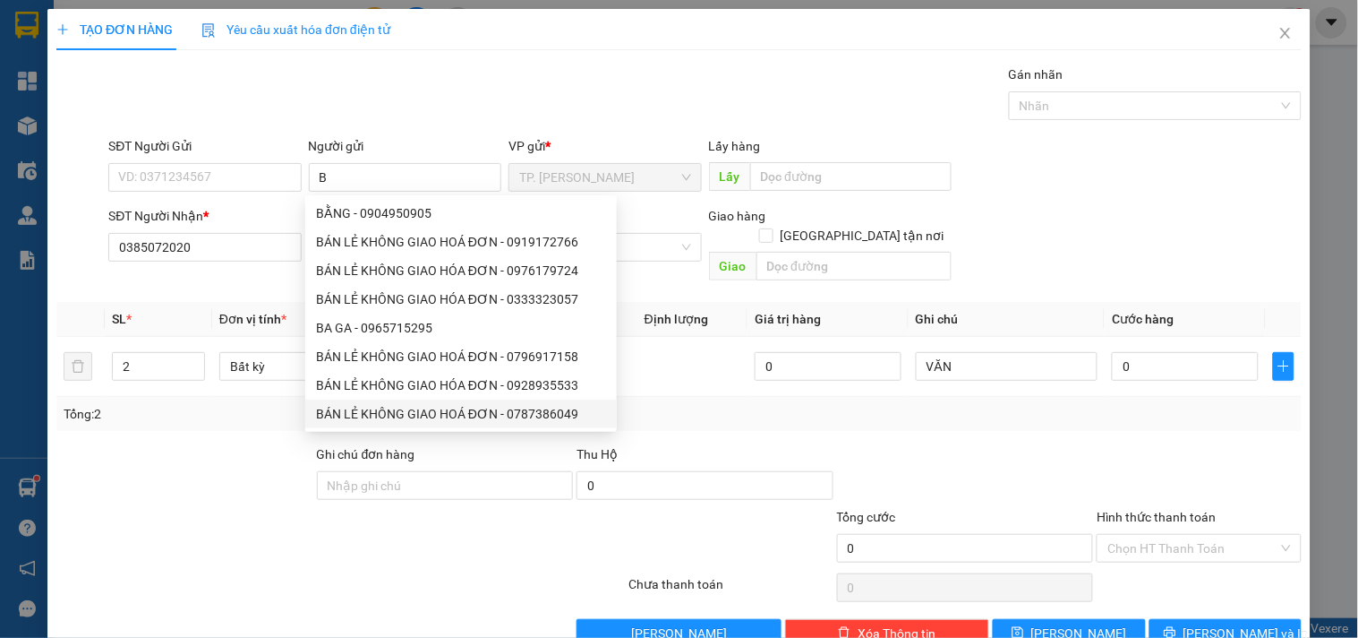
click at [285, 513] on div at bounding box center [237, 538] width 364 height 63
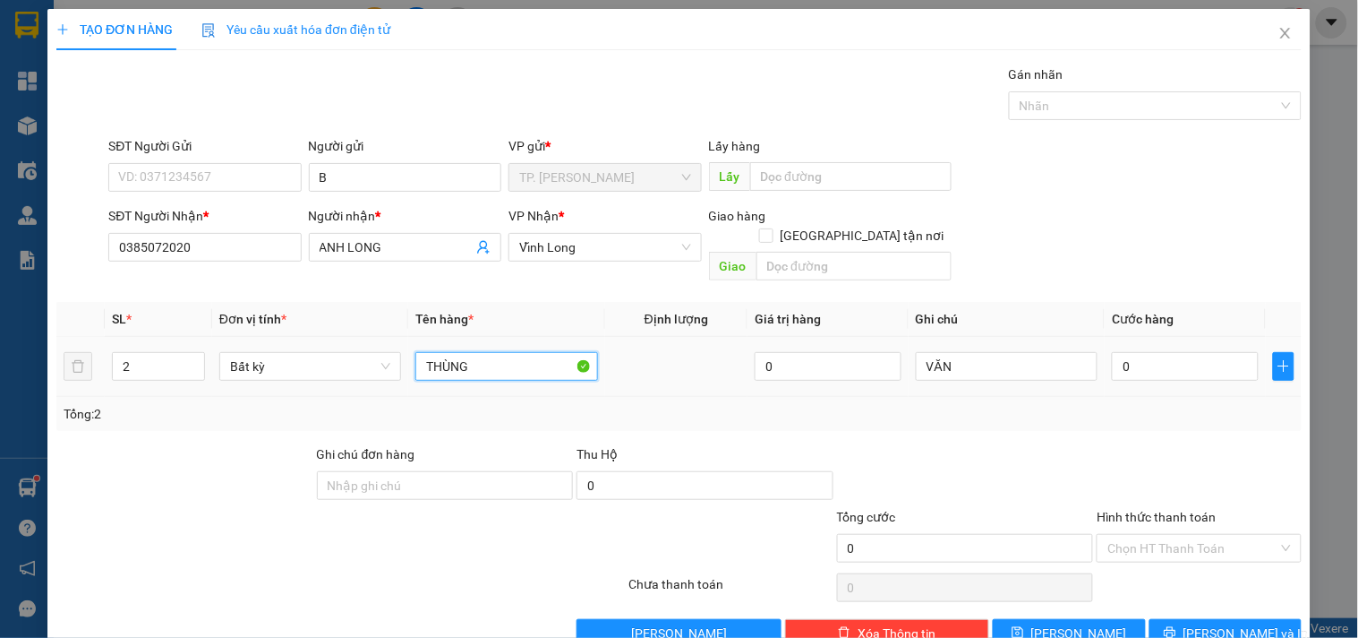
click at [482, 352] on input "THÙNG" at bounding box center [506, 366] width 182 height 29
click at [377, 174] on input "B" at bounding box center [405, 177] width 193 height 29
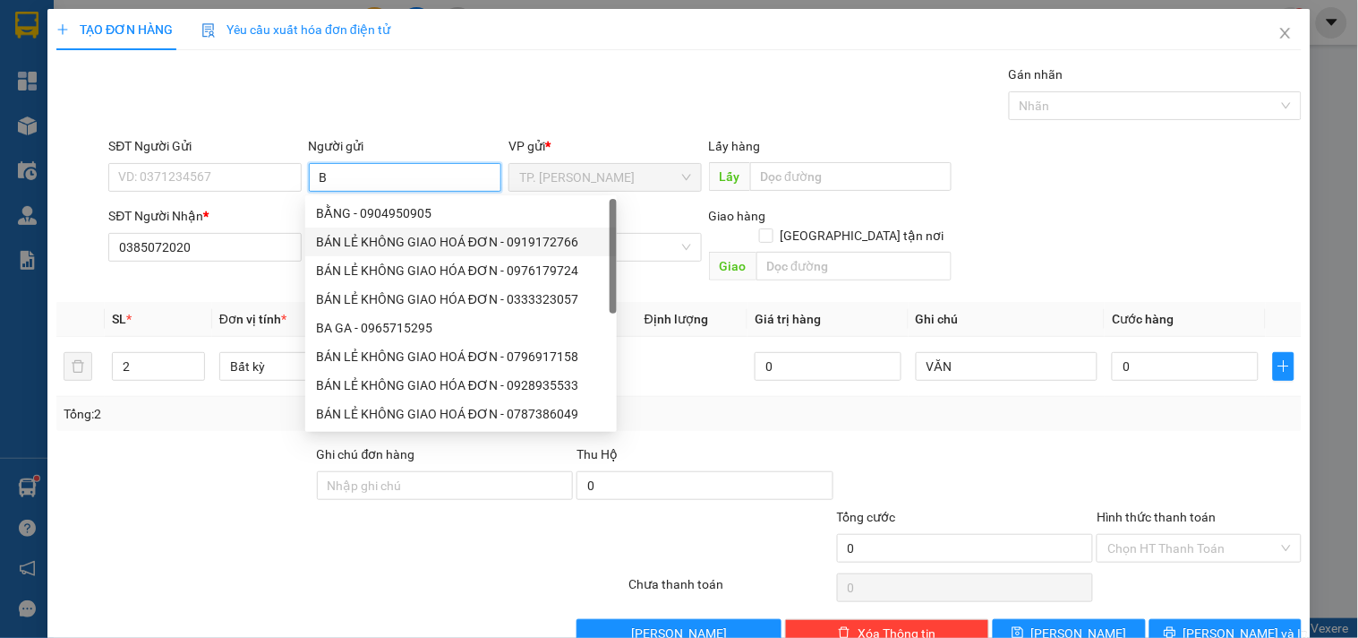
click at [378, 233] on div "BÁN LẺ KHÔNG GIAO HOÁ ĐƠN - 0919172766" at bounding box center [461, 242] width 290 height 20
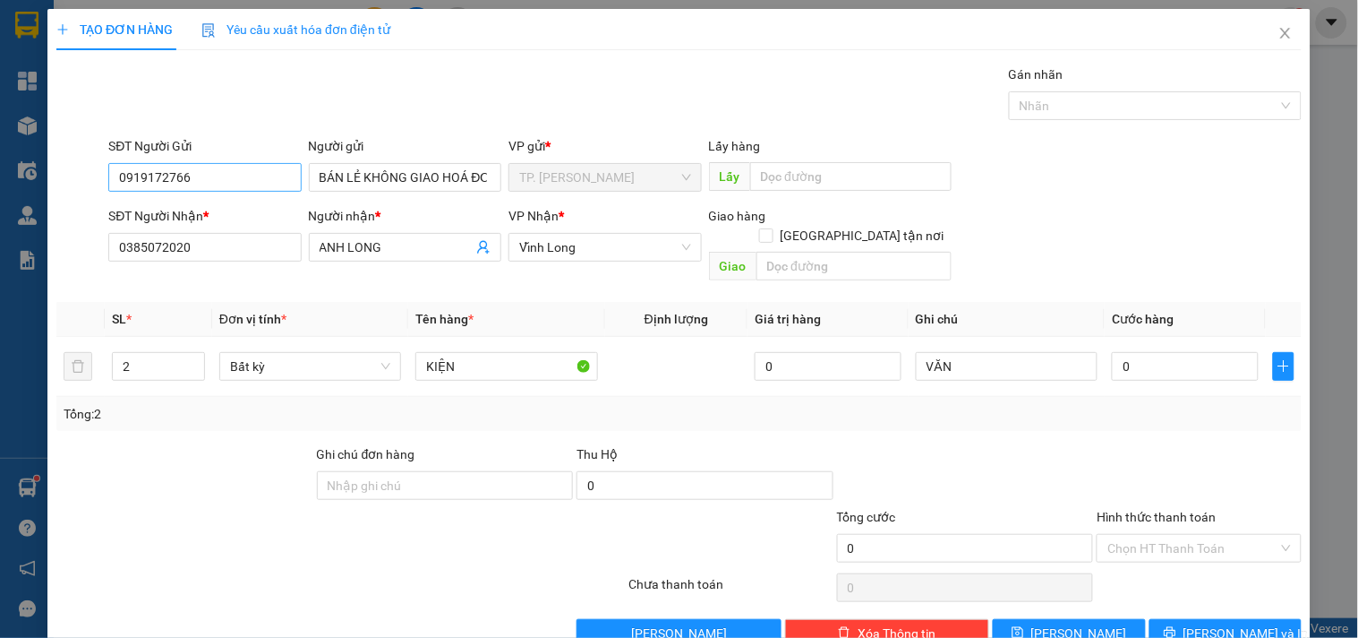
drag, startPoint x: 266, startPoint y: 193, endPoint x: 261, endPoint y: 168, distance: 24.8
click at [265, 191] on div "SĐT Người Gửi 0919172766" at bounding box center [204, 167] width 193 height 63
click at [261, 168] on input "0919172766" at bounding box center [204, 177] width 193 height 29
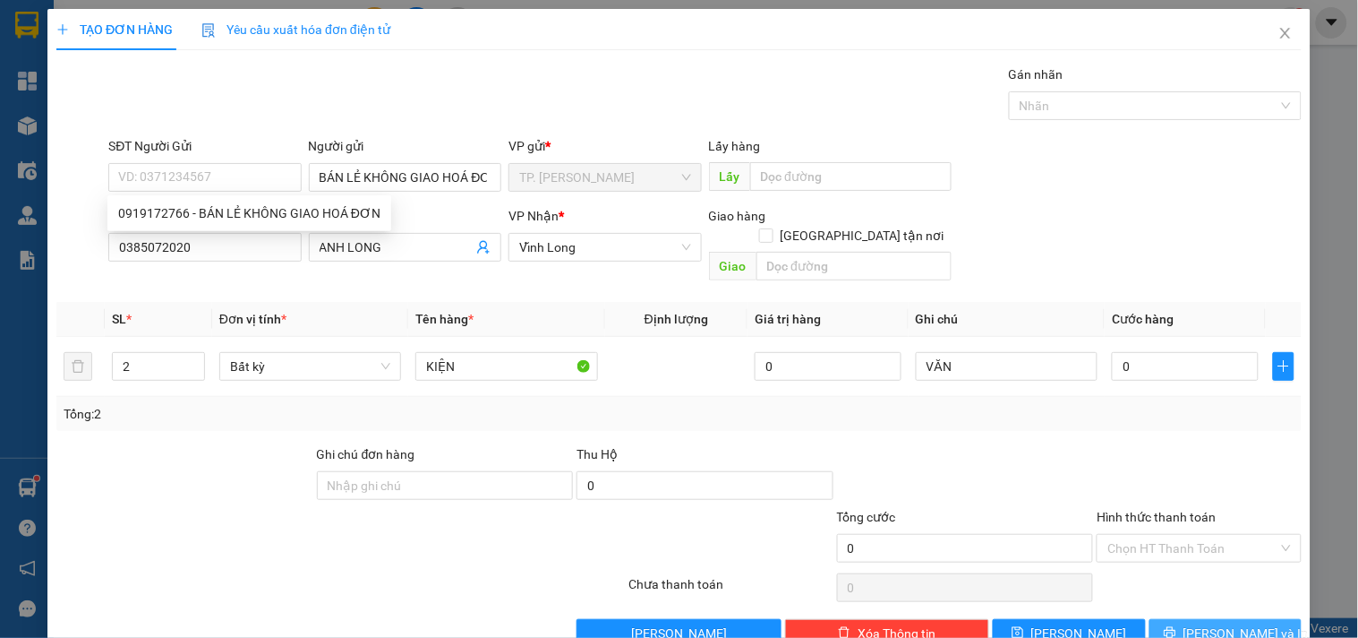
click at [1211, 623] on span "[PERSON_NAME] và In" at bounding box center [1246, 633] width 125 height 20
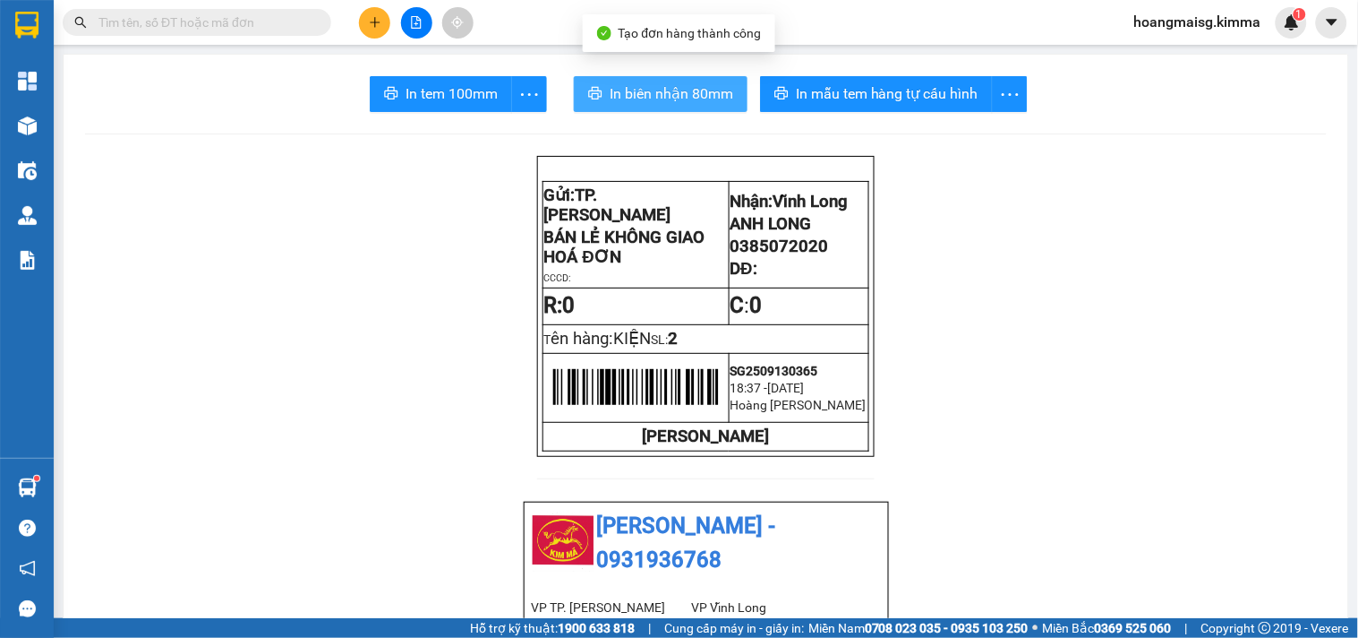
click at [646, 100] on span "In biên nhận 80mm" at bounding box center [672, 93] width 124 height 22
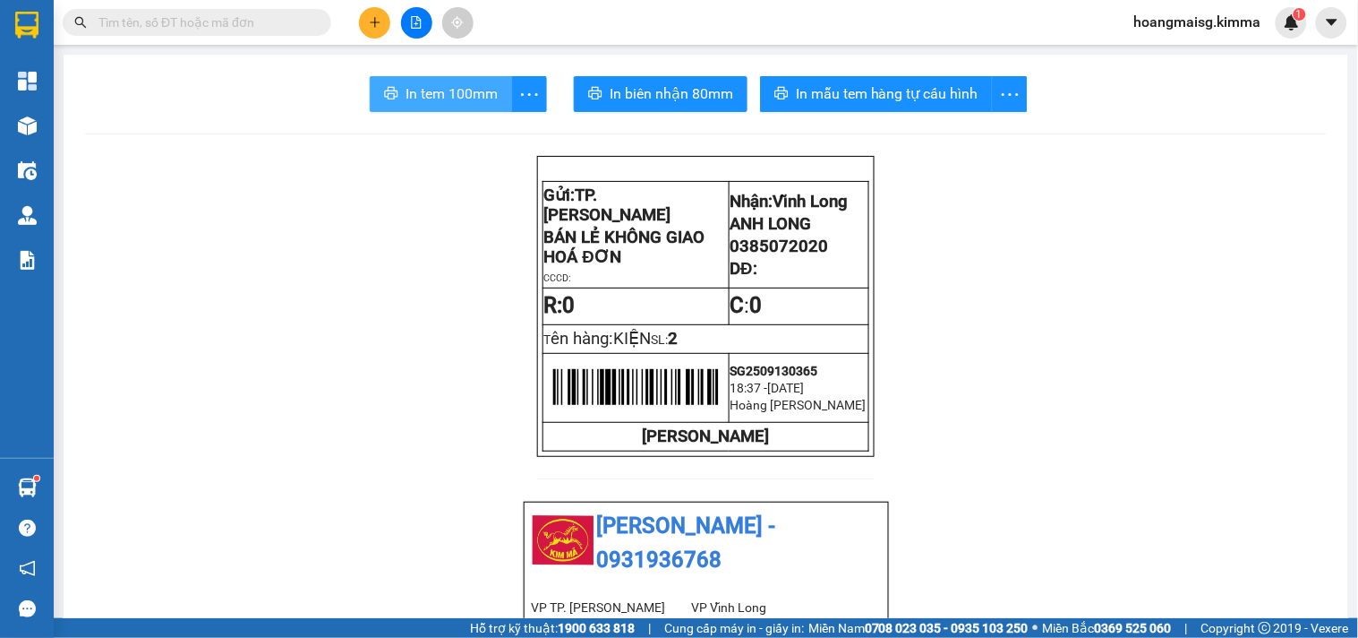
click at [463, 94] on span "In tem 100mm" at bounding box center [452, 93] width 92 height 22
click at [386, 19] on button at bounding box center [374, 22] width 31 height 31
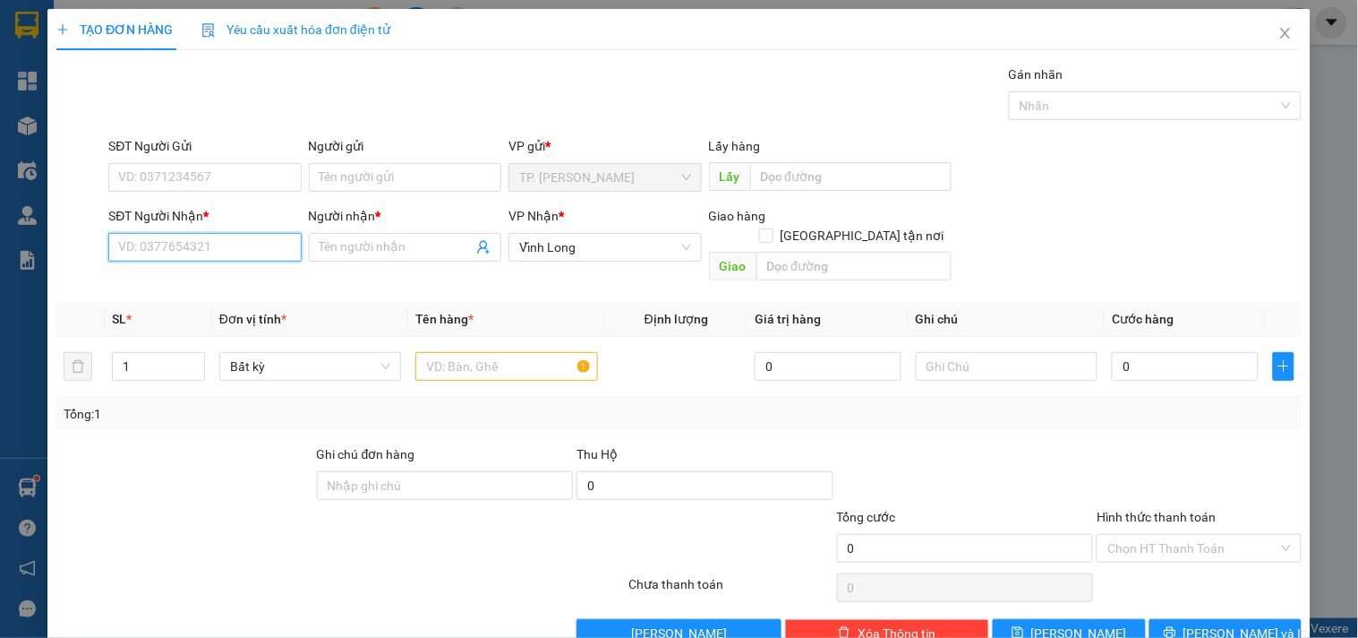
click at [167, 247] on input "SĐT Người Nhận *" at bounding box center [204, 247] width 193 height 29
click at [361, 247] on input "Người nhận *" at bounding box center [396, 247] width 153 height 20
click at [517, 355] on input "text" at bounding box center [506, 366] width 182 height 29
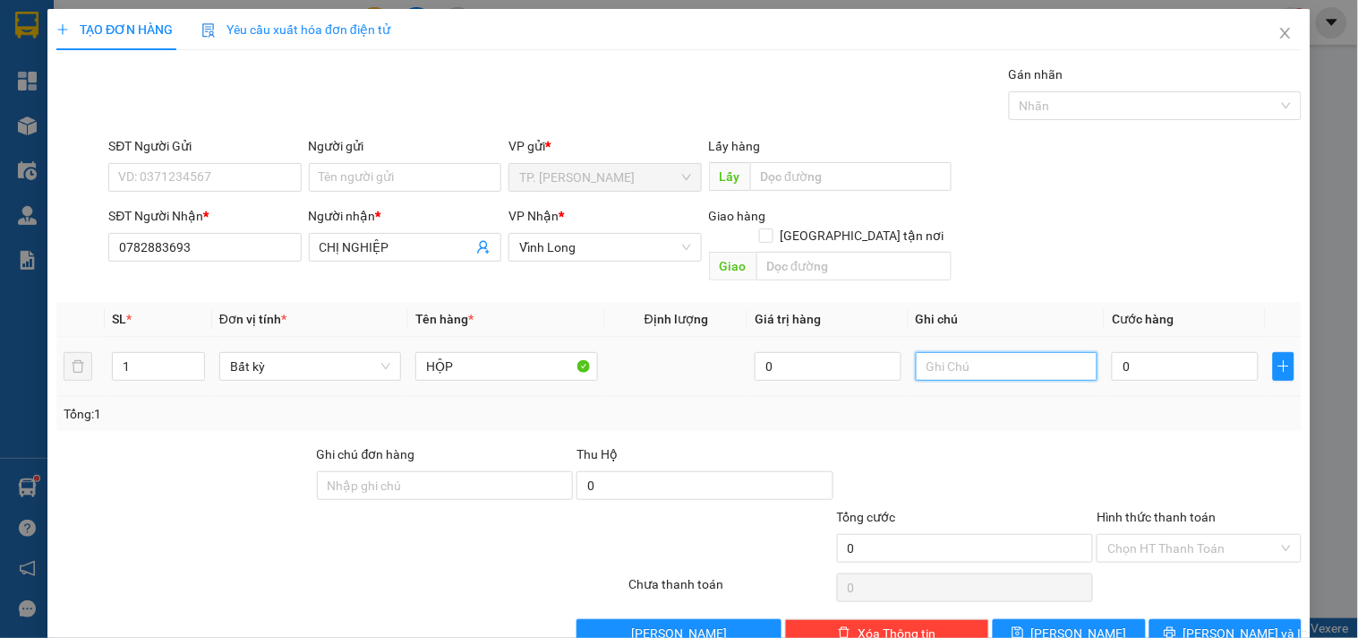
click at [1006, 352] on input "text" at bounding box center [1007, 366] width 182 height 29
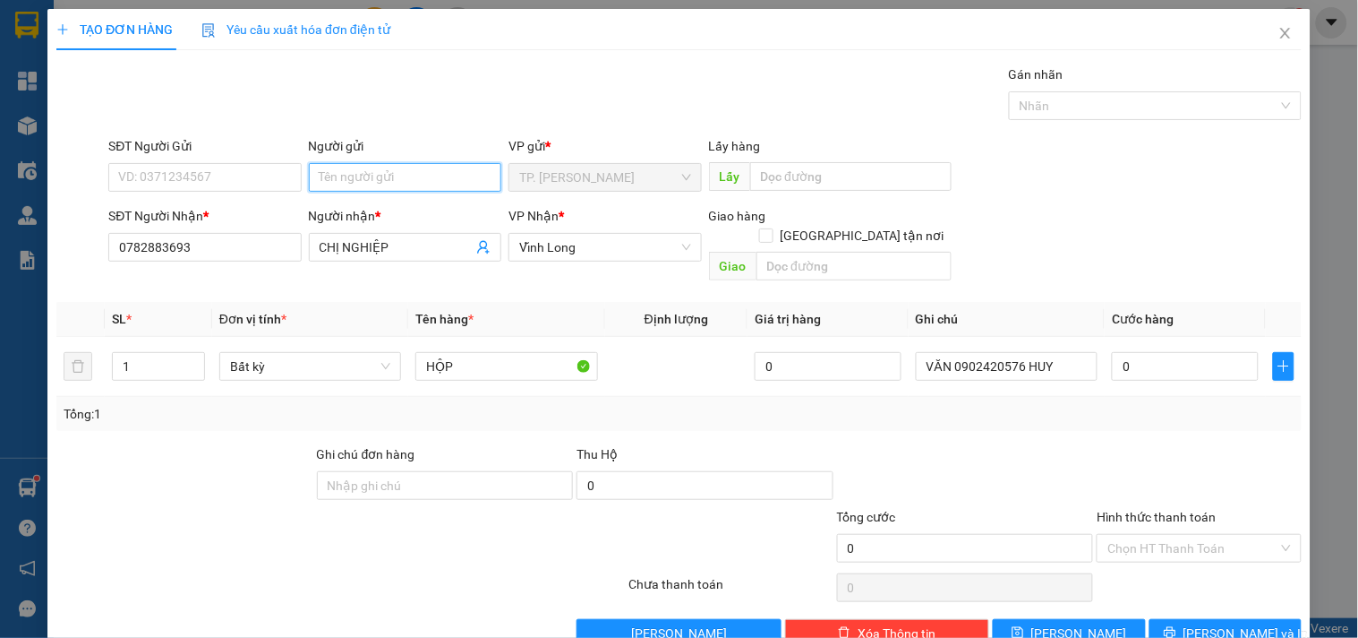
click at [412, 168] on input "Người gửi" at bounding box center [405, 177] width 193 height 29
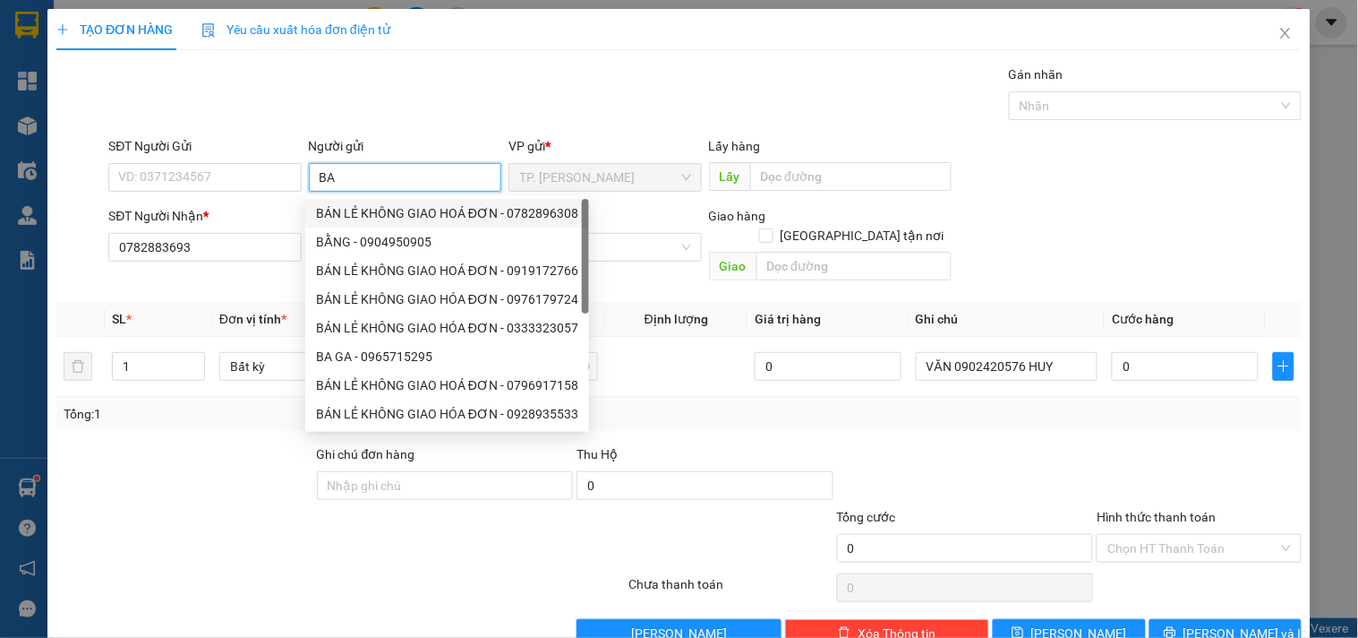
click at [338, 218] on div "BÁN LẺ KHÔNG GIAO HOÁ ĐƠN - 0782896308" at bounding box center [447, 213] width 262 height 20
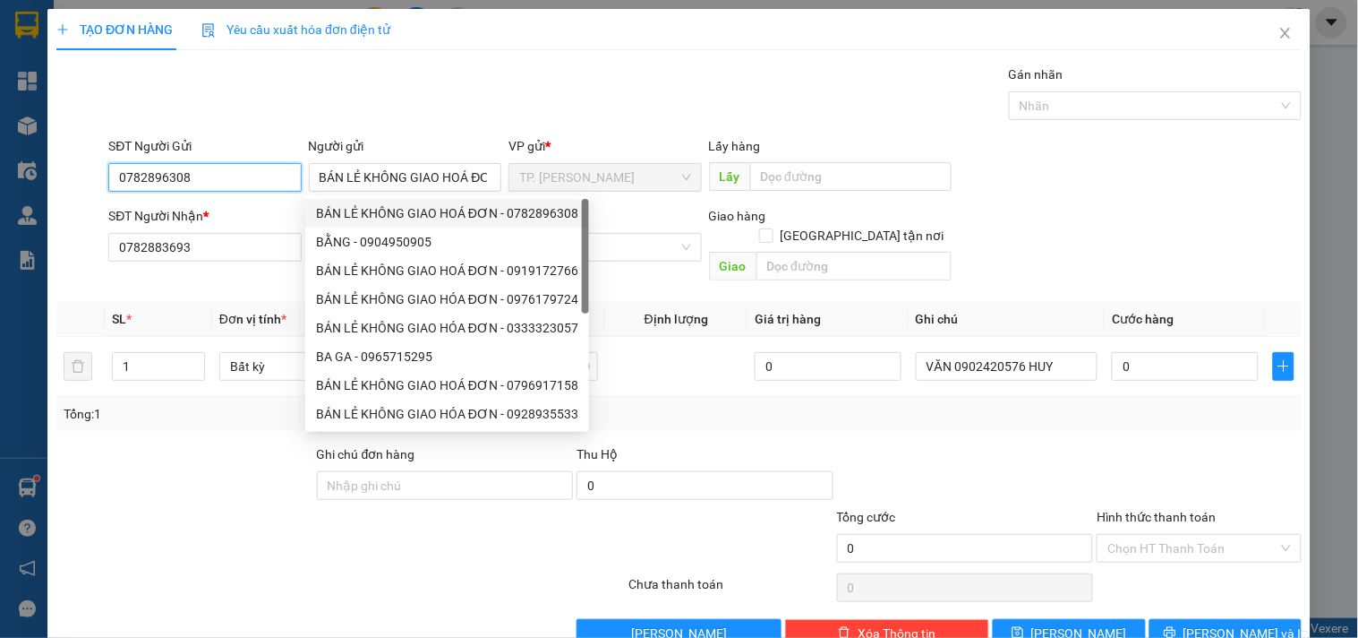
click at [255, 182] on input "0782896308" at bounding box center [204, 177] width 193 height 29
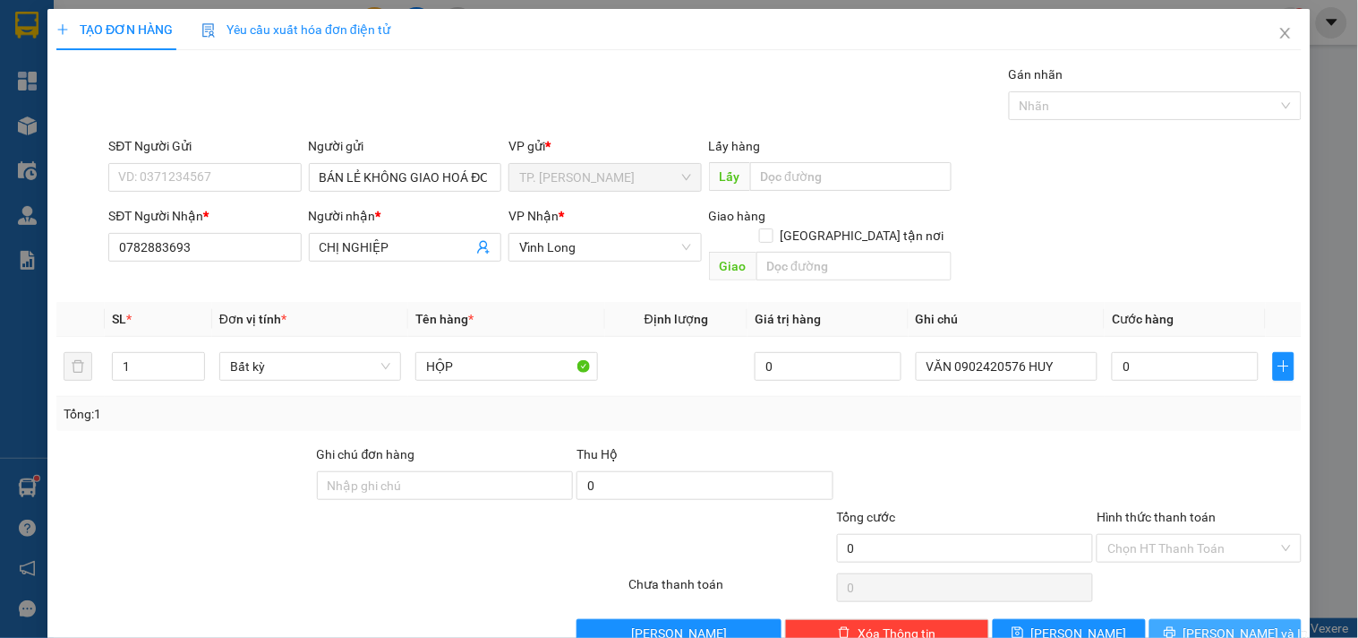
click at [1202, 625] on button "[PERSON_NAME] và In" at bounding box center [1226, 633] width 152 height 29
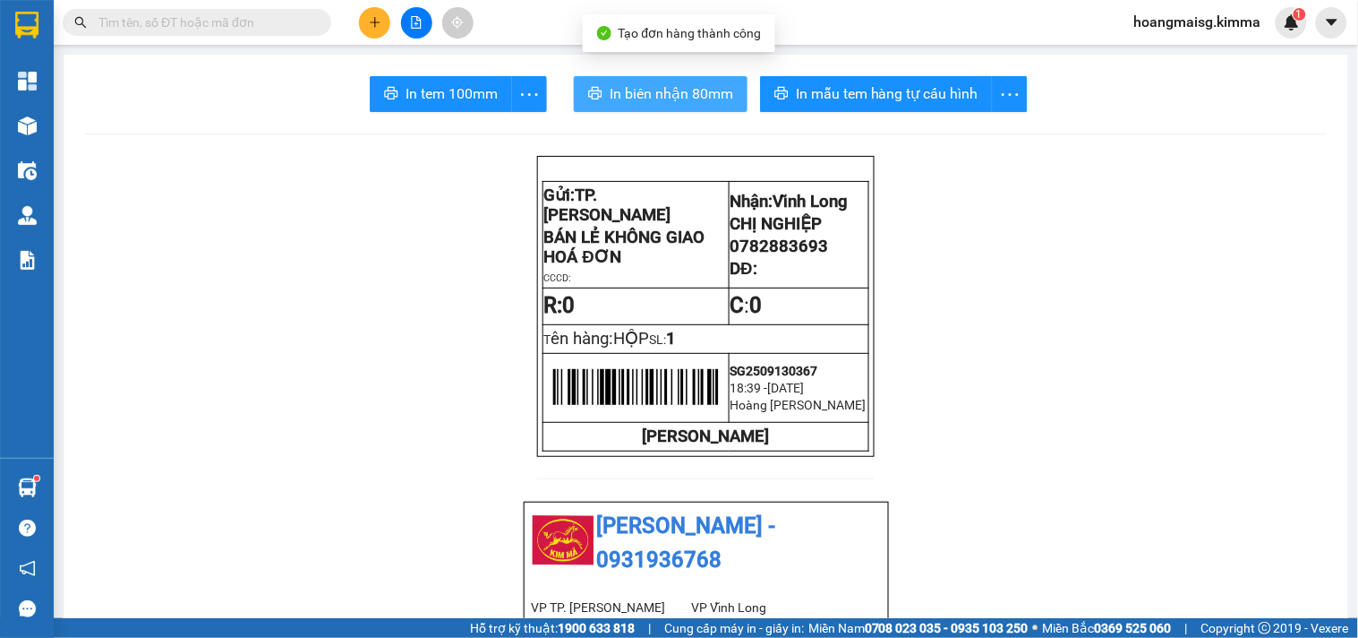
click at [687, 100] on span "In biên nhận 80mm" at bounding box center [672, 93] width 124 height 22
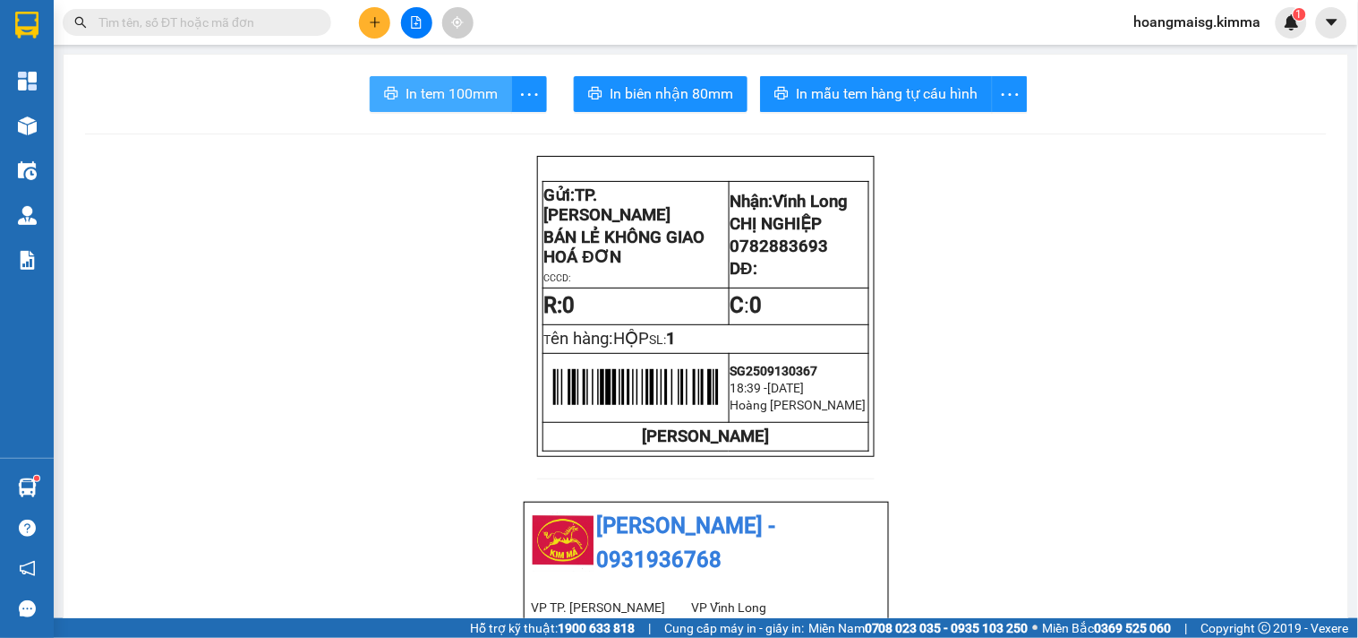
click at [384, 99] on icon "printer" at bounding box center [391, 93] width 14 height 14
